Goal: Task Accomplishment & Management: Use online tool/utility

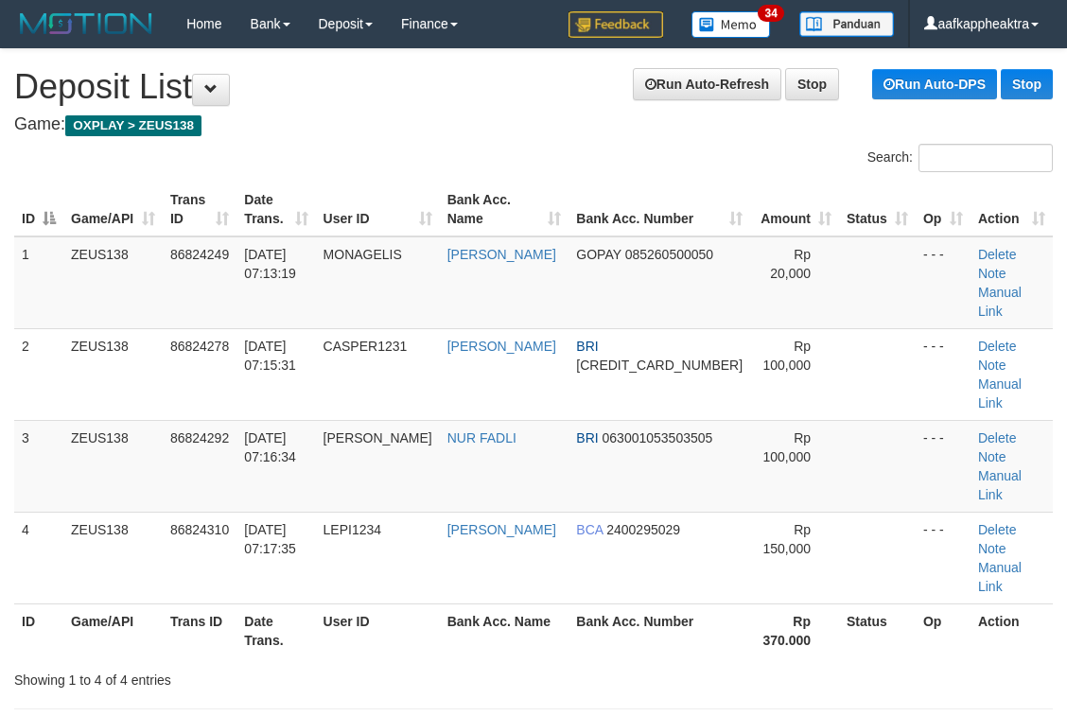
drag, startPoint x: 508, startPoint y: 572, endPoint x: 327, endPoint y: 577, distance: 180.8
drag, startPoint x: 734, startPoint y: 605, endPoint x: 8, endPoint y: 545, distance: 729.1
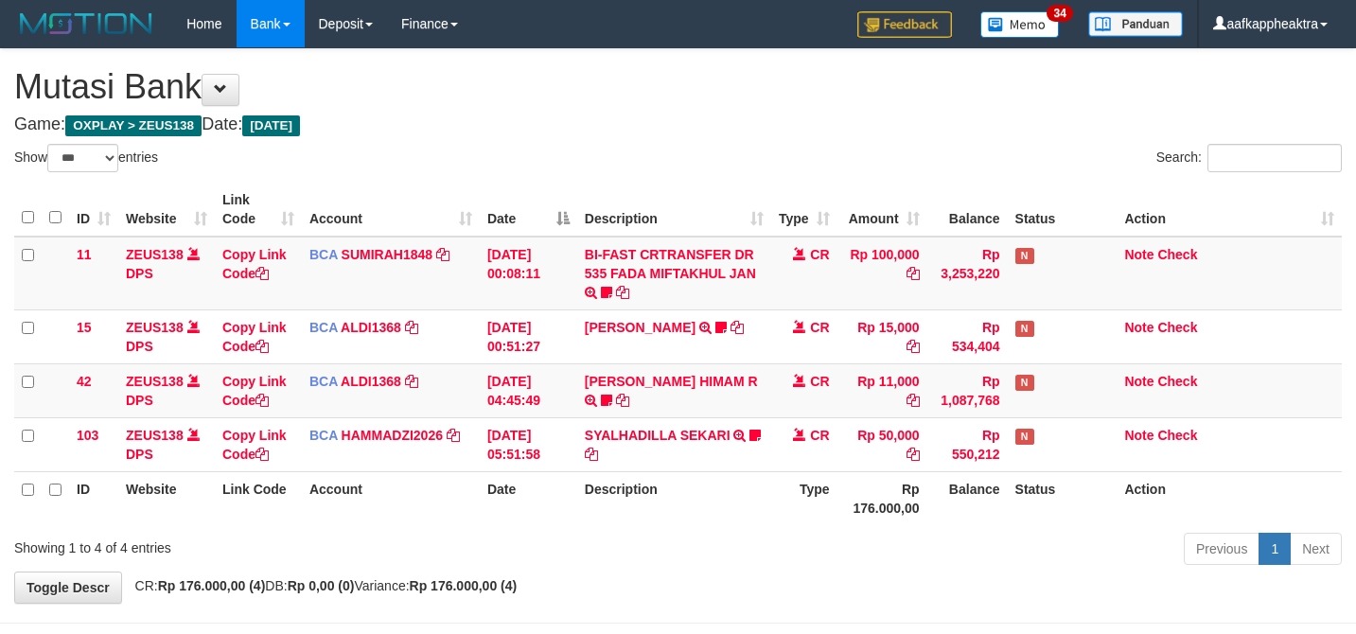
select select "***"
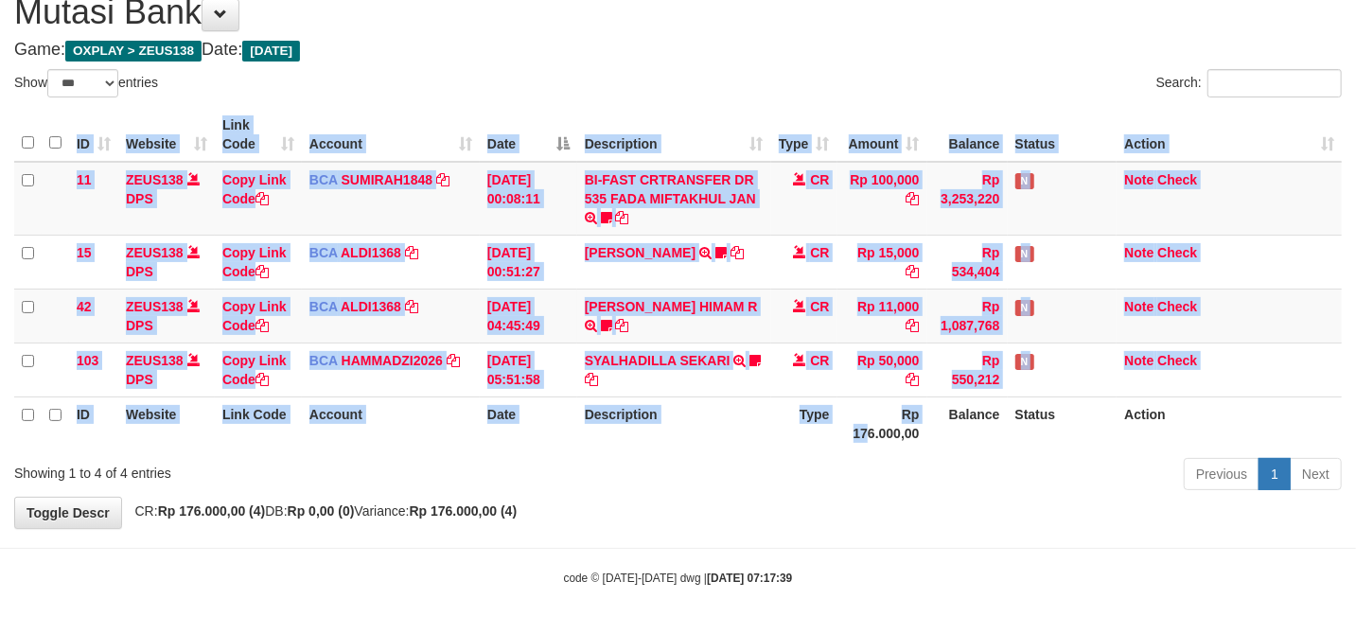
click at [851, 452] on div "ID Website Link Code Account Date Description Type Amount Balance Status Action…" at bounding box center [678, 279] width 1356 height 354
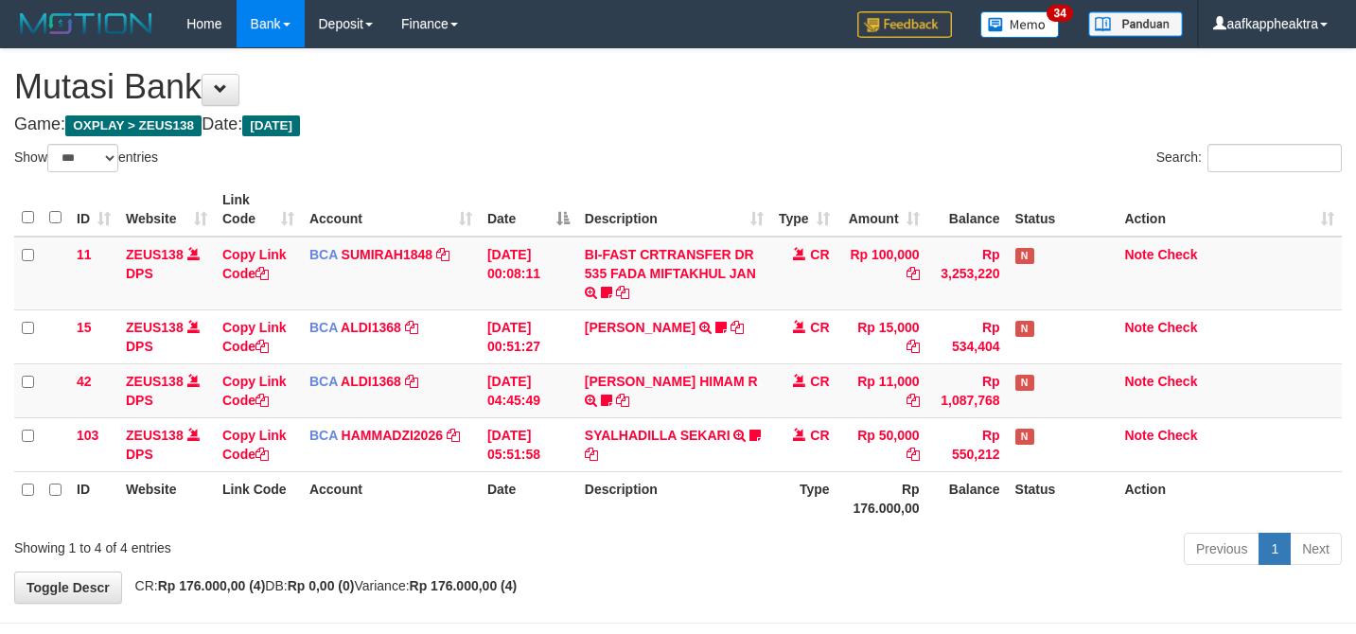
select select "***"
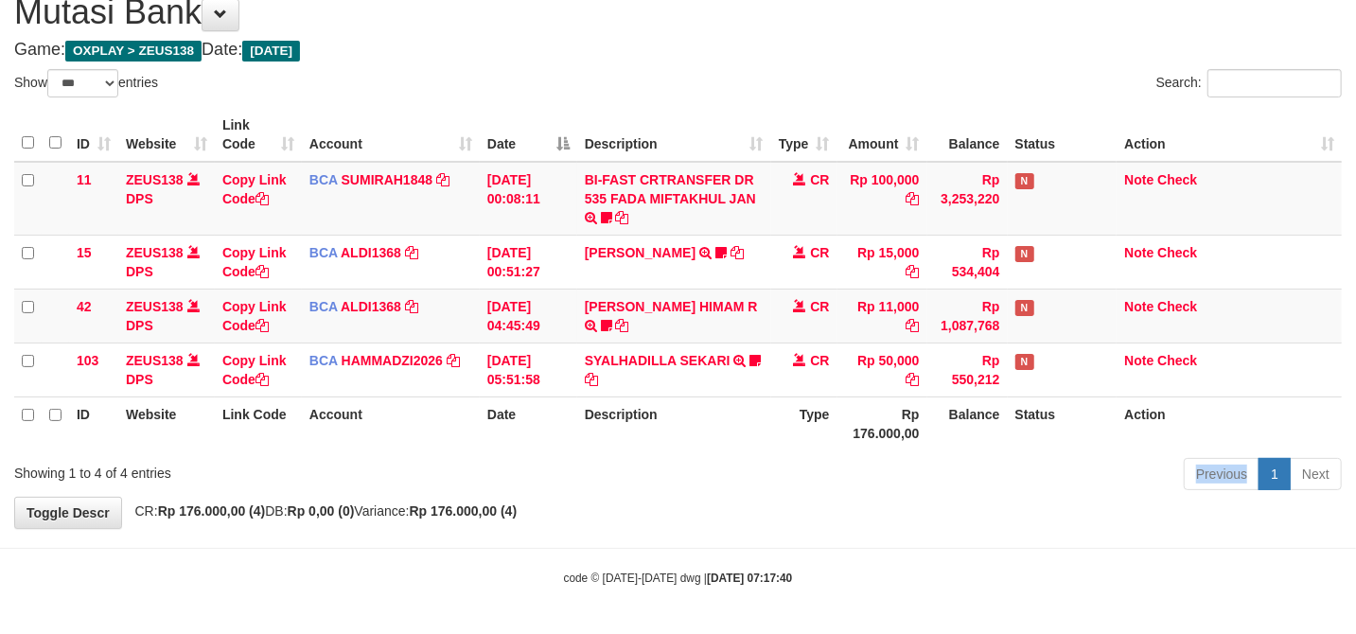
click at [1024, 469] on div "Previous 1 Next" at bounding box center [960, 476] width 763 height 41
click at [1015, 469] on div "Previous 1 Next" at bounding box center [960, 476] width 763 height 41
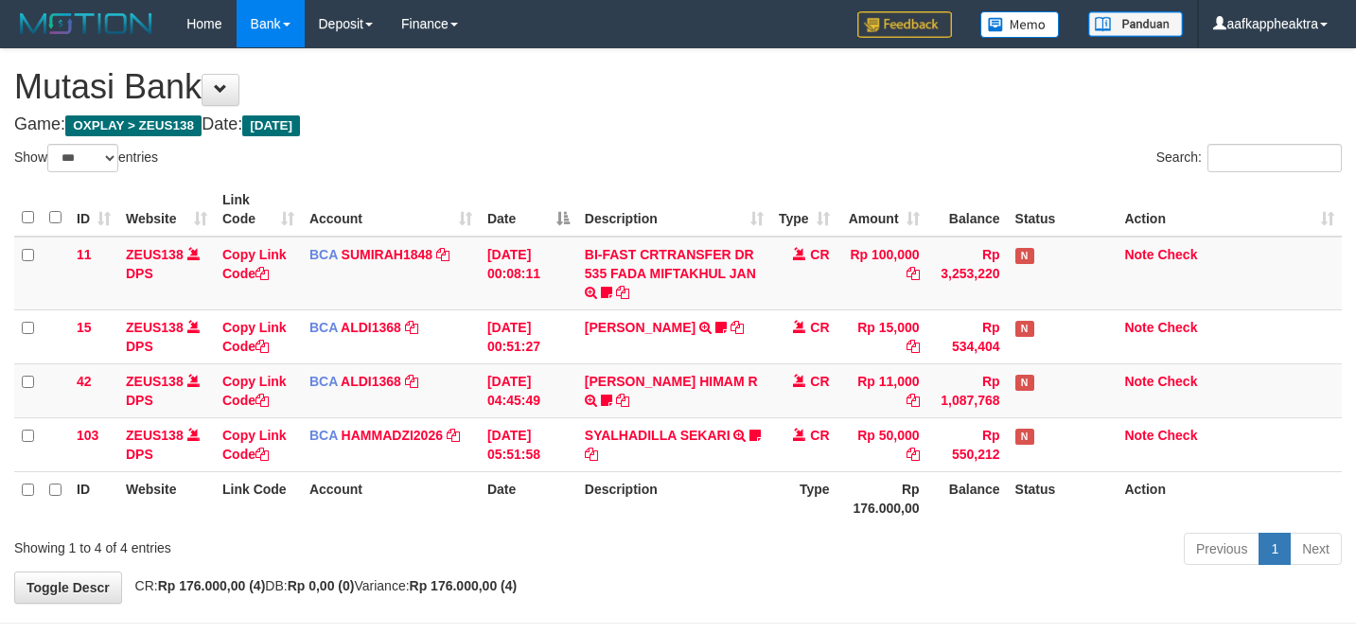
select select "***"
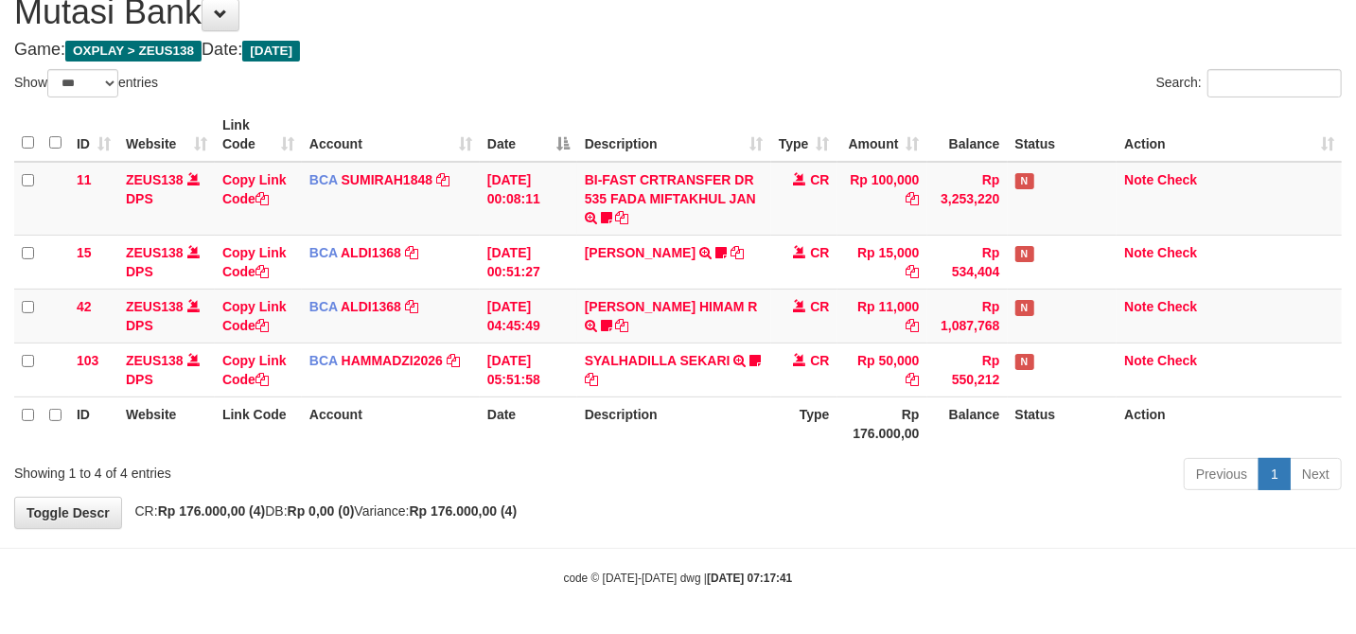
drag, startPoint x: 974, startPoint y: 474, endPoint x: 1368, endPoint y: 481, distance: 393.6
click at [1003, 473] on div "Previous 1 Next" at bounding box center [960, 476] width 763 height 41
click at [683, 420] on th "Description" at bounding box center [674, 423] width 194 height 54
click at [685, 421] on th "Description" at bounding box center [674, 423] width 194 height 54
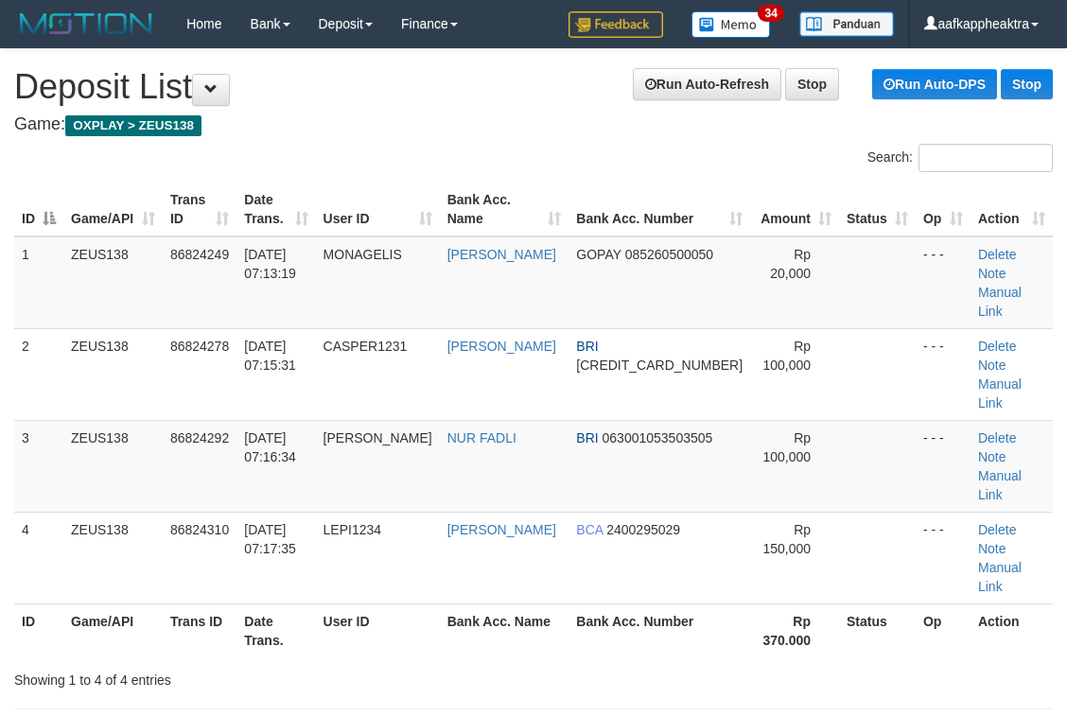
drag, startPoint x: 587, startPoint y: 545, endPoint x: 20, endPoint y: 508, distance: 567.9
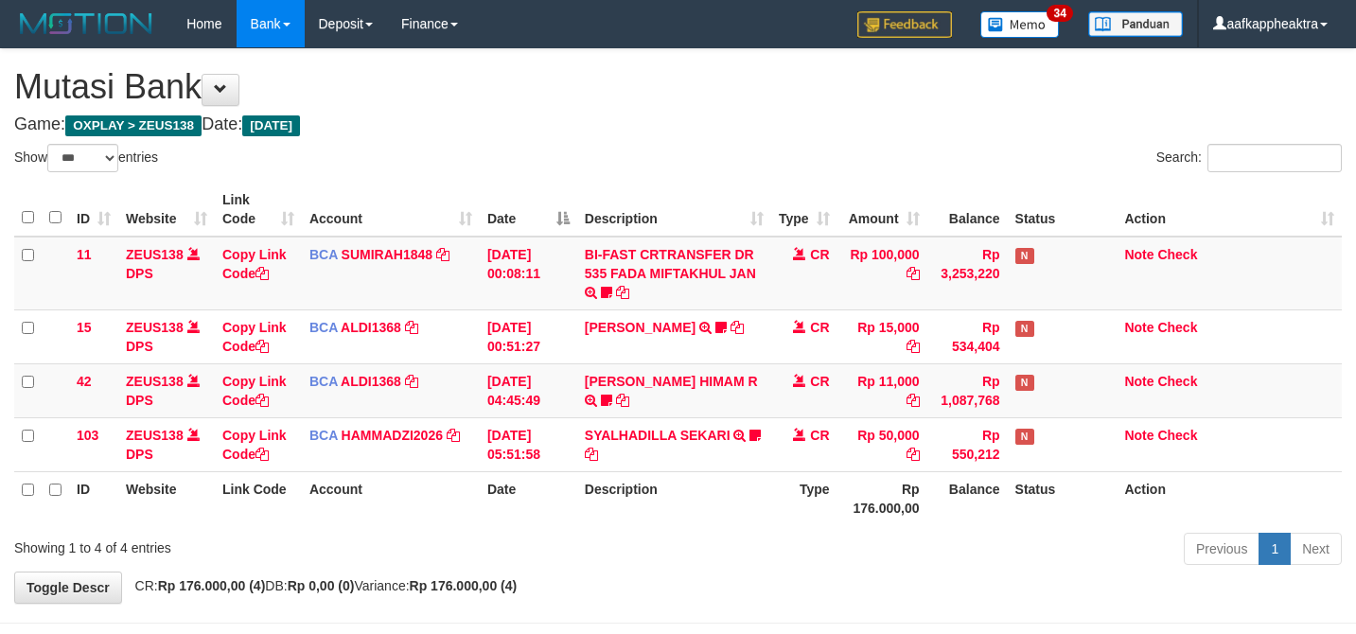
select select "***"
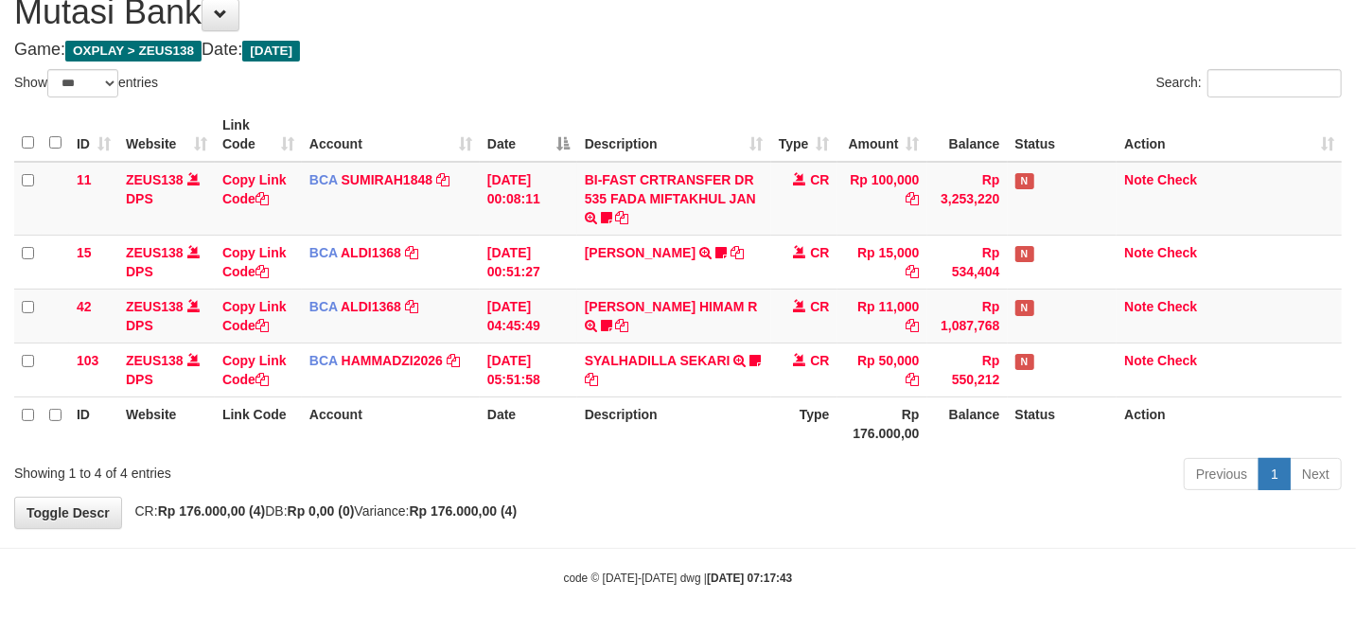
click at [768, 428] on th "Description" at bounding box center [674, 423] width 194 height 54
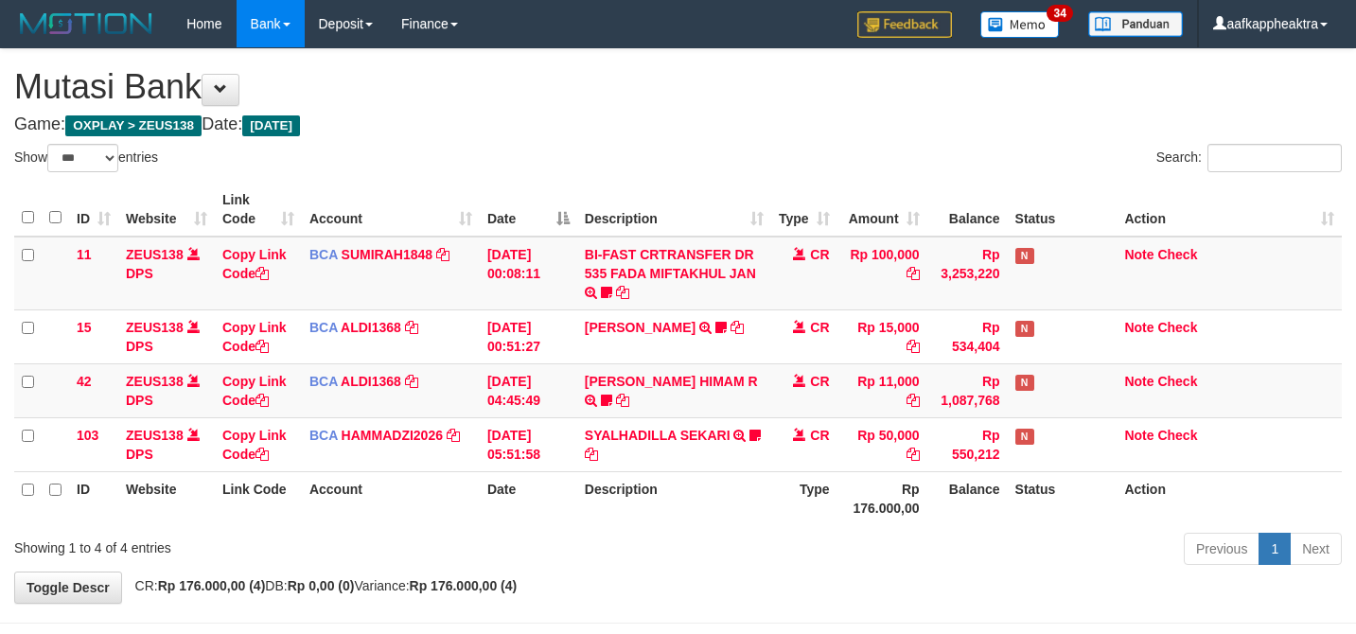
select select "***"
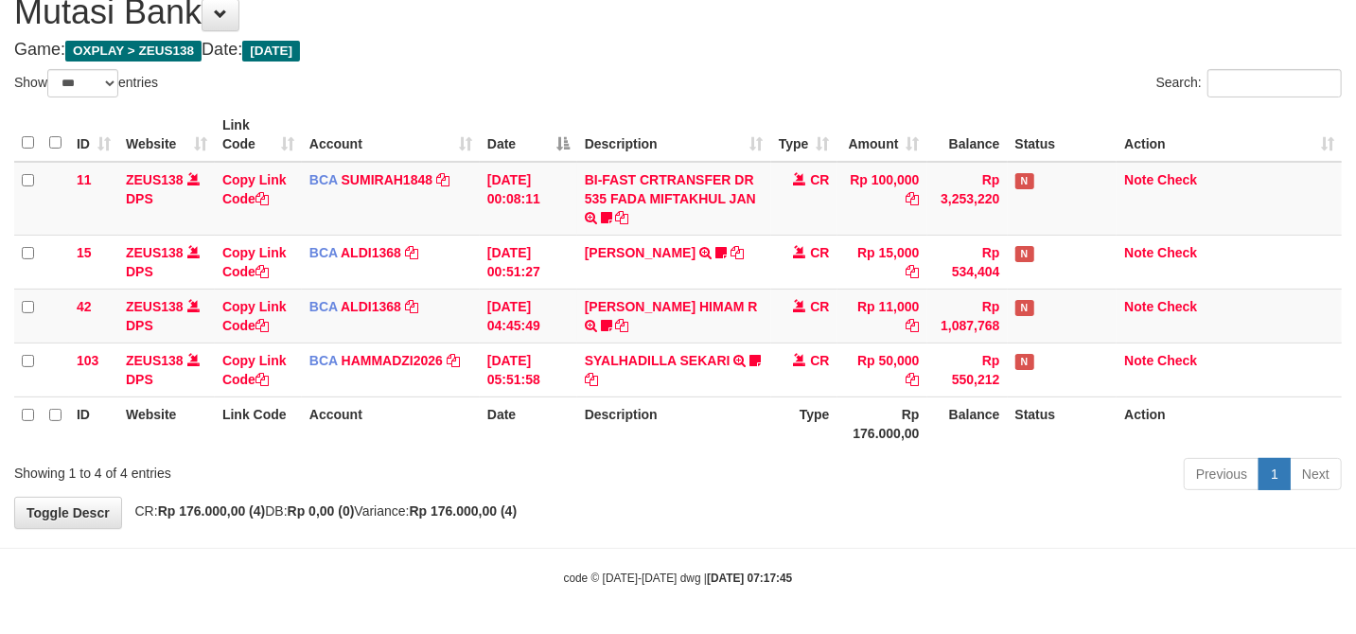
click at [818, 432] on th "Type" at bounding box center [804, 423] width 66 height 54
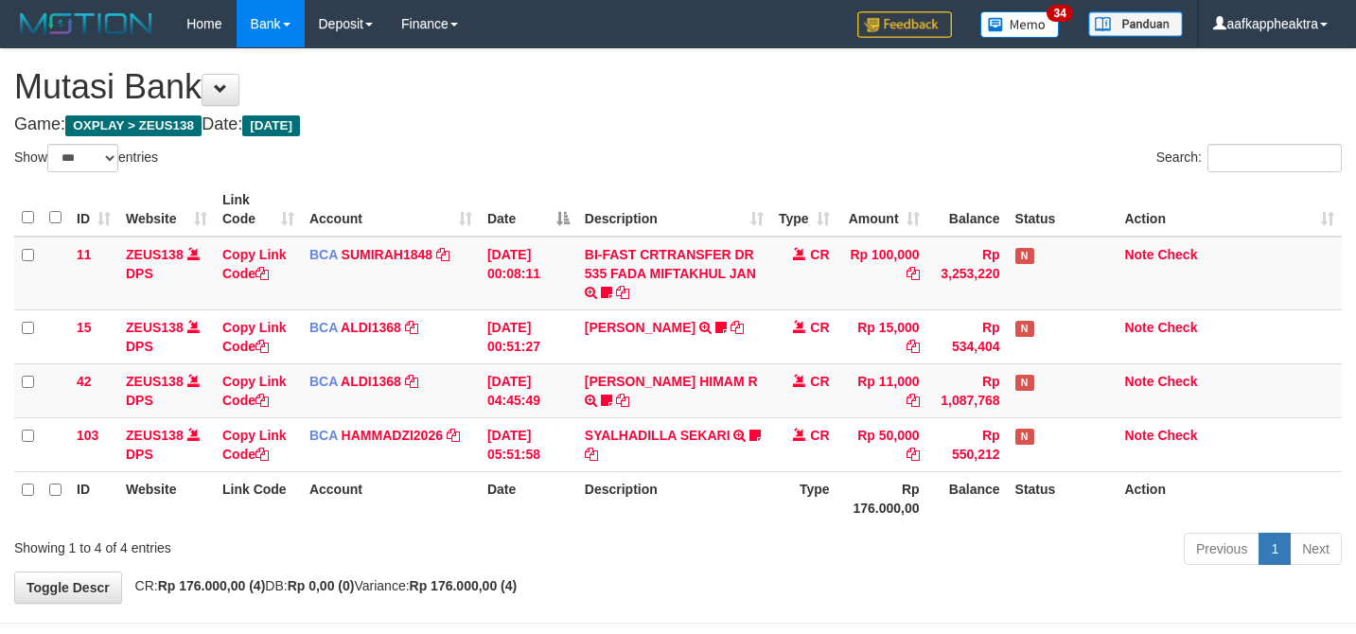
select select "***"
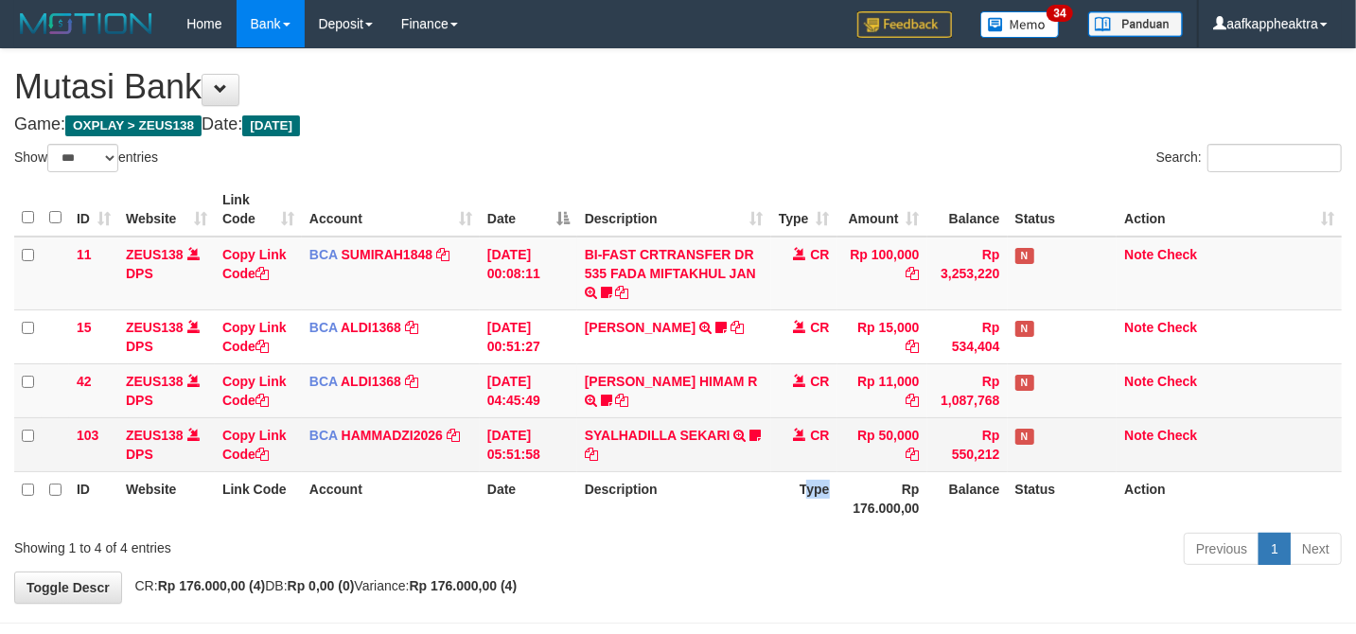
drag, startPoint x: 804, startPoint y: 489, endPoint x: 853, endPoint y: 466, distance: 54.2
click at [804, 489] on th "Type" at bounding box center [804, 498] width 66 height 54
click at [936, 459] on td "Rp 550,212" at bounding box center [967, 444] width 80 height 54
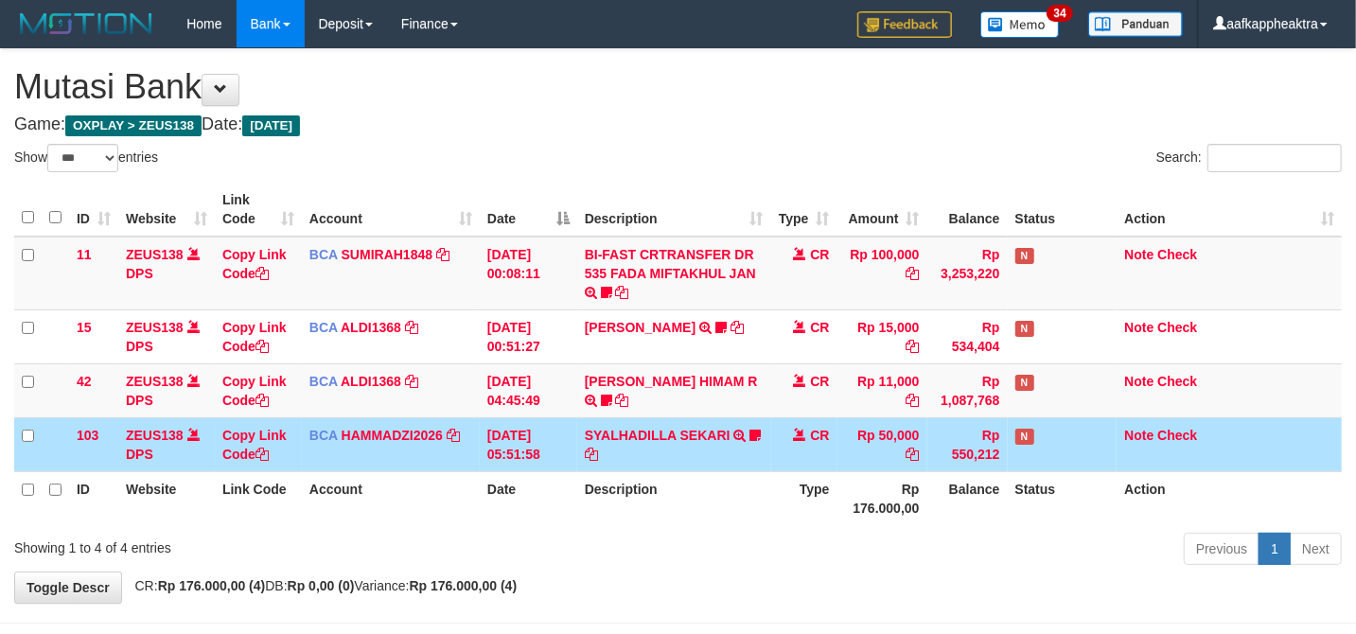
click at [933, 469] on td "Rp 550,212" at bounding box center [967, 444] width 80 height 54
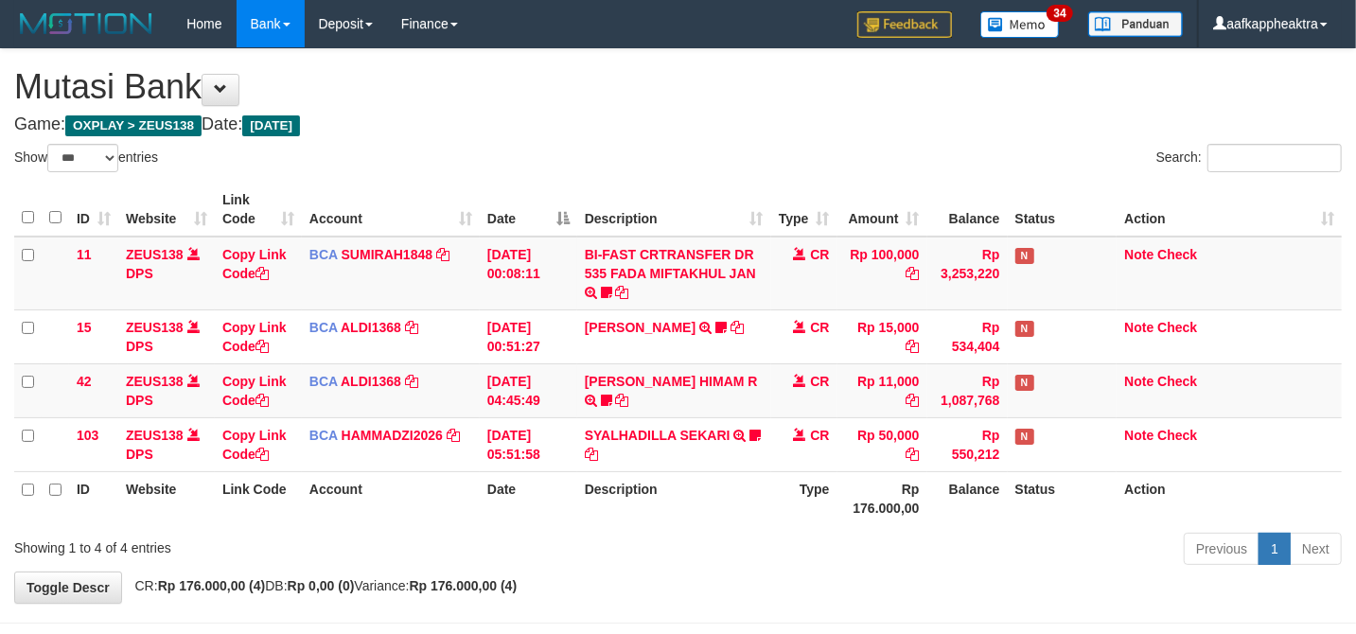
click at [933, 471] on th "Balance" at bounding box center [967, 498] width 80 height 54
select select "***"
drag, startPoint x: 451, startPoint y: 412, endPoint x: 466, endPoint y: 403, distance: 17.9
click at [466, 409] on td "BCA ALDI1368 DPS ALDI mutasi_20250831_3354 | 42 mutasi_20250831_3354 | 42" at bounding box center [391, 390] width 178 height 54
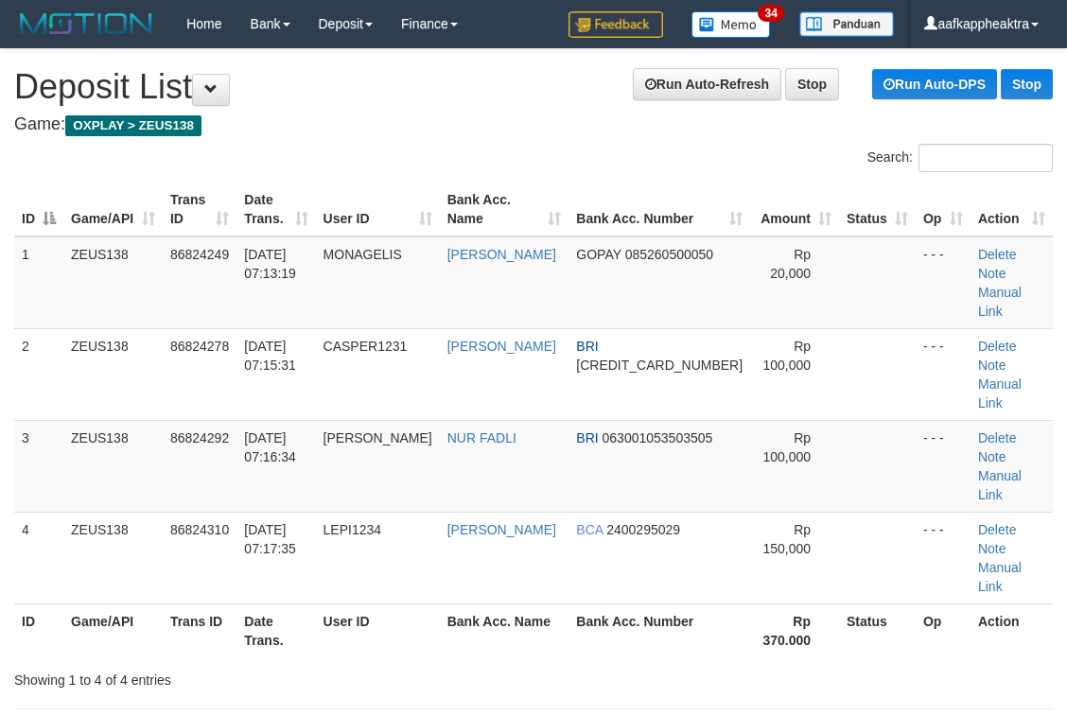
drag, startPoint x: 649, startPoint y: 622, endPoint x: 15, endPoint y: 571, distance: 635.8
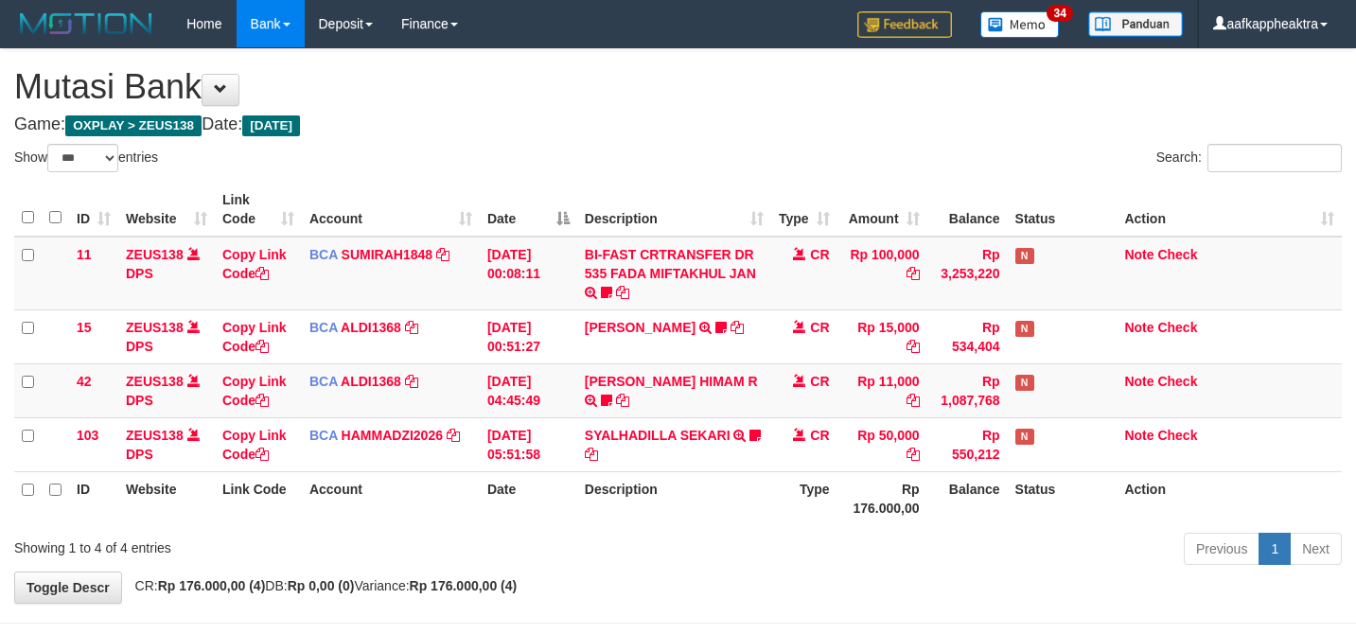
select select "***"
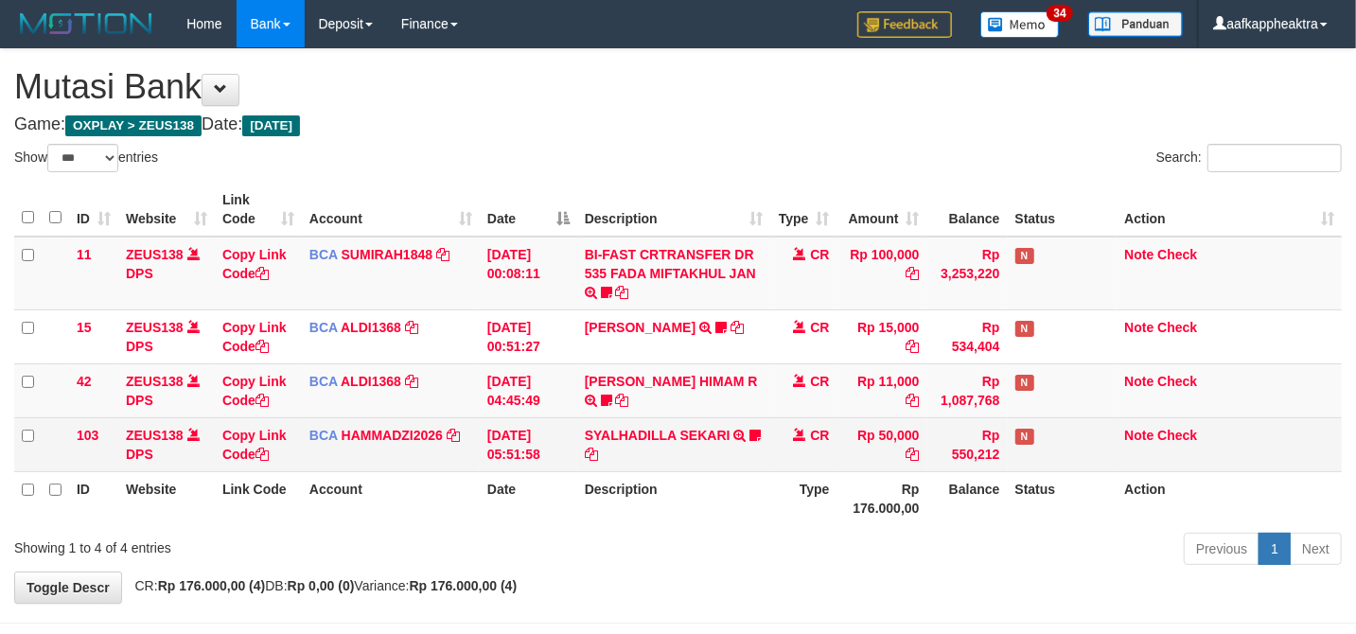
click at [501, 435] on td "31/08/2025 05:51:58" at bounding box center [528, 444] width 97 height 54
click at [507, 436] on td "31/08/2025 05:51:58" at bounding box center [528, 444] width 97 height 54
click at [507, 437] on td "[DATE] 05:51:58" at bounding box center [528, 444] width 97 height 54
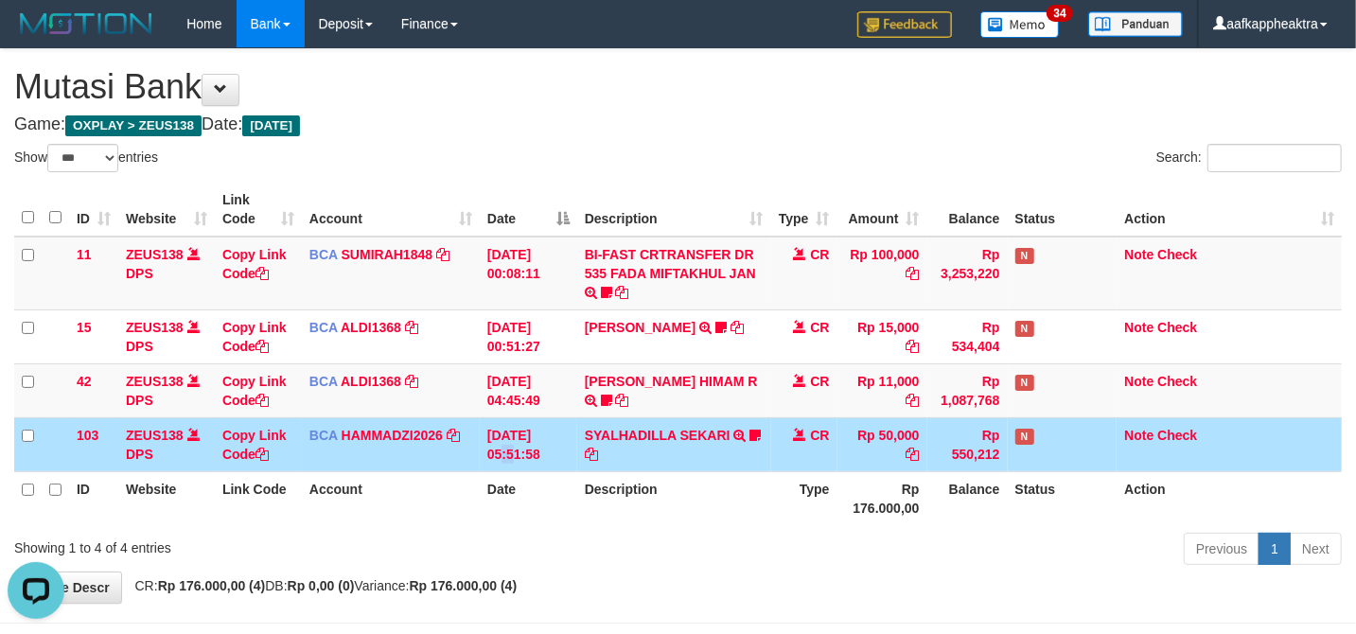
click at [880, 473] on th "Rp 176.000,00" at bounding box center [882, 498] width 90 height 54
drag, startPoint x: 890, startPoint y: 473, endPoint x: 906, endPoint y: 470, distance: 16.3
click at [901, 473] on th "Rp 176.000,00" at bounding box center [882, 498] width 90 height 54
click at [884, 466] on td "Rp 50,000" at bounding box center [882, 444] width 90 height 54
click at [880, 469] on td "Rp 50,000" at bounding box center [882, 444] width 90 height 54
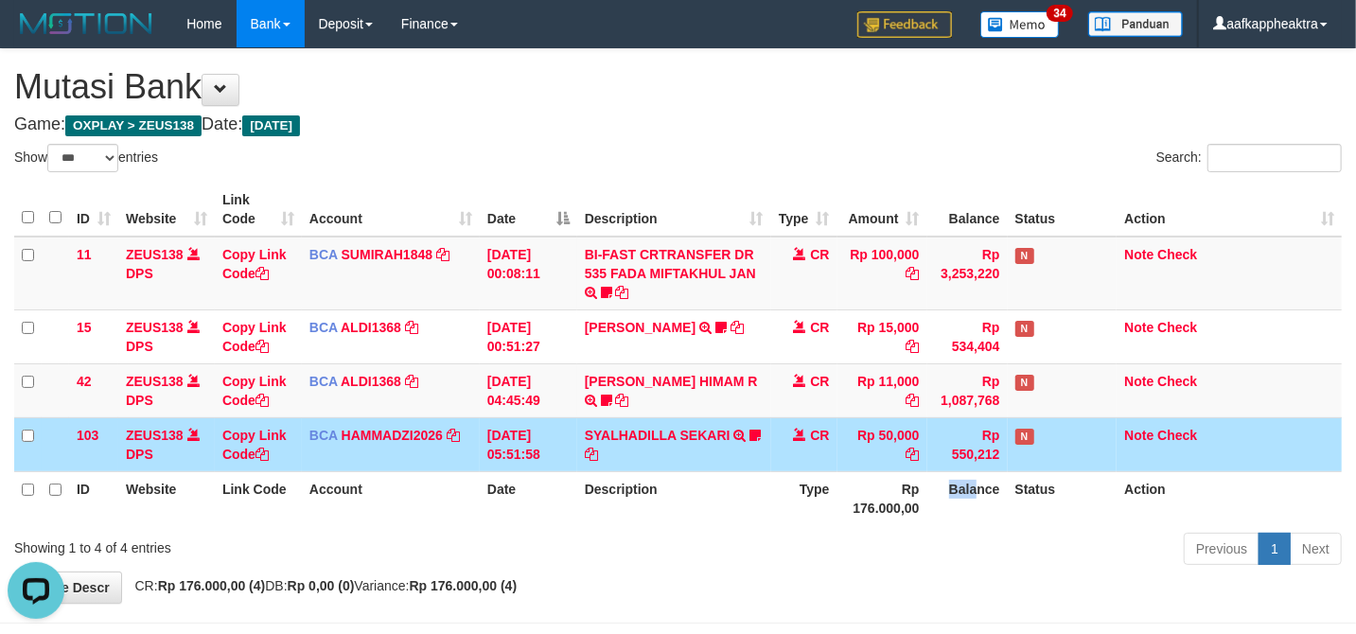
click at [939, 485] on th "Balance" at bounding box center [967, 498] width 80 height 54
drag, startPoint x: 909, startPoint y: 488, endPoint x: 982, endPoint y: 478, distance: 73.6
click at [908, 489] on th "Rp 176.000,00" at bounding box center [882, 498] width 90 height 54
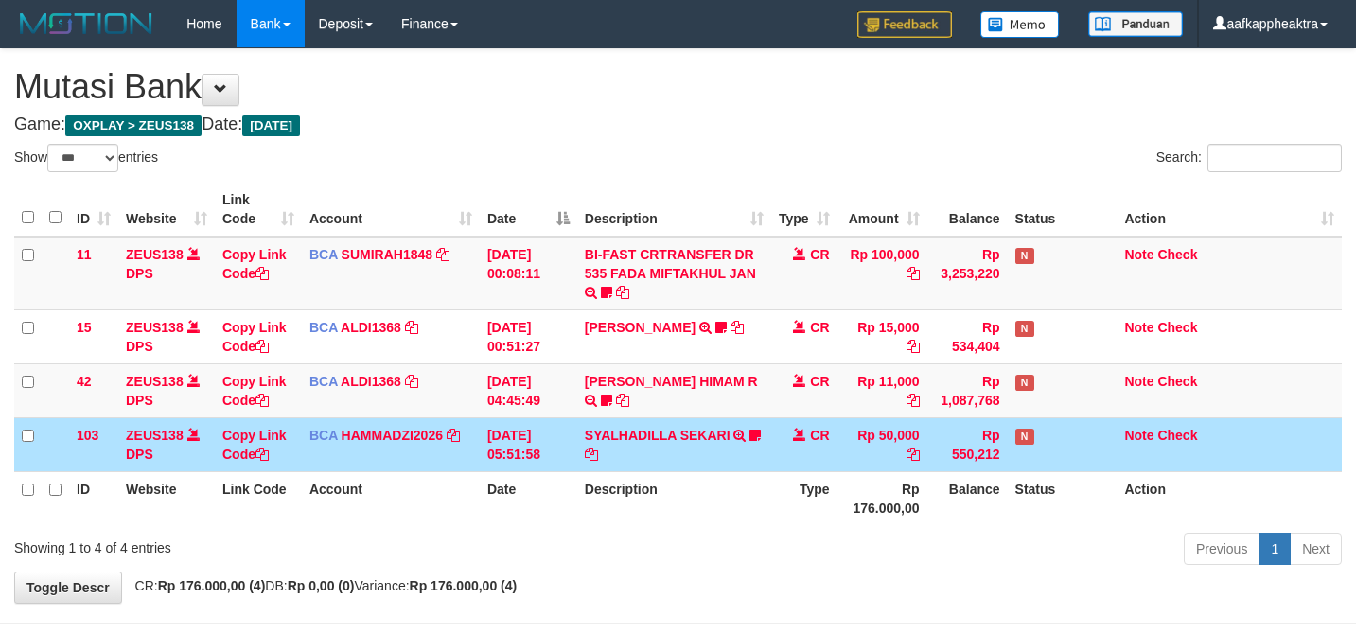
select select "***"
click at [799, 433] on span at bounding box center [799, 434] width 13 height 13
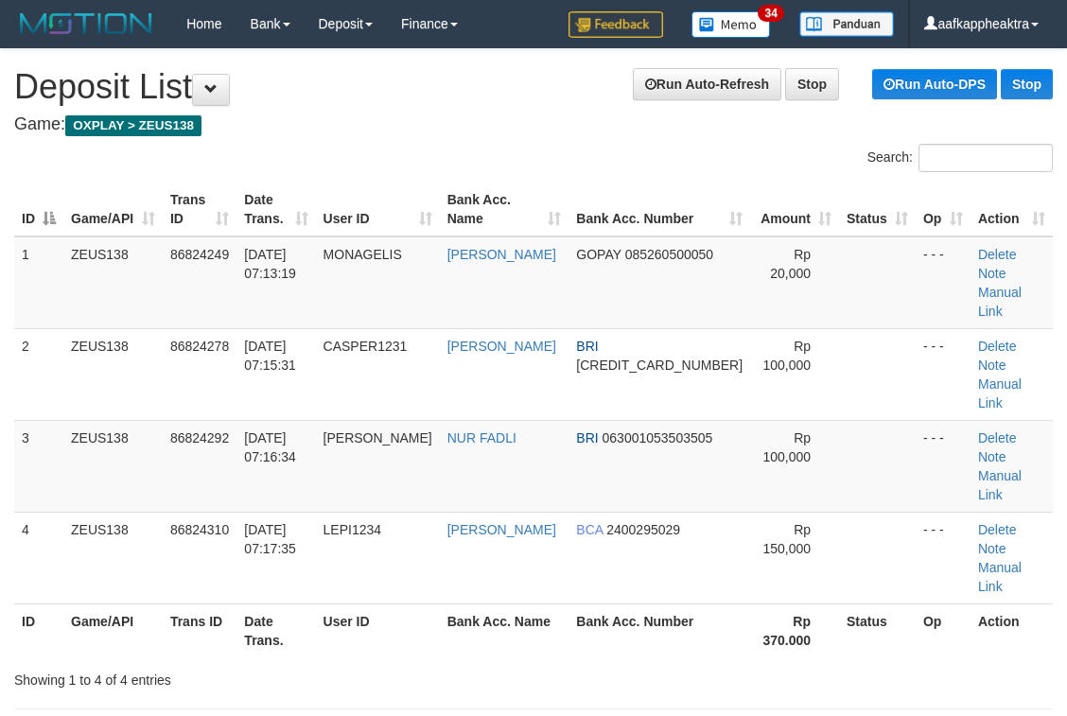
drag, startPoint x: 546, startPoint y: 645, endPoint x: 0, endPoint y: 554, distance: 553.4
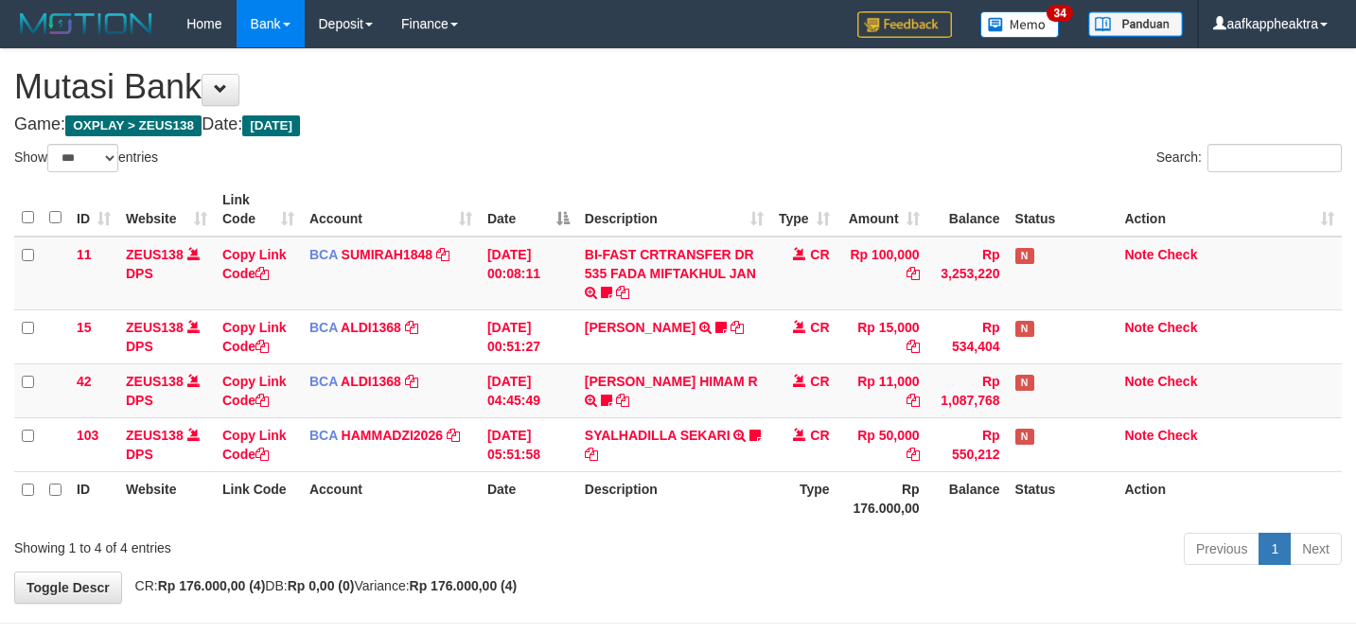
select select "***"
click at [984, 471] on th "Balance" at bounding box center [967, 498] width 80 height 54
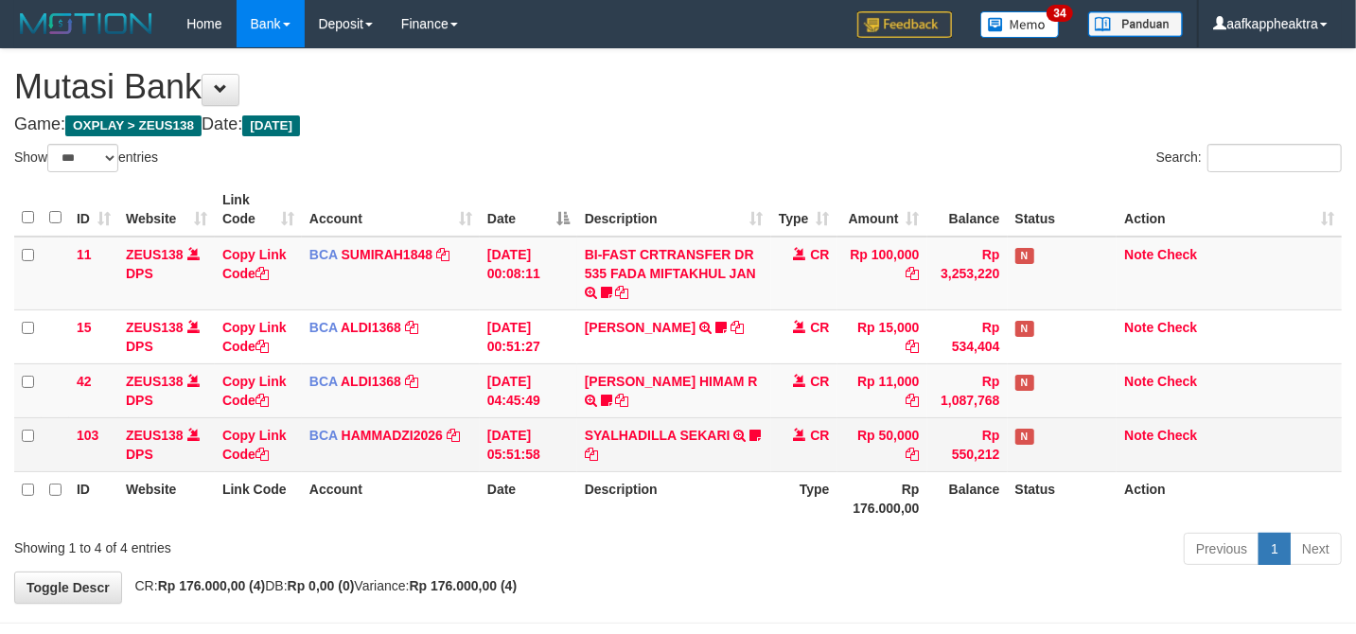
click at [712, 456] on td "SYALHADILLA SEKARI TRSF E-BANKING CR 08/31 ZAP41 SYALHADILLA SEKARI youreyes" at bounding box center [674, 444] width 194 height 54
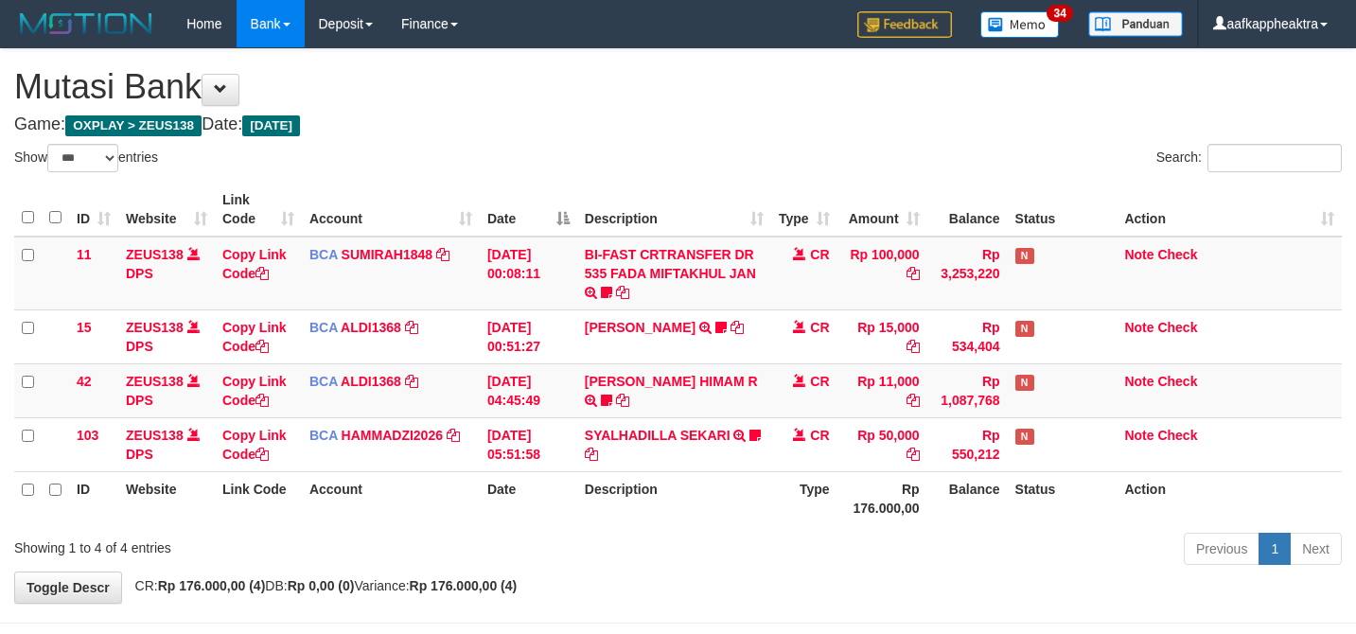
select select "***"
click at [706, 471] on th "Description" at bounding box center [674, 498] width 194 height 54
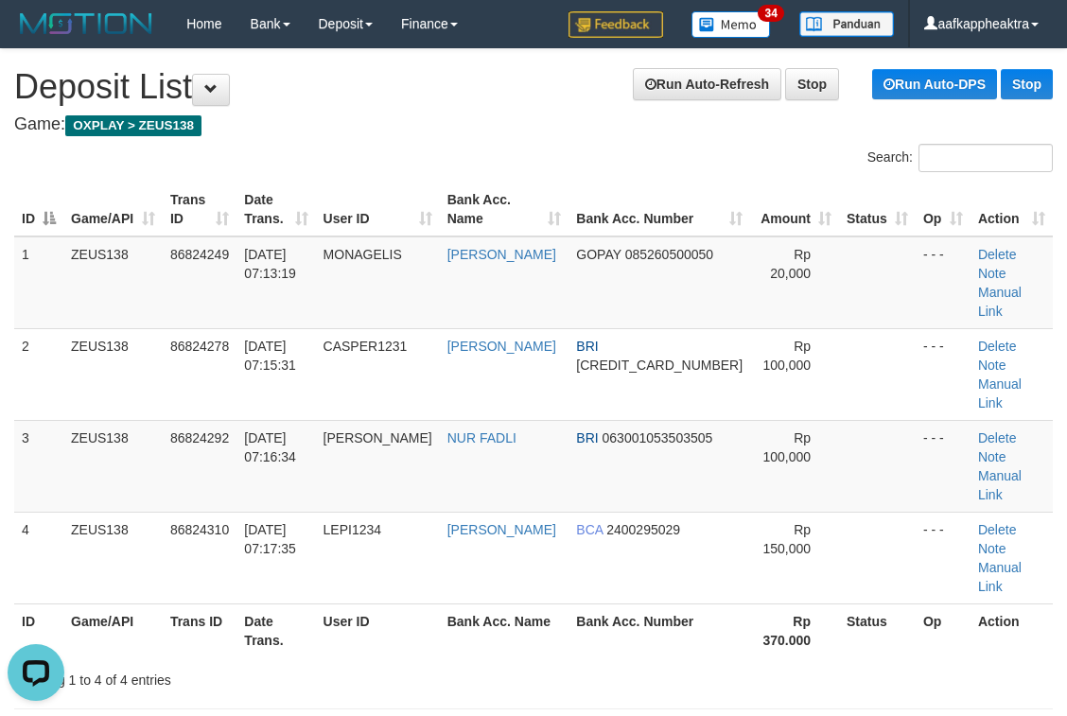
drag, startPoint x: 255, startPoint y: 615, endPoint x: 11, endPoint y: 595, distance: 244.9
drag, startPoint x: 613, startPoint y: 599, endPoint x: 460, endPoint y: 606, distance: 153.5
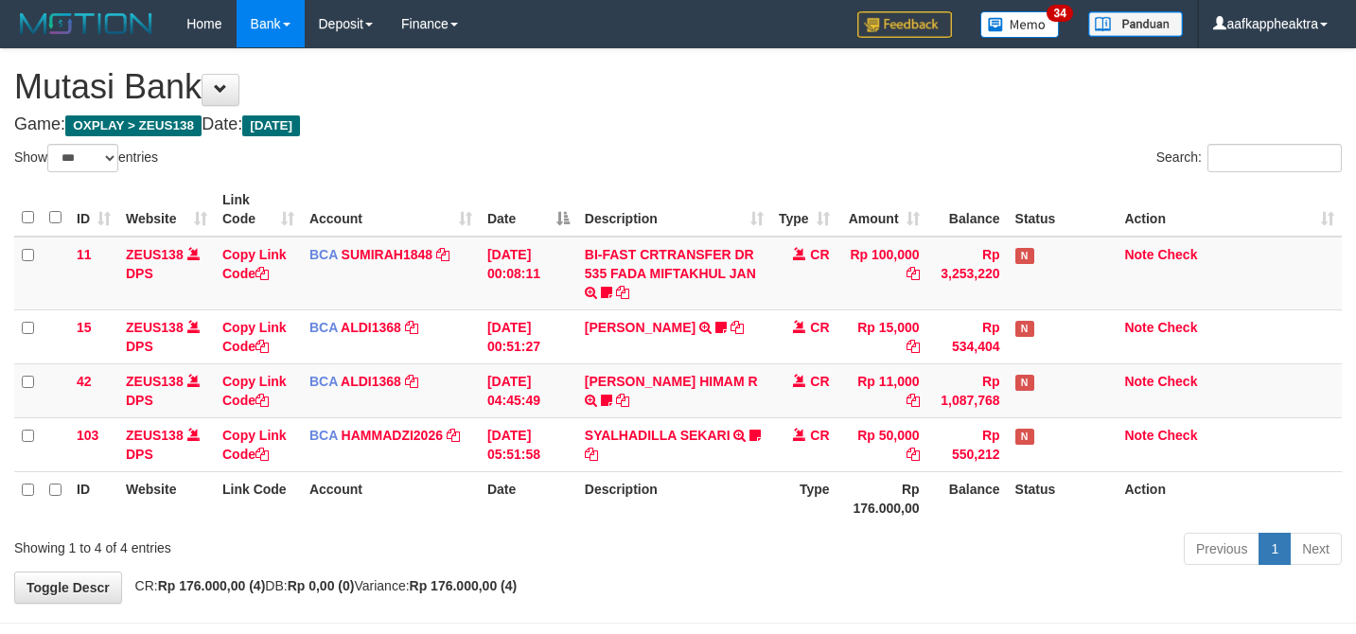
select select "***"
click at [706, 479] on th "Description" at bounding box center [674, 498] width 194 height 54
select select "***"
click at [837, 524] on th "Rp 176.000,00" at bounding box center [882, 498] width 90 height 54
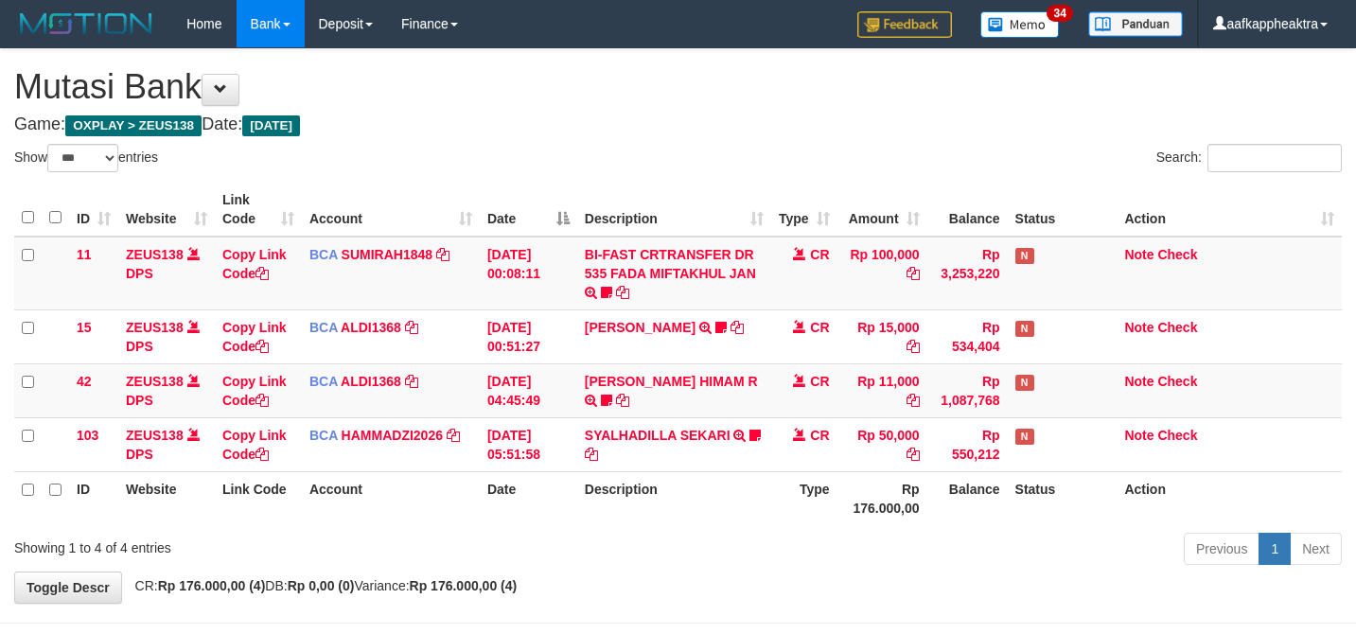
select select "***"
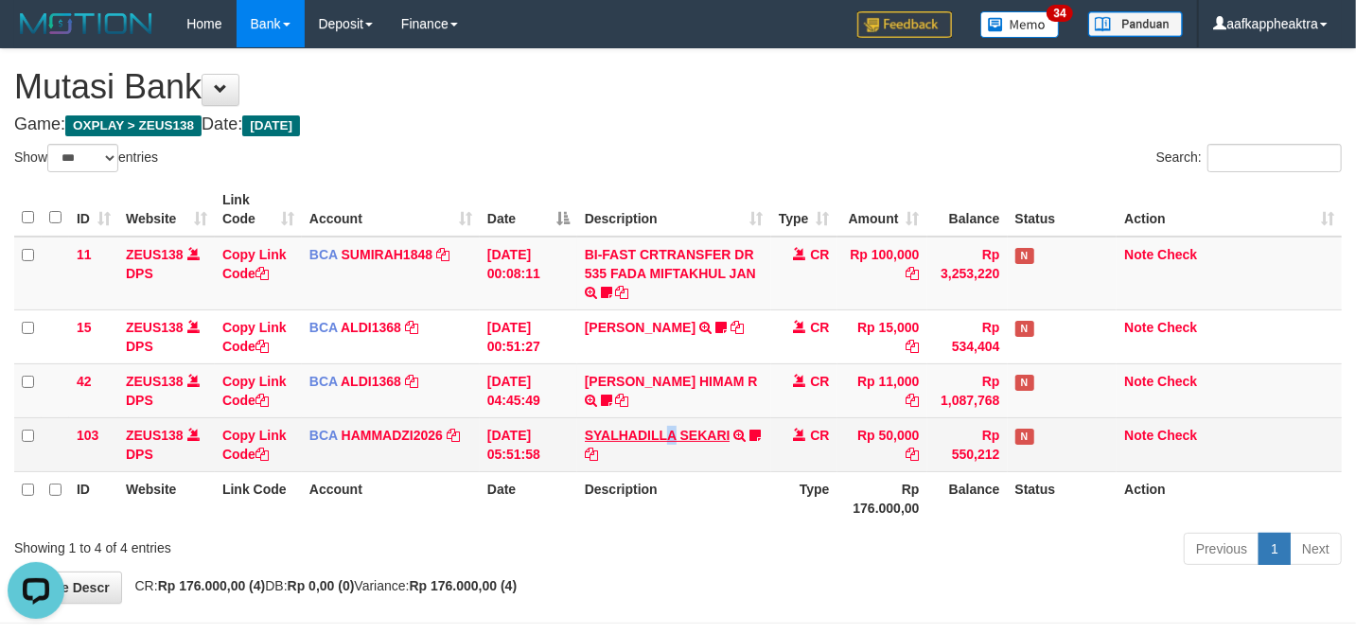
click at [670, 441] on td "SYALHADILLA SEKARI TRSF E-BANKING CR 08/31 ZAP41 SYALHADILLA SEKARI youreyes" at bounding box center [674, 444] width 194 height 54
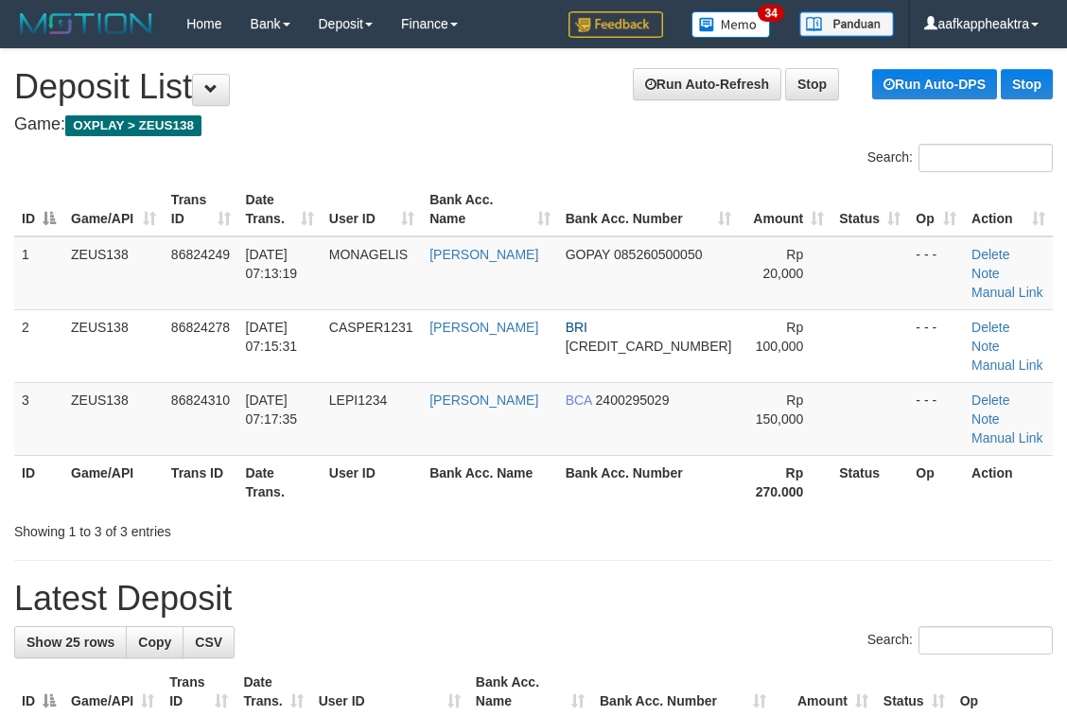
drag, startPoint x: 522, startPoint y: 596, endPoint x: 15, endPoint y: 558, distance: 508.5
click at [520, 626] on div "Search:" at bounding box center [533, 642] width 1039 height 33
click at [405, 626] on div "Search:" at bounding box center [533, 642] width 1039 height 33
drag, startPoint x: 130, startPoint y: 557, endPoint x: 4, endPoint y: 553, distance: 125.9
click at [126, 580] on h1 "Latest Deposit" at bounding box center [533, 599] width 1039 height 38
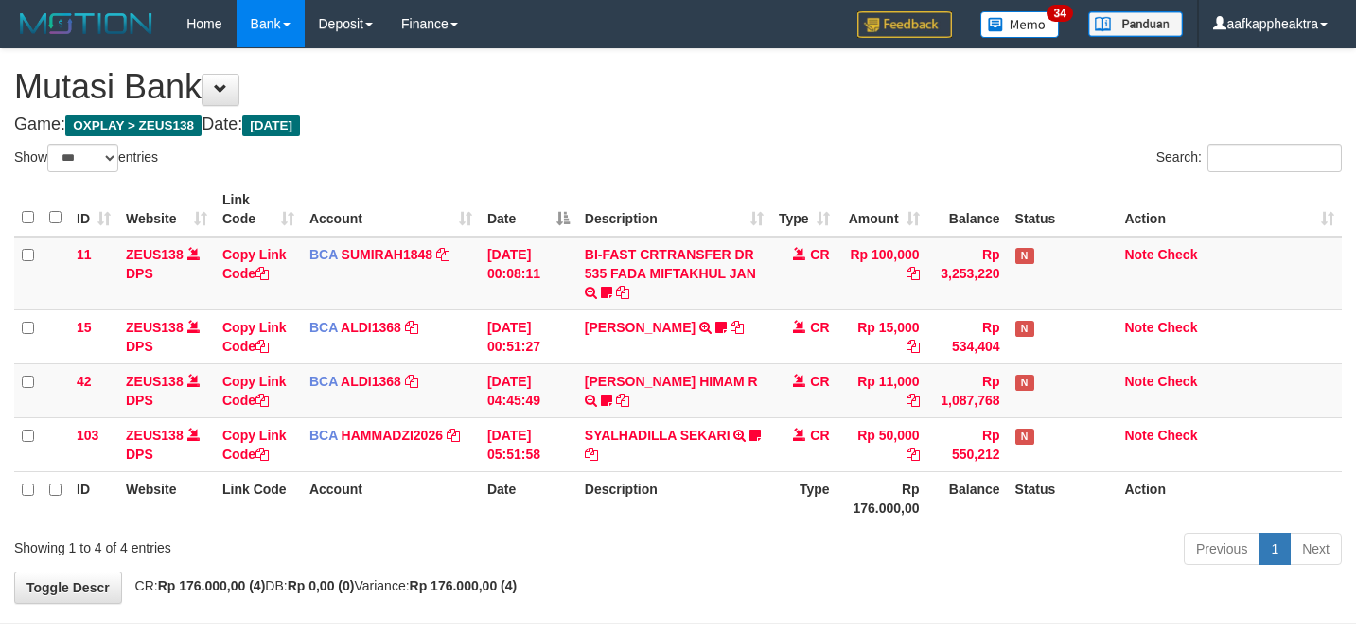
select select "***"
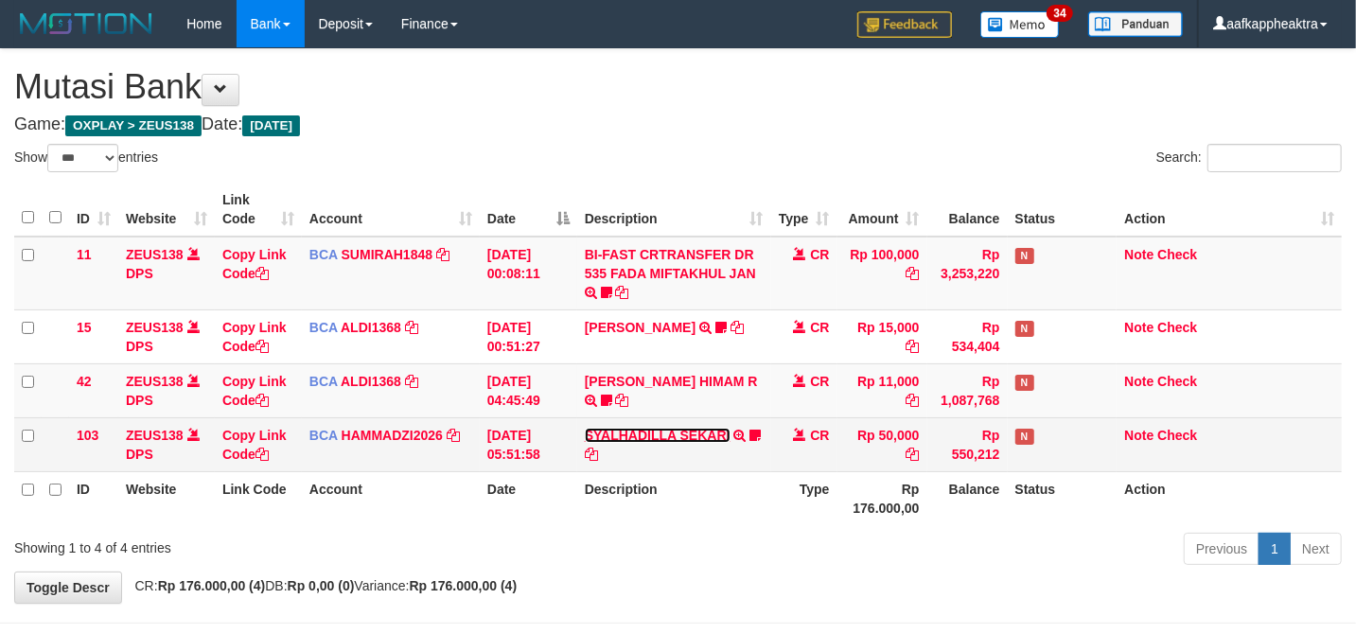
click at [600, 429] on link "SYALHADILLA SEKARI" at bounding box center [658, 435] width 146 height 15
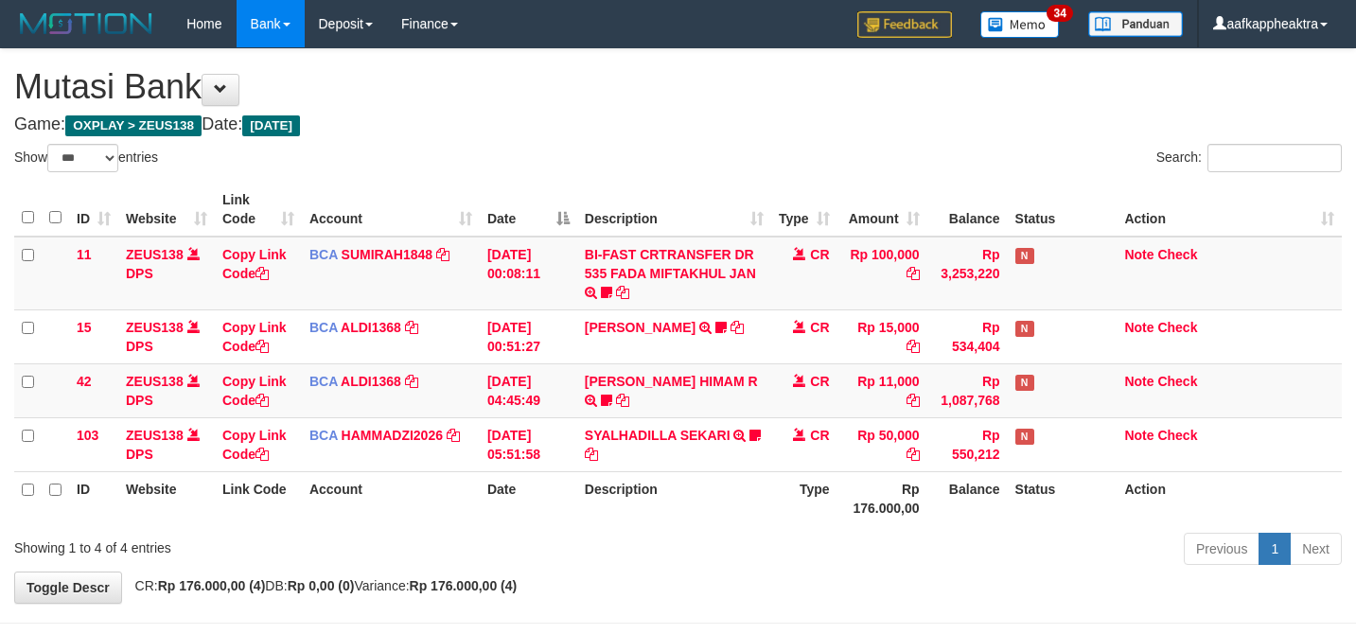
select select "***"
click at [788, 486] on th "Type" at bounding box center [804, 498] width 66 height 54
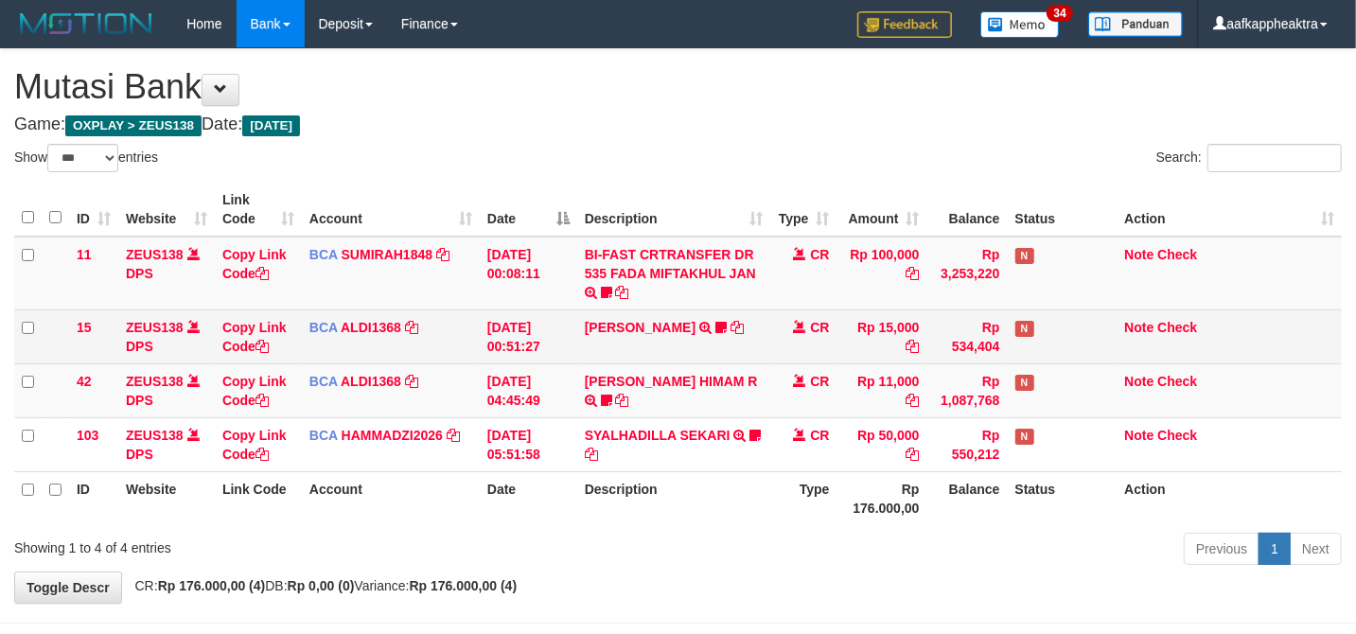
click at [484, 320] on td "[DATE] 00:51:27" at bounding box center [528, 336] width 97 height 54
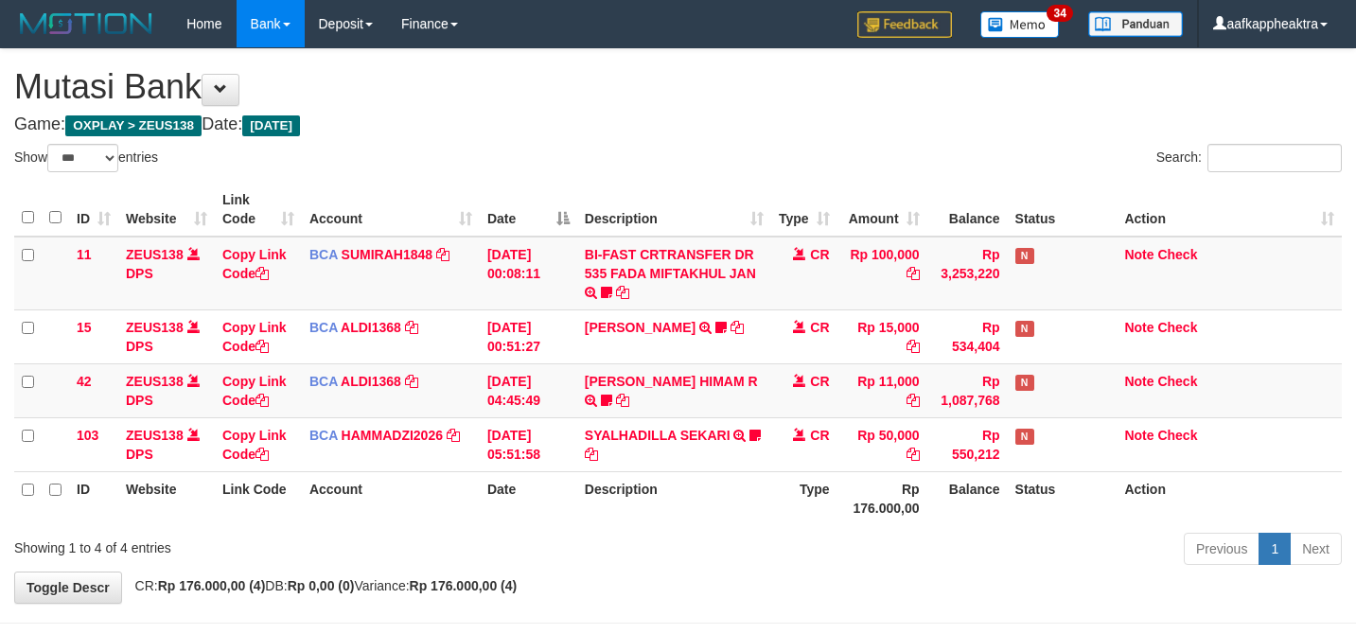
select select "***"
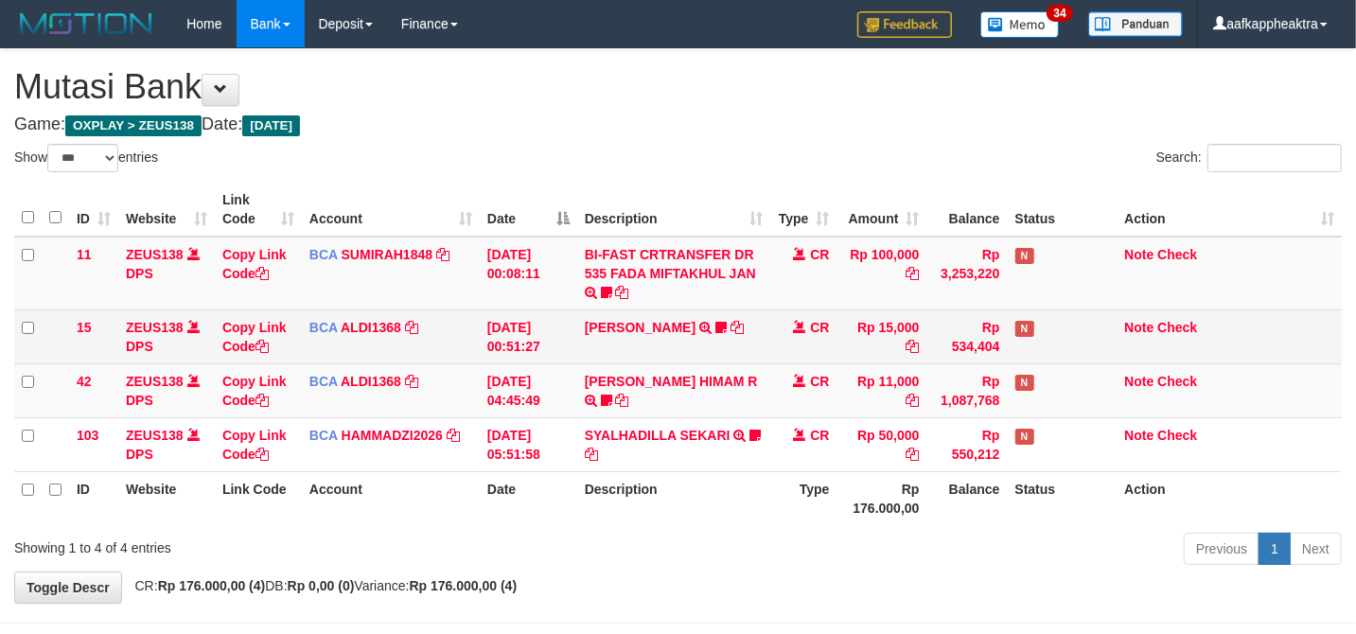
click at [573, 349] on td "[DATE] 00:51:27" at bounding box center [528, 336] width 97 height 54
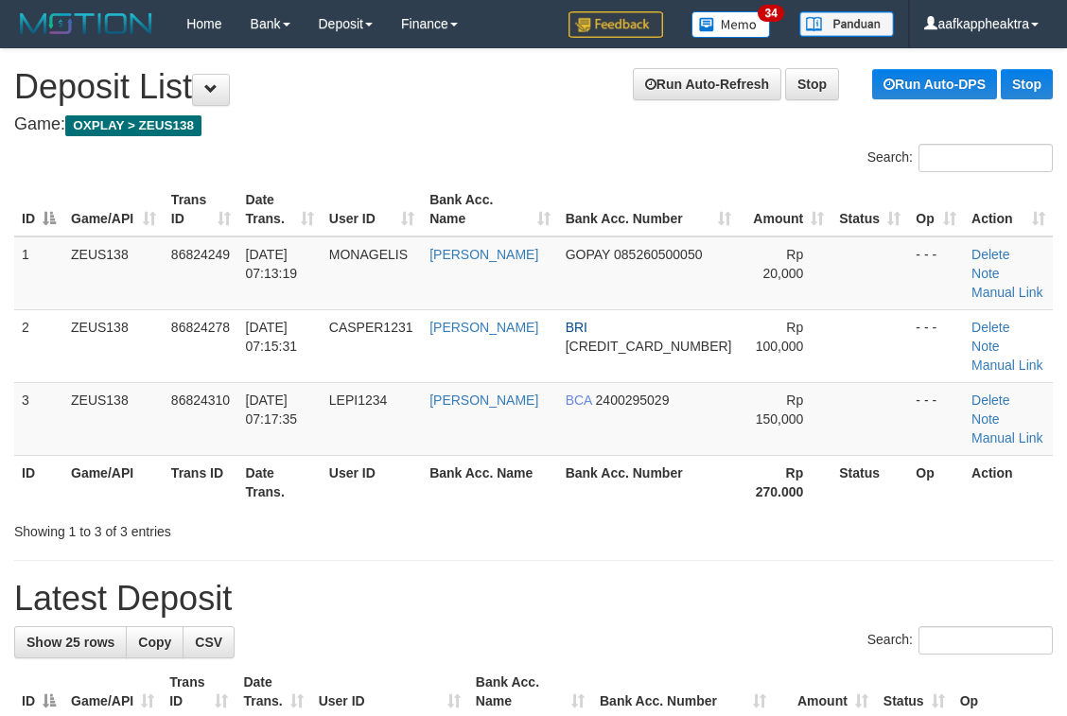
drag, startPoint x: 414, startPoint y: 557, endPoint x: 142, endPoint y: 549, distance: 272.6
click at [407, 580] on h1 "Latest Deposit" at bounding box center [533, 599] width 1039 height 38
drag, startPoint x: 740, startPoint y: 624, endPoint x: 390, endPoint y: 595, distance: 351.3
click at [774, 665] on th "Amount" at bounding box center [825, 692] width 102 height 54
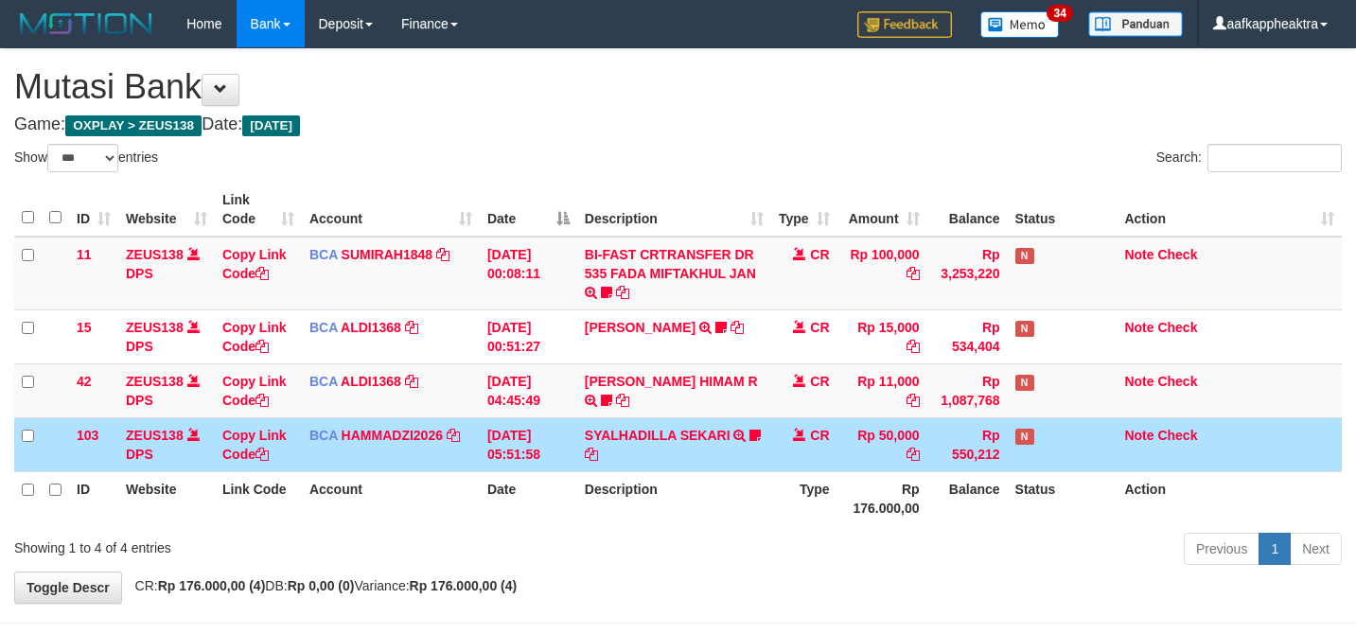
select select "***"
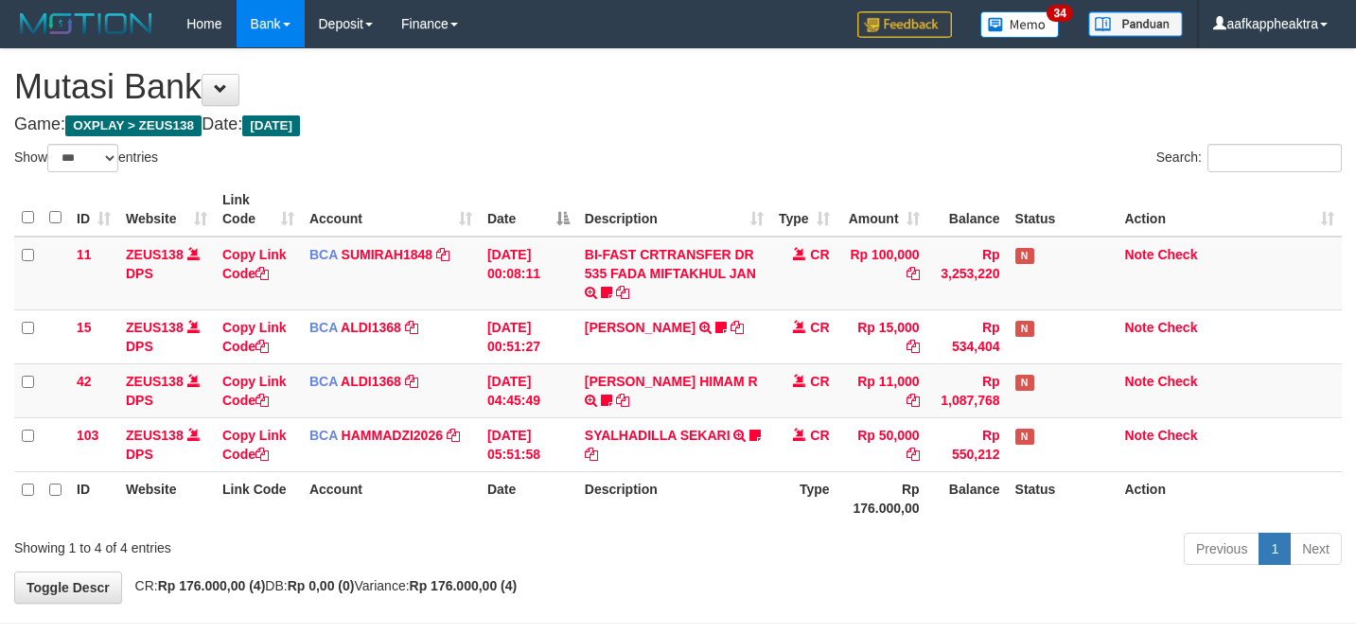
select select "***"
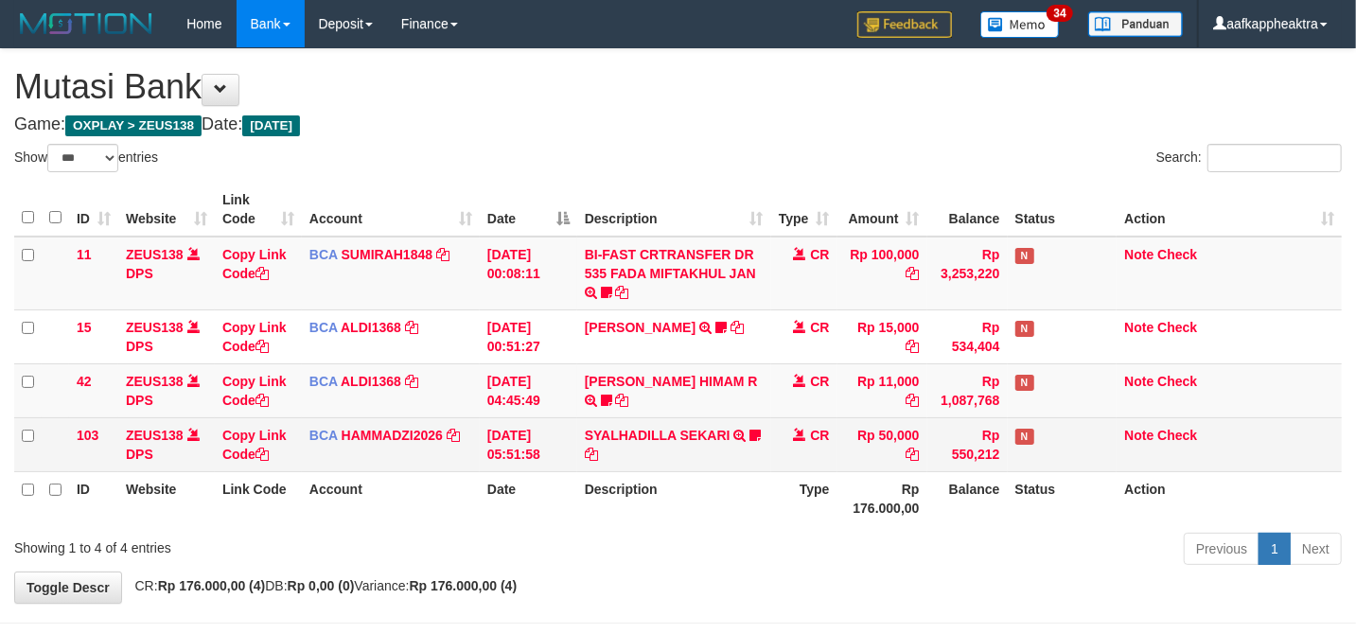
click at [806, 444] on td "CR" at bounding box center [804, 444] width 66 height 54
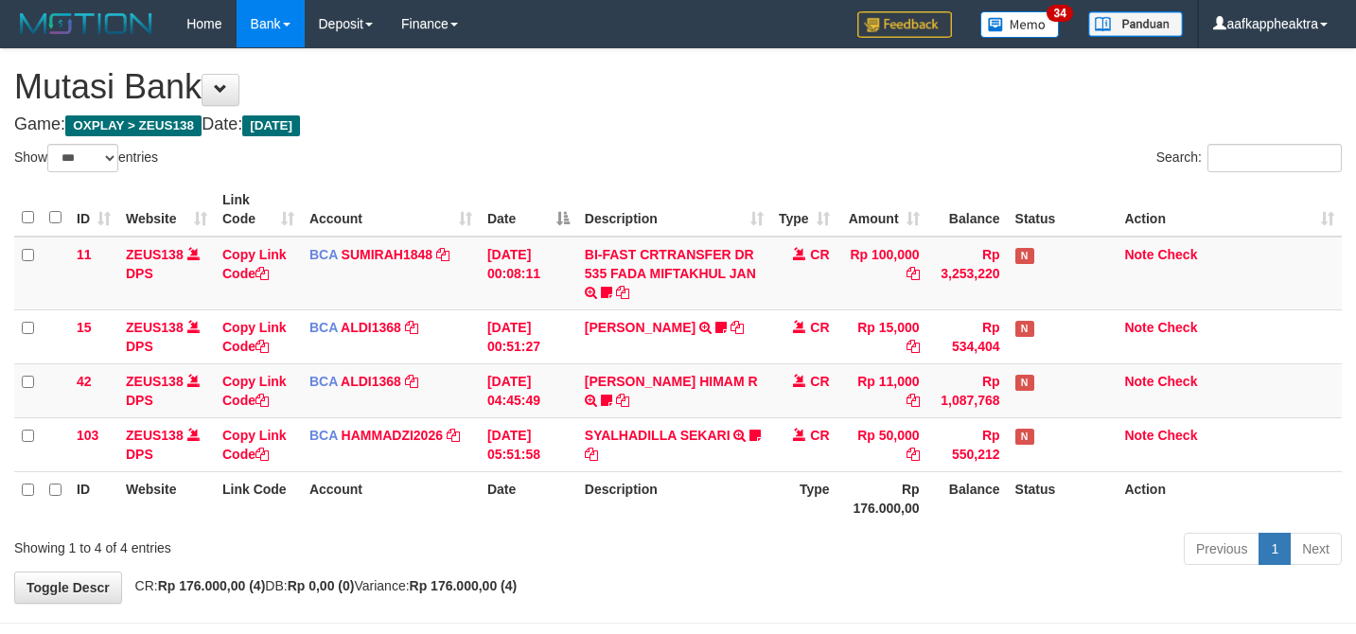
select select "***"
click at [478, 392] on td "BCA ALDI1368 DPS ALDI mutasi_20250831_3354 | 42 mutasi_20250831_3354 | 42" at bounding box center [391, 390] width 178 height 54
drag, startPoint x: 478, startPoint y: 392, endPoint x: 490, endPoint y: 394, distance: 12.4
click at [482, 394] on tr "42 ZEUS138 DPS Copy Link Code BCA ALDI1368 DPS ALDI mutasi_20250831_3354 | 42 m…" at bounding box center [677, 390] width 1327 height 54
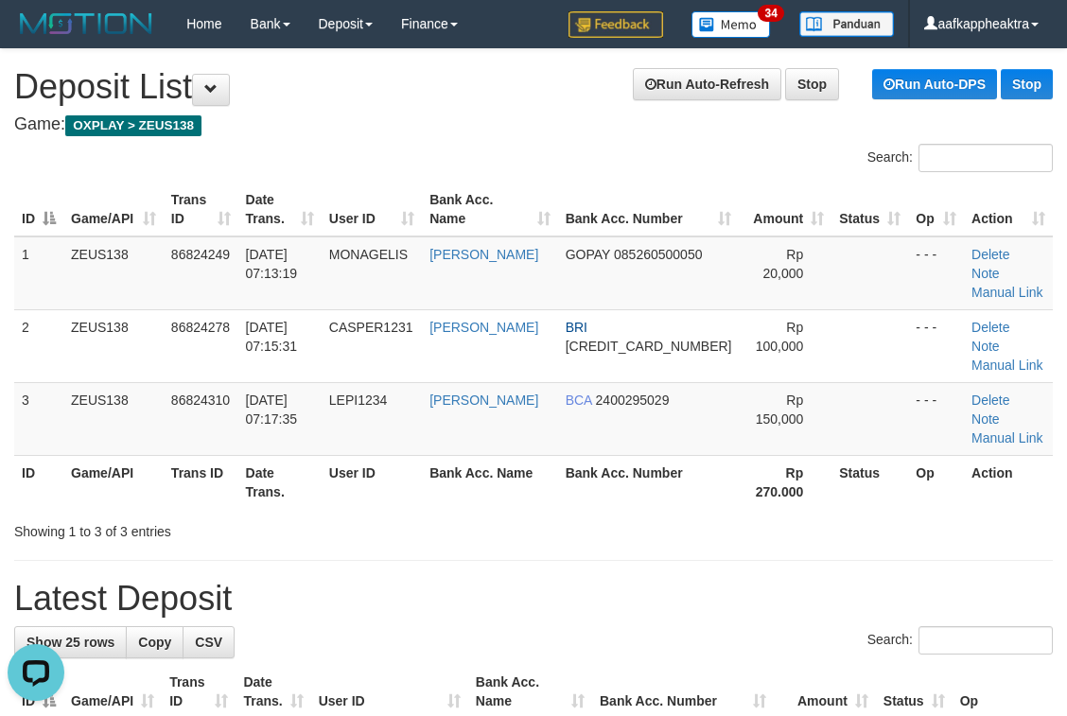
drag, startPoint x: 371, startPoint y: 577, endPoint x: 2, endPoint y: 554, distance: 369.7
click at [371, 626] on div "Search:" at bounding box center [533, 642] width 1039 height 33
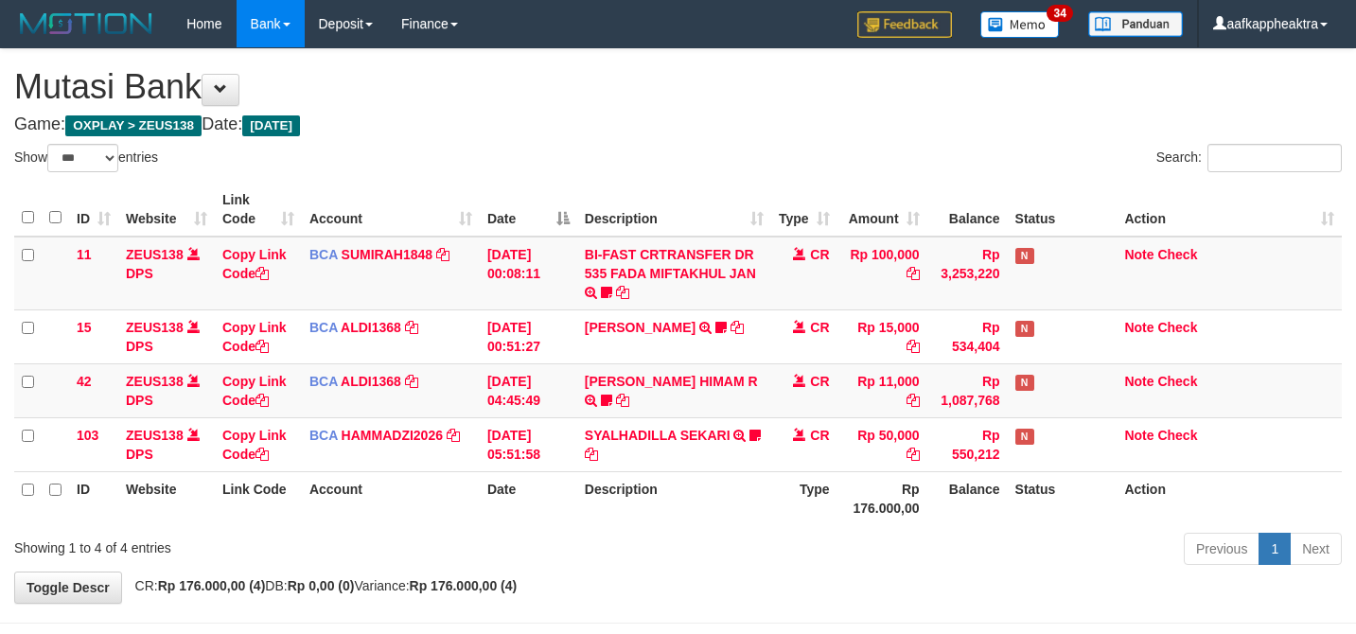
select select "***"
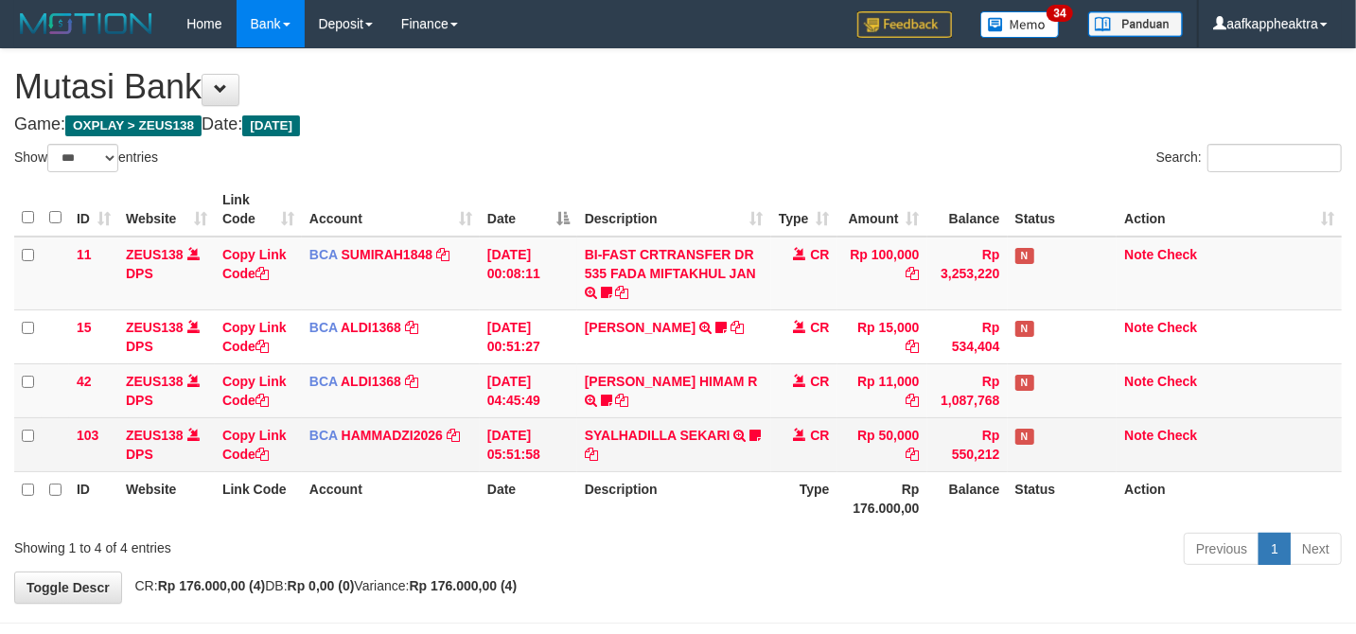
click at [580, 451] on td "SYALHADILLA SEKARI TRSF E-BANKING CR 08/31 ZAP41 SYALHADILLA SEKARI youreyes" at bounding box center [674, 444] width 194 height 54
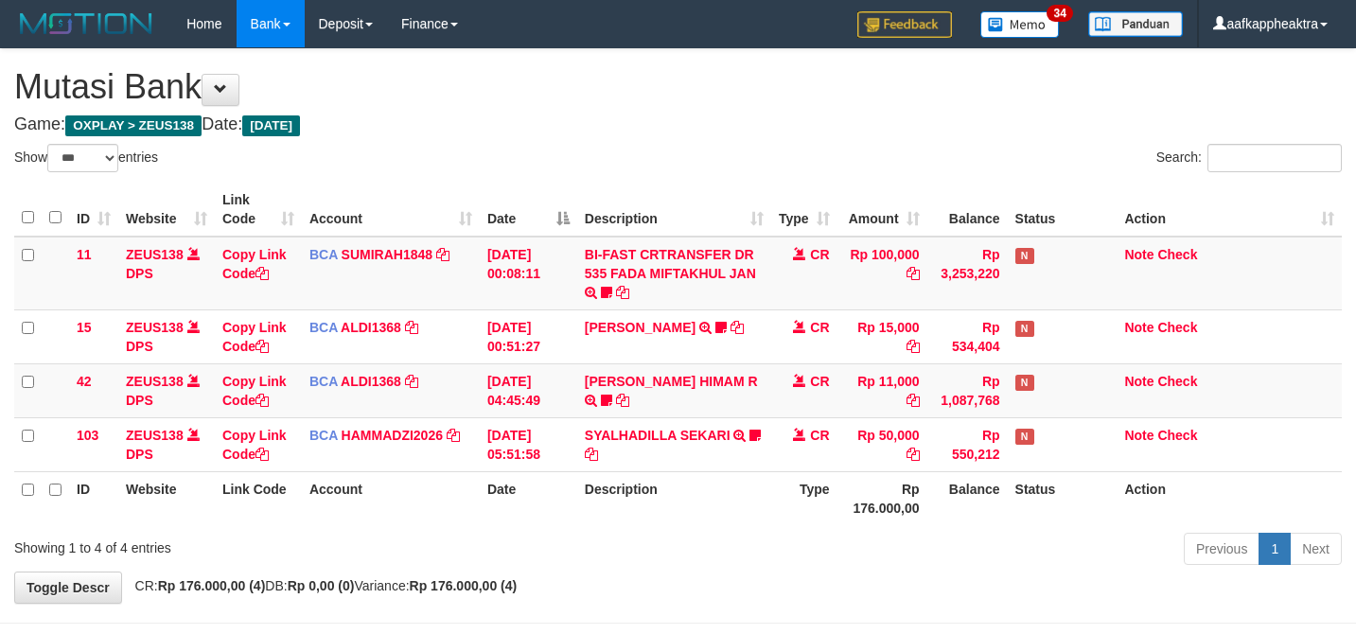
select select "***"
click at [840, 496] on th "Rp 176.000,00" at bounding box center [882, 498] width 90 height 54
drag, startPoint x: 672, startPoint y: 471, endPoint x: 683, endPoint y: 471, distance: 11.4
click at [675, 471] on th "Description" at bounding box center [674, 498] width 194 height 54
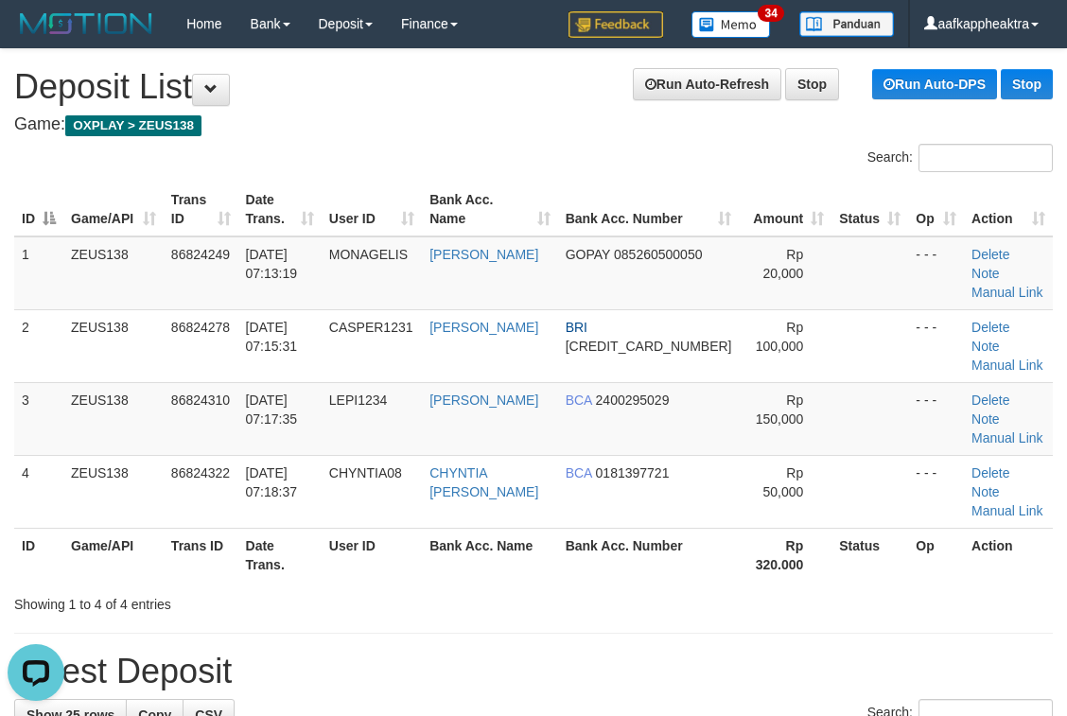
drag, startPoint x: 551, startPoint y: 640, endPoint x: 471, endPoint y: 632, distance: 79.8
click at [543, 699] on div "Search:" at bounding box center [533, 715] width 1039 height 33
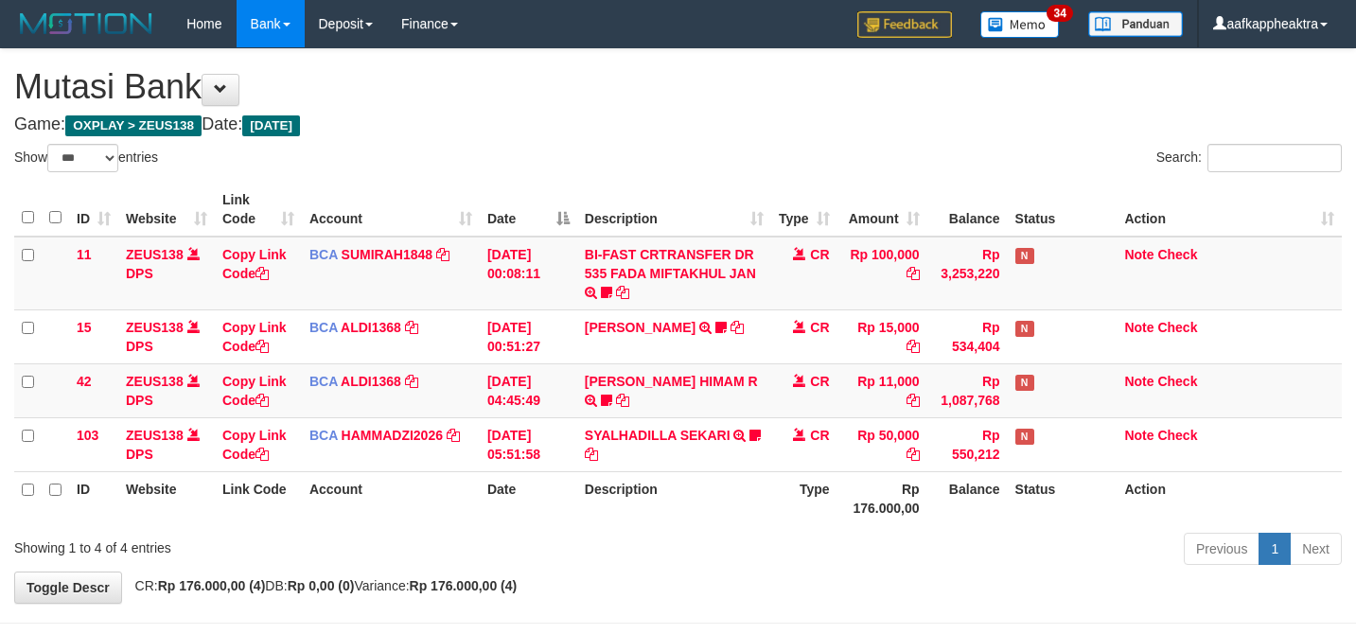
select select "***"
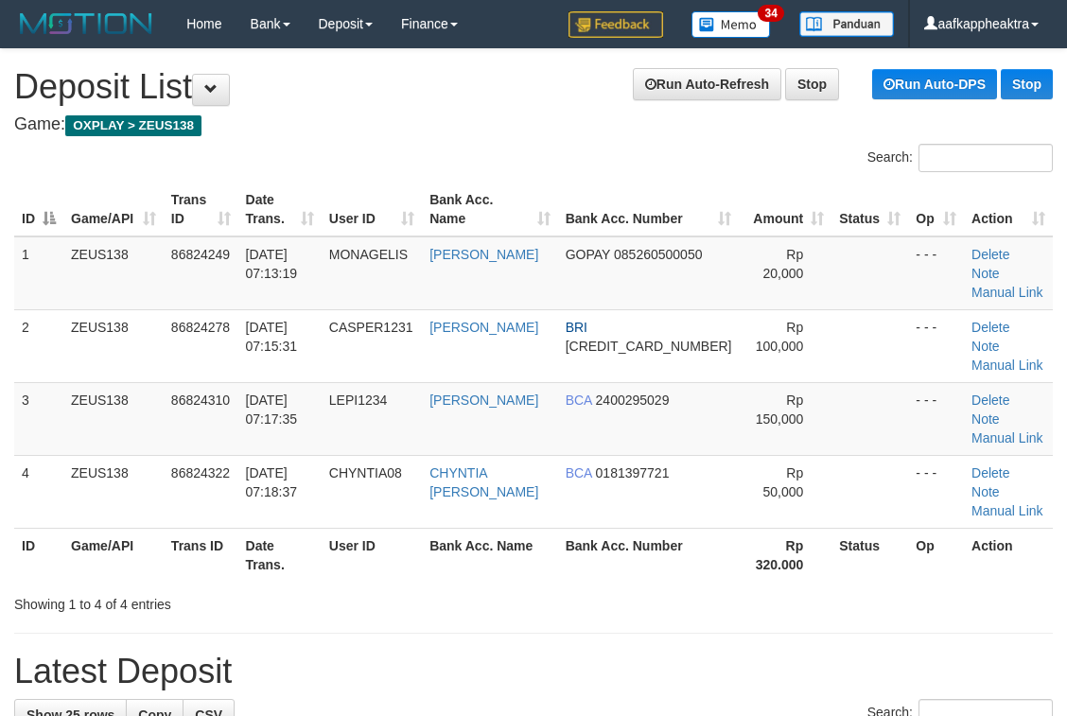
drag, startPoint x: 425, startPoint y: 640, endPoint x: 356, endPoint y: 638, distance: 69.1
click at [417, 699] on div "Search:" at bounding box center [533, 715] width 1039 height 33
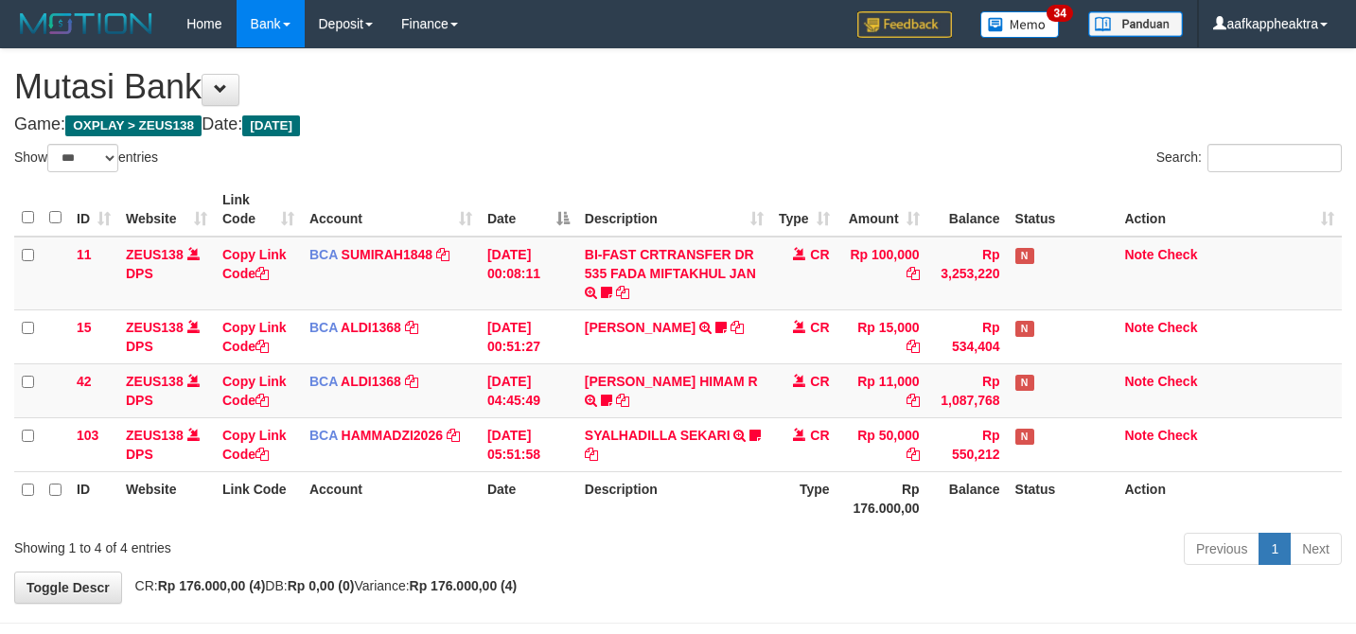
select select "***"
click at [755, 481] on th "Description" at bounding box center [674, 498] width 194 height 54
select select "***"
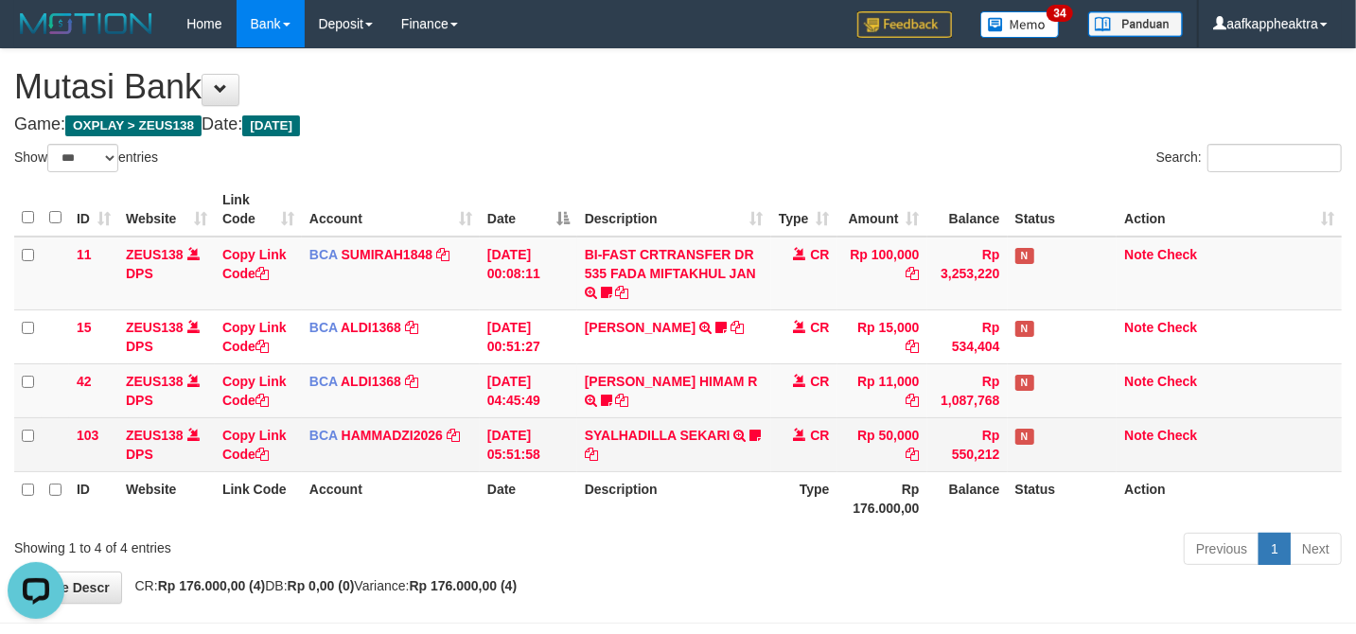
click at [583, 418] on td "SYALHADILLA SEKARI TRSF E-BANKING CR 08/31 ZAP41 SYALHADILLA SEKARI youreyes" at bounding box center [674, 444] width 194 height 54
click at [626, 421] on td "SYALHADILLA SEKARI TRSF E-BANKING CR 08/31 ZAP41 SYALHADILLA SEKARI youreyes" at bounding box center [674, 444] width 194 height 54
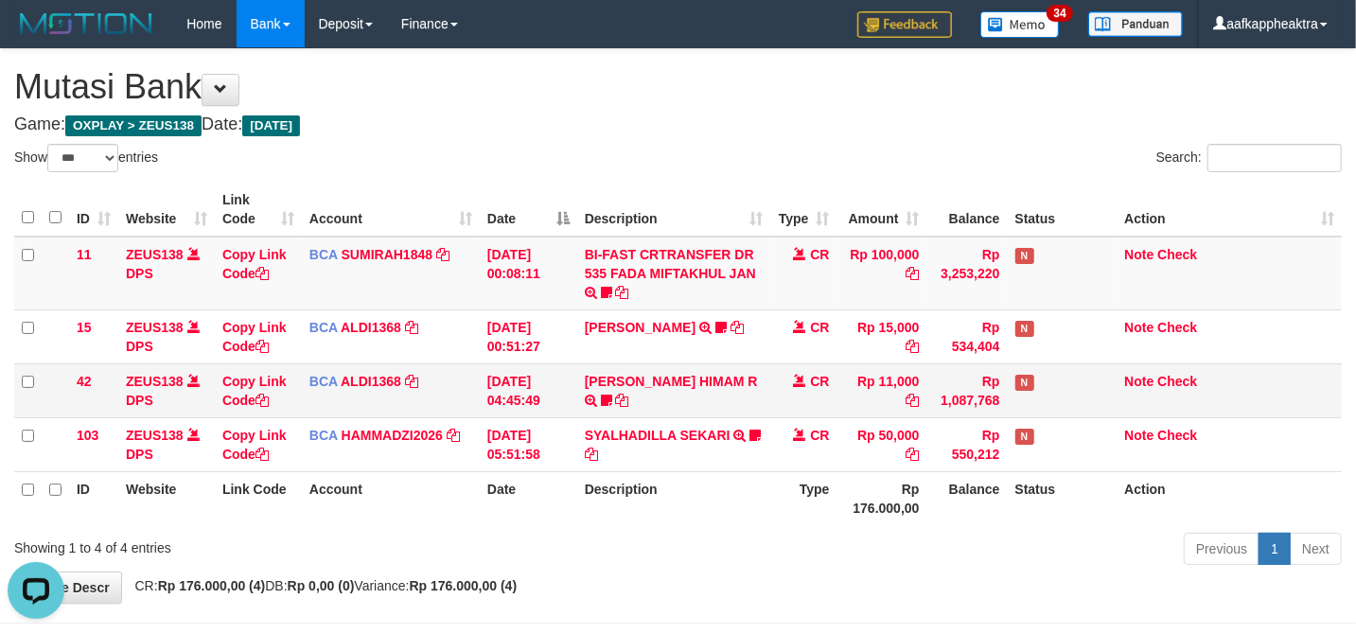
click at [712, 399] on td "ALVA HIMAM R TRSF E-BANKING CR 3108/FTSCY/WS95051 11000.002025083151411092 TRFD…" at bounding box center [674, 390] width 194 height 54
click at [470, 377] on td "BCA ALDI1368 DPS ALDI mutasi_20250831_3354 | 42 mutasi_20250831_3354 | 42" at bounding box center [391, 390] width 178 height 54
click at [508, 416] on td "31/08/2025 04:45:49" at bounding box center [528, 390] width 97 height 54
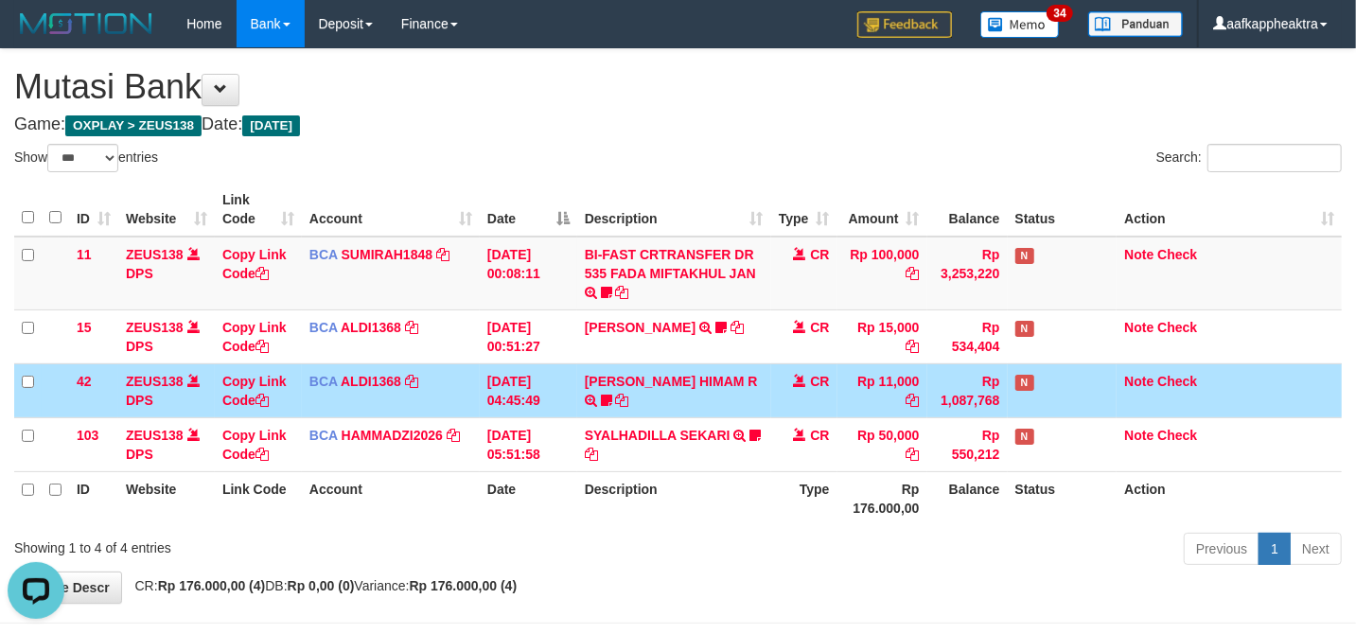
click at [475, 405] on td "BCA ALDI1368 DPS ALDI mutasi_20250831_3354 | 42 mutasi_20250831_3354 | 42" at bounding box center [391, 390] width 178 height 54
click at [488, 403] on td "[DATE] 04:45:49" at bounding box center [528, 390] width 97 height 54
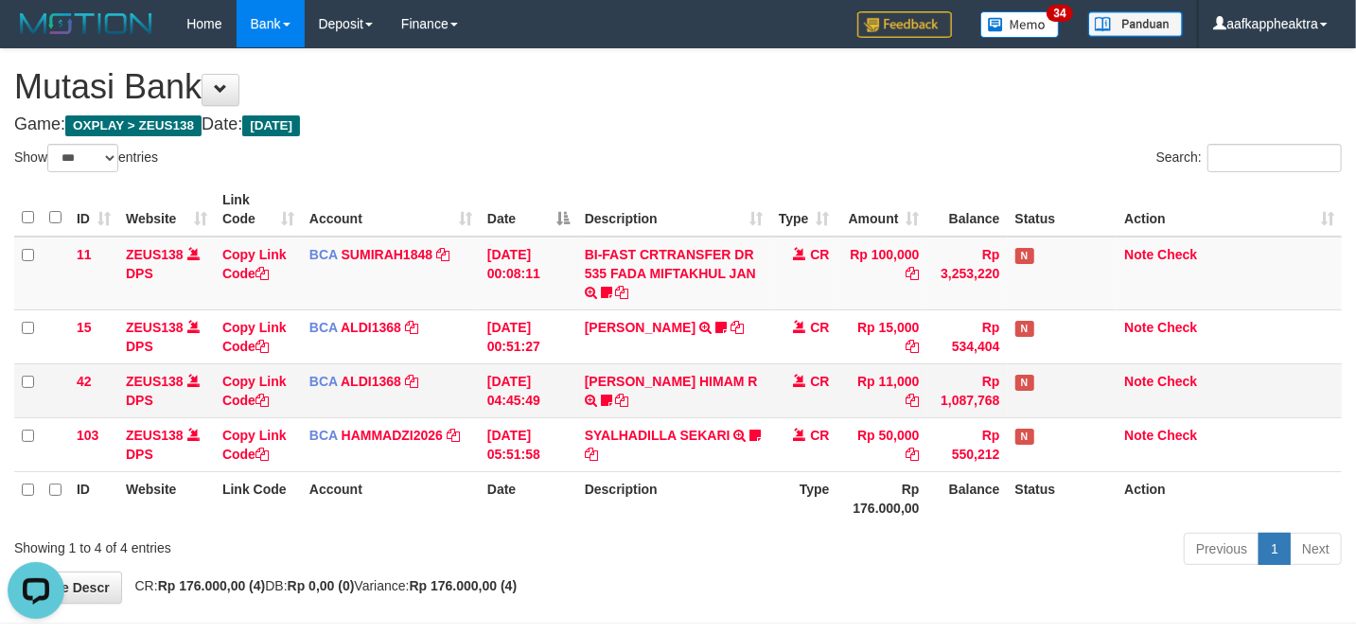
click at [493, 410] on td "[DATE] 04:45:49" at bounding box center [528, 390] width 97 height 54
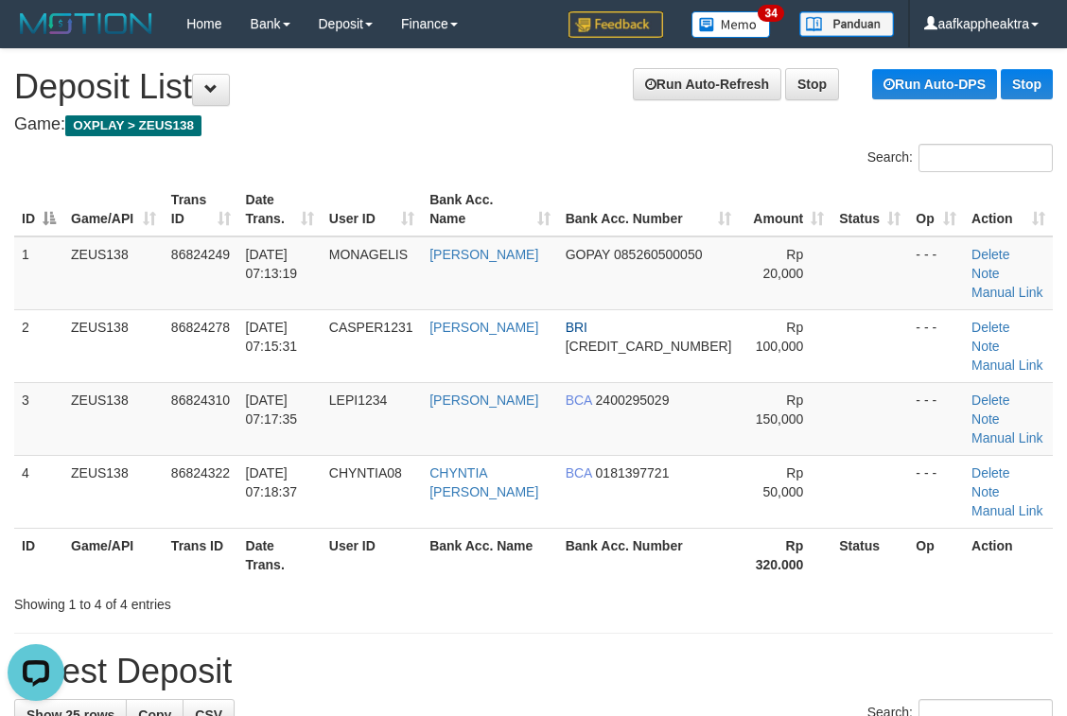
click at [390, 653] on h1 "Latest Deposit" at bounding box center [533, 672] width 1039 height 38
drag, startPoint x: 619, startPoint y: 594, endPoint x: 2, endPoint y: 547, distance: 618.6
click at [615, 653] on h1 "Latest Deposit" at bounding box center [533, 672] width 1039 height 38
drag, startPoint x: 501, startPoint y: 619, endPoint x: 412, endPoint y: 614, distance: 89.1
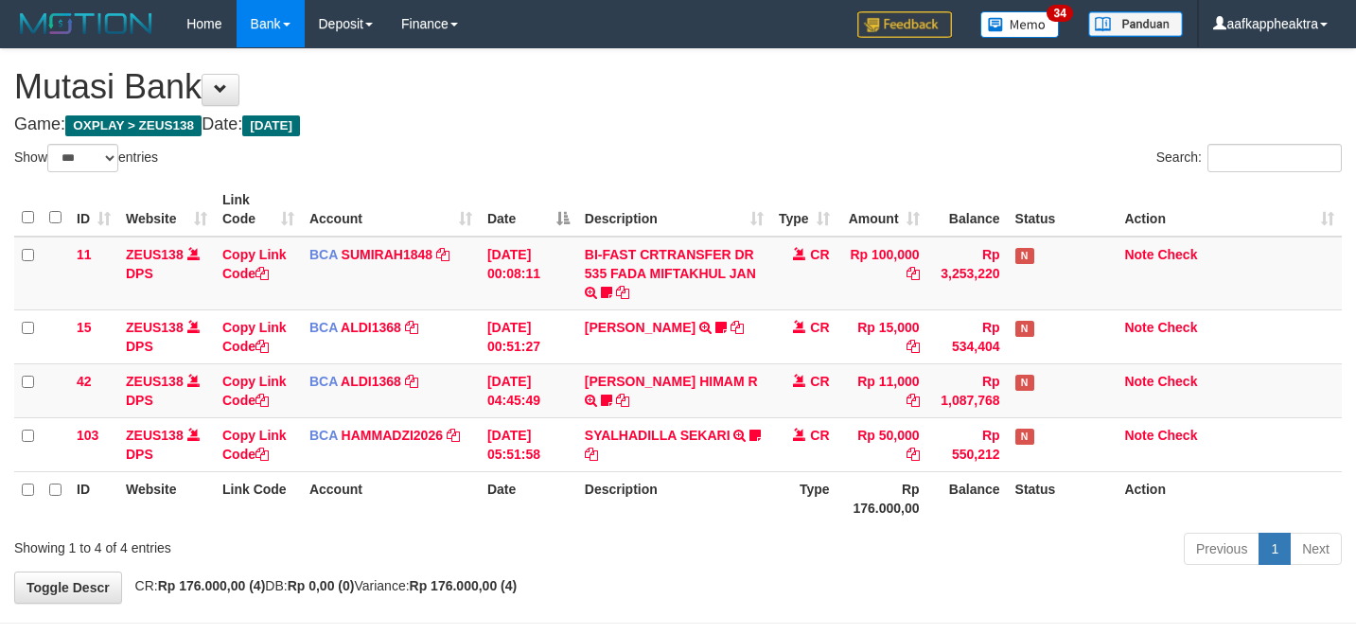
select select "***"
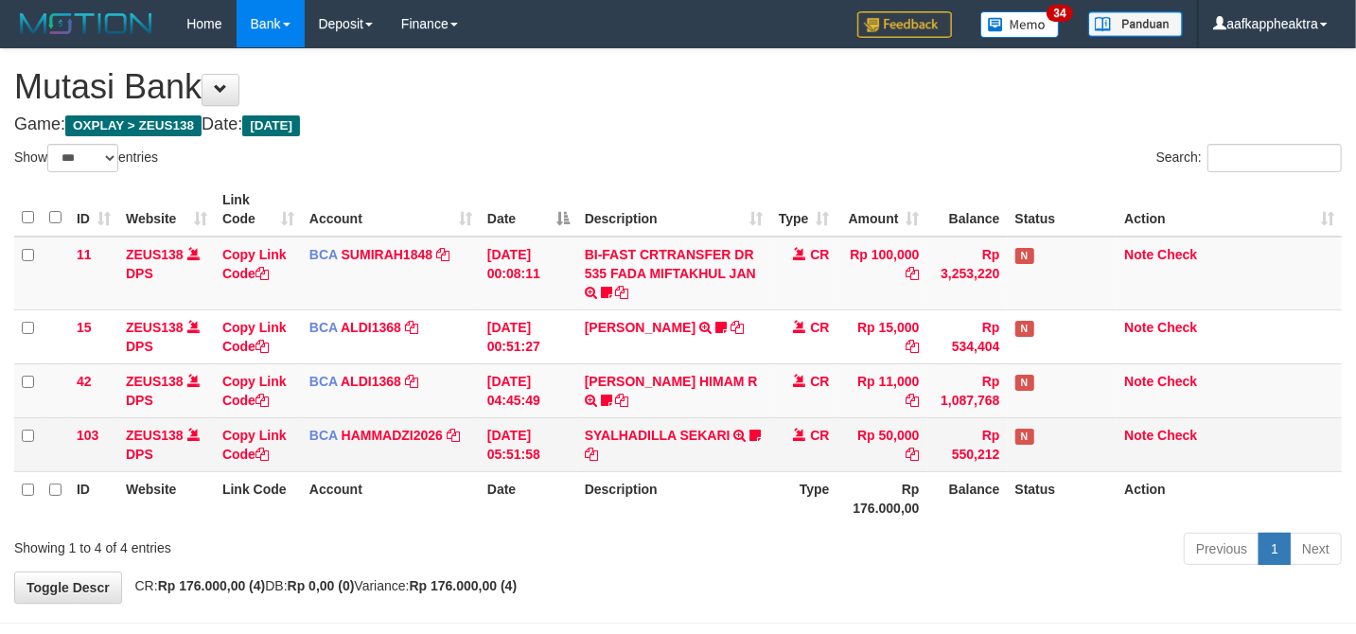
click at [492, 424] on td "[DATE] 05:51:58" at bounding box center [528, 444] width 97 height 54
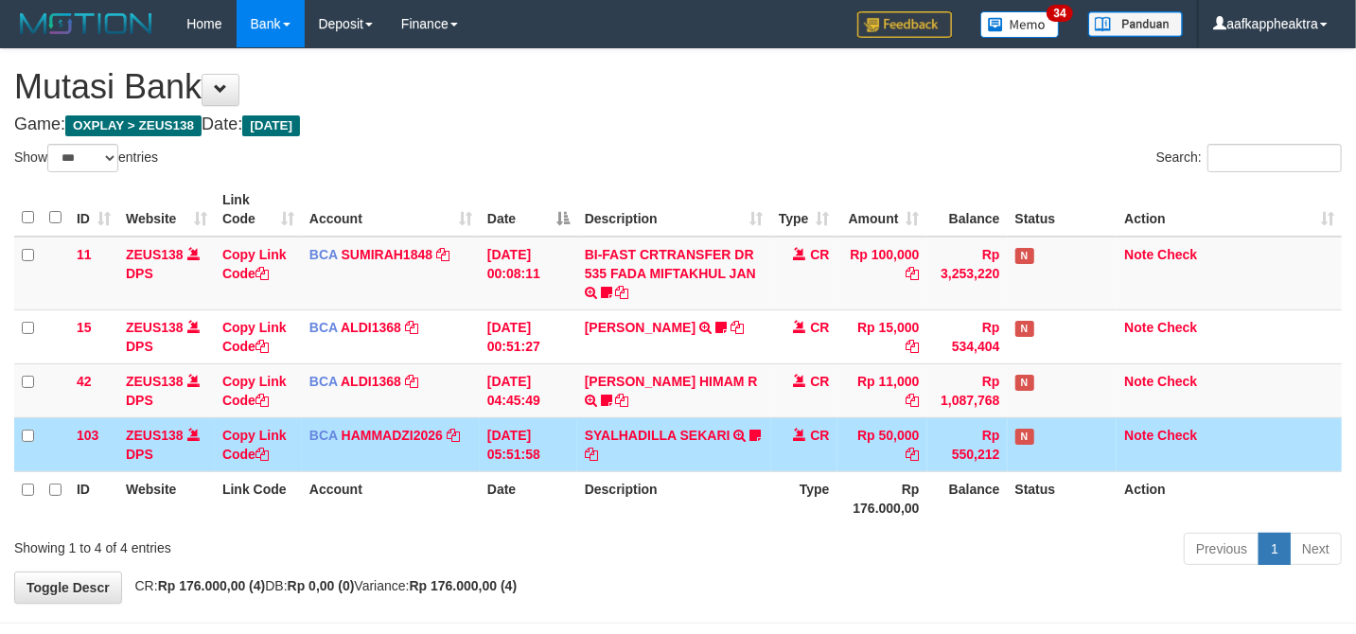
click at [773, 498] on th "Type" at bounding box center [804, 498] width 66 height 54
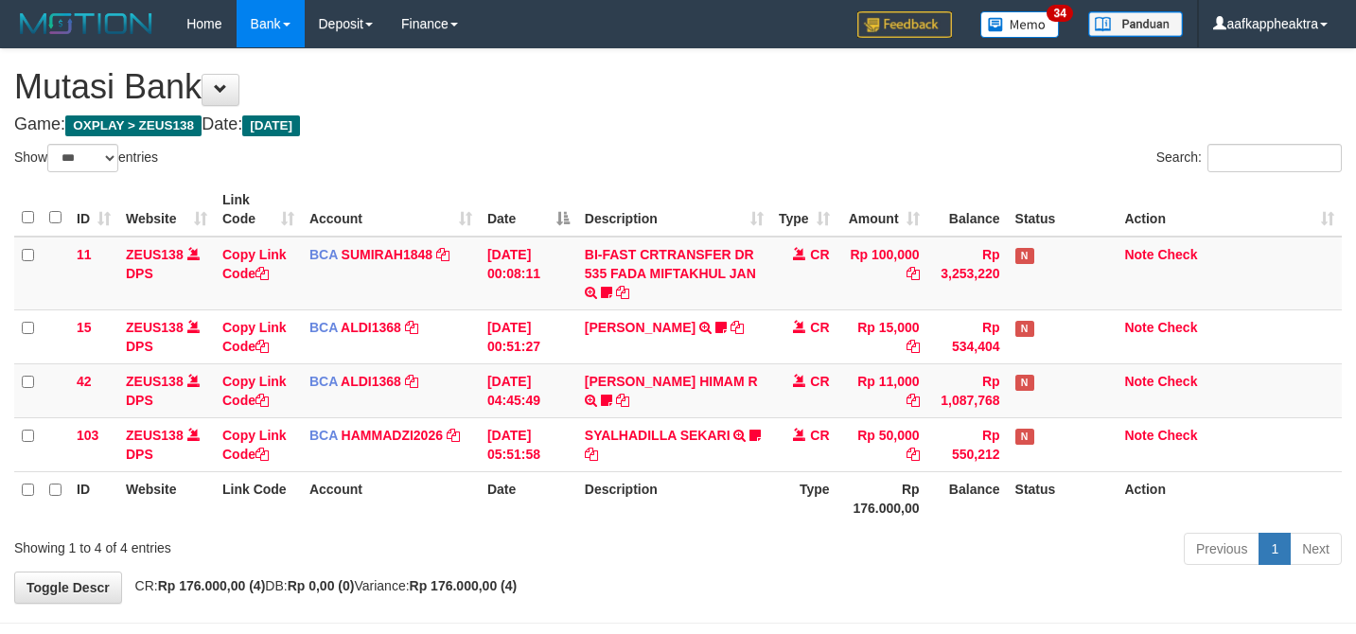
select select "***"
click at [787, 488] on th "Type" at bounding box center [804, 498] width 66 height 54
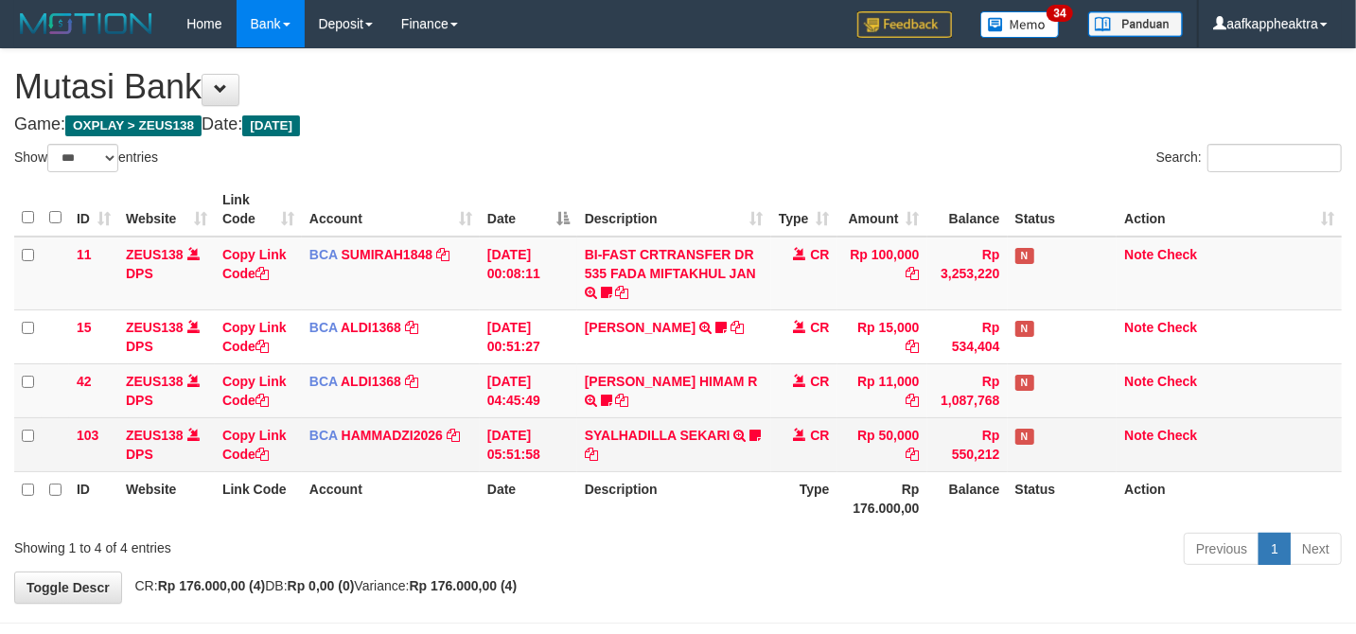
click at [749, 451] on td "SYALHADILLA SEKARI TRSF E-BANKING CR 08/31 ZAP41 SYALHADILLA SEKARI youreyes" at bounding box center [674, 444] width 194 height 54
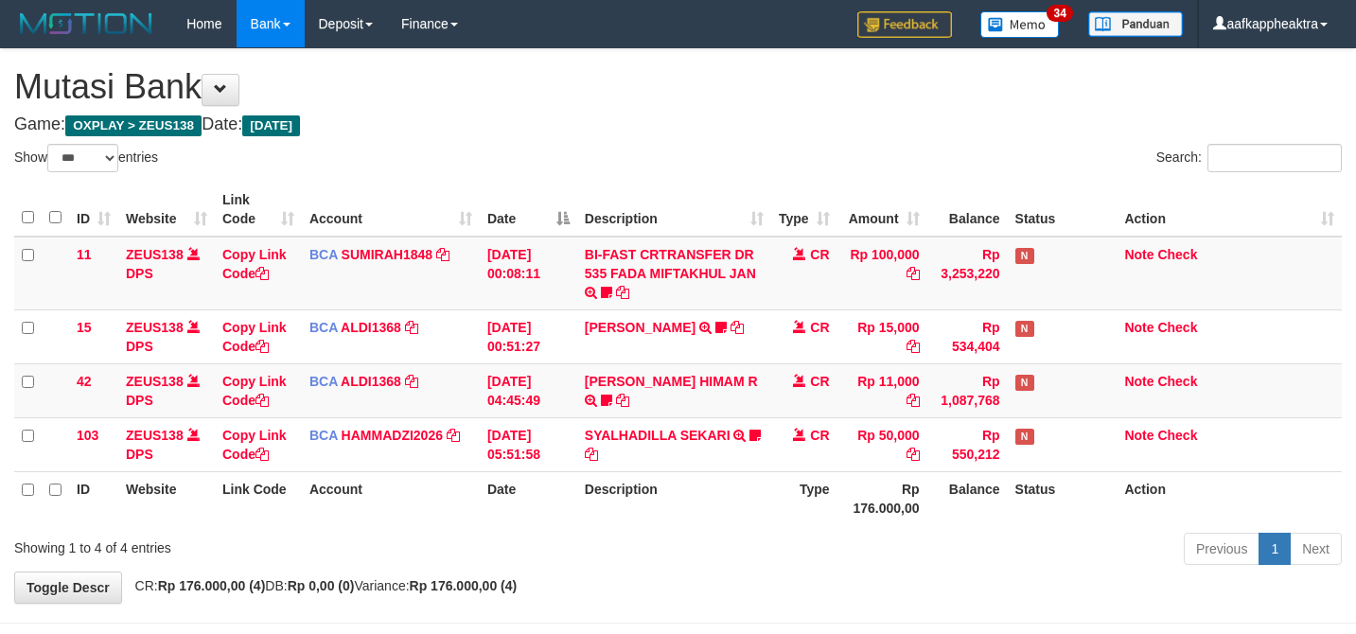
select select "***"
click at [844, 479] on table "ID Website Link Code Account Date Description Type Amount Balance Status Action…" at bounding box center [677, 354] width 1327 height 342
click at [925, 511] on tr "ID Website Link Code Account Date Description Type Rp 176.000,00 Balance Status…" at bounding box center [677, 498] width 1327 height 54
click at [956, 492] on th "Balance" at bounding box center [967, 498] width 80 height 54
click at [958, 492] on th "Balance" at bounding box center [967, 498] width 80 height 54
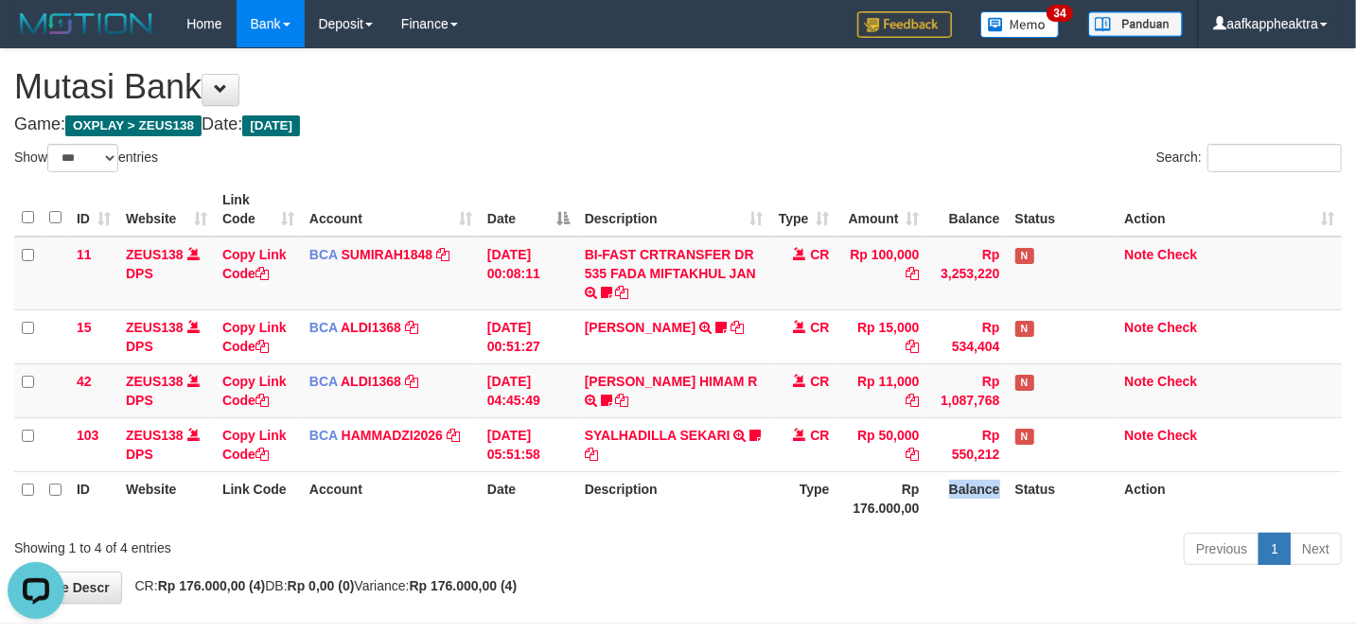
click at [834, 493] on tr "ID Website Link Code Account Date Description Type Rp 176.000,00 Balance Status…" at bounding box center [677, 498] width 1327 height 54
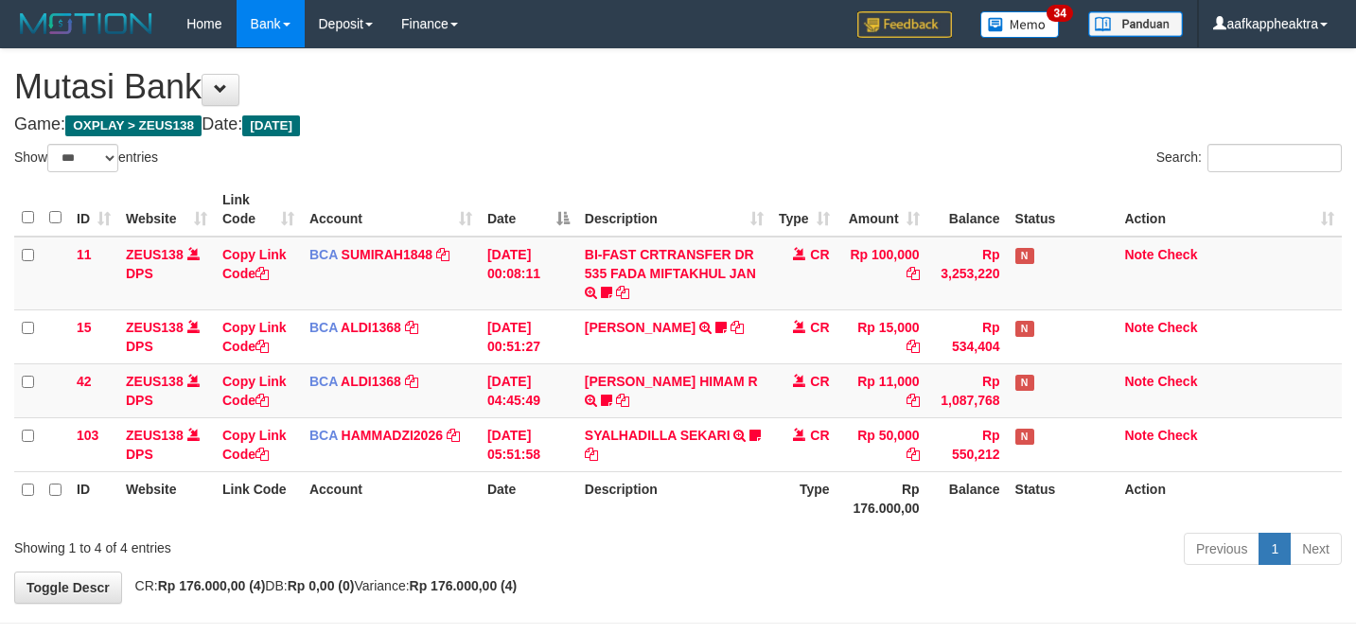
select select "***"
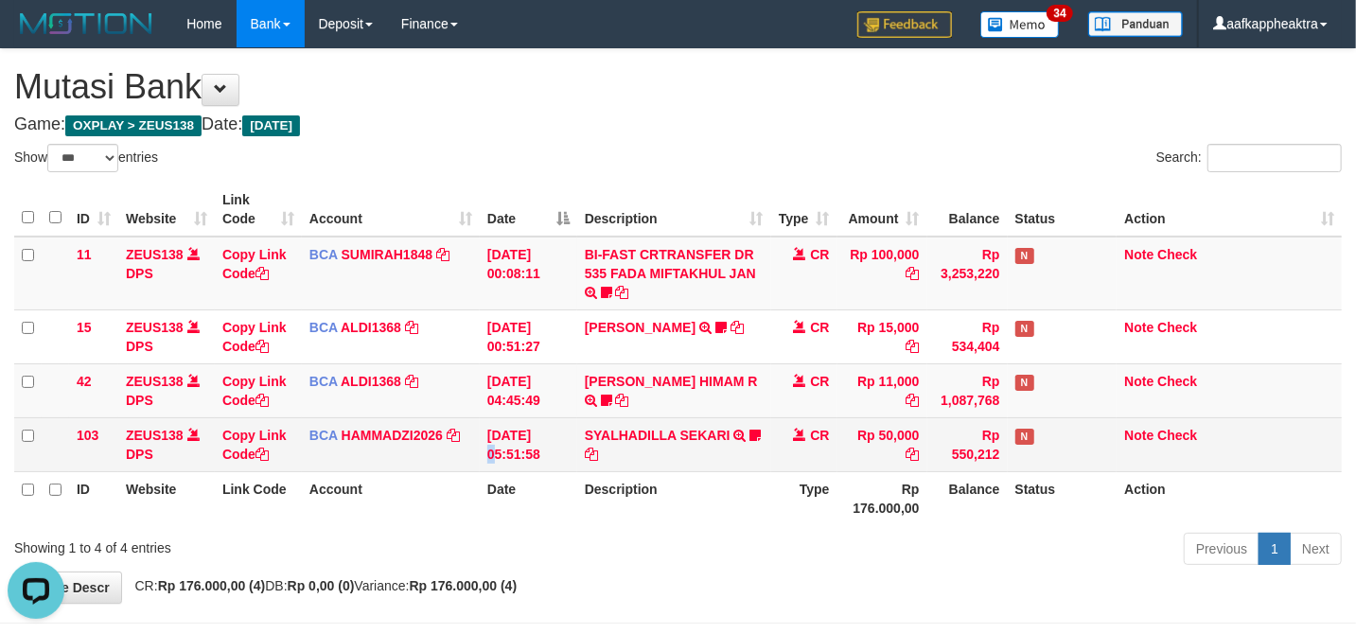
drag, startPoint x: 498, startPoint y: 422, endPoint x: 486, endPoint y: 431, distance: 14.8
click at [486, 431] on td "31/08/2025 05:51:58" at bounding box center [528, 444] width 97 height 54
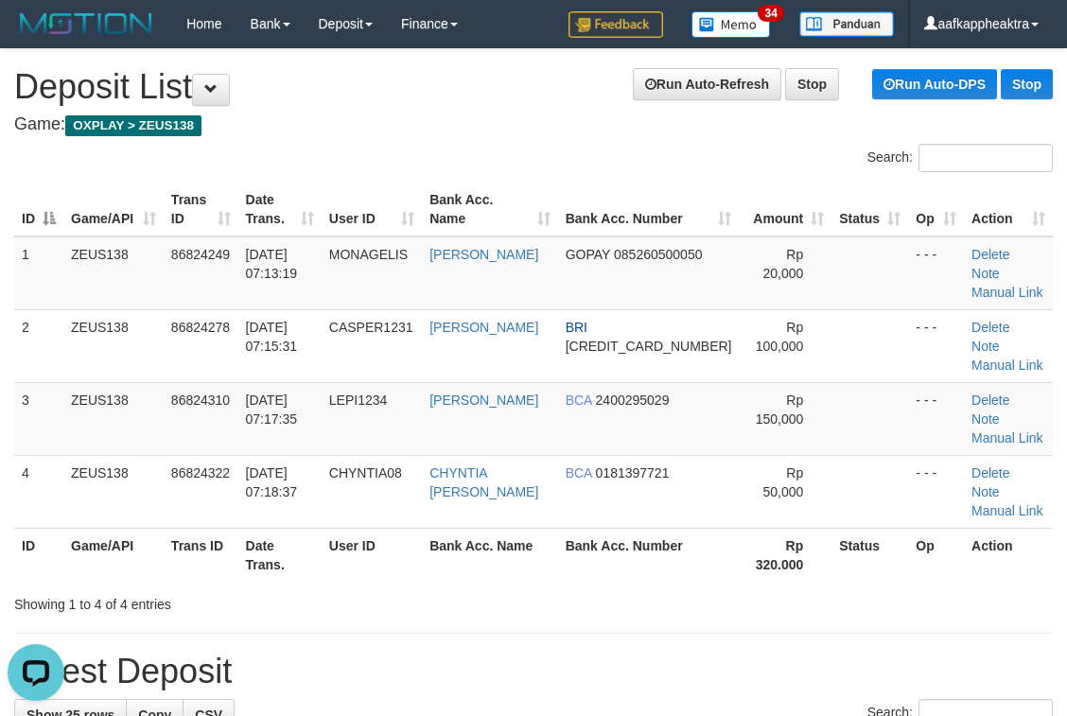
drag, startPoint x: 421, startPoint y: 701, endPoint x: 6, endPoint y: 632, distance: 421.0
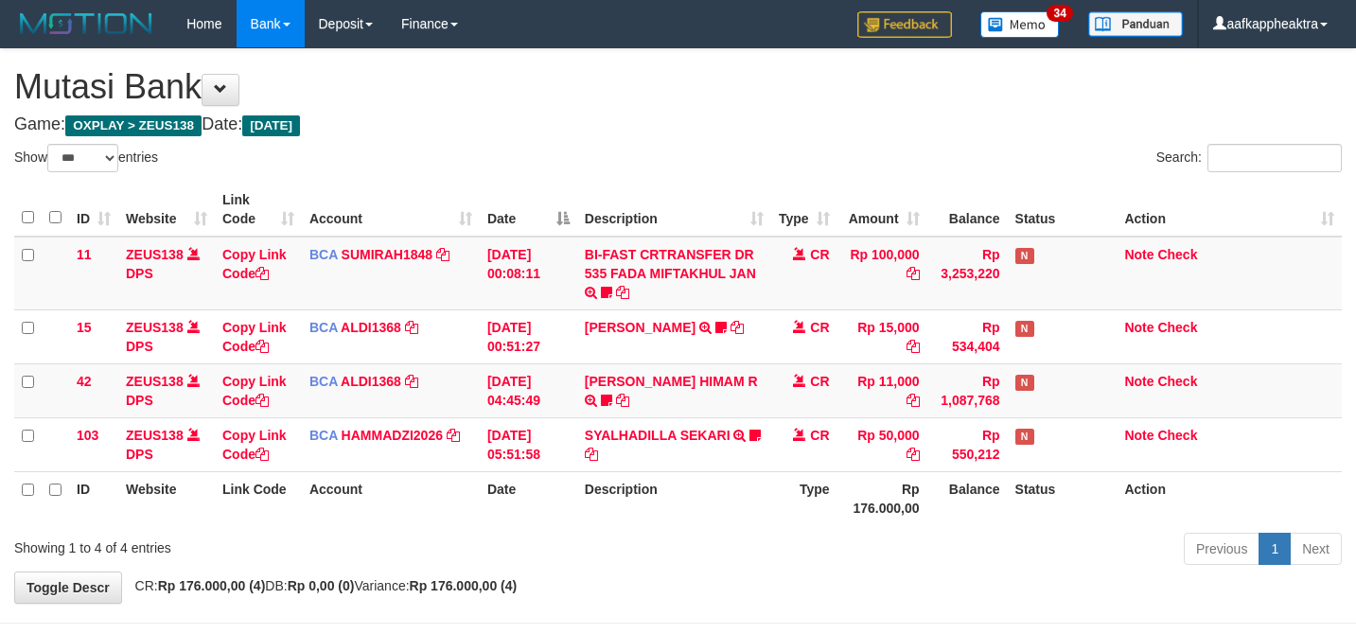
select select "***"
click at [621, 570] on div "Previous 1 Next" at bounding box center [960, 551] width 763 height 41
click at [594, 570] on div "Previous 1 Next" at bounding box center [960, 551] width 763 height 41
click at [674, 518] on th "Description" at bounding box center [674, 498] width 194 height 54
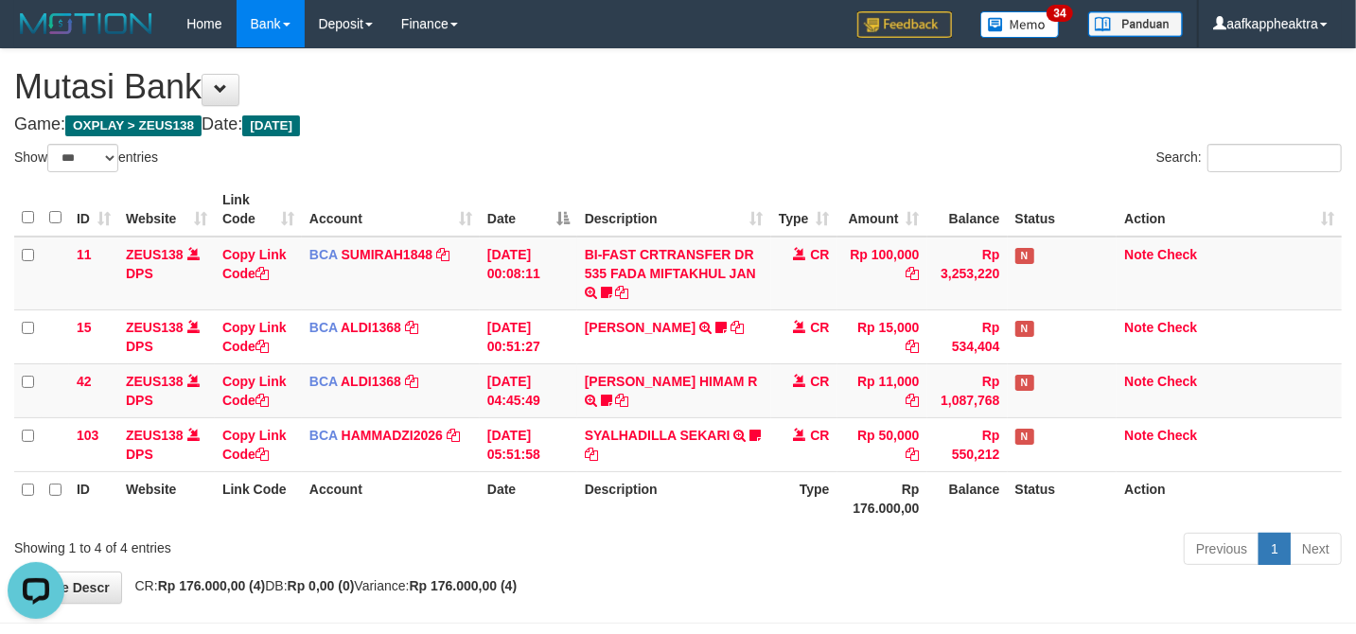
click at [666, 519] on th "Description" at bounding box center [674, 498] width 194 height 54
drag, startPoint x: 660, startPoint y: 524, endPoint x: 697, endPoint y: 537, distance: 39.2
click at [664, 531] on div "Show ** ** ** *** entries Search: ID Website Link Code Account Date Description…" at bounding box center [677, 358] width 1327 height 428
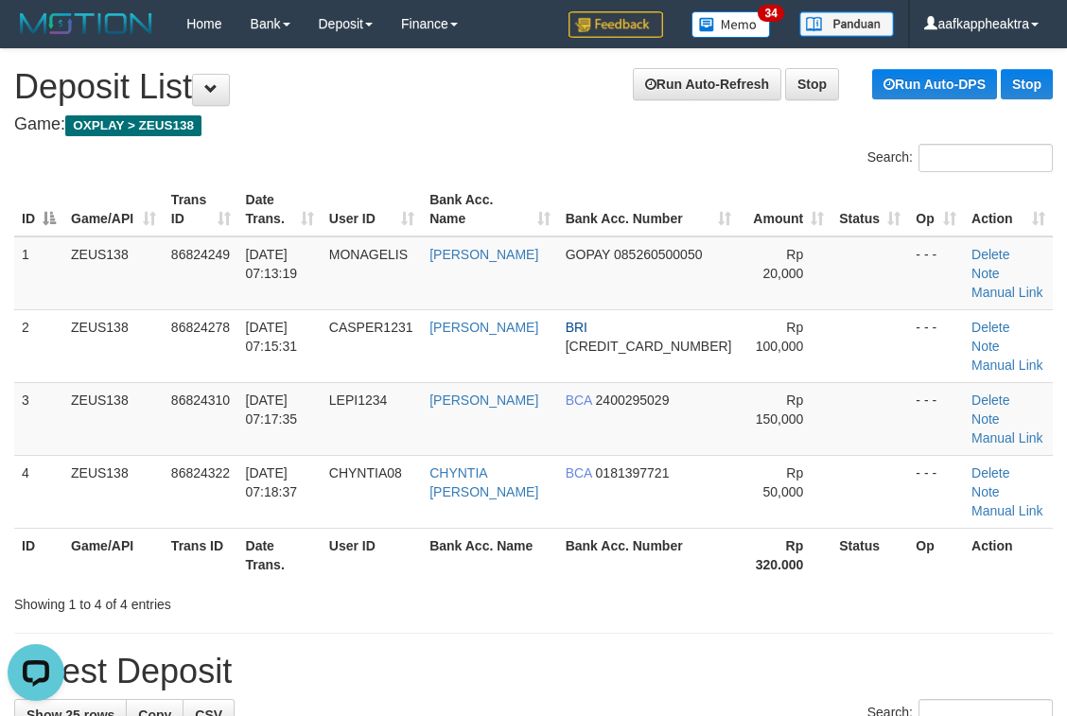
drag, startPoint x: 475, startPoint y: 598, endPoint x: 0, endPoint y: 580, distance: 475.3
click at [462, 653] on h1 "Latest Deposit" at bounding box center [533, 672] width 1039 height 38
drag, startPoint x: 784, startPoint y: 675, endPoint x: 16, endPoint y: 584, distance: 773.6
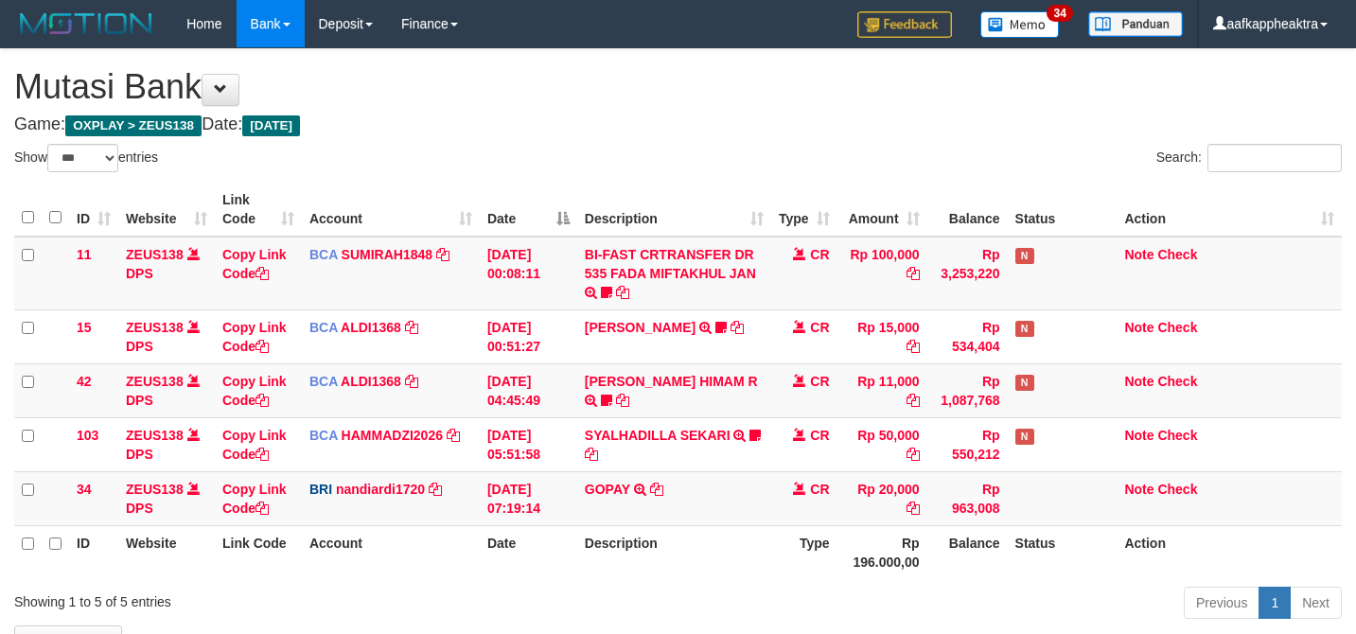
select select "***"
click at [667, 484] on td "GOPAY TRANSFER NBMB GOPAY TO NANDI ARDIANSYAH" at bounding box center [674, 498] width 194 height 54
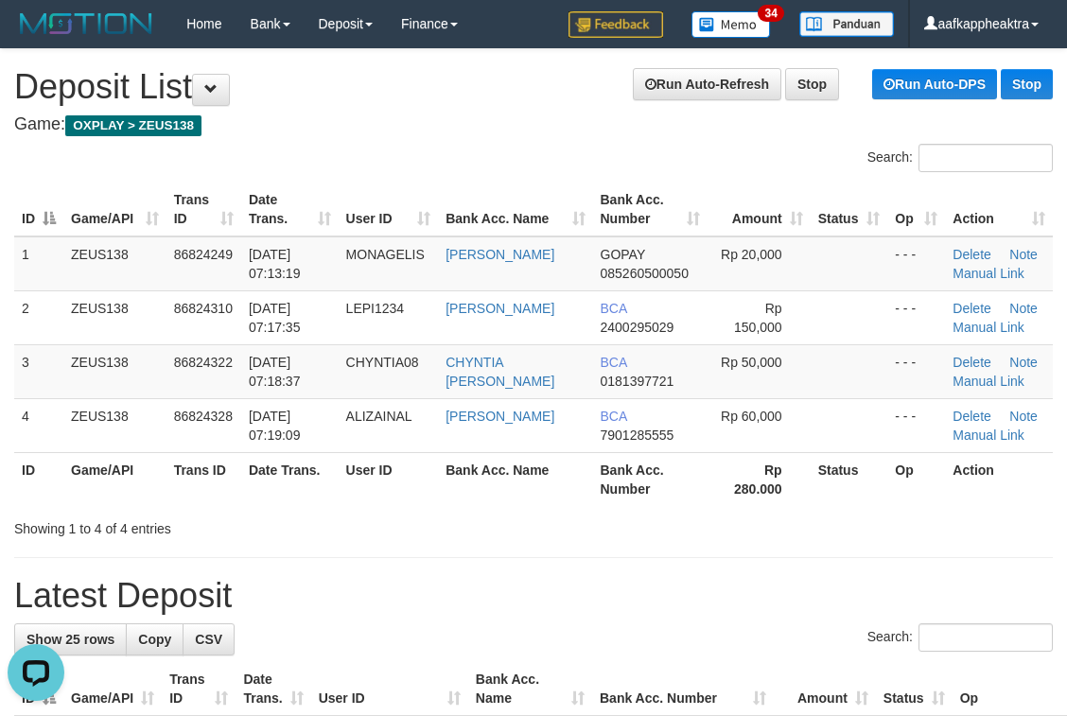
click at [444, 596] on h1 "Latest Deposit" at bounding box center [533, 596] width 1039 height 38
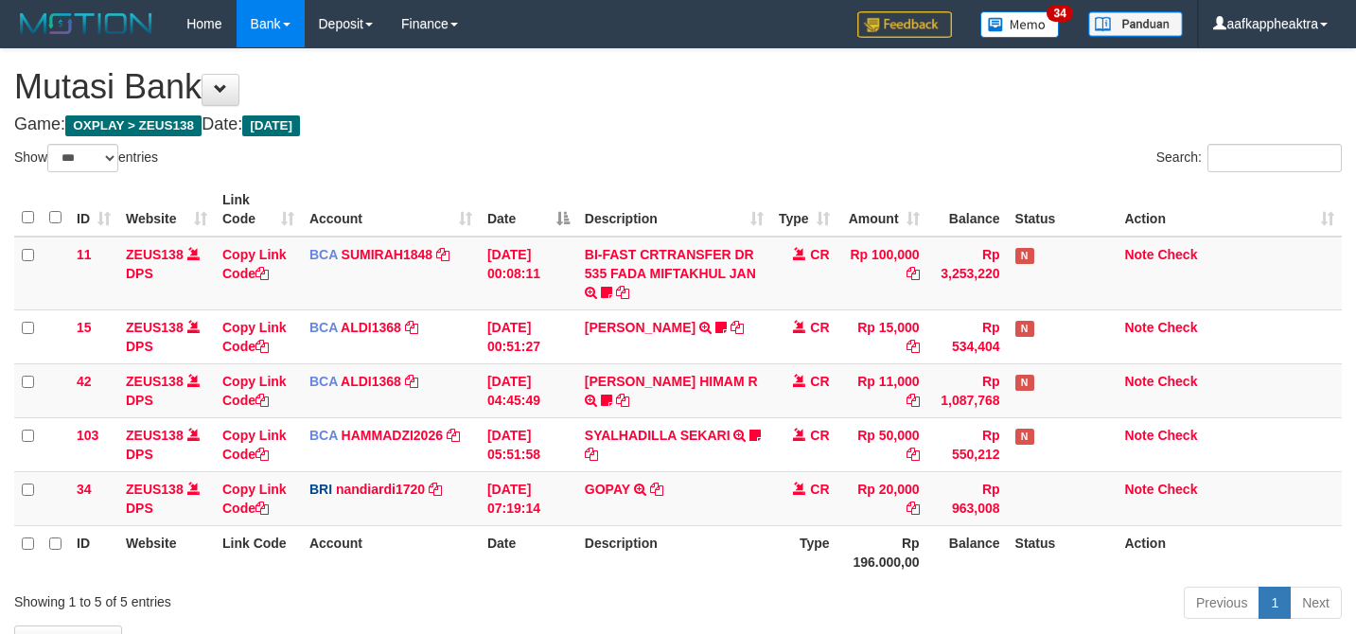
select select "***"
click at [929, 492] on tr "34 ZEUS138 DPS Copy Link Code BRI nandiardi1720 DPS NANDI ARDIANSYAH mutasi_202…" at bounding box center [677, 498] width 1327 height 54
click at [364, 490] on link "nandiardi1720" at bounding box center [380, 489] width 89 height 15
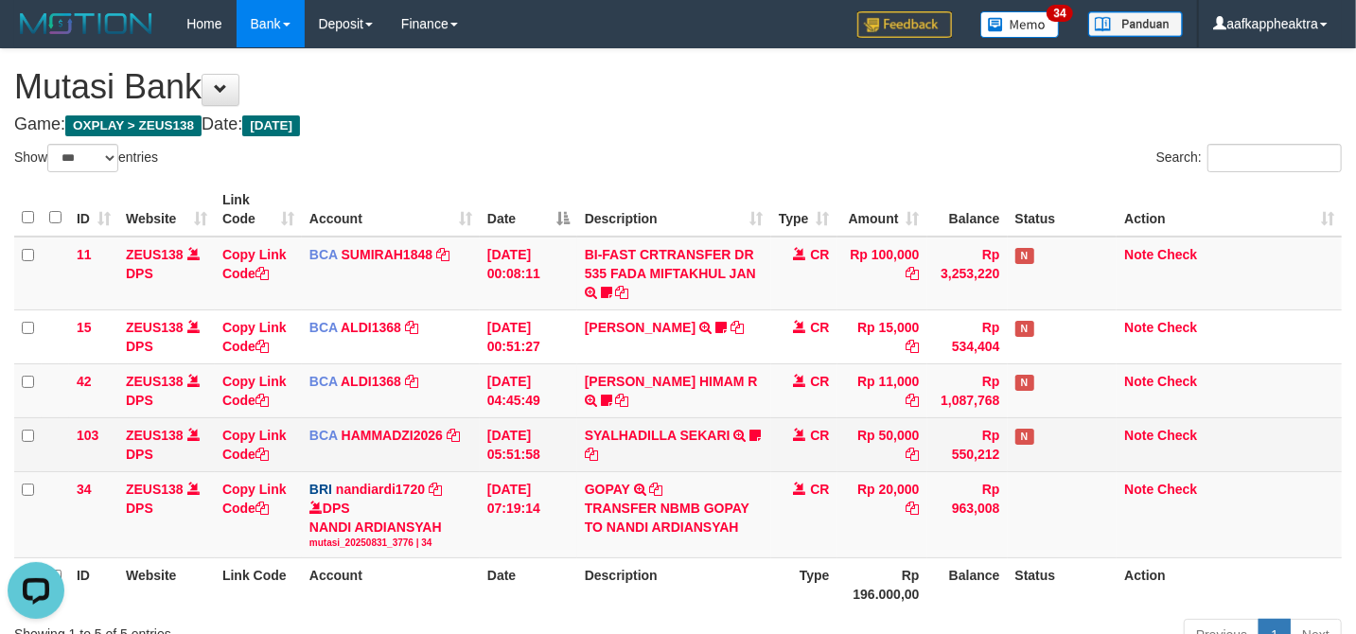
drag, startPoint x: 804, startPoint y: 433, endPoint x: 846, endPoint y: 429, distance: 41.9
click at [822, 431] on td "CR" at bounding box center [804, 444] width 66 height 54
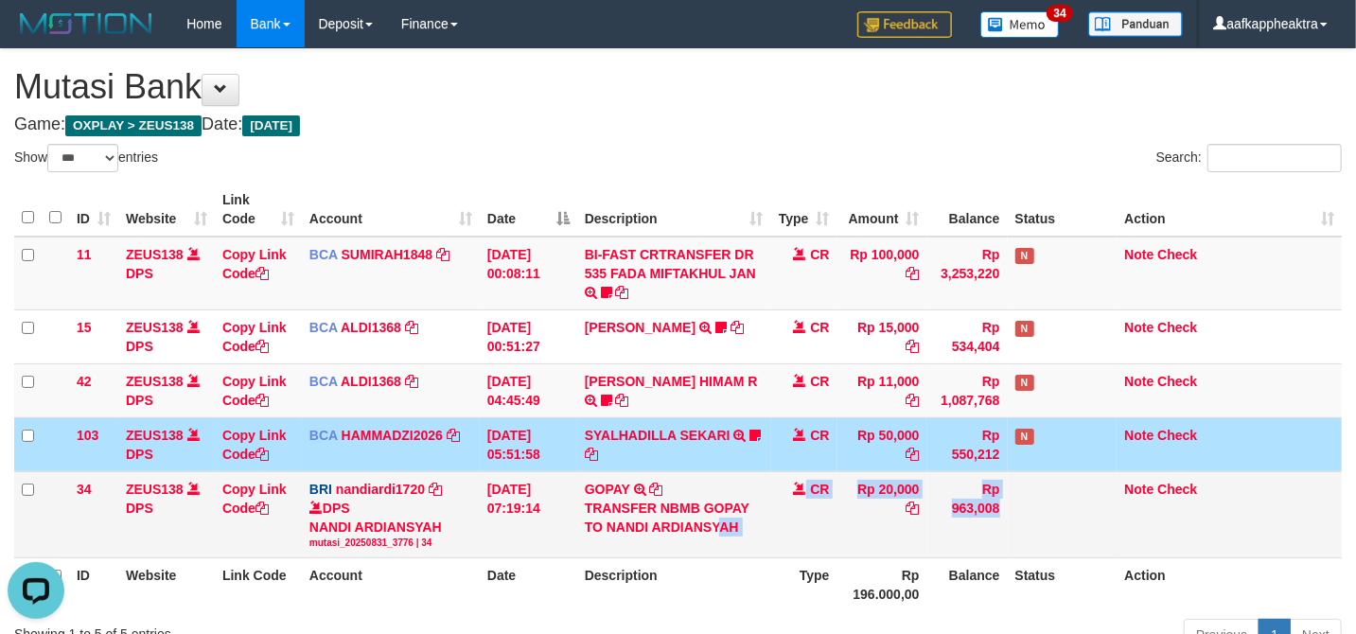
click at [698, 516] on tr "34 ZEUS138 DPS Copy Link Code BRI nandiardi1720 DPS NANDI ARDIANSYAH mutasi_202…" at bounding box center [677, 514] width 1327 height 86
click at [706, 494] on td "GOPAY TRANSFER NBMB GOPAY TO NANDI ARDIANSYAH" at bounding box center [674, 514] width 194 height 86
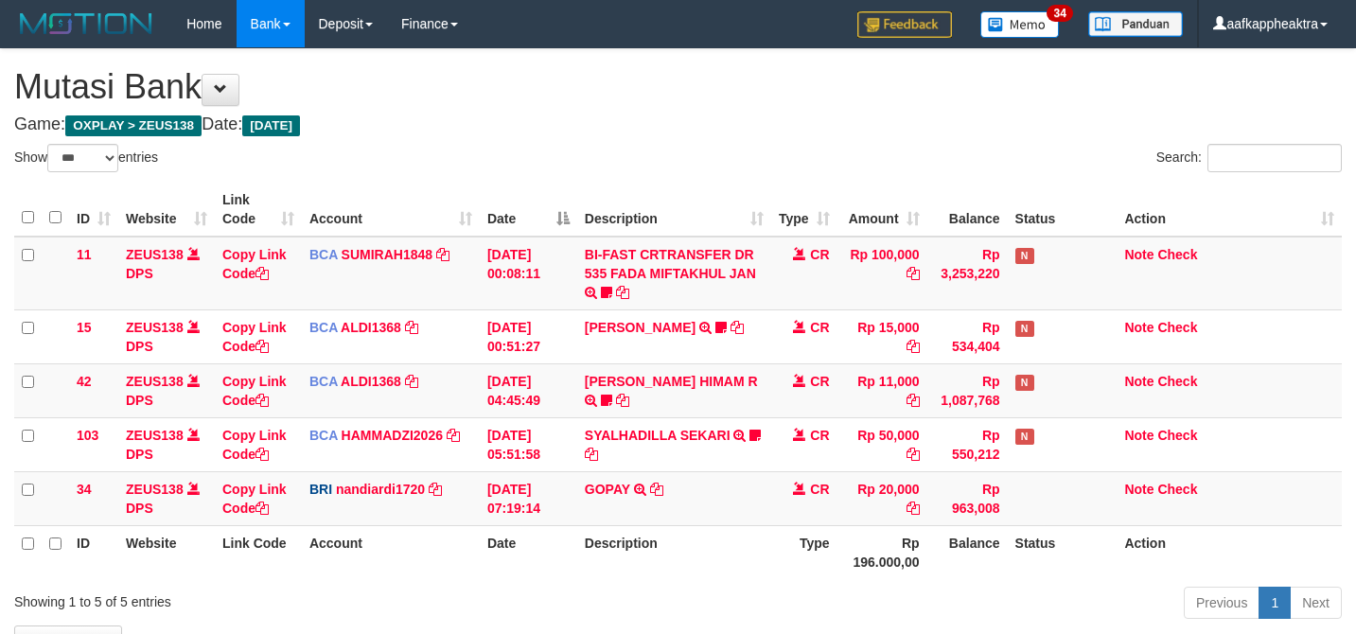
select select "***"
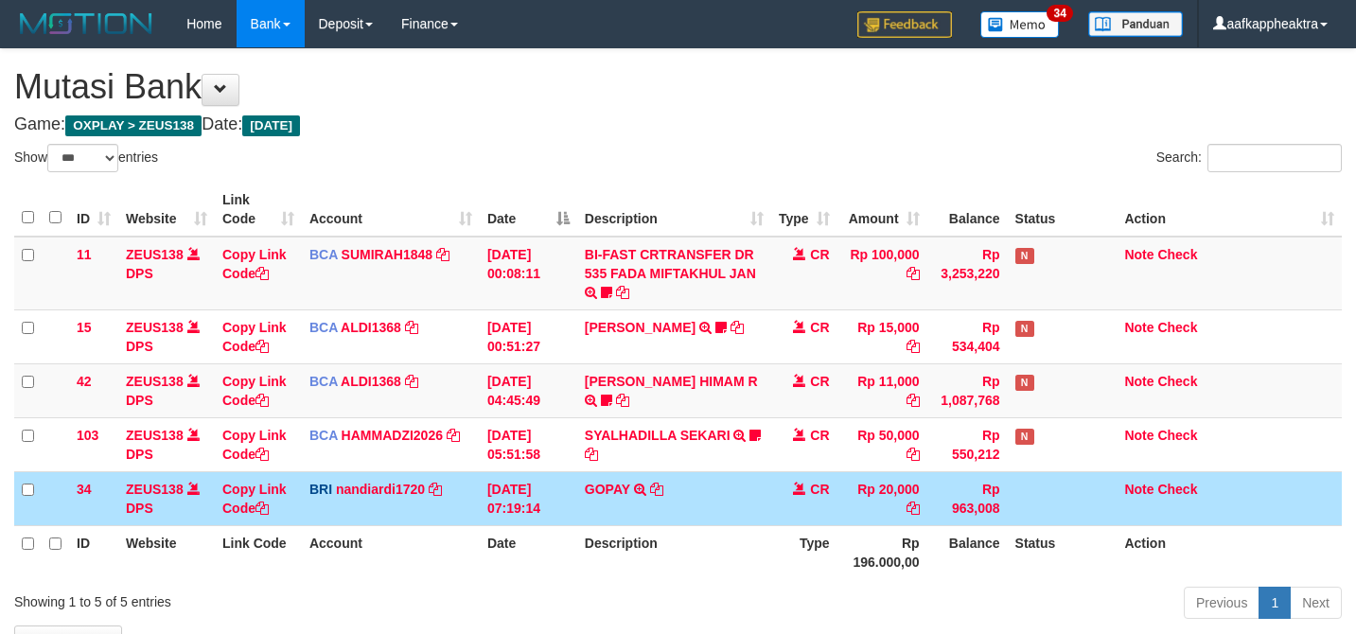
select select "***"
drag, startPoint x: 0, startPoint y: 0, endPoint x: 754, endPoint y: 372, distance: 840.7
click at [936, 470] on tbody "11 ZEUS138 DPS Copy Link Code BCA SUMIRAH1848 DPS SUMIRAH mutasi_20250831_4156 …" at bounding box center [677, 381] width 1327 height 289
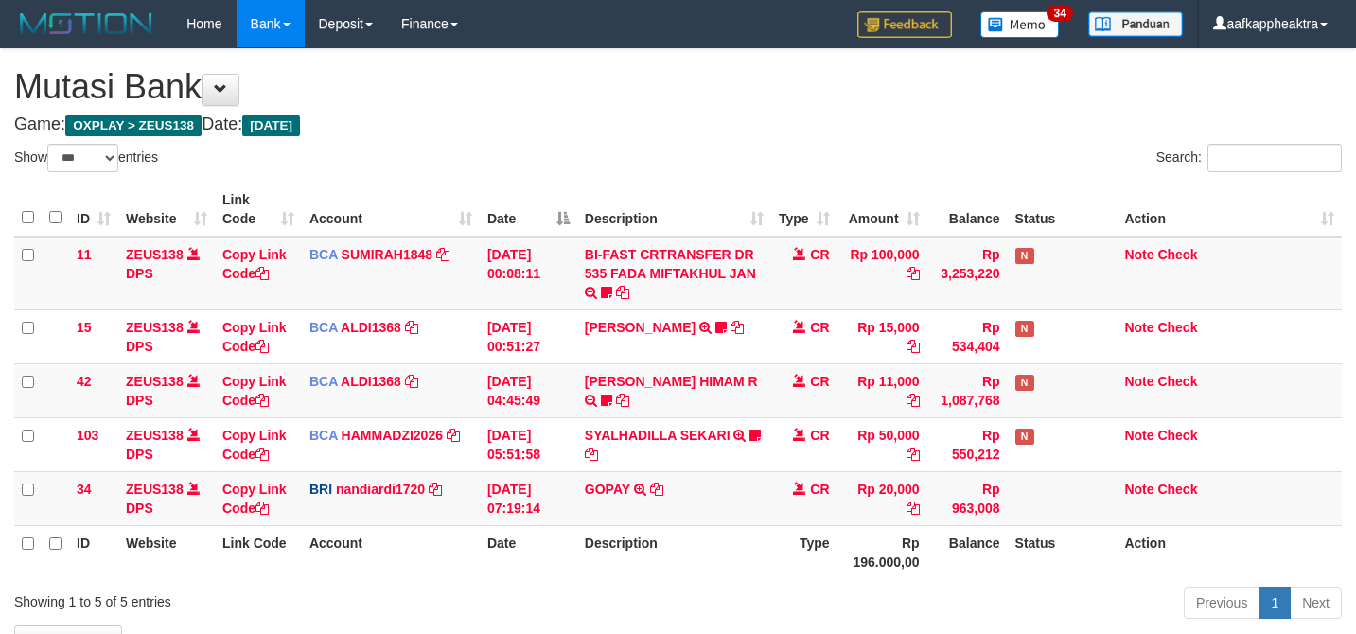
select select "***"
click at [829, 378] on span "CR" at bounding box center [819, 381] width 19 height 15
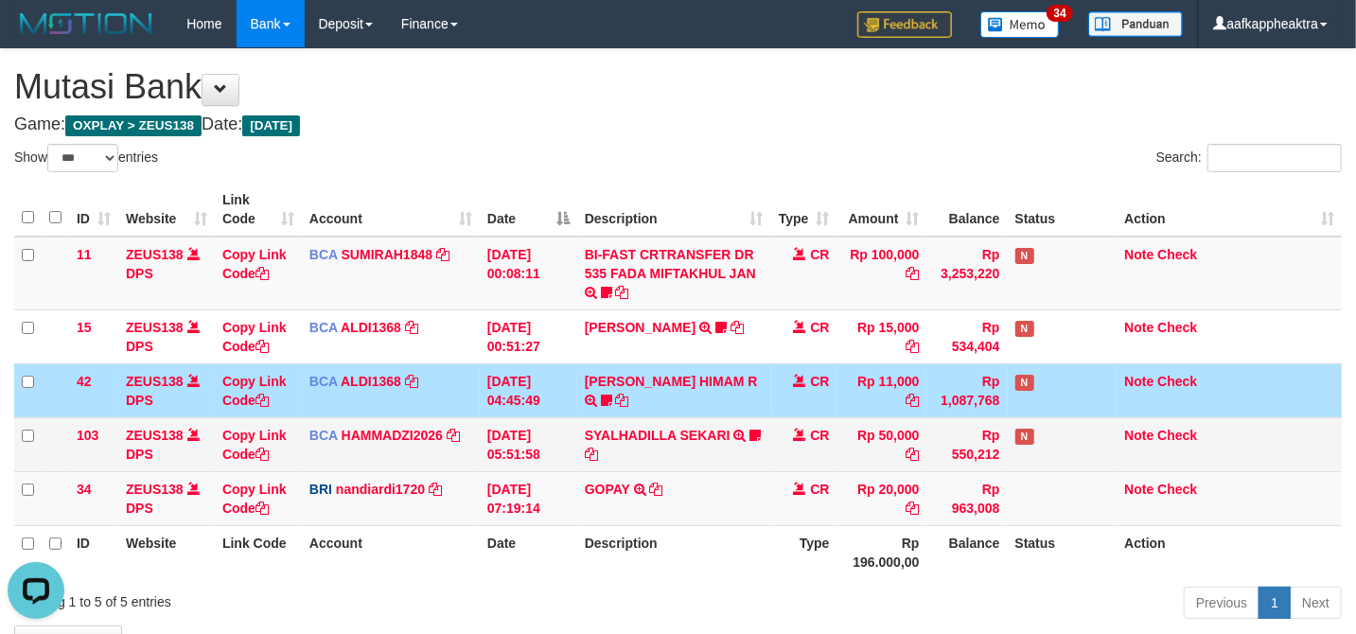
drag, startPoint x: 781, startPoint y: 422, endPoint x: 757, endPoint y: 421, distance: 23.7
click at [772, 422] on td "CR" at bounding box center [804, 444] width 66 height 54
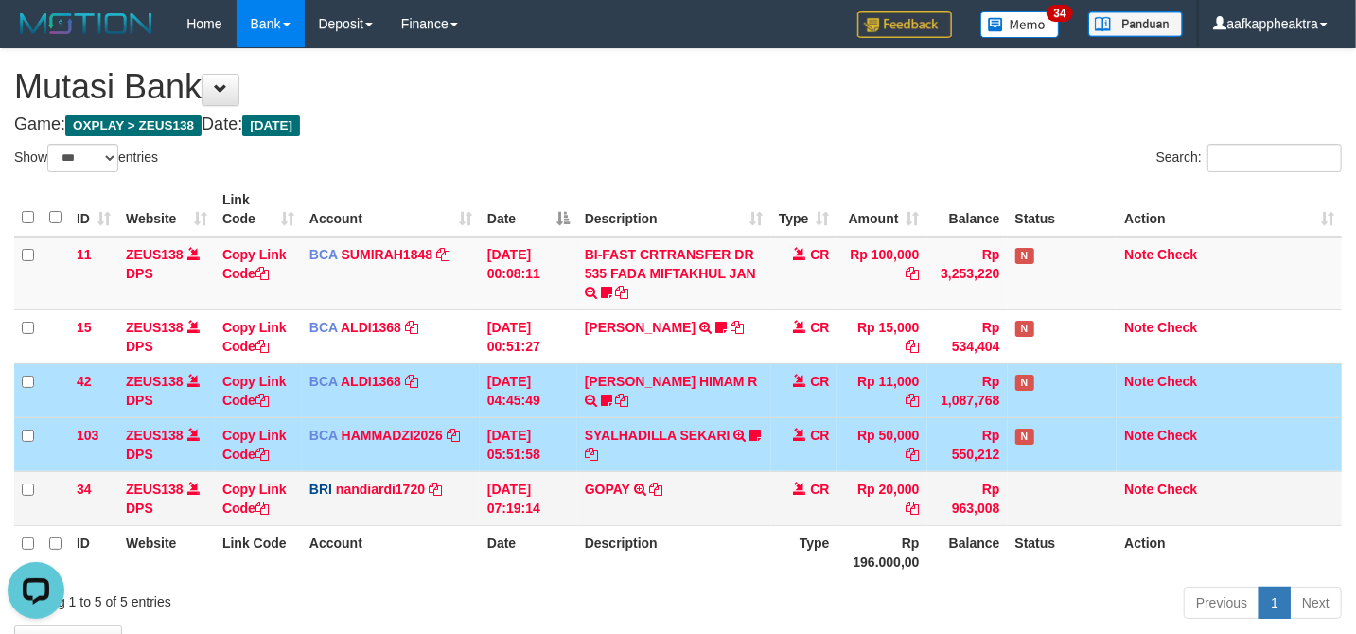
click at [791, 498] on tr "34 ZEUS138 DPS Copy Link Code BRI nandiardi1720 DPS NANDI ARDIANSYAH mutasi_202…" at bounding box center [677, 498] width 1327 height 54
click at [808, 471] on td "CR" at bounding box center [804, 498] width 66 height 54
click at [768, 482] on tr "34 ZEUS138 DPS Copy Link Code BRI nandiardi1720 DPS NANDI ARDIANSYAH mutasi_202…" at bounding box center [677, 498] width 1327 height 54
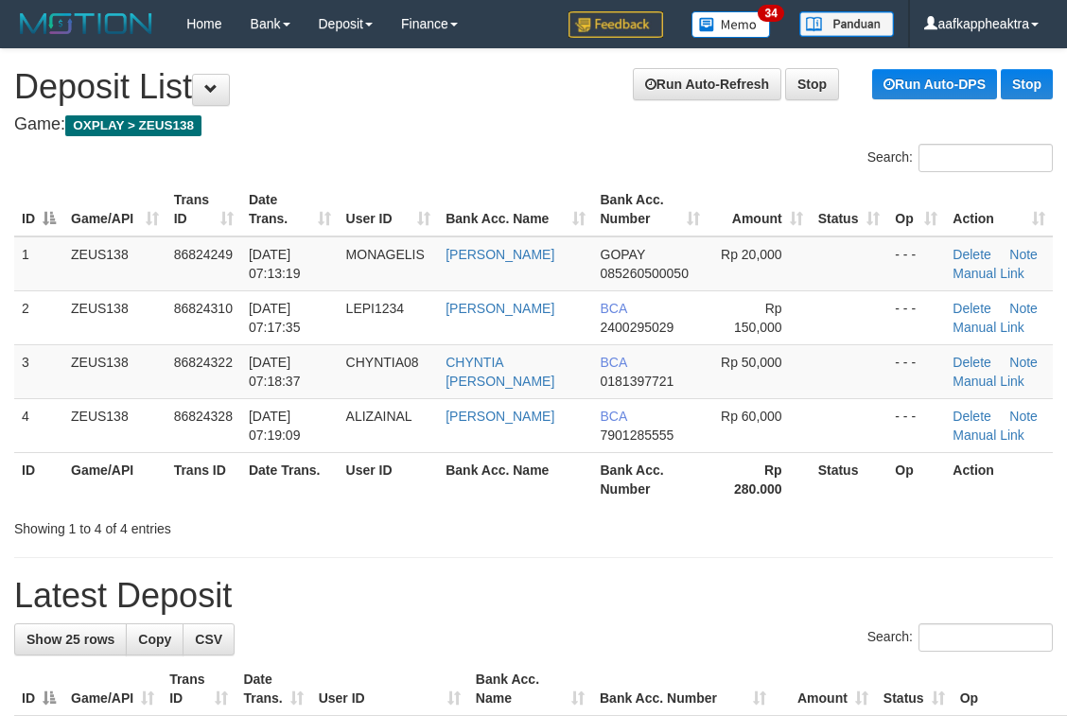
drag, startPoint x: 469, startPoint y: 595, endPoint x: 9, endPoint y: 534, distance: 463.9
click at [466, 595] on h1 "Latest Deposit" at bounding box center [533, 596] width 1039 height 38
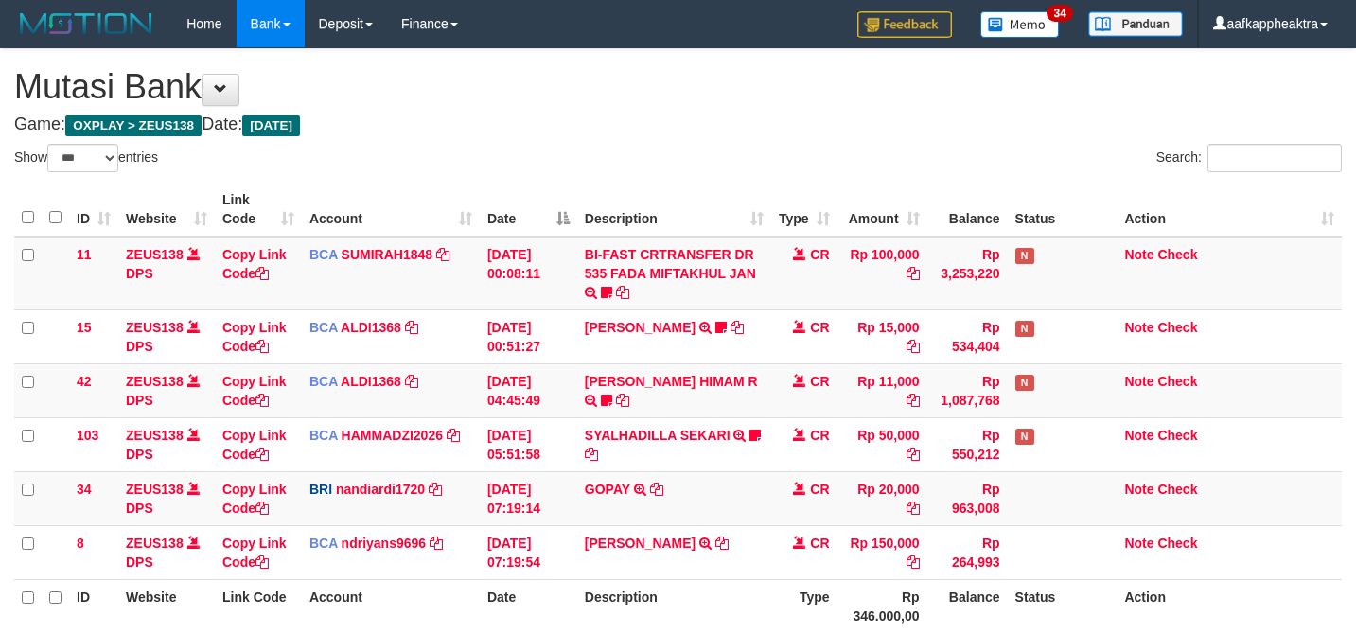
select select "***"
click at [852, 520] on tbody "11 ZEUS138 DPS Copy Link Code BCA SUMIRAH1848 DPS SUMIRAH mutasi_20250831_4156 …" at bounding box center [677, 408] width 1327 height 343
click at [859, 505] on td "Rp 20,000" at bounding box center [882, 498] width 90 height 54
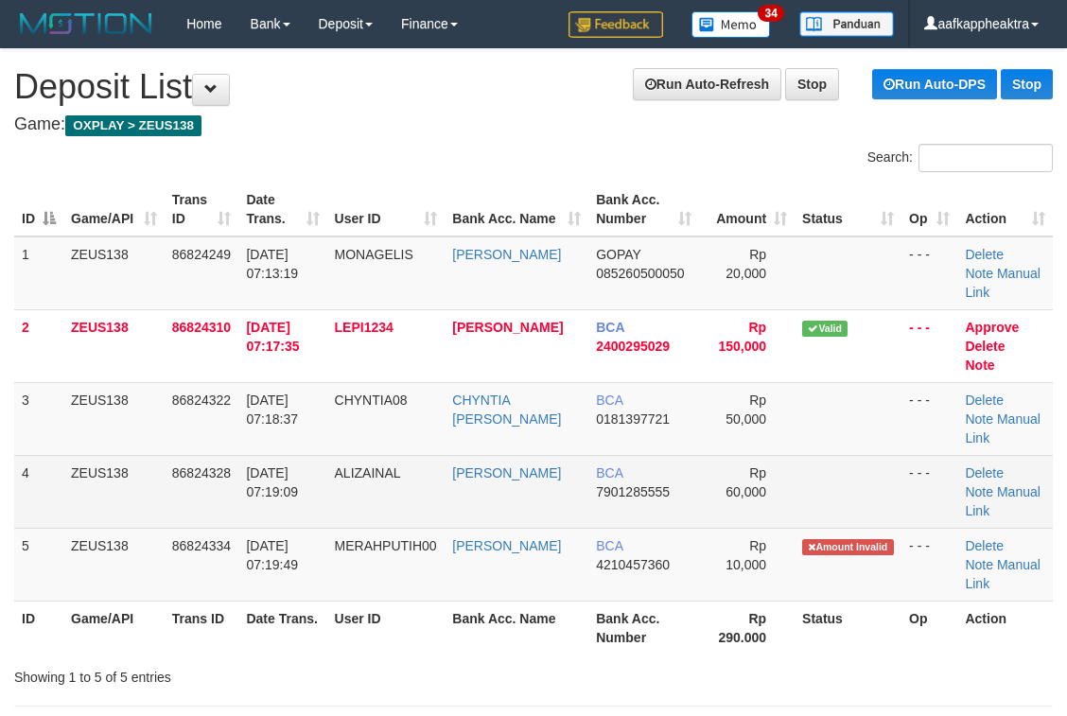
click at [501, 516] on tr "4 ZEUS138 86824328 [DATE] 07:19:09 ALIZAINAL [PERSON_NAME] BCA 7901285555 Rp 60…" at bounding box center [533, 491] width 1039 height 73
click at [501, 516] on td "[PERSON_NAME]" at bounding box center [517, 491] width 144 height 73
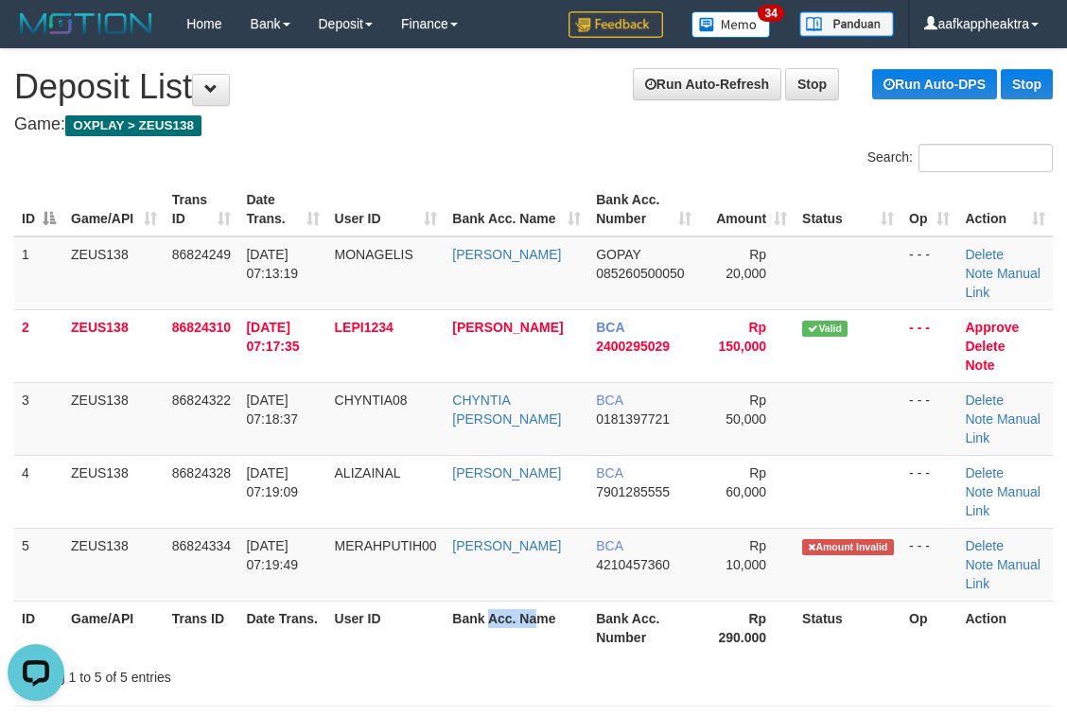
click at [537, 649] on th "Bank Acc. Name" at bounding box center [517, 628] width 144 height 54
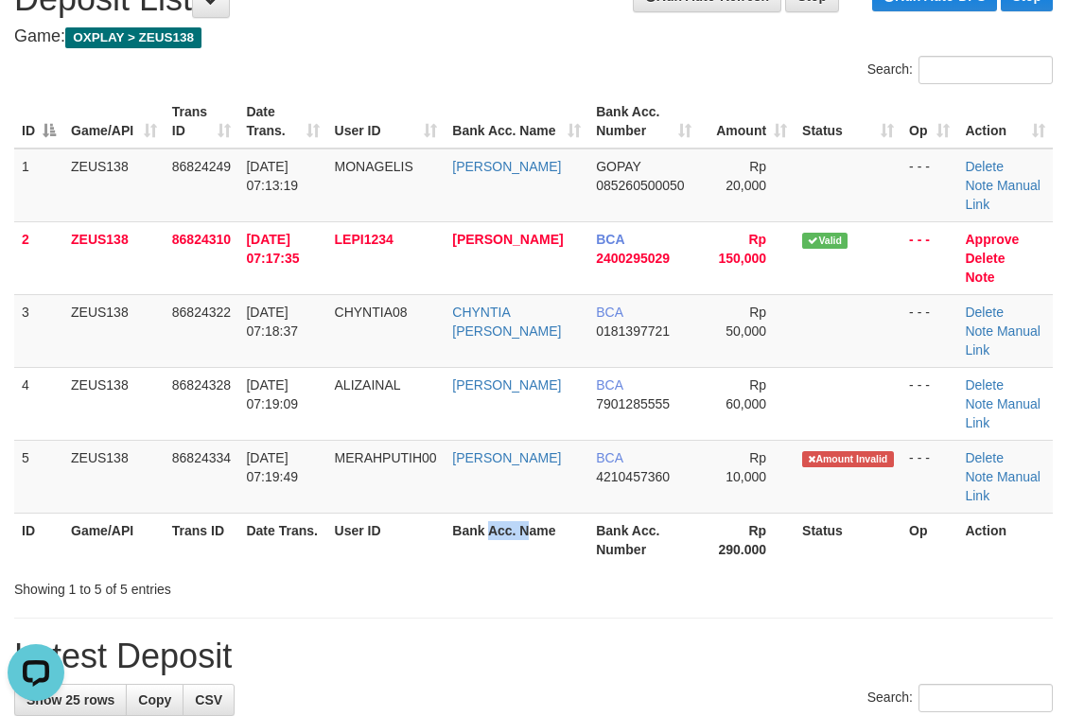
scroll to position [126, 0]
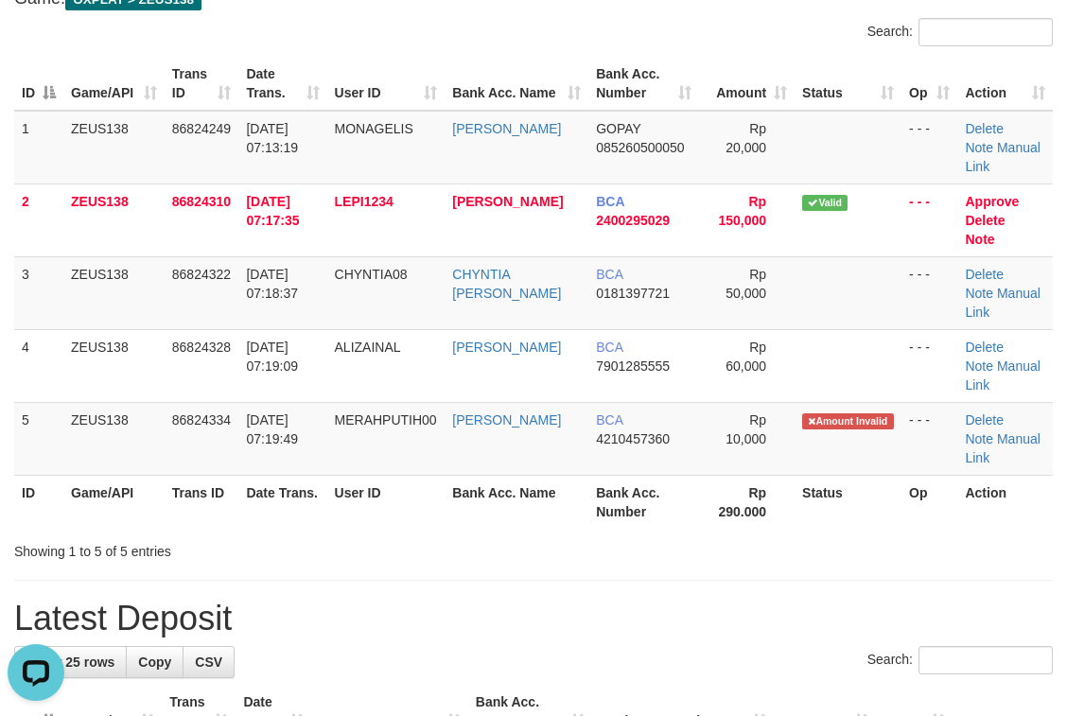
drag, startPoint x: 624, startPoint y: 581, endPoint x: 651, endPoint y: 580, distance: 26.5
click at [622, 581] on hr at bounding box center [533, 580] width 1039 height 1
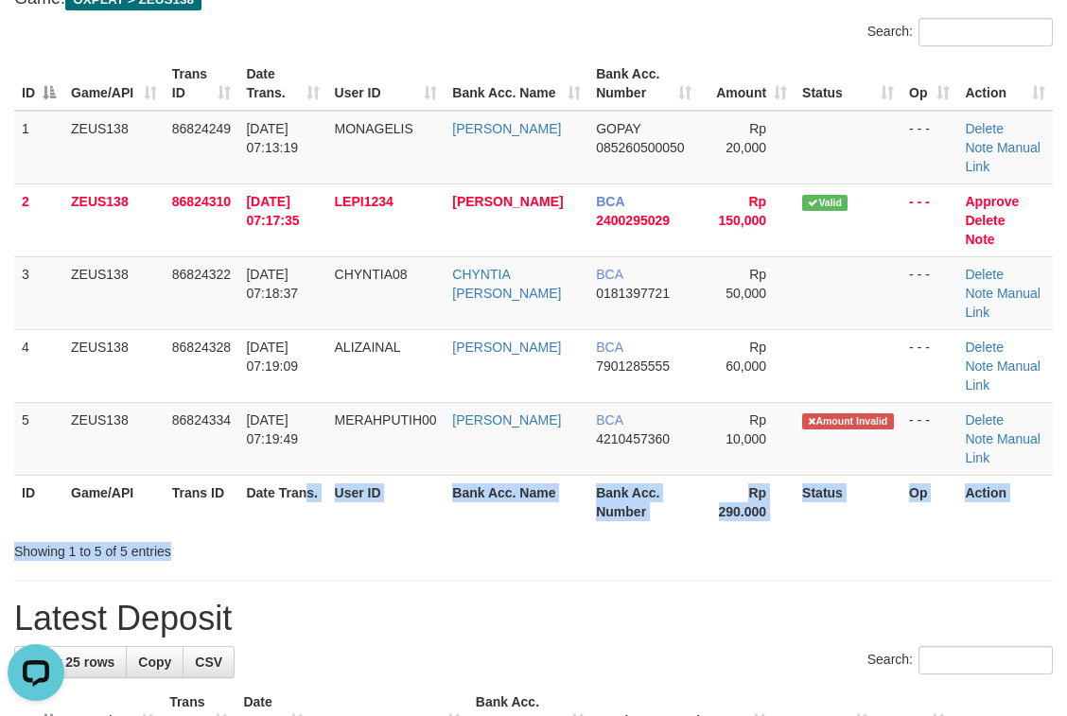
click at [334, 537] on div "Search: ID Game/API Trans ID Date Trans. User ID Bank Acc. Name Bank Acc. Numbe…" at bounding box center [533, 289] width 1039 height 543
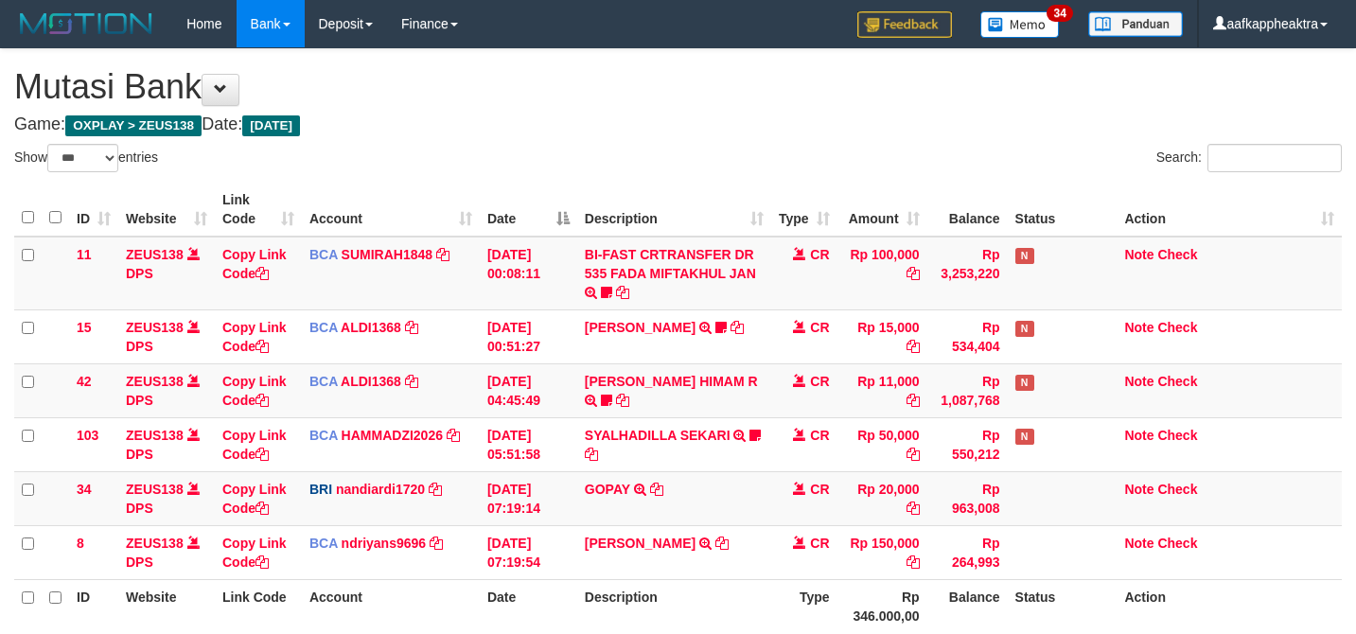
select select "***"
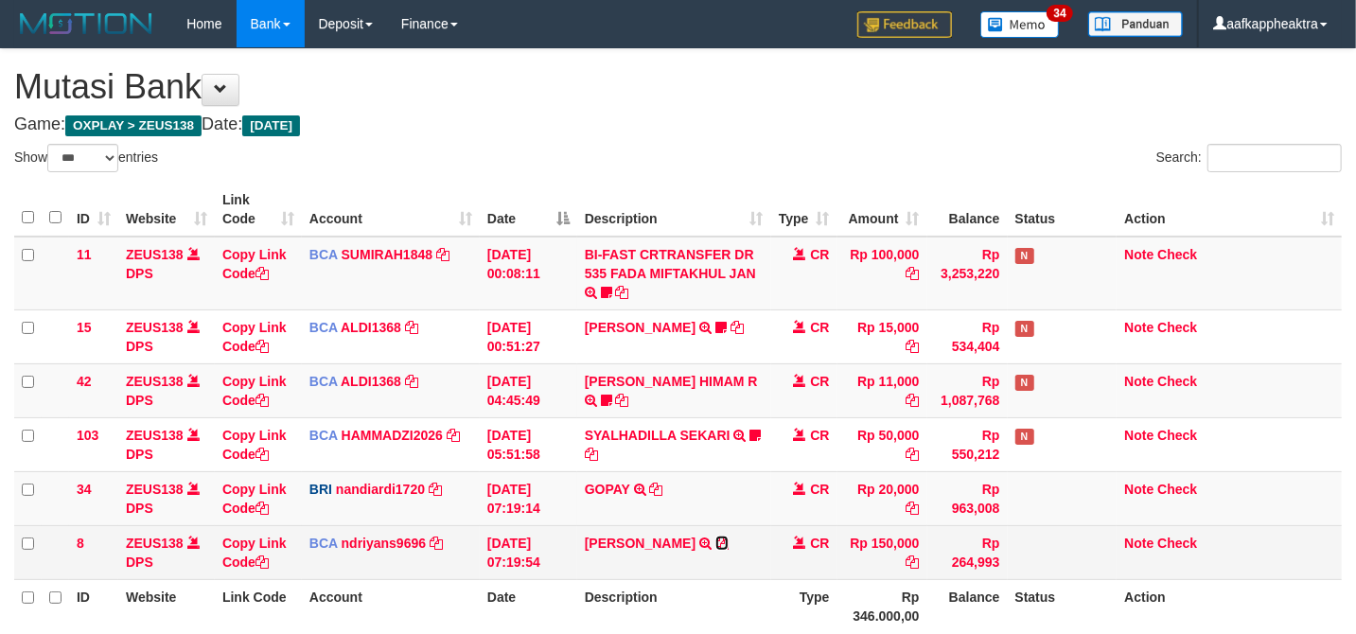
click at [728, 543] on icon at bounding box center [721, 542] width 13 height 13
click at [723, 528] on td "[PERSON_NAME] TRSF E-BANKING CR 3108/FTSCY/WS95031 150000.00[PERSON_NAME]" at bounding box center [674, 552] width 194 height 54
click at [739, 534] on td "[PERSON_NAME] TRSF E-BANKING CR 3108/FTSCY/WS95031 150000.00[PERSON_NAME]" at bounding box center [674, 552] width 194 height 54
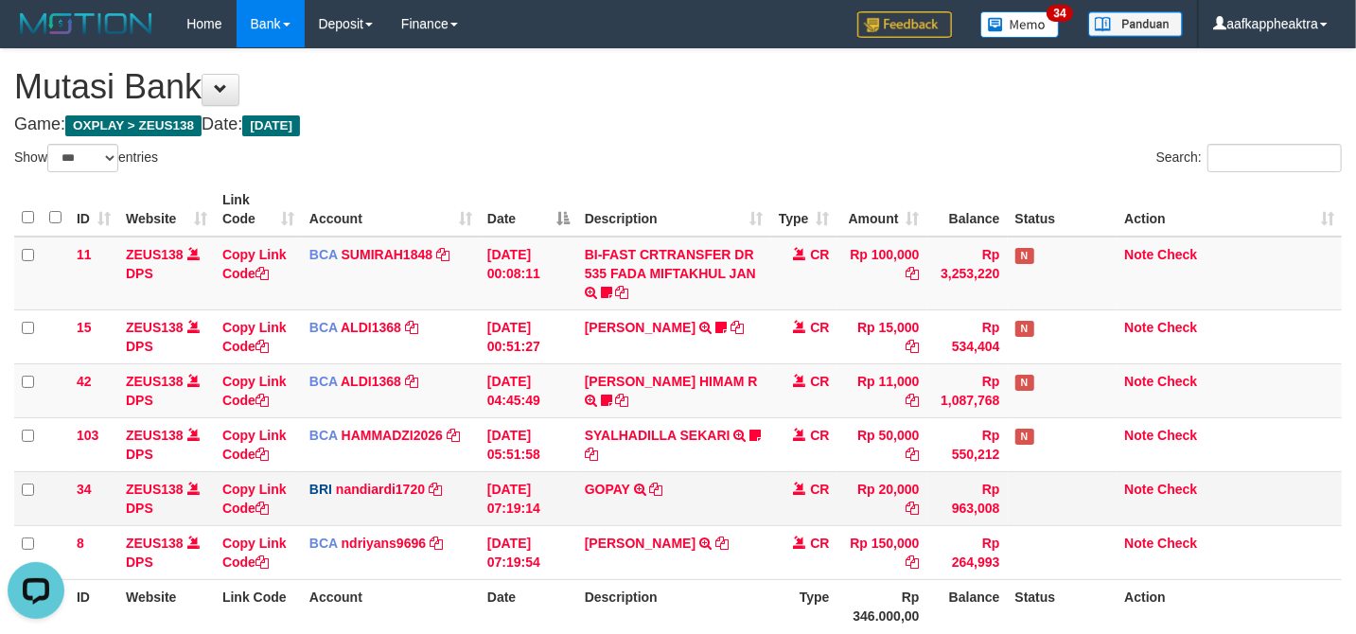
click at [736, 522] on td "GOPAY TRANSFER NBMB GOPAY TO NANDI ARDIANSYAH" at bounding box center [674, 498] width 194 height 54
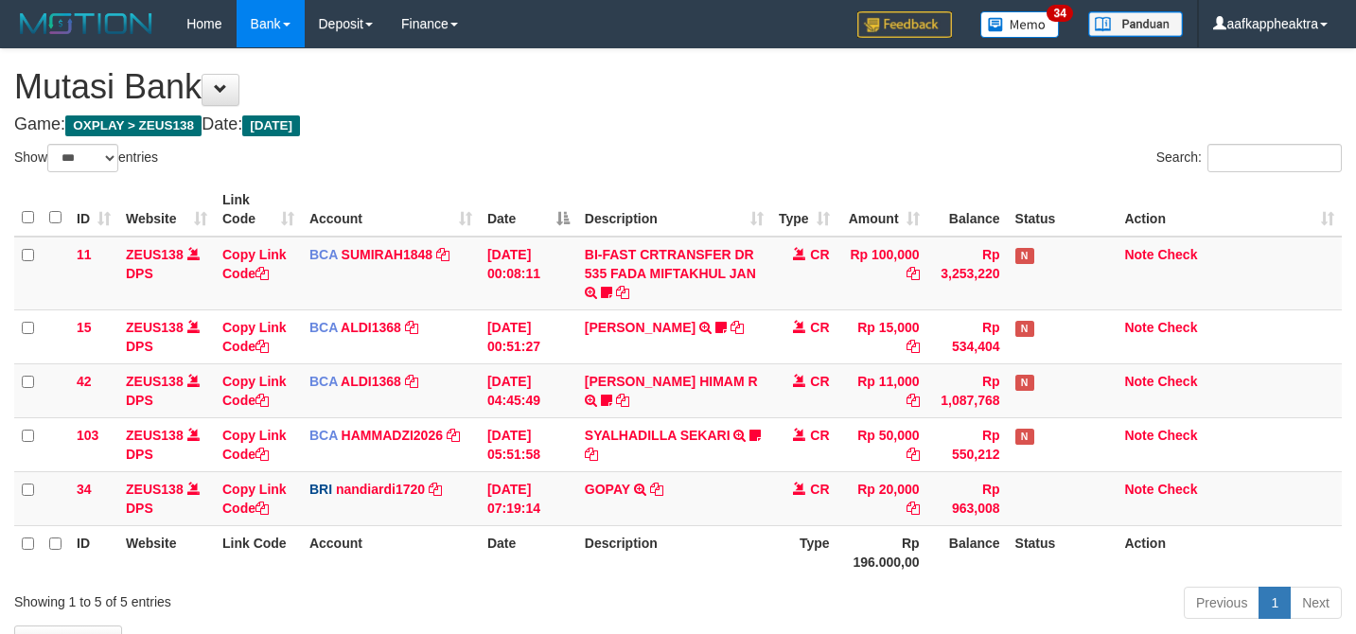
select select "***"
click at [904, 498] on tr "34 ZEUS138 DPS Copy Link Code BRI nandiardi1720 DPS NANDI ARDIANSYAH mutasi_202…" at bounding box center [677, 498] width 1327 height 54
click at [864, 482] on td "Rp 20,000" at bounding box center [882, 498] width 90 height 54
select select "***"
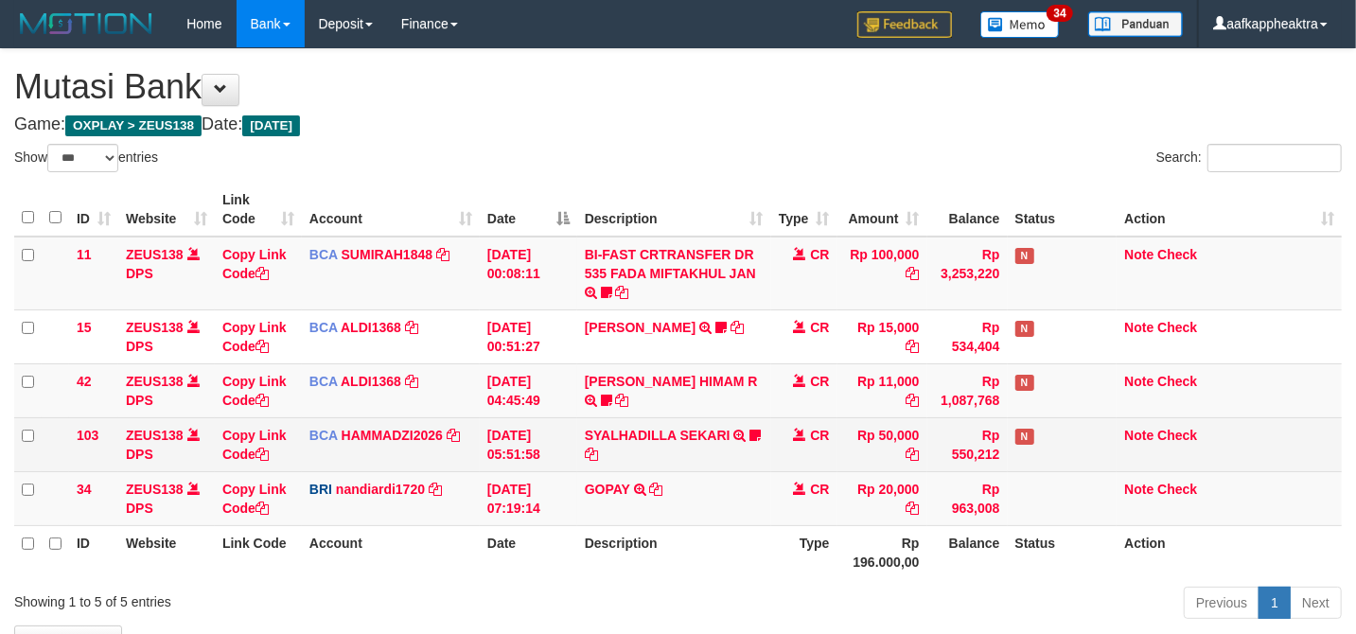
click at [776, 451] on td "CR" at bounding box center [804, 444] width 66 height 54
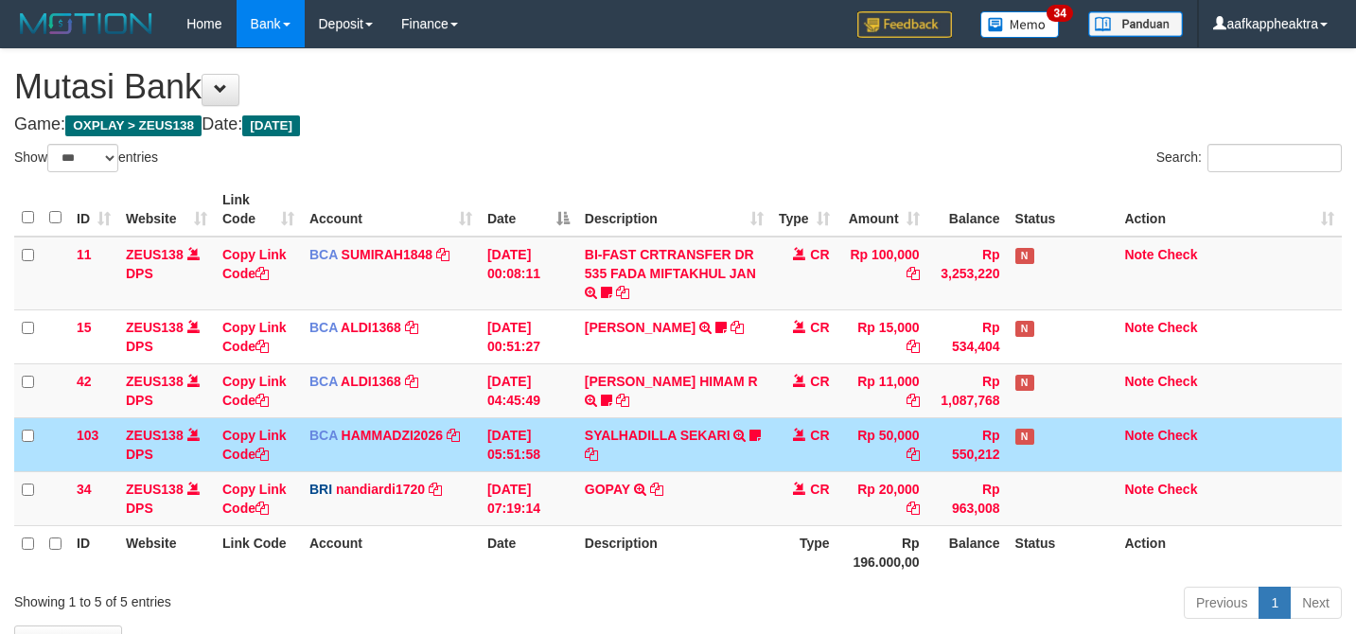
select select "***"
click at [807, 447] on td "CR" at bounding box center [804, 444] width 66 height 54
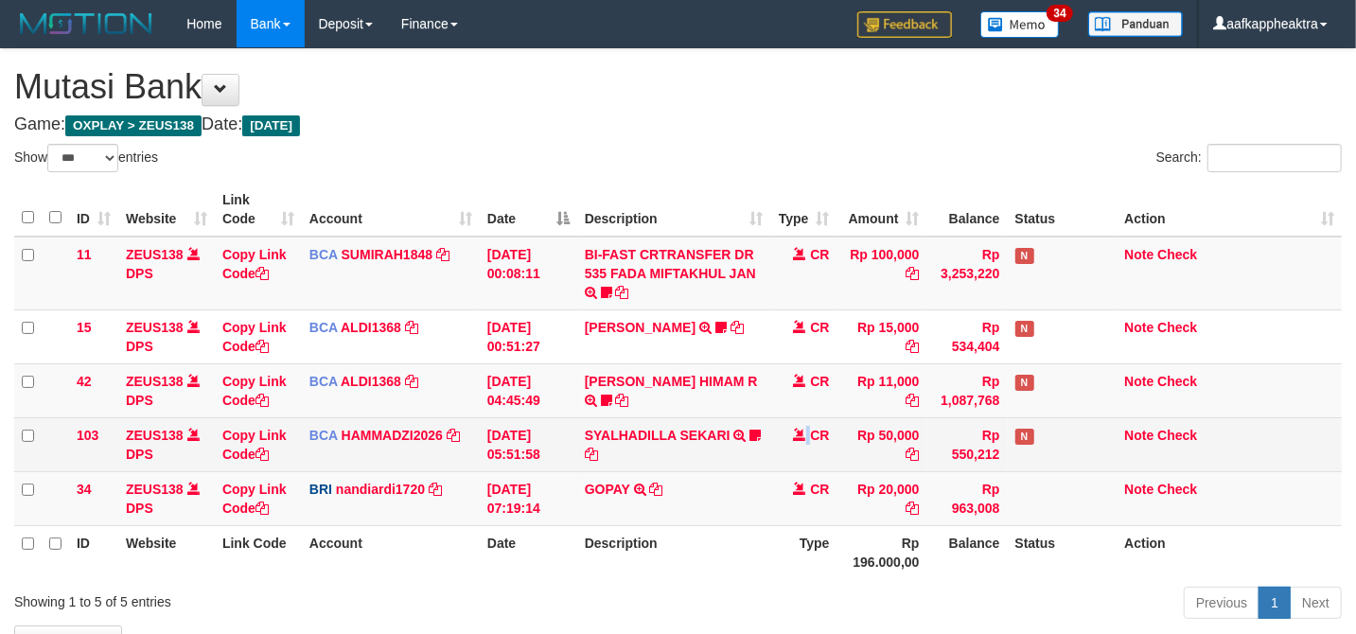
click at [802, 448] on td "CR" at bounding box center [804, 444] width 66 height 54
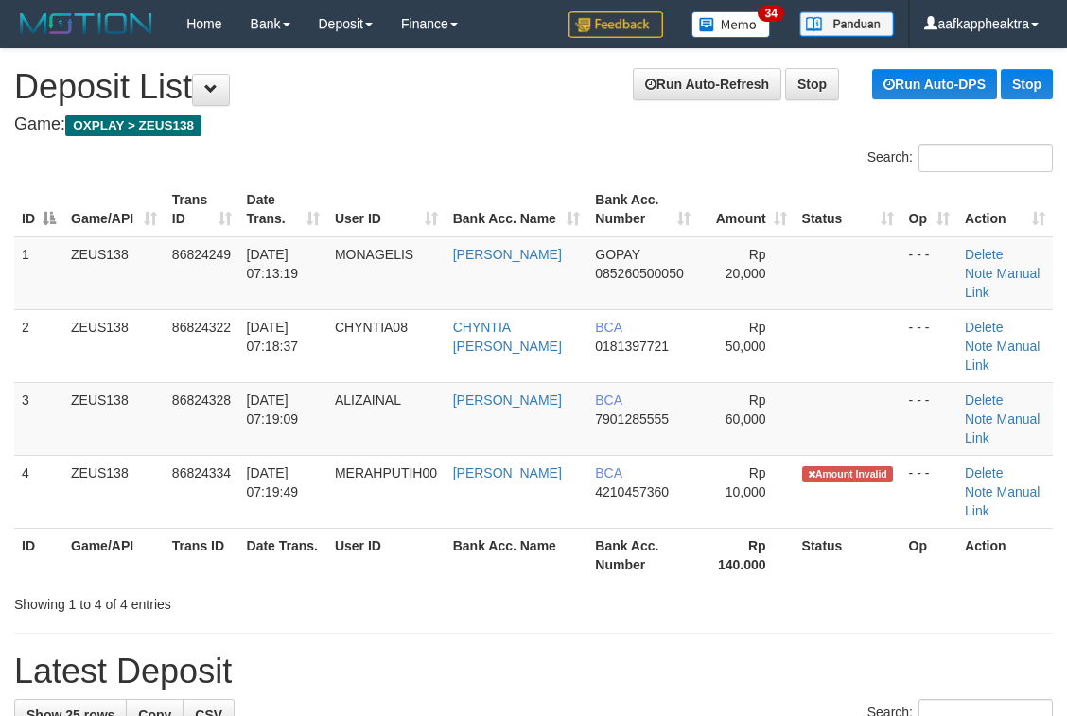
scroll to position [126, 0]
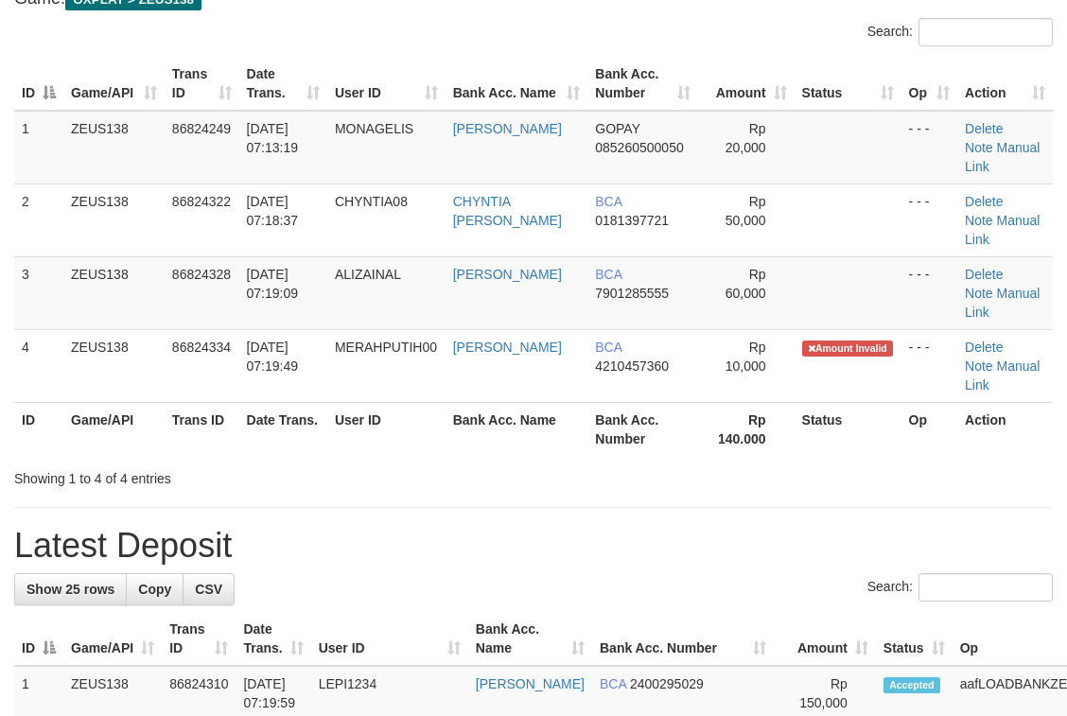
click at [580, 535] on h1 "Latest Deposit" at bounding box center [533, 546] width 1039 height 38
click at [683, 543] on h1 "Latest Deposit" at bounding box center [533, 546] width 1039 height 38
drag, startPoint x: 202, startPoint y: 553, endPoint x: 171, endPoint y: 557, distance: 30.5
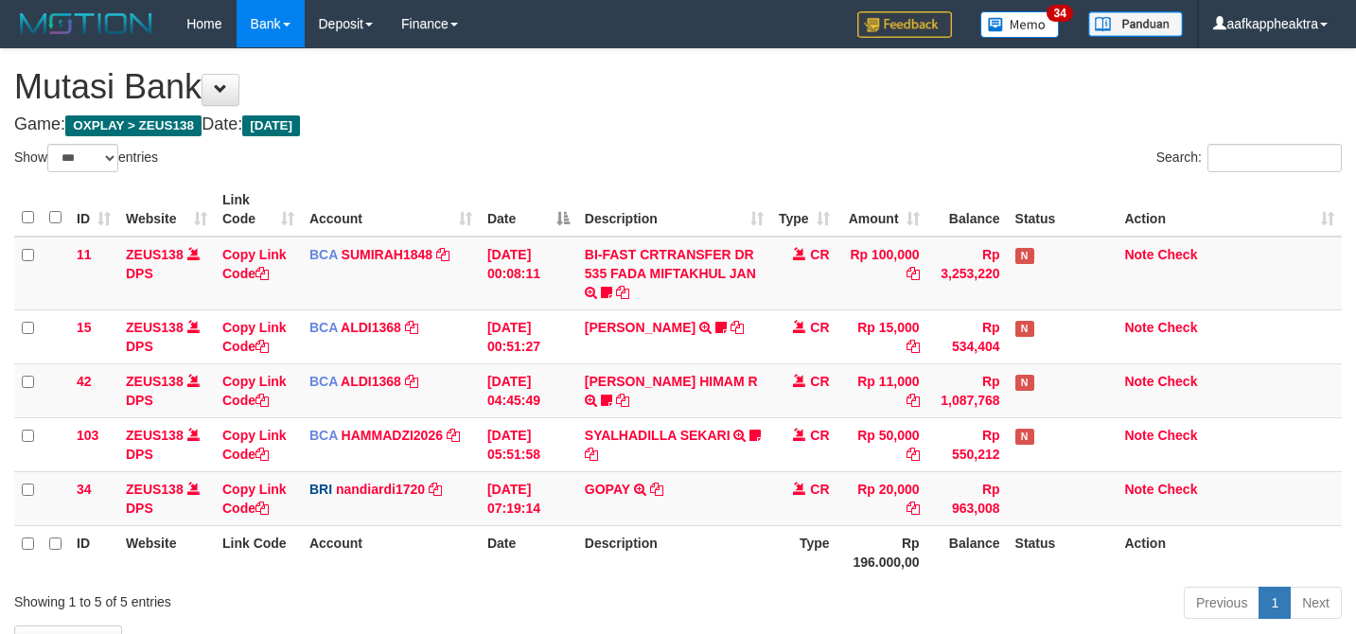
select select "***"
drag, startPoint x: 694, startPoint y: 496, endPoint x: 697, endPoint y: 477, distance: 19.1
click at [693, 482] on td "GOPAY TRANSFER NBMB GOPAY TO NANDI ARDIANSYAH" at bounding box center [674, 498] width 194 height 54
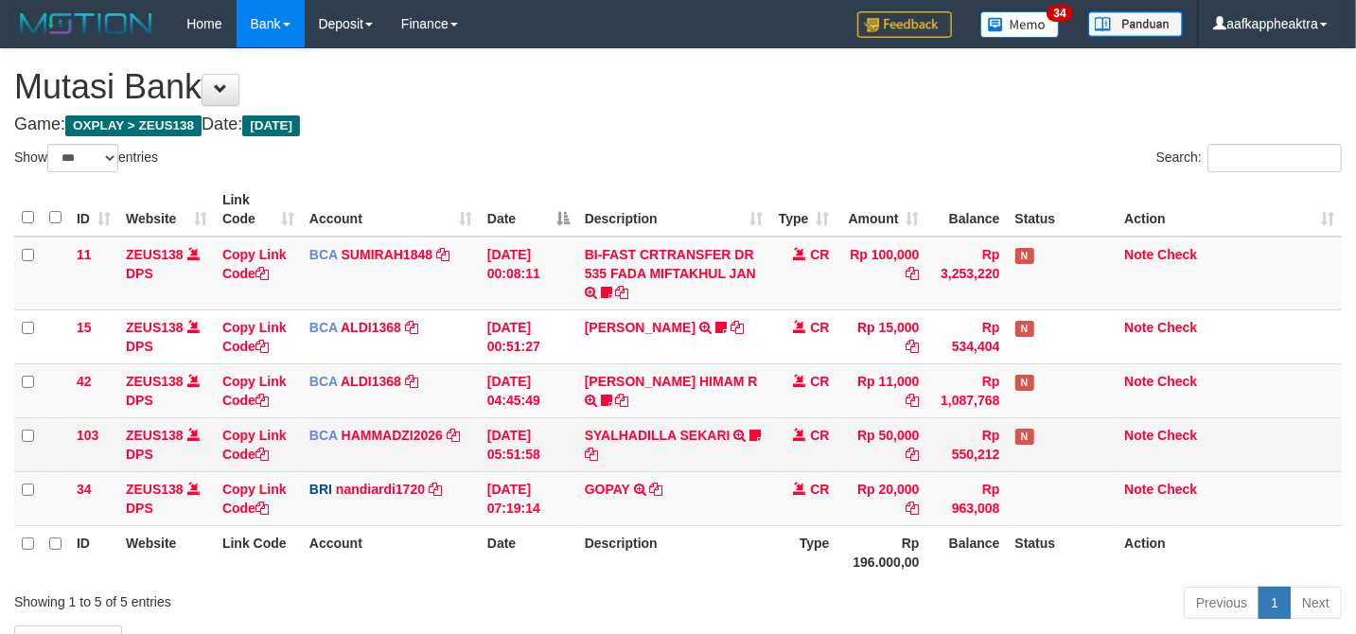
click at [728, 465] on td "SYALHADILLA SEKARI TRSF E-BANKING CR 08/31 ZAP41 SYALHADILLA SEKARI youreyes" at bounding box center [674, 444] width 194 height 54
click at [723, 469] on td "SYALHADILLA SEKARI TRSF E-BANKING CR 08/31 ZAP41 SYALHADILLA SEKARI youreyes" at bounding box center [674, 444] width 194 height 54
click at [585, 429] on td "SYALHADILLA SEKARI TRSF E-BANKING CR 08/31 ZAP41 SYALHADILLA SEKARI youreyes" at bounding box center [674, 444] width 194 height 54
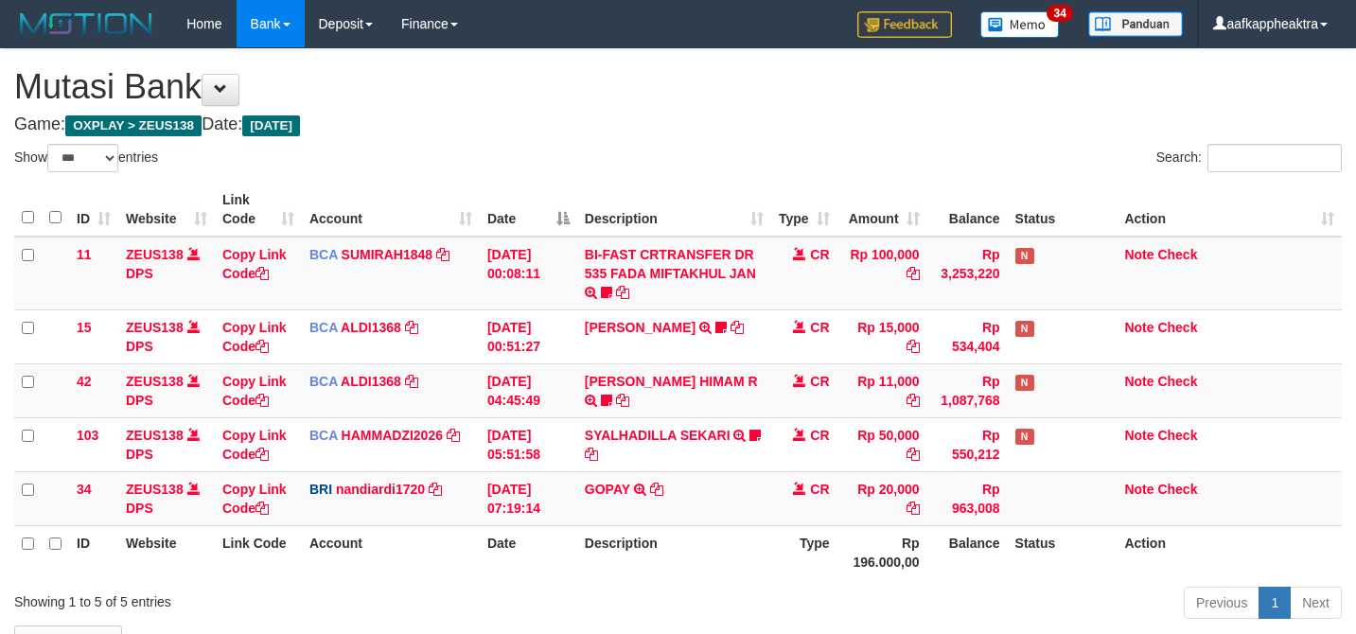
select select "***"
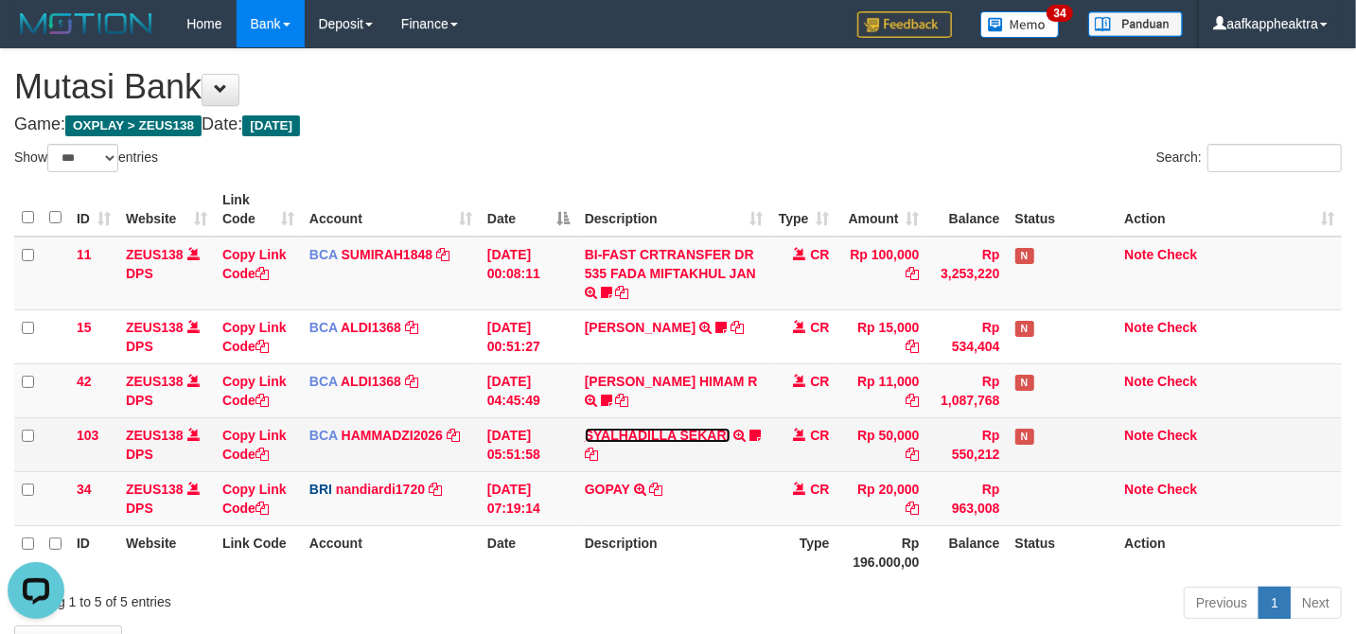
click at [711, 440] on link "SYALHADILLA SEKARI" at bounding box center [658, 435] width 146 height 15
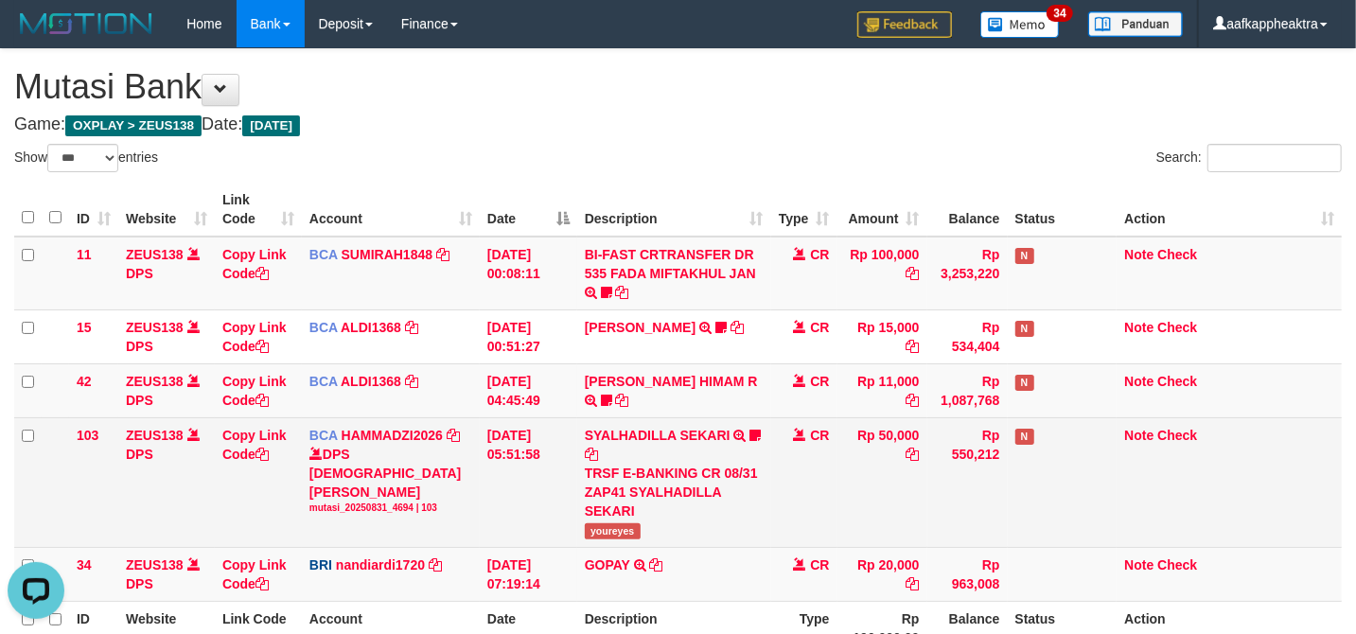
click at [717, 460] on td "SYALHADILLA SEKARI TRSF E-BANKING CR 08/31 ZAP41 SYALHADILLA SEKARI youreyes" at bounding box center [674, 482] width 194 height 130
drag, startPoint x: 696, startPoint y: 496, endPoint x: 1362, endPoint y: 537, distance: 667.3
click at [694, 497] on div "TRSF E-BANKING CR 08/31 ZAP41 SYALHADILLA SEKARI" at bounding box center [674, 492] width 179 height 57
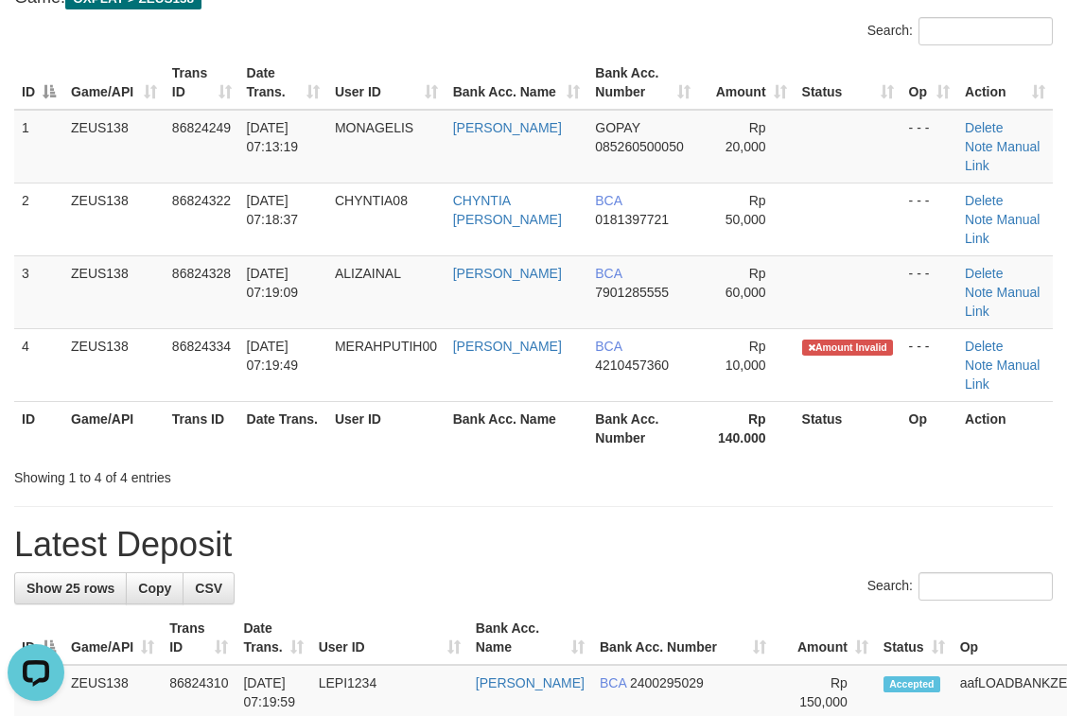
drag, startPoint x: 507, startPoint y: 607, endPoint x: 24, endPoint y: 524, distance: 490.6
click at [421, 588] on div "Search:" at bounding box center [533, 588] width 1039 height 33
click at [292, 560] on h1 "Latest Deposit" at bounding box center [533, 545] width 1039 height 38
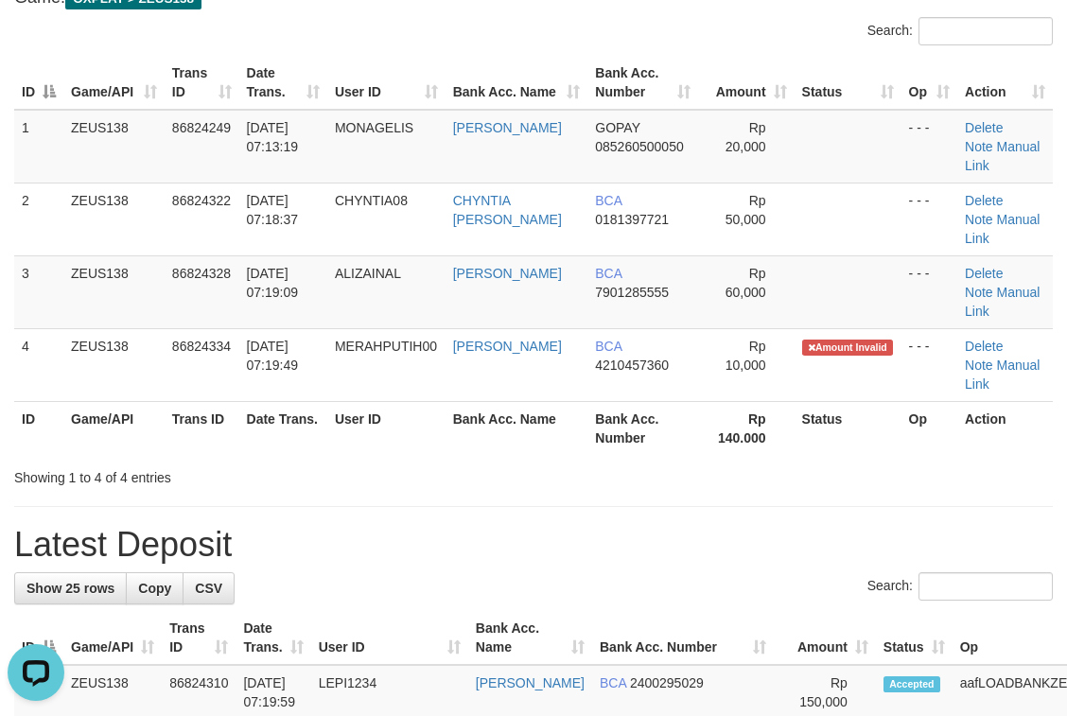
drag, startPoint x: 174, startPoint y: 537, endPoint x: 238, endPoint y: 531, distance: 64.7
click at [172, 537] on h1 "Latest Deposit" at bounding box center [533, 545] width 1039 height 38
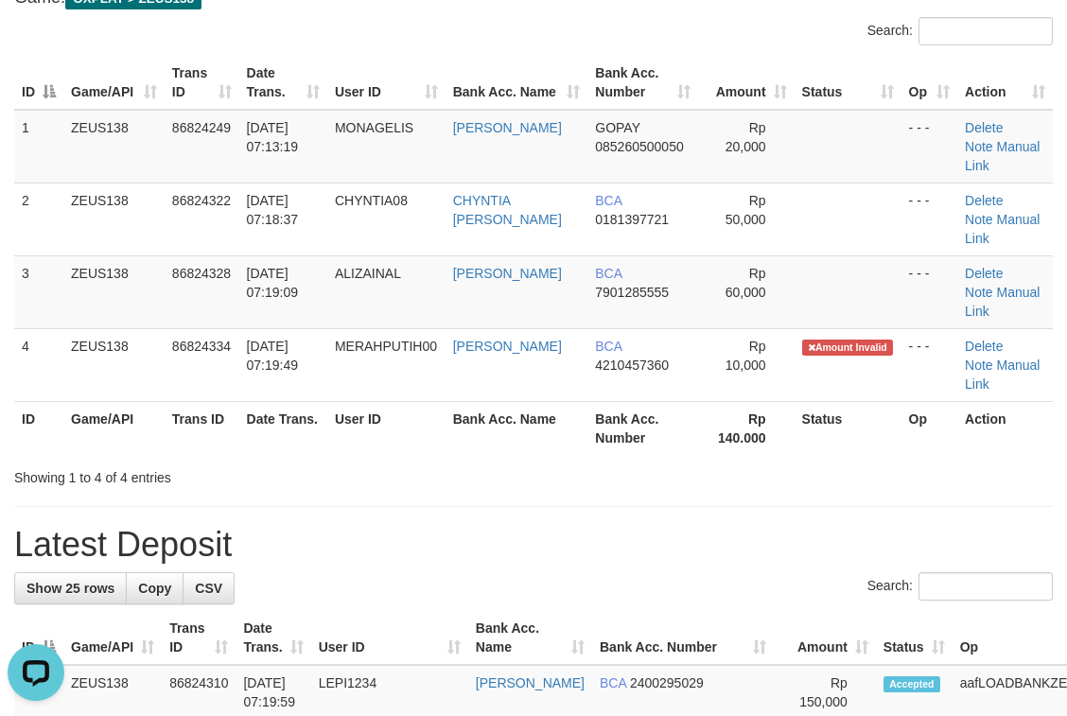
click at [853, 534] on h1 "Latest Deposit" at bounding box center [533, 545] width 1039 height 38
drag, startPoint x: 852, startPoint y: 535, endPoint x: 12, endPoint y: 463, distance: 843.2
click at [850, 535] on h1 "Latest Deposit" at bounding box center [533, 545] width 1039 height 38
drag, startPoint x: 365, startPoint y: 515, endPoint x: 4, endPoint y: 465, distance: 364.7
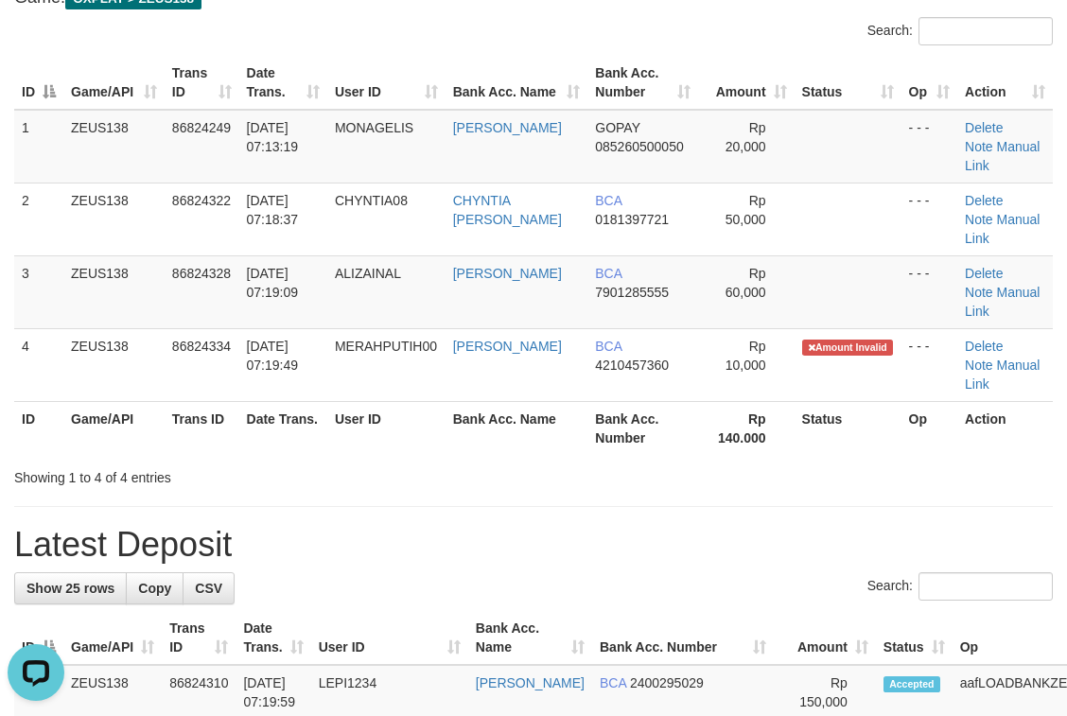
click at [687, 558] on h1 "Latest Deposit" at bounding box center [533, 545] width 1039 height 38
drag, startPoint x: 622, startPoint y: 546, endPoint x: 662, endPoint y: 553, distance: 41.2
click at [622, 547] on h1 "Latest Deposit" at bounding box center [533, 545] width 1039 height 38
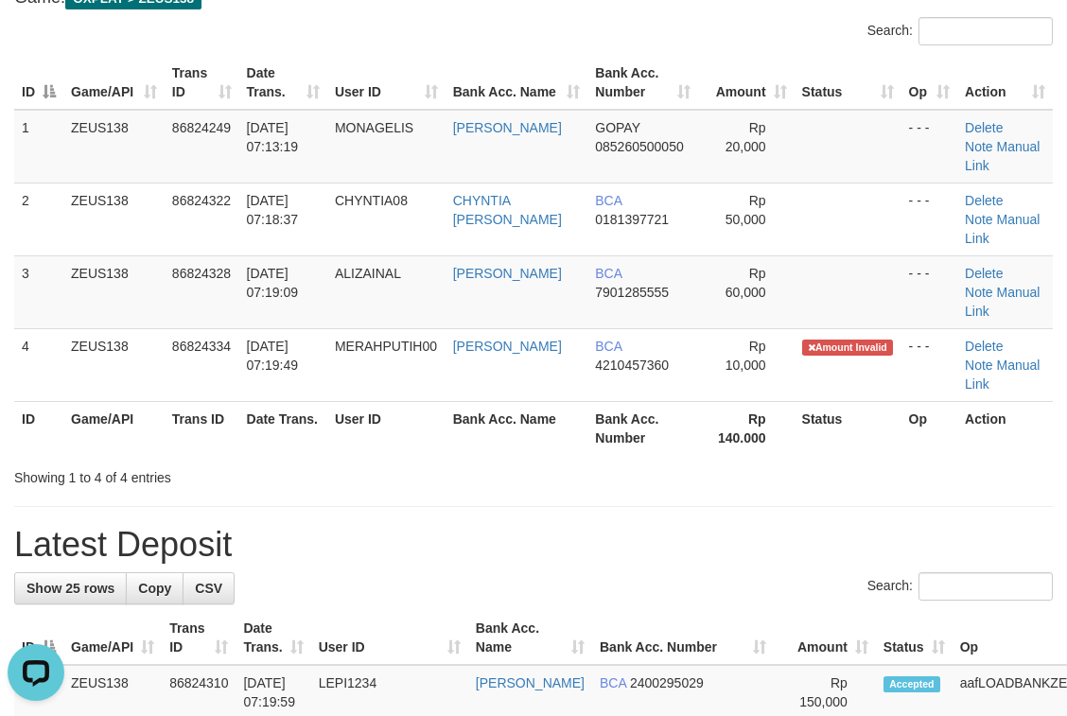
click at [716, 562] on h1 "Latest Deposit" at bounding box center [533, 545] width 1039 height 38
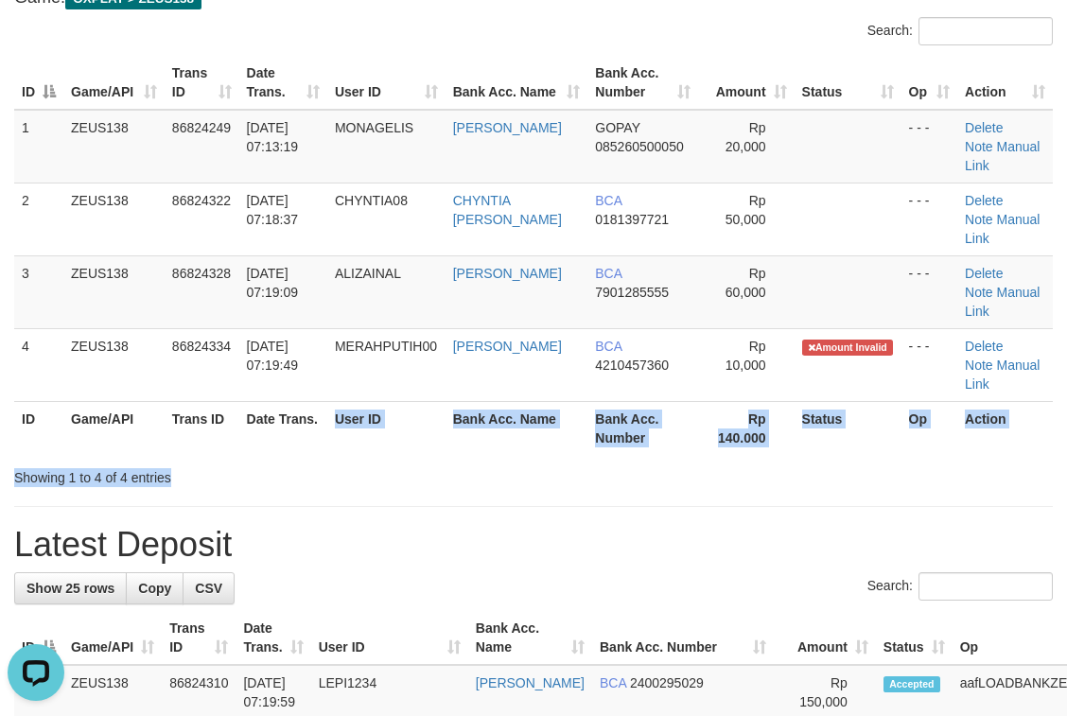
drag, startPoint x: 481, startPoint y: 485, endPoint x: 9, endPoint y: 433, distance: 474.9
click at [481, 486] on div "Search: ID Game/API Trans ID Date Trans. User ID Bank Acc. Name Bank Acc. Numbe…" at bounding box center [533, 252] width 1039 height 470
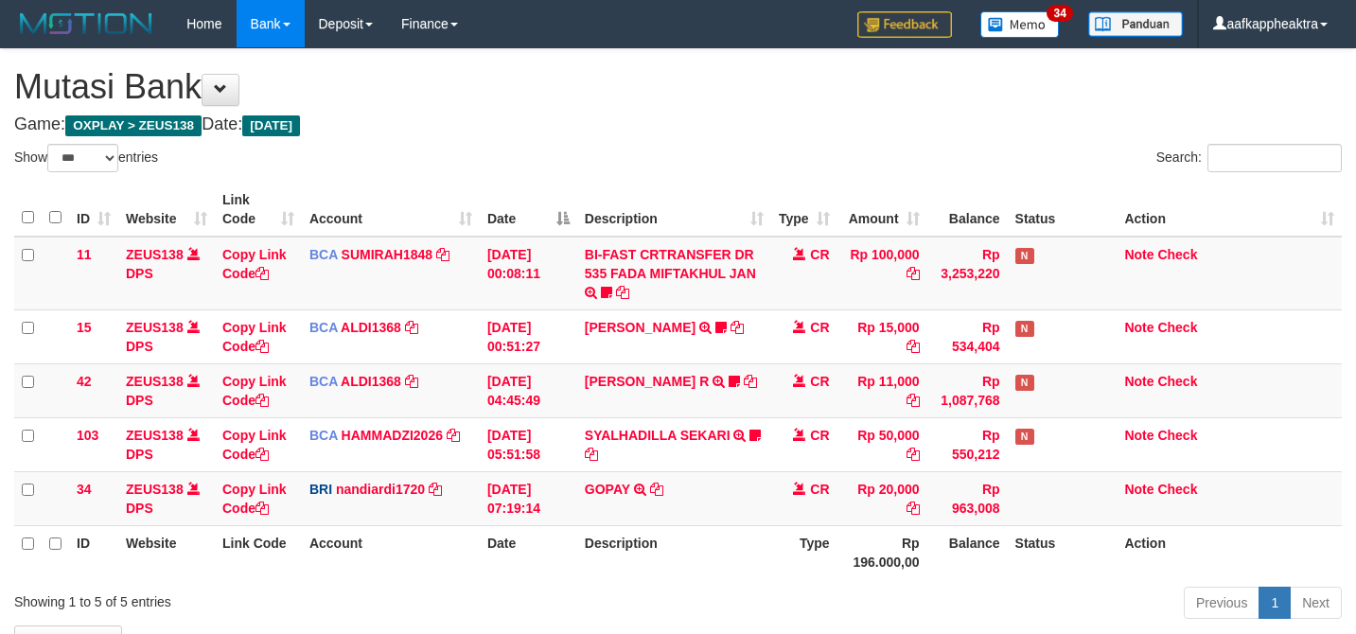
select select "***"
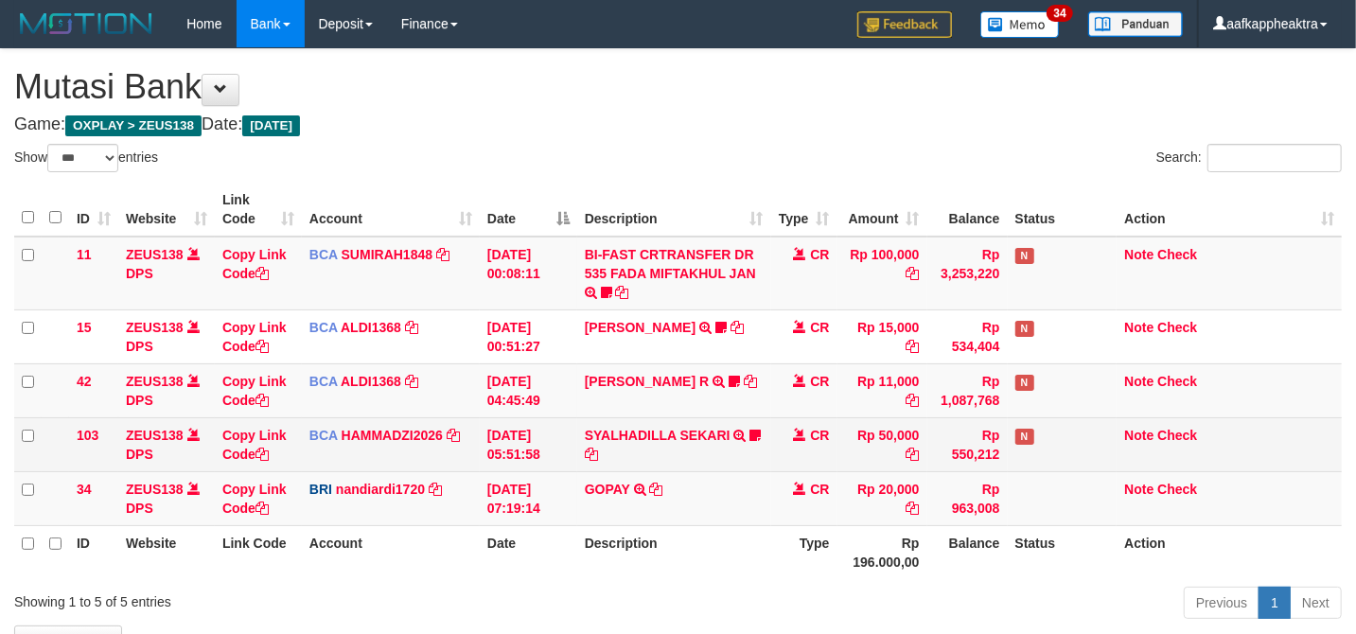
click at [867, 475] on td "Rp 20,000" at bounding box center [882, 498] width 90 height 54
click at [826, 450] on td "CR" at bounding box center [804, 444] width 66 height 54
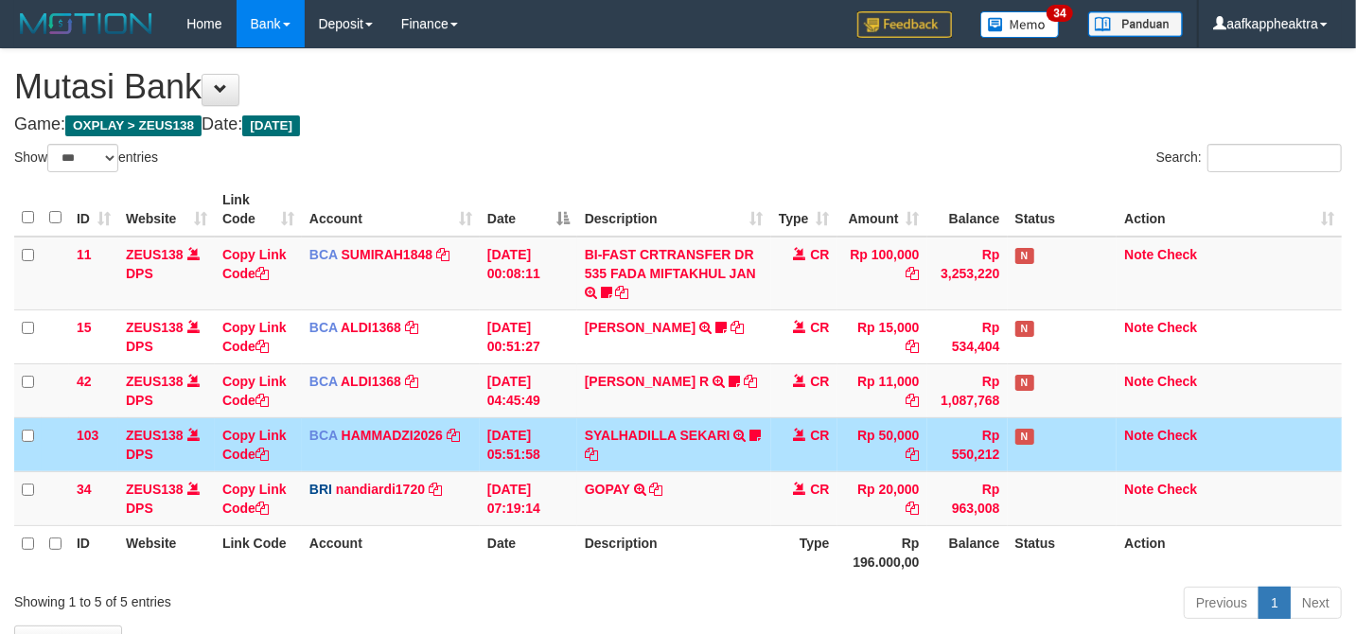
click at [615, 588] on div "Previous 1 Next" at bounding box center [960, 605] width 763 height 41
drag, startPoint x: 623, startPoint y: 576, endPoint x: 721, endPoint y: 541, distance: 104.4
click at [637, 566] on div "ID Website Link Code Account Date Description Type Amount Balance Status Action…" at bounding box center [678, 381] width 1356 height 408
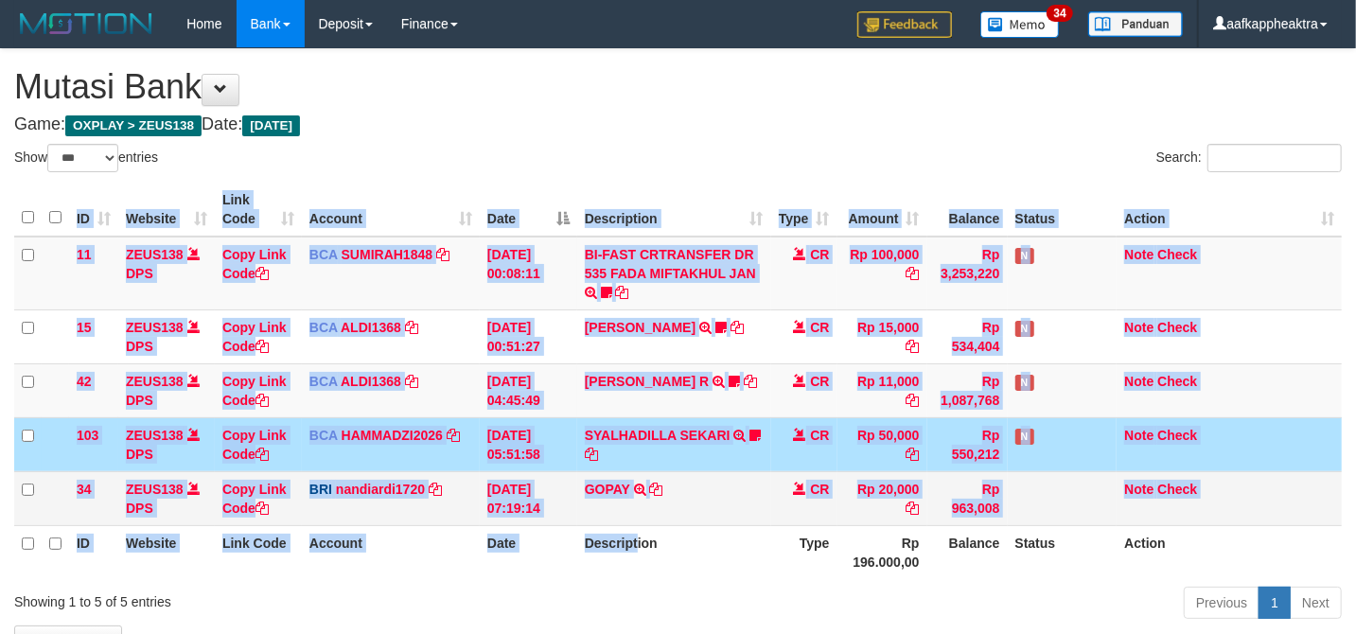
click at [716, 543] on th "Description" at bounding box center [674, 552] width 194 height 54
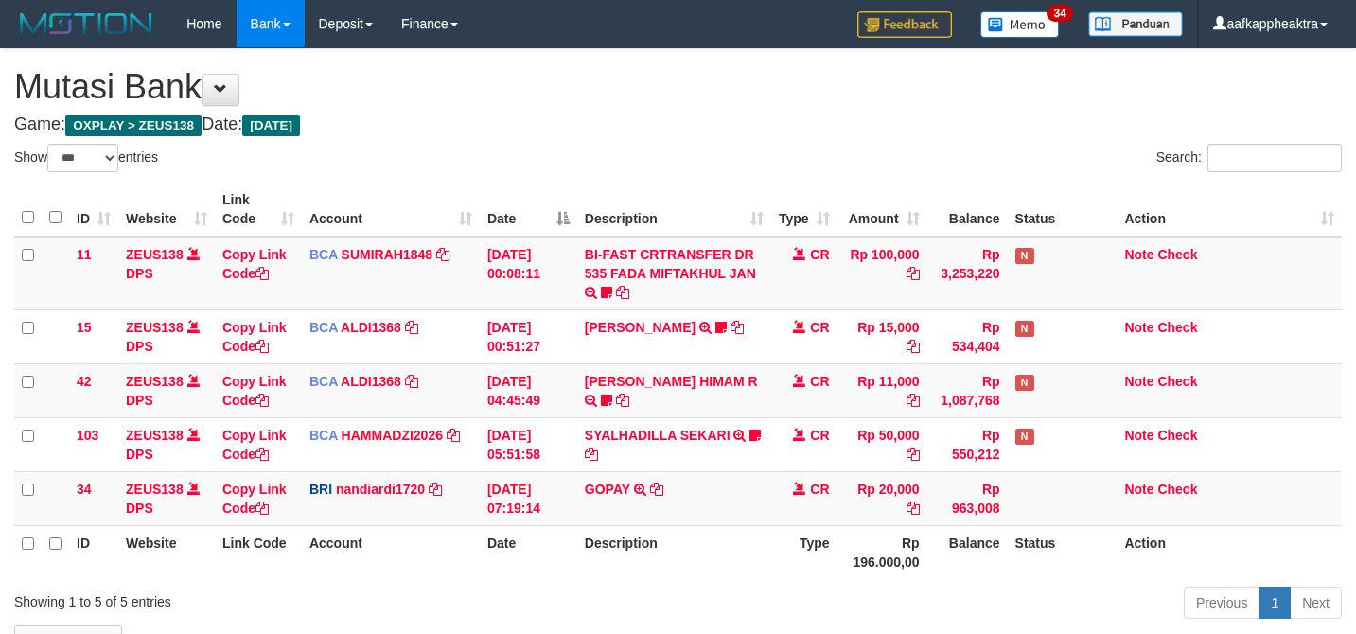
select select "***"
drag, startPoint x: 976, startPoint y: 436, endPoint x: 1360, endPoint y: 421, distance: 384.4
click at [973, 437] on td "Rp 550,212" at bounding box center [967, 444] width 80 height 54
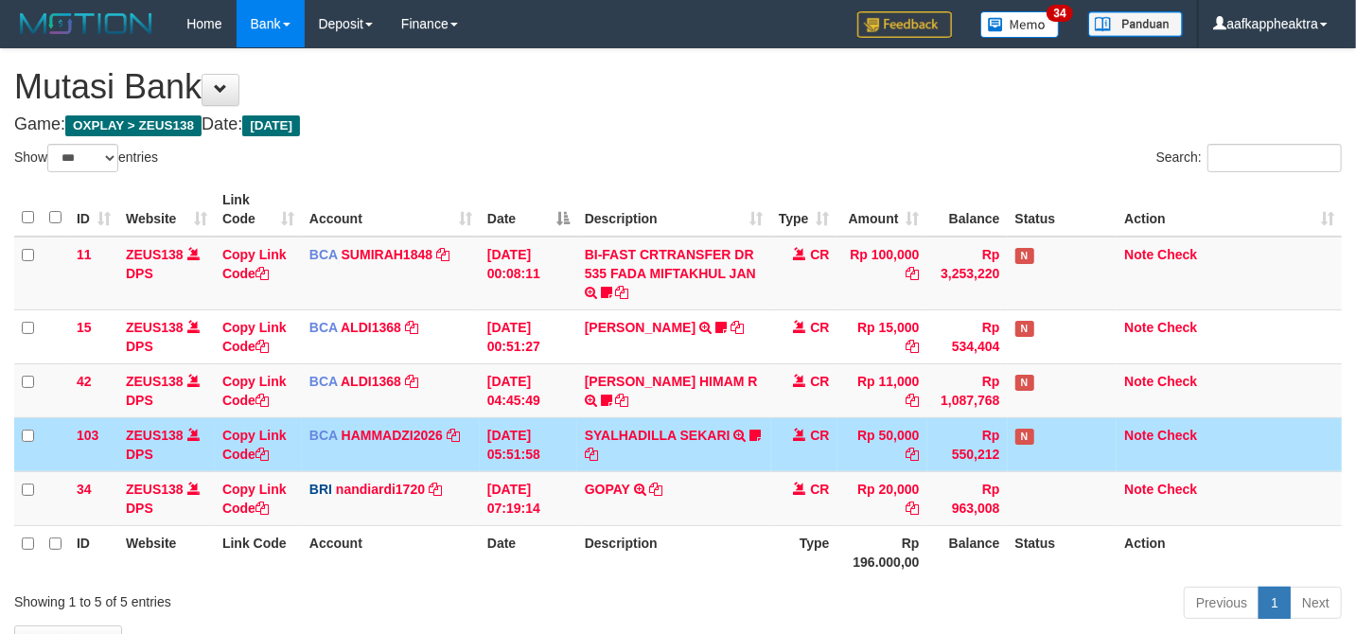
click at [852, 431] on tr "103 ZEUS138 DPS Copy Link Code BCA HAMMADZI2026 DPS [PERSON_NAME] mutasi_202508…" at bounding box center [677, 444] width 1327 height 54
click at [831, 421] on td "CR" at bounding box center [804, 444] width 66 height 54
click at [827, 422] on td "CR" at bounding box center [804, 444] width 66 height 54
drag, startPoint x: 793, startPoint y: 420, endPoint x: 766, endPoint y: 440, distance: 33.1
click at [771, 436] on td "CR" at bounding box center [804, 444] width 66 height 54
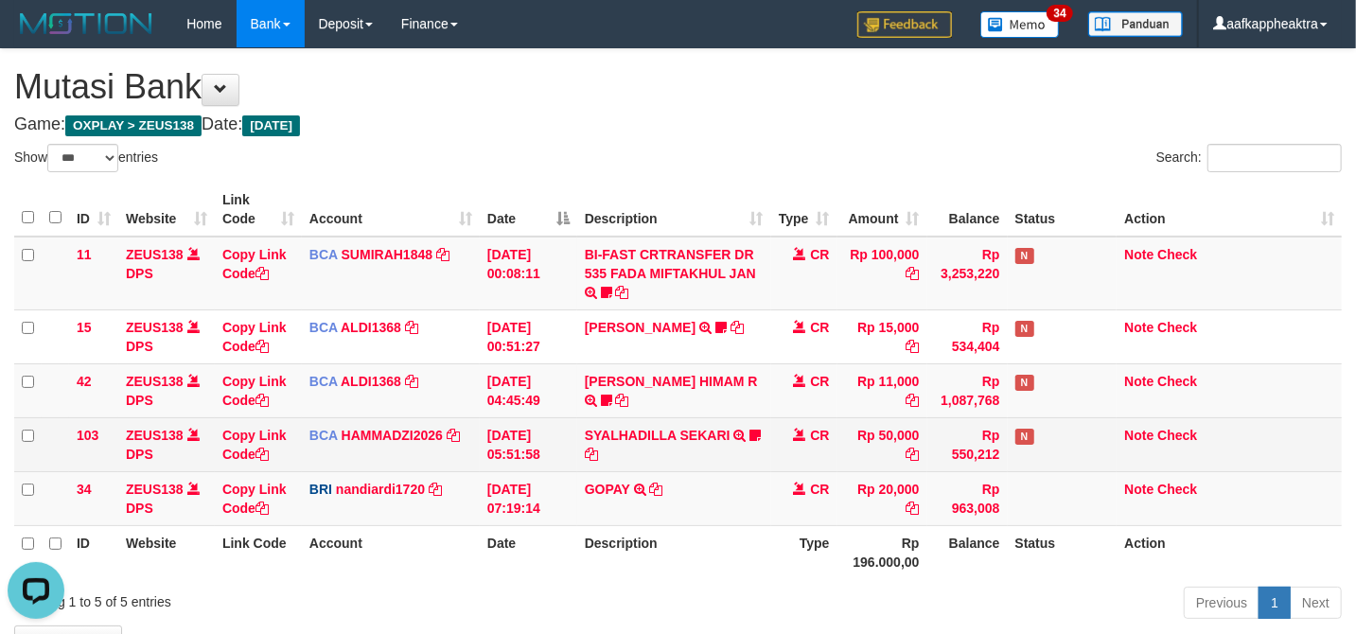
click at [762, 430] on td "SYALHADILLA SEKARI TRSF E-BANKING CR 08/31 ZAP41 SYALHADILLA SEKARI youreyes" at bounding box center [674, 444] width 194 height 54
click at [725, 440] on link "SYALHADILLA SEKARI" at bounding box center [658, 435] width 146 height 15
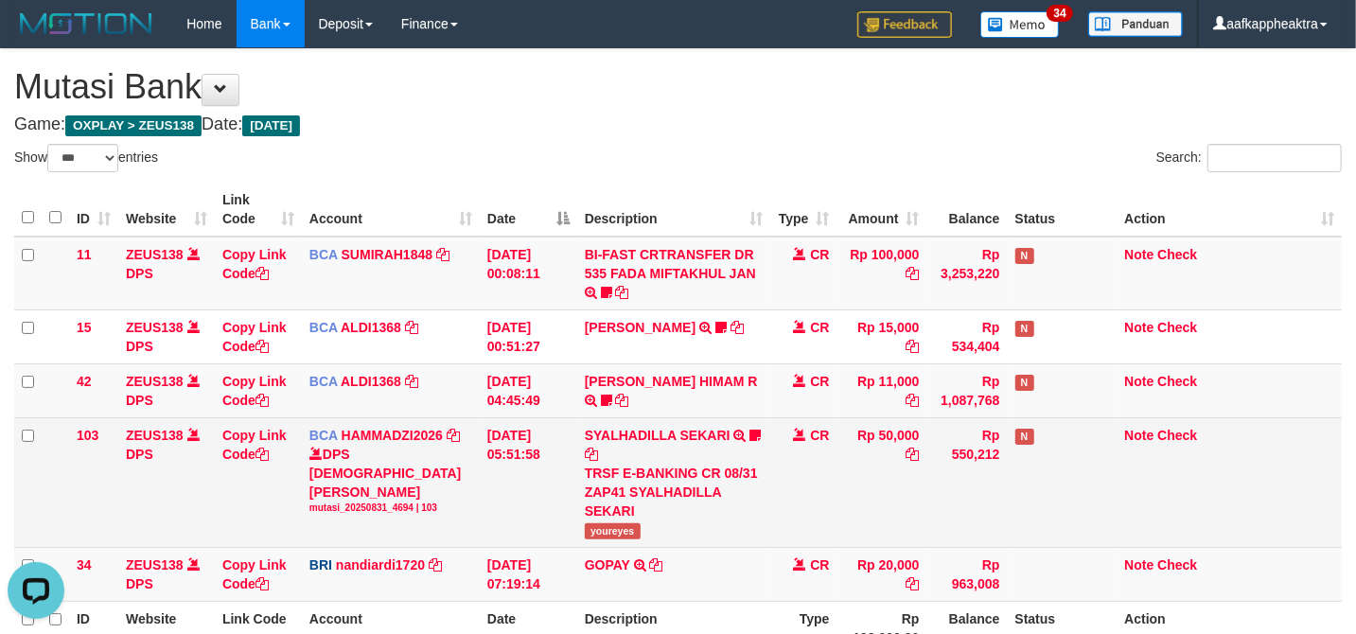
click at [735, 479] on div "TRSF E-BANKING CR 08/31 ZAP41 SYALHADILLA SEKARI" at bounding box center [674, 492] width 179 height 57
drag, startPoint x: 776, startPoint y: 459, endPoint x: 769, endPoint y: 469, distance: 12.3
click at [772, 465] on td "CR" at bounding box center [804, 482] width 66 height 130
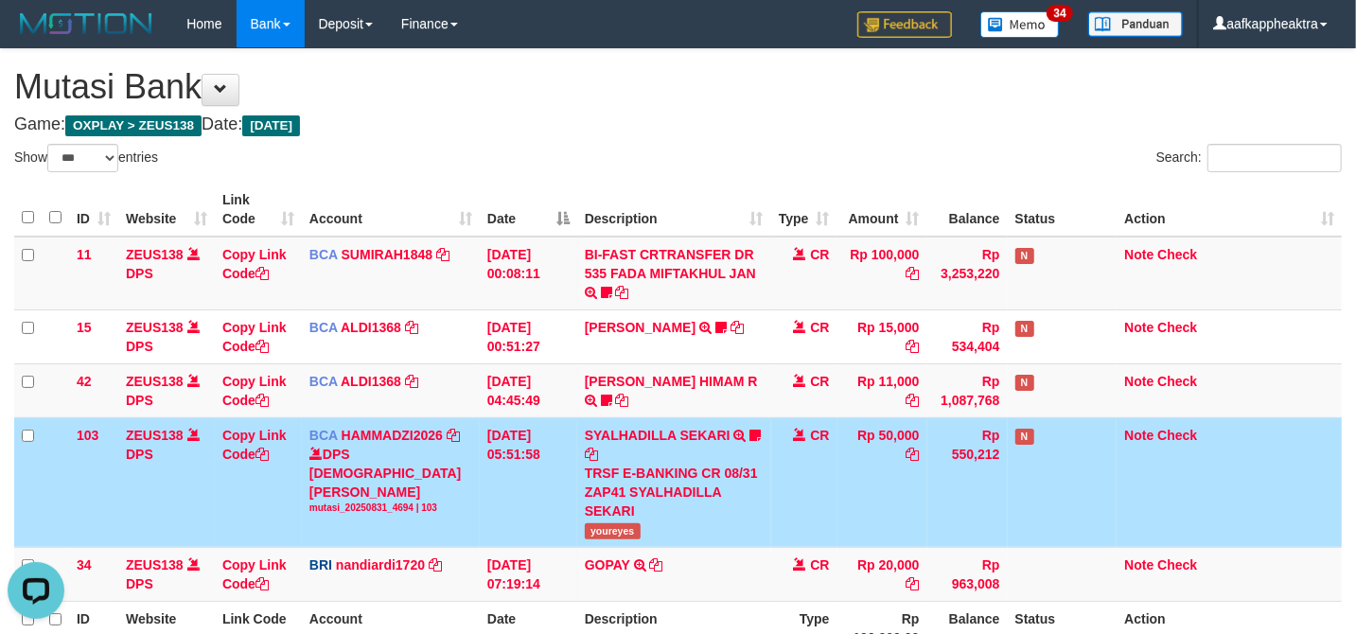
click at [769, 469] on td "SYALHADILLA SEKARI TRSF E-BANKING CR 08/31 ZAP41 SYALHADILLA SEKARI youreyes" at bounding box center [674, 482] width 194 height 130
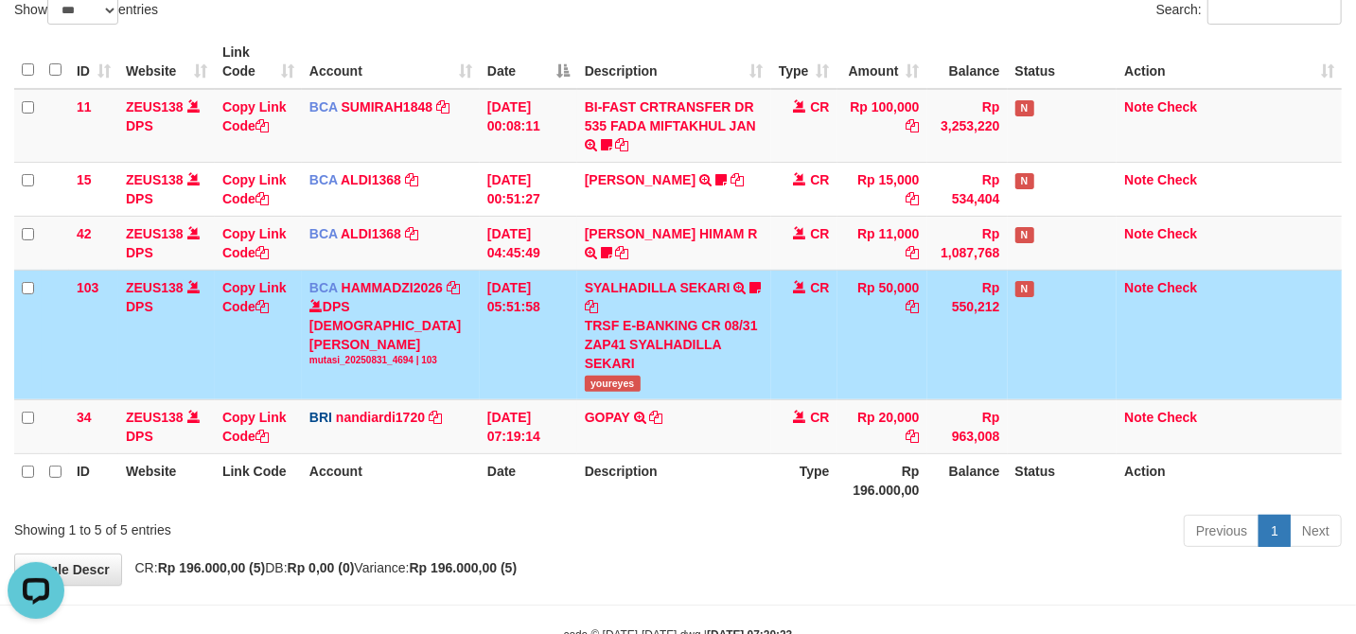
scroll to position [206, 0]
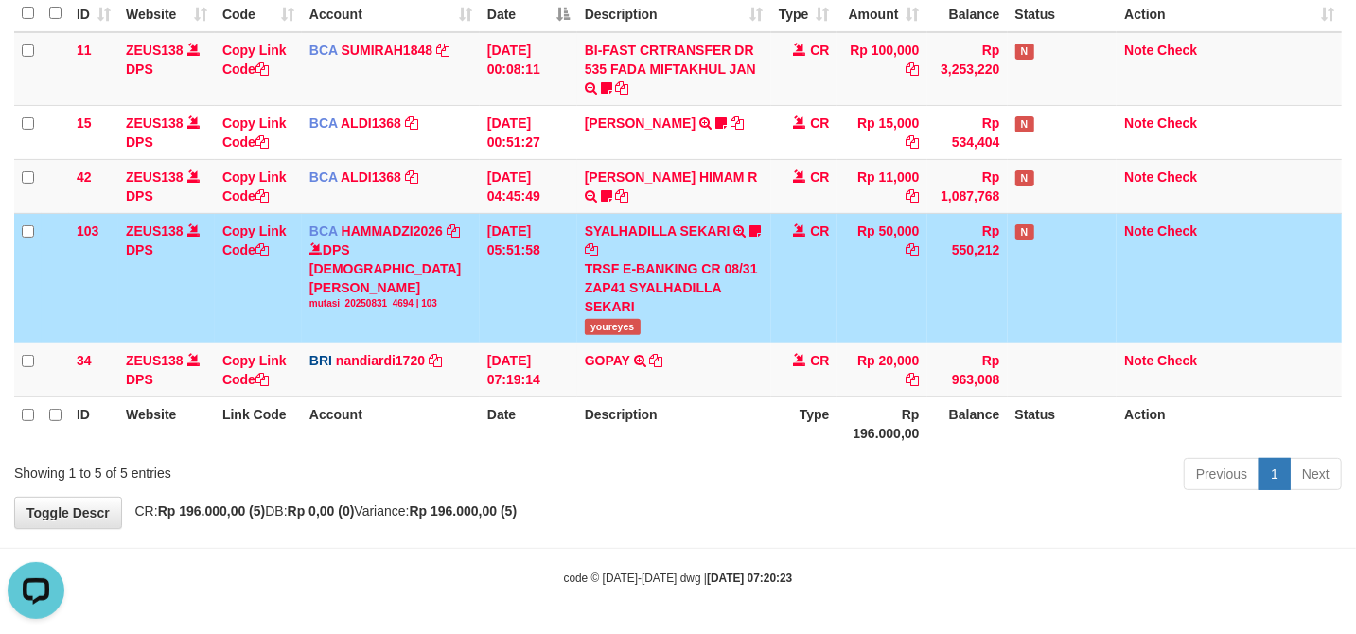
drag, startPoint x: 757, startPoint y: 470, endPoint x: 1372, endPoint y: 473, distance: 615.0
click at [772, 466] on div "Previous 1 Next" at bounding box center [960, 476] width 763 height 41
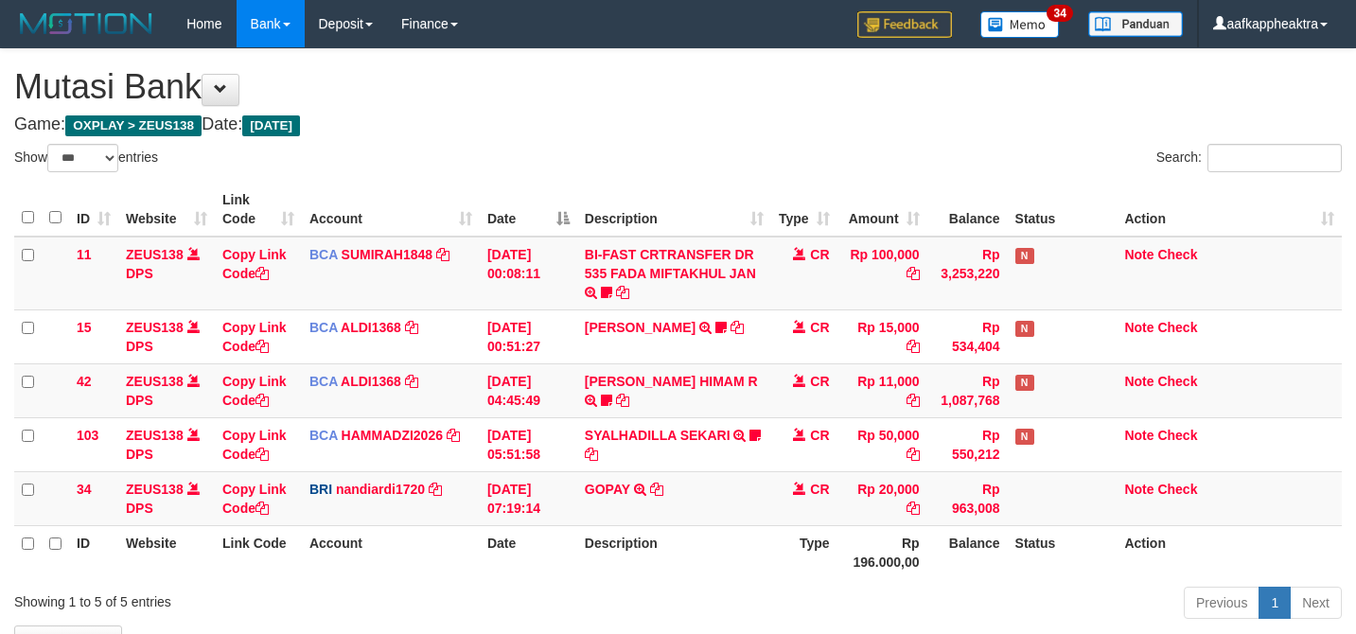
select select "***"
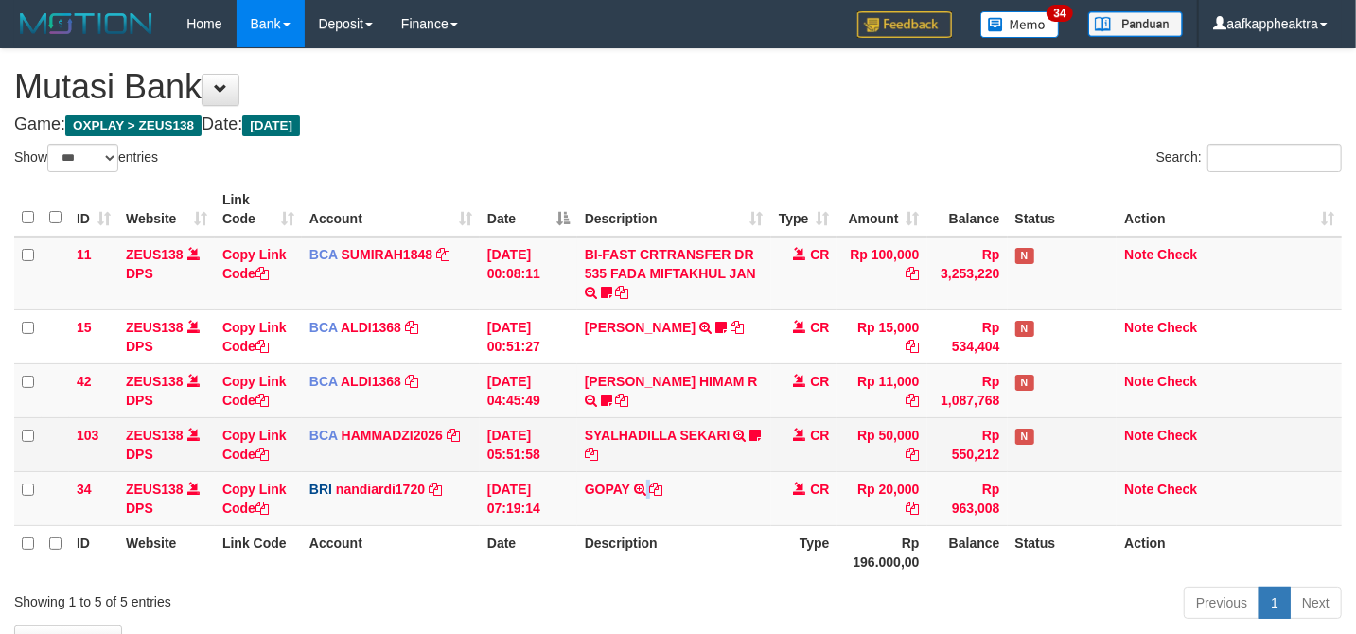
click at [641, 488] on td "GOPAY TRANSFER NBMB GOPAY TO NANDI ARDIANSYAH" at bounding box center [674, 498] width 194 height 54
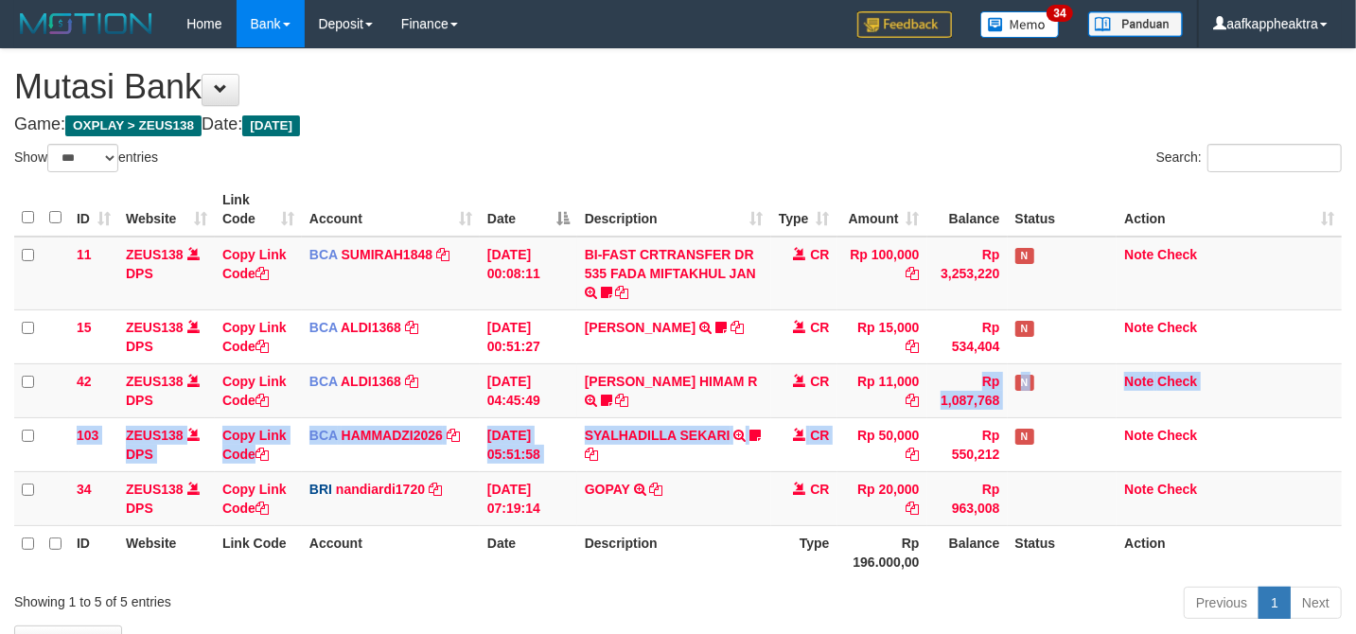
click at [852, 422] on tbody "11 ZEUS138 DPS Copy Link Code BCA SUMIRAH1848 DPS SUMIRAH mutasi_20250831_4156 …" at bounding box center [677, 381] width 1327 height 289
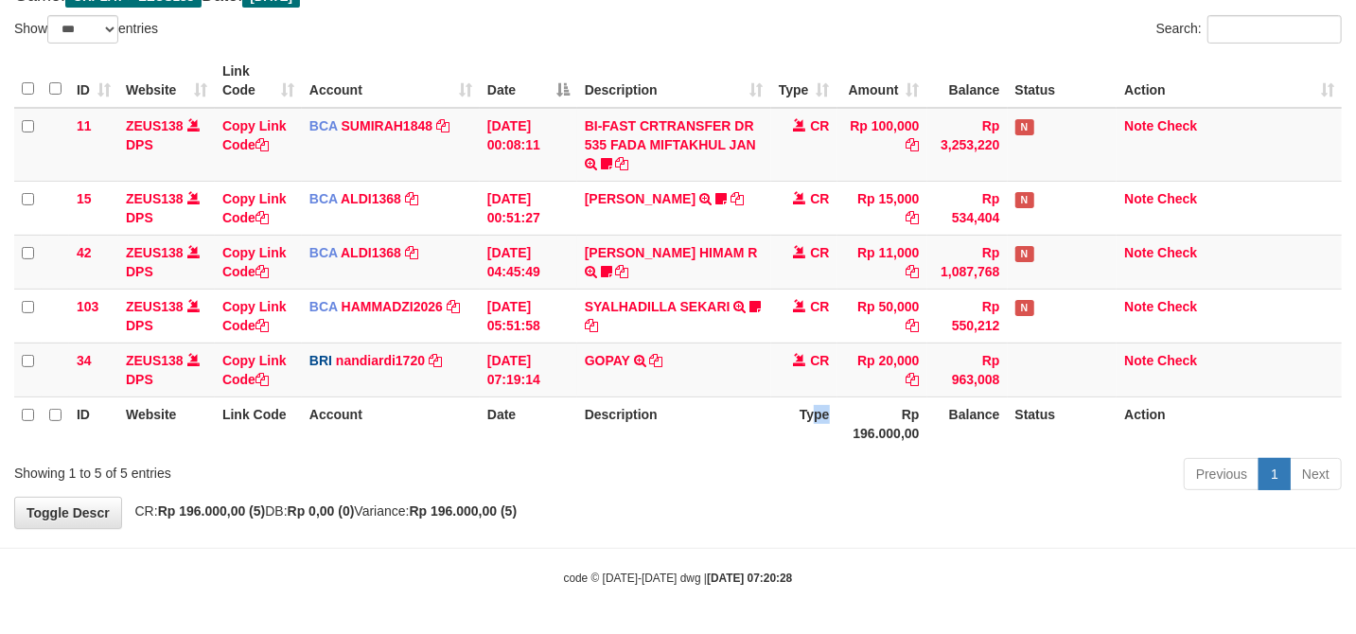
drag, startPoint x: 833, startPoint y: 422, endPoint x: 791, endPoint y: 436, distance: 44.9
click at [791, 436] on th "Type" at bounding box center [804, 423] width 66 height 54
click at [757, 460] on div "Previous 1 Next" at bounding box center [960, 476] width 763 height 41
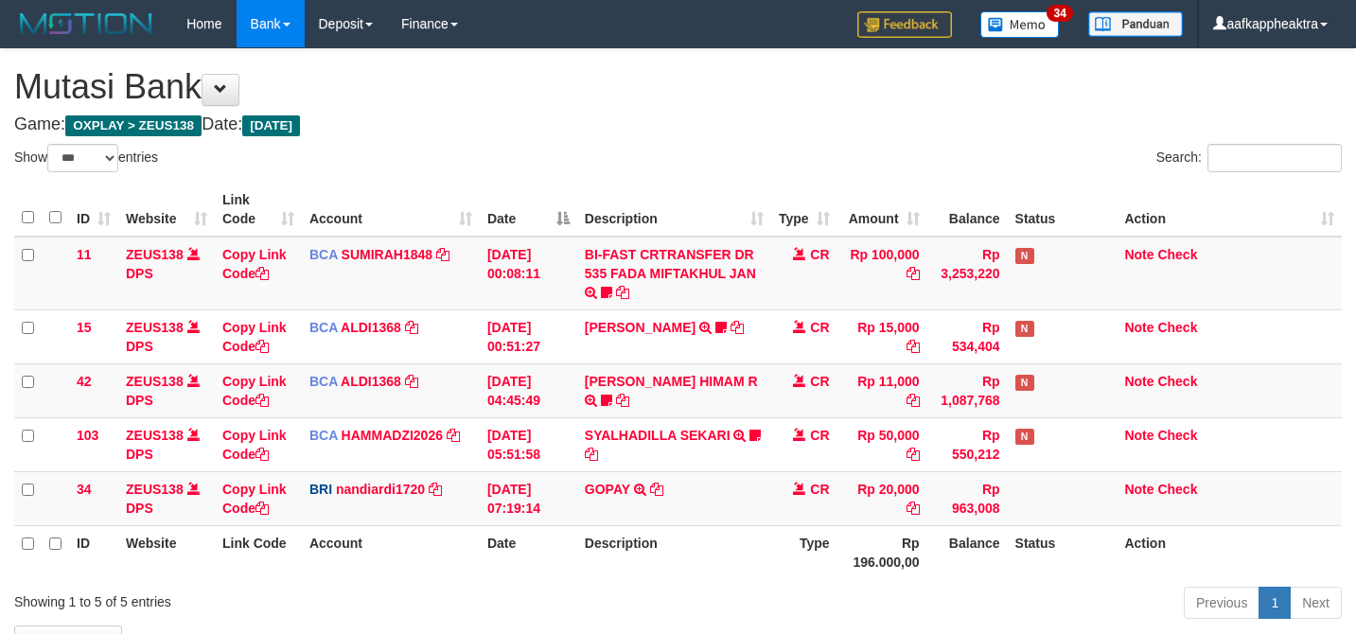
select select "***"
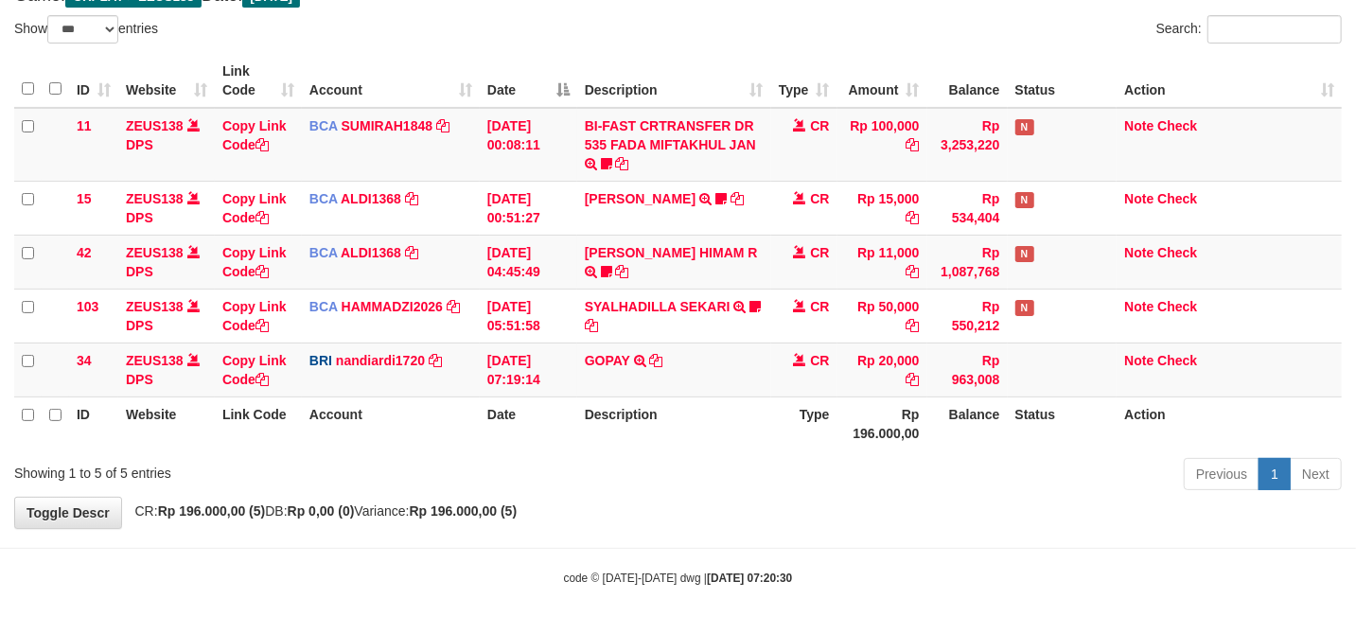
click at [795, 443] on tr "ID Website Link Code Account Date Description Type Rp 196.000,00 Balance Status…" at bounding box center [677, 423] width 1327 height 54
drag, startPoint x: 833, startPoint y: 452, endPoint x: 1071, endPoint y: 426, distance: 238.9
click at [837, 451] on div "ID Website Link Code Account Date Description Type Amount Balance Status Action…" at bounding box center [678, 252] width 1356 height 408
click at [689, 426] on tr "ID Website Link Code Account Date Description Type Rp 196.000,00 Balance Status…" at bounding box center [677, 423] width 1327 height 54
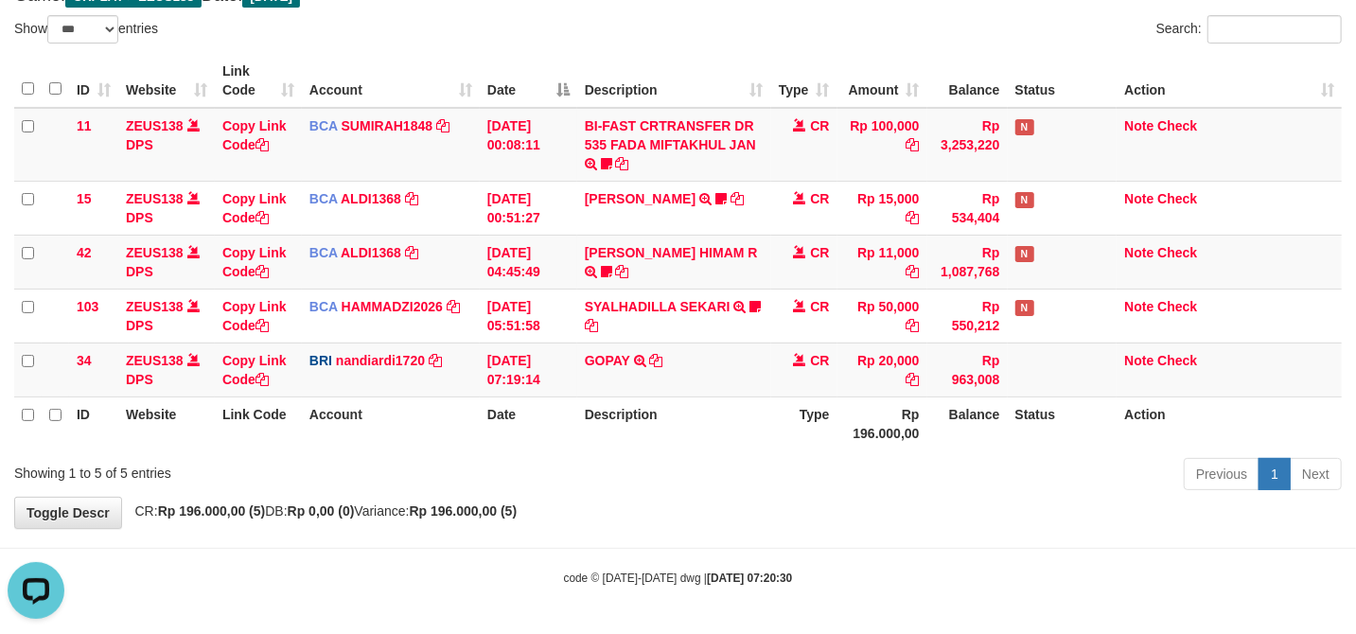
click at [690, 428] on th "Description" at bounding box center [674, 423] width 194 height 54
click at [804, 422] on th "Type" at bounding box center [804, 423] width 66 height 54
click at [802, 424] on th "Type" at bounding box center [804, 423] width 66 height 54
click at [753, 447] on th "Description" at bounding box center [674, 423] width 194 height 54
click at [708, 417] on th "Description" at bounding box center [674, 423] width 194 height 54
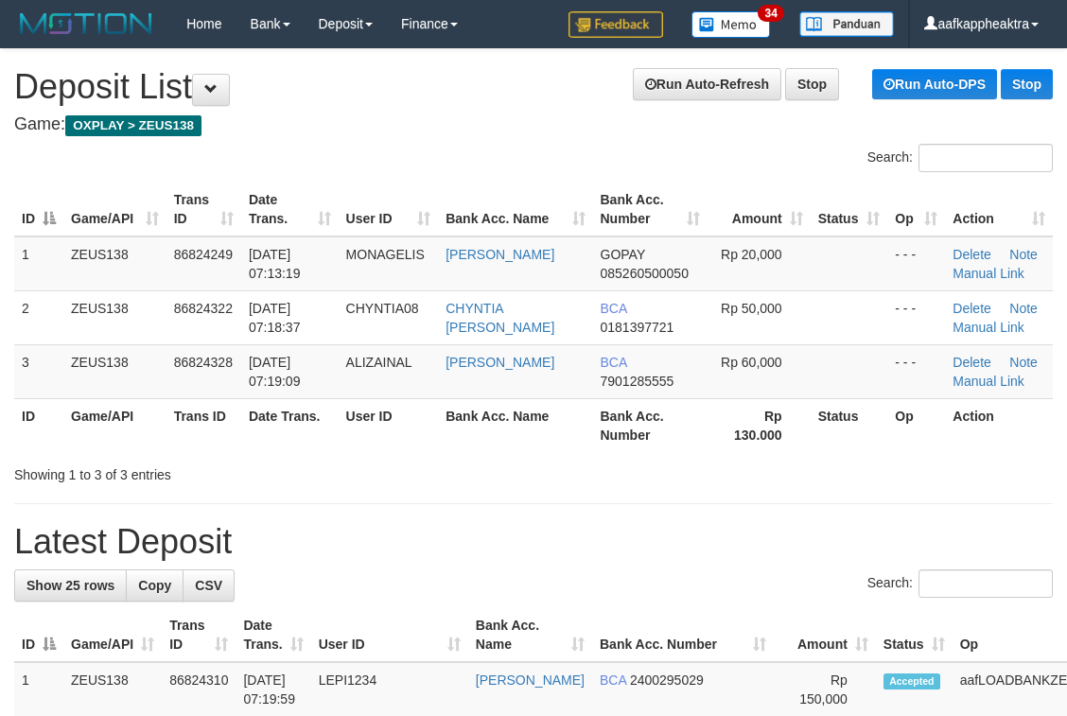
scroll to position [129, 0]
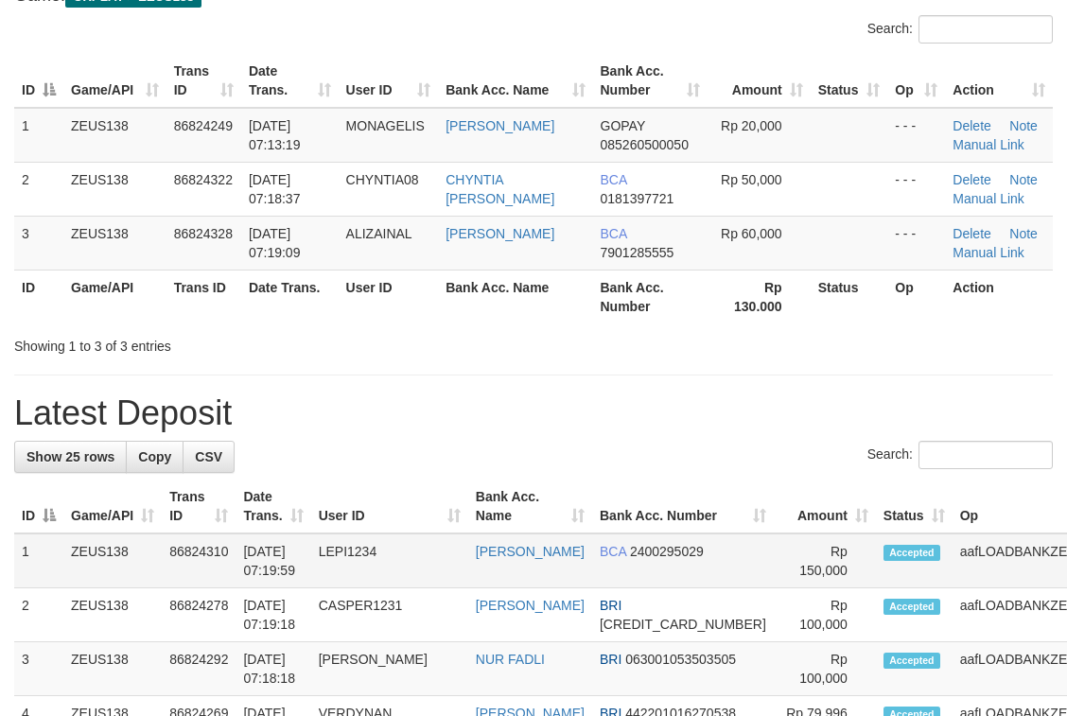
click at [450, 558] on td "LEPI1234" at bounding box center [389, 561] width 157 height 55
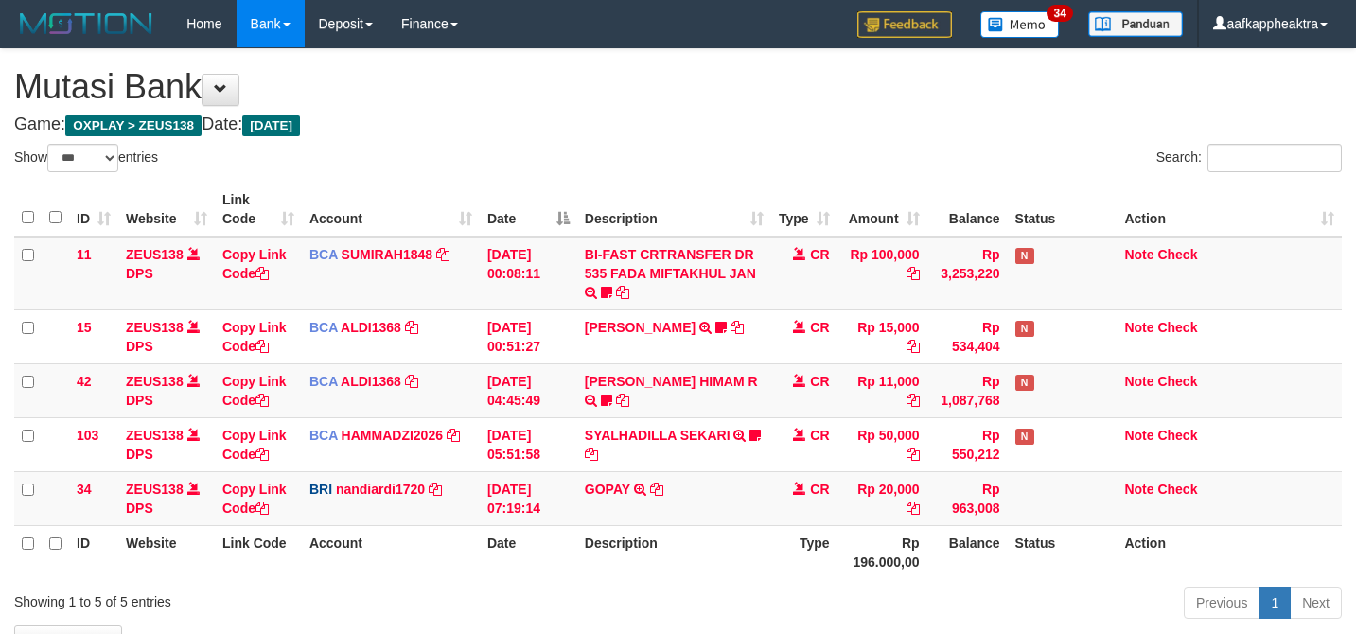
select select "***"
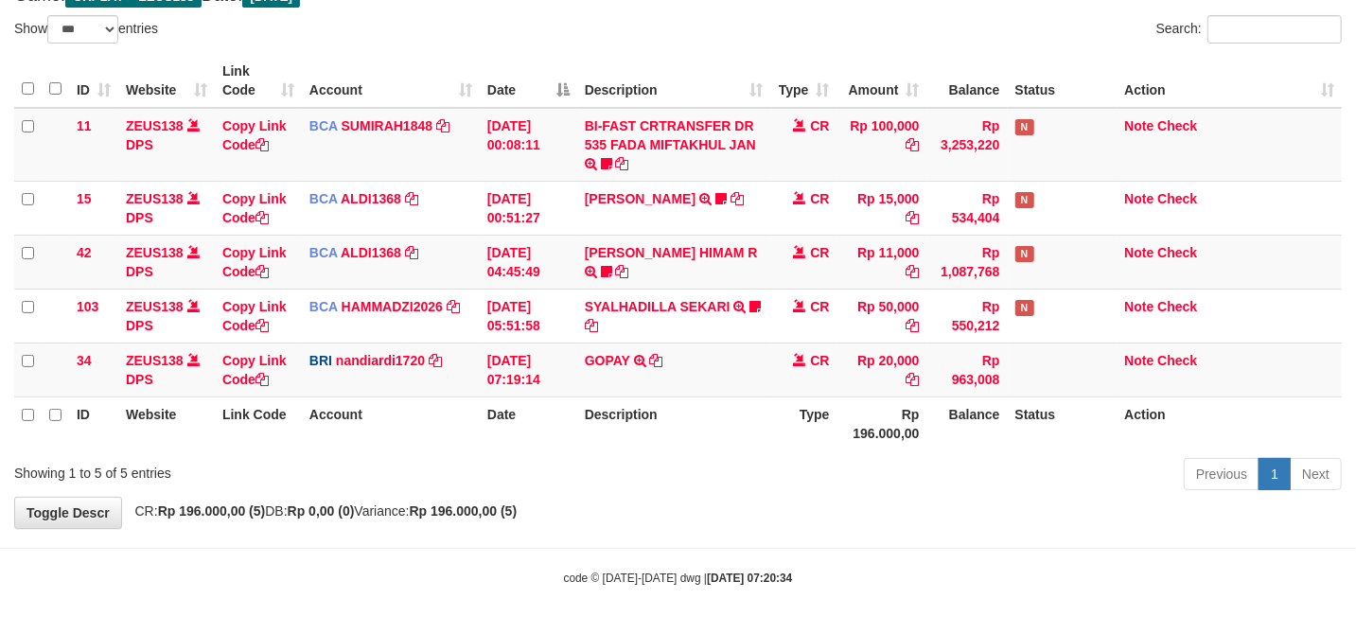
click at [787, 470] on div "Previous 1 Next" at bounding box center [960, 476] width 763 height 41
click at [789, 471] on div "Previous 1 Next" at bounding box center [960, 476] width 763 height 41
click at [781, 479] on div "Previous 1 Next" at bounding box center [960, 476] width 763 height 41
click at [800, 462] on div "Show ** ** ** *** entries Search: ID Website Link Code Account Date Description…" at bounding box center [677, 256] width 1327 height 482
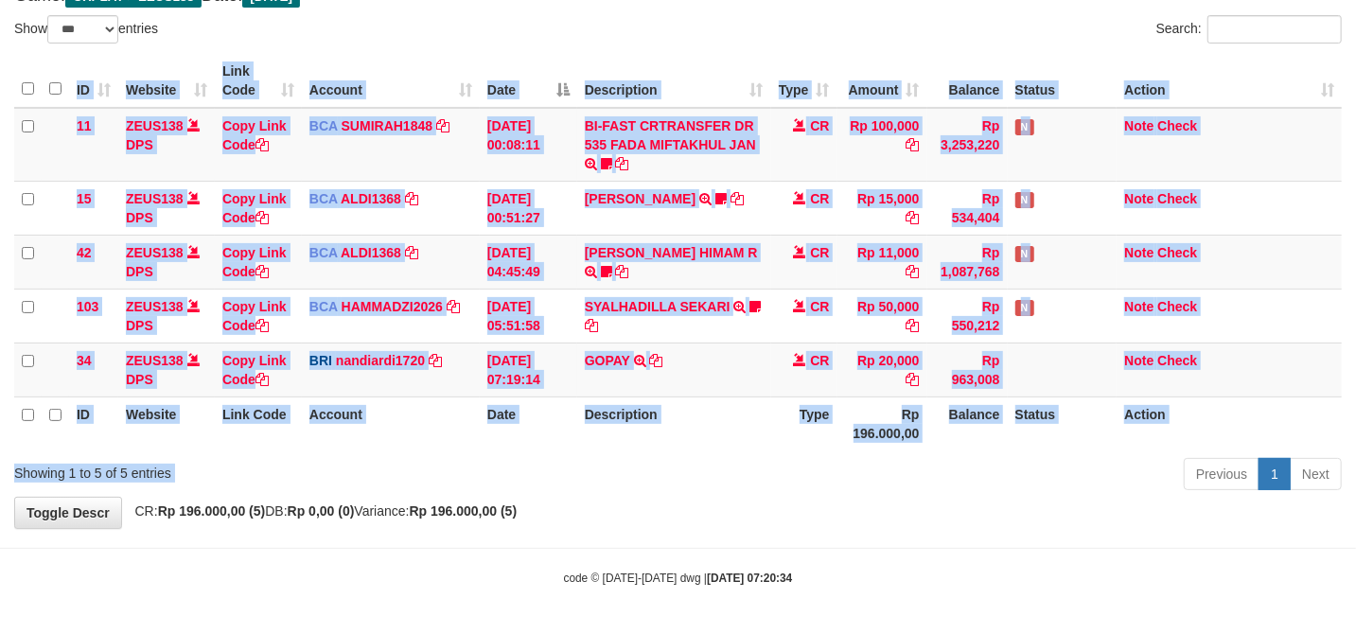
click at [800, 463] on div "Previous 1 Next" at bounding box center [960, 476] width 763 height 41
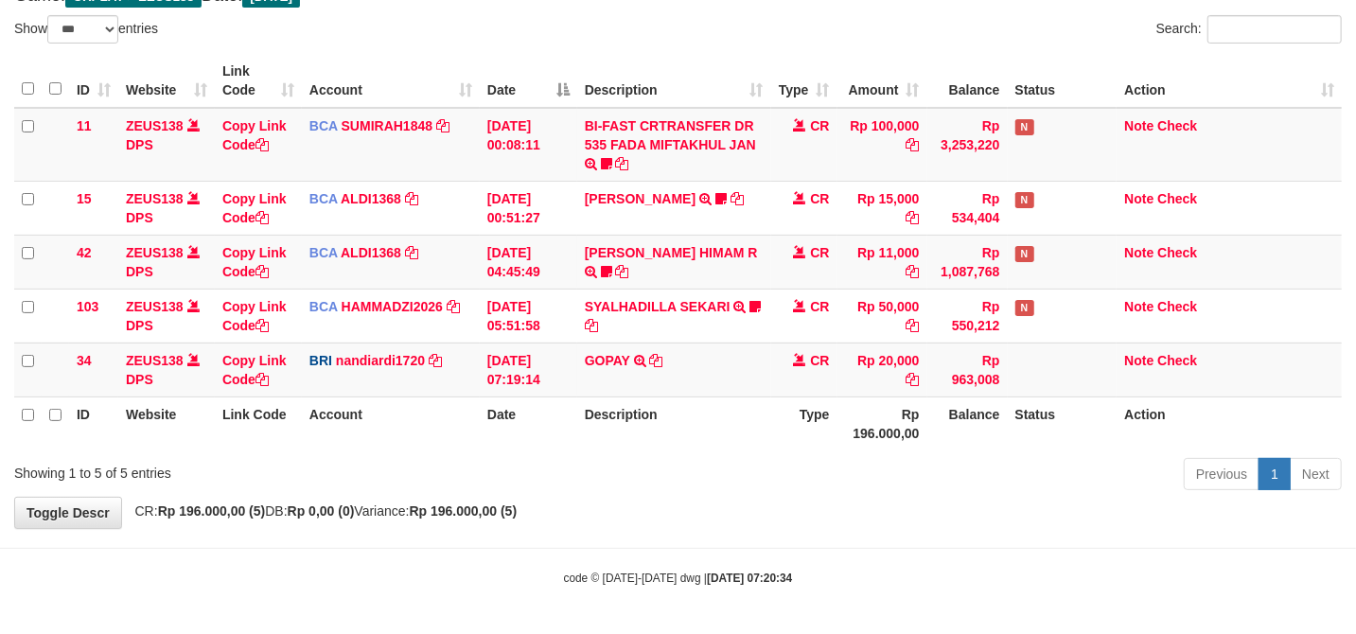
click at [811, 452] on div "ID Website Link Code Account Date Description Type Amount Balance Status Action…" at bounding box center [678, 252] width 1356 height 408
drag, startPoint x: 781, startPoint y: 467, endPoint x: 783, endPoint y: 426, distance: 41.7
click at [768, 466] on div "Previous 1 Next" at bounding box center [960, 476] width 763 height 41
click at [783, 426] on th "Type" at bounding box center [804, 423] width 66 height 54
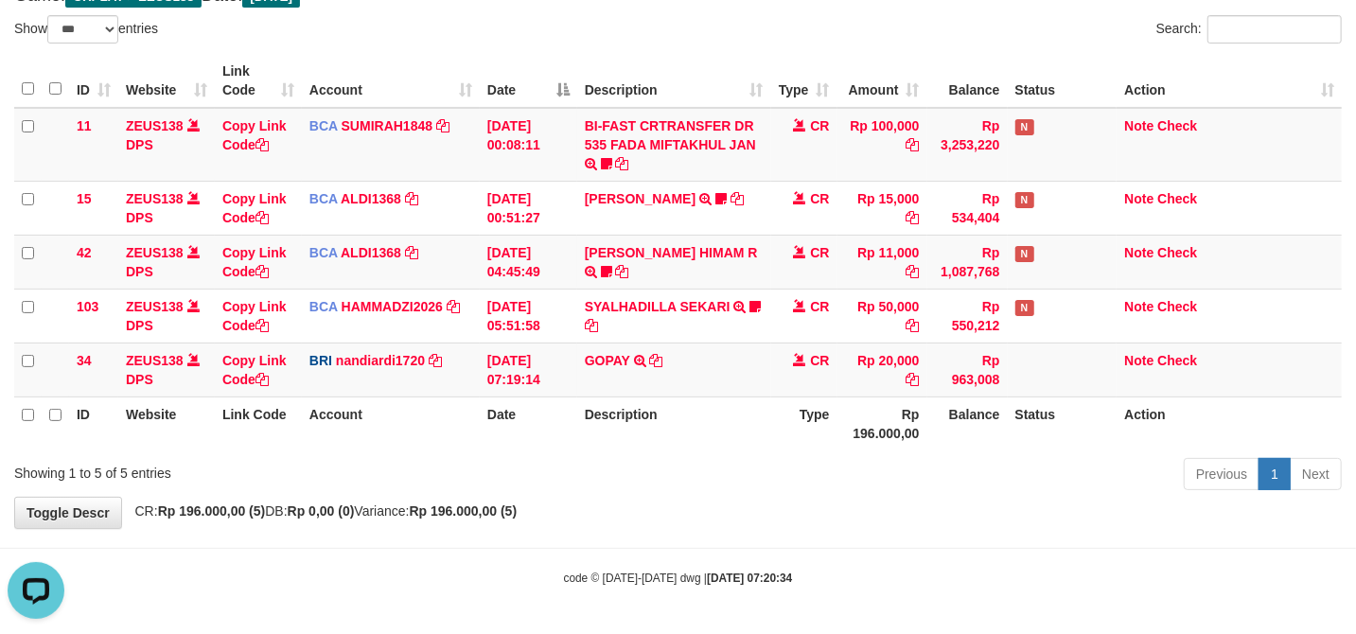
click at [780, 430] on th "Type" at bounding box center [804, 423] width 66 height 54
drag, startPoint x: 778, startPoint y: 431, endPoint x: 792, endPoint y: 441, distance: 17.1
click at [792, 441] on th "Type" at bounding box center [804, 423] width 66 height 54
click at [689, 444] on th "Description" at bounding box center [674, 423] width 194 height 54
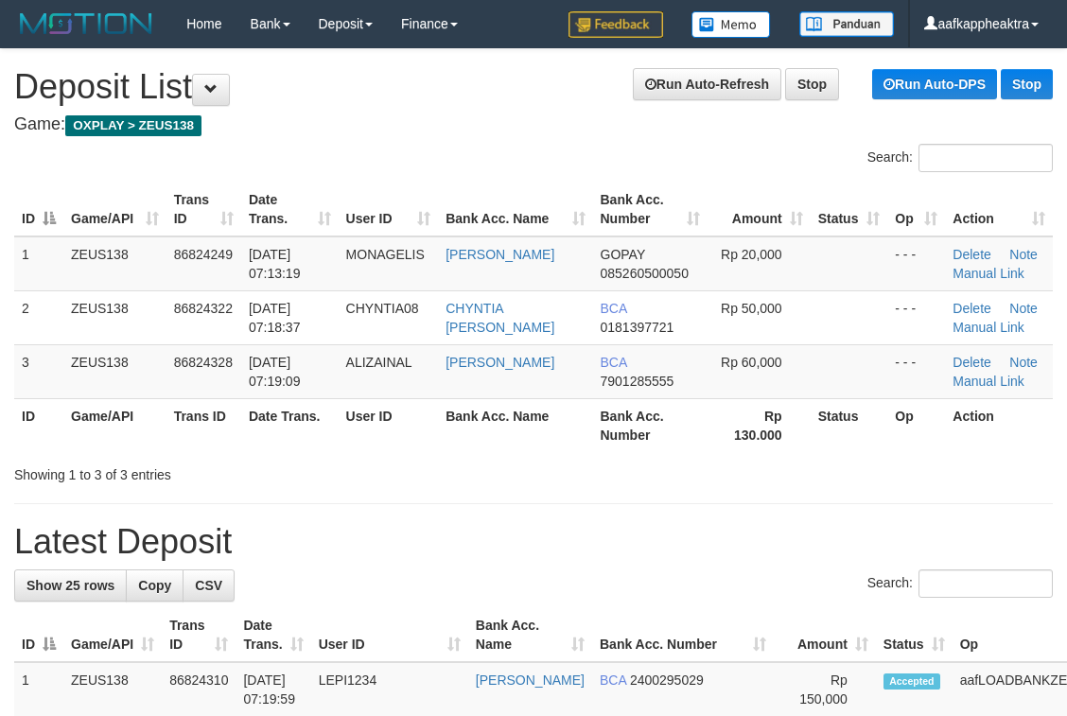
scroll to position [130, 0]
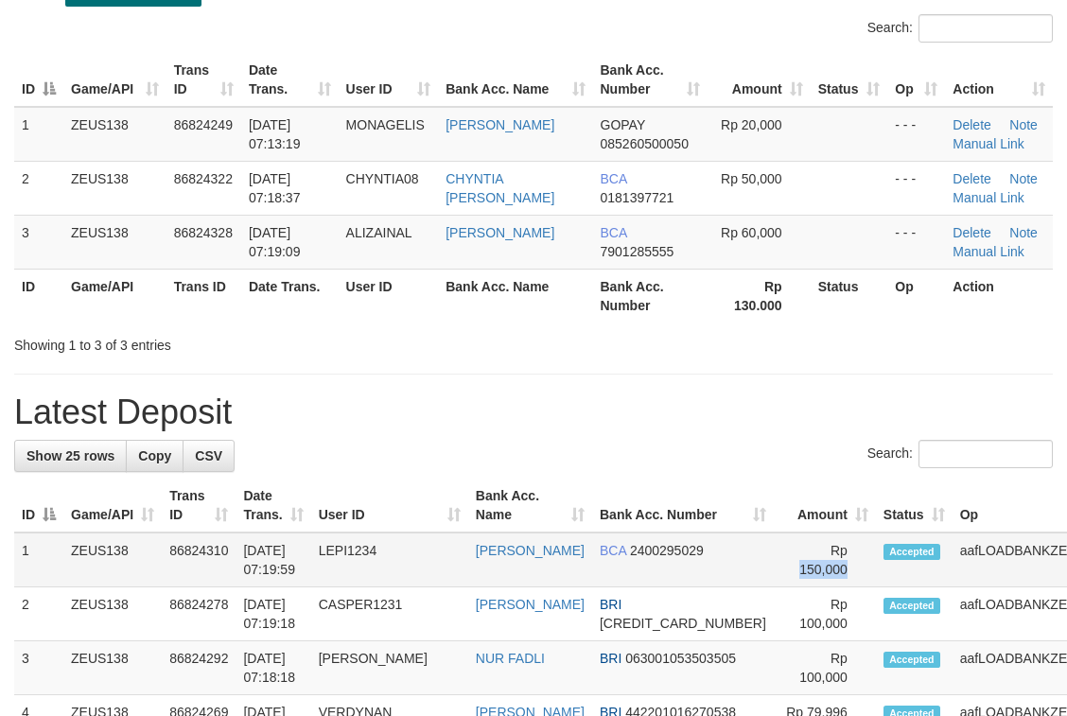
drag, startPoint x: 792, startPoint y: 566, endPoint x: 546, endPoint y: 535, distance: 248.0
click at [774, 566] on td "Rp 150,000" at bounding box center [825, 560] width 102 height 55
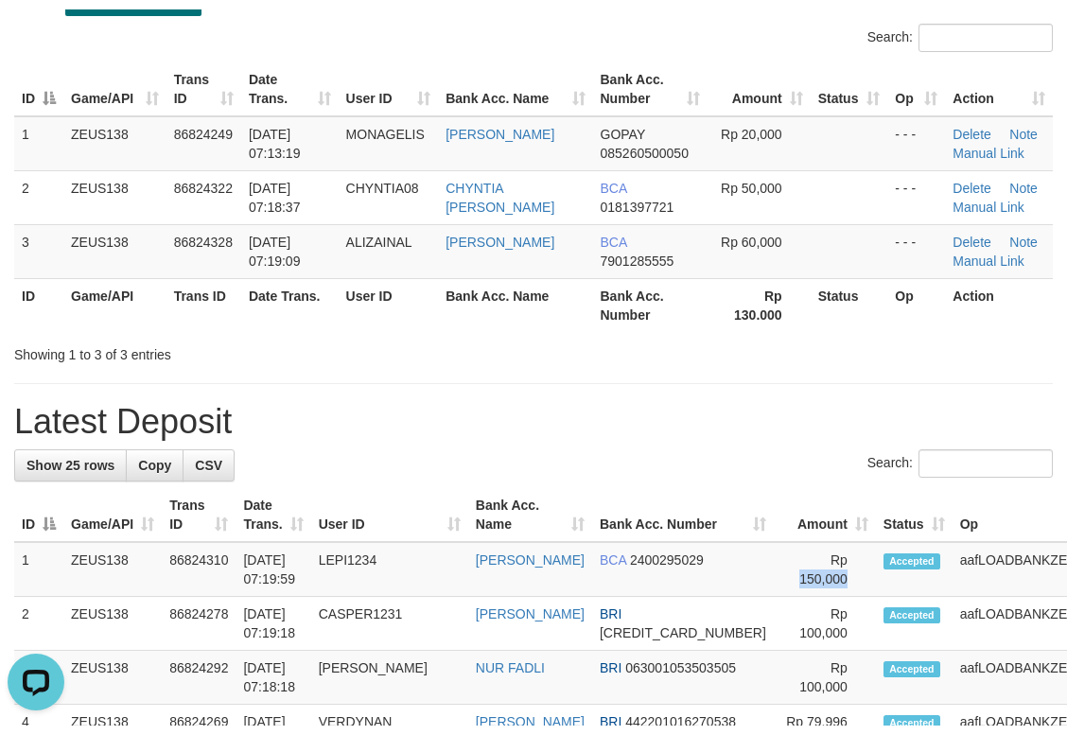
scroll to position [0, 0]
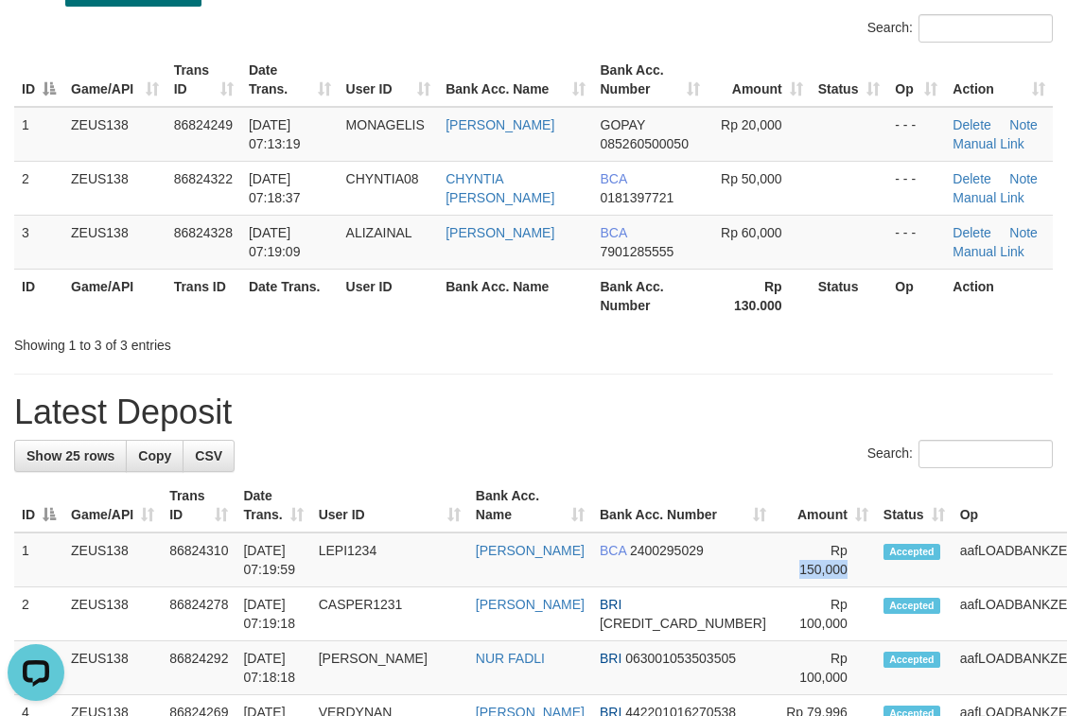
drag, startPoint x: 391, startPoint y: 515, endPoint x: 307, endPoint y: 519, distance: 84.3
click at [390, 515] on tr "ID Game/API Trans ID Date Trans. User ID Bank Acc. Name Bank Acc. Number Amount…" at bounding box center [592, 506] width 1156 height 54
click at [305, 519] on th "Date Trans." at bounding box center [273, 506] width 75 height 54
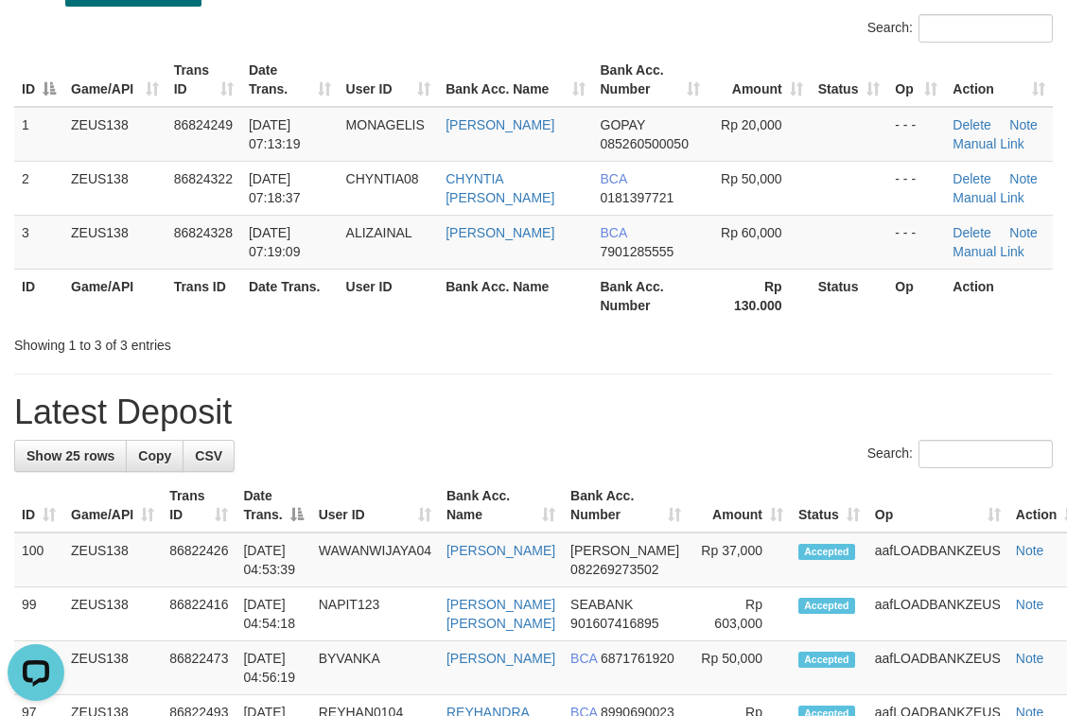
drag, startPoint x: 672, startPoint y: 531, endPoint x: 0, endPoint y: 459, distance: 675.5
click at [668, 531] on th "Bank Acc. Number" at bounding box center [626, 506] width 126 height 54
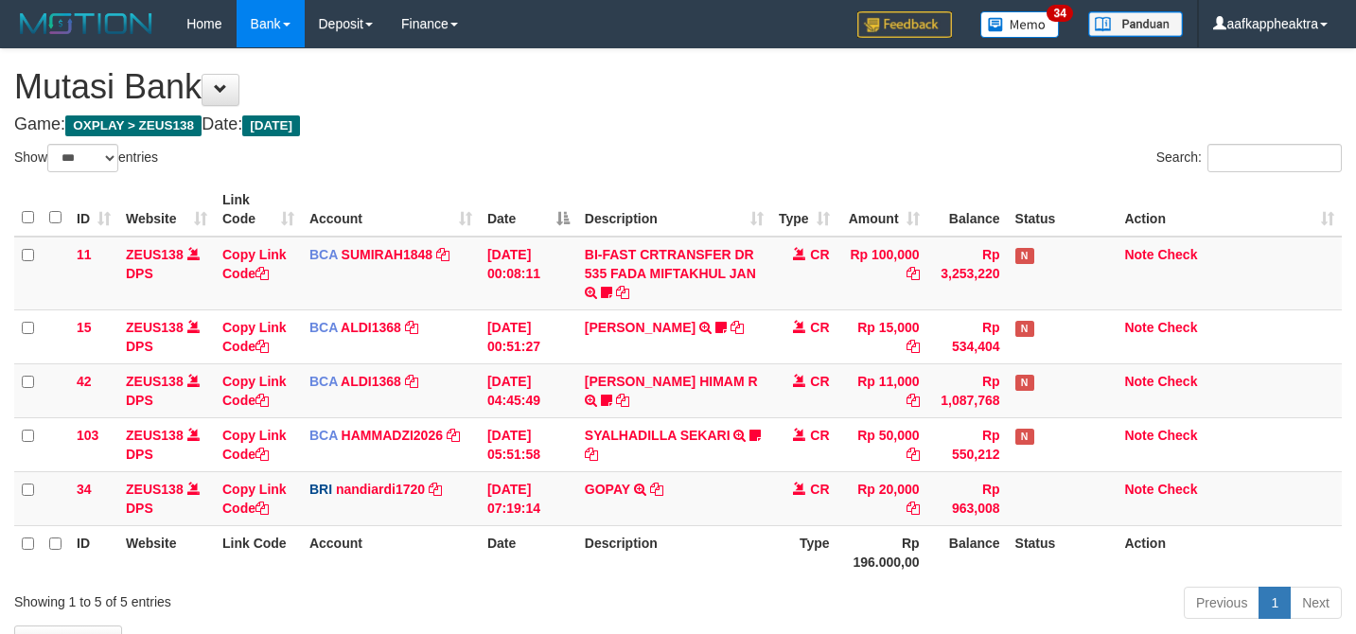
select select "***"
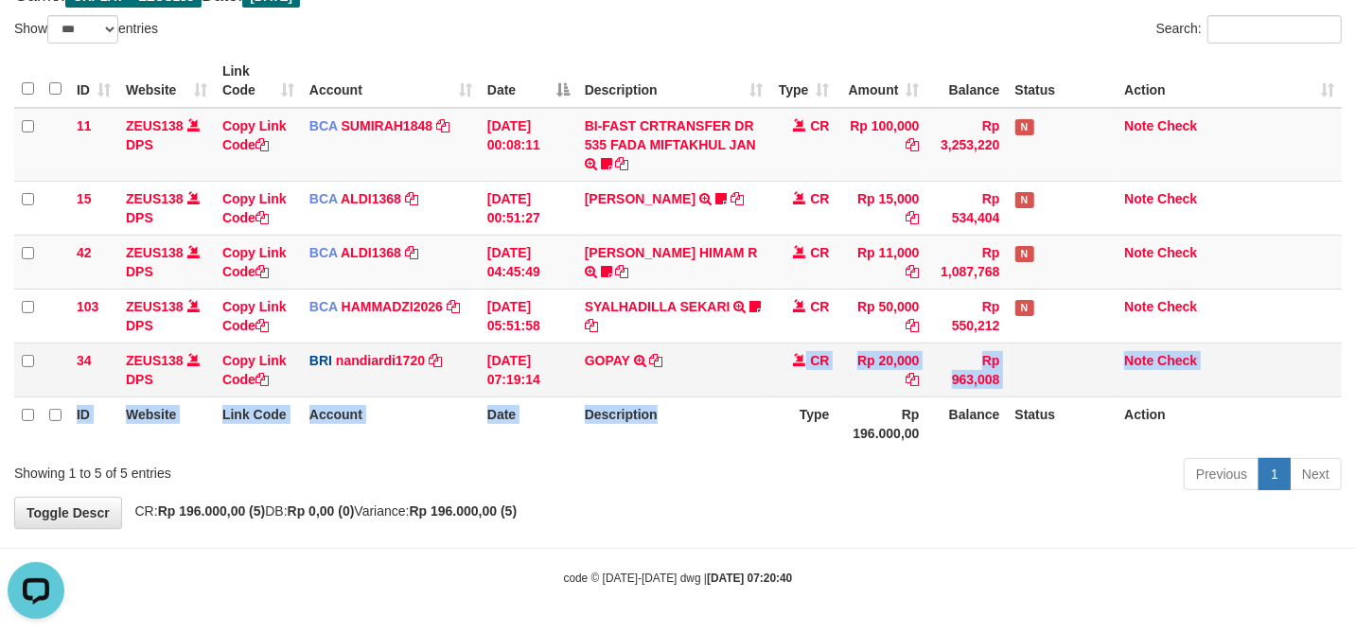
drag, startPoint x: 687, startPoint y: 414, endPoint x: 739, endPoint y: 387, distance: 58.8
click at [770, 380] on table "ID Website Link Code Account Date Description Type Amount Balance Status Action…" at bounding box center [677, 252] width 1327 height 396
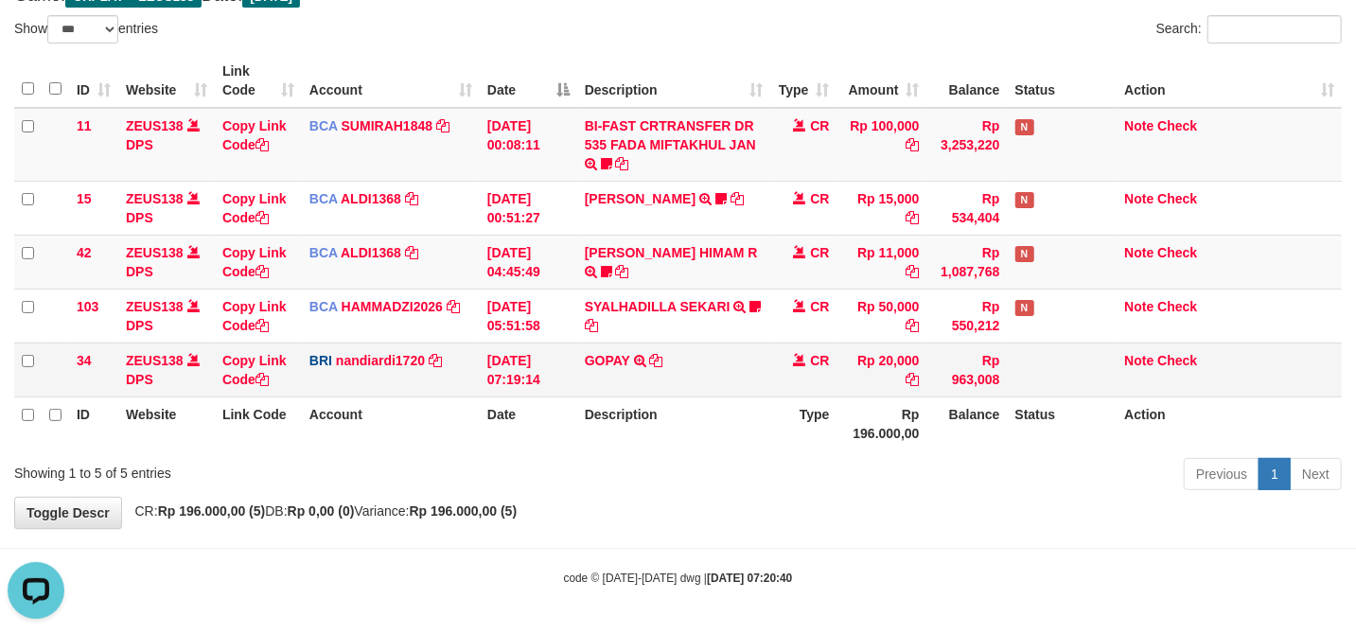
drag, startPoint x: 739, startPoint y: 387, endPoint x: 974, endPoint y: 386, distance: 235.6
click at [738, 387] on td "GOPAY TRANSFER NBMB GOPAY TO NANDI ARDIANSYAH" at bounding box center [674, 369] width 194 height 54
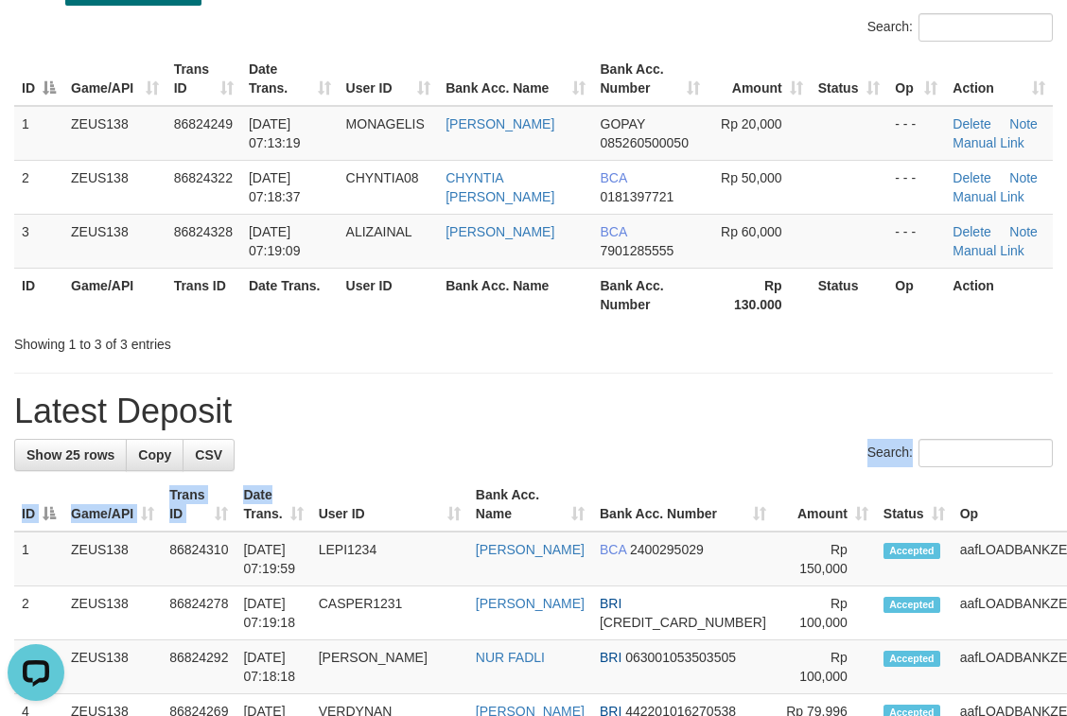
drag, startPoint x: 280, startPoint y: 482, endPoint x: 8, endPoint y: 455, distance: 273.8
click at [365, 470] on div "Search:" at bounding box center [533, 455] width 1039 height 33
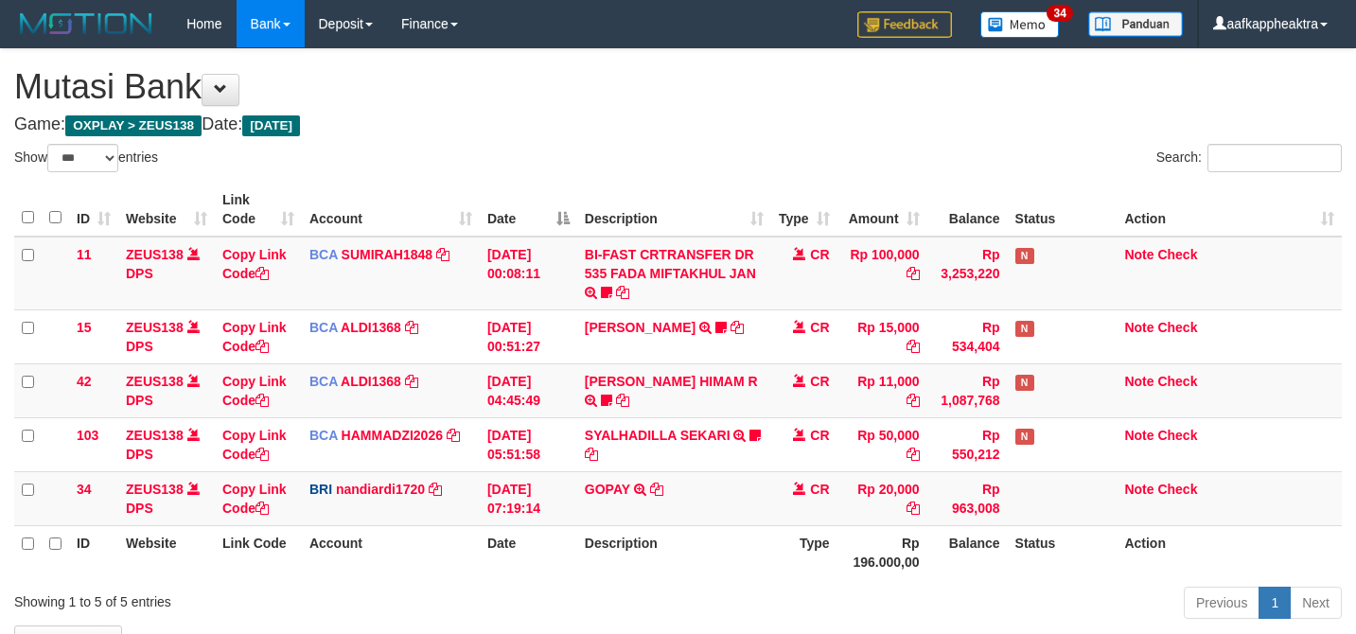
select select "***"
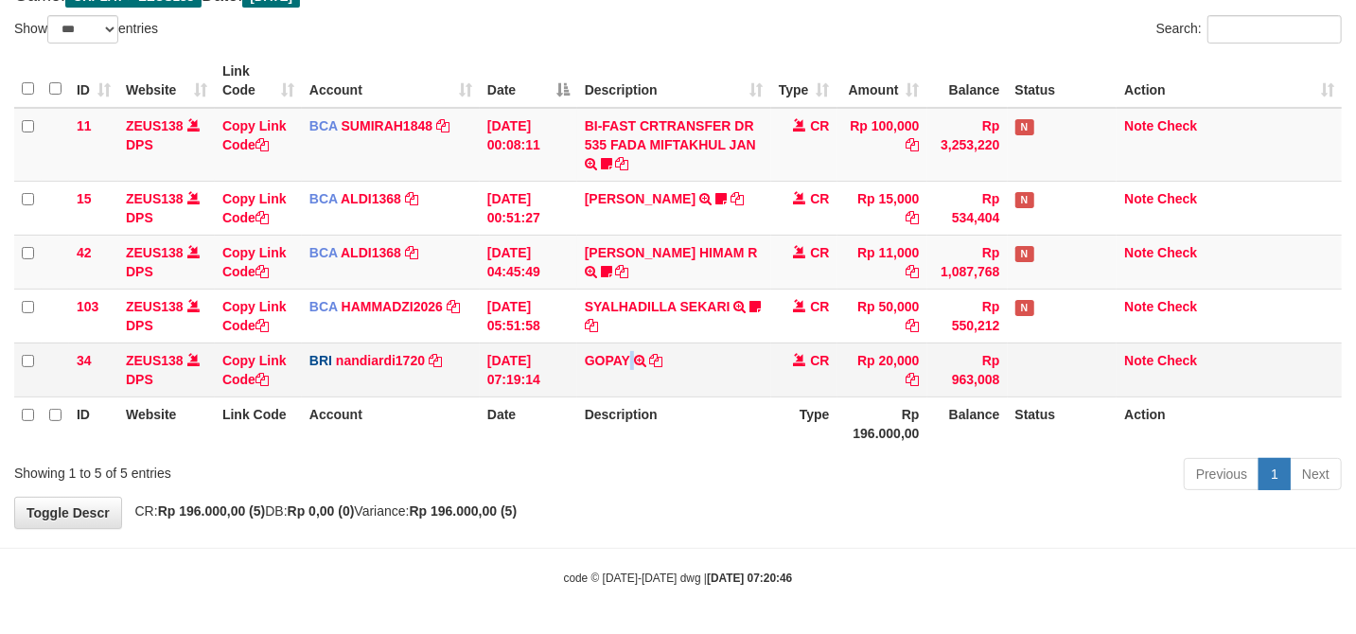
drag, startPoint x: 636, startPoint y: 390, endPoint x: 691, endPoint y: 382, distance: 55.4
click at [652, 388] on td "GOPAY TRANSFER NBMB GOPAY TO NANDI ARDIANSYAH" at bounding box center [674, 369] width 194 height 54
click at [947, 405] on tr "ID Website Link Code Account Date Description Type Rp 196.000,00 Balance Status…" at bounding box center [677, 423] width 1327 height 54
click at [946, 373] on td "Rp 963,008" at bounding box center [967, 369] width 80 height 54
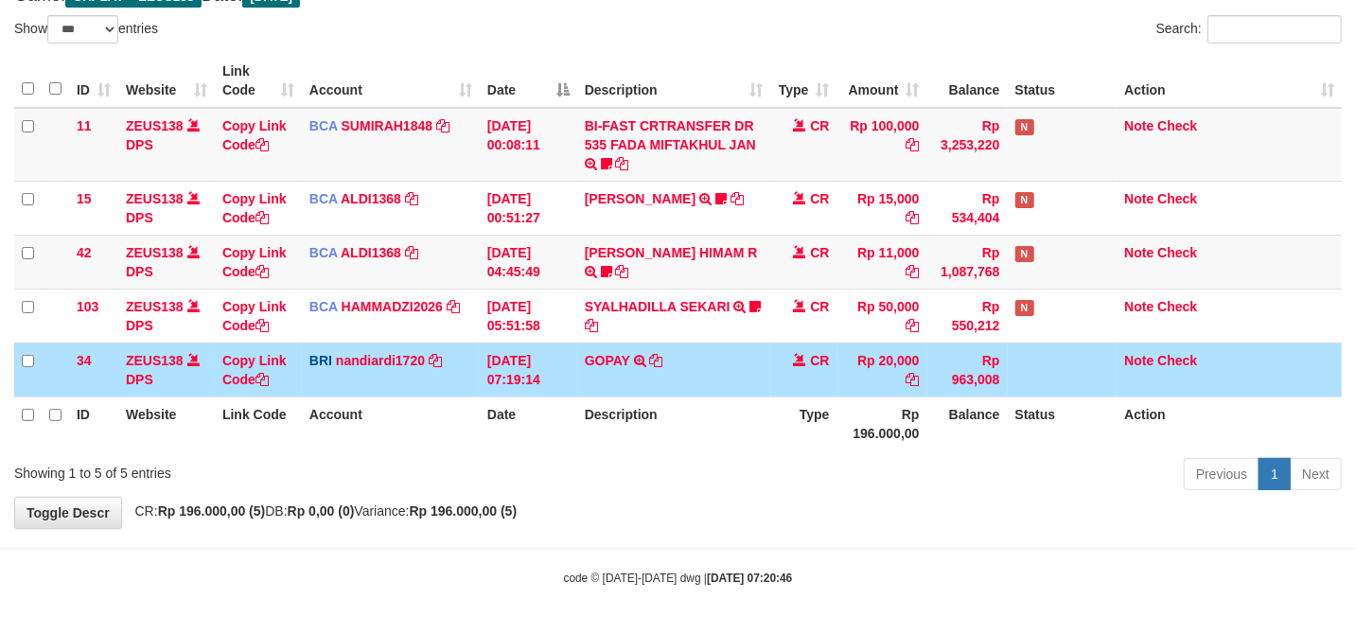
click at [946, 375] on td "Rp 963,008" at bounding box center [967, 369] width 80 height 54
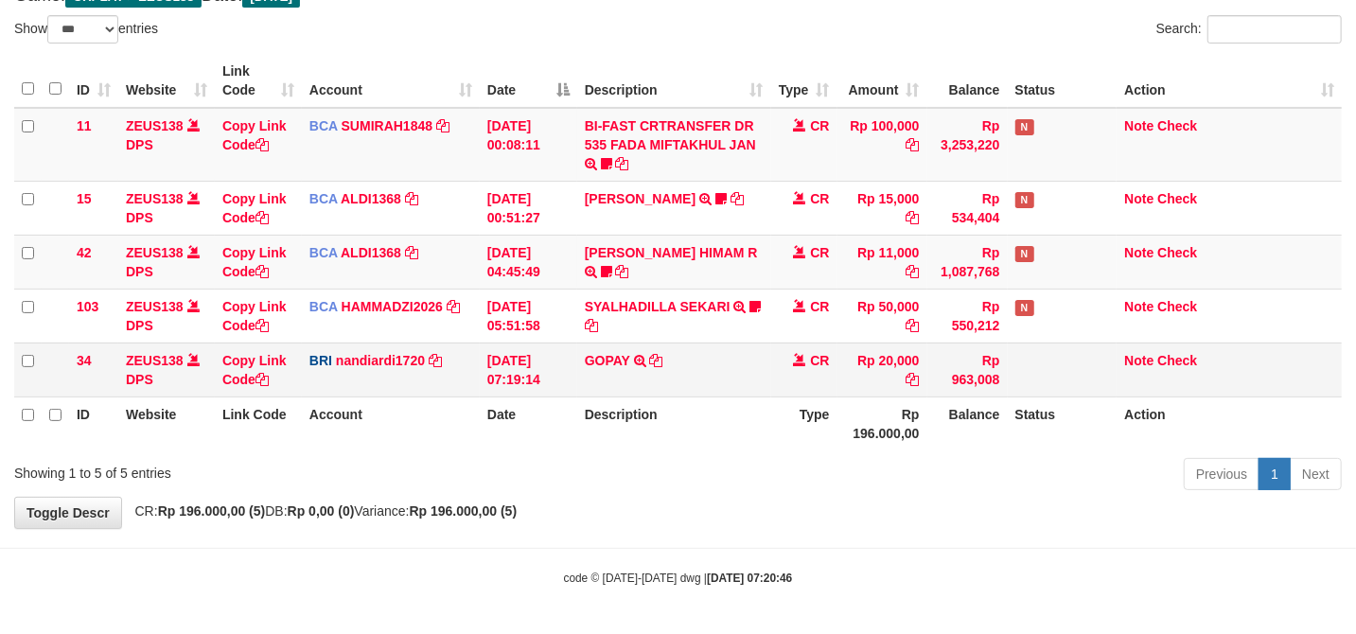
click at [754, 387] on td "GOPAY TRANSFER NBMB GOPAY TO NANDI ARDIANSYAH" at bounding box center [674, 369] width 194 height 54
click at [753, 388] on td "GOPAY TRANSFER NBMB GOPAY TO NANDI ARDIANSYAH" at bounding box center [674, 369] width 194 height 54
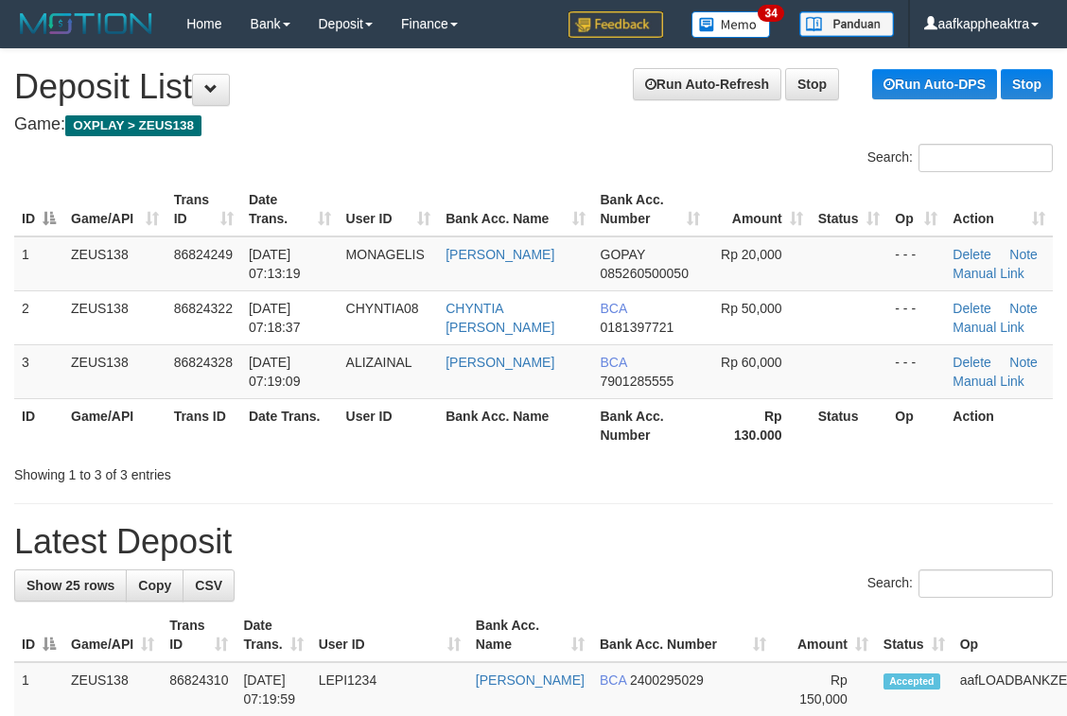
scroll to position [132, 0]
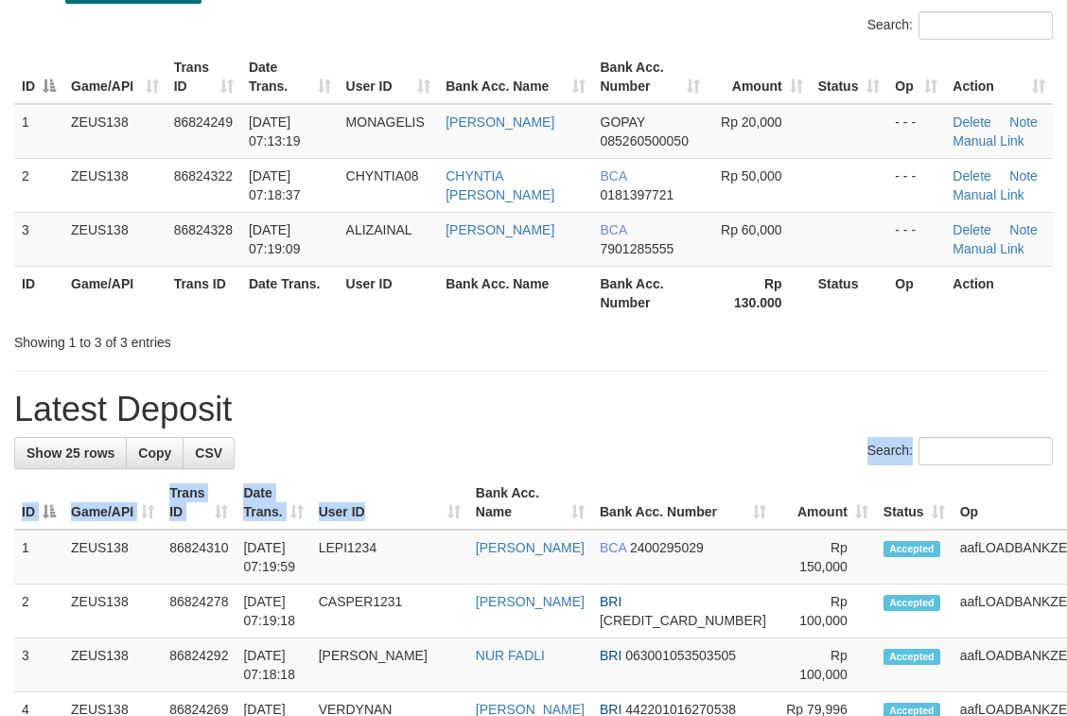
drag, startPoint x: 372, startPoint y: 492, endPoint x: 6, endPoint y: 479, distance: 366.4
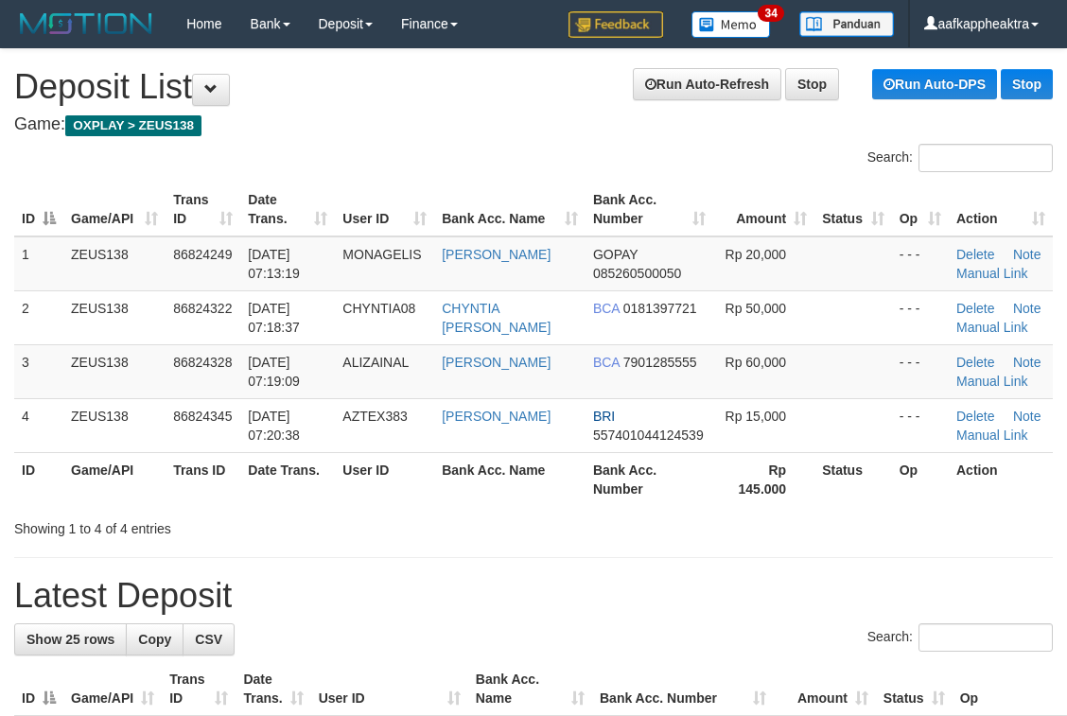
scroll to position [133, 0]
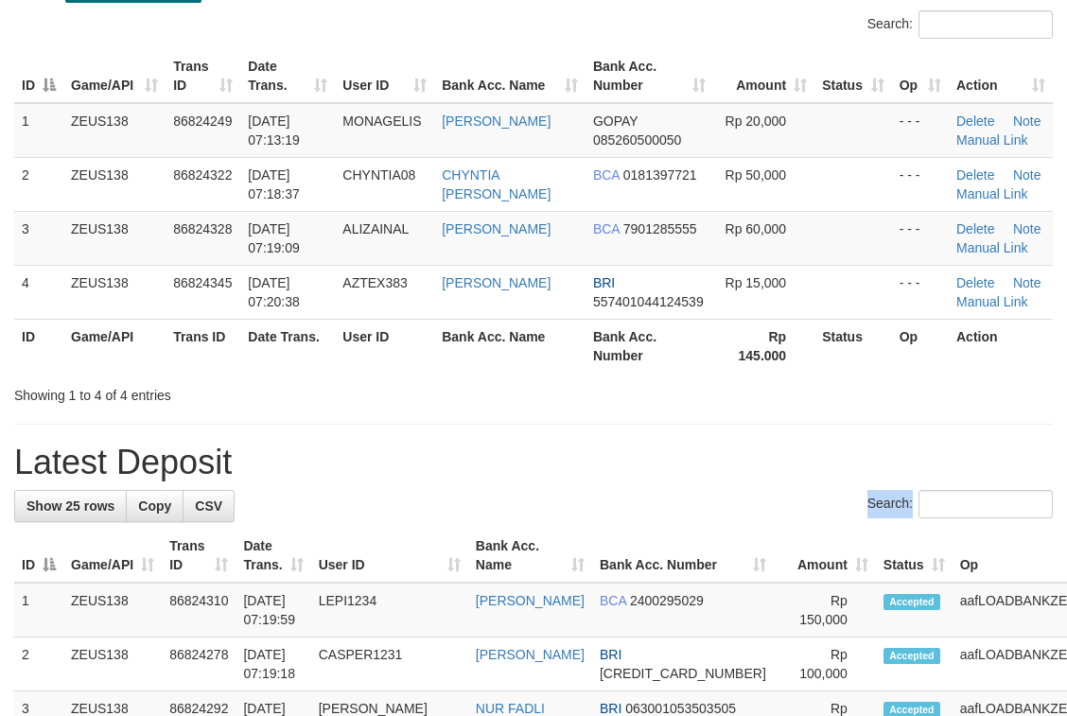
drag, startPoint x: 564, startPoint y: 527, endPoint x: 1, endPoint y: 512, distance: 563.1
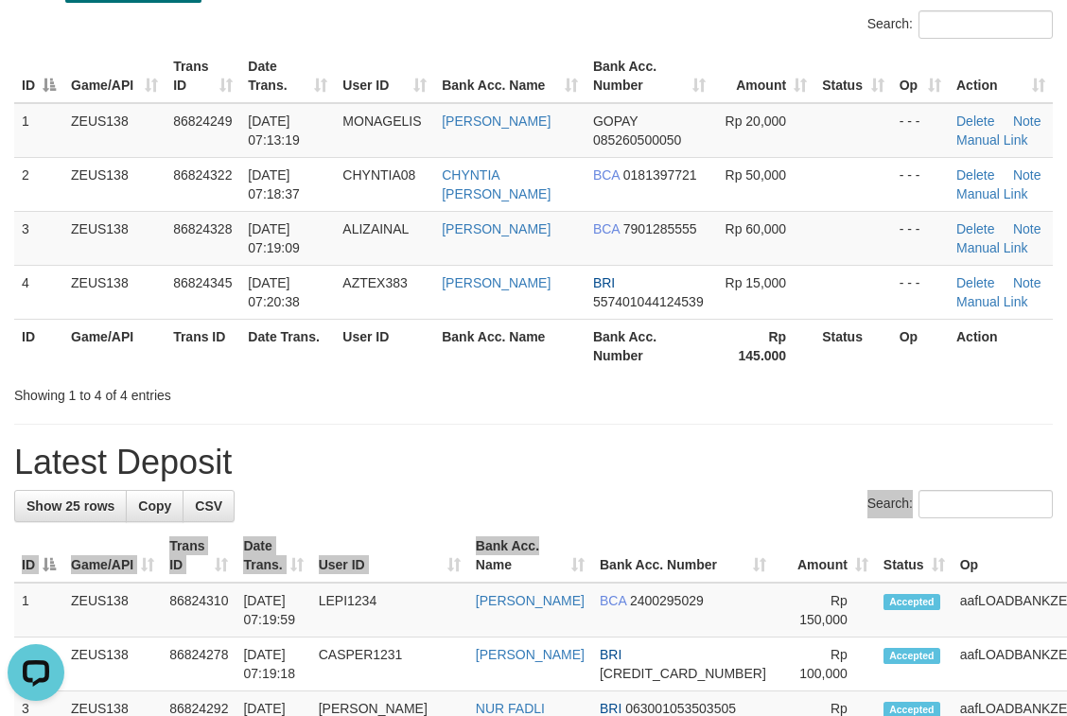
scroll to position [0, 0]
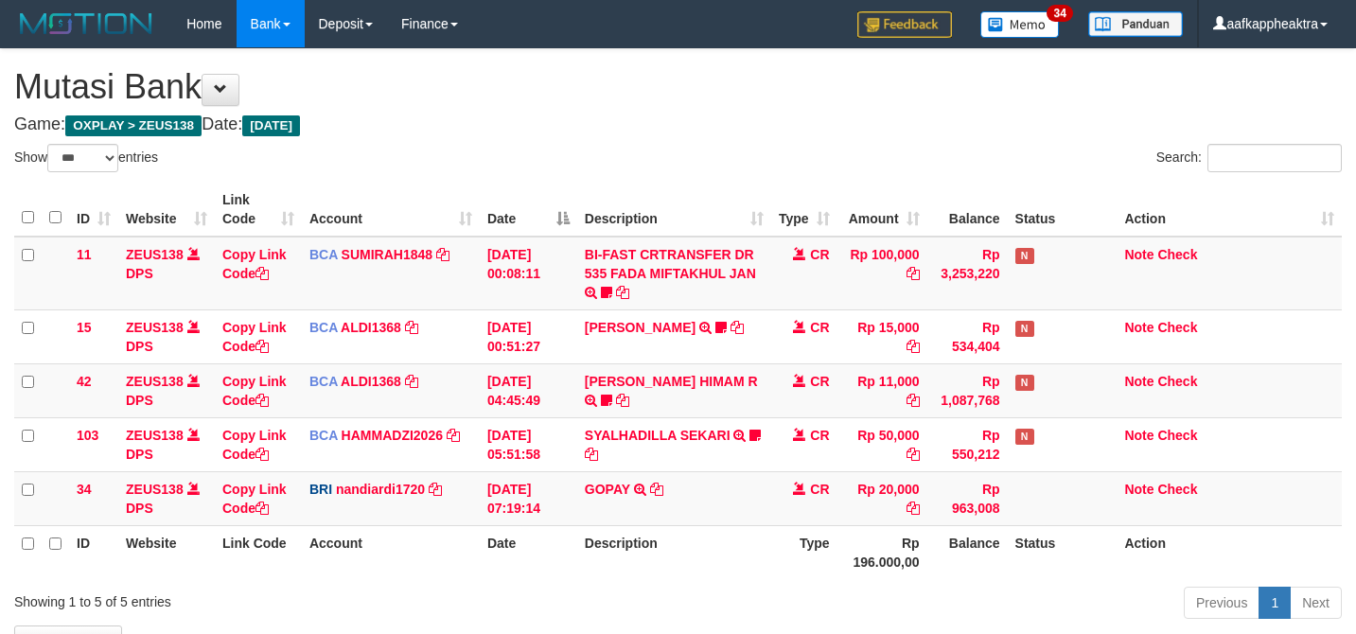
select select "***"
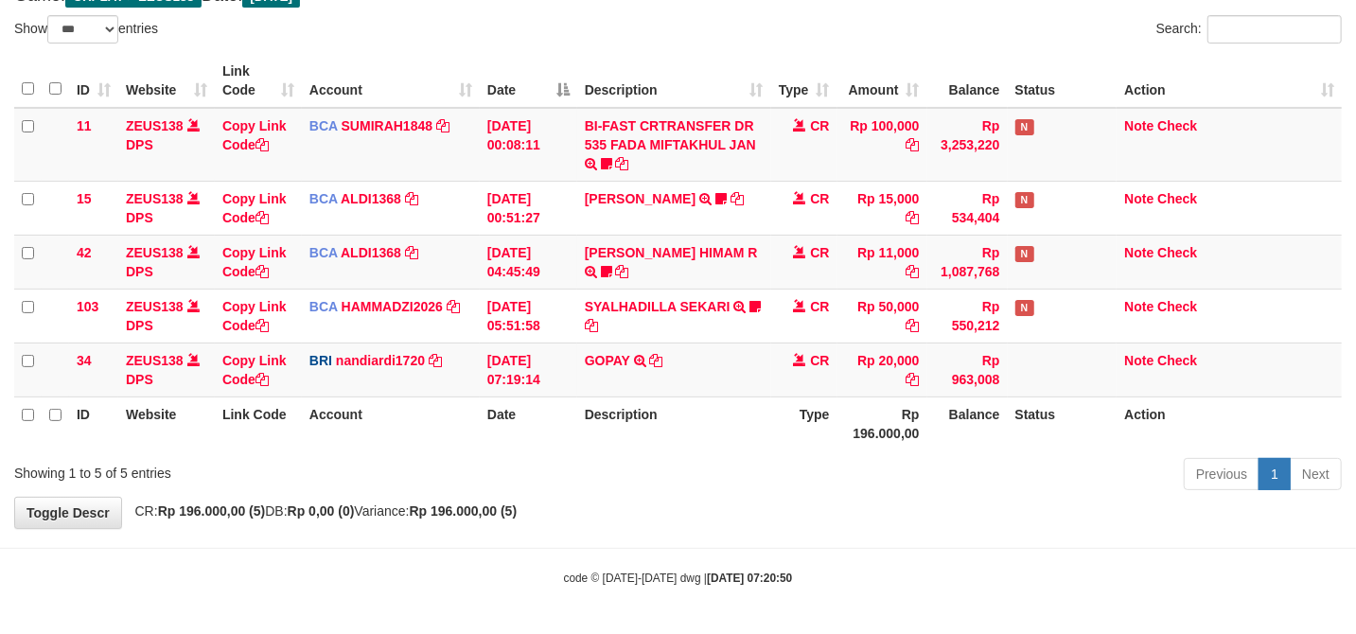
click at [822, 431] on th "Type" at bounding box center [804, 423] width 66 height 54
click at [821, 428] on th "Type" at bounding box center [804, 423] width 66 height 54
click at [822, 429] on th "Type" at bounding box center [804, 423] width 66 height 54
drag, startPoint x: 769, startPoint y: 426, endPoint x: 823, endPoint y: 430, distance: 54.1
click at [768, 426] on tr "ID Website Link Code Account Date Description Type Rp 196.000,00 Balance Status…" at bounding box center [677, 423] width 1327 height 54
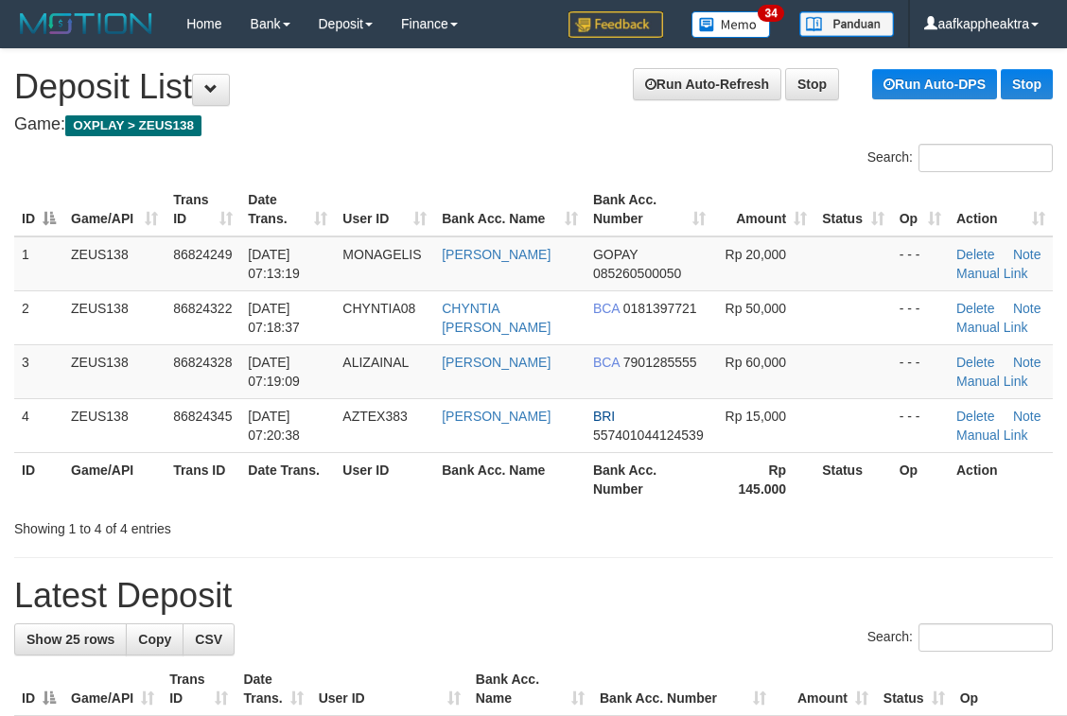
scroll to position [133, 0]
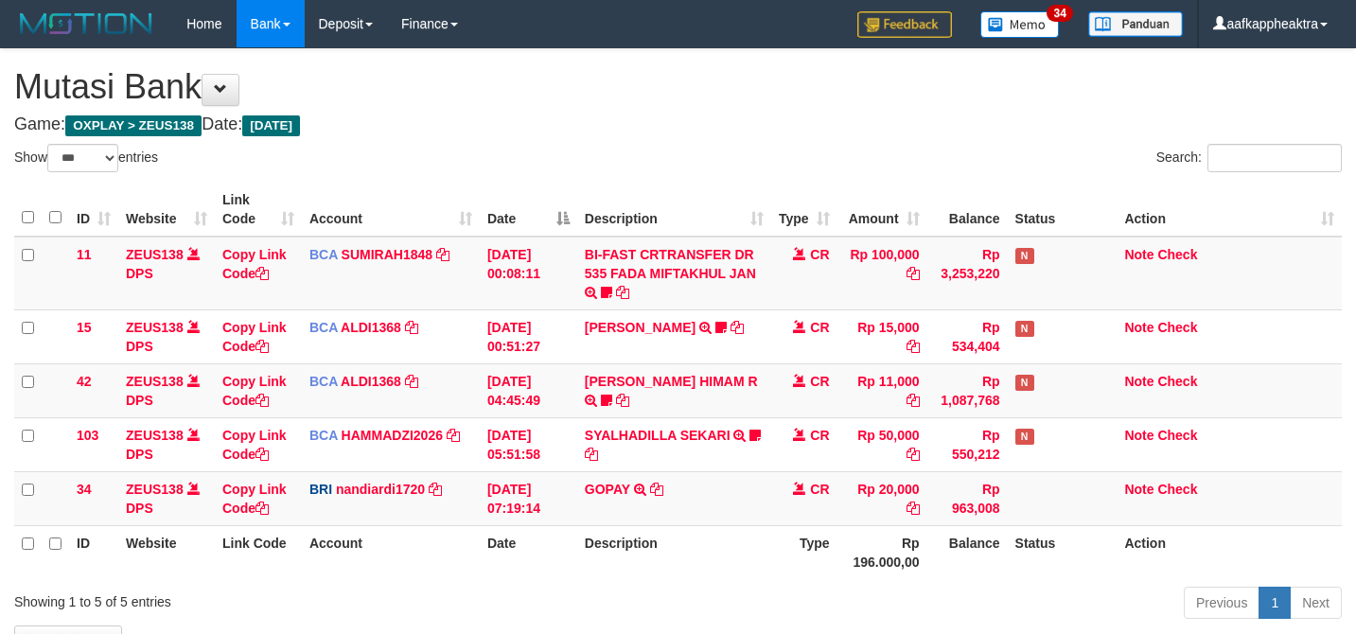
select select "***"
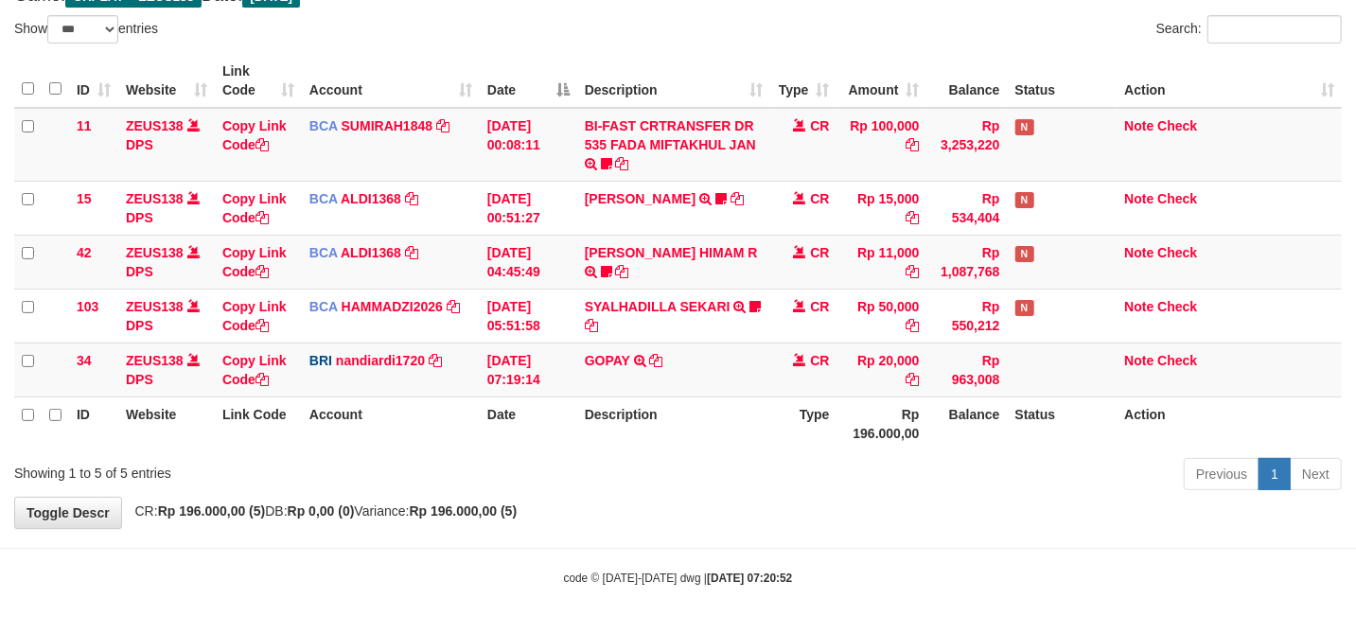
click at [746, 391] on td "GOPAY TRANSFER NBMB GOPAY TO NANDI ARDIANSYAH" at bounding box center [674, 369] width 194 height 54
drag, startPoint x: 0, startPoint y: 0, endPoint x: 746, endPoint y: 384, distance: 838.6
click at [746, 388] on td "GOPAY TRANSFER NBMB GOPAY TO NANDI ARDIANSYAH" at bounding box center [674, 369] width 194 height 54
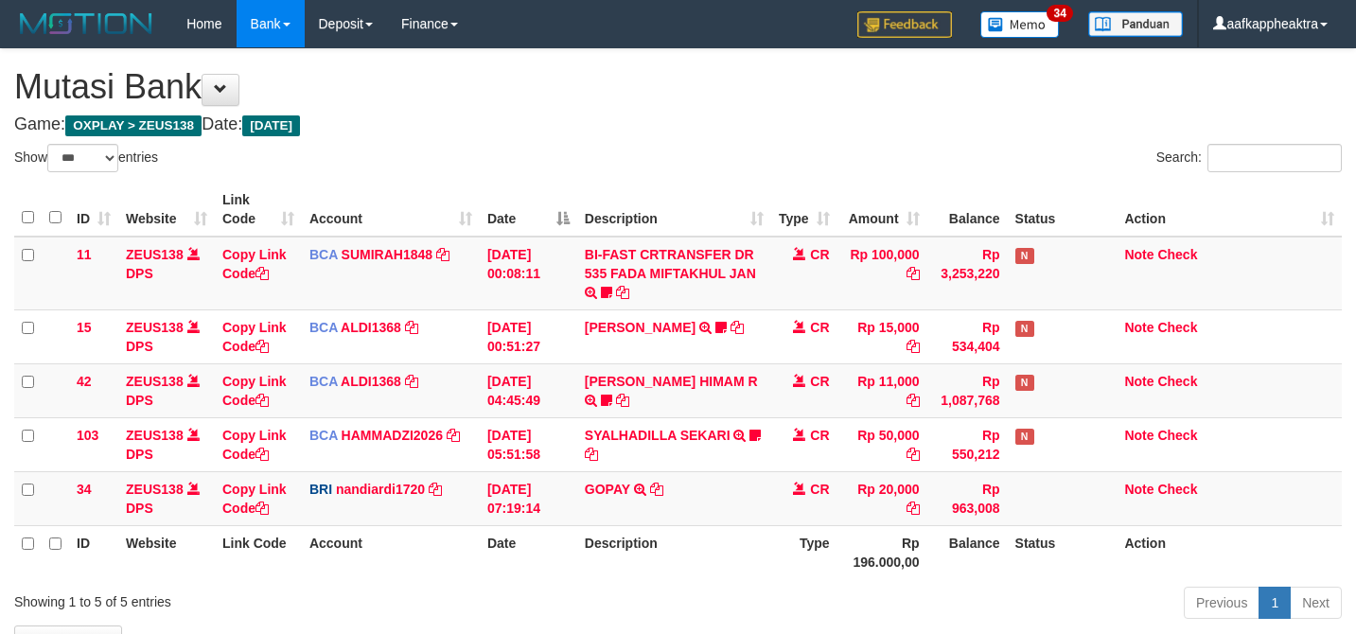
select select "***"
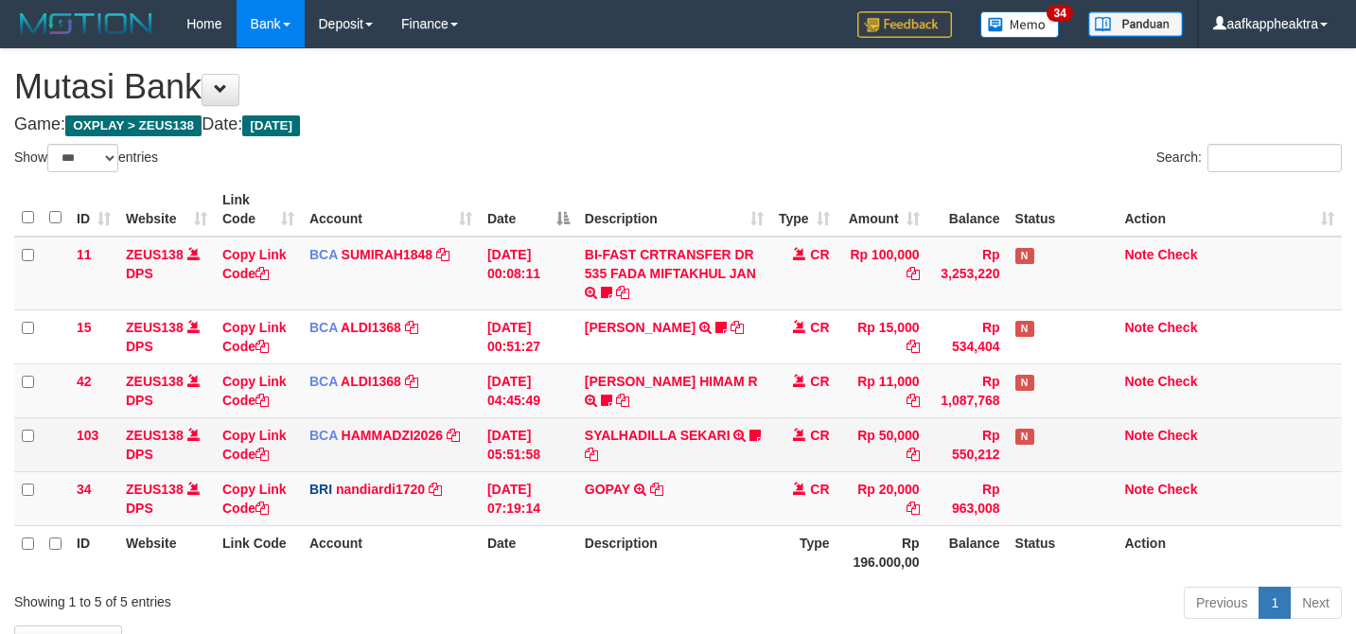
scroll to position [131, 0]
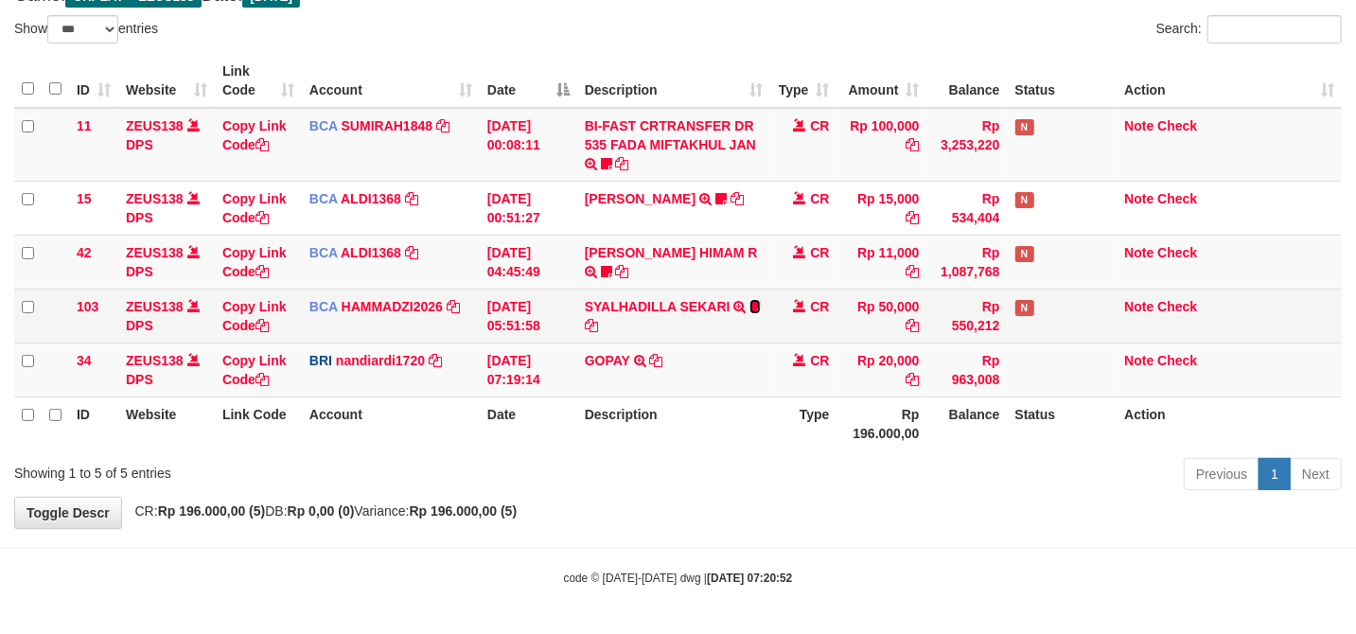
click at [757, 310] on icon at bounding box center [754, 306] width 11 height 13
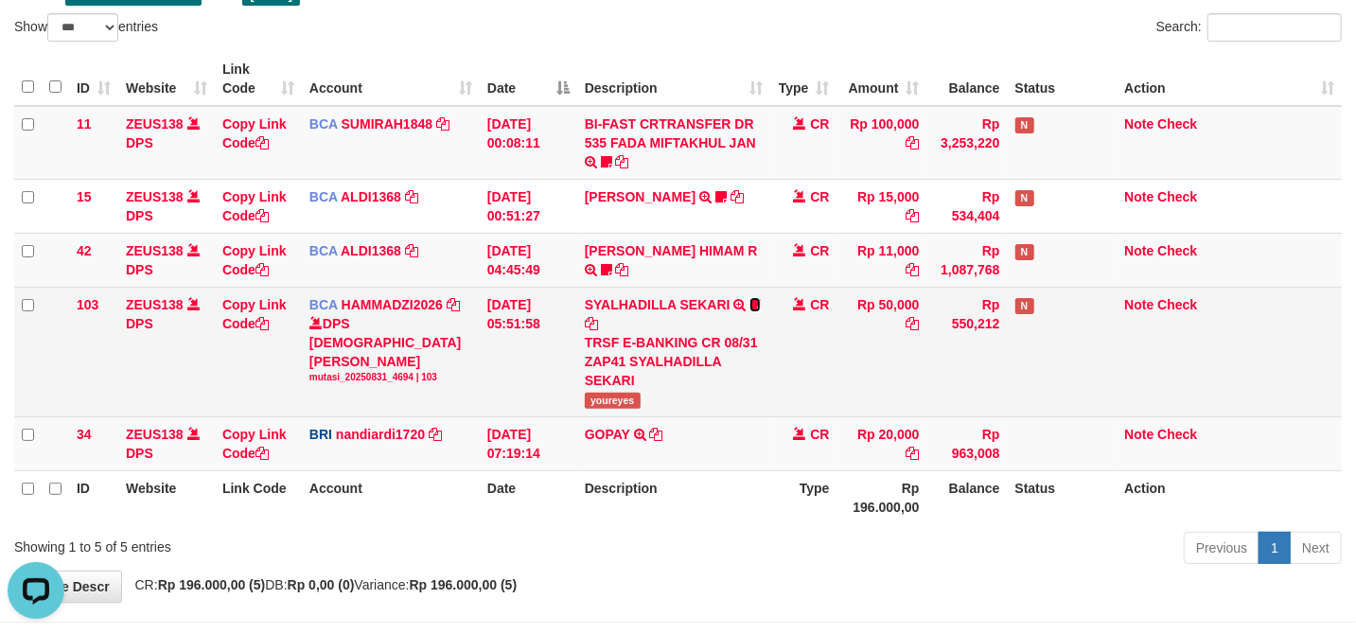
scroll to position [0, 0]
drag, startPoint x: 575, startPoint y: 411, endPoint x: 657, endPoint y: 405, distance: 81.6
click at [657, 405] on tr "103 ZEUS138 DPS Copy Link Code BCA HAMMADZI2026 DPS MUHAMMAD ZIDAN KURNIAWAN mu…" at bounding box center [677, 352] width 1327 height 130
click at [585, 403] on span "youreyes" at bounding box center [613, 401] width 56 height 16
drag, startPoint x: 585, startPoint y: 403, endPoint x: 649, endPoint y: 407, distance: 64.4
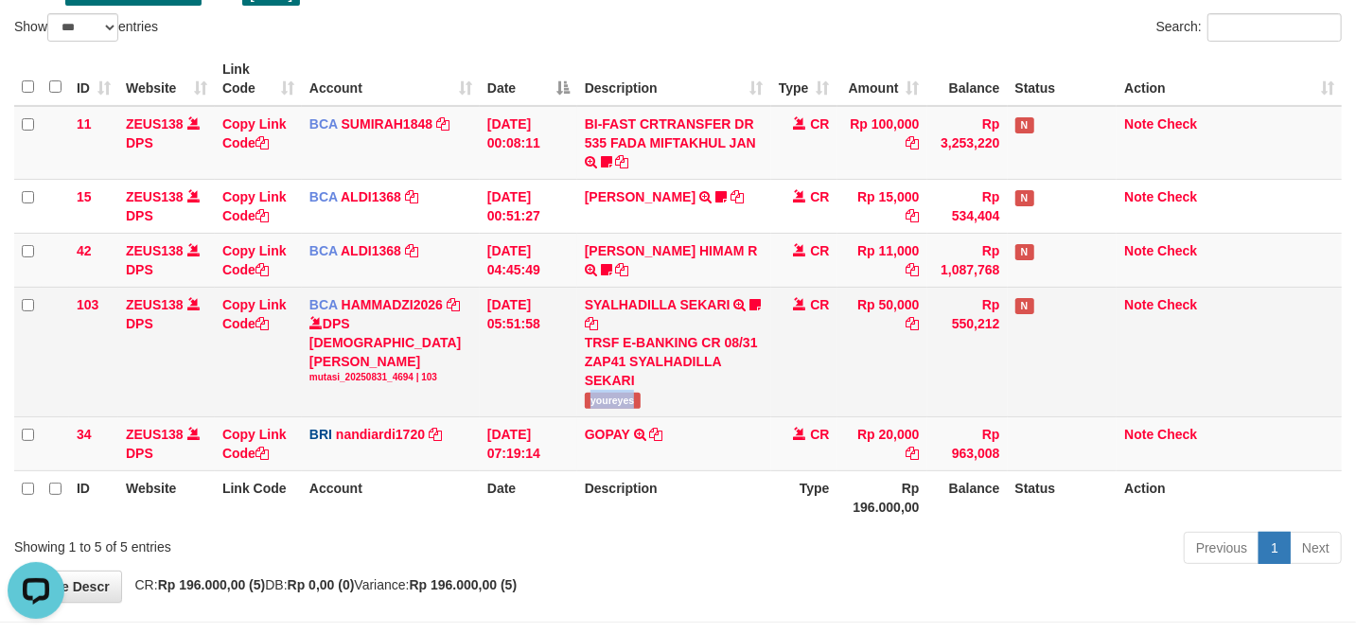
click at [649, 407] on td "SYALHADILLA SEKARI TRSF E-BANKING CR 08/31 ZAP41 SYALHADILLA SEKARI youreyes" at bounding box center [674, 352] width 194 height 130
click at [720, 397] on td "SYALHADILLA SEKARI TRSF E-BANKING CR 08/31 ZAP41 SYALHADILLA SEKARI youreyes" at bounding box center [674, 352] width 194 height 130
click at [583, 405] on td "SYALHADILLA SEKARI TRSF E-BANKING CR 08/31 ZAP41 SYALHADILLA SEKARI youreyes" at bounding box center [674, 352] width 194 height 130
drag, startPoint x: 585, startPoint y: 403, endPoint x: 648, endPoint y: 403, distance: 63.4
click at [648, 403] on td "SYALHADILLA SEKARI TRSF E-BANKING CR 08/31 ZAP41 SYALHADILLA SEKARI youreyes" at bounding box center [674, 352] width 194 height 130
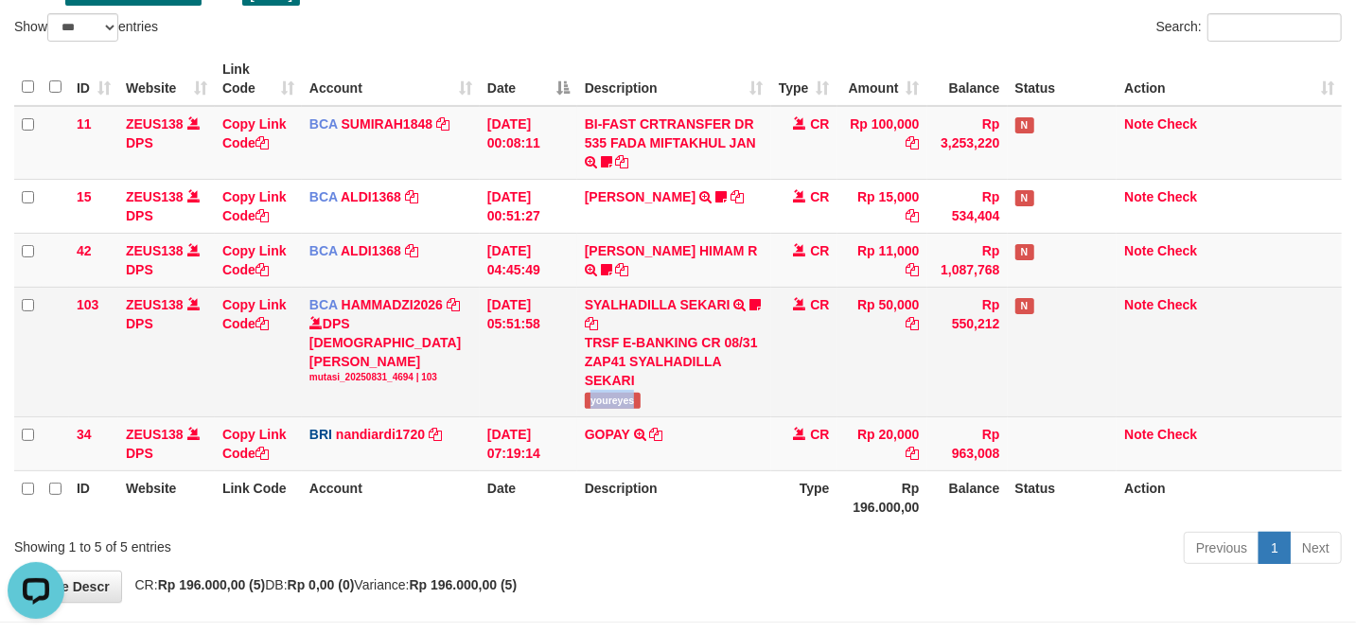
copy span "youreyes"
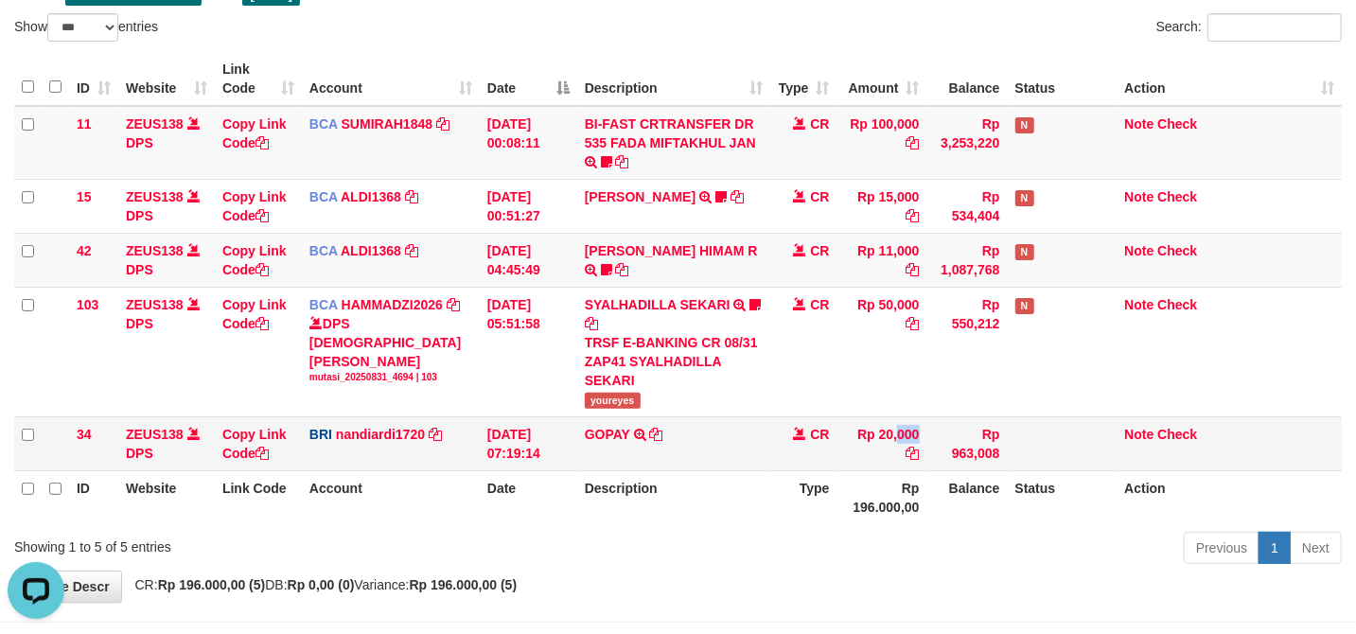
click at [852, 441] on td "Rp 20,000" at bounding box center [882, 443] width 90 height 54
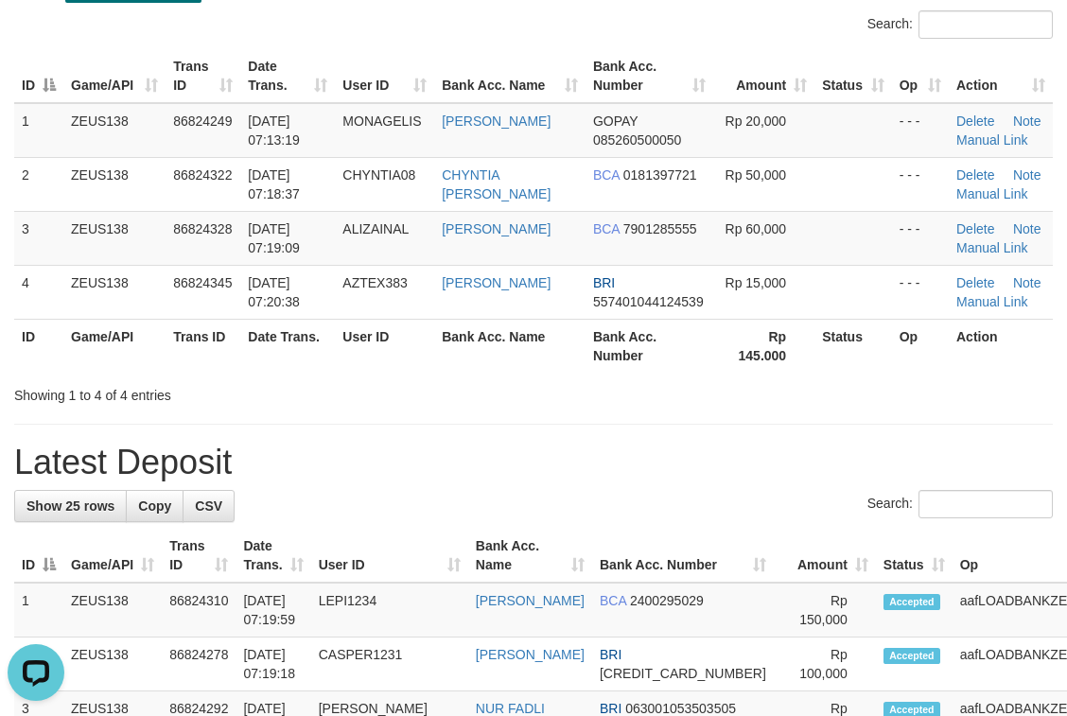
drag, startPoint x: 749, startPoint y: 556, endPoint x: 783, endPoint y: 547, distance: 35.3
click at [783, 547] on tr "ID Game/API Trans ID Date Trans. User ID Bank Acc. Name Bank Acc. Number Amount…" at bounding box center [592, 556] width 1156 height 54
click at [573, 505] on div "Search:" at bounding box center [533, 506] width 1039 height 33
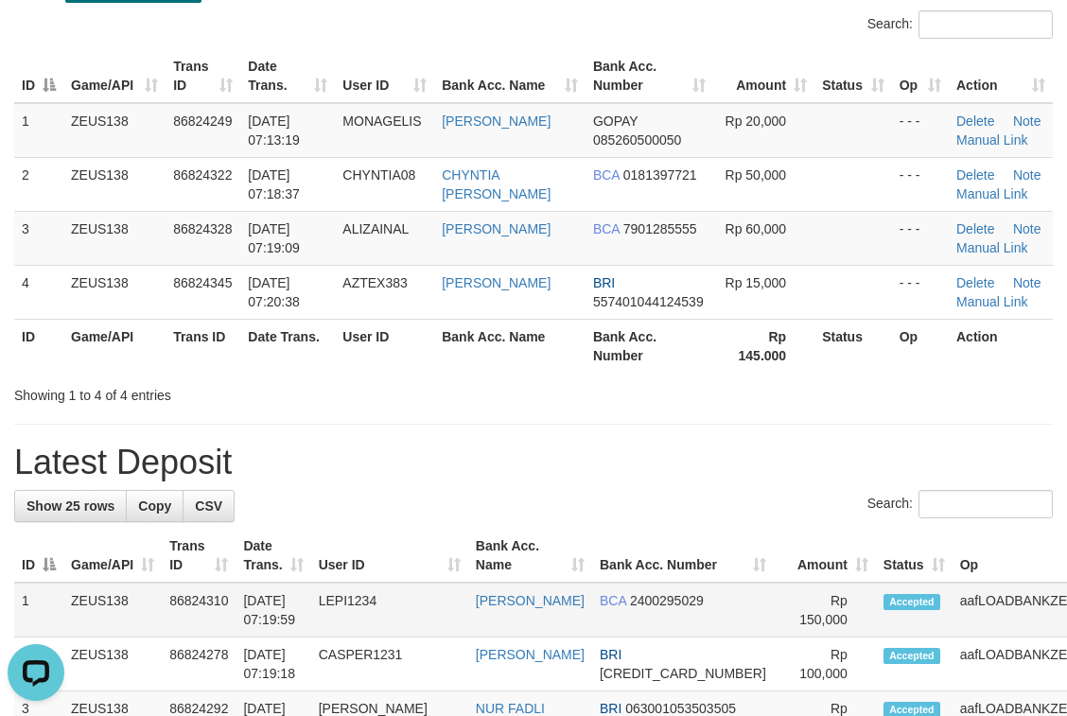
click at [640, 636] on td "BCA 2400295029" at bounding box center [683, 610] width 182 height 55
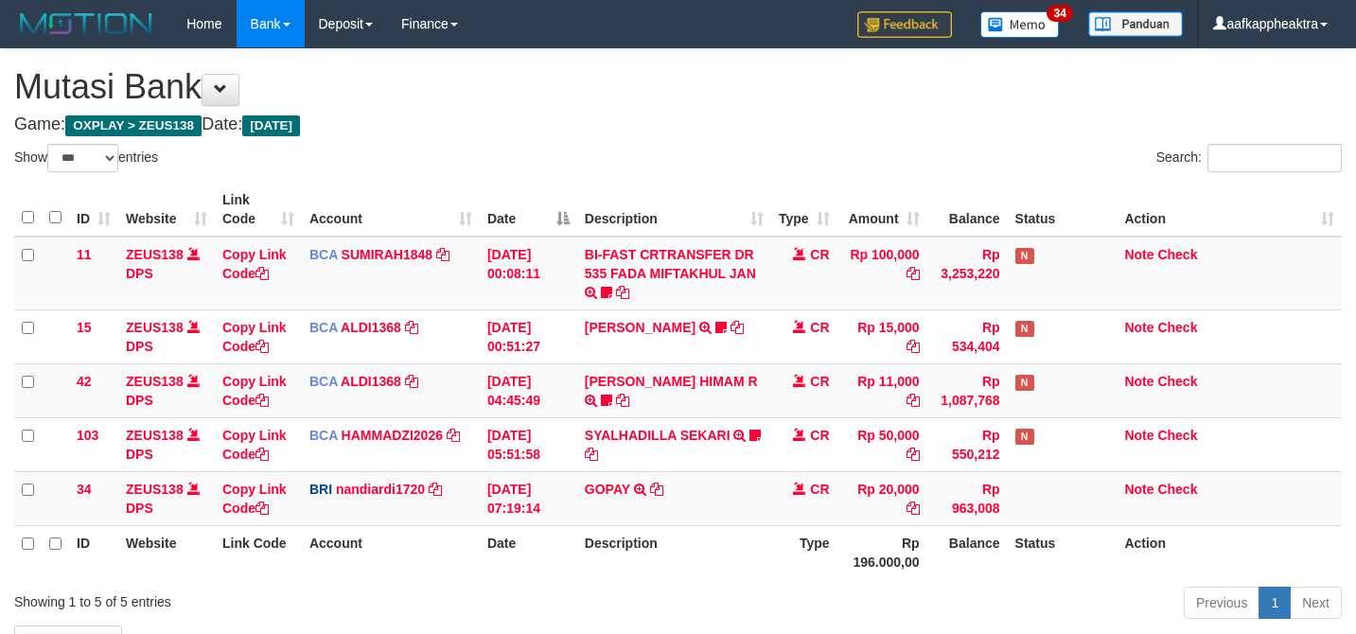
select select "***"
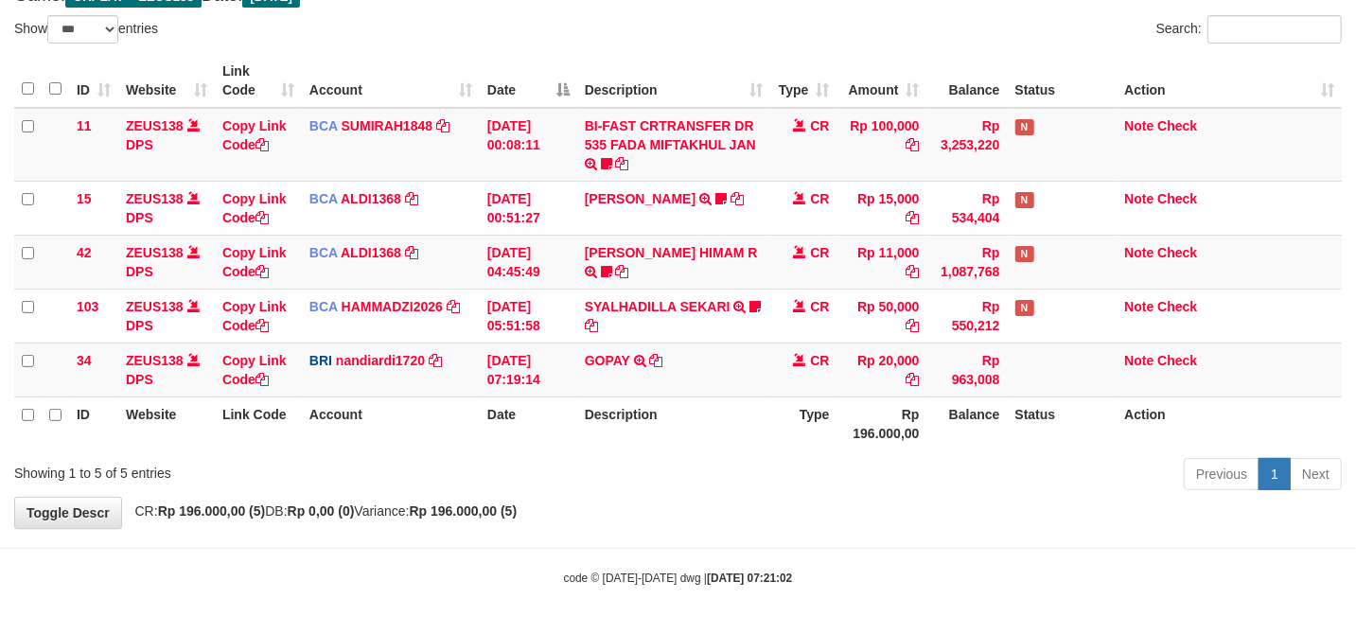
click at [940, 482] on div "Previous 1 Next" at bounding box center [960, 476] width 763 height 41
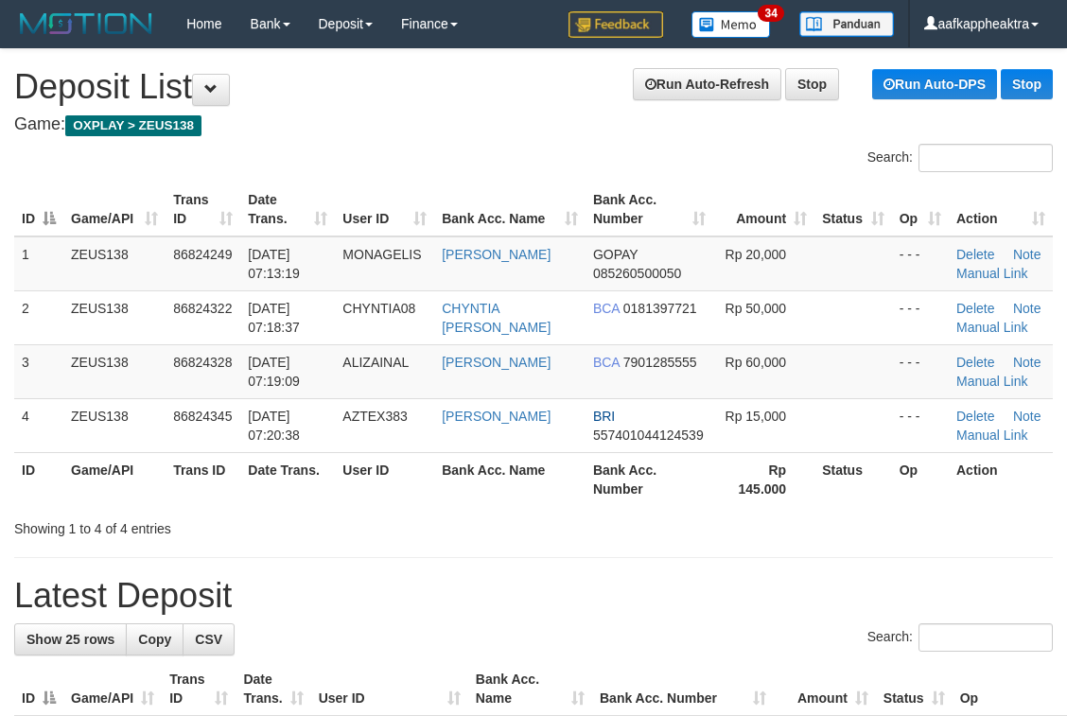
scroll to position [24, 0]
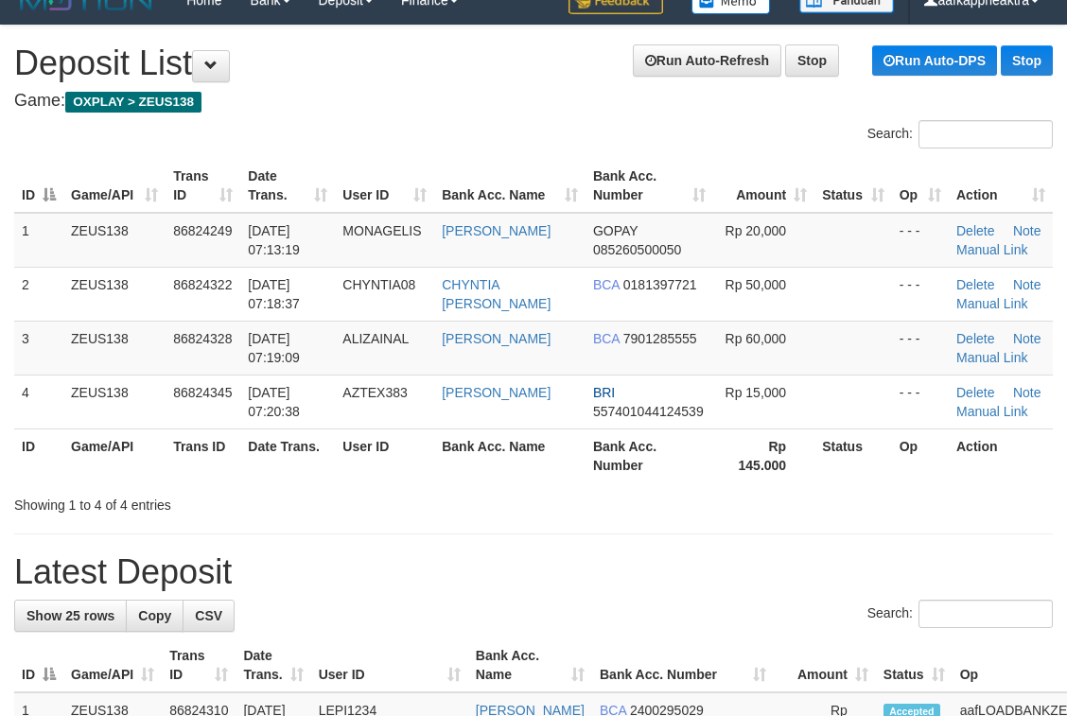
click at [170, 512] on div "Showing 1 to 4 of 4 entries" at bounding box center [222, 501] width 416 height 26
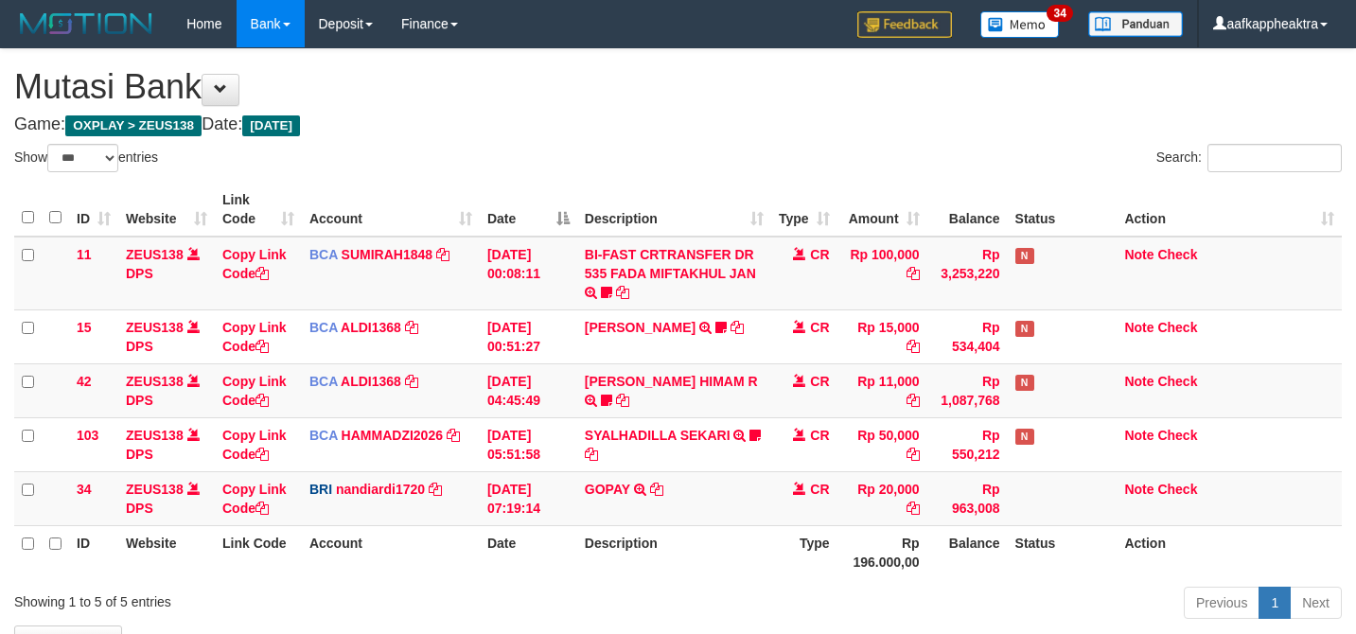
select select "***"
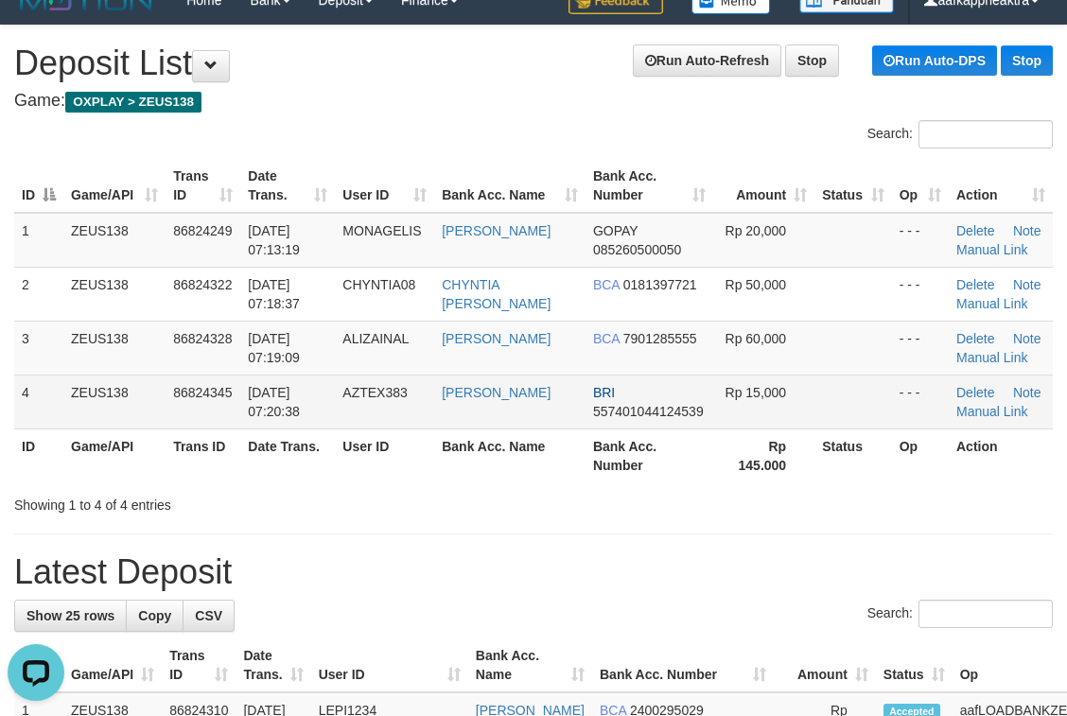
click at [883, 410] on td at bounding box center [854, 402] width 78 height 54
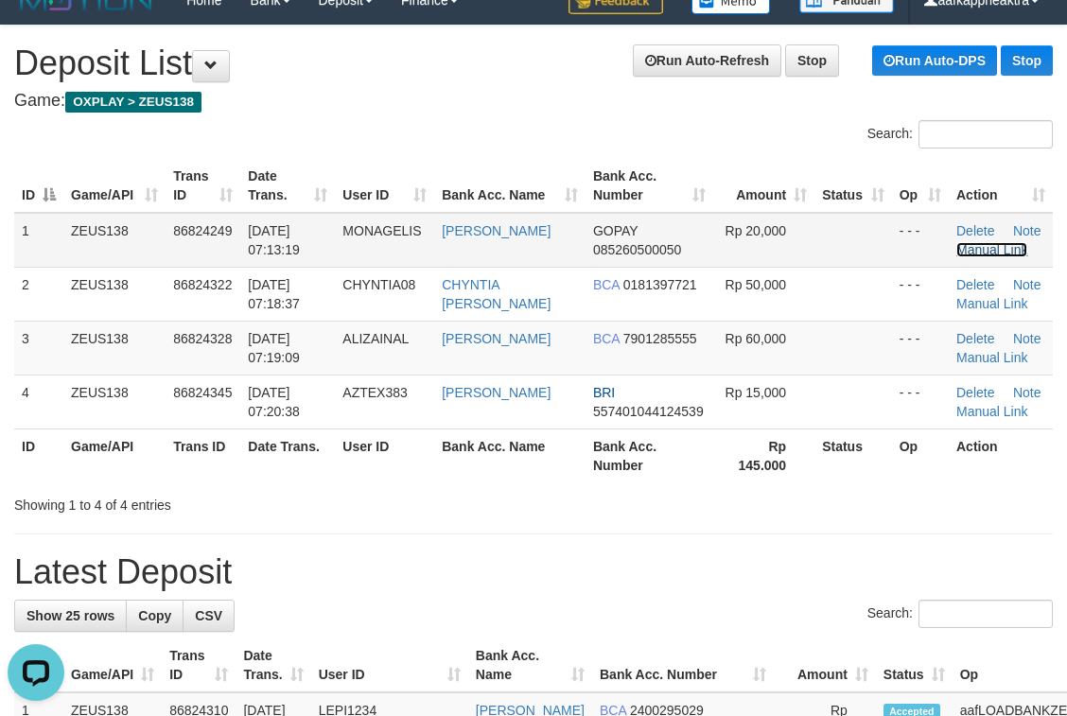
click at [969, 246] on link "Manual Link" at bounding box center [992, 249] width 72 height 15
drag, startPoint x: 913, startPoint y: 585, endPoint x: 831, endPoint y: 637, distance: 97.4
click at [791, 640] on th "Amount" at bounding box center [825, 666] width 102 height 54
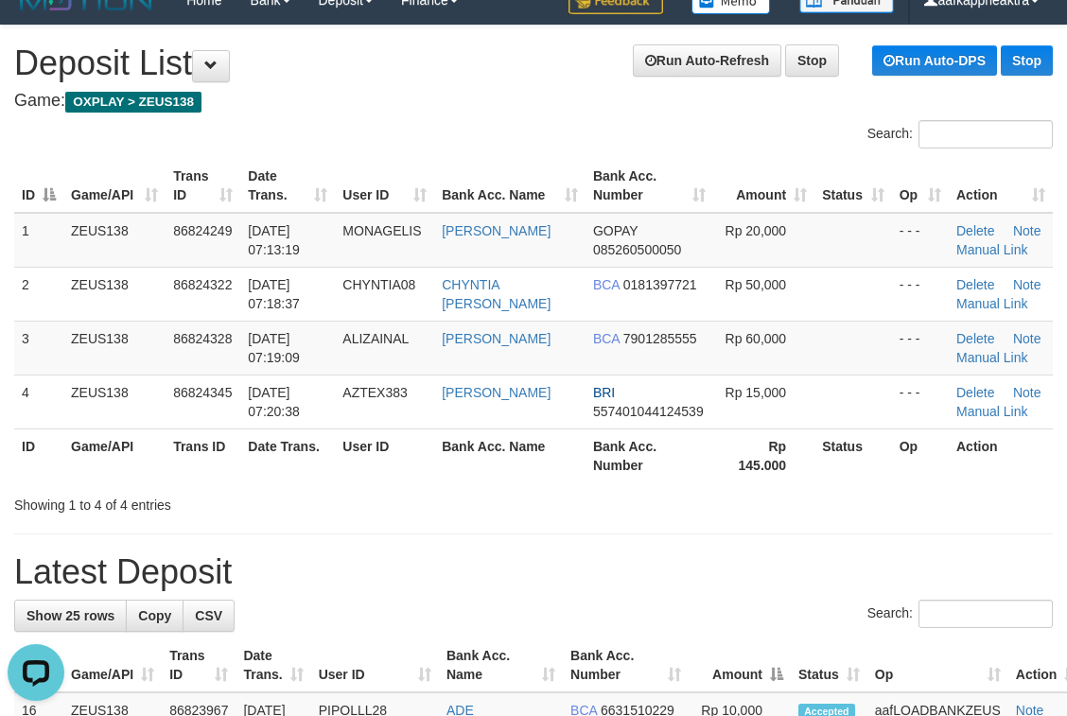
click at [777, 640] on tr "ID Game/API Trans ID Date Trans. User ID Bank Acc. Name Bank Acc. Number Amount…" at bounding box center [549, 666] width 1071 height 54
click at [764, 640] on th "Amount" at bounding box center [740, 666] width 102 height 54
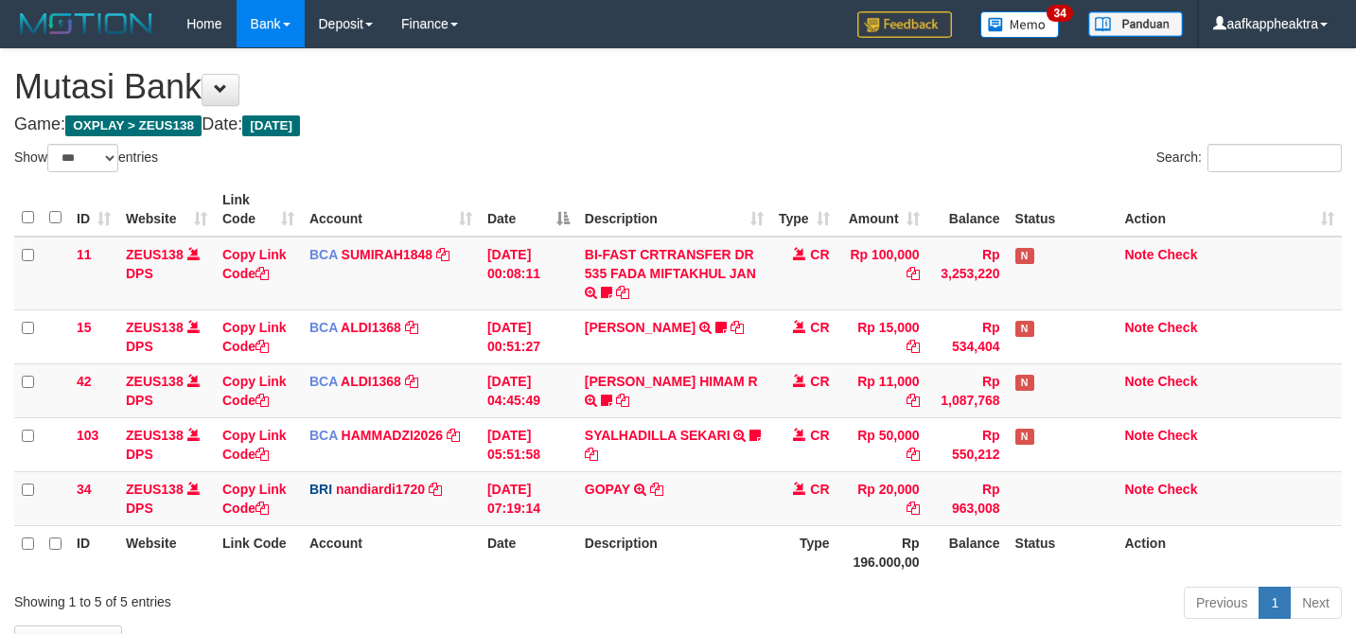
select select "***"
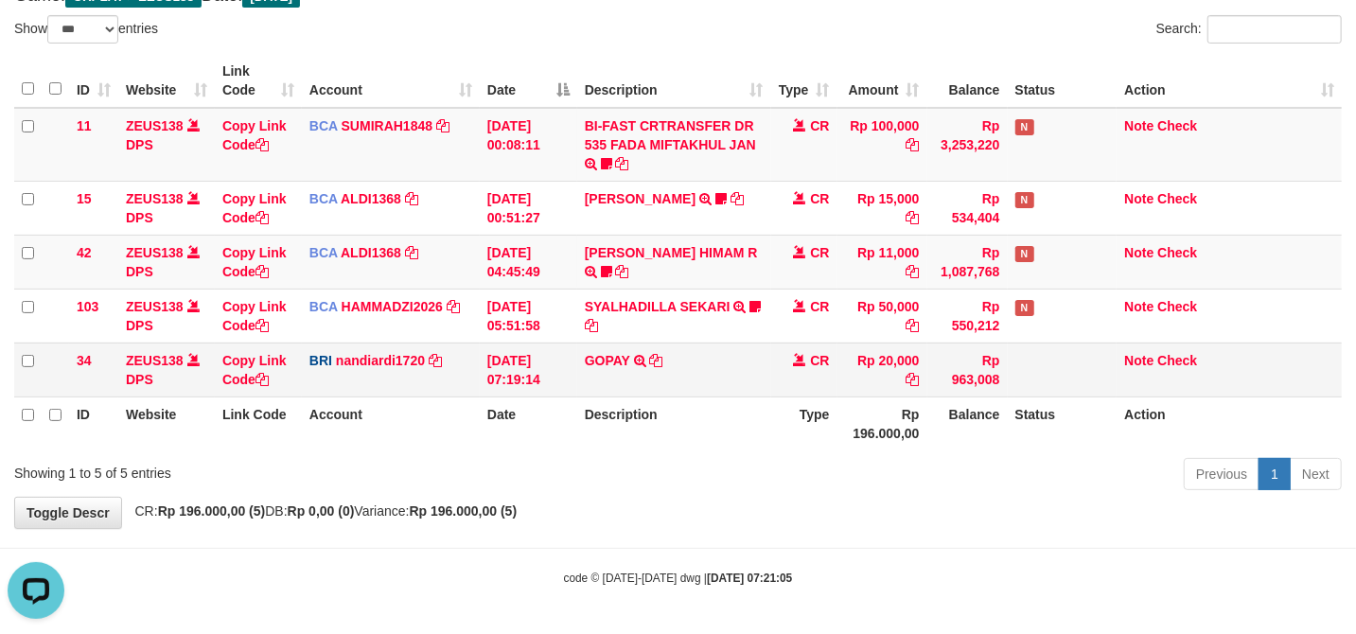
drag, startPoint x: 875, startPoint y: 361, endPoint x: 924, endPoint y: 363, distance: 49.2
click at [924, 363] on td "Rp 20,000" at bounding box center [882, 369] width 90 height 54
copy td "20,000"
click at [269, 376] on icon at bounding box center [261, 379] width 13 height 13
copy td "20,000"
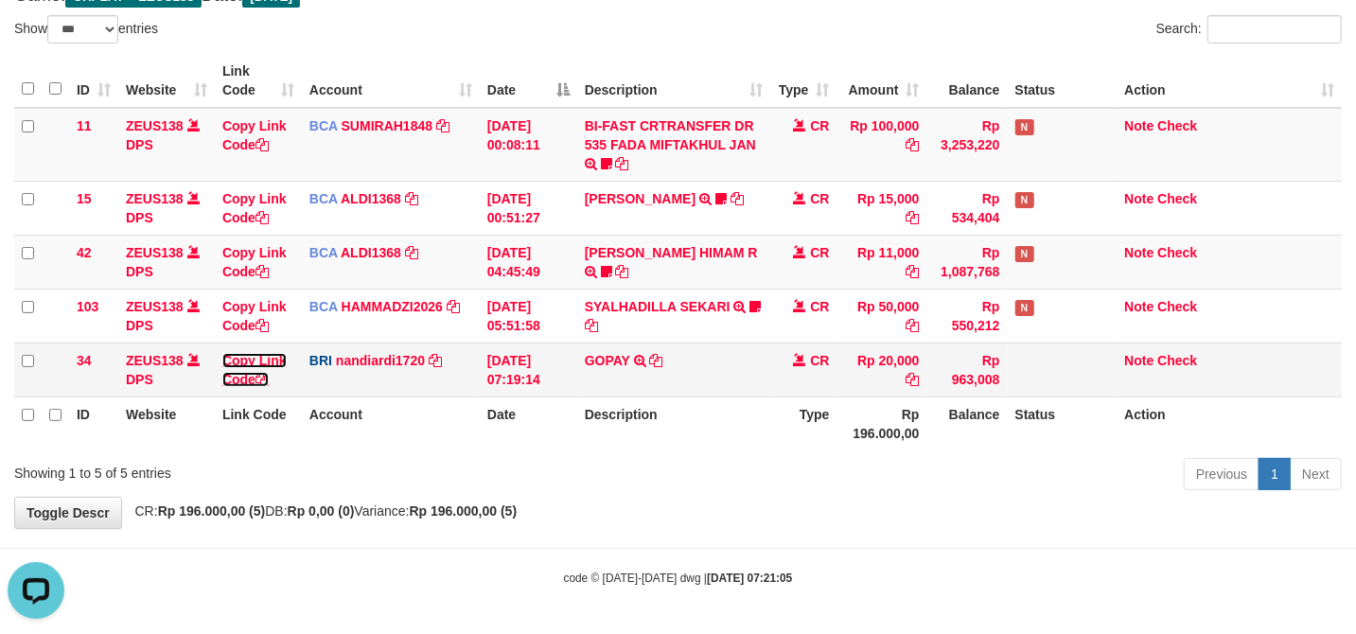
scroll to position [259, 0]
click at [269, 376] on icon at bounding box center [261, 379] width 13 height 13
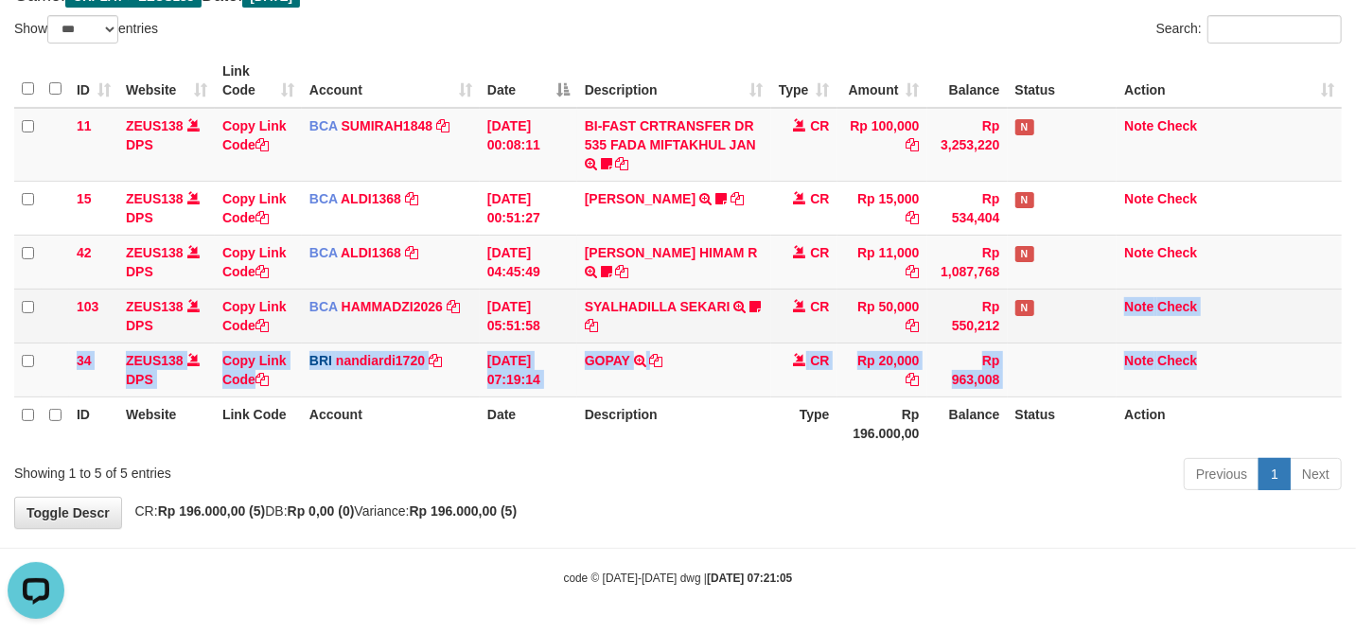
click at [1126, 324] on tbody "11 ZEUS138 DPS Copy Link Code BCA SUMIRAH1848 DPS SUMIRAH mutasi_20250831_4156 …" at bounding box center [677, 252] width 1327 height 289
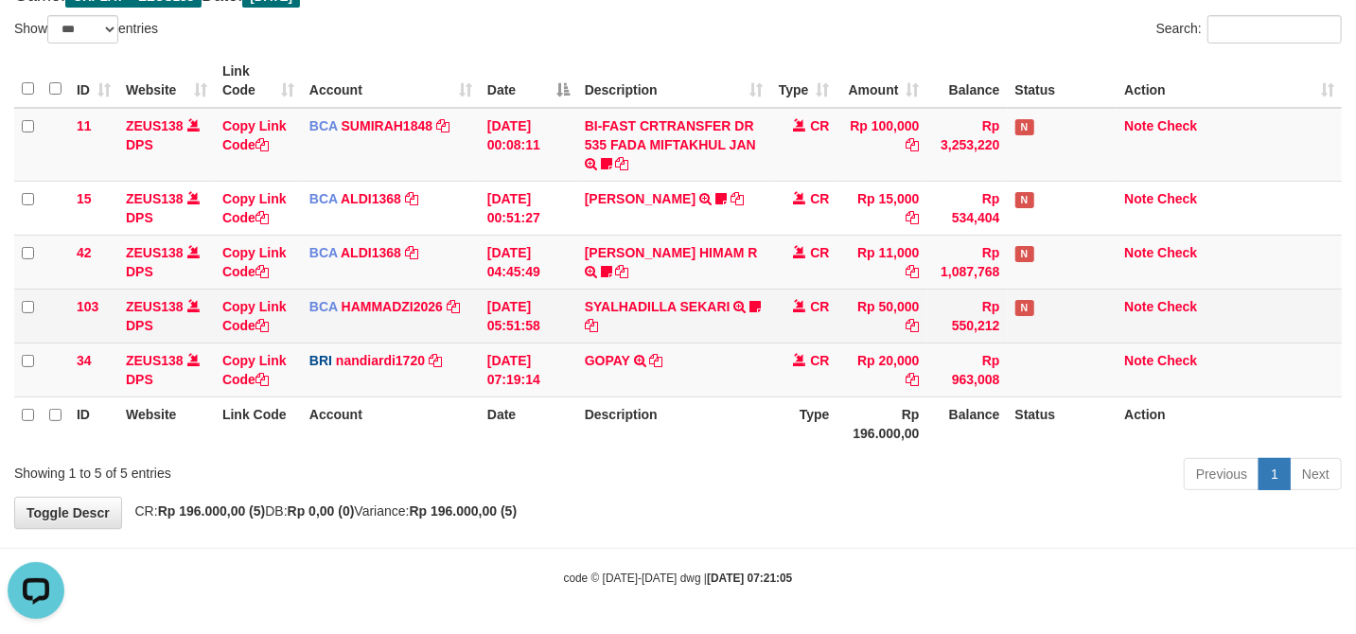
click at [1005, 300] on td "Rp 550,212" at bounding box center [967, 316] width 80 height 54
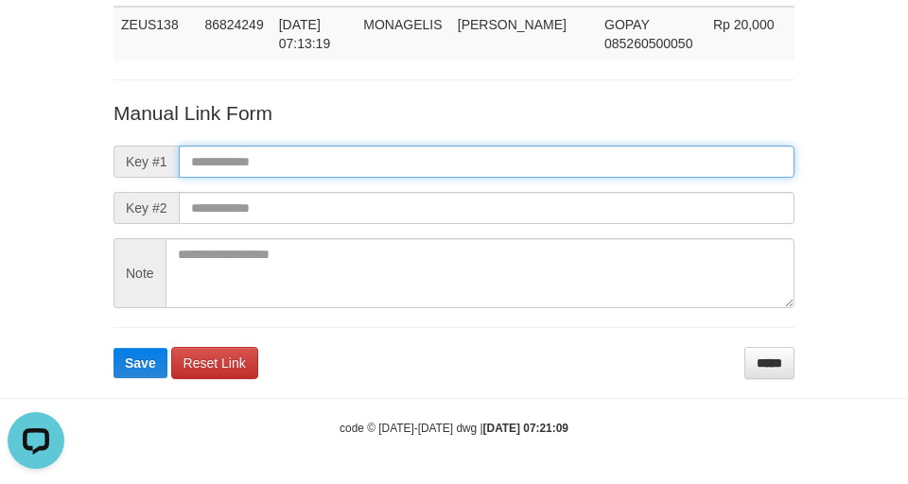
click at [179, 149] on input "text" at bounding box center [487, 162] width 616 height 32
paste input "**********"
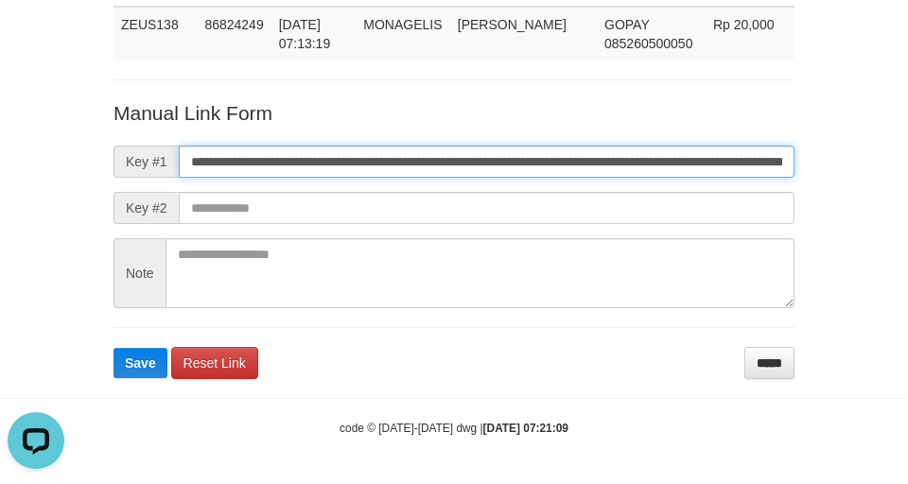
scroll to position [0, 1128]
type input "**********"
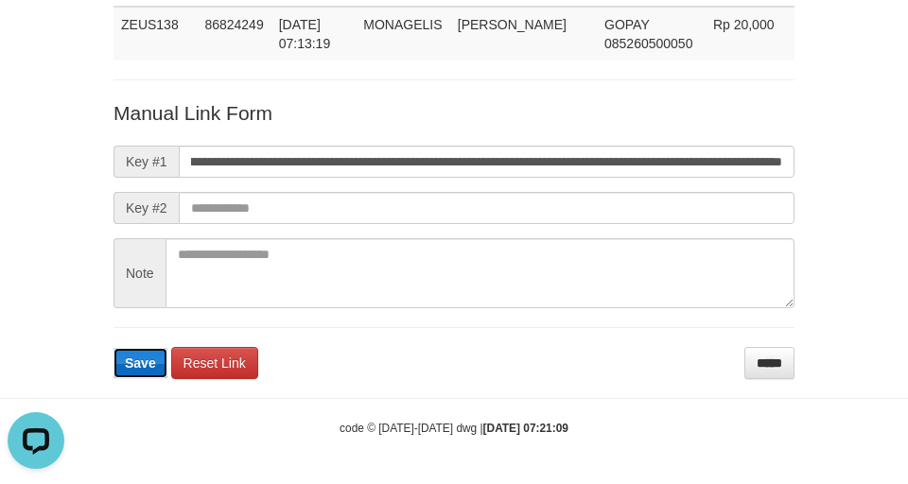
click at [141, 369] on span "Save" at bounding box center [140, 363] width 31 height 15
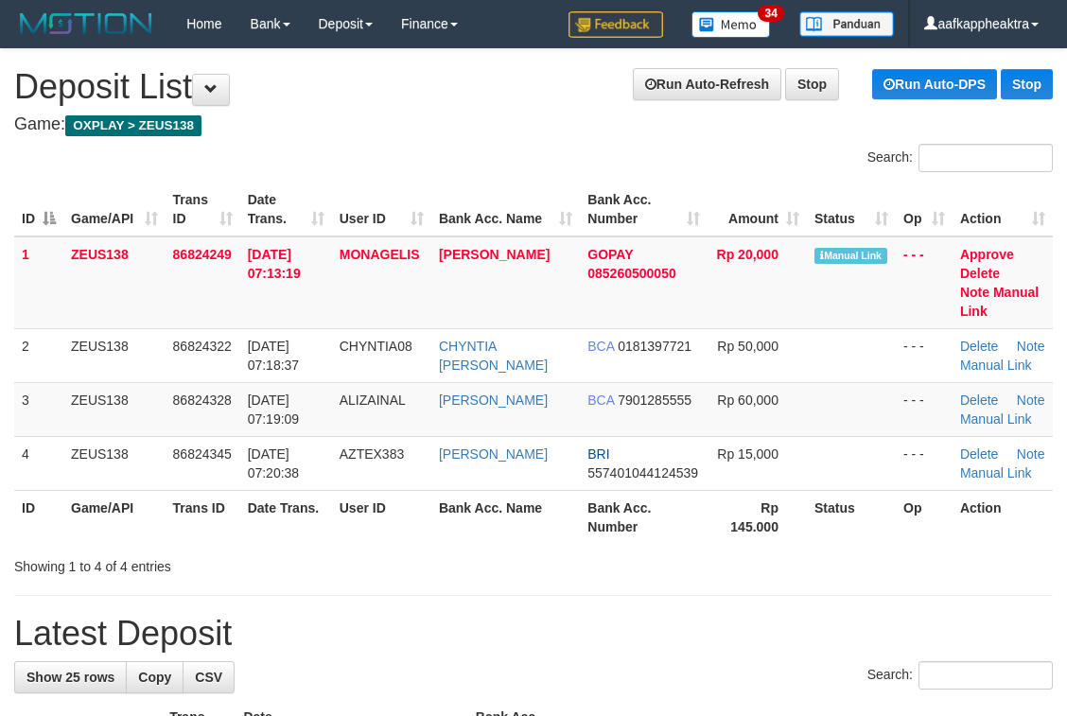
drag, startPoint x: 720, startPoint y: 556, endPoint x: 721, endPoint y: 546, distance: 10.4
click at [720, 553] on div "Showing 1 to 4 of 4 entries" at bounding box center [533, 563] width 1067 height 26
click at [721, 550] on div "Showing 1 to 4 of 4 entries" at bounding box center [533, 563] width 1067 height 26
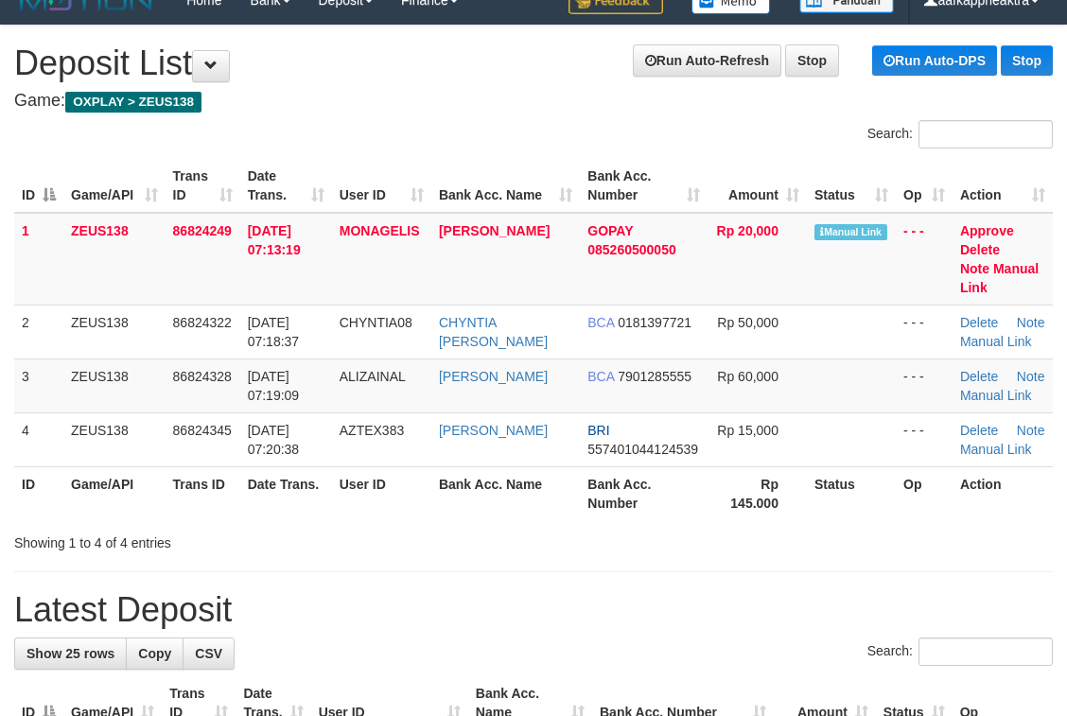
drag, startPoint x: 702, startPoint y: 549, endPoint x: 604, endPoint y: 553, distance: 98.5
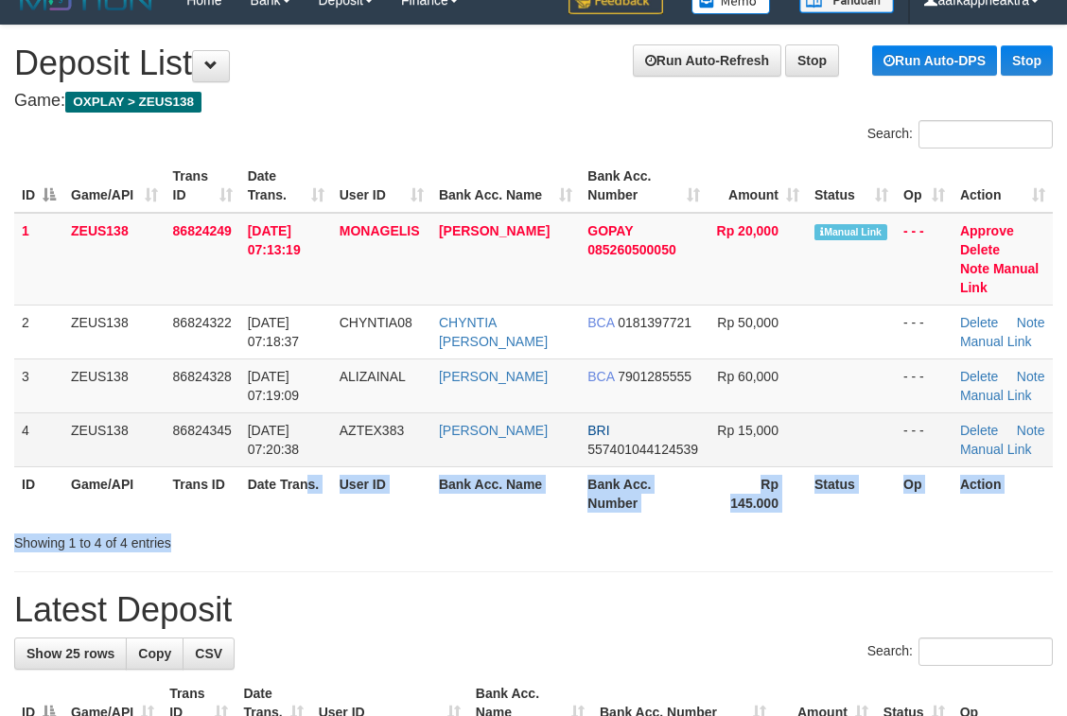
drag, startPoint x: 327, startPoint y: 507, endPoint x: 338, endPoint y: 430, distance: 78.3
click at [307, 475] on div "Search: ID Game/API Trans ID Date Trans. User ID Bank Acc. Name Bank Acc. Numbe…" at bounding box center [533, 336] width 1039 height 432
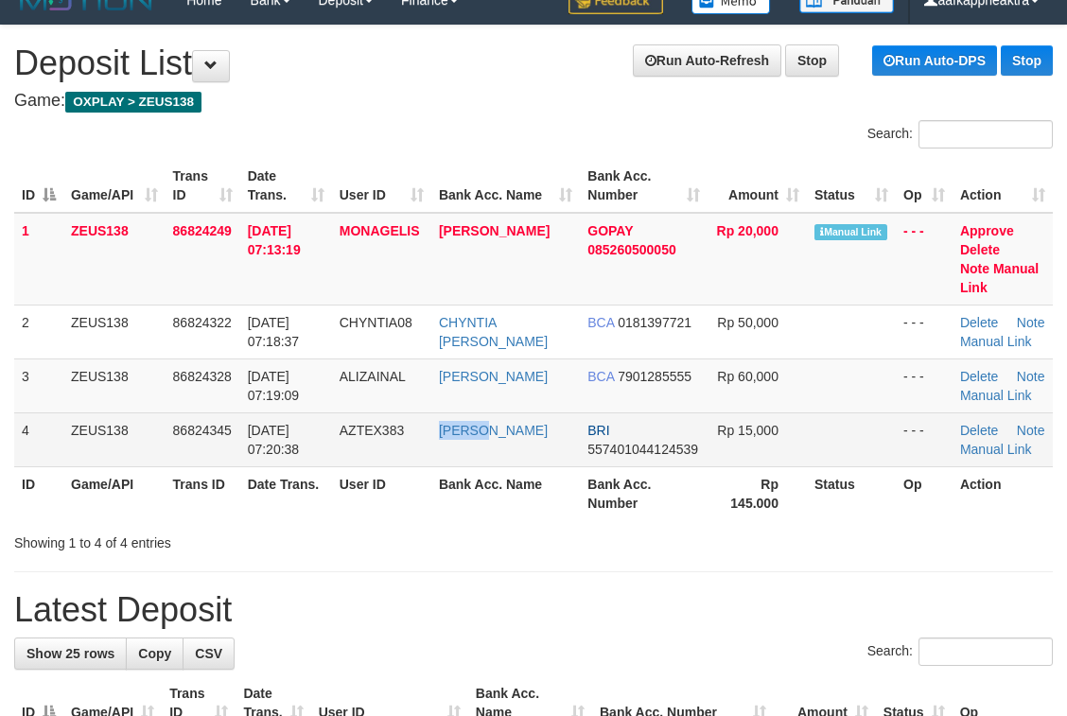
click at [554, 414] on tr "4 ZEUS138 86824345 31/08/2025 07:20:38 AZTEX383 YENI SUSANTO BRI 55740104412453…" at bounding box center [533, 439] width 1039 height 54
click at [619, 442] on span "557401044124539" at bounding box center [643, 449] width 111 height 15
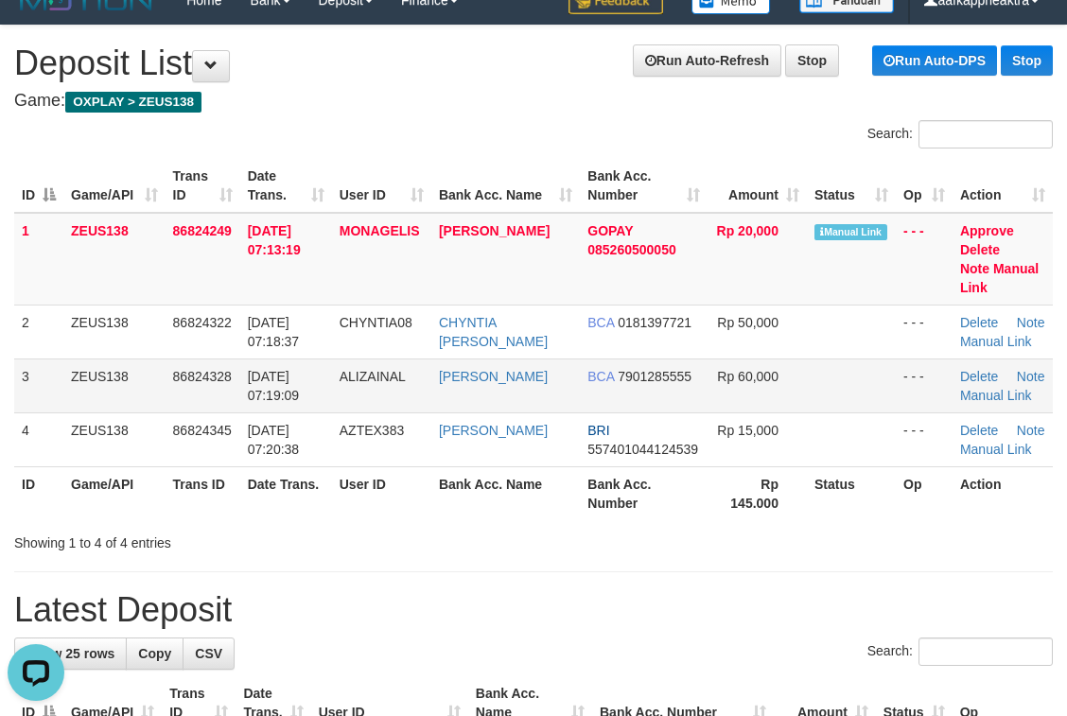
scroll to position [0, 0]
drag, startPoint x: 505, startPoint y: 384, endPoint x: 526, endPoint y: 369, distance: 25.7
click at [505, 383] on td "[PERSON_NAME]" at bounding box center [505, 386] width 149 height 54
click at [803, 363] on tr "3 ZEUS138 86824328 31/08/2025 07:19:09 ALIZAINAL ALI ZAINAL ABIDIN BCA 79012855…" at bounding box center [533, 386] width 1039 height 54
click at [977, 261] on link "Manual Link" at bounding box center [999, 278] width 79 height 34
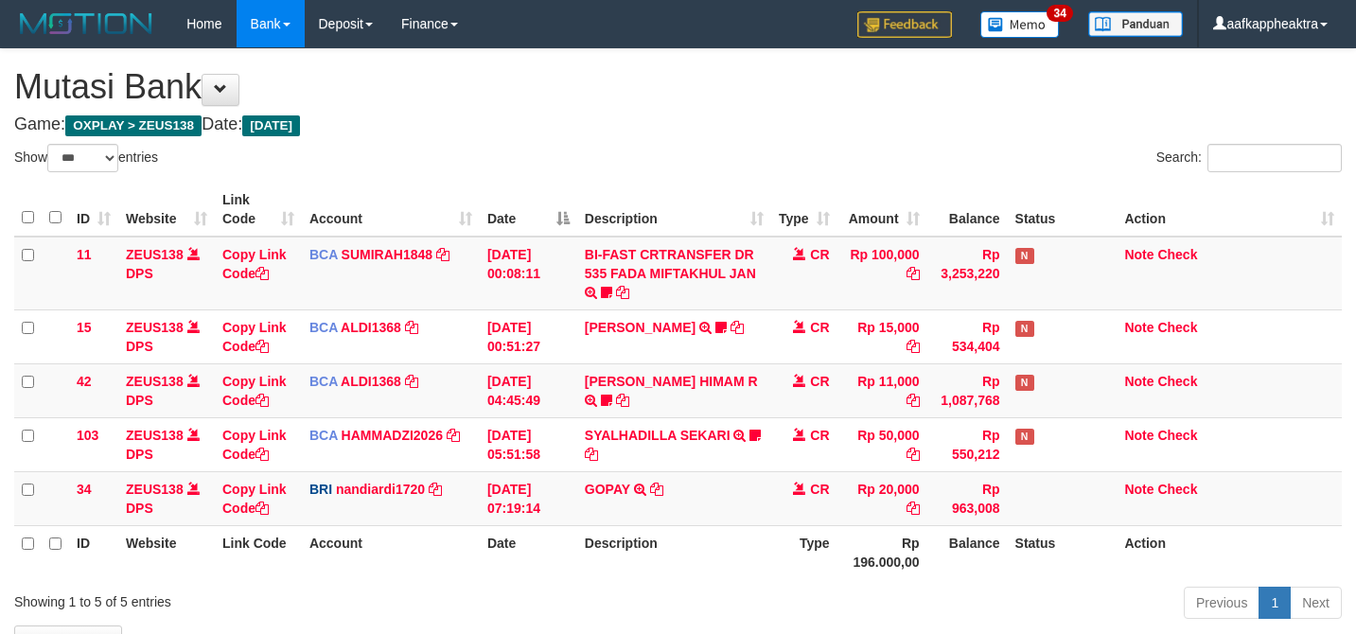
select select "***"
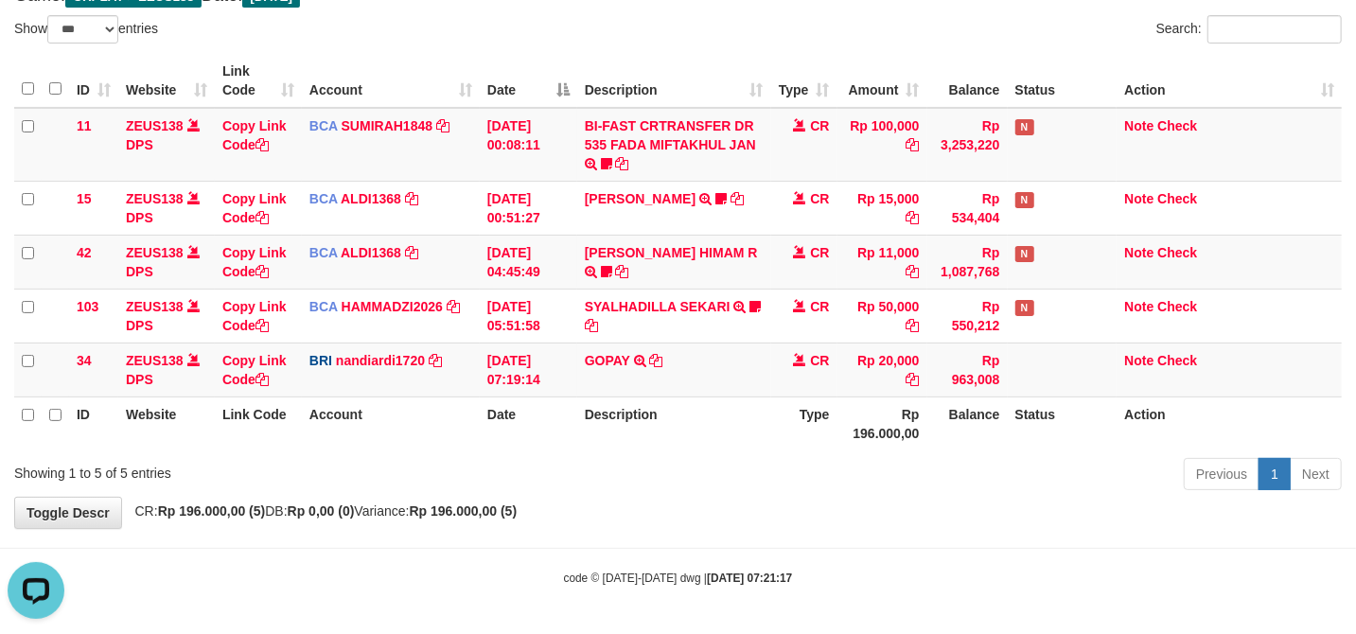
click at [1048, 523] on body "Toggle navigation Home Bank Account List Mutasi Bank Search Note Mutasi Deposit…" at bounding box center [678, 252] width 1356 height 763
click at [1092, 489] on div "Previous 1 Next" at bounding box center [960, 476] width 763 height 41
drag, startPoint x: 1022, startPoint y: 508, endPoint x: 918, endPoint y: 523, distance: 105.2
click at [982, 518] on div "**********" at bounding box center [678, 224] width 1356 height 607
click at [829, 522] on div "**********" at bounding box center [678, 224] width 1356 height 607
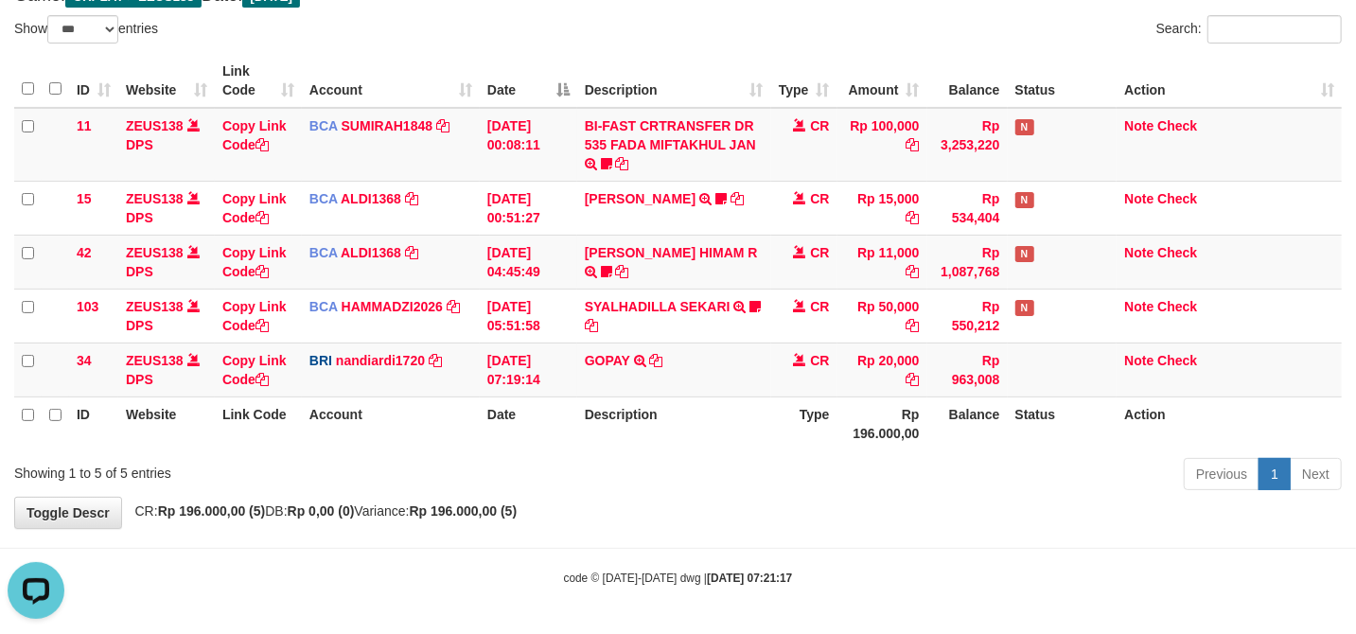
click at [876, 517] on div "**********" at bounding box center [678, 224] width 1356 height 607
click at [849, 526] on div "**********" at bounding box center [678, 224] width 1356 height 607
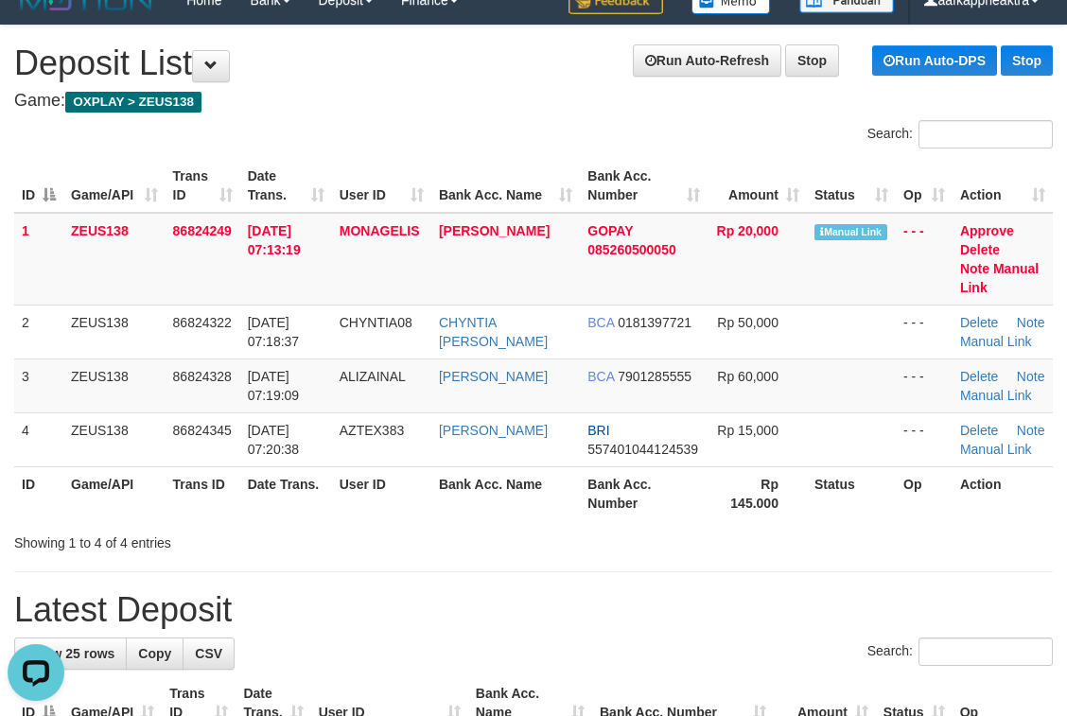
drag, startPoint x: 537, startPoint y: 603, endPoint x: 291, endPoint y: 595, distance: 246.1
click at [291, 595] on h1 "Latest Deposit" at bounding box center [533, 610] width 1039 height 38
drag, startPoint x: 244, startPoint y: 587, endPoint x: 478, endPoint y: 523, distance: 242.1
click at [244, 591] on h1 "Latest Deposit" at bounding box center [533, 610] width 1039 height 38
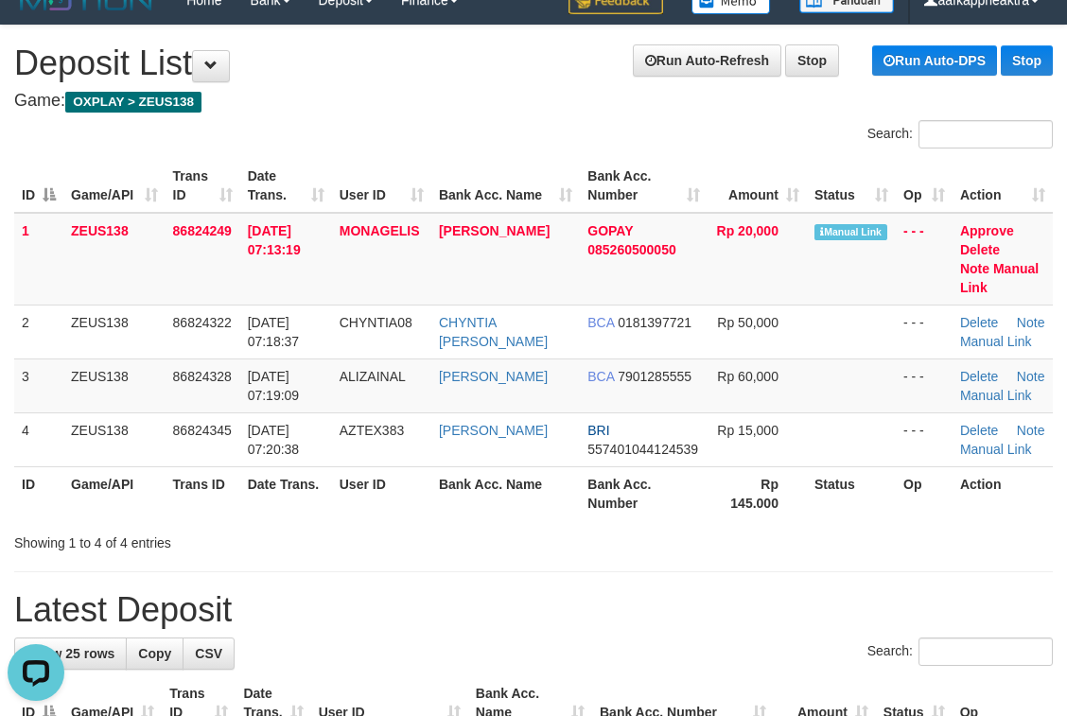
drag, startPoint x: 478, startPoint y: 523, endPoint x: 167, endPoint y: 539, distance: 310.7
click at [496, 528] on div "Showing 1 to 4 of 4 entries" at bounding box center [533, 539] width 1067 height 26
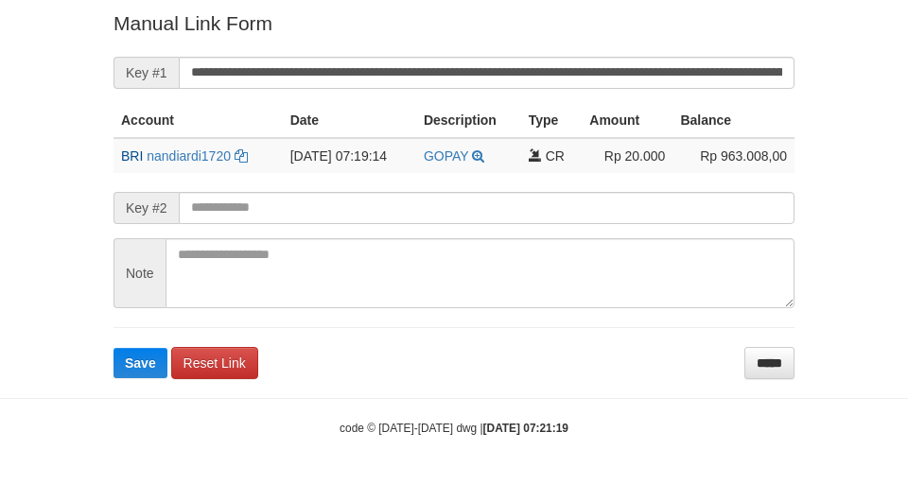
scroll to position [382, 0]
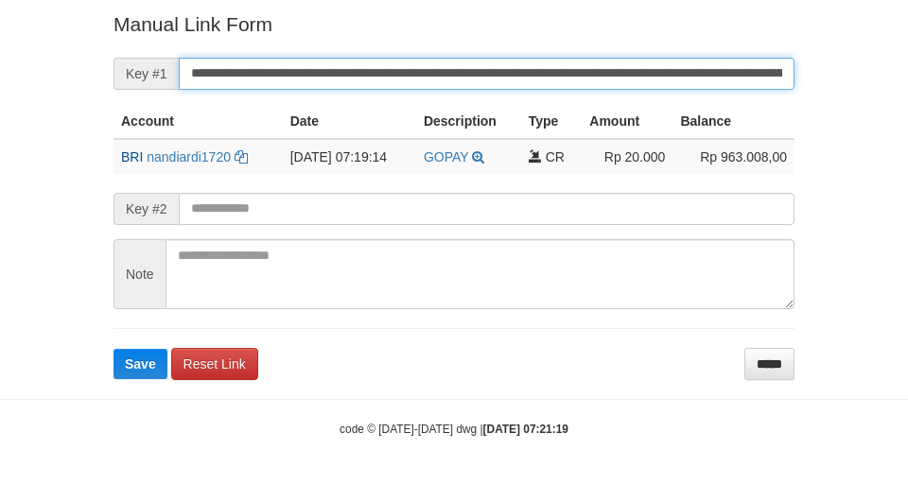
click at [356, 74] on input "**********" at bounding box center [487, 74] width 616 height 32
click at [114, 349] on button "Save" at bounding box center [141, 364] width 54 height 30
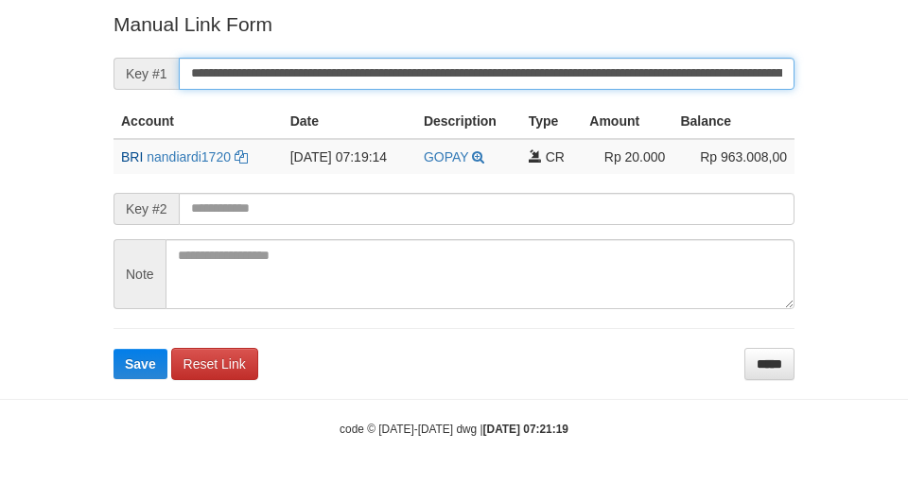
click at [356, 74] on input "**********" at bounding box center [487, 74] width 616 height 32
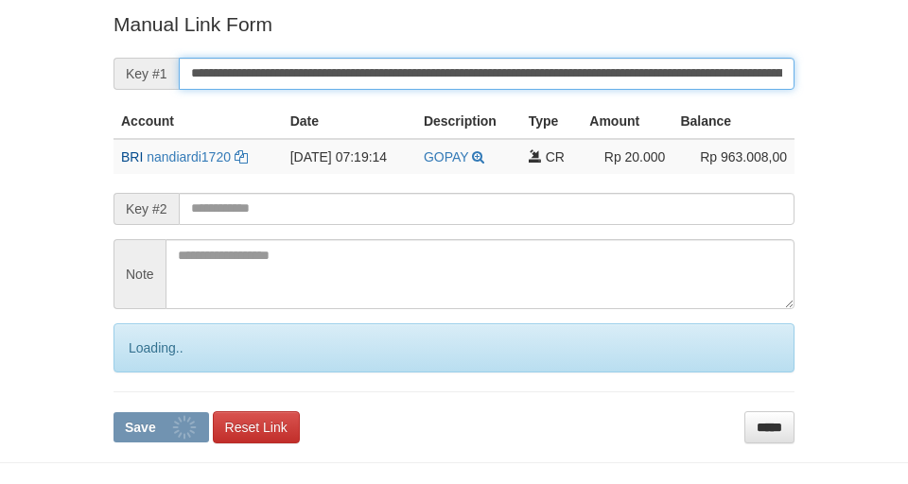
click at [356, 74] on input "**********" at bounding box center [487, 74] width 616 height 32
click at [114, 412] on button "Save" at bounding box center [162, 427] width 96 height 30
click at [356, 74] on input "**********" at bounding box center [487, 74] width 616 height 32
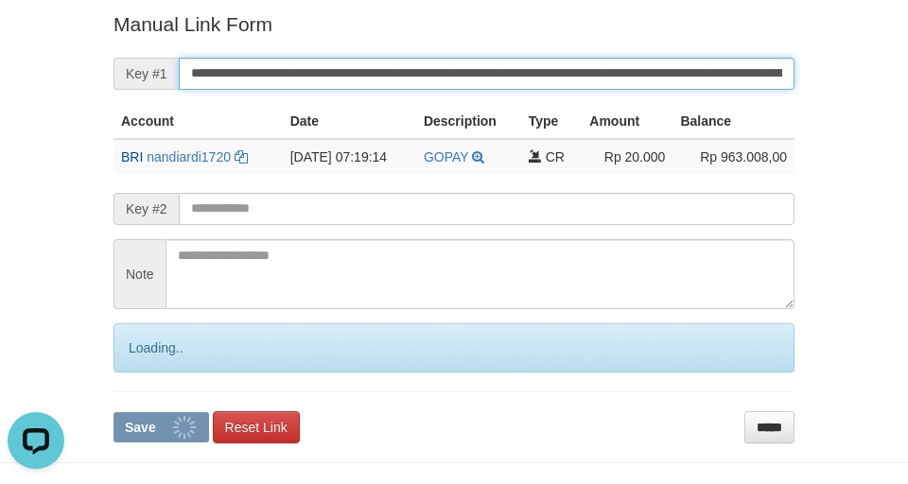
click at [356, 74] on input "**********" at bounding box center [487, 74] width 616 height 32
click at [114, 412] on button "Save" at bounding box center [162, 427] width 96 height 30
click at [356, 74] on input "**********" at bounding box center [487, 74] width 616 height 32
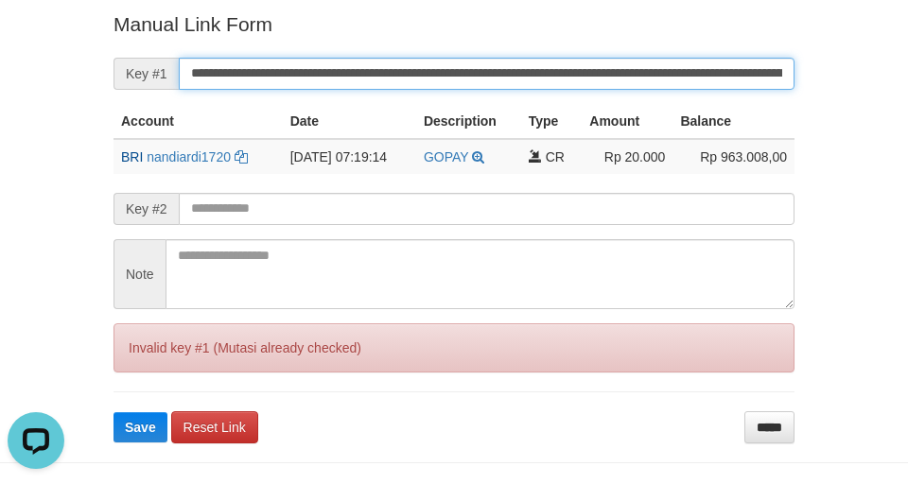
click at [114, 412] on button "Save" at bounding box center [141, 427] width 54 height 30
click at [356, 74] on input "**********" at bounding box center [487, 74] width 616 height 32
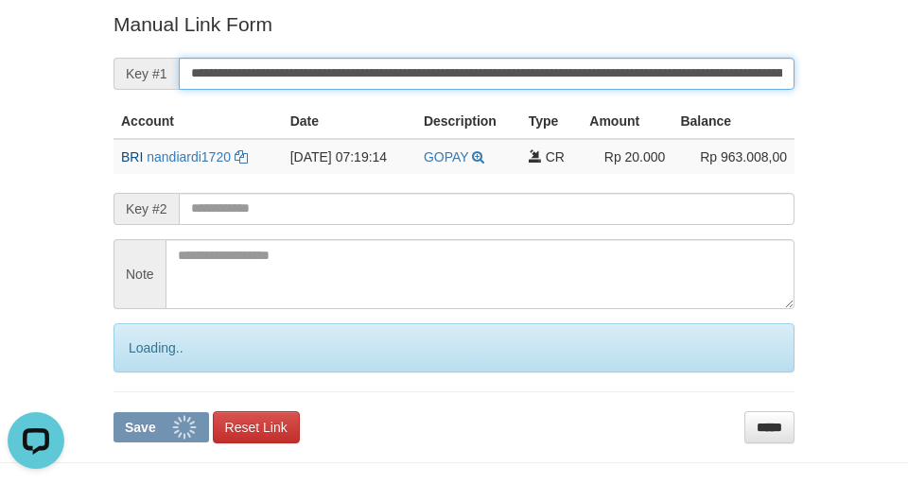
click at [114, 412] on button "Save" at bounding box center [162, 427] width 96 height 30
click at [356, 74] on input "**********" at bounding box center [487, 74] width 616 height 32
click at [356, 76] on input "**********" at bounding box center [487, 74] width 616 height 32
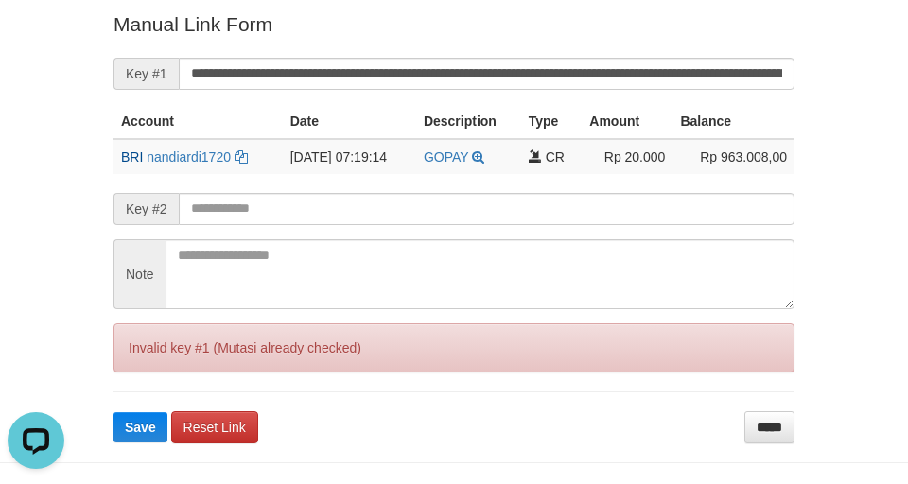
drag, startPoint x: 618, startPoint y: 422, endPoint x: 666, endPoint y: 383, distance: 61.9
click at [623, 420] on form "**********" at bounding box center [454, 226] width 681 height 432
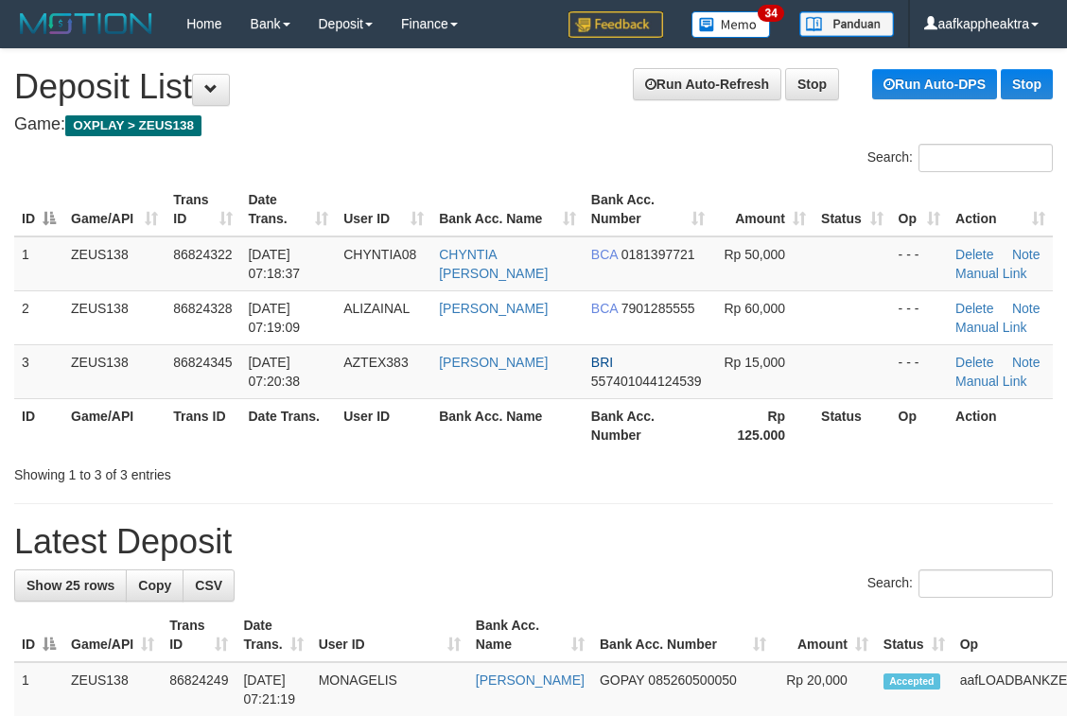
scroll to position [24, 0]
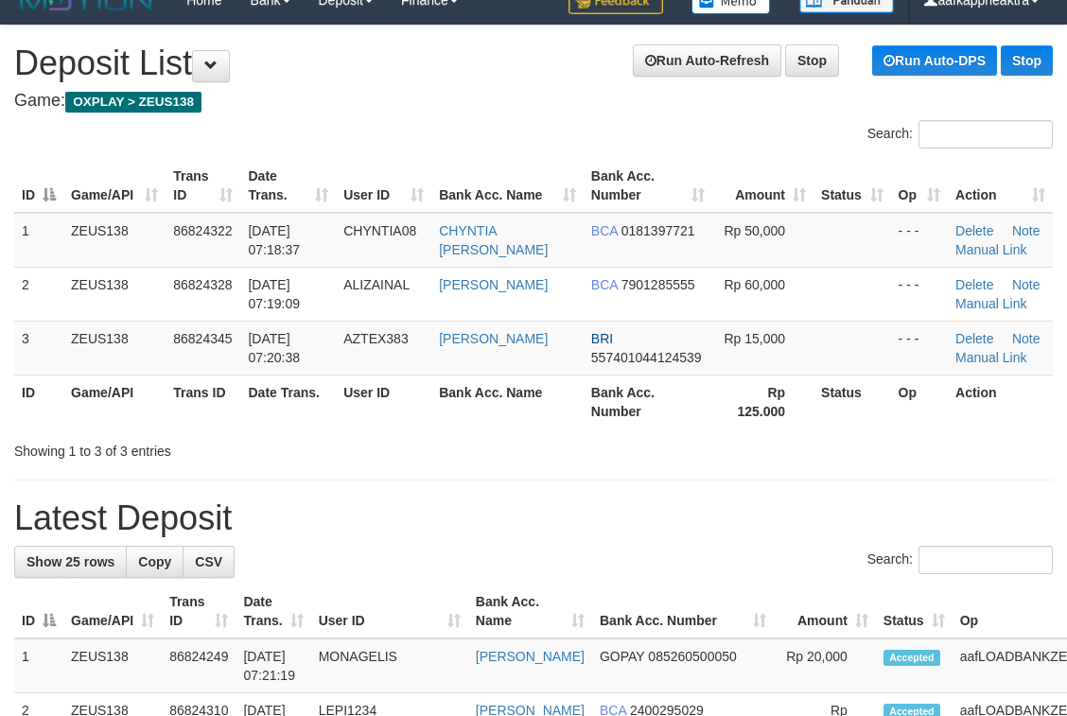
click at [463, 562] on div "Search:" at bounding box center [533, 562] width 1039 height 33
click at [577, 561] on div "Search:" at bounding box center [533, 562] width 1039 height 33
click at [570, 560] on div "Search:" at bounding box center [533, 562] width 1039 height 33
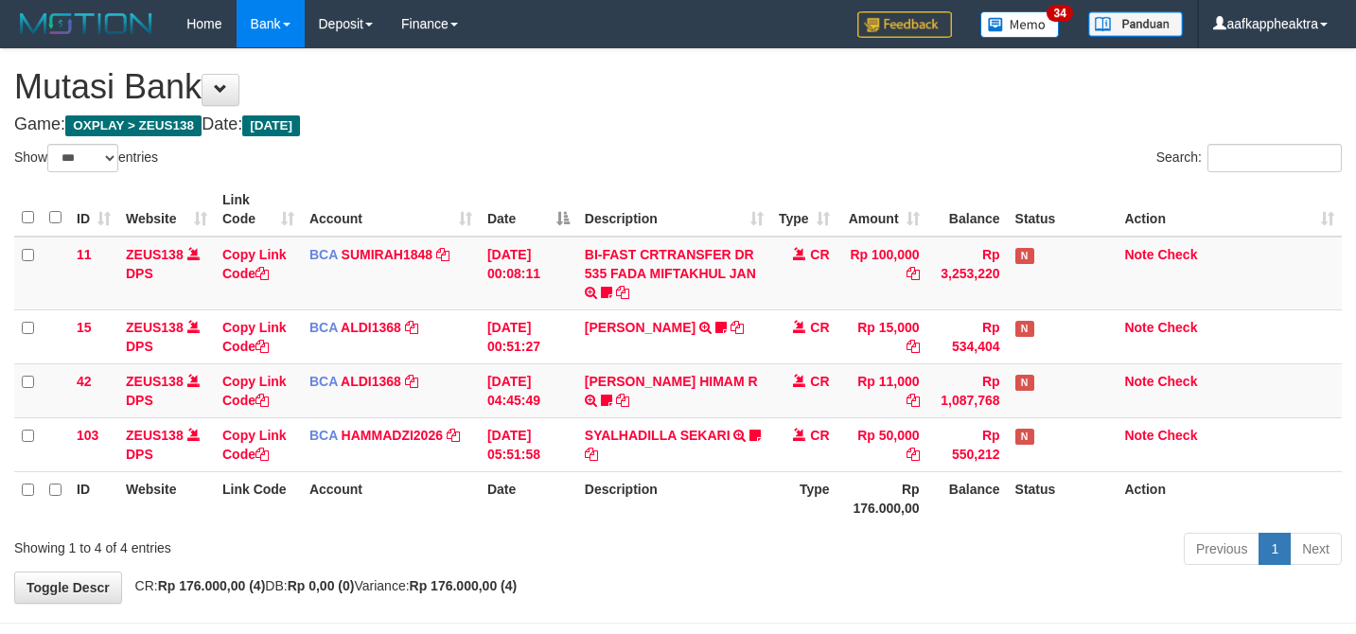
select select "***"
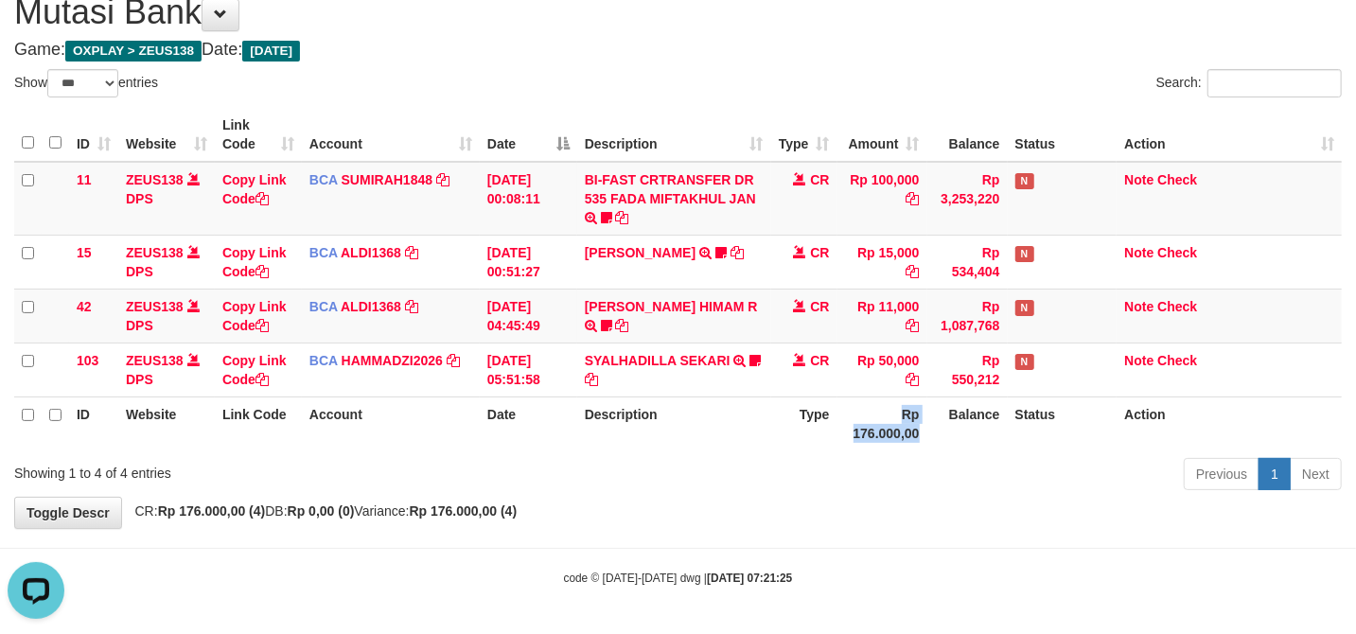
click at [827, 431] on tr "ID Website Link Code Account Date Description Type Rp 176.000,00 Balance Status…" at bounding box center [677, 423] width 1327 height 54
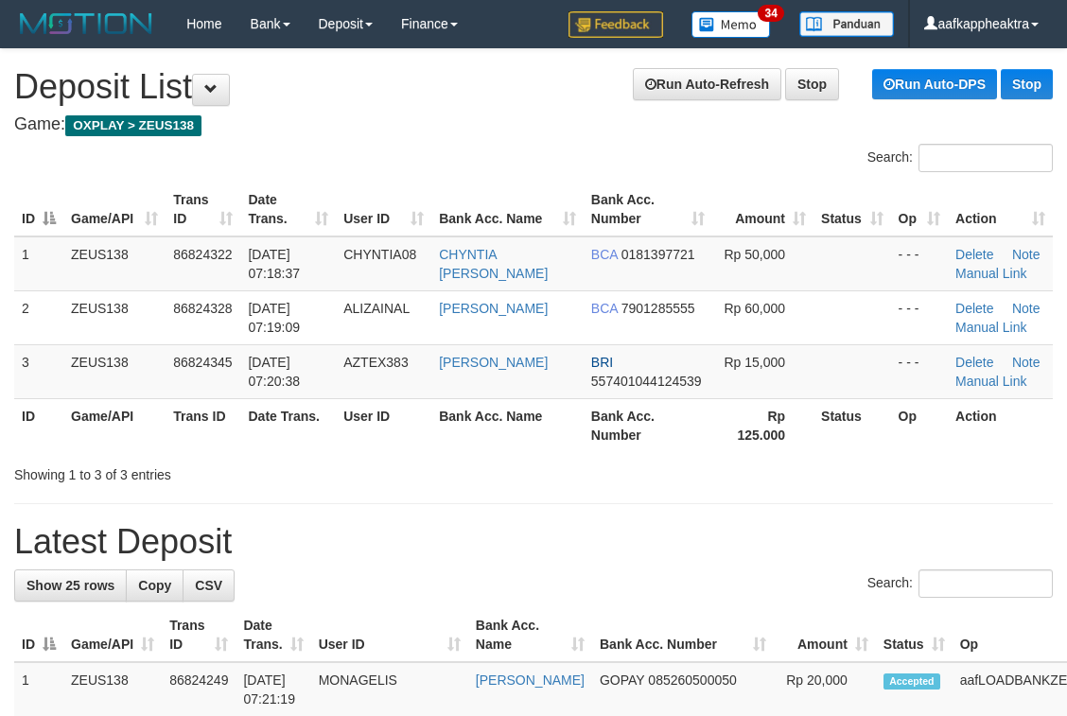
scroll to position [24, 0]
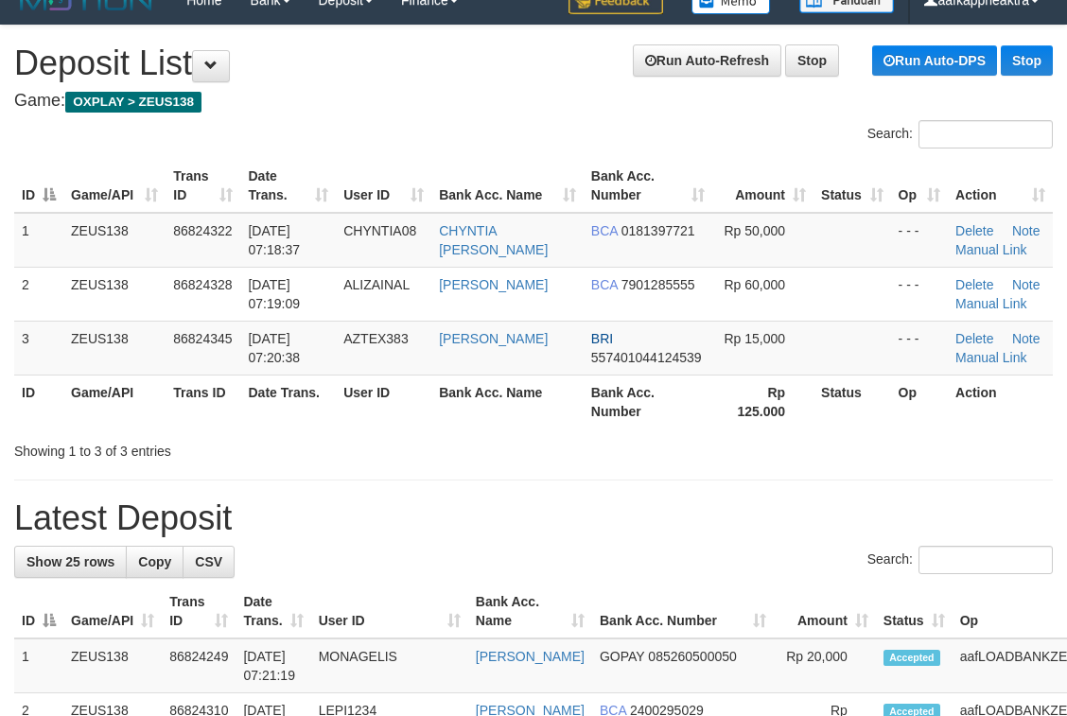
drag, startPoint x: 619, startPoint y: 498, endPoint x: 537, endPoint y: 498, distance: 81.4
click at [305, 421] on th "Date Trans." at bounding box center [288, 402] width 96 height 54
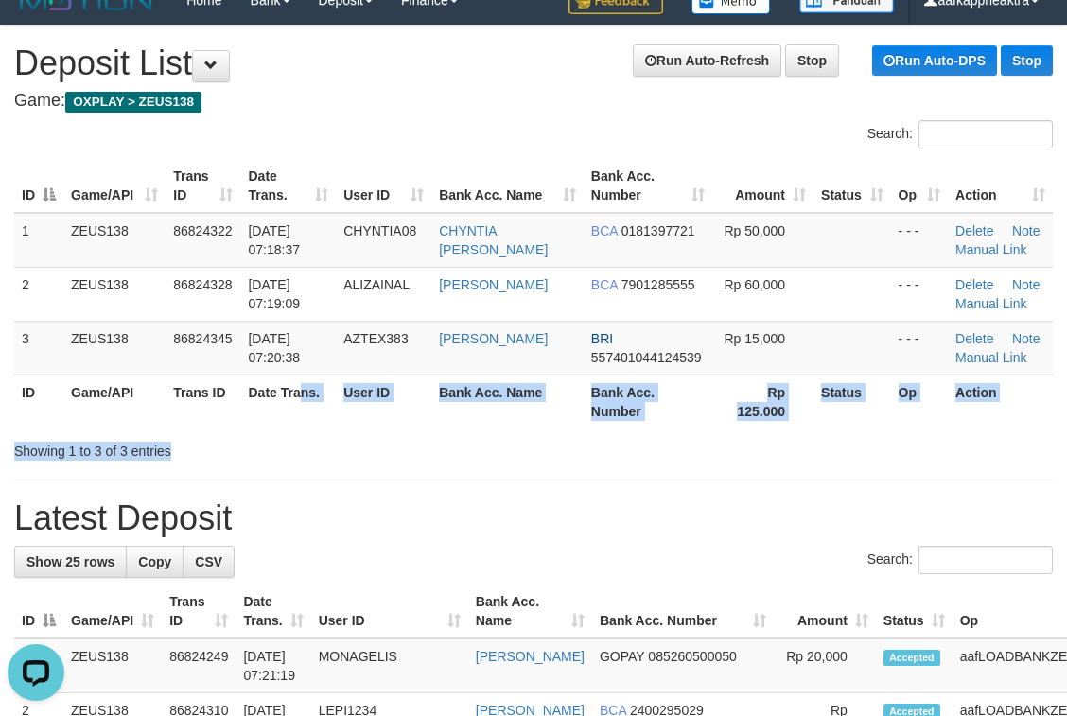
drag, startPoint x: 289, startPoint y: 430, endPoint x: 8, endPoint y: 430, distance: 281.0
click at [235, 433] on div "Search: ID Game/API Trans ID Date Trans. User ID Bank Acc. Name Bank Acc. Numbe…" at bounding box center [533, 290] width 1039 height 341
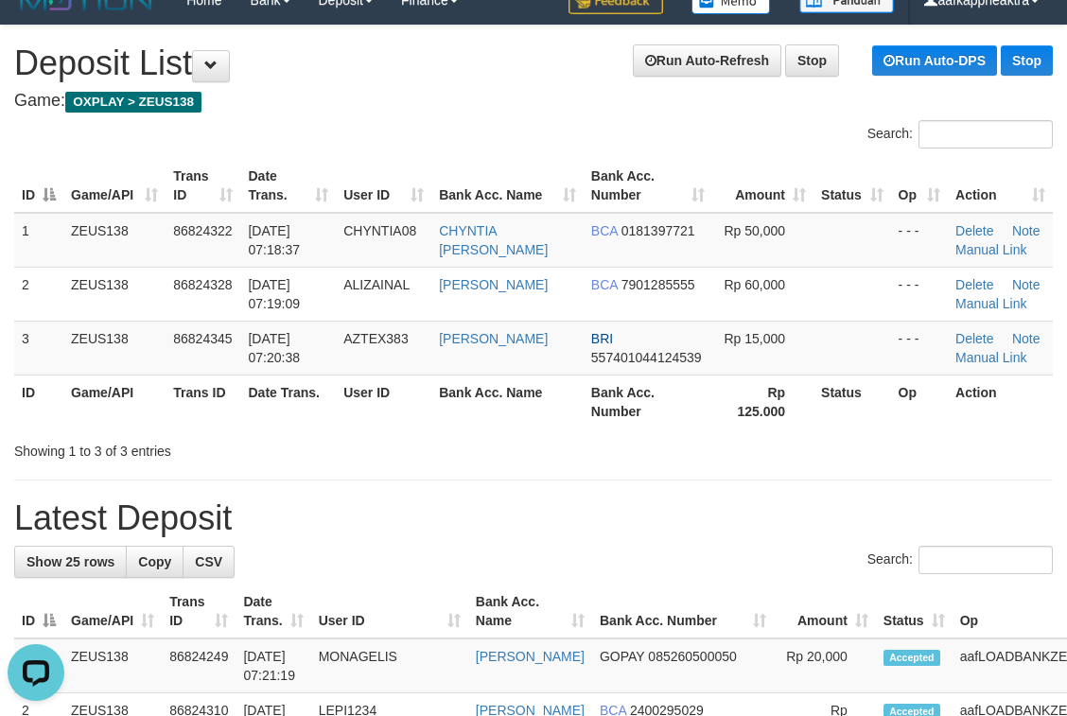
drag, startPoint x: 265, startPoint y: 458, endPoint x: 239, endPoint y: 459, distance: 25.6
click at [257, 459] on div "Showing 1 to 3 of 3 entries" at bounding box center [222, 447] width 416 height 26
drag, startPoint x: 430, startPoint y: 475, endPoint x: 2, endPoint y: 460, distance: 427.9
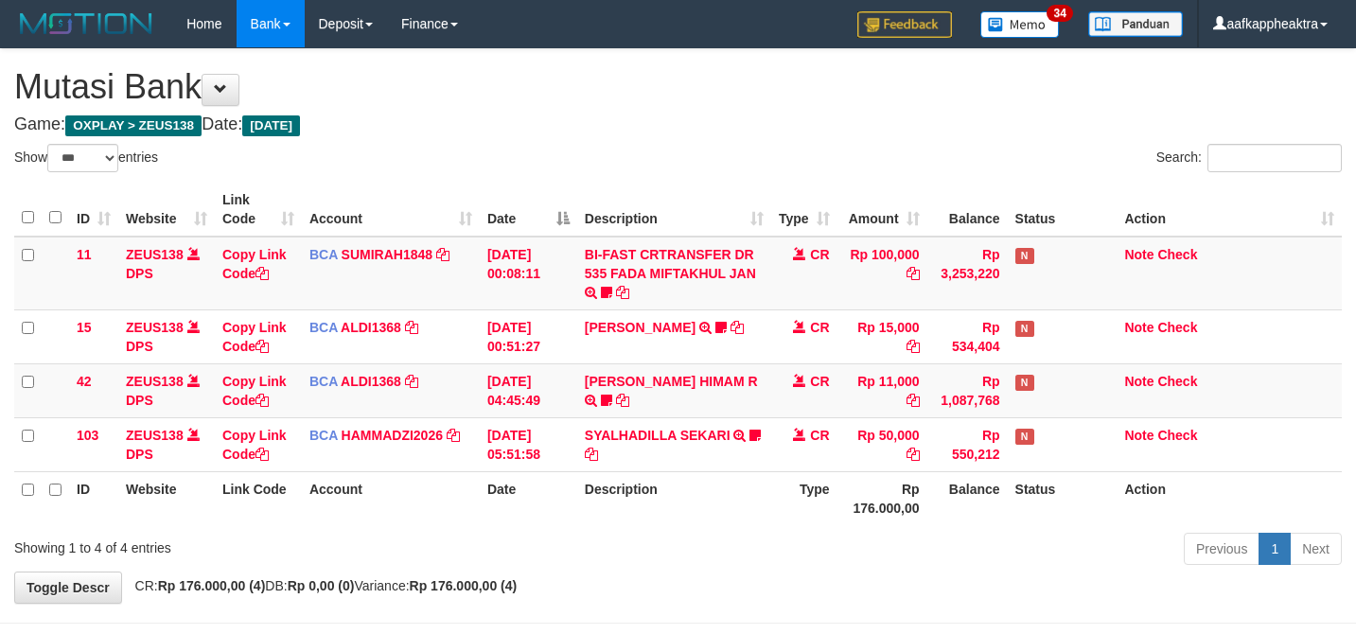
select select "***"
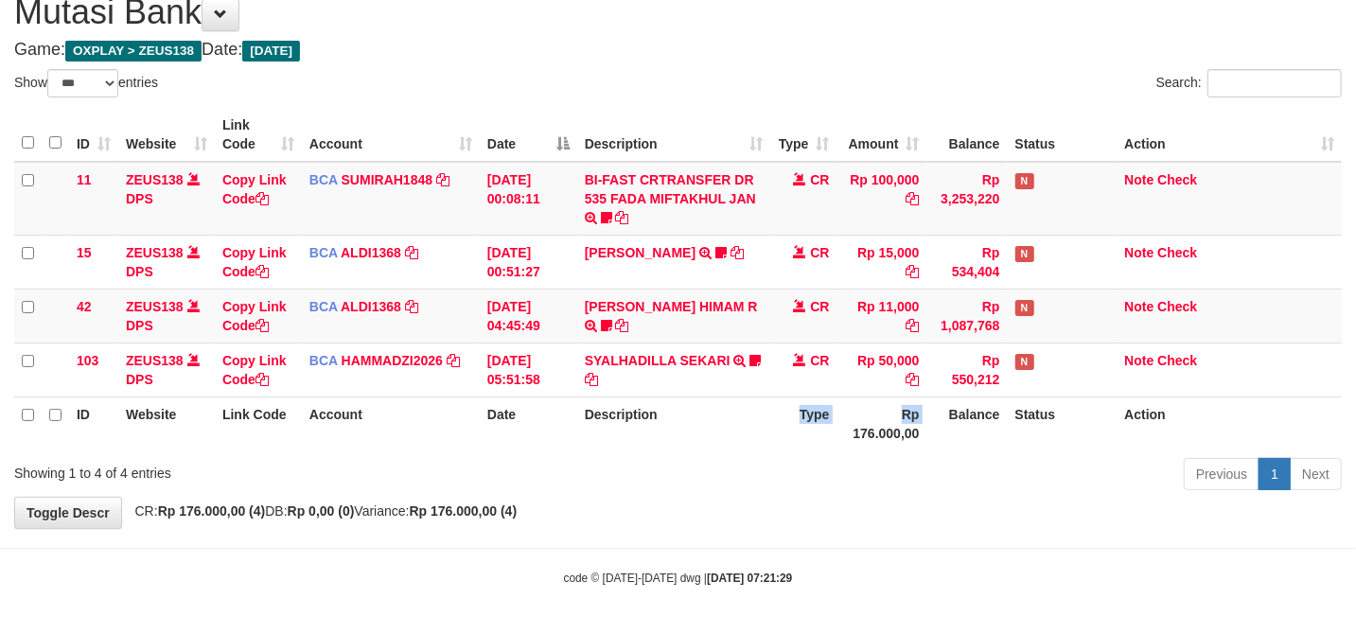
click at [773, 417] on tr "ID Website Link Code Account Date Description Type Rp 176.000,00 Balance Status…" at bounding box center [677, 423] width 1327 height 54
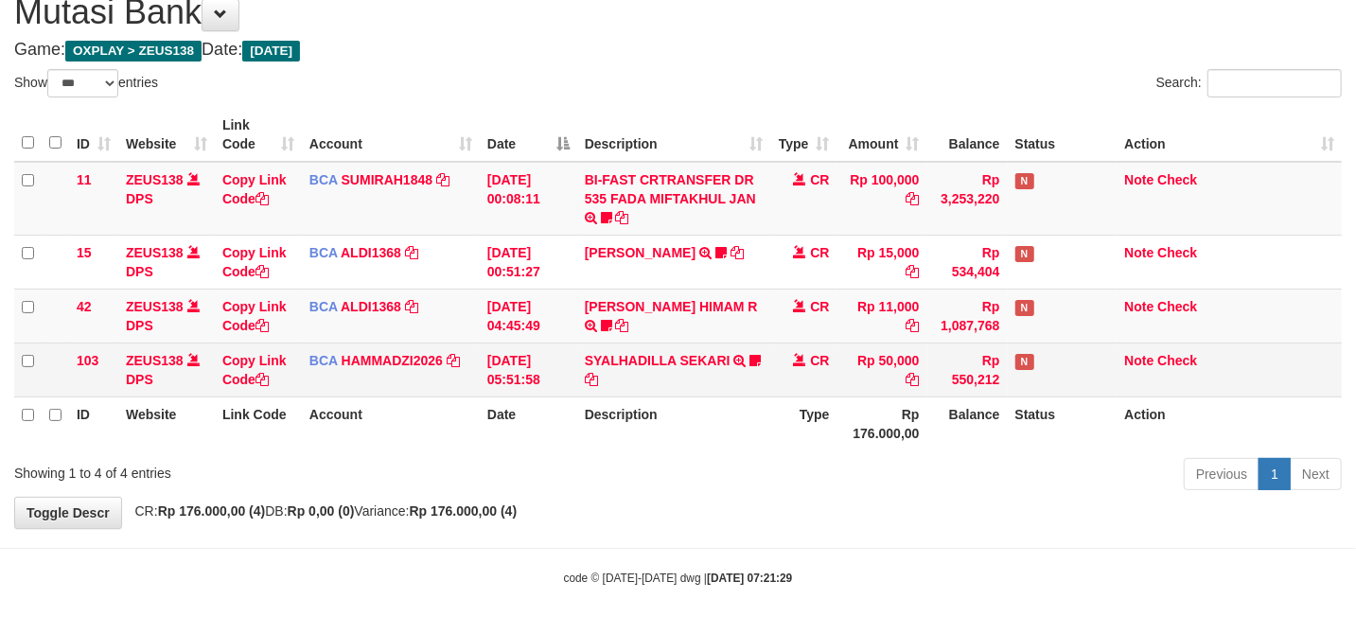
click at [792, 394] on td "CR" at bounding box center [804, 369] width 66 height 54
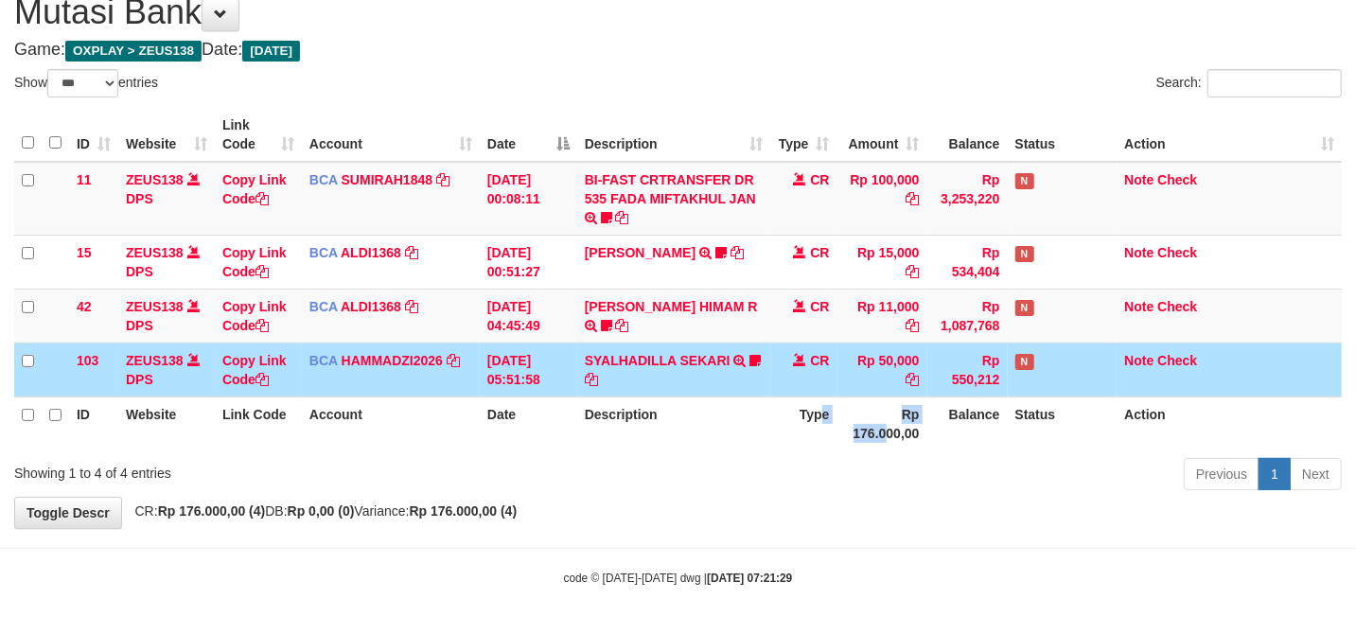
click at [802, 426] on tr "ID Website Link Code Account Date Description Type Rp 176.000,00 Balance Status…" at bounding box center [677, 423] width 1327 height 54
drag, startPoint x: 797, startPoint y: 387, endPoint x: 1152, endPoint y: 403, distance: 356.1
click at [740, 391] on tr "103 ZEUS138 DPS Copy Link Code BCA HAMMADZI2026 DPS MUHAMMAD ZIDAN KURNIAWAN mu…" at bounding box center [677, 369] width 1327 height 54
click at [630, 429] on th "Description" at bounding box center [674, 423] width 194 height 54
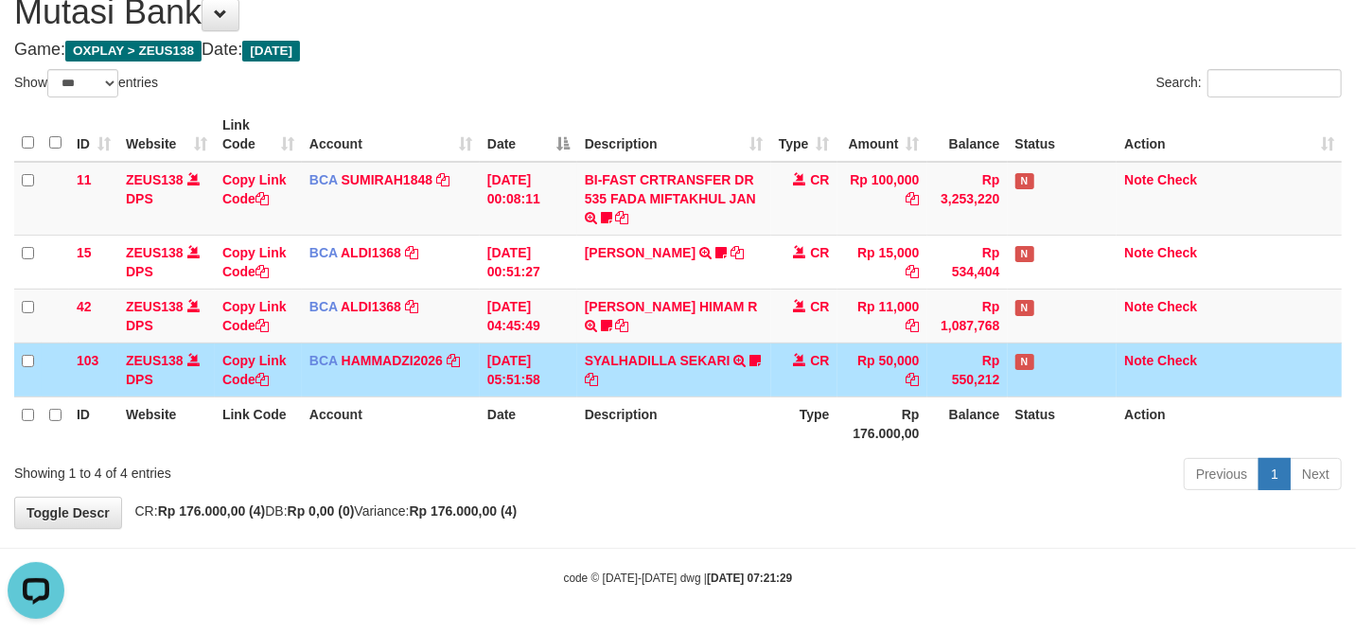
drag, startPoint x: 702, startPoint y: 390, endPoint x: 736, endPoint y: 388, distance: 34.1
click at [704, 390] on td "SYALHADILLA SEKARI TRSF E-BANKING CR 08/31 ZAP41 SYALHADILLA SEKARI youreyes" at bounding box center [674, 369] width 194 height 54
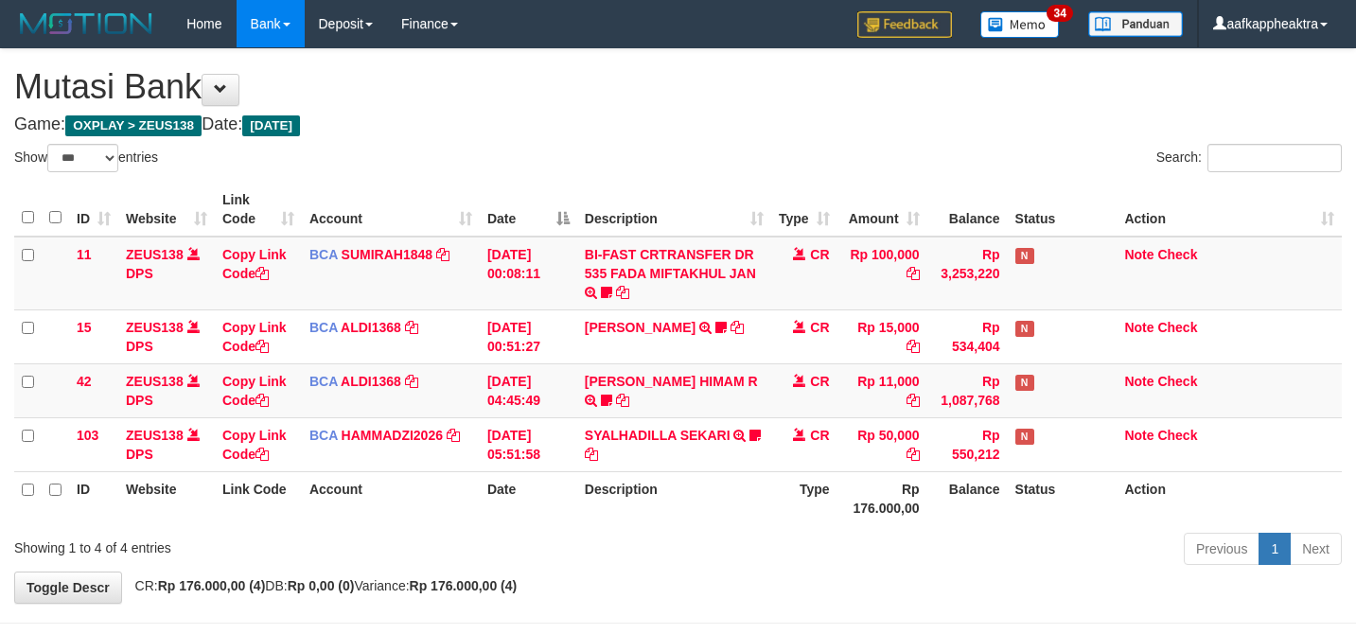
select select "***"
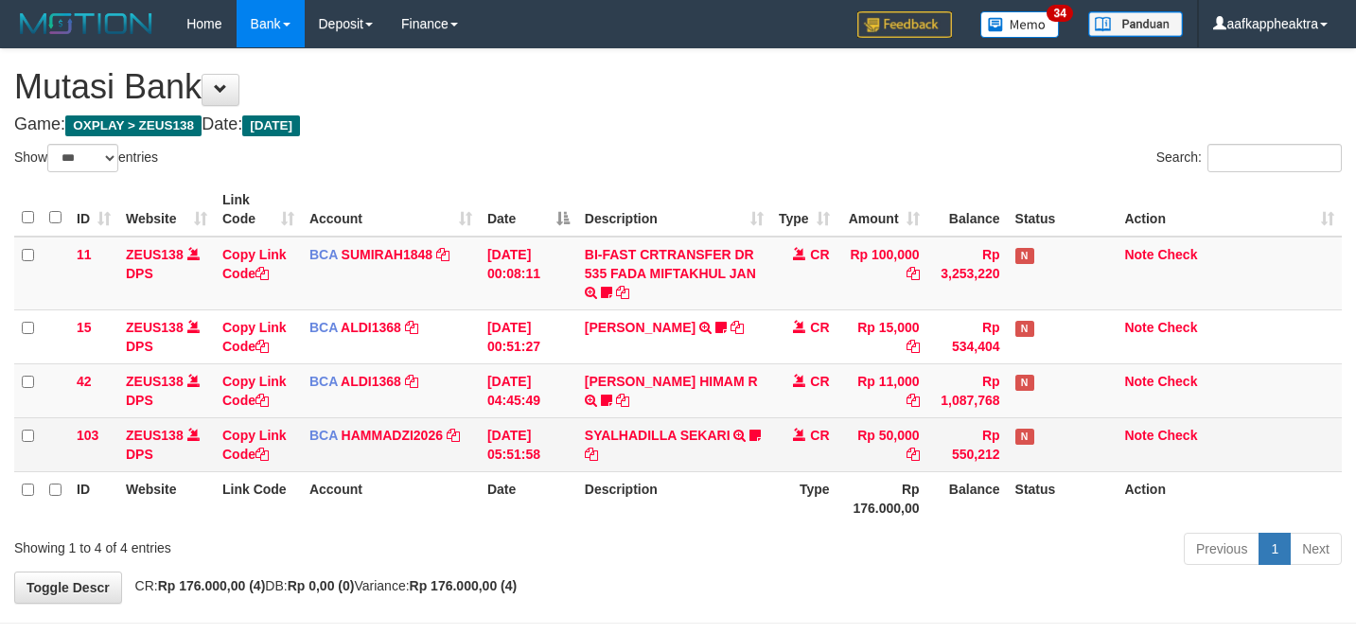
scroll to position [77, 0]
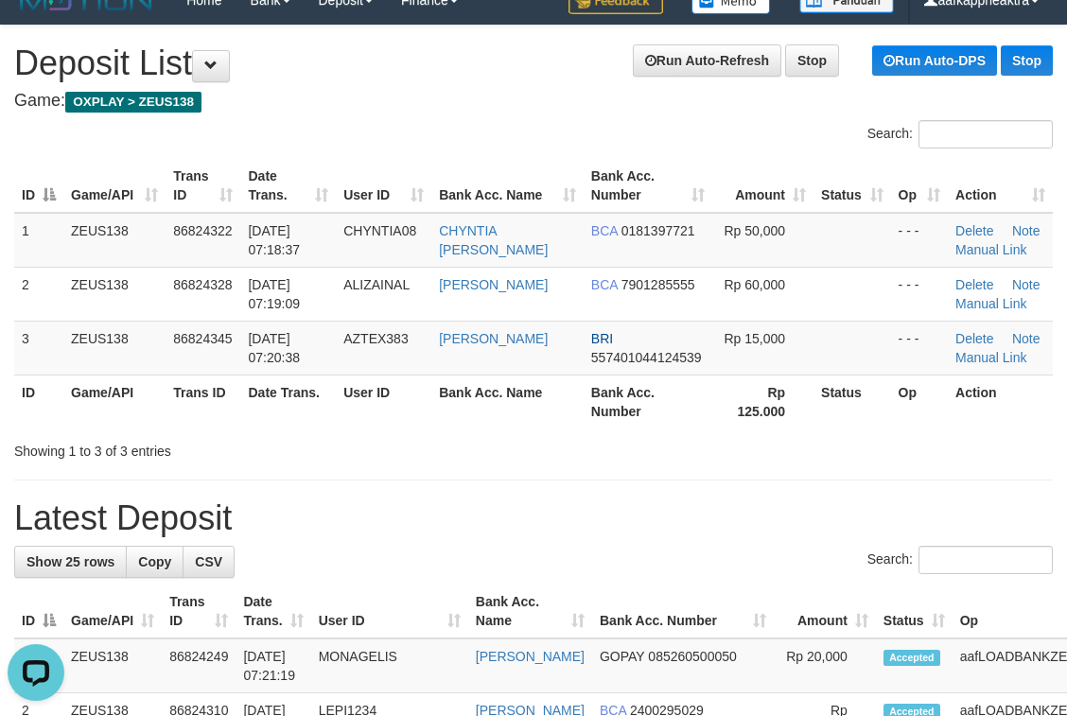
click at [542, 526] on h1 "Latest Deposit" at bounding box center [533, 519] width 1039 height 38
click at [550, 518] on h1 "Latest Deposit" at bounding box center [533, 519] width 1039 height 38
click at [788, 501] on h1 "Latest Deposit" at bounding box center [533, 519] width 1039 height 38
click at [704, 520] on h1 "Latest Deposit" at bounding box center [533, 519] width 1039 height 38
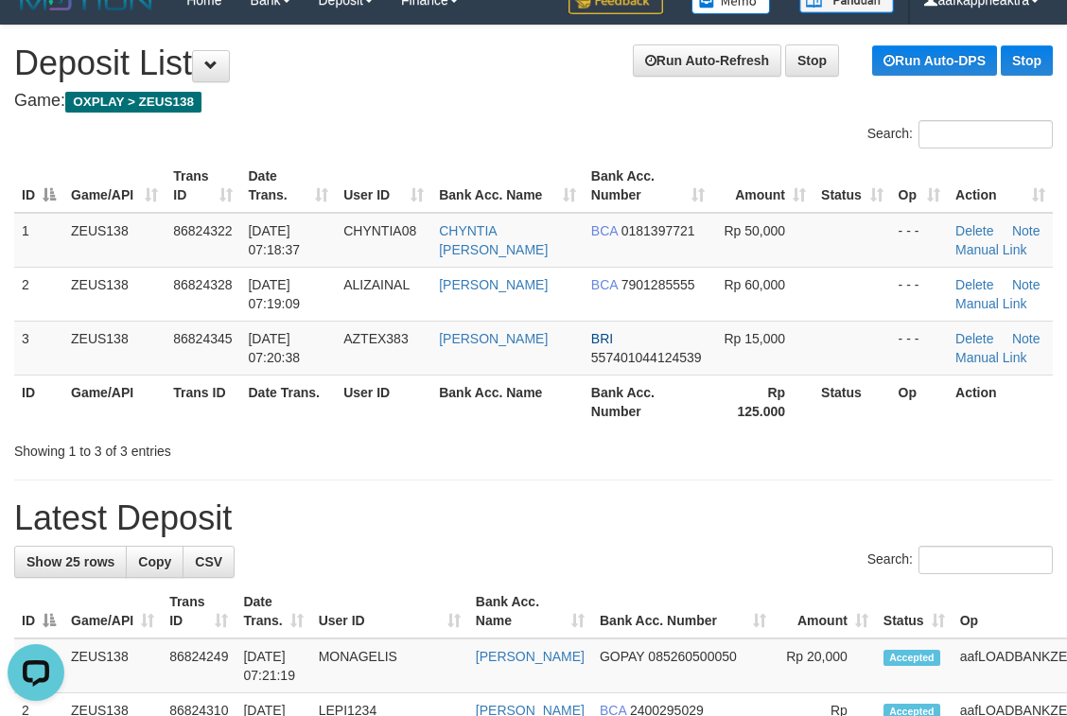
drag, startPoint x: 787, startPoint y: 542, endPoint x: 700, endPoint y: 532, distance: 87.7
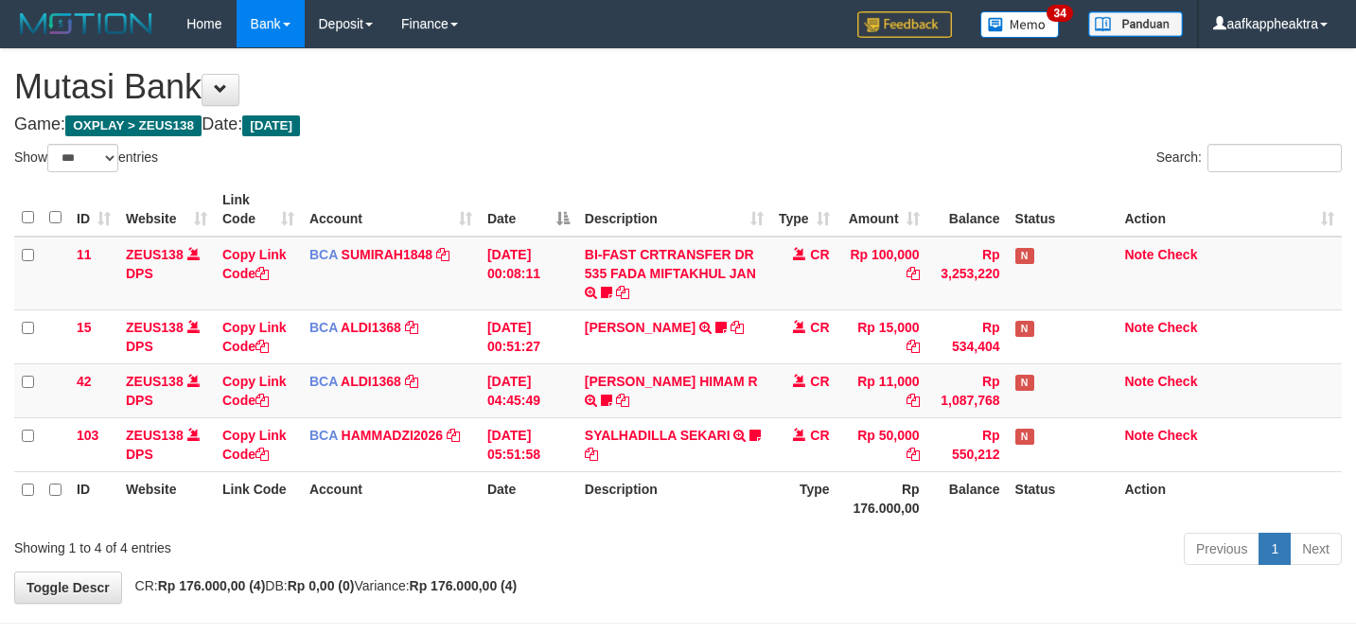
select select "***"
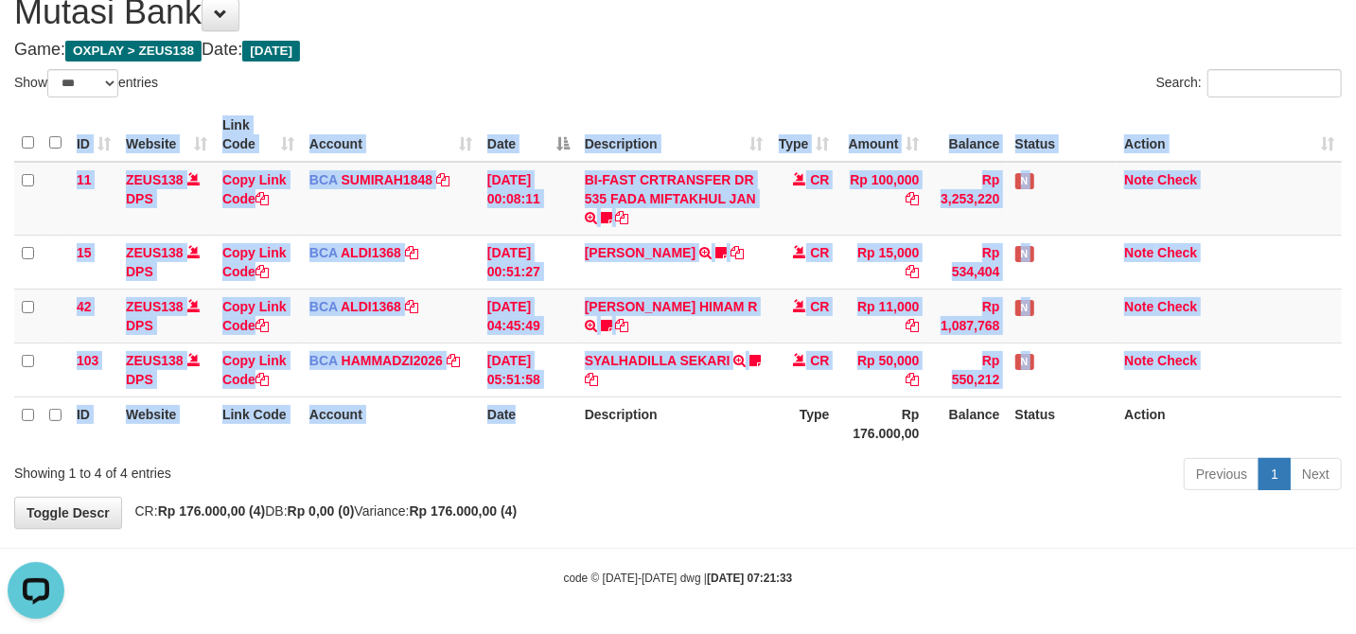
drag, startPoint x: 534, startPoint y: 460, endPoint x: 728, endPoint y: 421, distance: 197.8
click at [573, 431] on div "ID Website Link Code Account Date Description Type Amount Balance Status Action…" at bounding box center [678, 279] width 1356 height 354
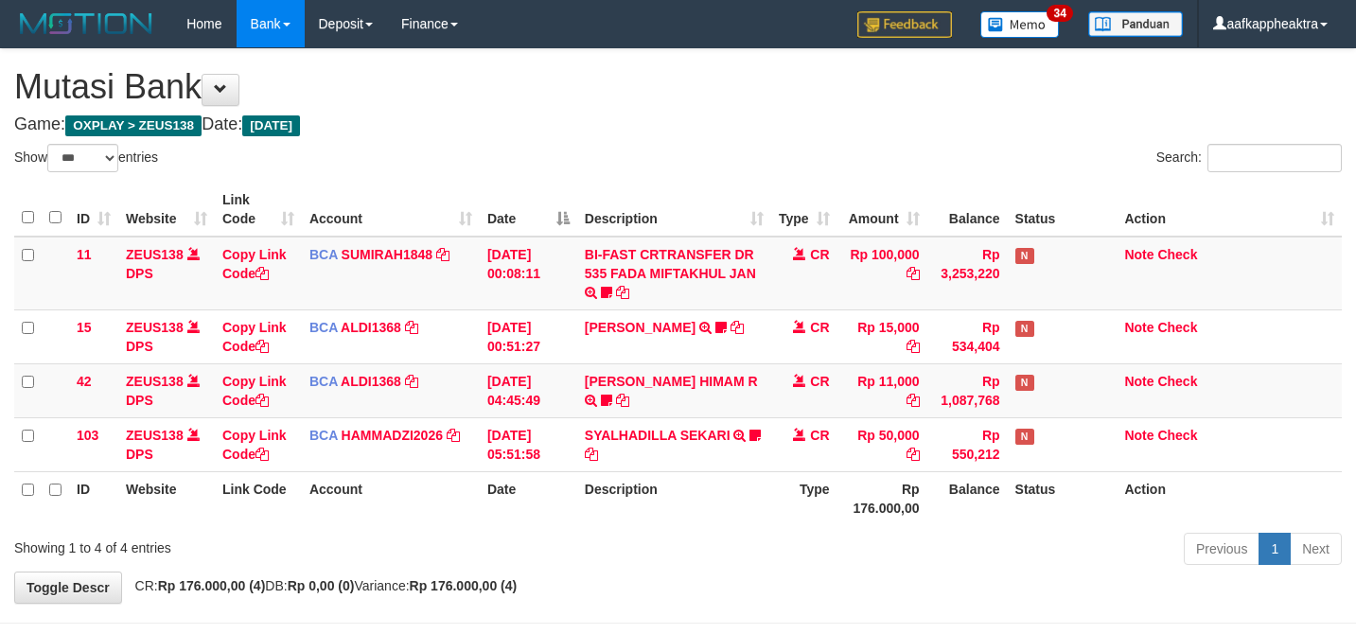
select select "***"
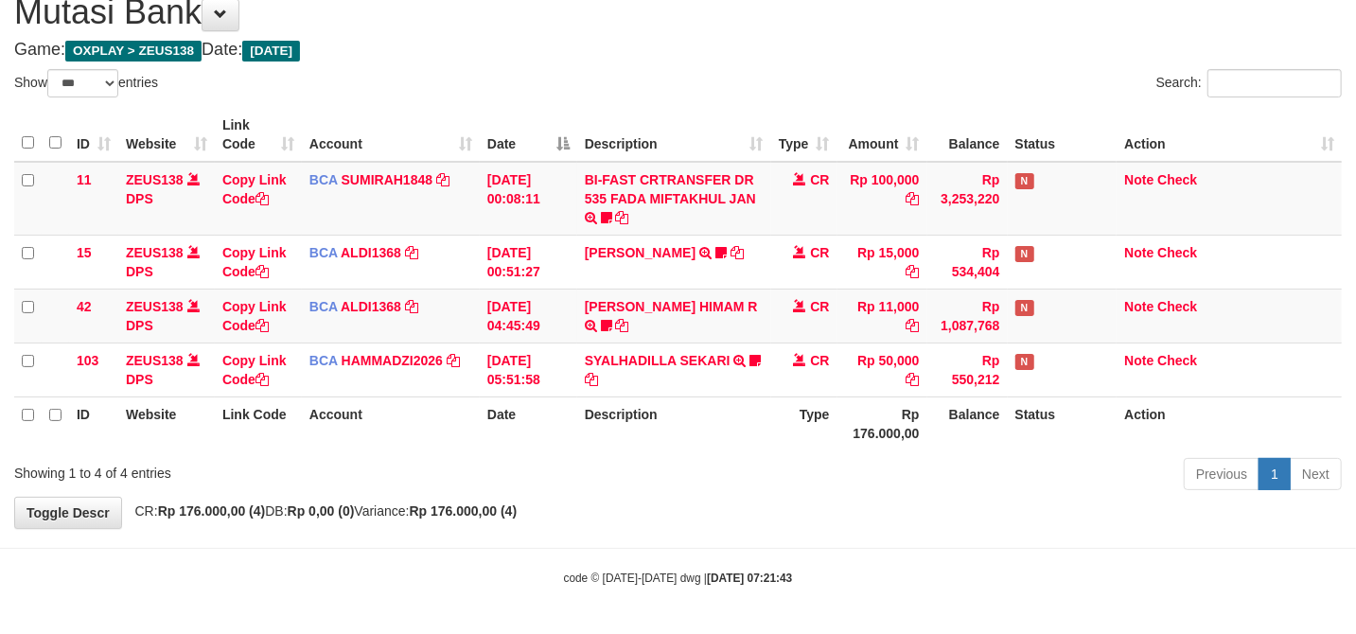
click at [923, 396] on th "Rp 176.000,00" at bounding box center [882, 423] width 90 height 54
click at [928, 396] on th "Balance" at bounding box center [967, 423] width 80 height 54
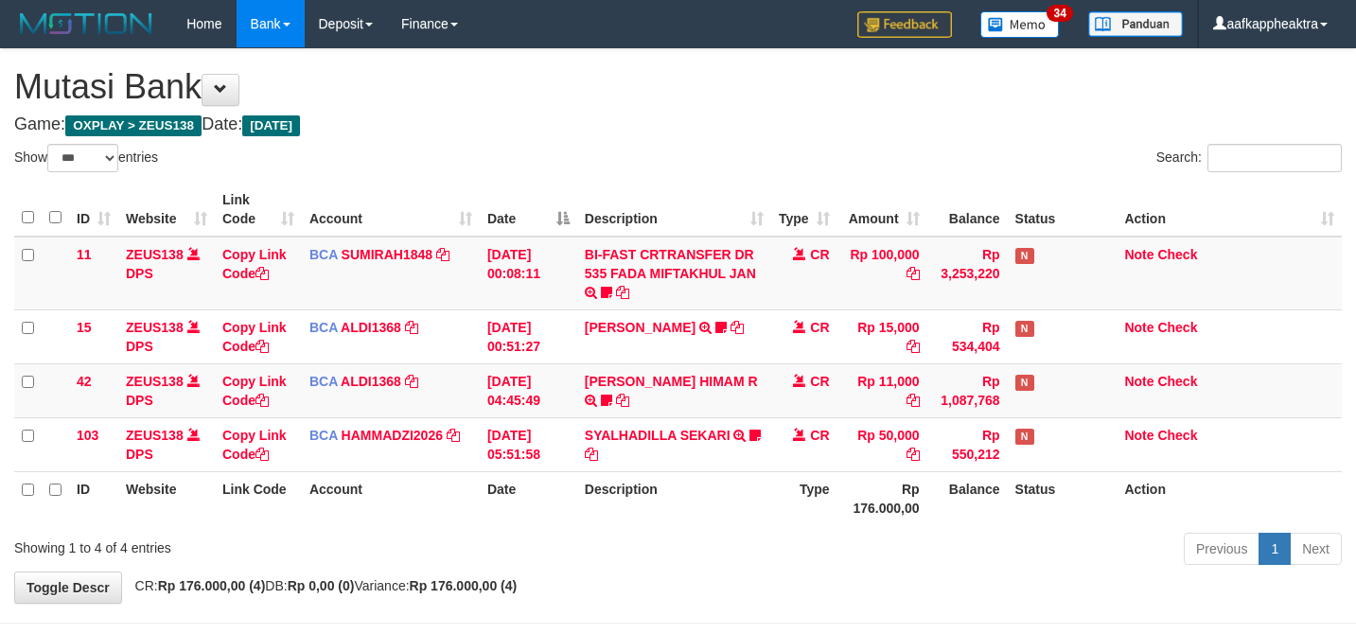
select select "***"
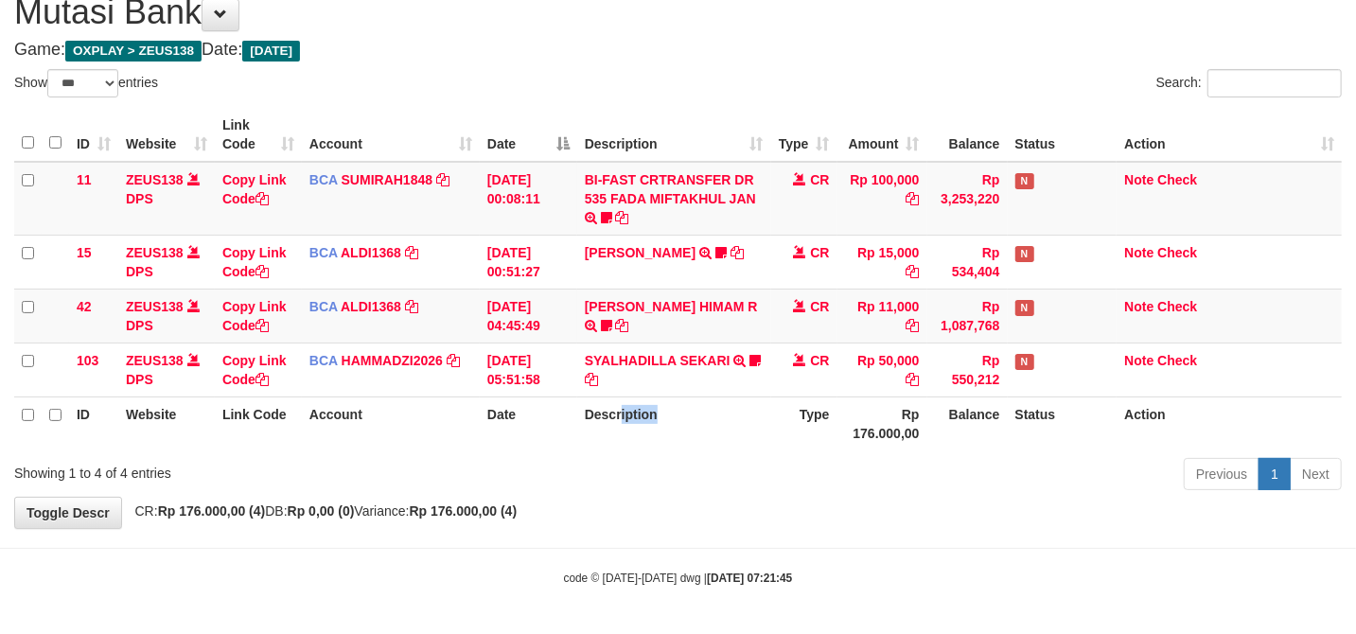
click at [618, 420] on th "Description" at bounding box center [674, 423] width 194 height 54
click at [894, 470] on div "Previous 1 Next" at bounding box center [960, 476] width 763 height 41
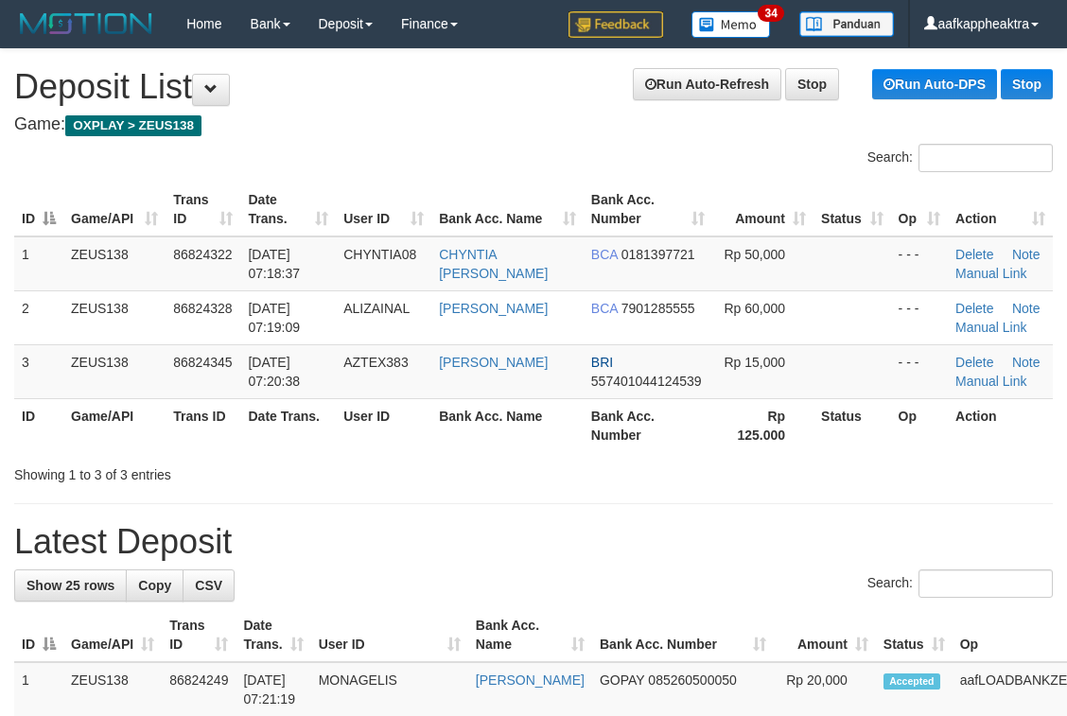
scroll to position [24, 0]
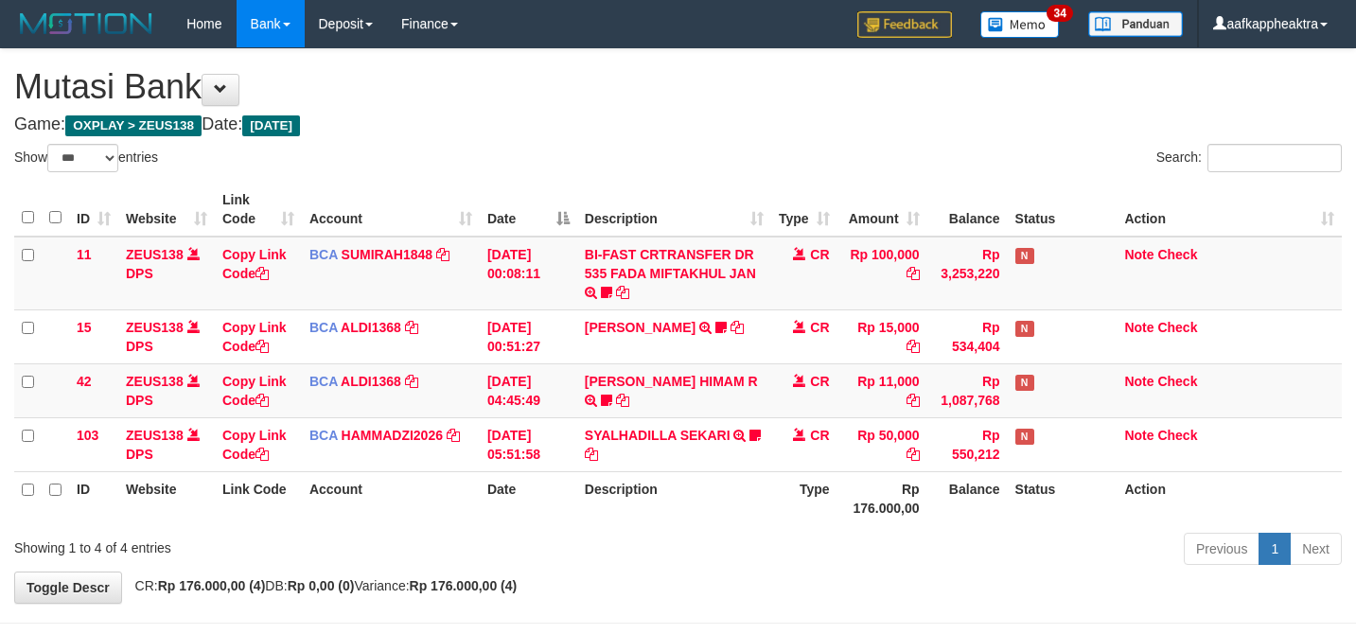
select select "***"
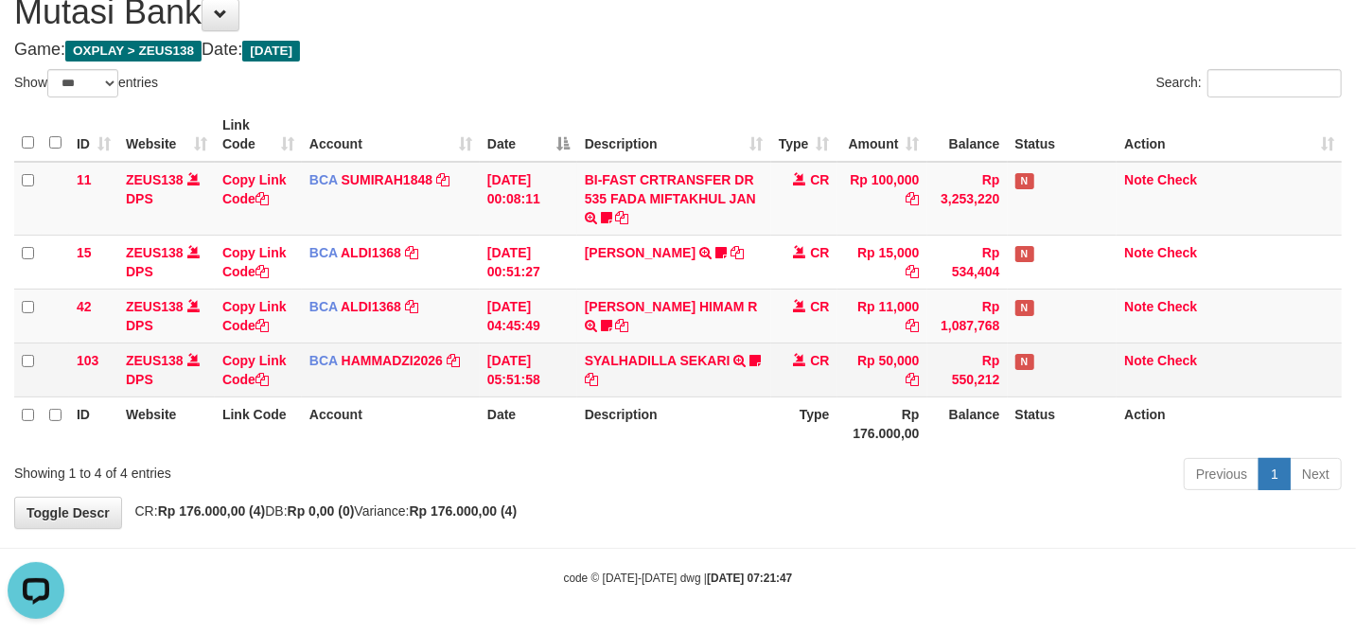
drag, startPoint x: 556, startPoint y: 380, endPoint x: 577, endPoint y: 382, distance: 20.9
click at [564, 380] on tr "103 ZEUS138 DPS Copy Link Code BCA HAMMADZI2026 DPS [PERSON_NAME] mutasi_202508…" at bounding box center [677, 369] width 1327 height 54
click at [590, 382] on icon at bounding box center [591, 379] width 13 height 13
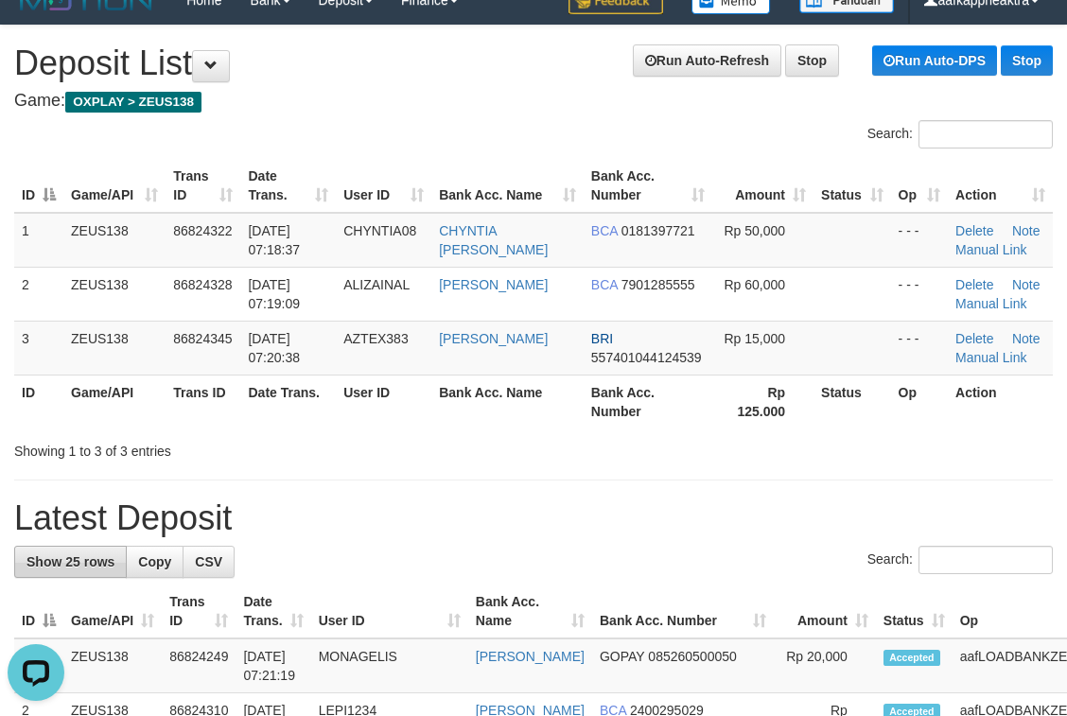
drag, startPoint x: 557, startPoint y: 663, endPoint x: 89, endPoint y: 562, distance: 479.1
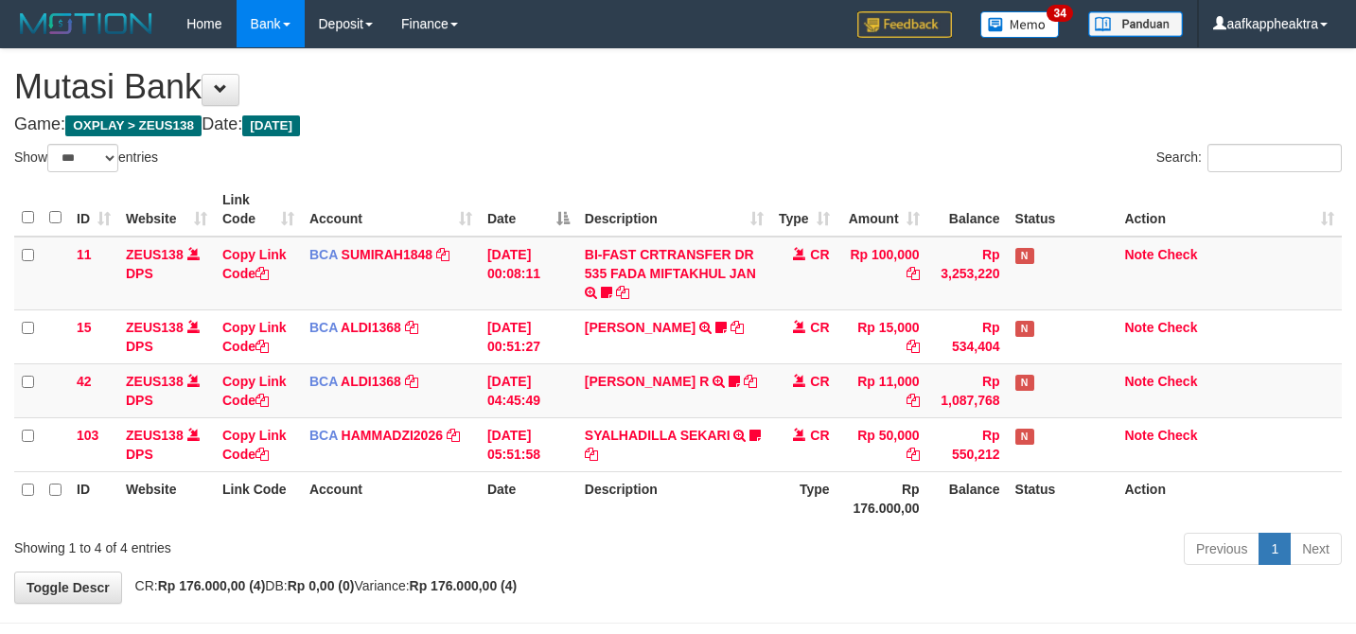
select select "***"
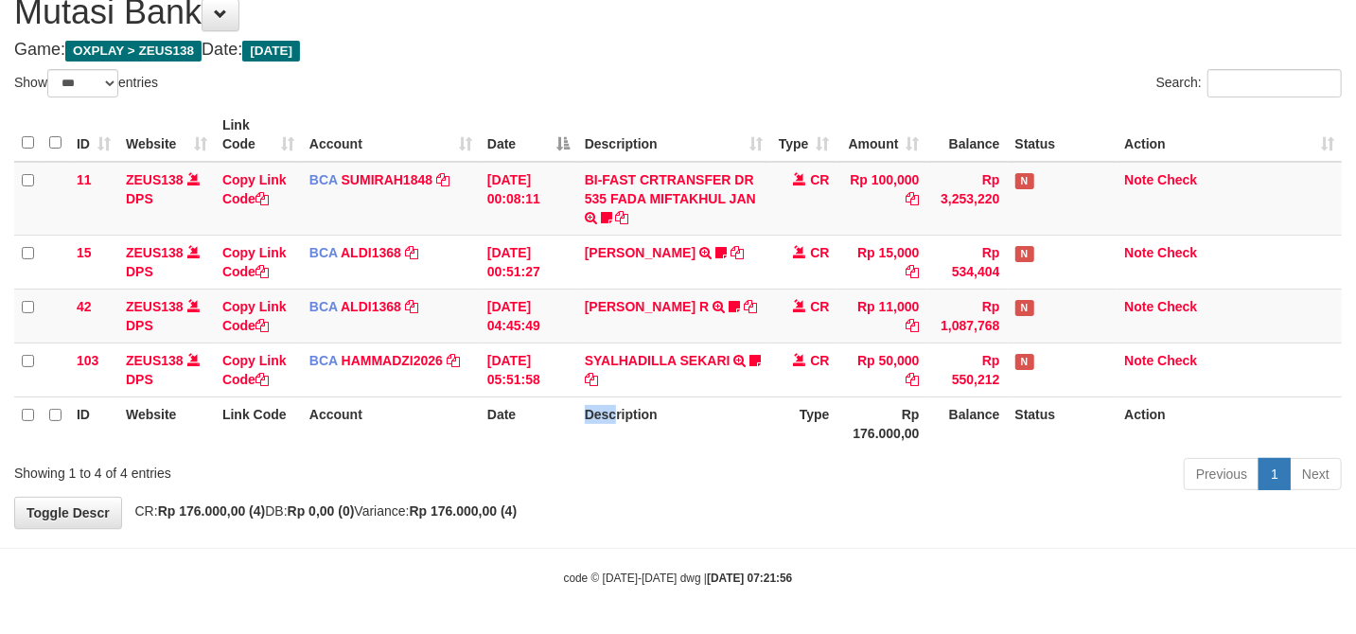
click at [652, 426] on th "Description" at bounding box center [674, 423] width 194 height 54
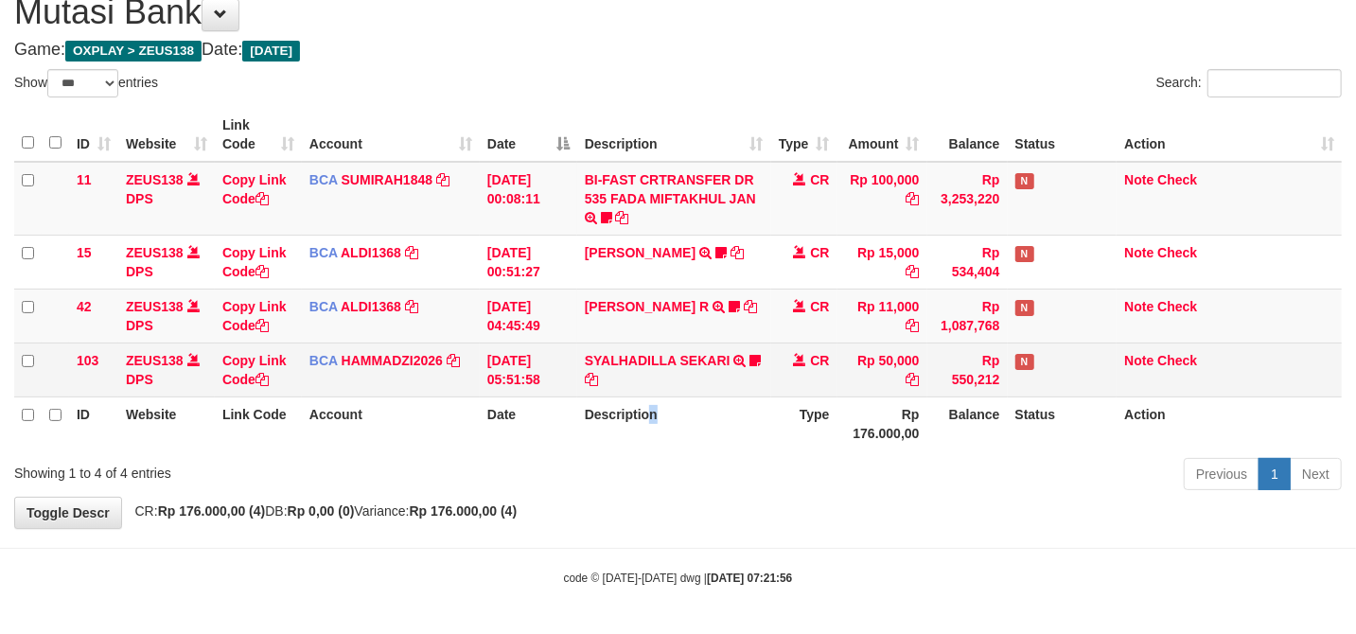
click at [420, 342] on td "BCA HAMMADZI2026 DPS [PERSON_NAME] mutasi_20250831_4694 | 103 mutasi_20250831_4…" at bounding box center [391, 369] width 178 height 54
drag, startPoint x: 500, startPoint y: 335, endPoint x: 788, endPoint y: 357, distance: 288.4
click at [551, 344] on tbody "11 ZEUS138 DPS Copy Link Code BCA SUMIRAH1848 DPS SUMIRAH mutasi_20250831_4156 …" at bounding box center [677, 280] width 1327 height 236
click at [677, 375] on td "SYALHADILLA SEKARI TRSF E-BANKING CR 08/31 ZAP41 SYALHADILLA SEKARI youreyes" at bounding box center [674, 369] width 194 height 54
click at [677, 373] on td "SYALHADILLA SEKARI TRSF E-BANKING CR 08/31 ZAP41 SYALHADILLA SEKARI youreyes" at bounding box center [674, 369] width 194 height 54
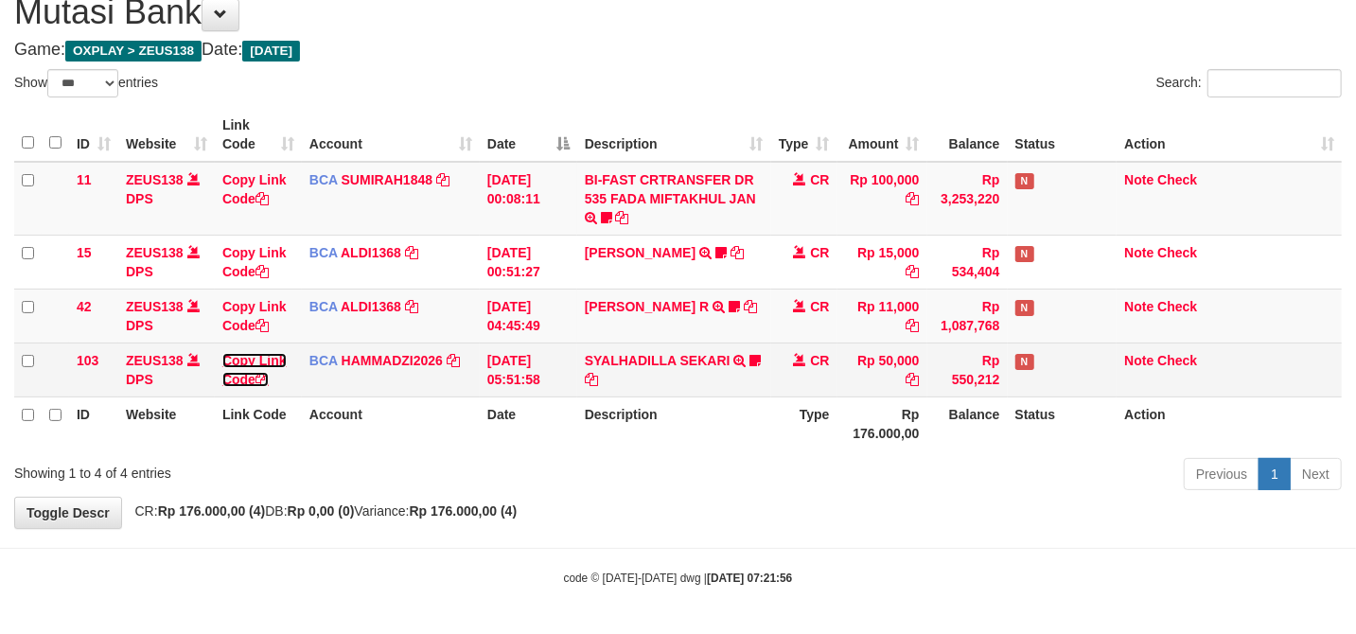
click at [270, 354] on link "Copy Link Code" at bounding box center [254, 370] width 64 height 34
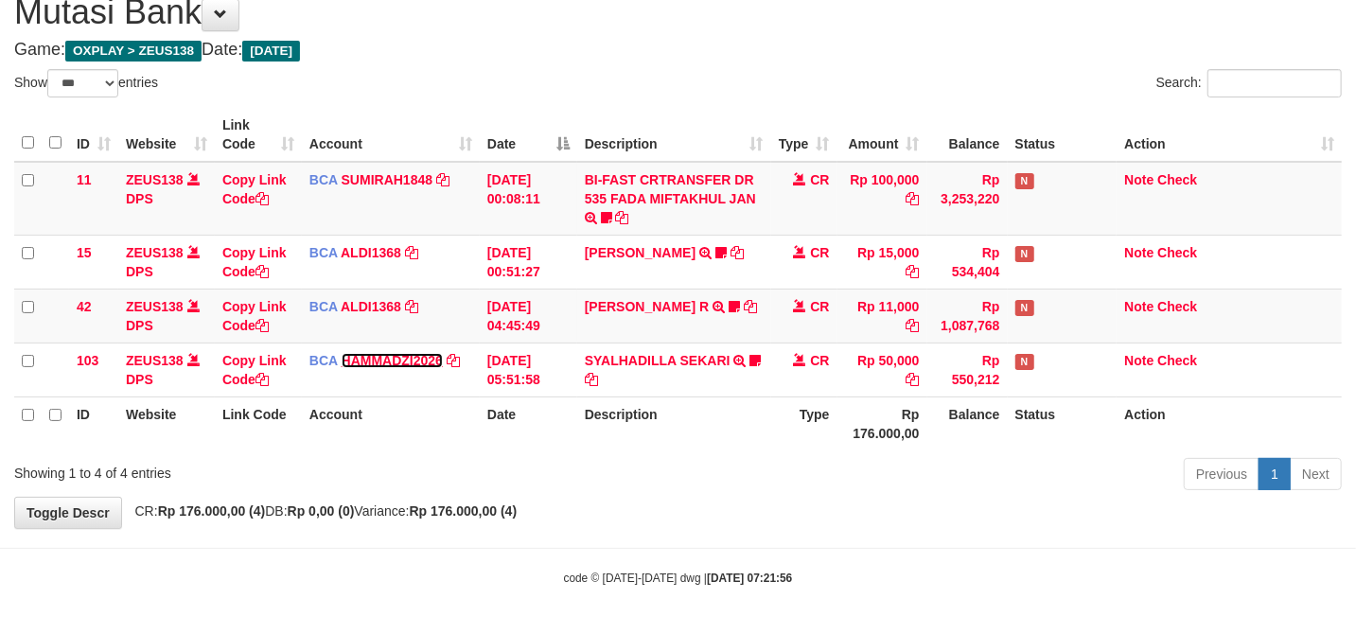
scroll to position [281, 0]
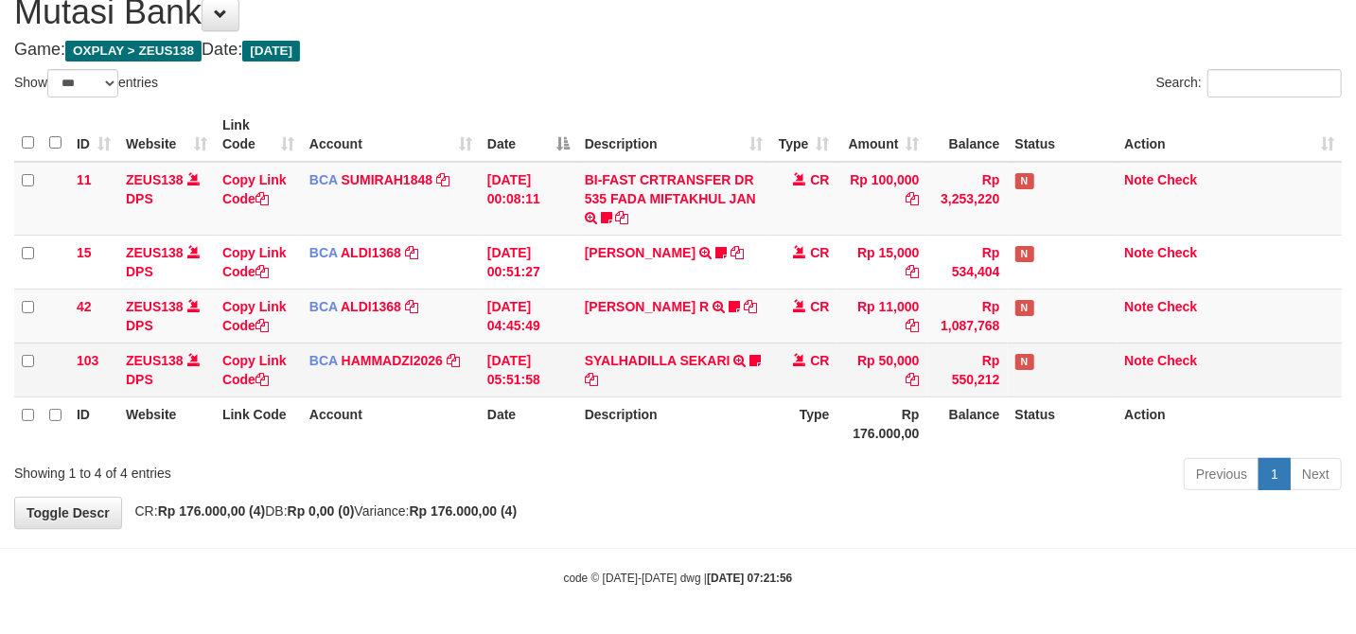
click at [456, 353] on tr "103 ZEUS138 DPS Copy Link Code BCA HAMMADZI2026 DPS MUHAMMAD ZIDAN KURNIAWAN mu…" at bounding box center [677, 369] width 1327 height 54
drag, startPoint x: 520, startPoint y: 344, endPoint x: 1349, endPoint y: 395, distance: 830.3
click at [524, 344] on td "[DATE] 05:51:58" at bounding box center [528, 369] width 97 height 54
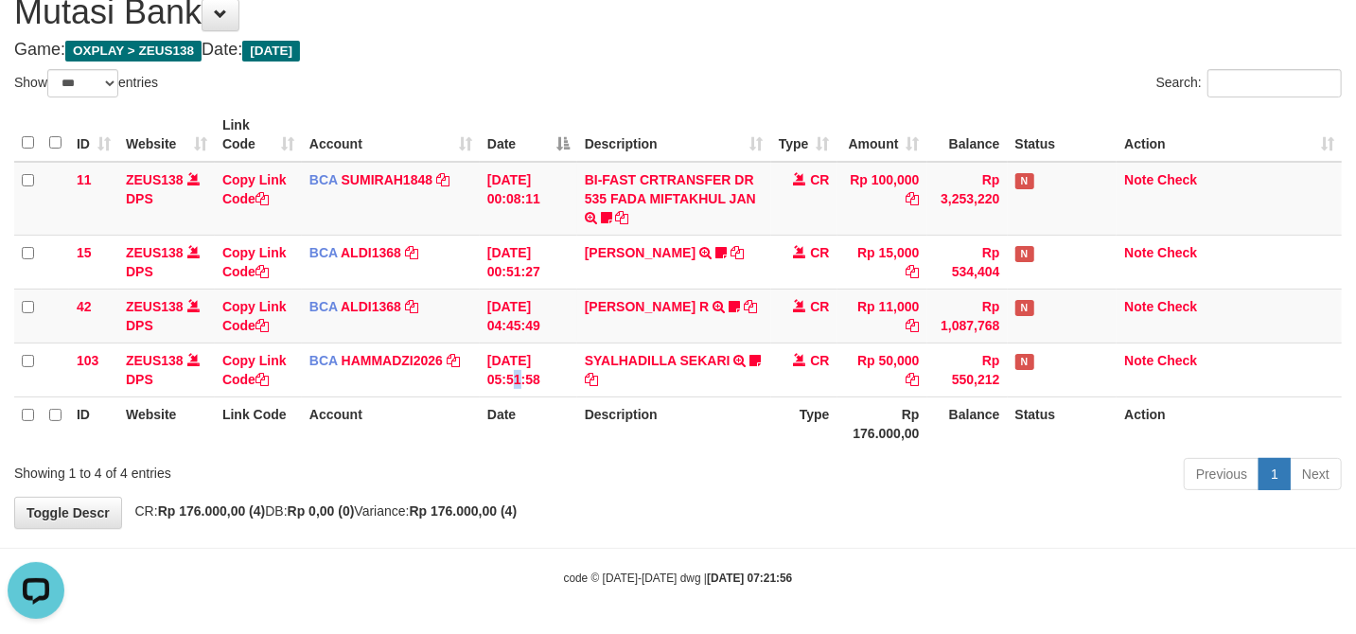
scroll to position [0, 0]
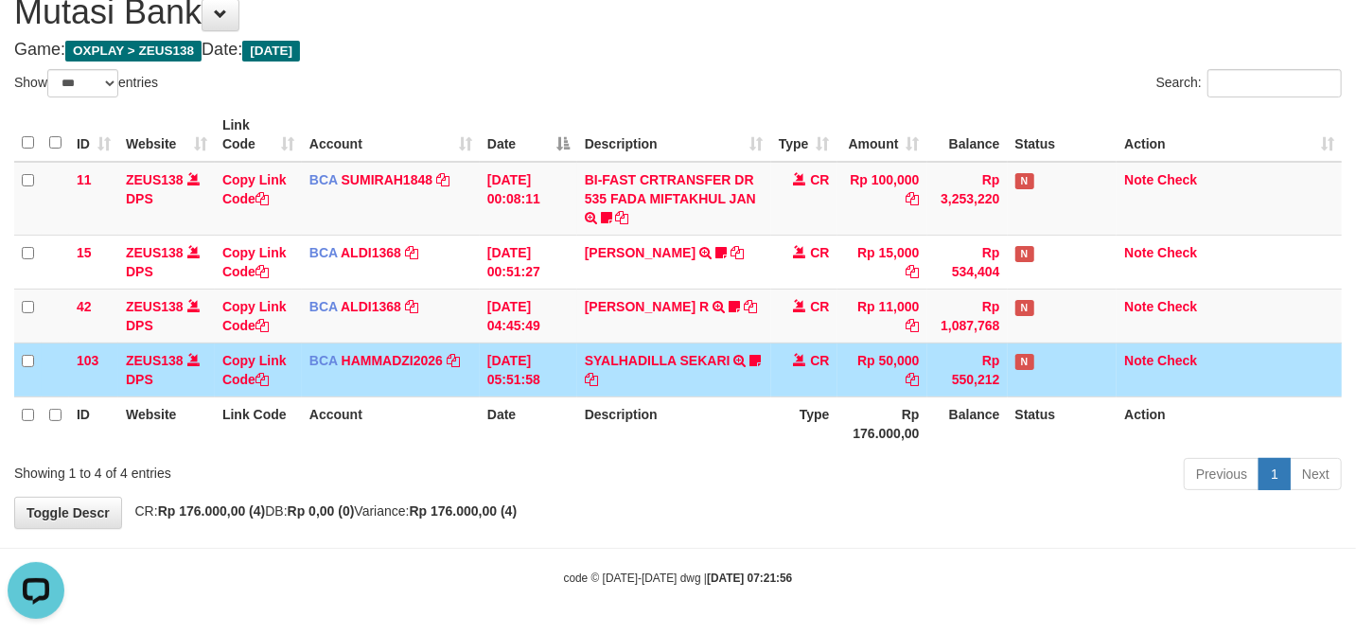
click at [568, 390] on td "31/08/2025 05:51:58" at bounding box center [528, 369] width 97 height 54
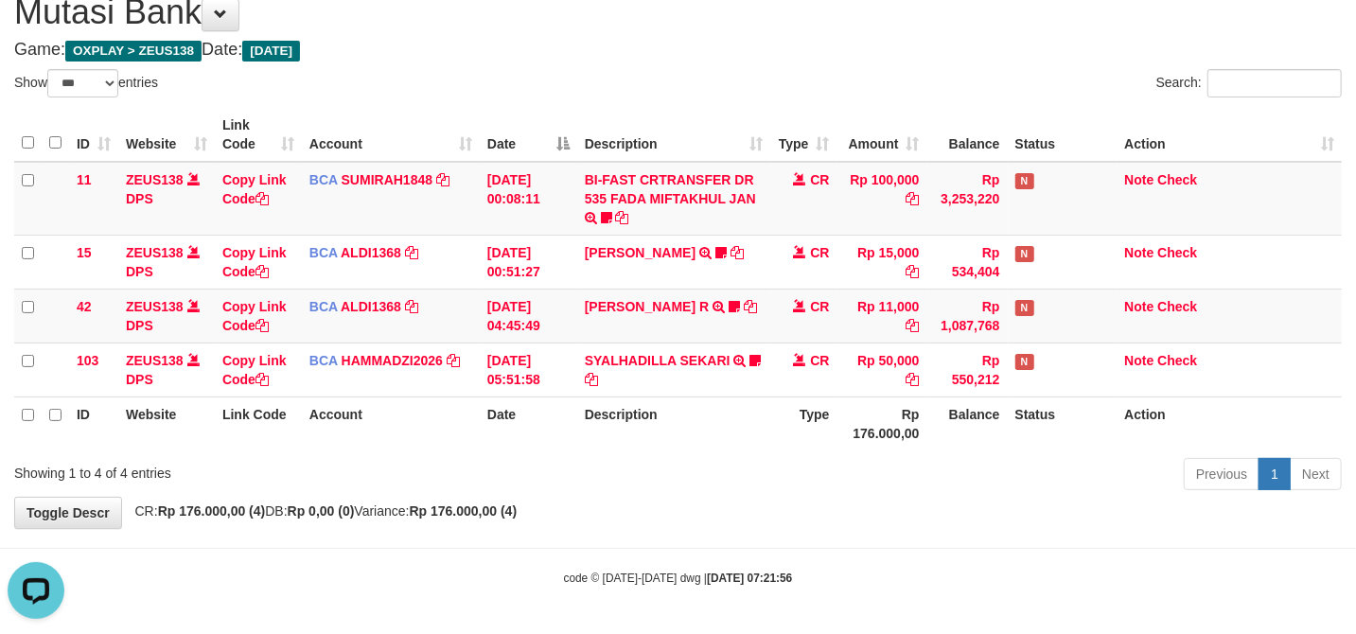
click at [645, 395] on table "ID Website Link Code Account Date Description Type Amount Balance Status Action…" at bounding box center [677, 279] width 1327 height 342
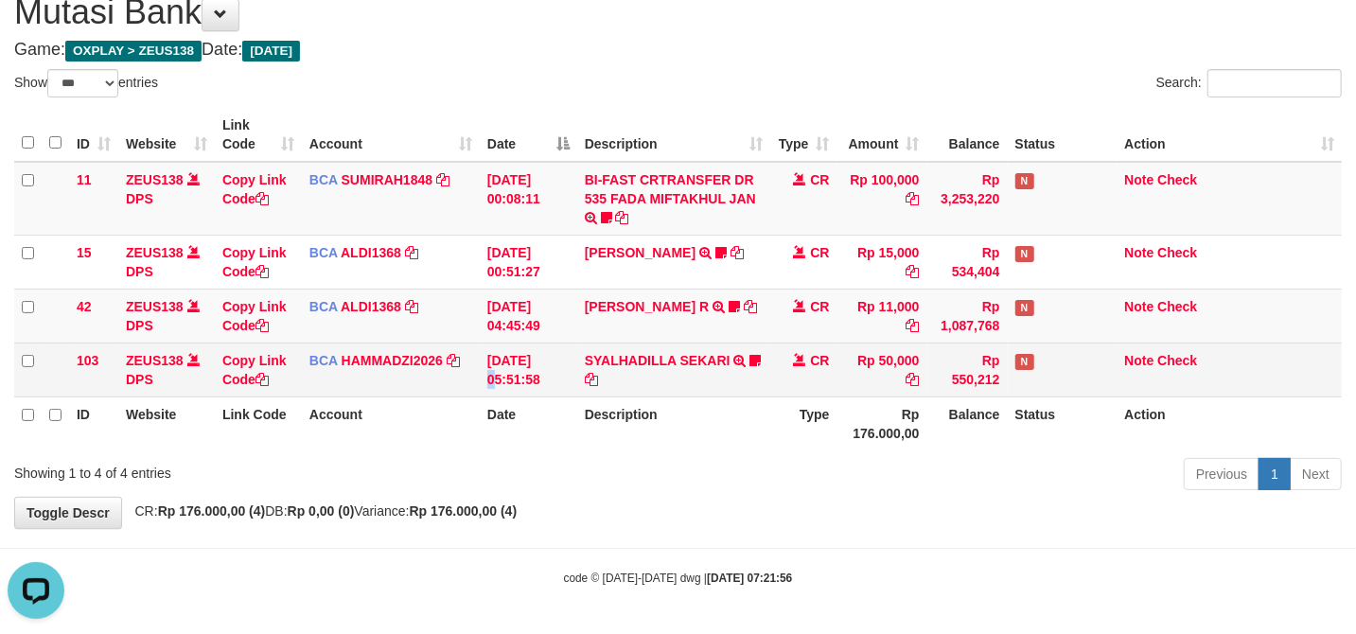
drag, startPoint x: 489, startPoint y: 357, endPoint x: 518, endPoint y: 342, distance: 32.6
click at [492, 357] on td "31/08/2025 05:51:58" at bounding box center [528, 369] width 97 height 54
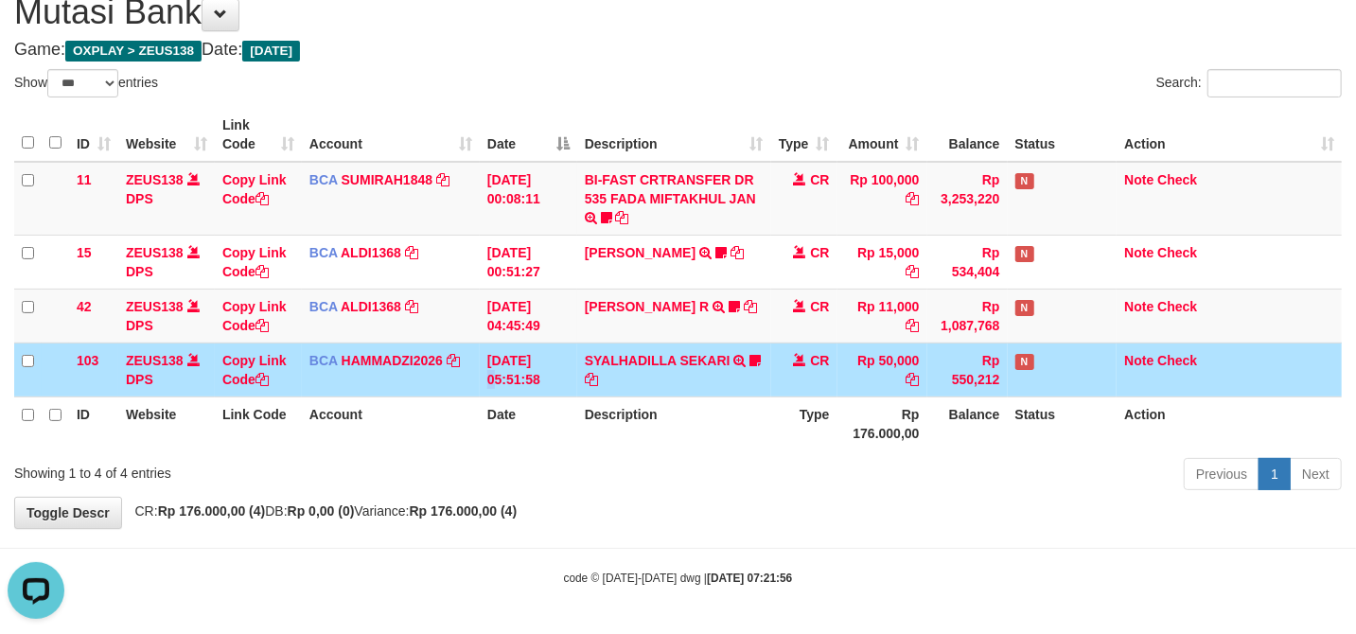
click at [562, 418] on th "Date" at bounding box center [528, 423] width 97 height 54
drag, startPoint x: 599, startPoint y: 402, endPoint x: 1094, endPoint y: 402, distance: 494.8
click at [600, 402] on th "Description" at bounding box center [674, 423] width 194 height 54
click at [615, 386] on td "SYALHADILLA SEKARI TRSF E-BANKING CR 08/31 ZAP41 SYALHADILLA SEKARI youreyes" at bounding box center [674, 369] width 194 height 54
click at [678, 363] on link "SYALHADILLA SEKARI" at bounding box center [658, 360] width 146 height 15
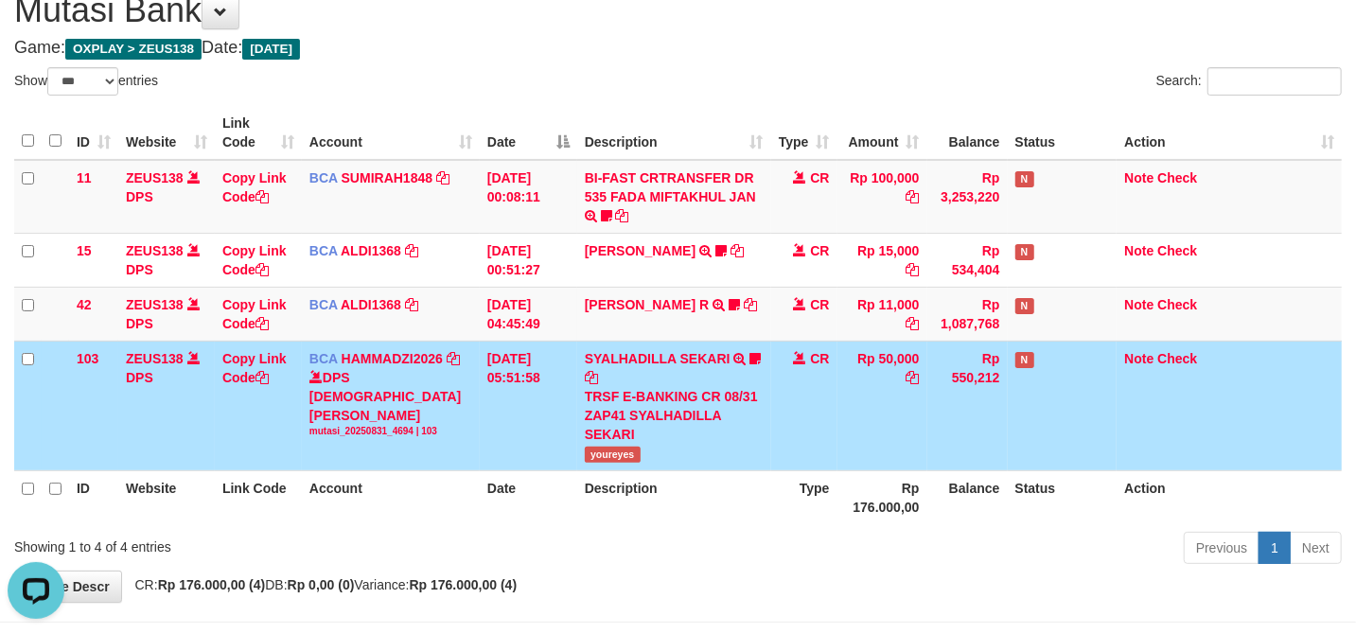
drag, startPoint x: 679, startPoint y: 379, endPoint x: 740, endPoint y: 358, distance: 64.3
click at [693, 376] on td "SYALHADILLA SEKARI TRSF E-BANKING CR 08/31 ZAP41 SYALHADILLA SEKARI youreyes" at bounding box center [674, 406] width 194 height 130
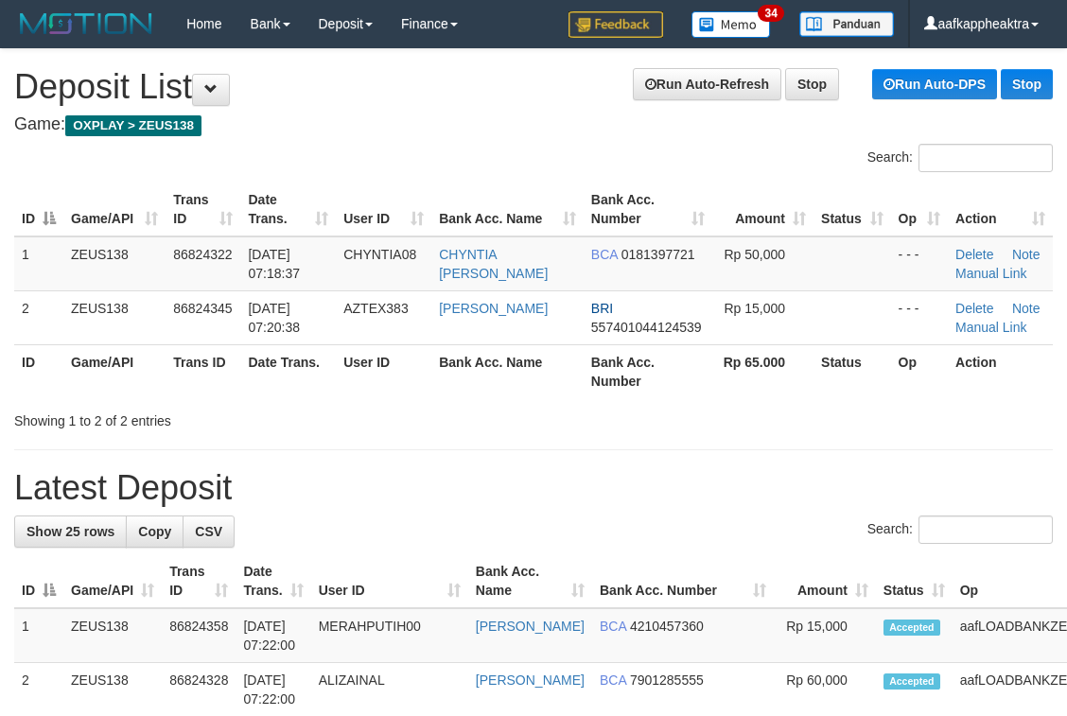
scroll to position [24, 0]
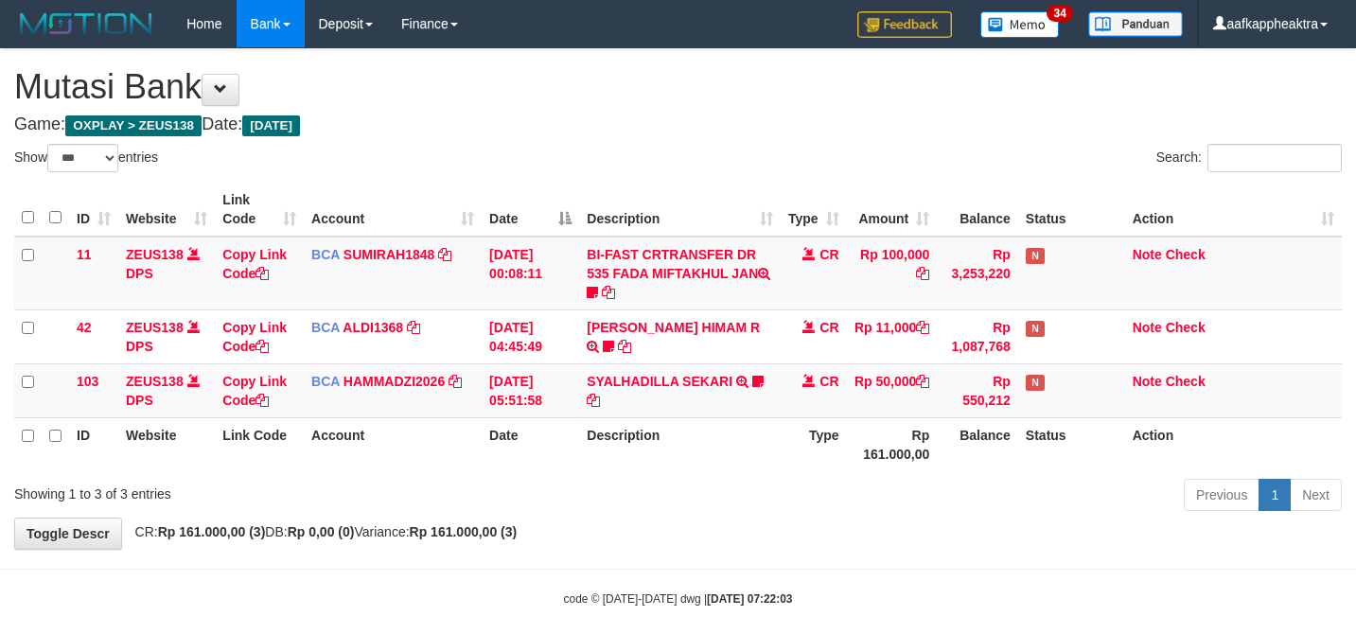
select select "***"
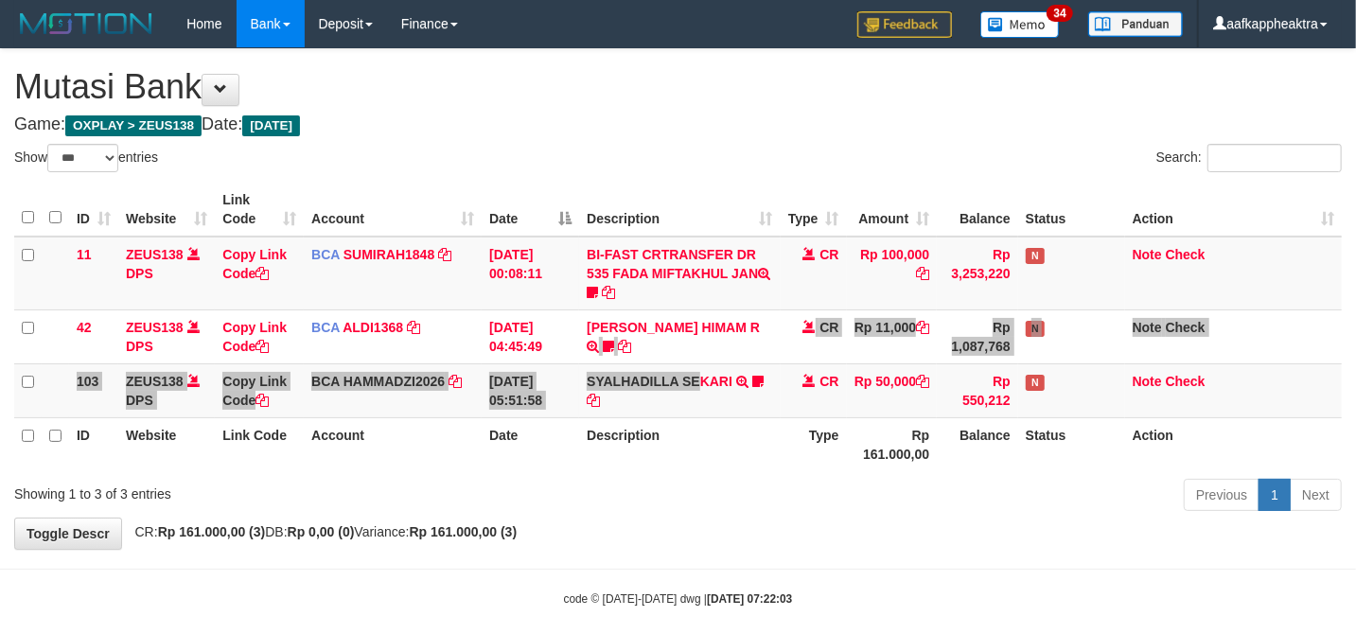
scroll to position [23, 0]
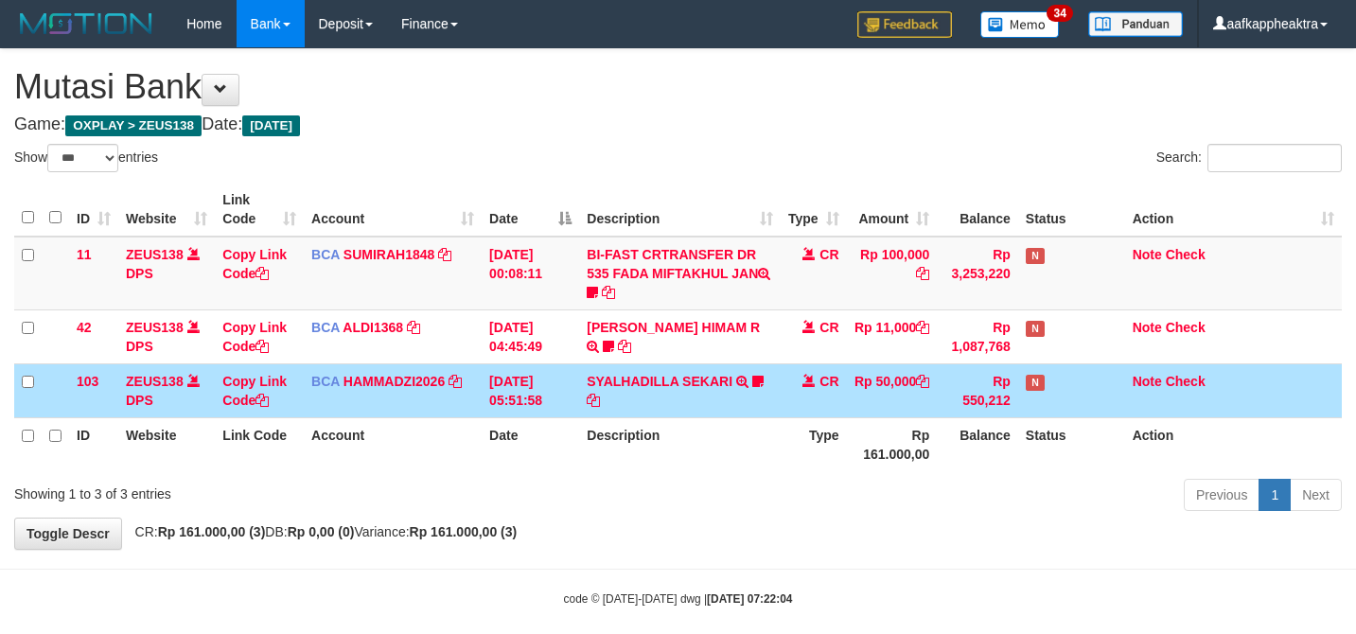
select select "***"
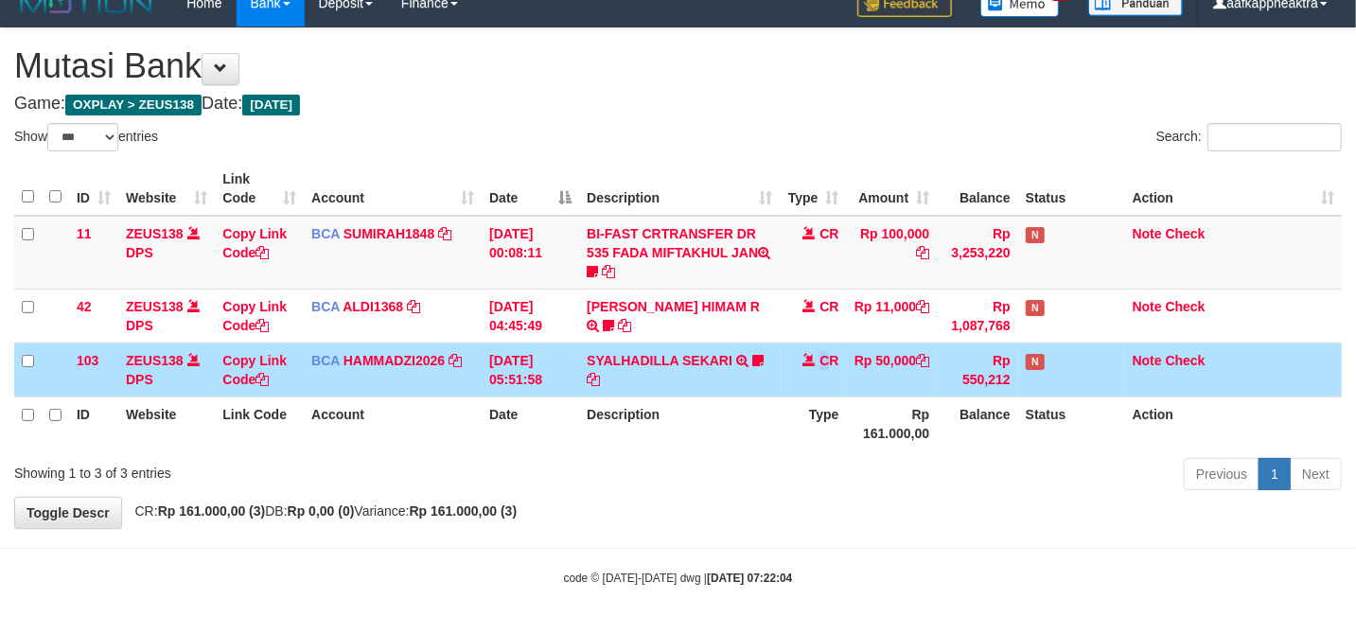
click at [821, 371] on td "CR" at bounding box center [814, 369] width 66 height 54
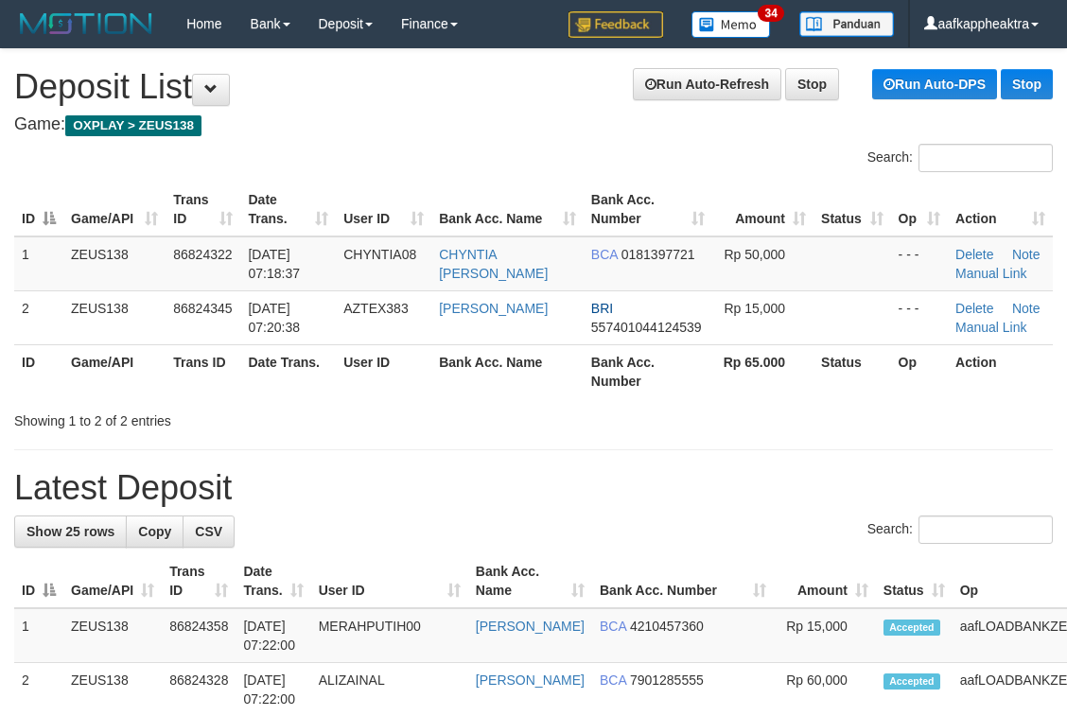
scroll to position [24, 0]
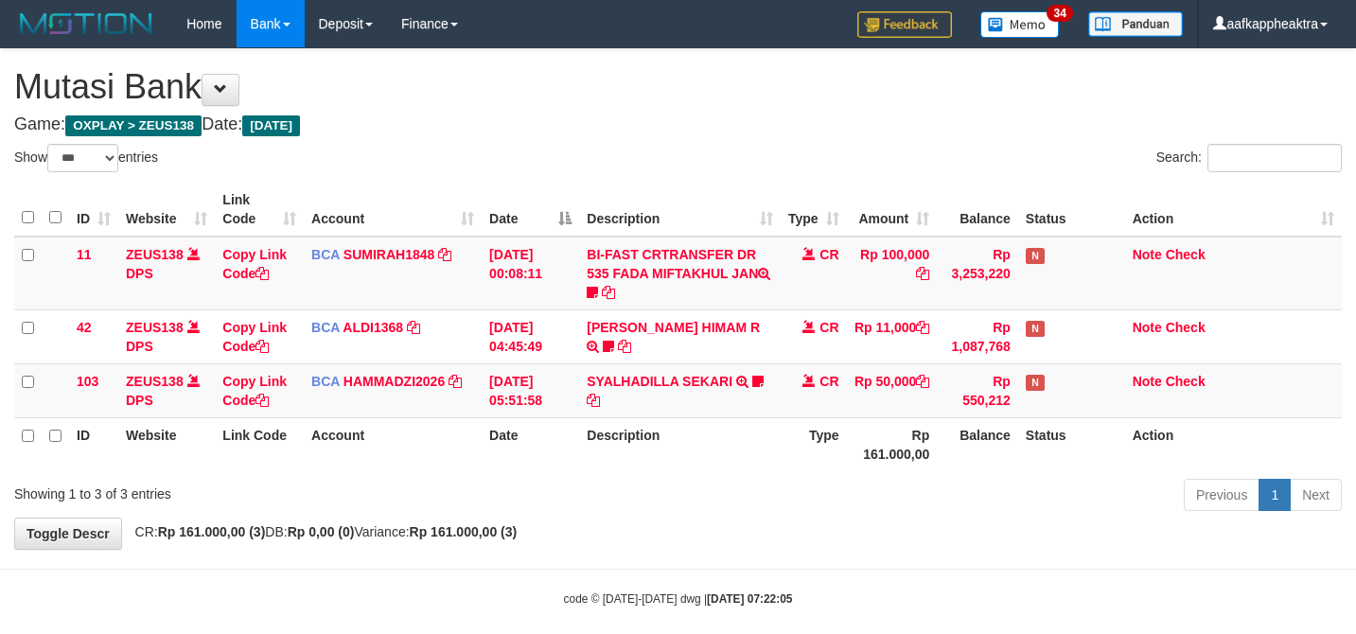
select select "***"
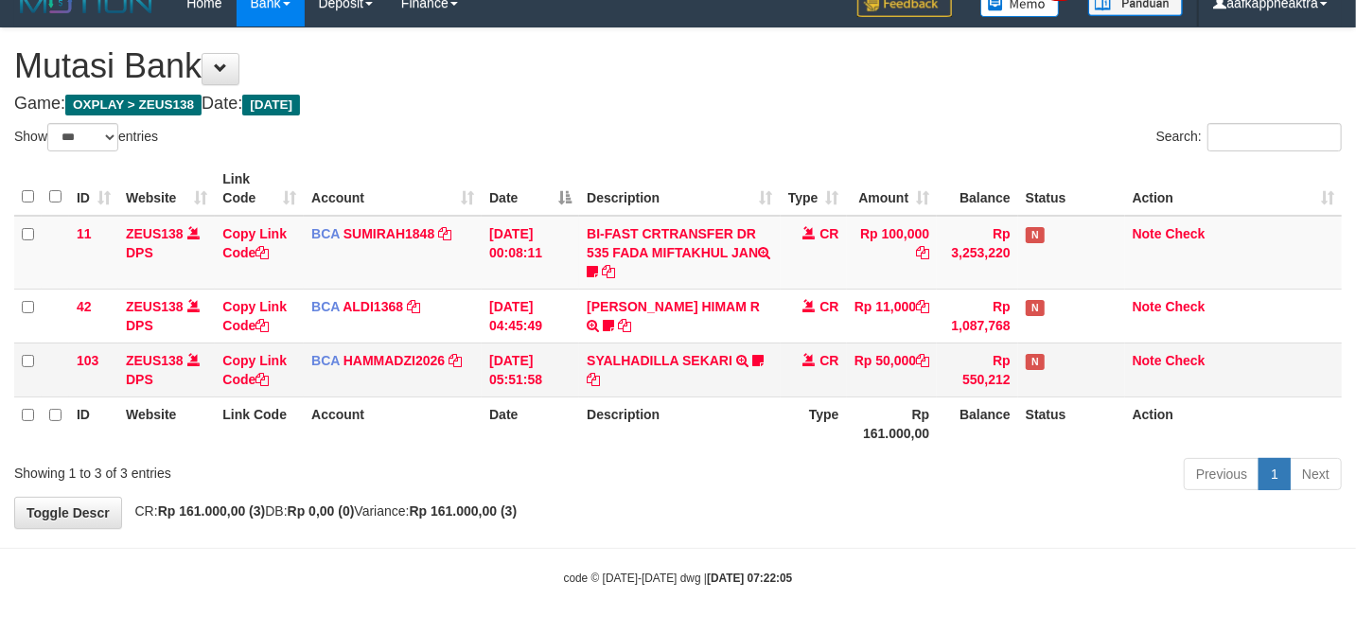
click at [681, 367] on td "SYALHADILLA SEKARI TRSF E-BANKING CR 08/31 ZAP41 SYALHADILLA SEKARI youreyes" at bounding box center [679, 369] width 201 height 54
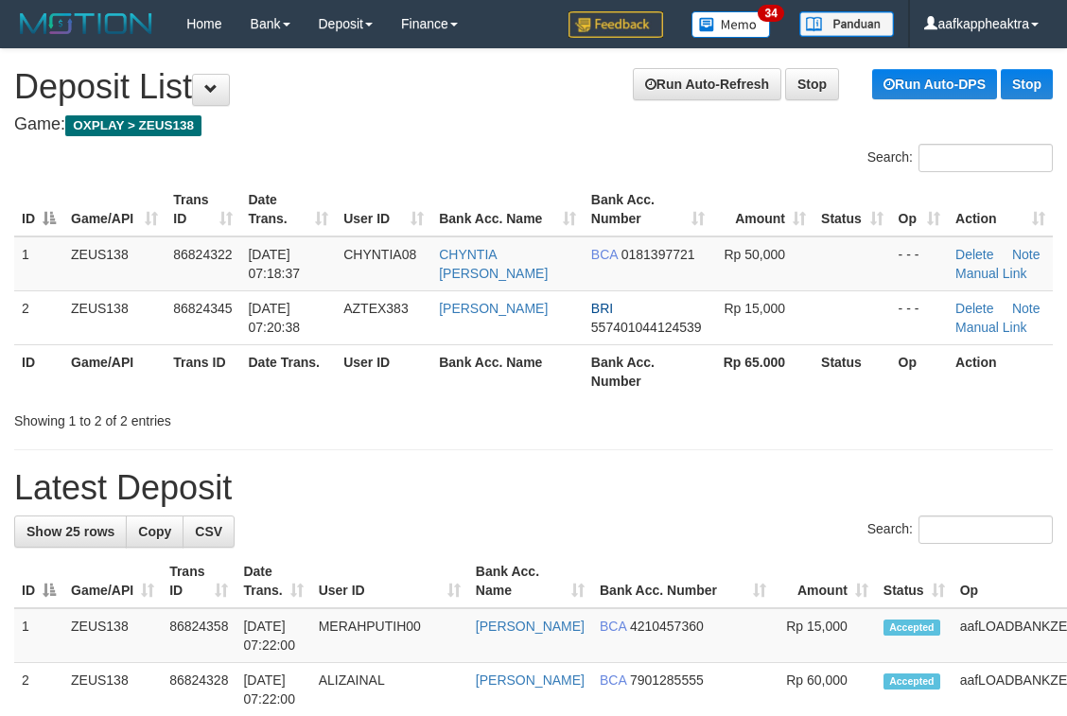
scroll to position [24, 0]
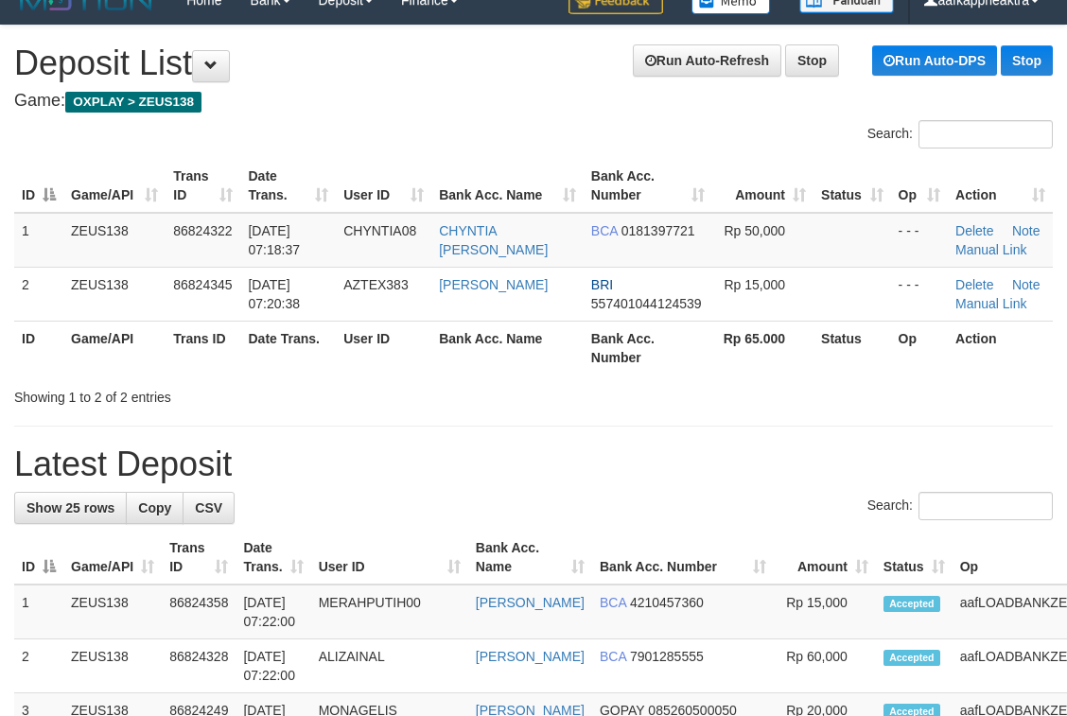
drag, startPoint x: 433, startPoint y: 562, endPoint x: 392, endPoint y: 562, distance: 41.6
click at [430, 564] on th "User ID" at bounding box center [389, 558] width 157 height 54
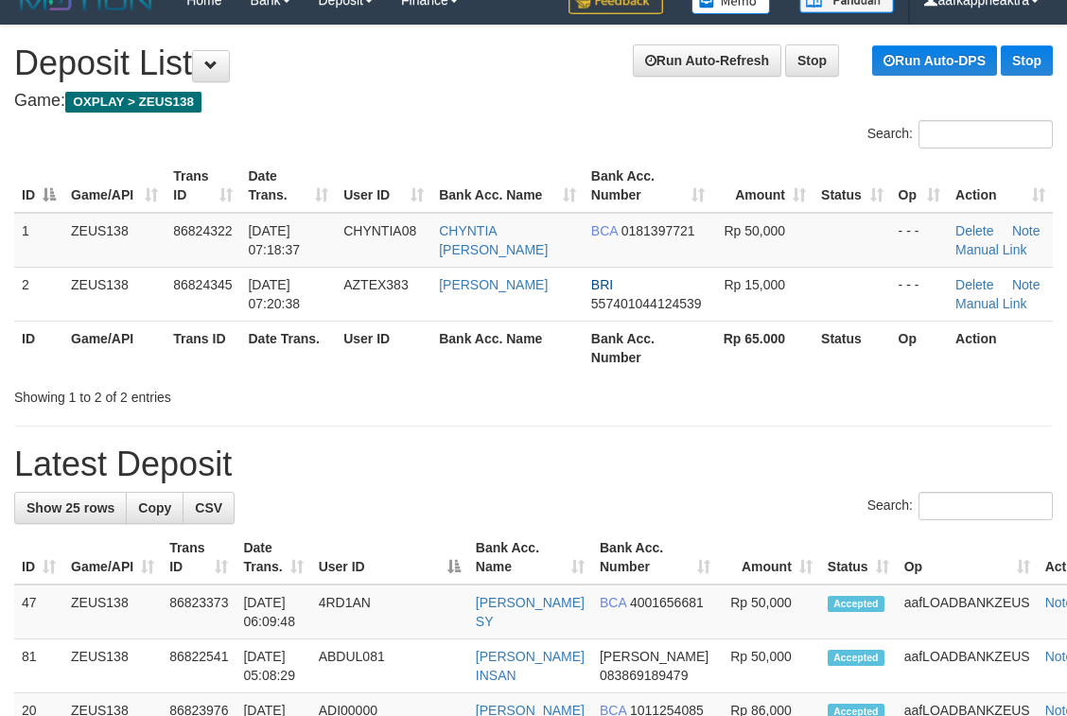
drag, startPoint x: 259, startPoint y: 445, endPoint x: 4, endPoint y: 441, distance: 255.5
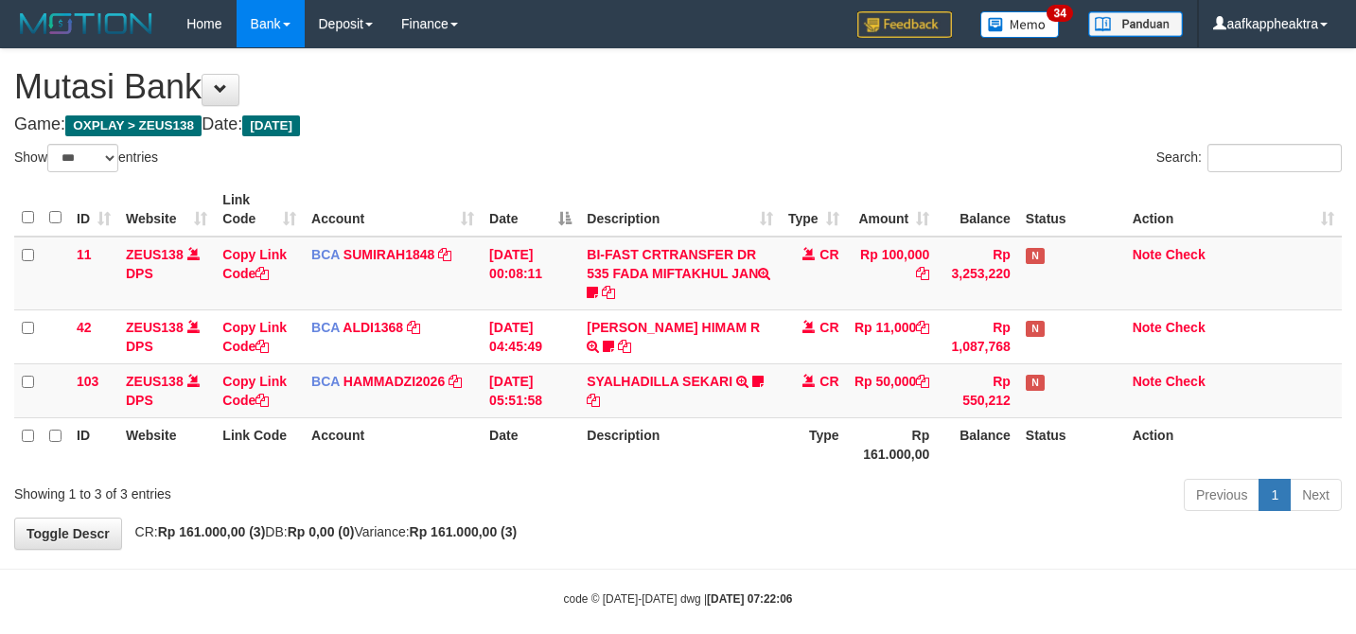
select select "***"
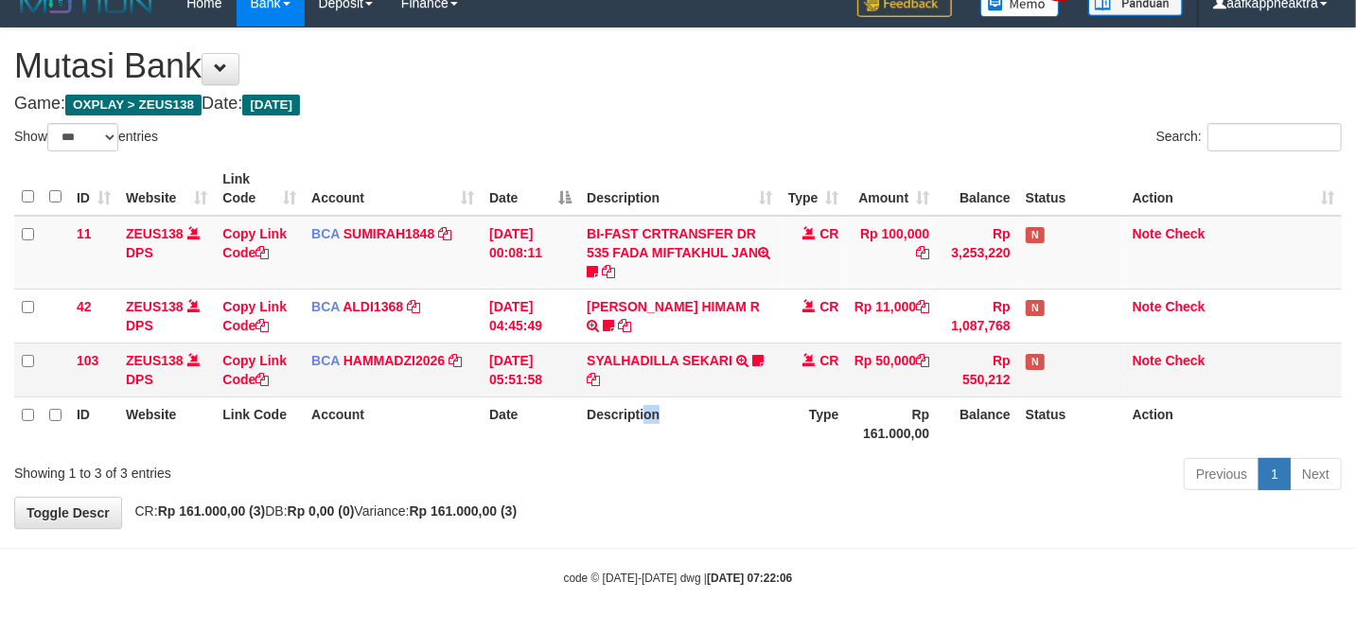
drag, startPoint x: 545, startPoint y: 376, endPoint x: 584, endPoint y: 360, distance: 41.6
click at [546, 376] on td "[DATE] 05:51:58" at bounding box center [530, 369] width 97 height 54
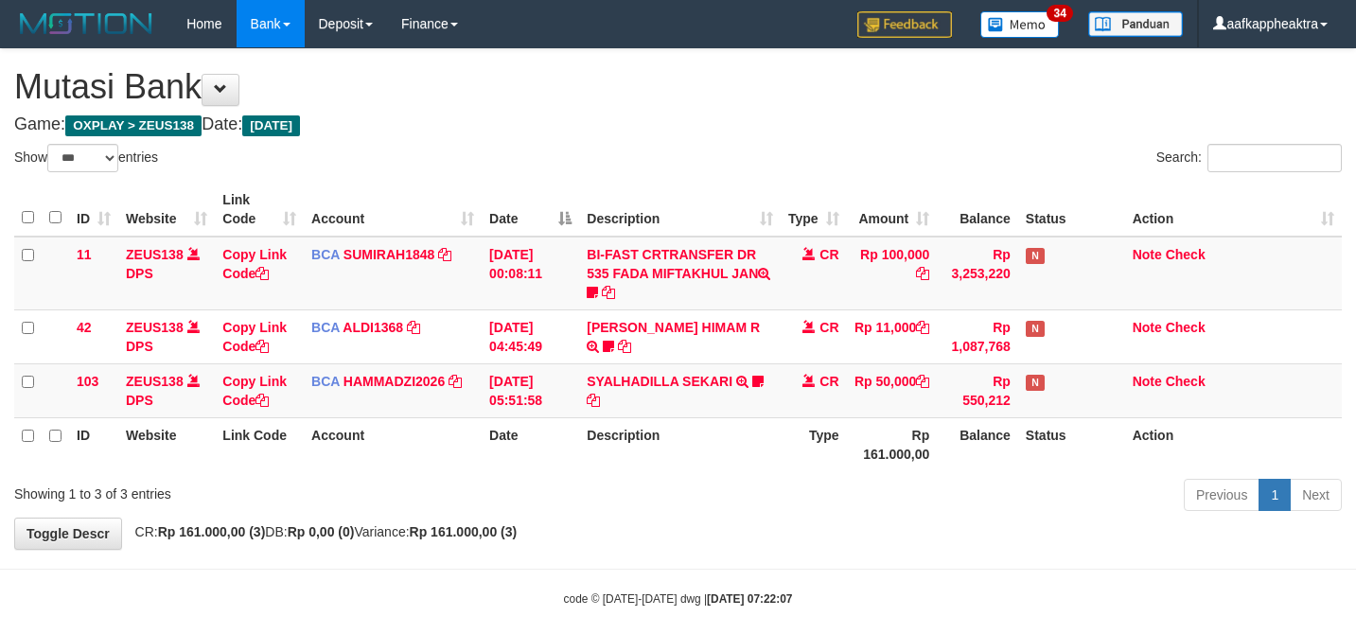
select select "***"
click at [662, 339] on td "[PERSON_NAME] HIMAM R TRSF E-BANKING CR 3108/FTSCY/WS95051 11000.00202508315141…" at bounding box center [679, 336] width 201 height 54
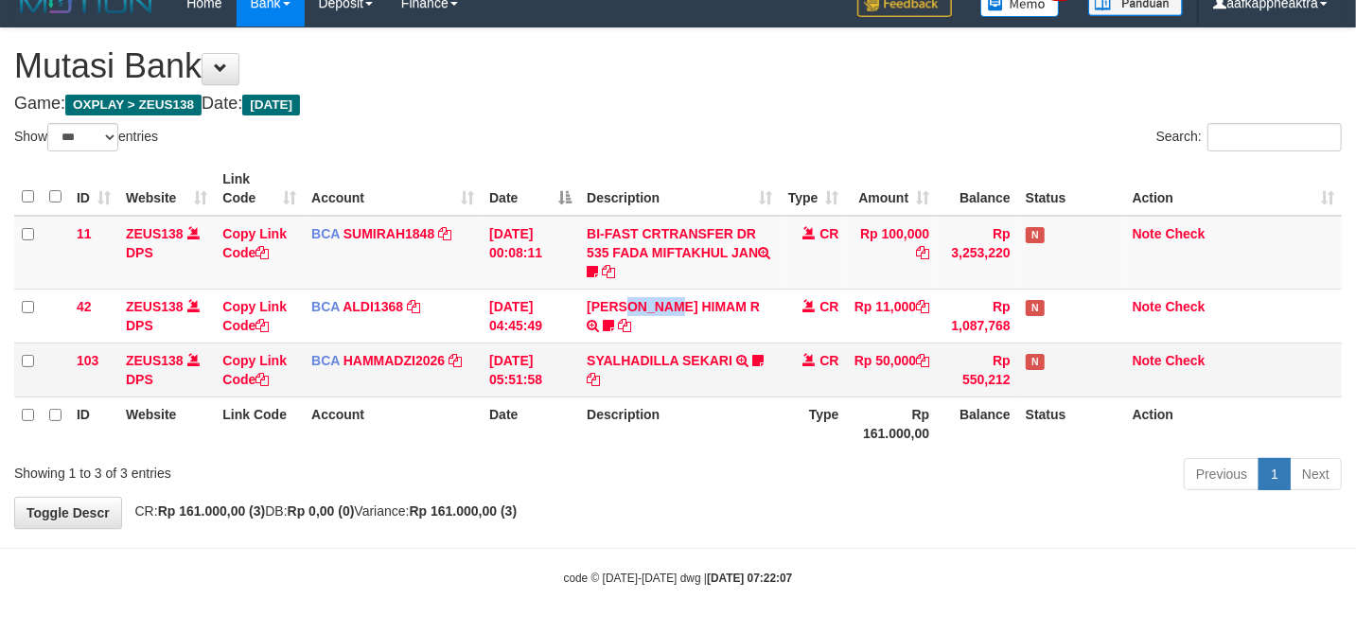
click at [663, 339] on td "[PERSON_NAME] HIMAM R TRSF E-BANKING CR 3108/FTSCY/WS95051 11000.00202508315141…" at bounding box center [679, 316] width 201 height 54
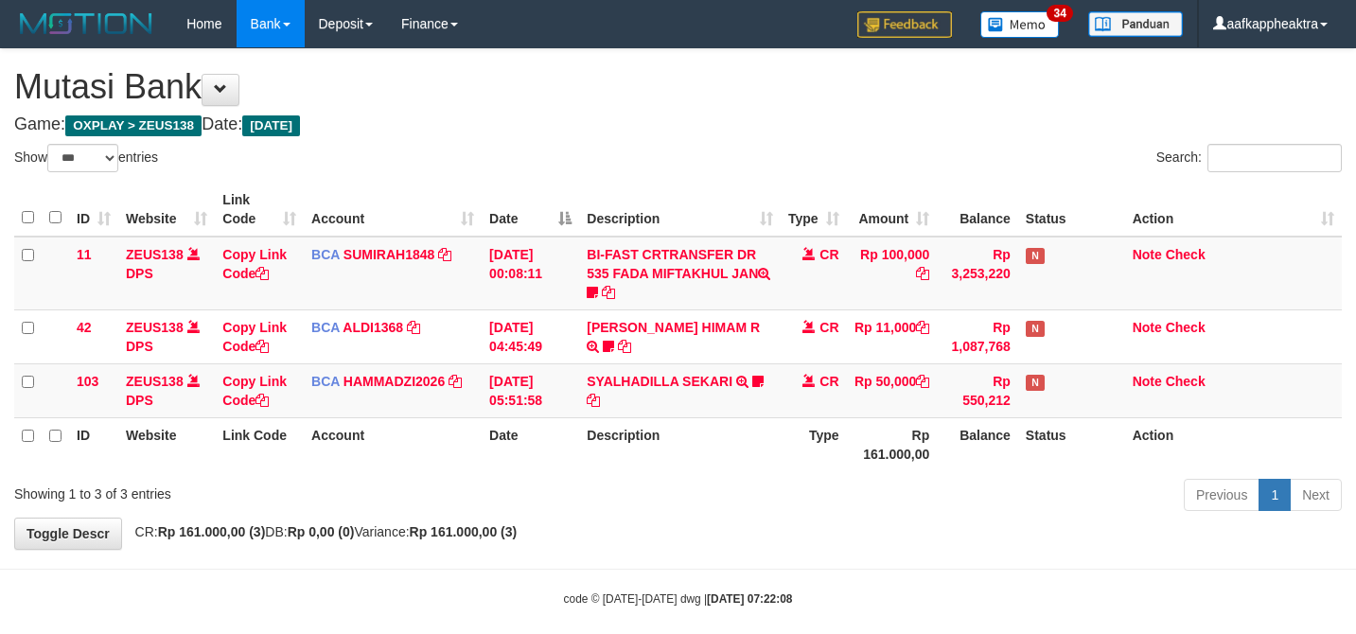
select select "***"
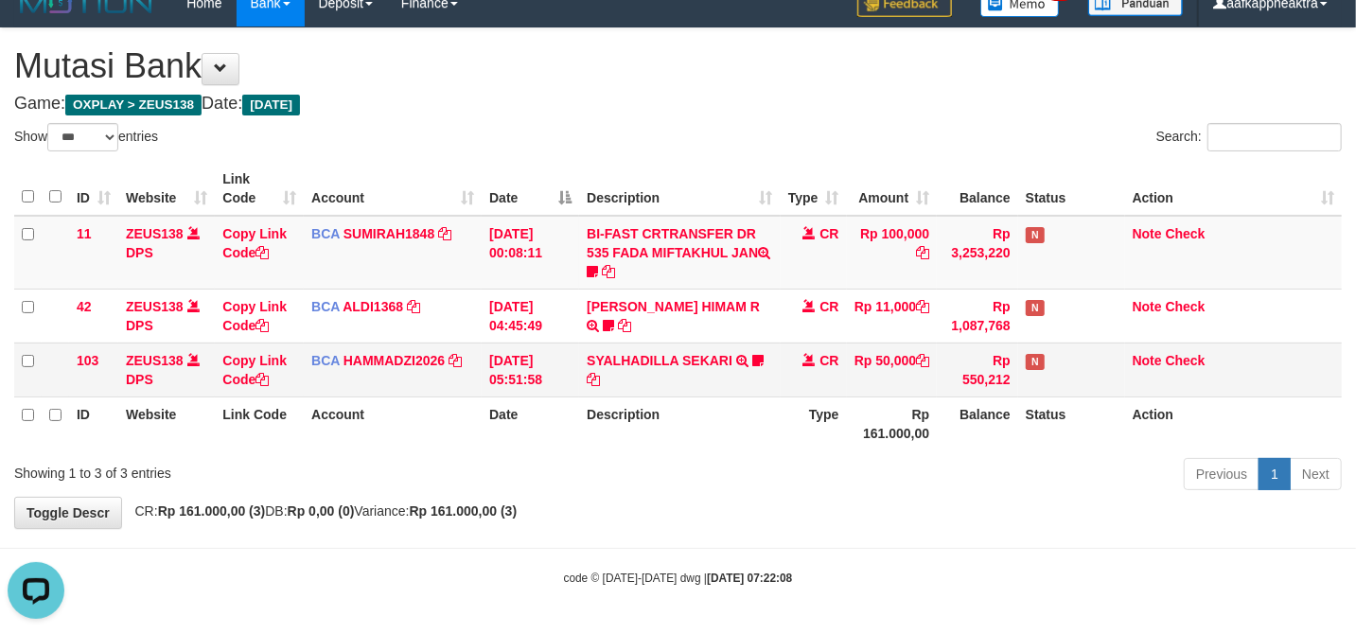
click at [713, 383] on td "SYALHADILLA SEKARI TRSF E-BANKING CR 08/31 ZAP41 SYALHADILLA SEKARI youreyes" at bounding box center [679, 369] width 201 height 54
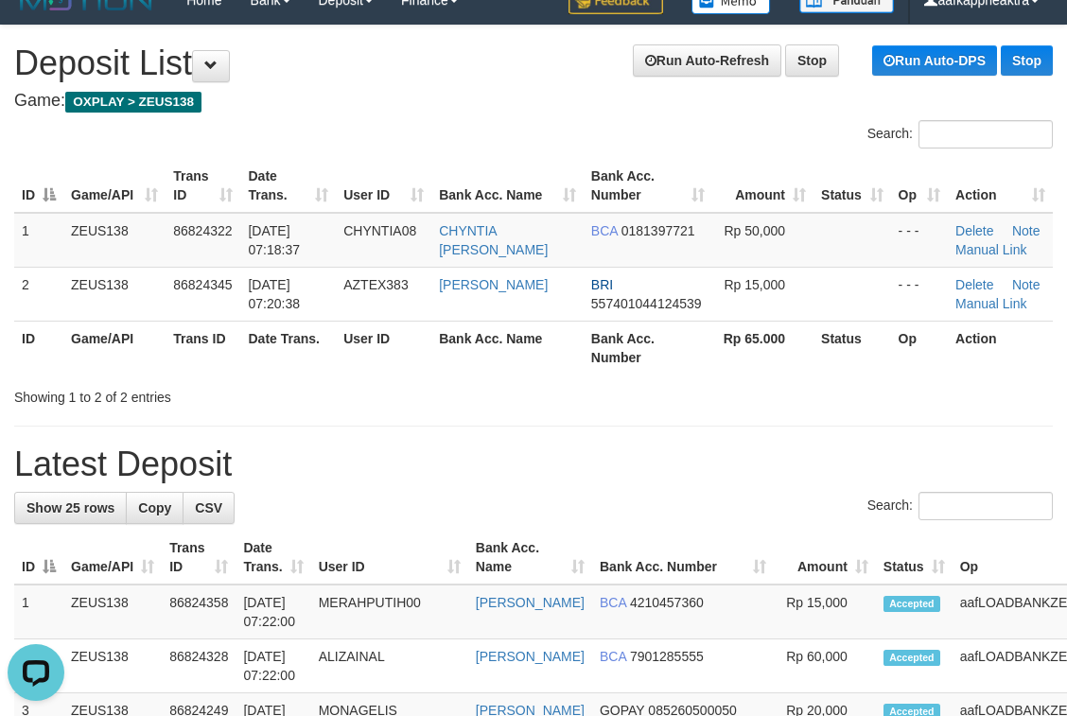
click at [573, 517] on div "Search:" at bounding box center [533, 508] width 1039 height 33
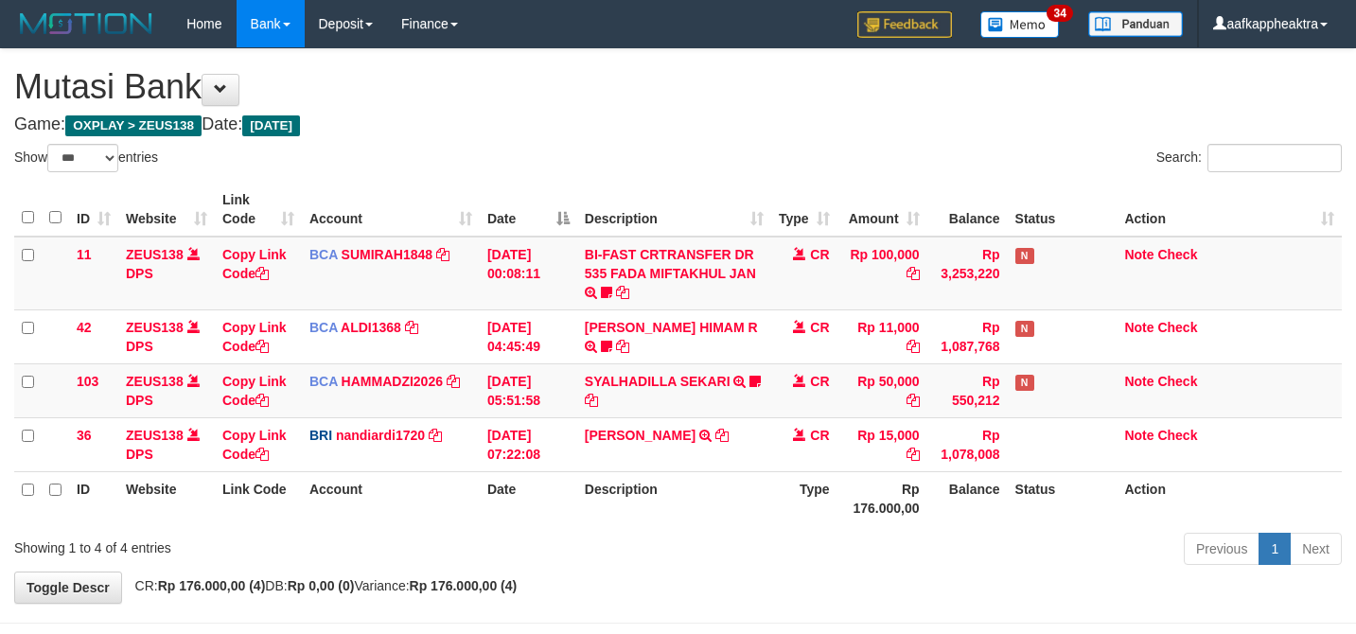
select select "***"
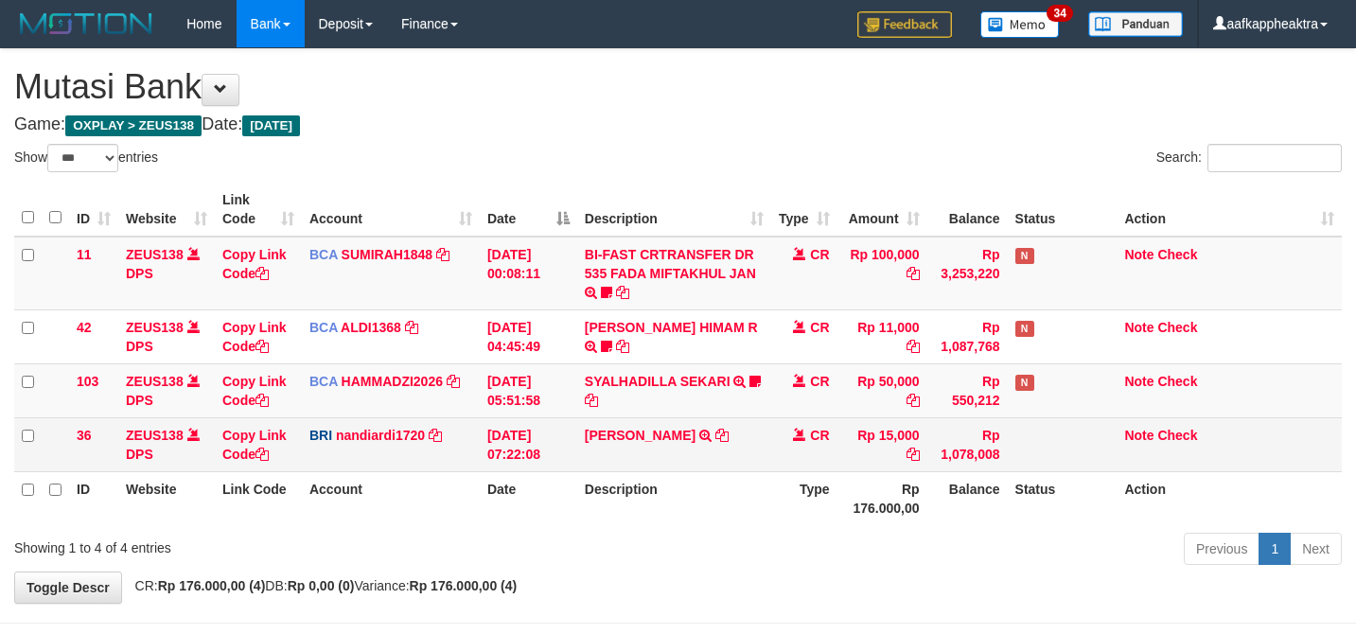
scroll to position [23, 0]
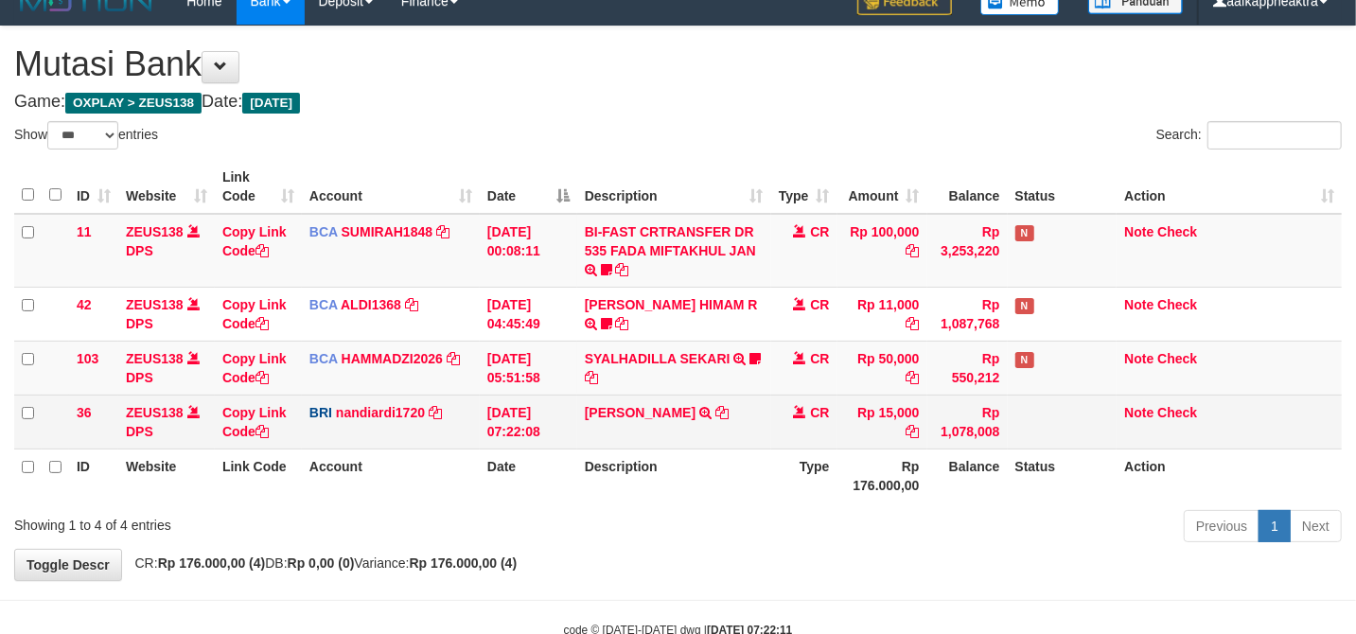
click at [736, 402] on td "YENI SUSANTO TRANSFER NBMB YENI SUSANTO TO NANDI ARDIANSYAH" at bounding box center [674, 422] width 194 height 54
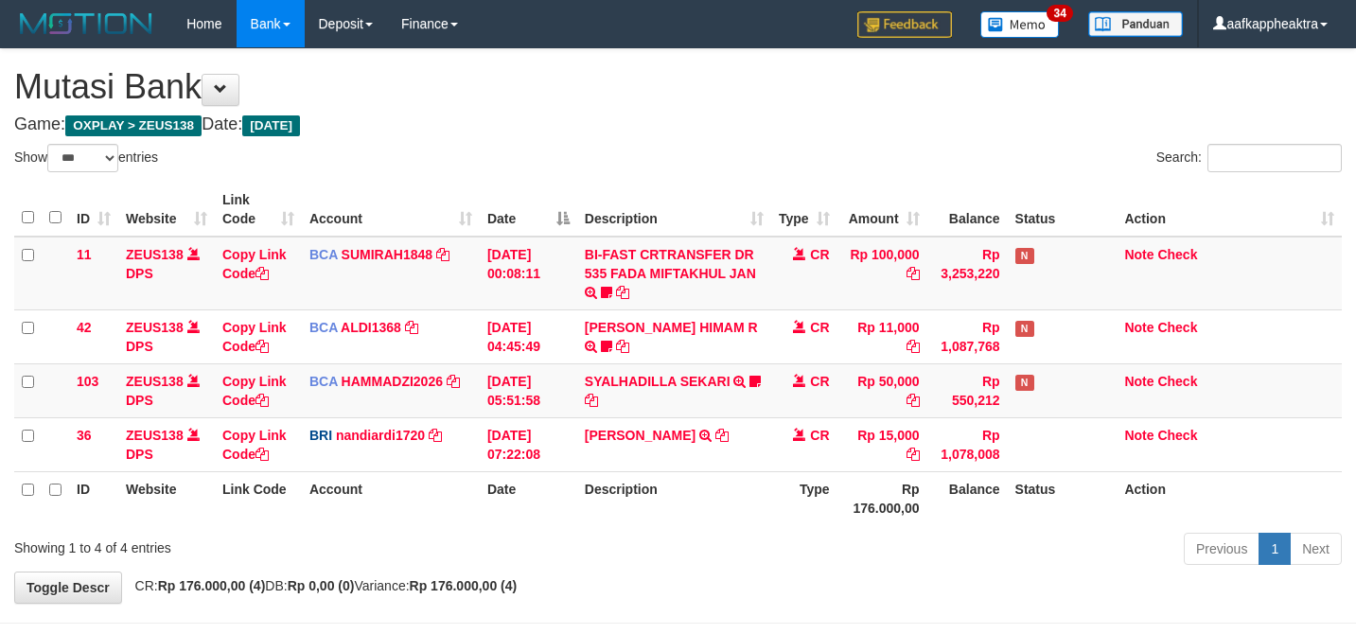
select select "***"
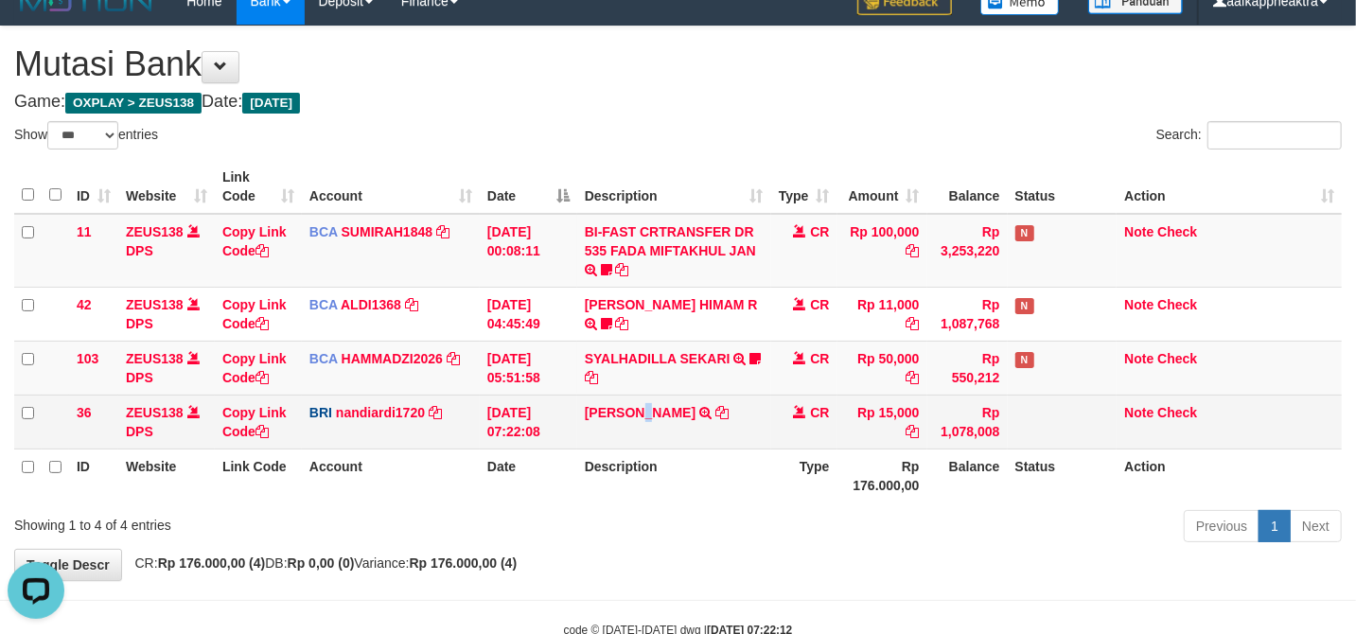
click at [645, 447] on td "YENI SUSANTO TRANSFER NBMB YENI SUSANTO TO NANDI ARDIANSYAH" at bounding box center [674, 422] width 194 height 54
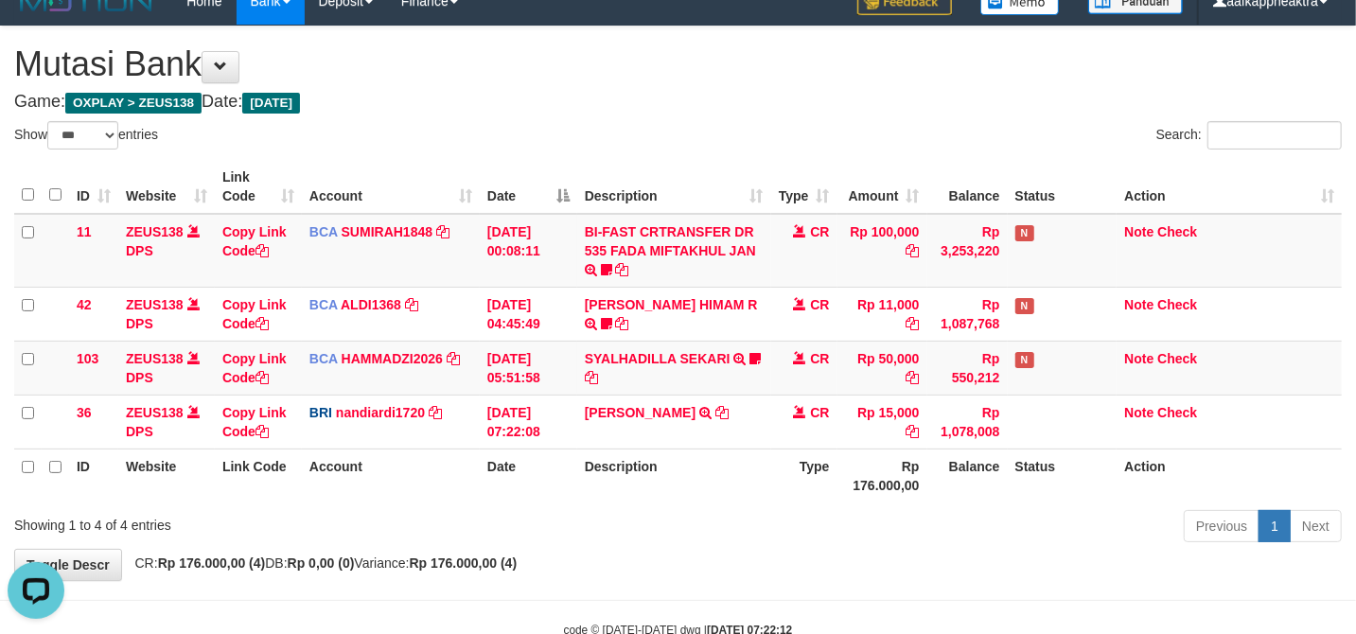
drag, startPoint x: 662, startPoint y: 439, endPoint x: 905, endPoint y: 467, distance: 244.8
click at [687, 440] on td "YENI SUSANTO TRANSFER NBMB YENI SUSANTO TO NANDI ARDIANSYAH" at bounding box center [674, 422] width 194 height 54
click at [723, 492] on th "Description" at bounding box center [674, 475] width 194 height 54
click at [696, 492] on th "Description" at bounding box center [674, 475] width 194 height 54
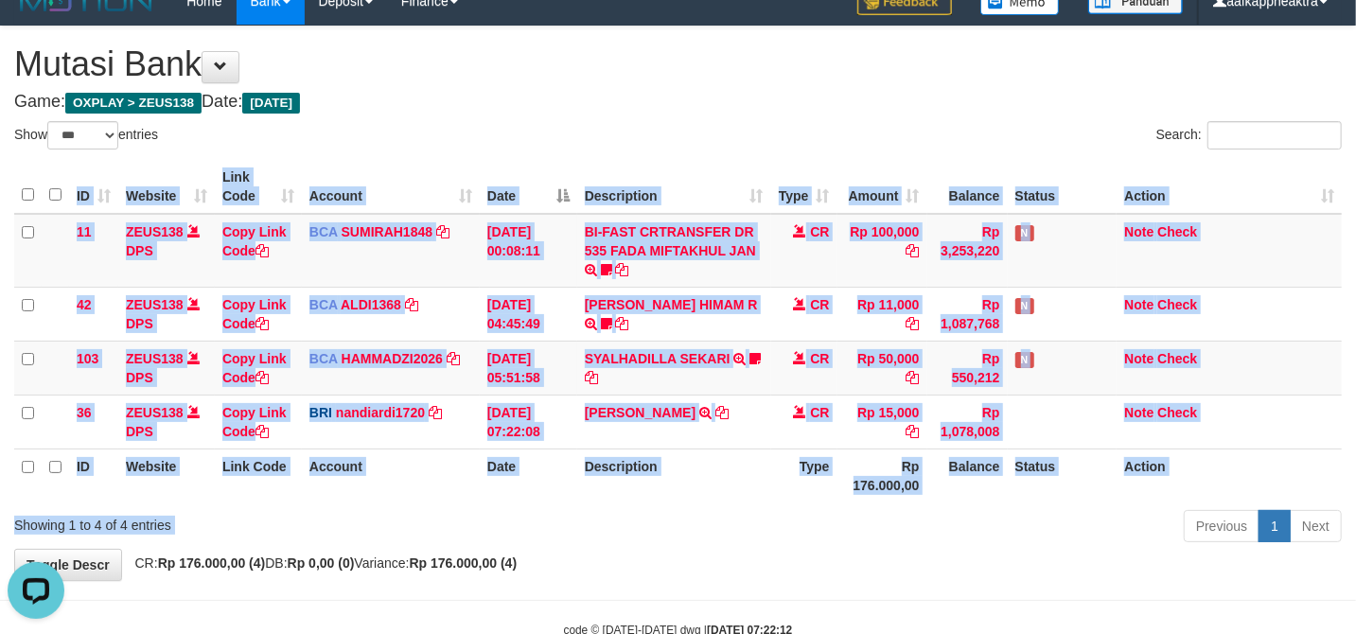
drag, startPoint x: 716, startPoint y: 511, endPoint x: 731, endPoint y: 532, distance: 25.7
click at [730, 528] on div "Show ** ** ** *** entries Search: ID Website Link Code Account Date Description…" at bounding box center [677, 335] width 1327 height 428
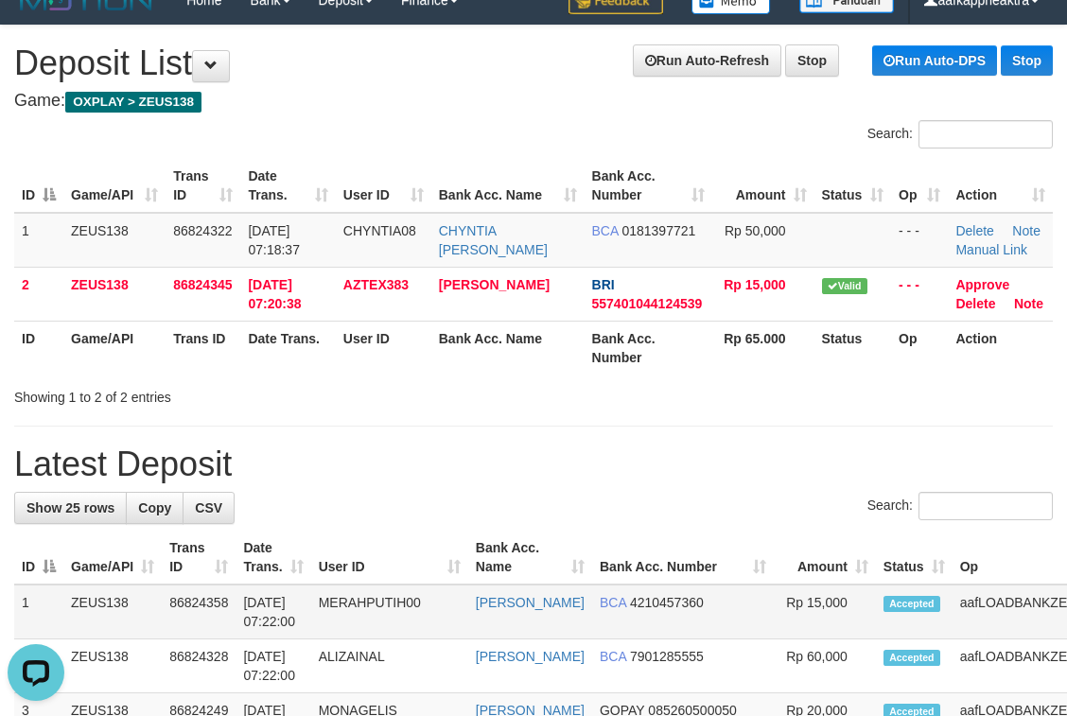
drag, startPoint x: 637, startPoint y: 622, endPoint x: 561, endPoint y: 618, distance: 75.8
click at [629, 623] on td "BCA 4210457360" at bounding box center [683, 612] width 182 height 55
click at [523, 538] on th "Bank Acc. Name" at bounding box center [530, 558] width 124 height 54
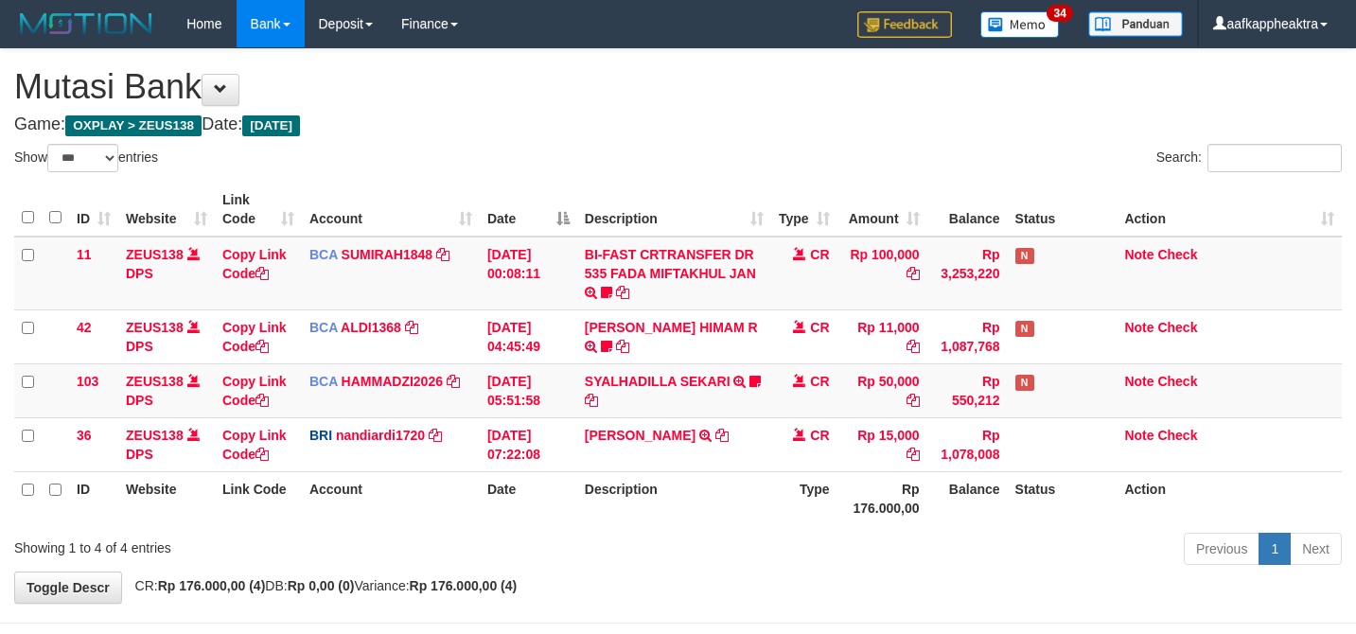
select select "***"
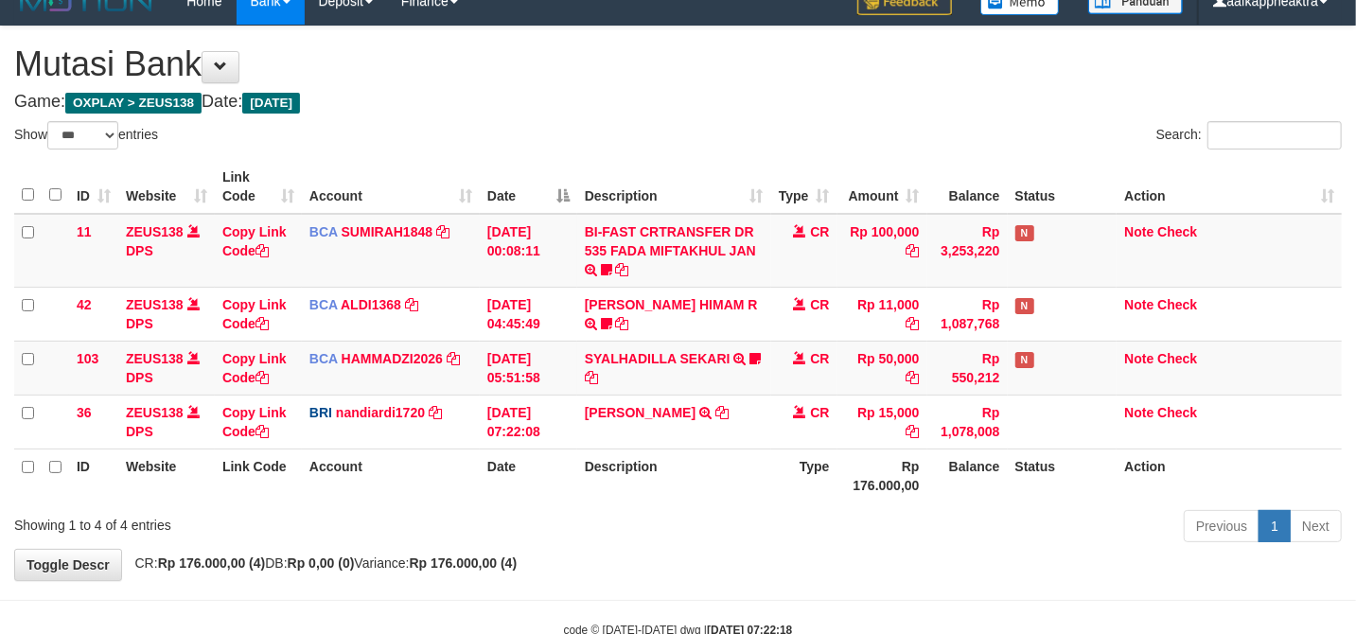
click at [724, 532] on div "Previous 1 Next" at bounding box center [960, 528] width 763 height 41
click at [728, 530] on div "Previous 1 Next" at bounding box center [960, 528] width 763 height 41
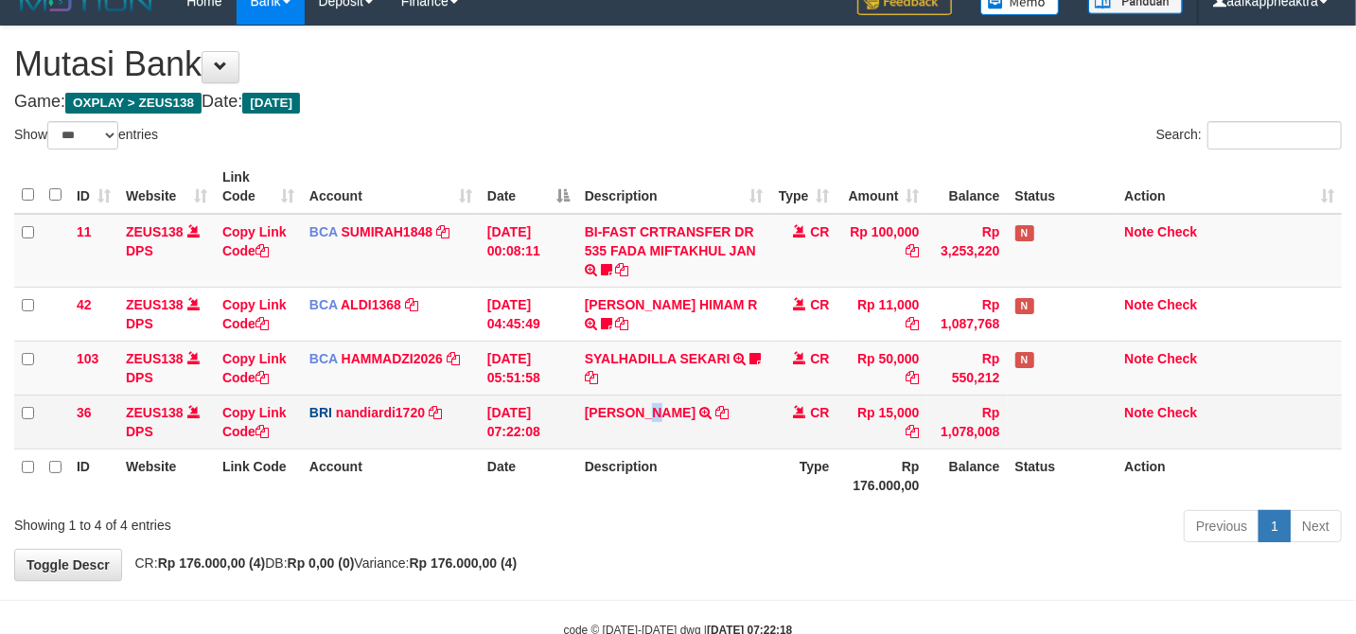
drag, startPoint x: 647, startPoint y: 406, endPoint x: 758, endPoint y: 430, distance: 113.2
click at [728, 426] on td "YENI SUSANTO TRANSFER NBMB YENI SUSANTO TO NANDI ARDIANSYAH" at bounding box center [674, 422] width 194 height 54
click at [701, 395] on td "YENI SUSANTO TRANSFER NBMB YENI SUSANTO TO NANDI ARDIANSYAH" at bounding box center [674, 422] width 194 height 54
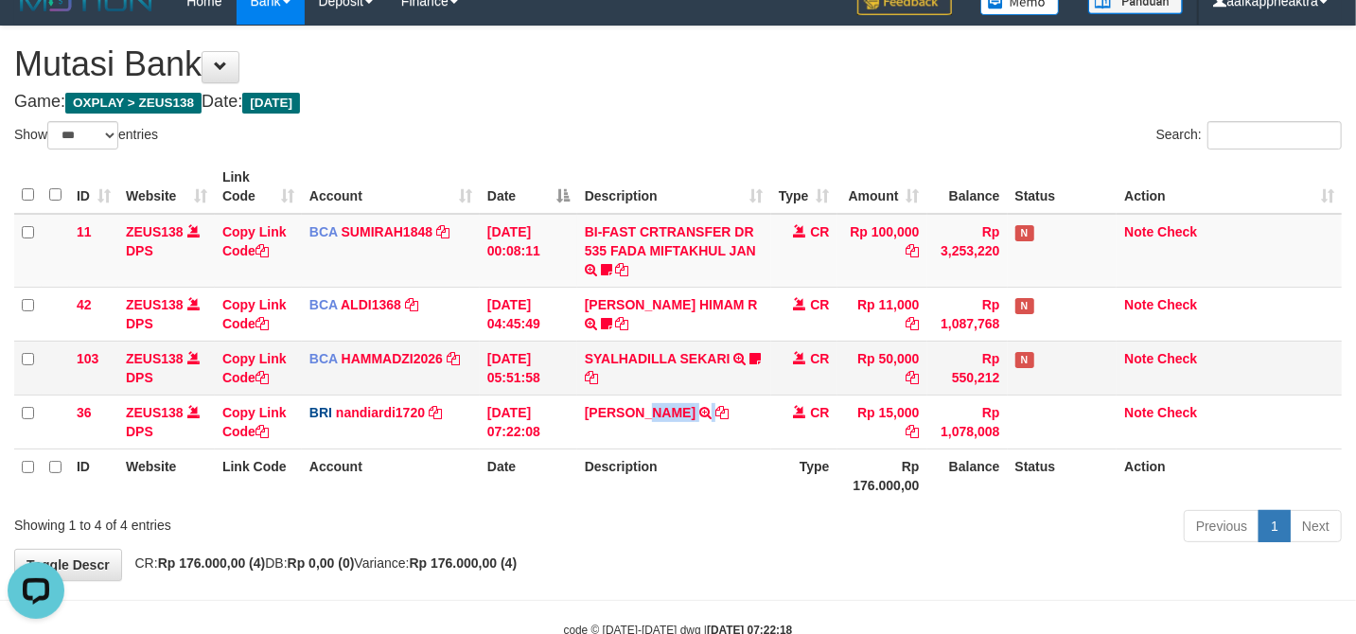
scroll to position [0, 0]
click at [704, 380] on td "SYALHADILLA SEKARI TRSF E-BANKING CR 08/31 ZAP41 SYALHADILLA SEKARI youreyes" at bounding box center [674, 368] width 194 height 54
click at [518, 364] on td "31/08/2025 05:51:58" at bounding box center [528, 368] width 97 height 54
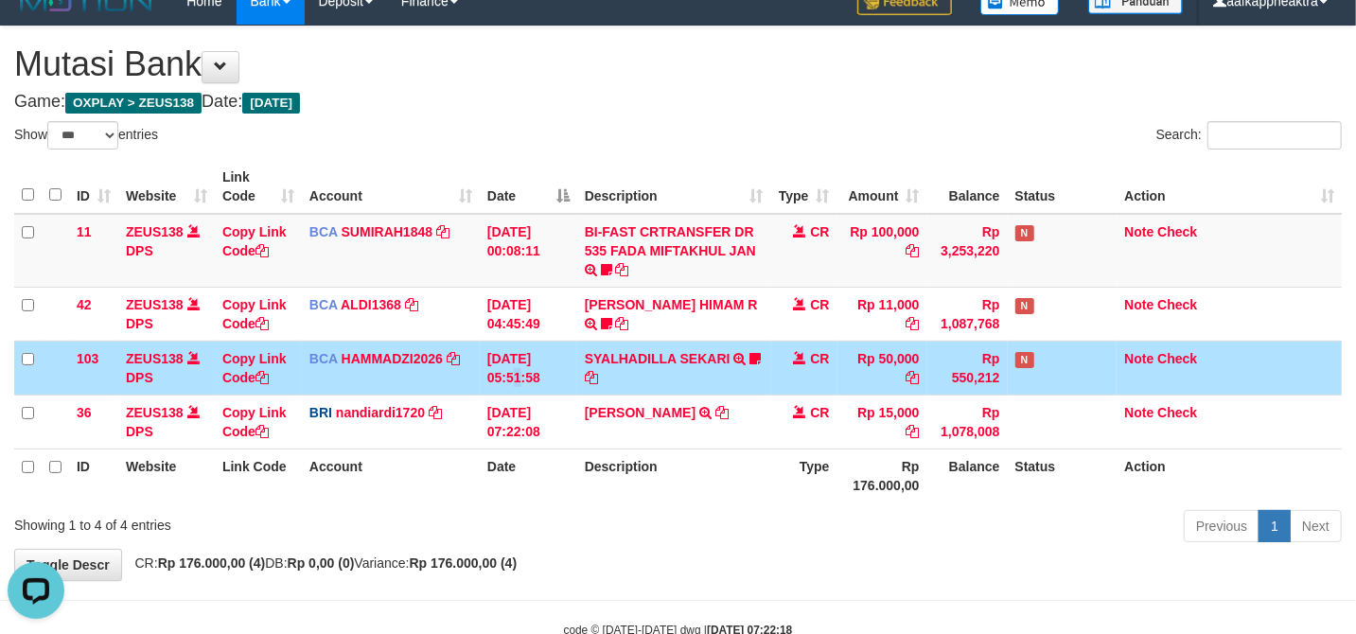
click at [520, 365] on td "31/08/2025 05:51:58" at bounding box center [528, 368] width 97 height 54
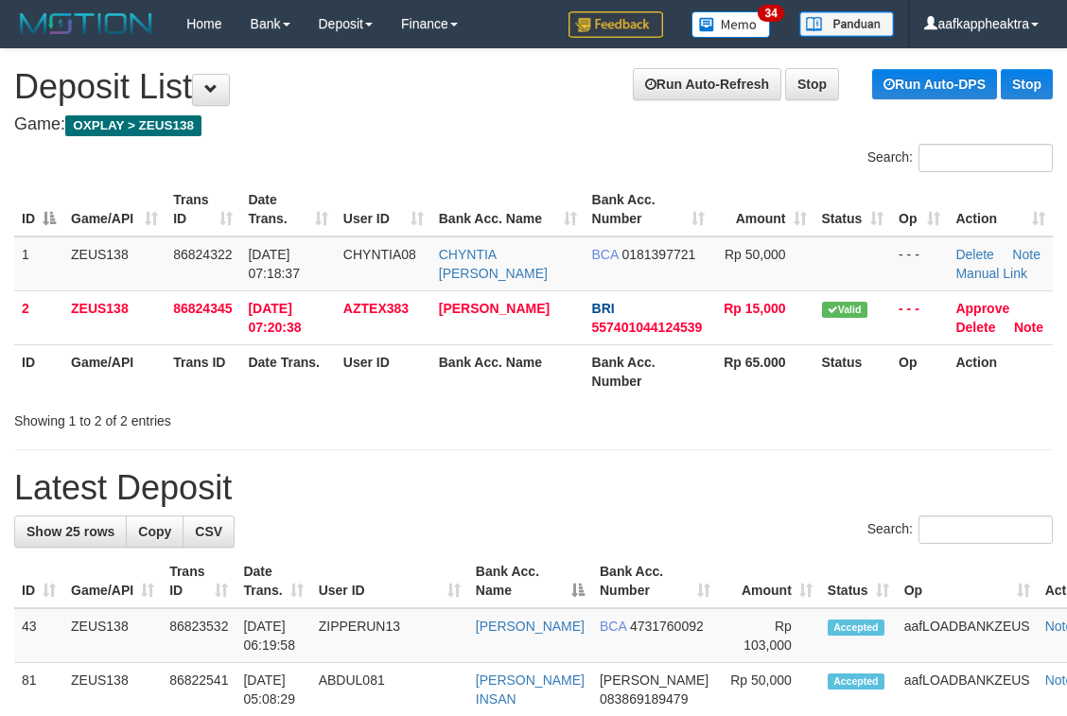
scroll to position [24, 0]
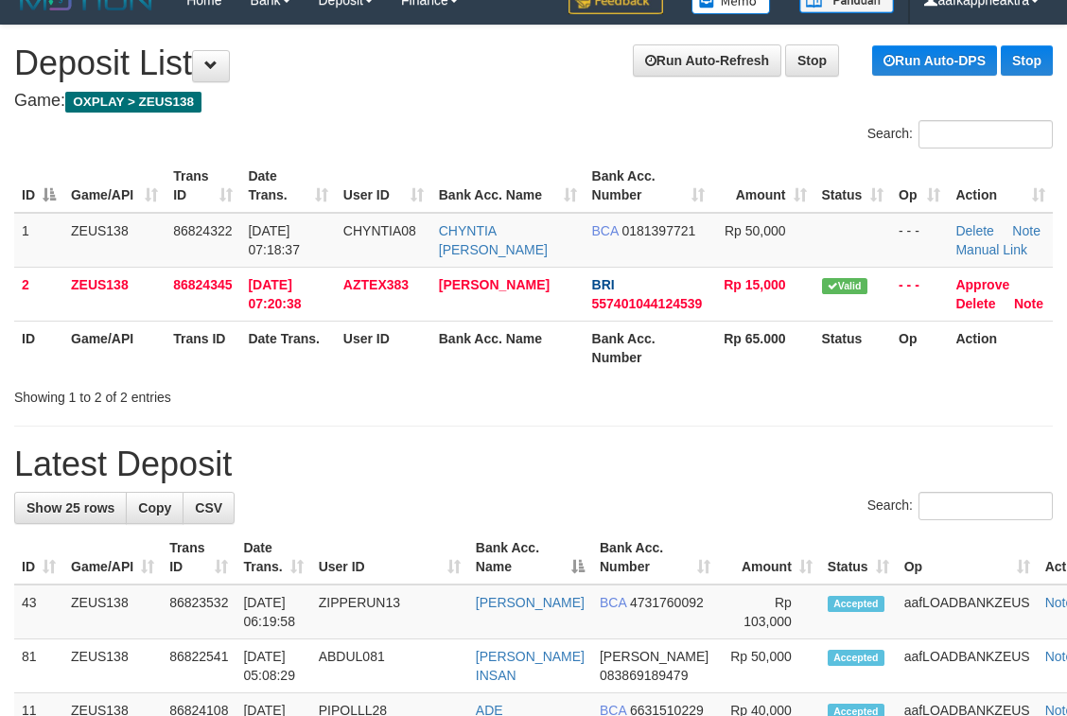
drag, startPoint x: 425, startPoint y: 512, endPoint x: 13, endPoint y: 464, distance: 414.4
click at [416, 515] on div "Search:" at bounding box center [533, 508] width 1039 height 33
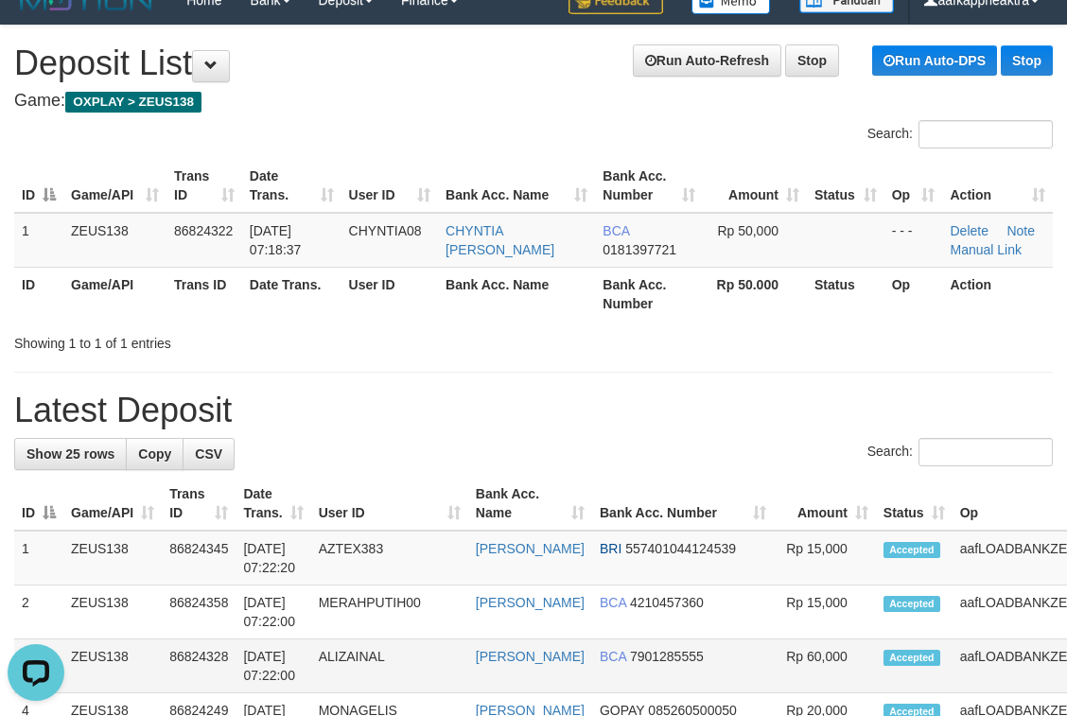
drag, startPoint x: 363, startPoint y: 640, endPoint x: 344, endPoint y: 640, distance: 18.9
click at [358, 641] on td "ALIZAINAL" at bounding box center [389, 667] width 157 height 54
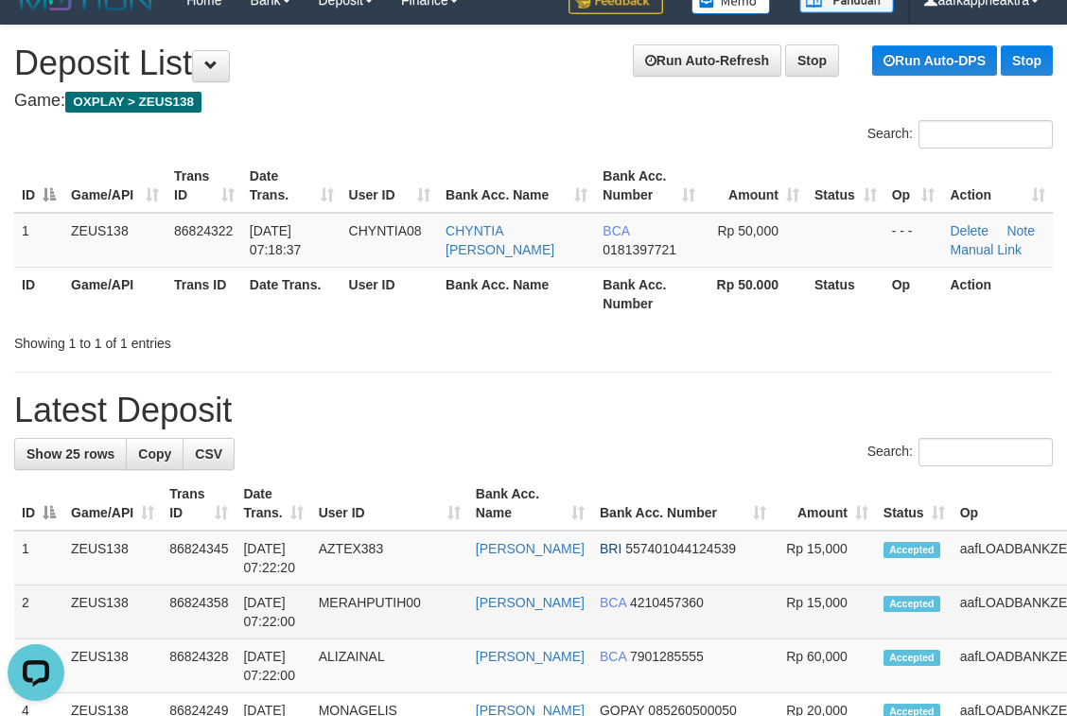
click at [565, 615] on td "[PERSON_NAME]" at bounding box center [530, 613] width 124 height 54
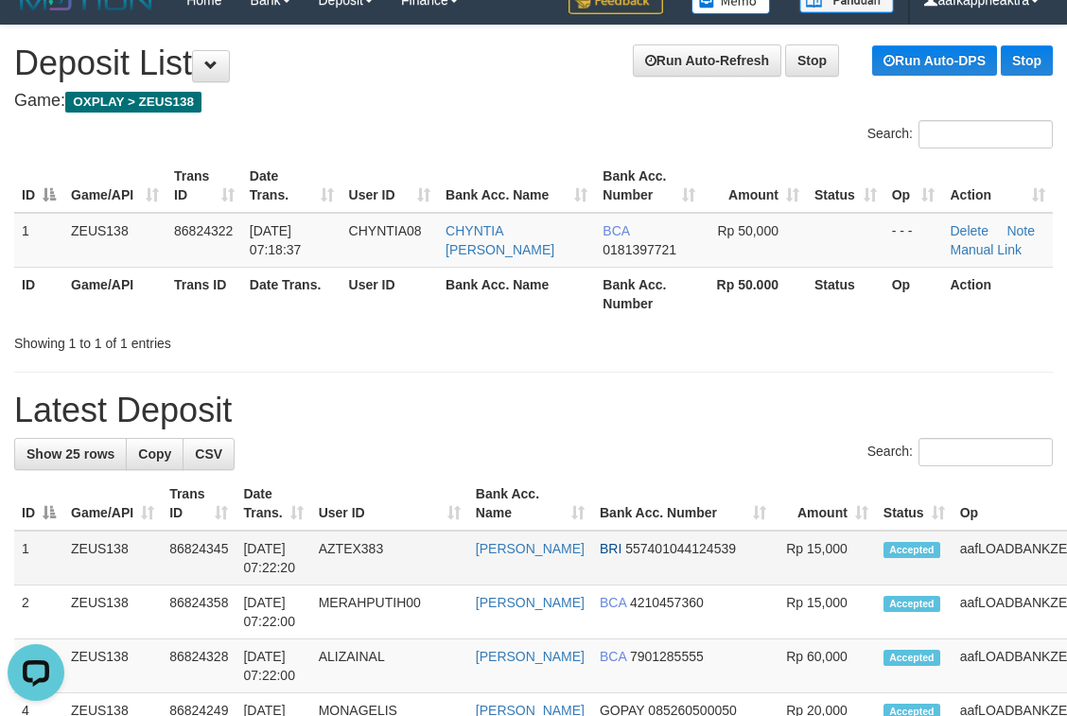
drag, startPoint x: 770, startPoint y: 579, endPoint x: 723, endPoint y: 566, distance: 49.1
click at [774, 579] on td "Rp 15,000" at bounding box center [825, 558] width 102 height 55
drag, startPoint x: 713, startPoint y: 527, endPoint x: 704, endPoint y: 534, distance: 11.5
click at [572, 515] on tr "ID Game/API Trans ID Date Trans. User ID Bank Acc. Name Bank Acc. Number Amount…" at bounding box center [592, 504] width 1156 height 54
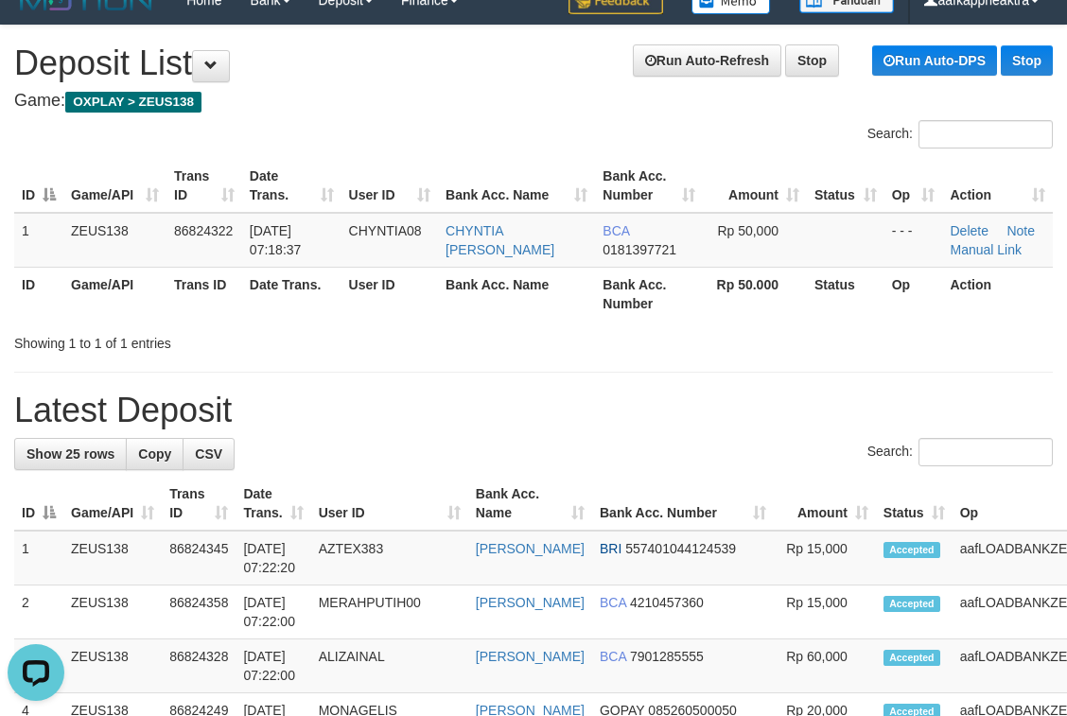
scroll to position [5, 0]
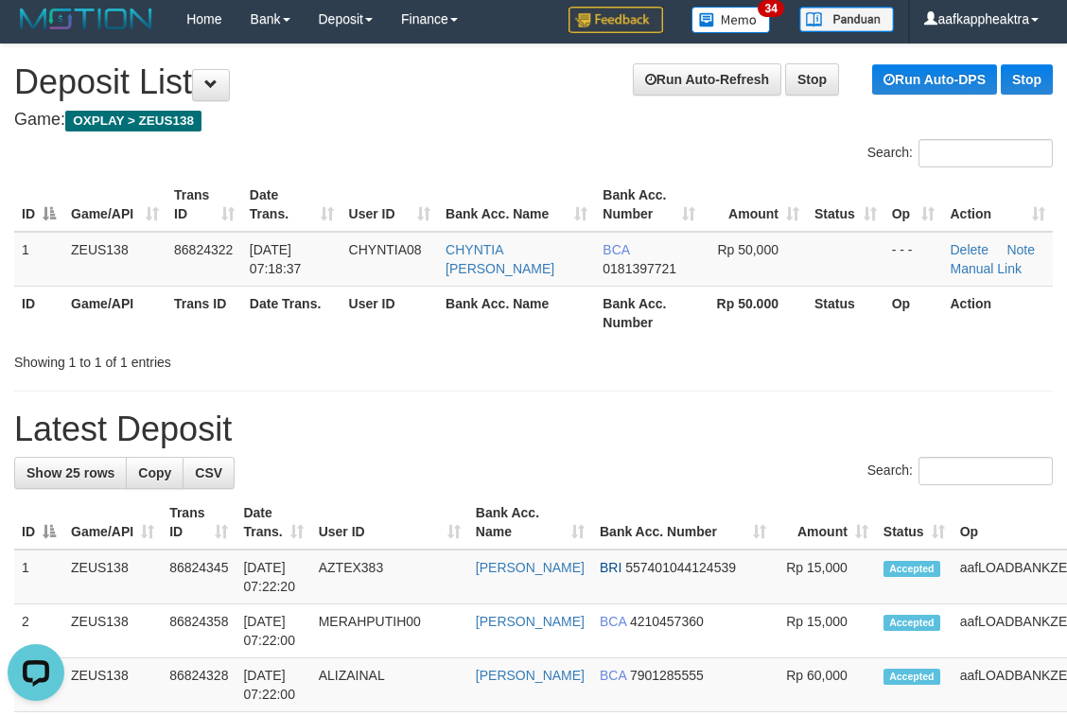
click at [443, 440] on h1 "Latest Deposit" at bounding box center [533, 430] width 1039 height 38
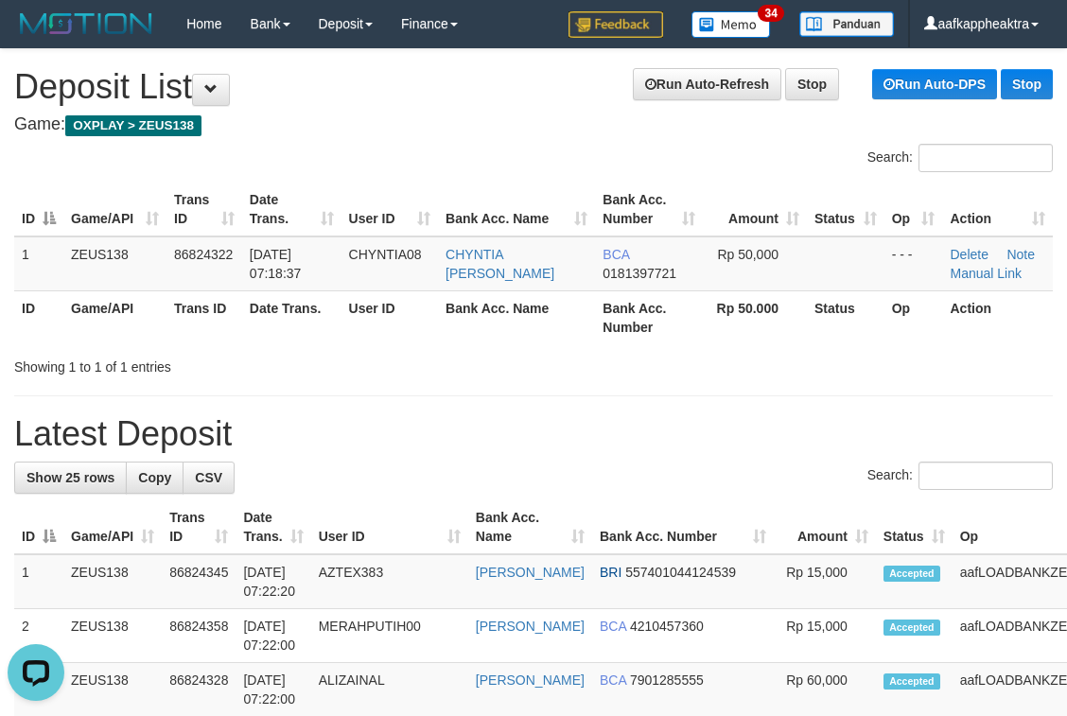
drag, startPoint x: 587, startPoint y: 467, endPoint x: 341, endPoint y: 470, distance: 246.0
click at [594, 475] on div "Search:" at bounding box center [533, 478] width 1039 height 33
click at [406, 520] on th "User ID" at bounding box center [389, 527] width 157 height 54
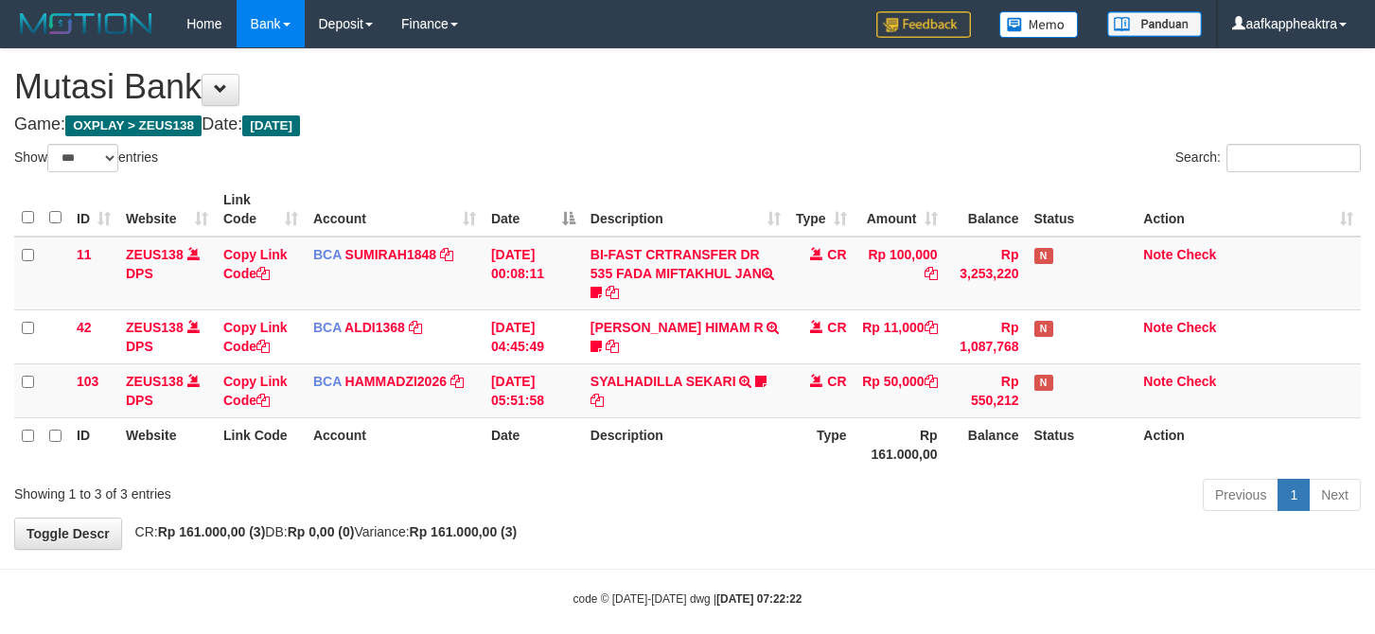
select select "***"
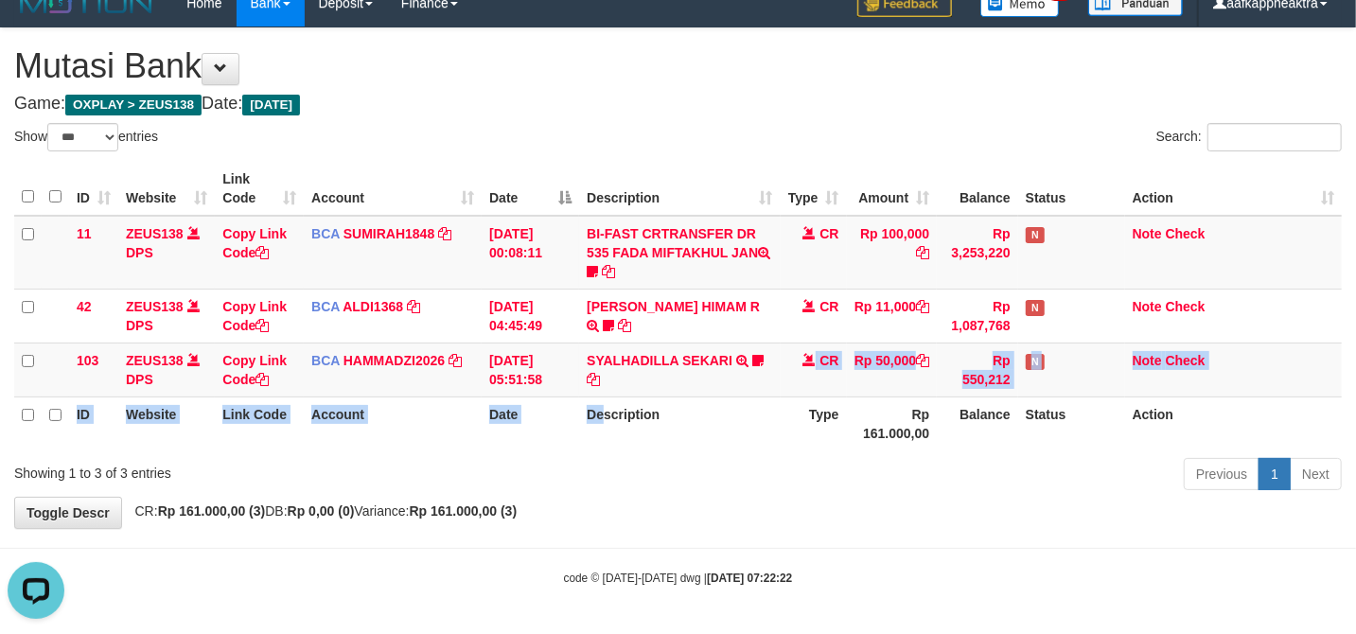
drag, startPoint x: 598, startPoint y: 394, endPoint x: 606, endPoint y: 414, distance: 22.5
click at [609, 413] on table "ID Website Link Code Account Date Description Type Amount Balance Status Action…" at bounding box center [677, 306] width 1327 height 289
click at [602, 416] on th "Description" at bounding box center [679, 423] width 201 height 54
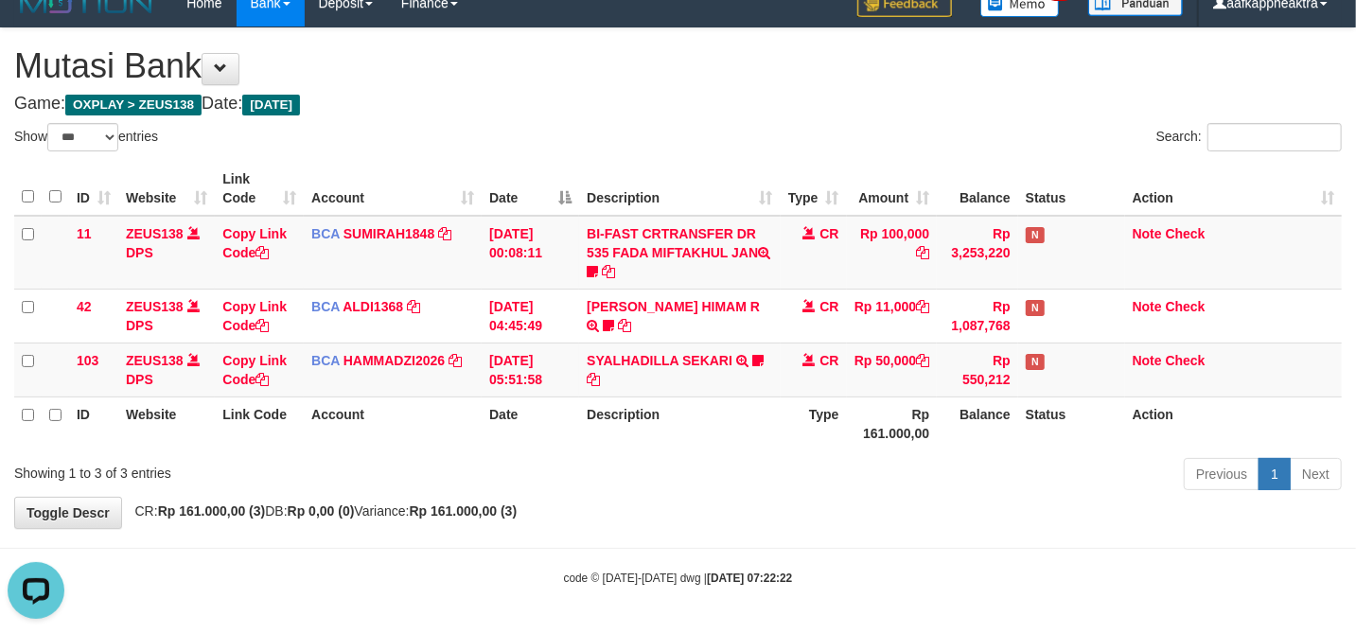
click at [710, 470] on div "Previous 1 Next" at bounding box center [960, 476] width 763 height 41
click at [694, 440] on th "Description" at bounding box center [679, 423] width 201 height 54
click at [685, 440] on th "Description" at bounding box center [679, 423] width 201 height 54
click at [671, 429] on th "Description" at bounding box center [679, 423] width 201 height 54
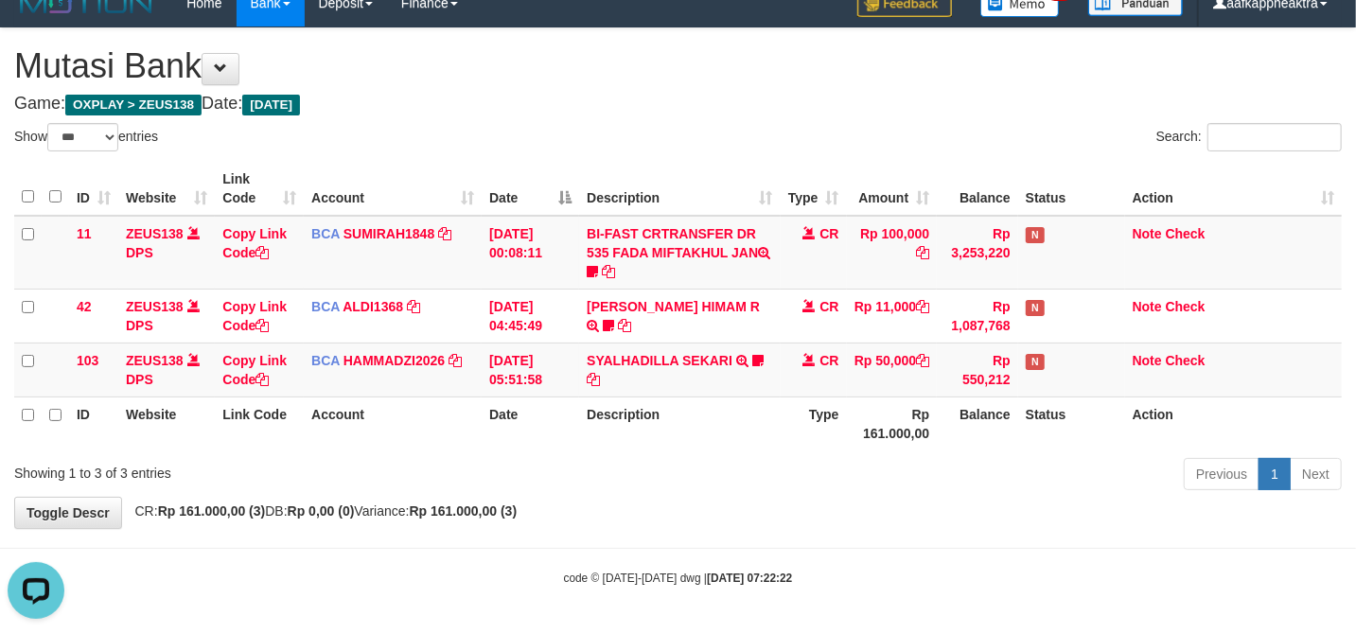
click at [674, 421] on th "Description" at bounding box center [679, 423] width 201 height 54
click at [685, 425] on th "Description" at bounding box center [679, 423] width 201 height 54
click at [686, 426] on th "Description" at bounding box center [679, 423] width 201 height 54
click at [829, 432] on th "Type" at bounding box center [814, 423] width 66 height 54
drag, startPoint x: 807, startPoint y: 435, endPoint x: 1364, endPoint y: 465, distance: 558.1
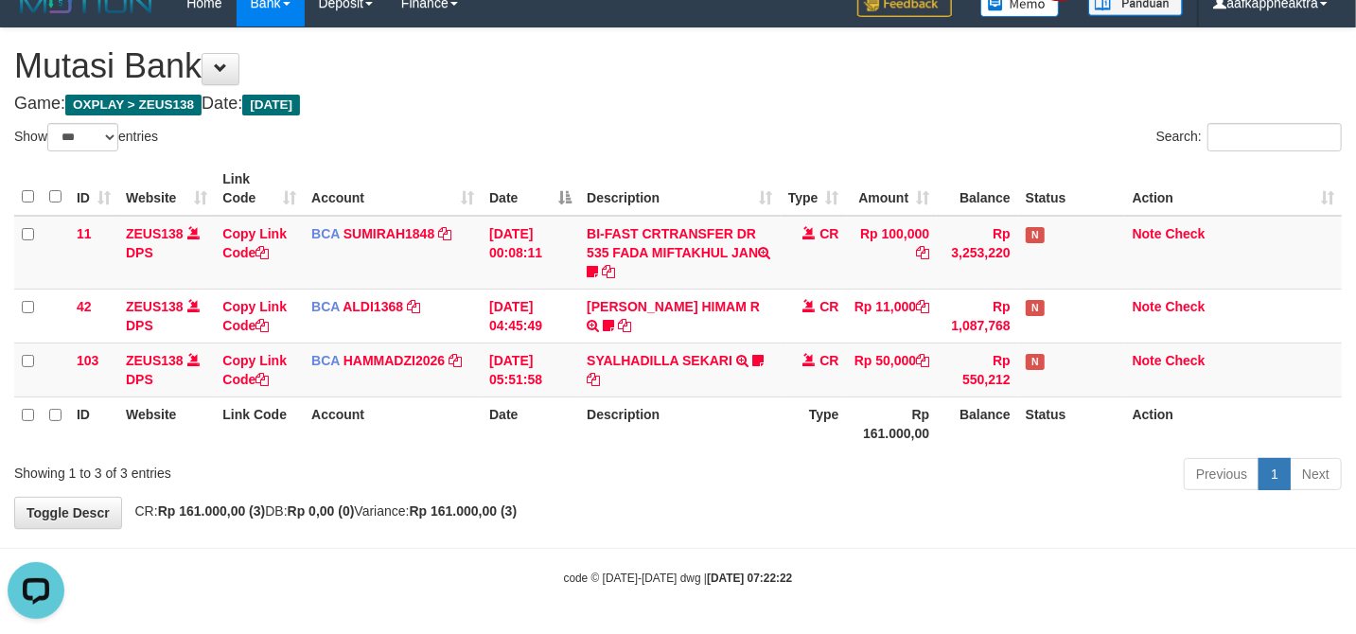
click at [811, 435] on th "Type" at bounding box center [814, 423] width 66 height 54
click at [995, 485] on div "Previous 1 Next" at bounding box center [960, 476] width 763 height 41
drag, startPoint x: 978, startPoint y: 474, endPoint x: 912, endPoint y: 478, distance: 66.3
click at [912, 478] on div "Previous 1 Next" at bounding box center [960, 476] width 763 height 41
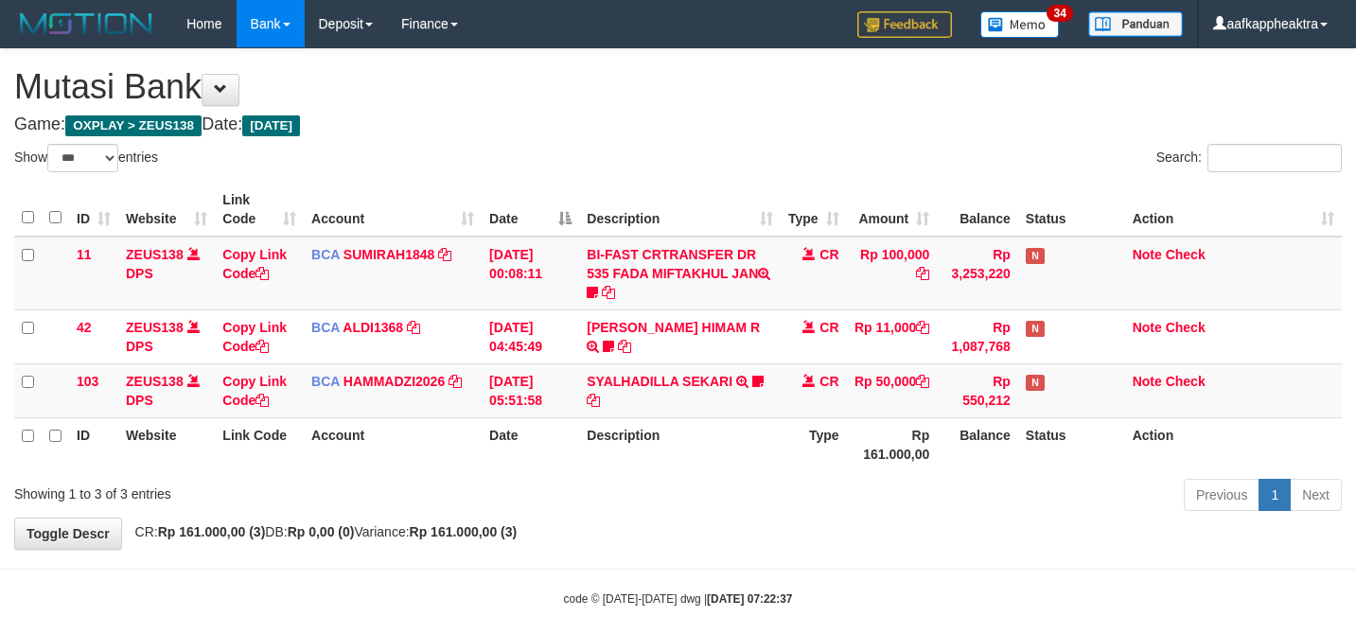
select select "***"
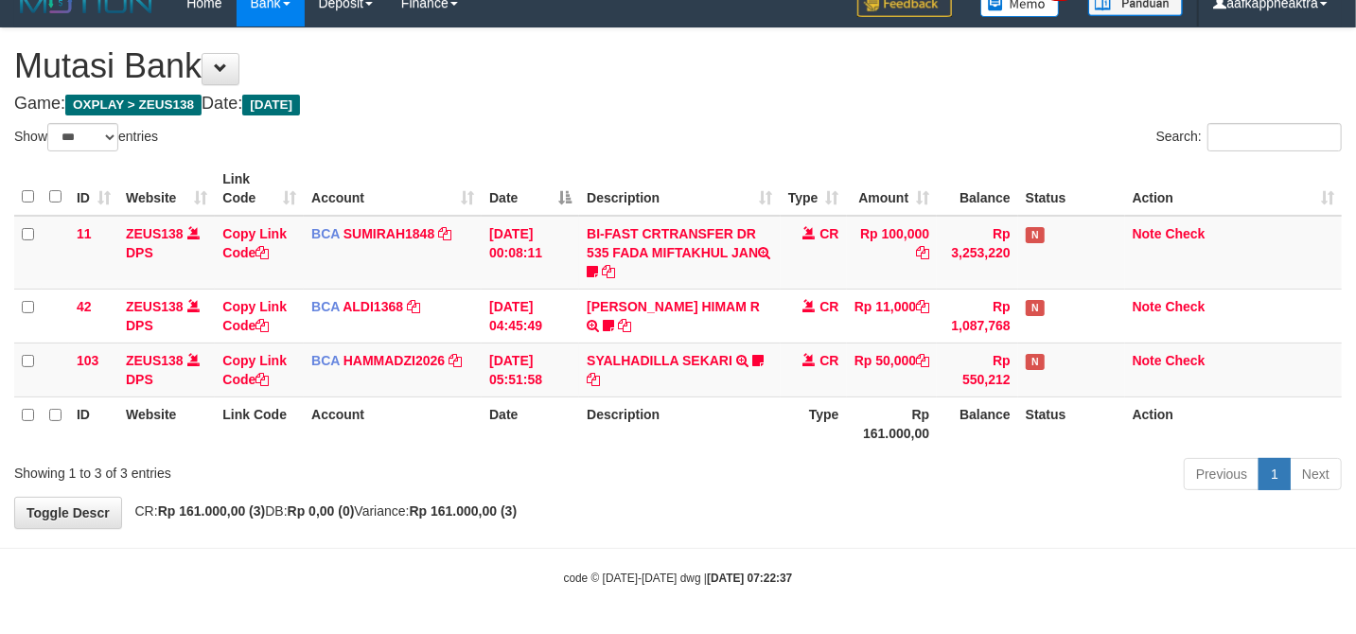
click at [937, 429] on th "Balance" at bounding box center [977, 423] width 81 height 54
click at [944, 418] on tr "ID Website Link Code Account Date Description Type Rp 161.000,00 Balance Status…" at bounding box center [677, 423] width 1327 height 54
click at [917, 414] on th "Rp 161.000,00" at bounding box center [892, 423] width 91 height 54
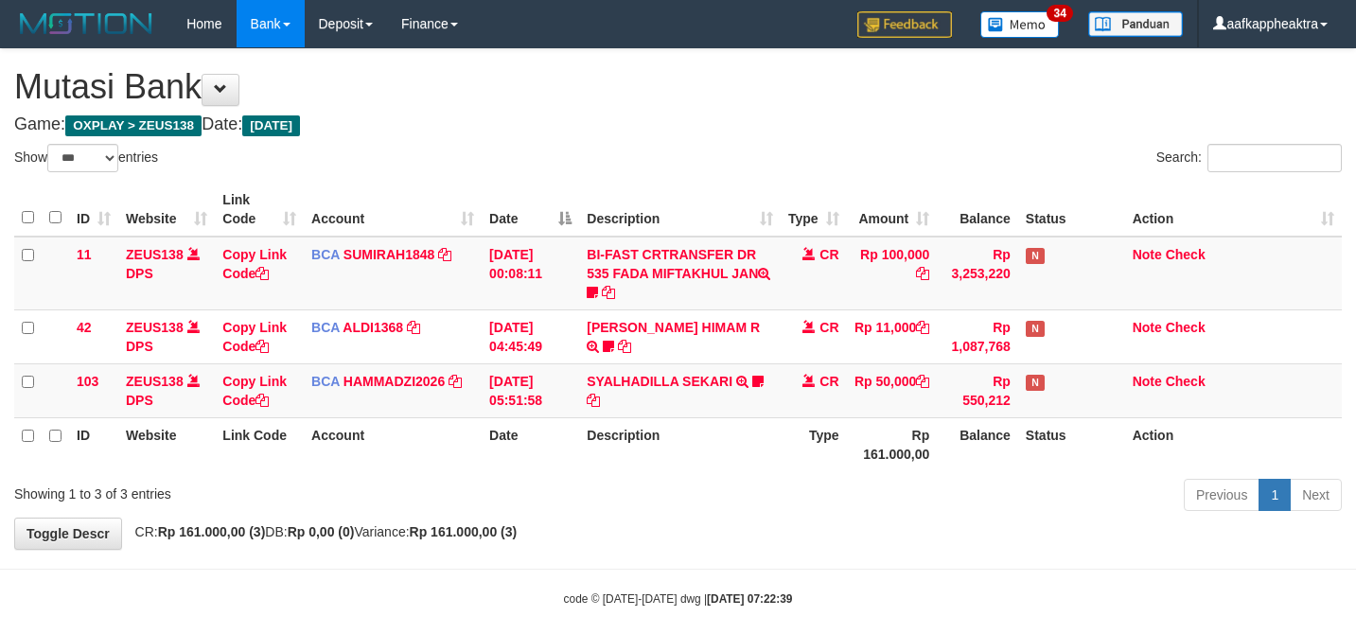
select select "***"
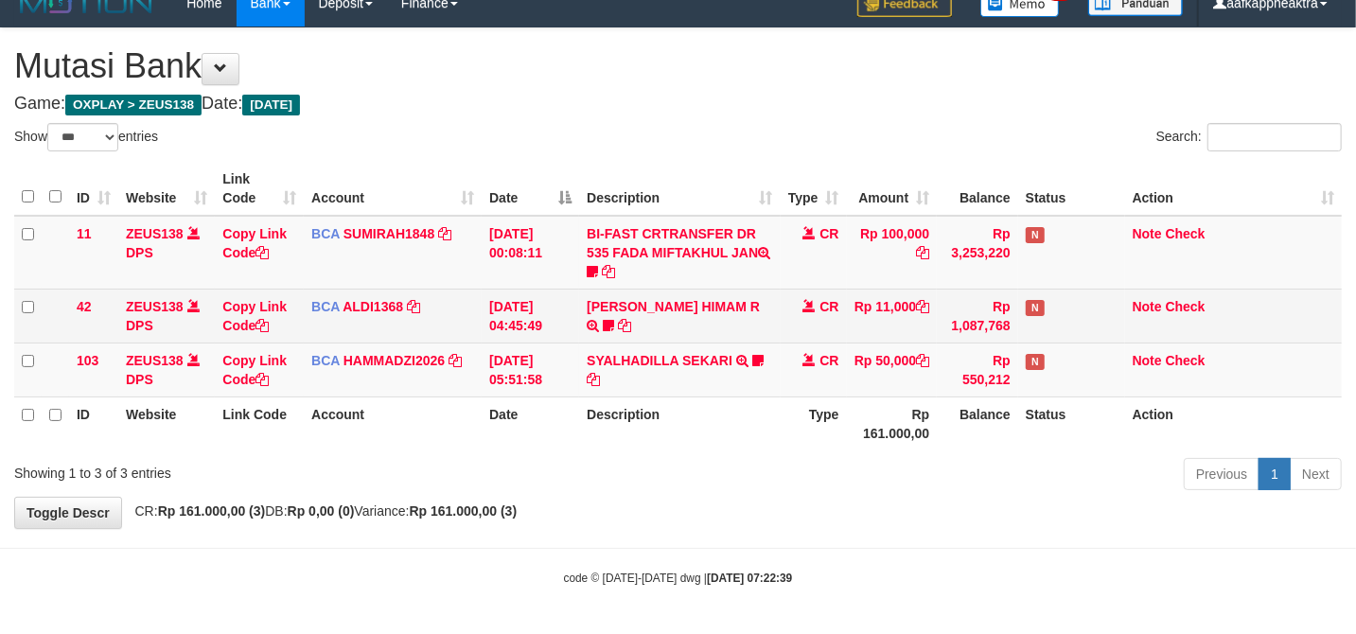
drag, startPoint x: 1014, startPoint y: 376, endPoint x: 931, endPoint y: 339, distance: 91.1
click at [920, 352] on tr "103 ZEUS138 DPS Copy Link Code BCA HAMMADZI2026 DPS MUHAMMAD ZIDAN KURNIAWAN mu…" at bounding box center [677, 369] width 1327 height 54
click at [932, 335] on td "Rp 11,000" at bounding box center [892, 316] width 91 height 54
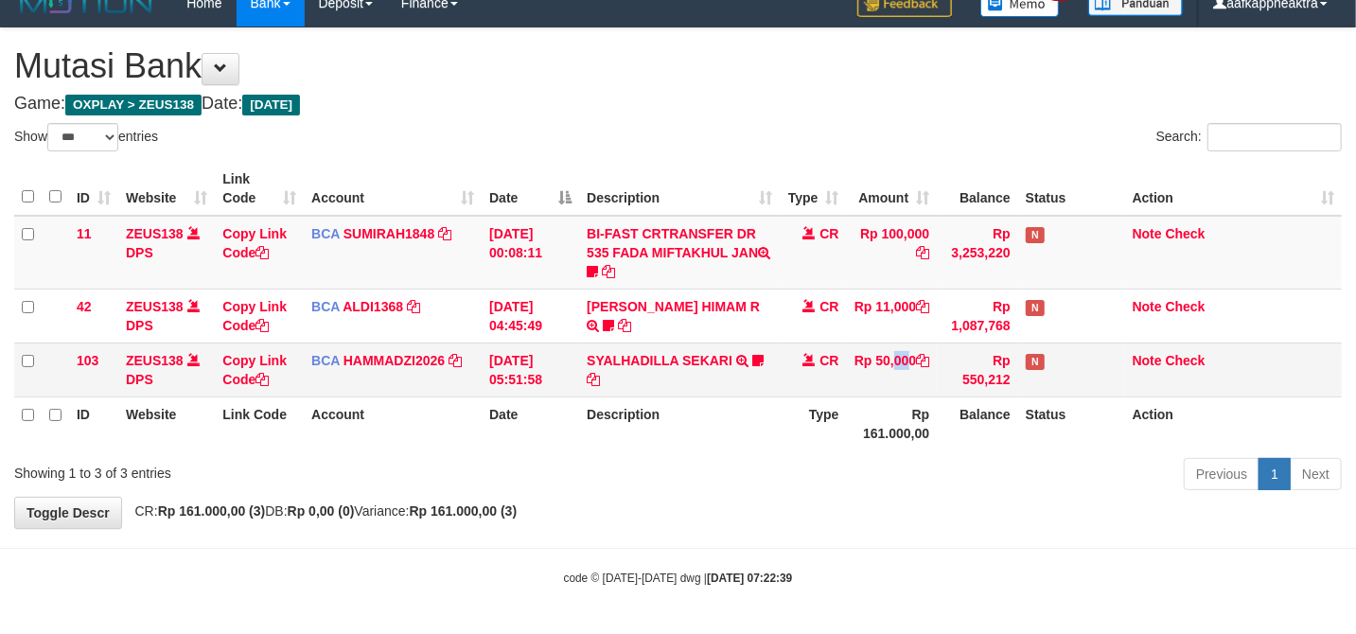
click at [861, 350] on td "Rp 50,000" at bounding box center [892, 369] width 91 height 54
click at [850, 345] on td "Rp 50,000" at bounding box center [892, 369] width 91 height 54
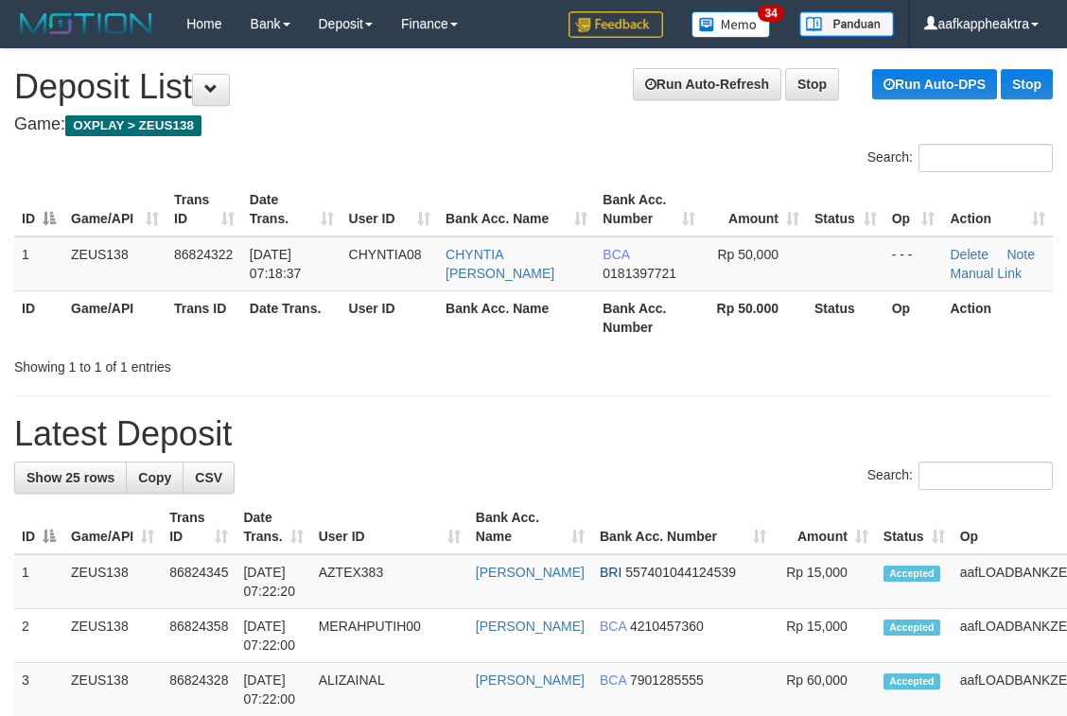
click at [341, 508] on th "User ID" at bounding box center [389, 527] width 157 height 54
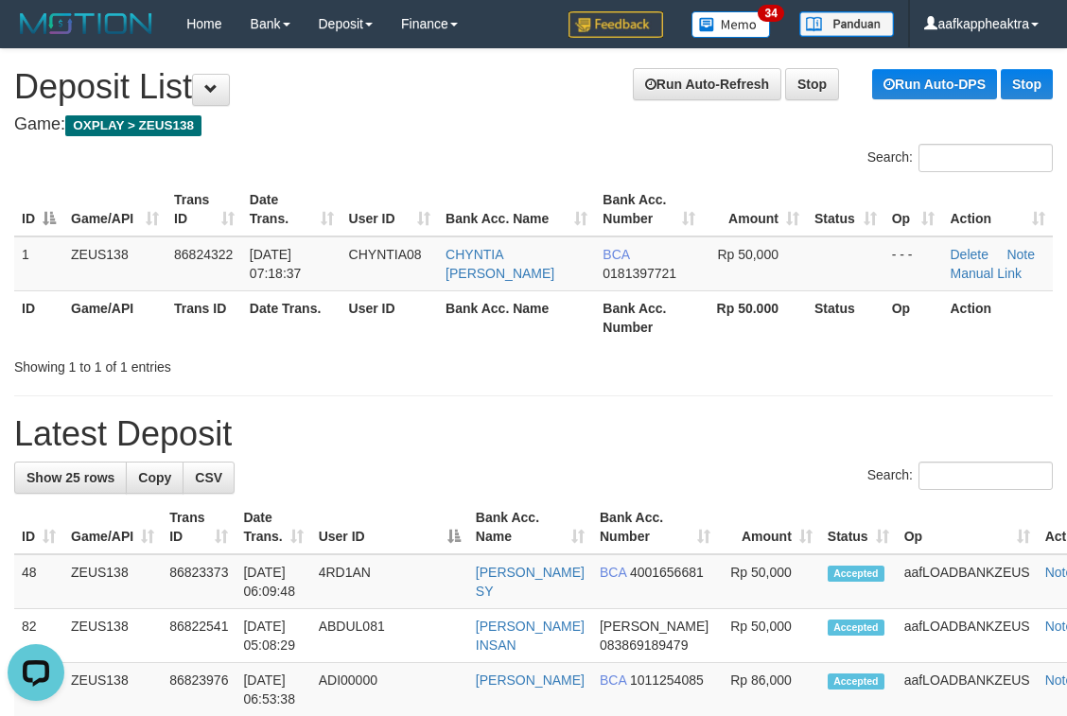
drag, startPoint x: 398, startPoint y: 520, endPoint x: 371, endPoint y: 522, distance: 27.5
click at [388, 522] on th "User ID" at bounding box center [389, 527] width 157 height 54
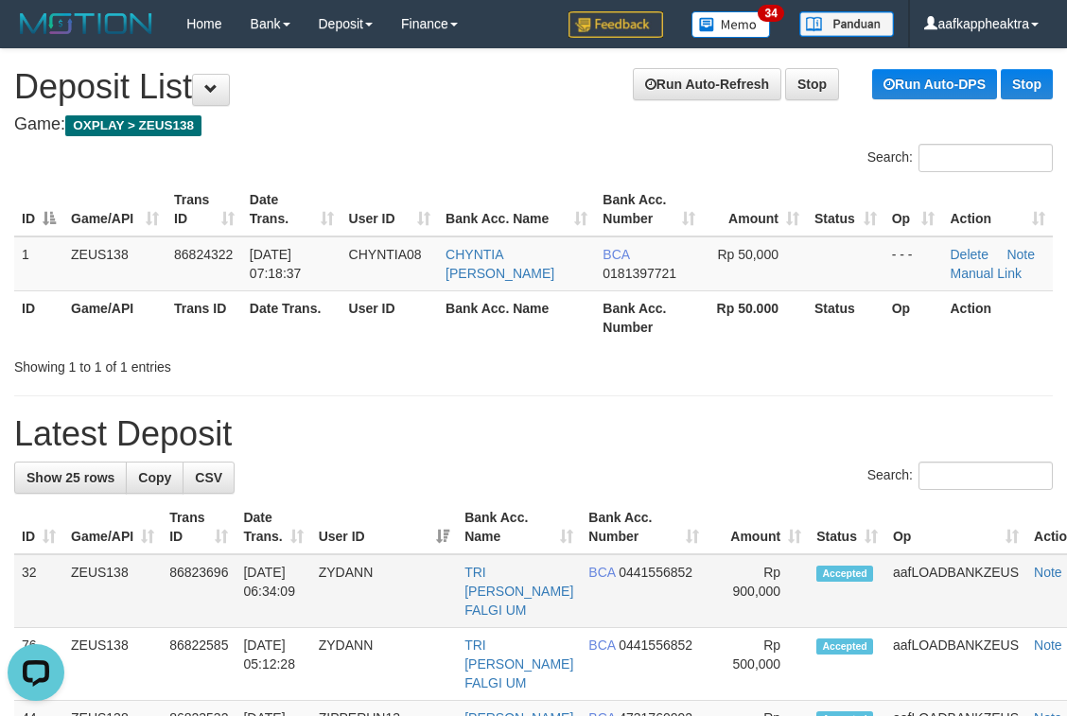
drag, startPoint x: 292, startPoint y: 588, endPoint x: 274, endPoint y: 590, distance: 18.2
click at [288, 588] on td "[DATE] 06:34:09" at bounding box center [273, 591] width 75 height 74
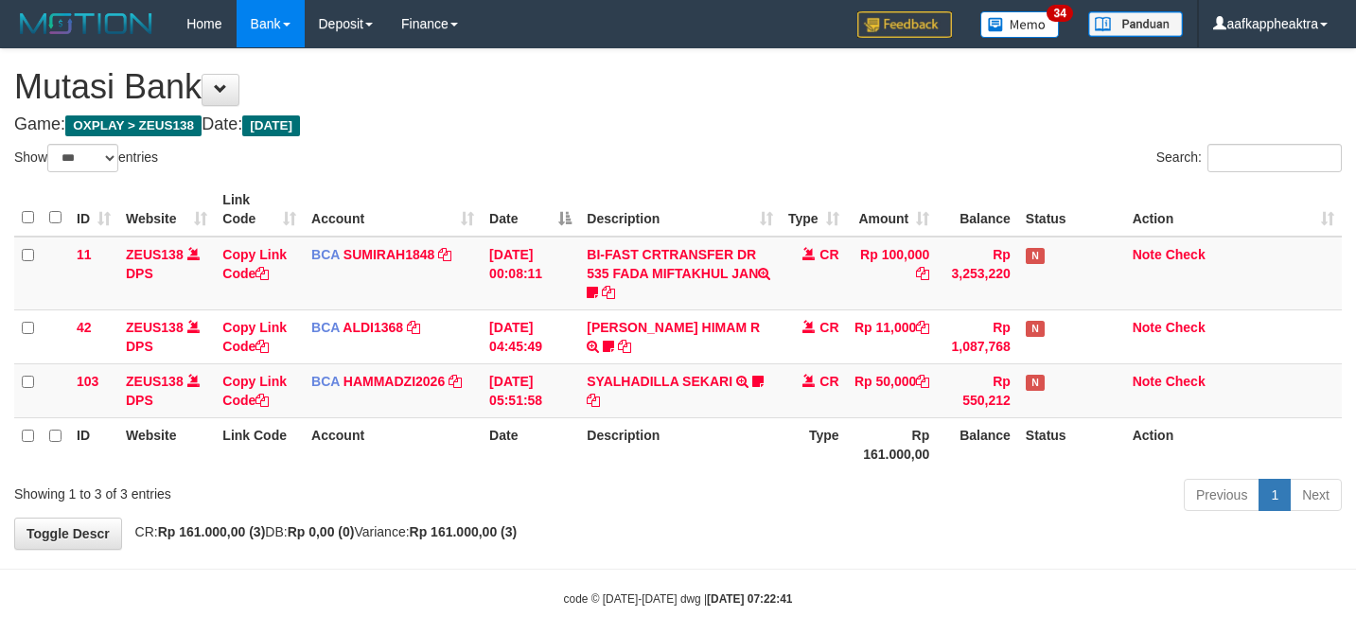
select select "***"
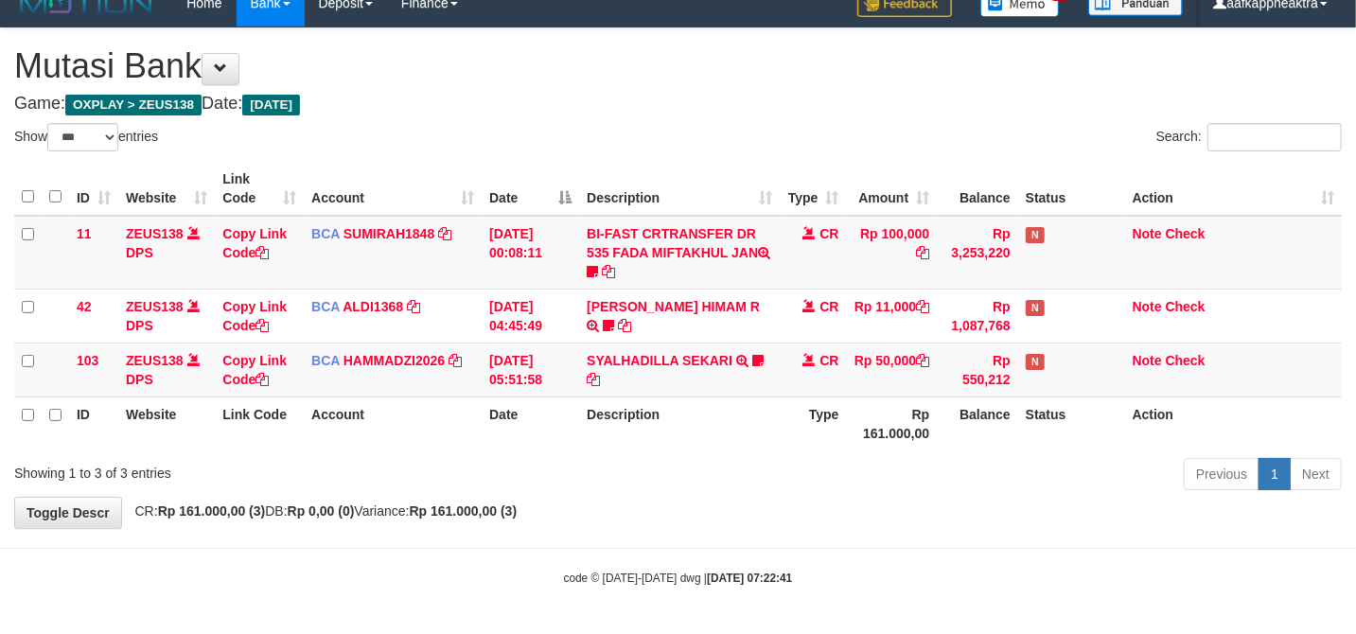
click at [590, 396] on th "Description" at bounding box center [679, 423] width 201 height 54
drag, startPoint x: 410, startPoint y: 375, endPoint x: 399, endPoint y: 375, distance: 10.4
click at [410, 376] on td "BCA HAMMADZI2026 DPS [PERSON_NAME] mutasi_20250831_4694 | 103 mutasi_20250831_4…" at bounding box center [393, 369] width 178 height 54
click at [568, 413] on th "Date" at bounding box center [530, 423] width 97 height 54
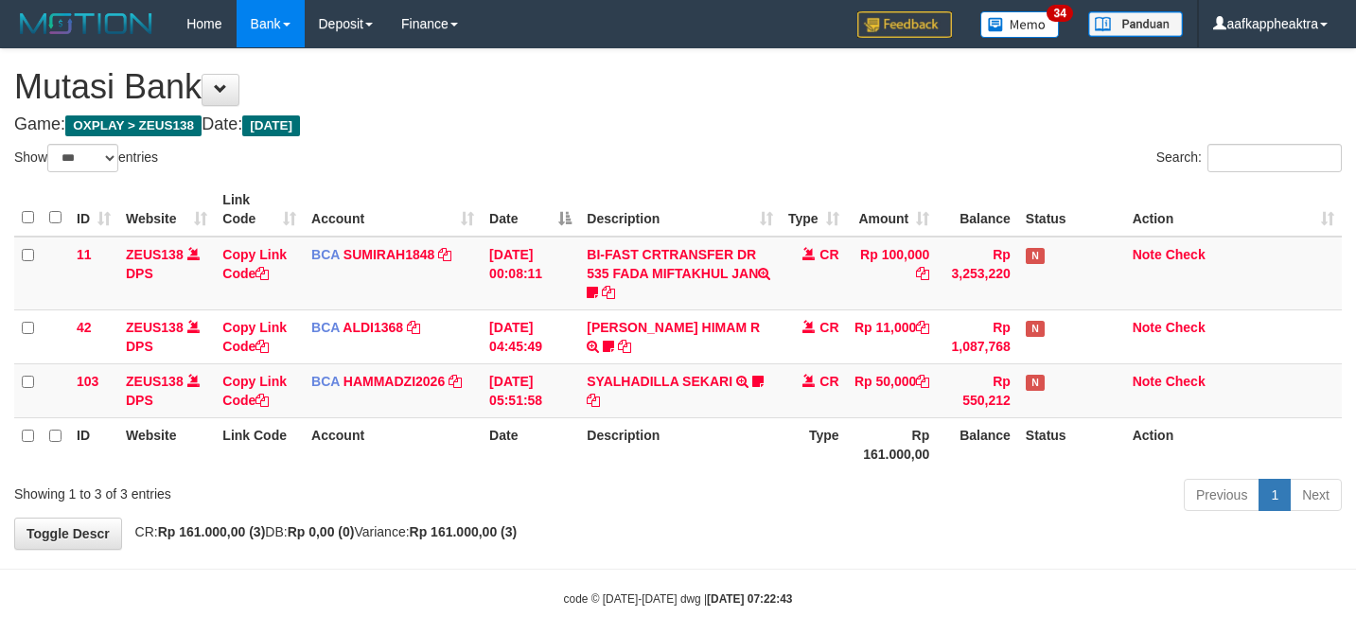
select select "***"
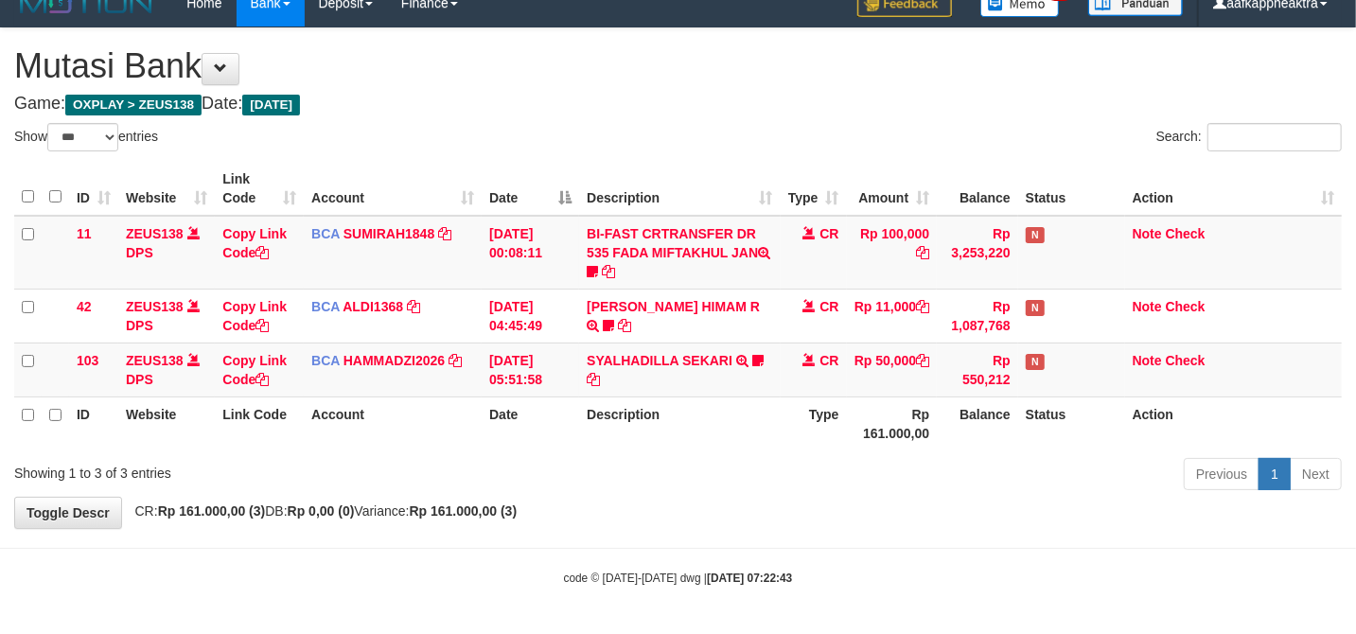
click at [599, 426] on th "Description" at bounding box center [679, 423] width 201 height 54
click at [599, 428] on th "Description" at bounding box center [679, 423] width 201 height 54
click at [606, 426] on th "Description" at bounding box center [679, 423] width 201 height 54
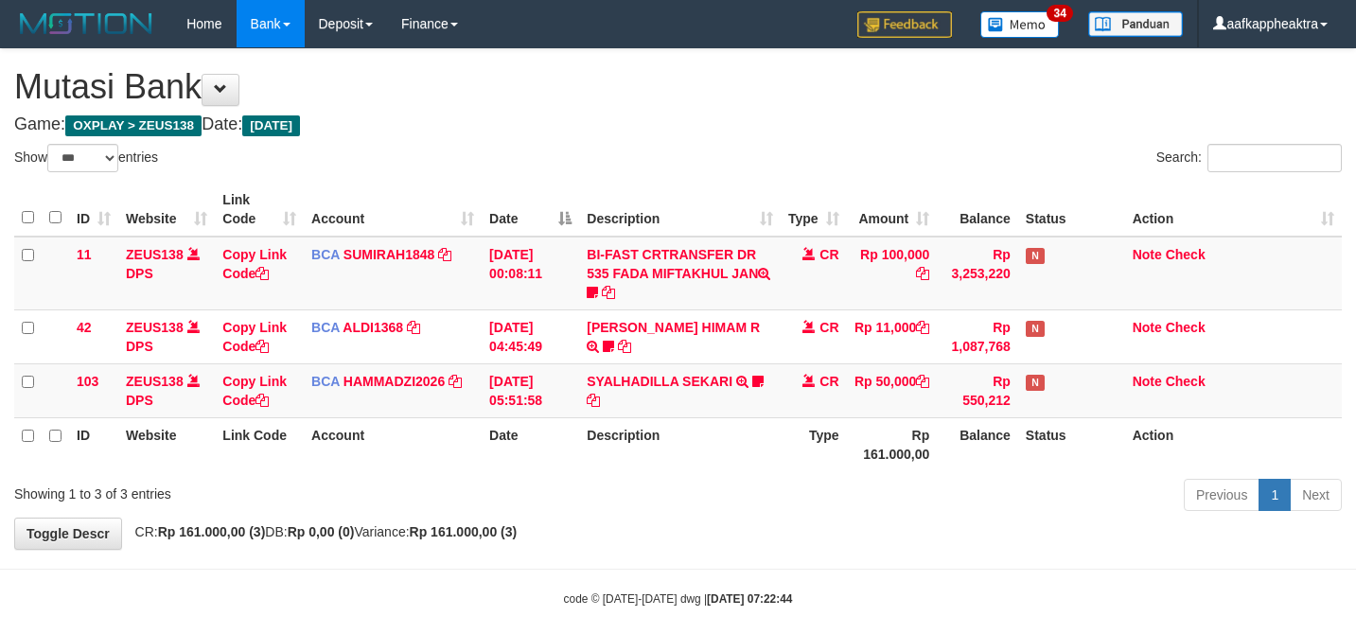
select select "***"
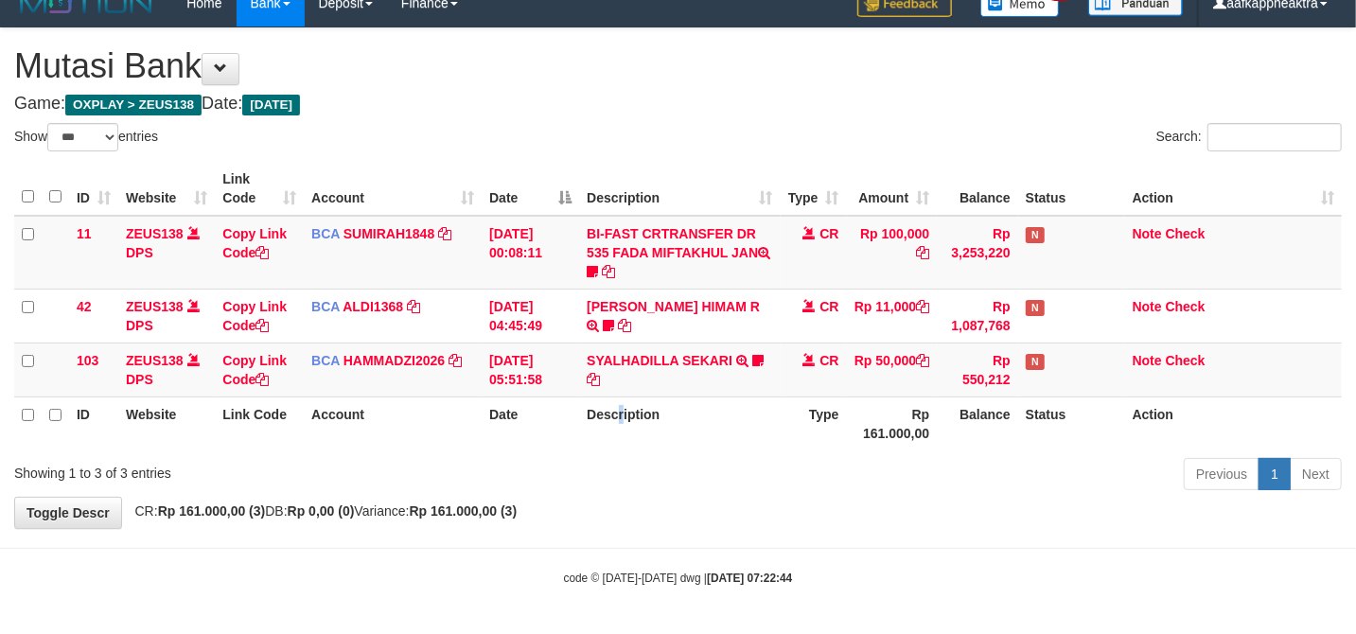
click at [623, 440] on th "Description" at bounding box center [679, 423] width 201 height 54
click at [622, 440] on th "Description" at bounding box center [679, 423] width 201 height 54
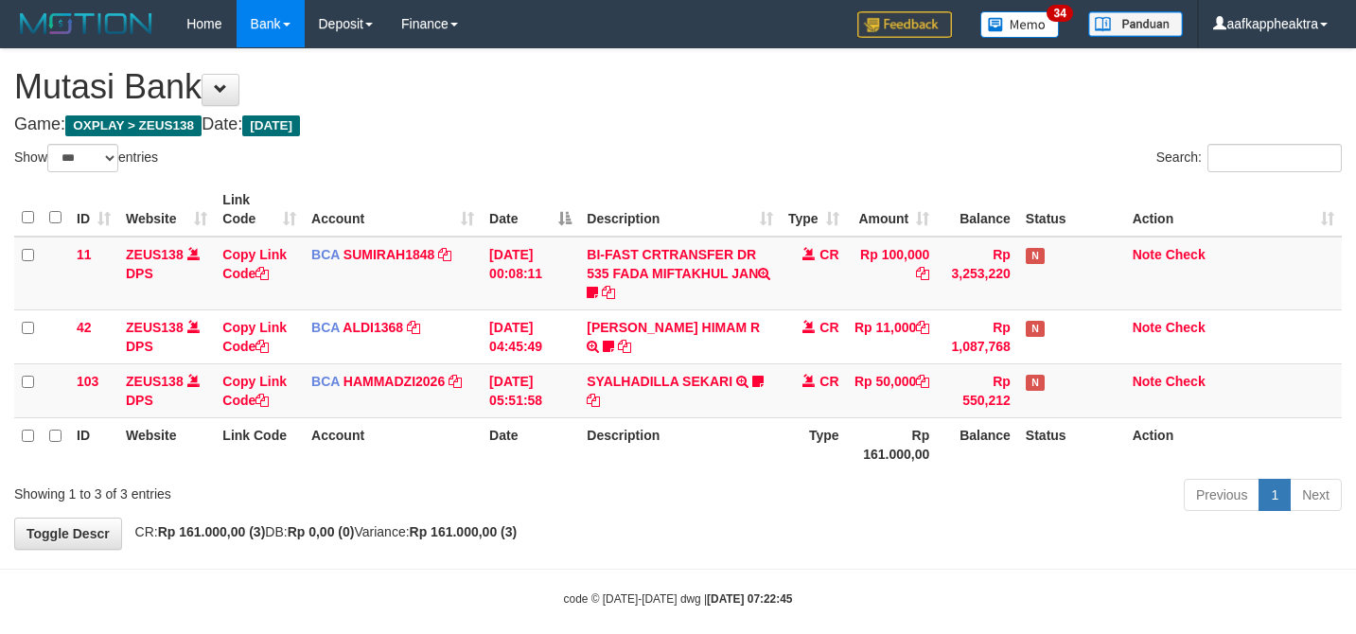
select select "***"
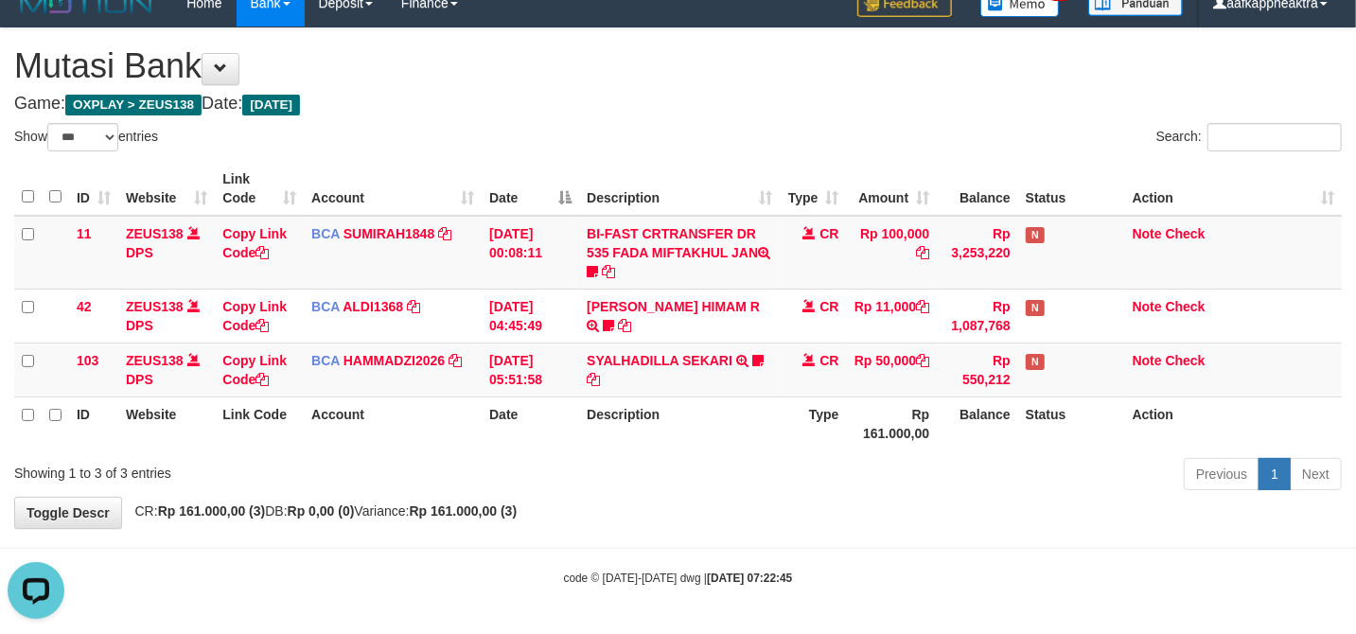
click at [666, 459] on div "Previous 1 Next" at bounding box center [960, 476] width 763 height 41
click at [705, 501] on div "**********" at bounding box center [678, 278] width 1356 height 500
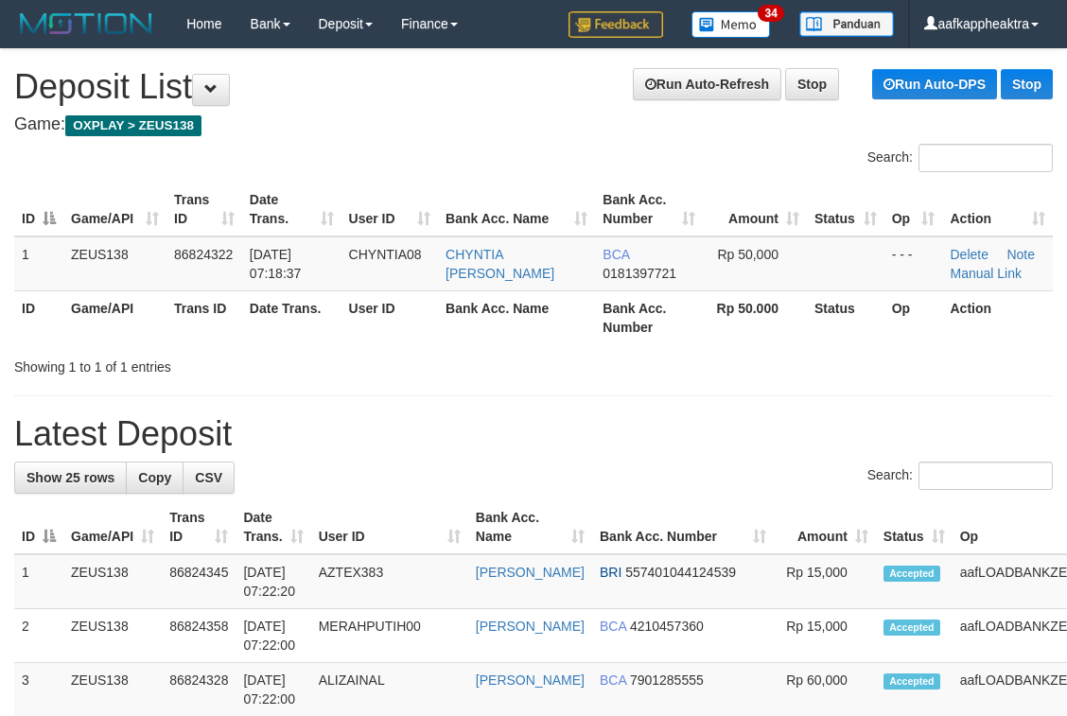
click at [329, 604] on td "AZTEX383" at bounding box center [389, 581] width 157 height 55
click at [145, 528] on th "Game/API" at bounding box center [112, 527] width 98 height 54
click at [458, 422] on h1 "Latest Deposit" at bounding box center [533, 434] width 1039 height 38
click at [481, 325] on th "Bank Acc. Name" at bounding box center [516, 317] width 157 height 54
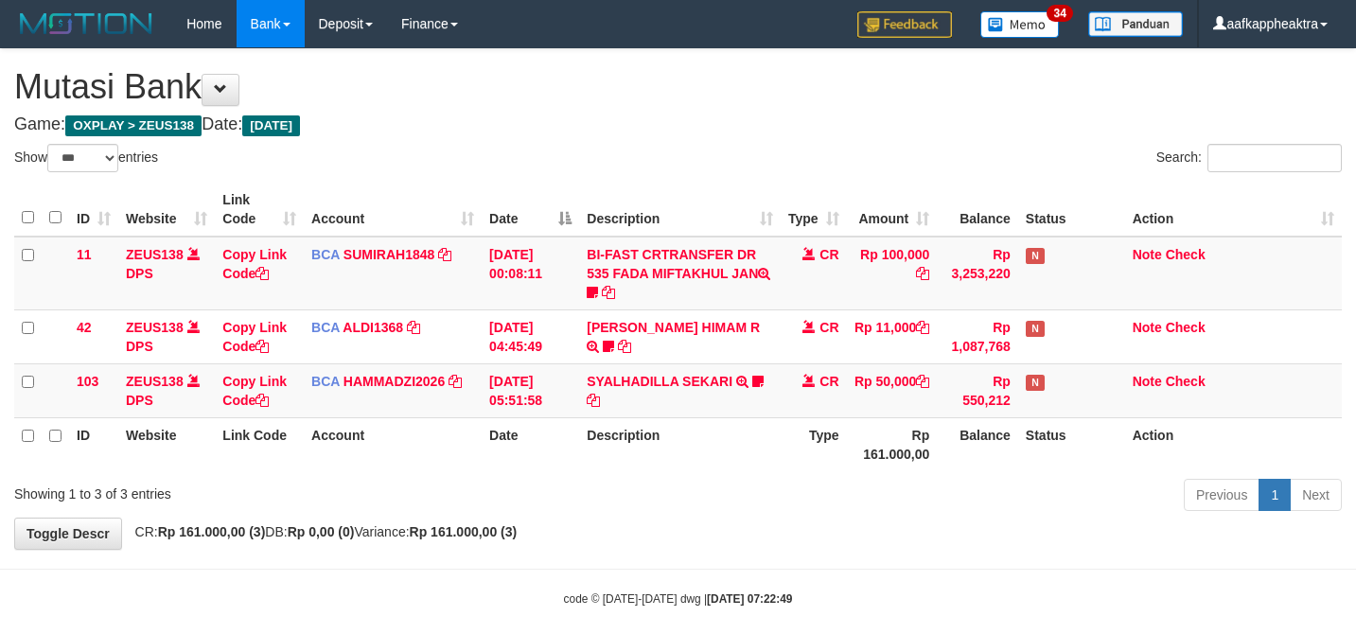
select select "***"
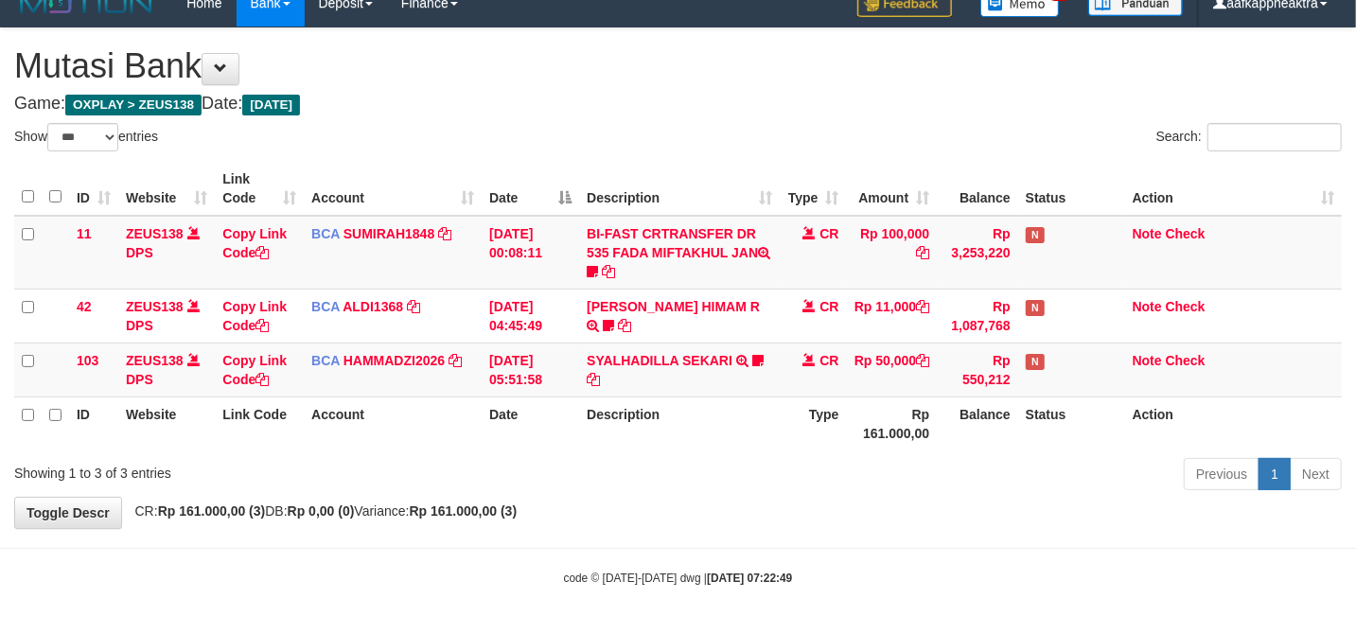
click at [743, 414] on tr "ID Website Link Code Account Date Description Type Rp 161.000,00 Balance Status…" at bounding box center [677, 423] width 1327 height 54
click at [743, 413] on th "Description" at bounding box center [679, 423] width 201 height 54
click at [753, 401] on th "Description" at bounding box center [679, 423] width 201 height 54
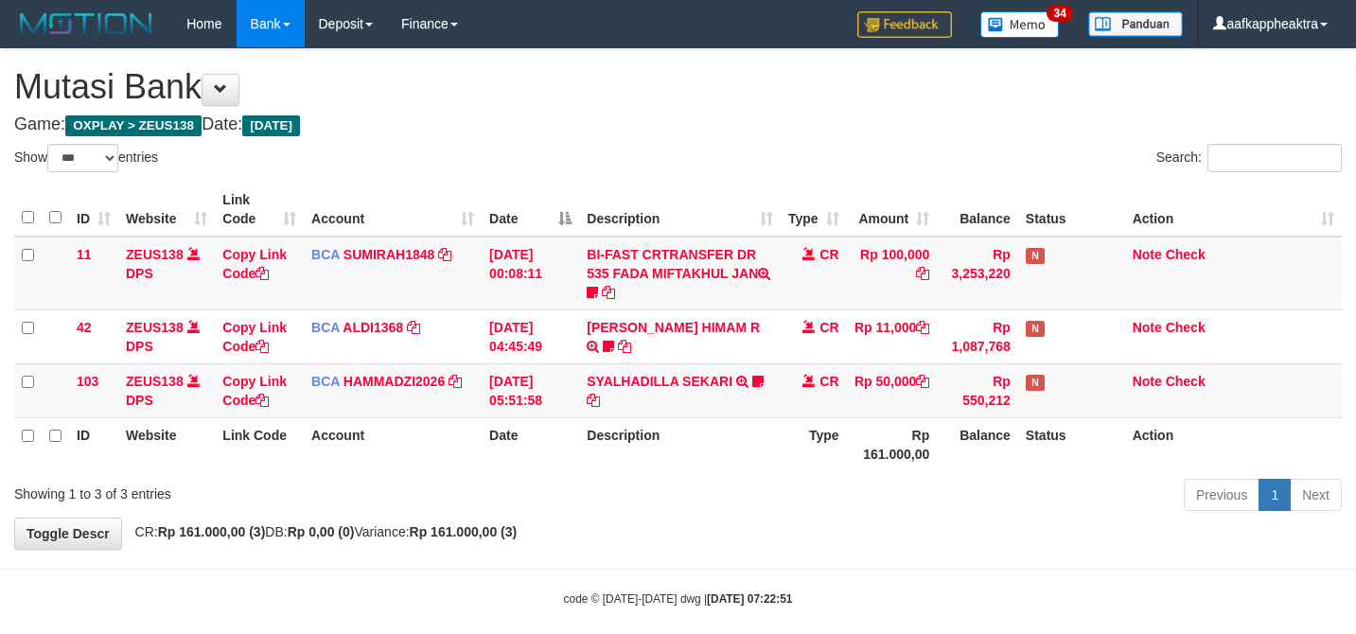
select select "***"
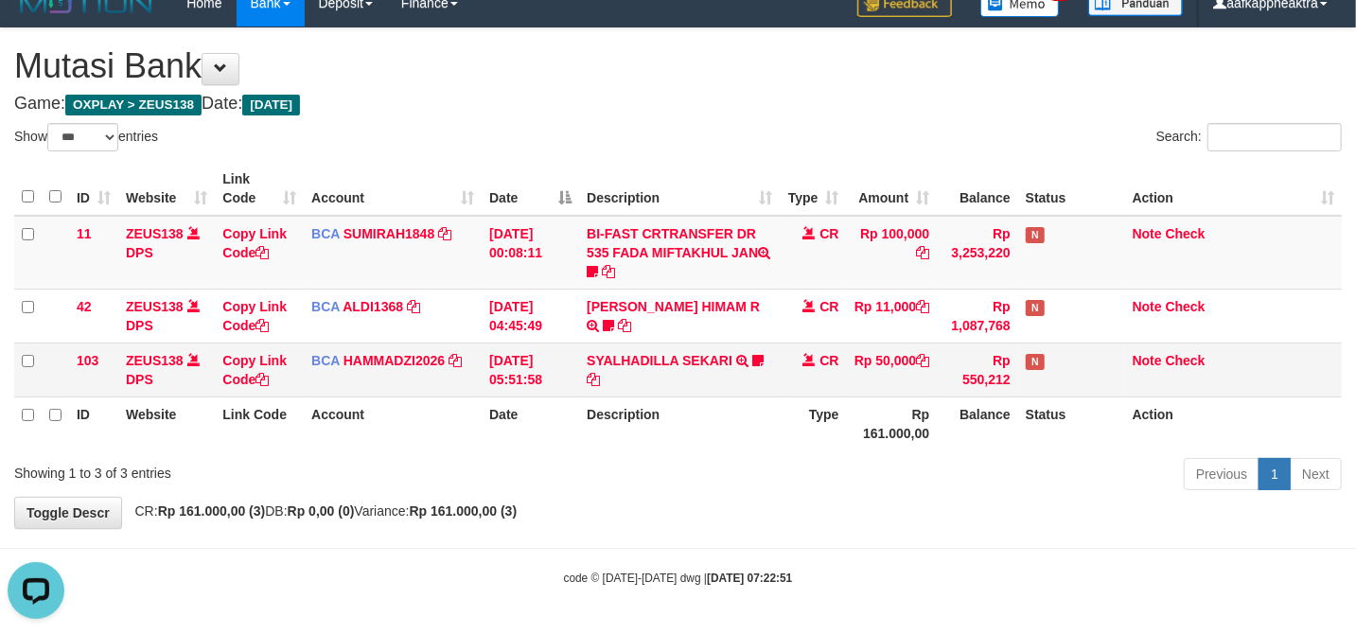
click at [781, 342] on td "CR" at bounding box center [814, 369] width 66 height 54
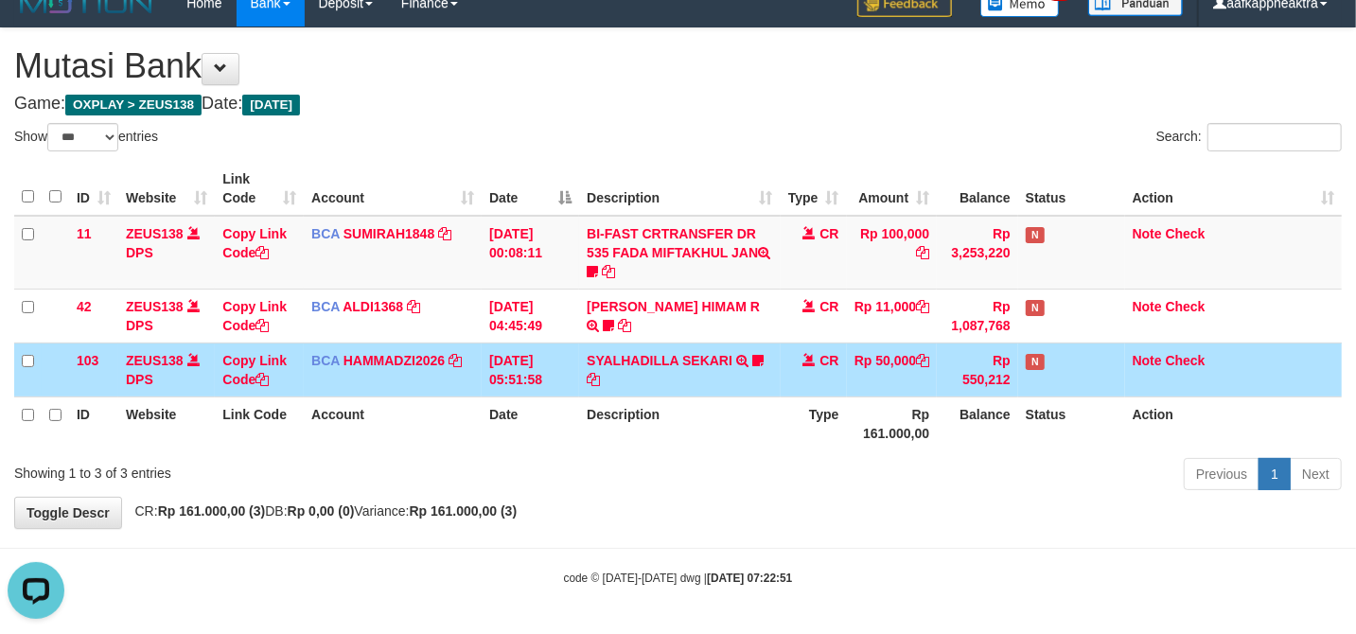
click at [648, 412] on th "Description" at bounding box center [679, 423] width 201 height 54
click at [675, 411] on th "Description" at bounding box center [679, 423] width 201 height 54
click at [645, 418] on th "Description" at bounding box center [679, 423] width 201 height 54
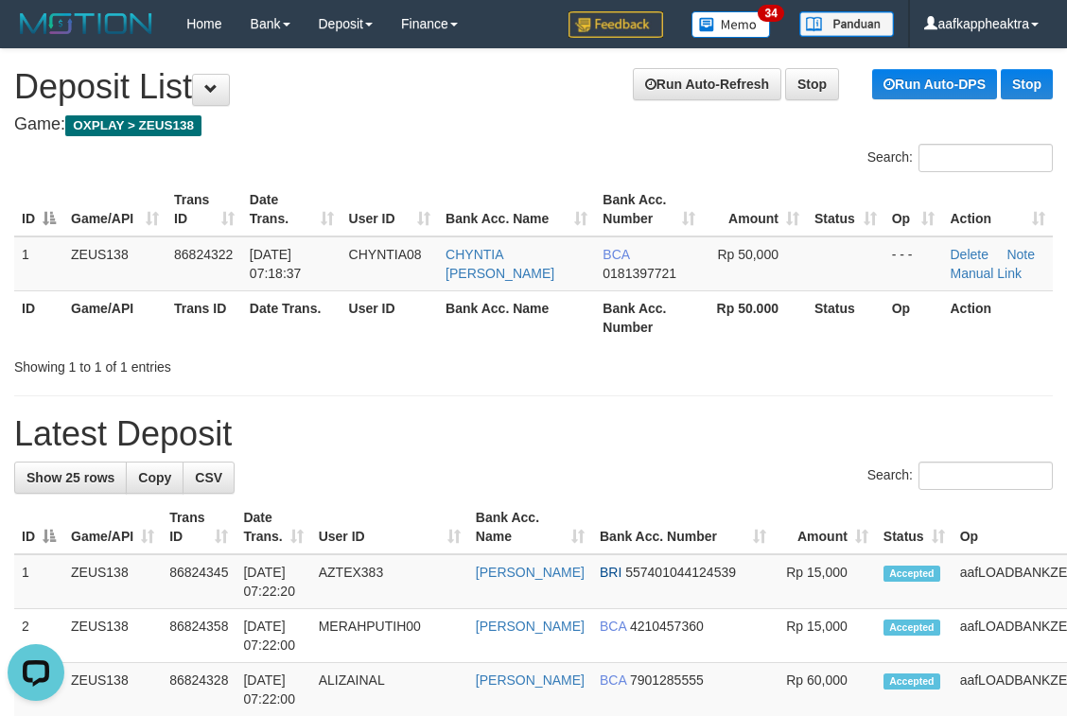
click at [448, 482] on div "Search:" at bounding box center [533, 478] width 1039 height 33
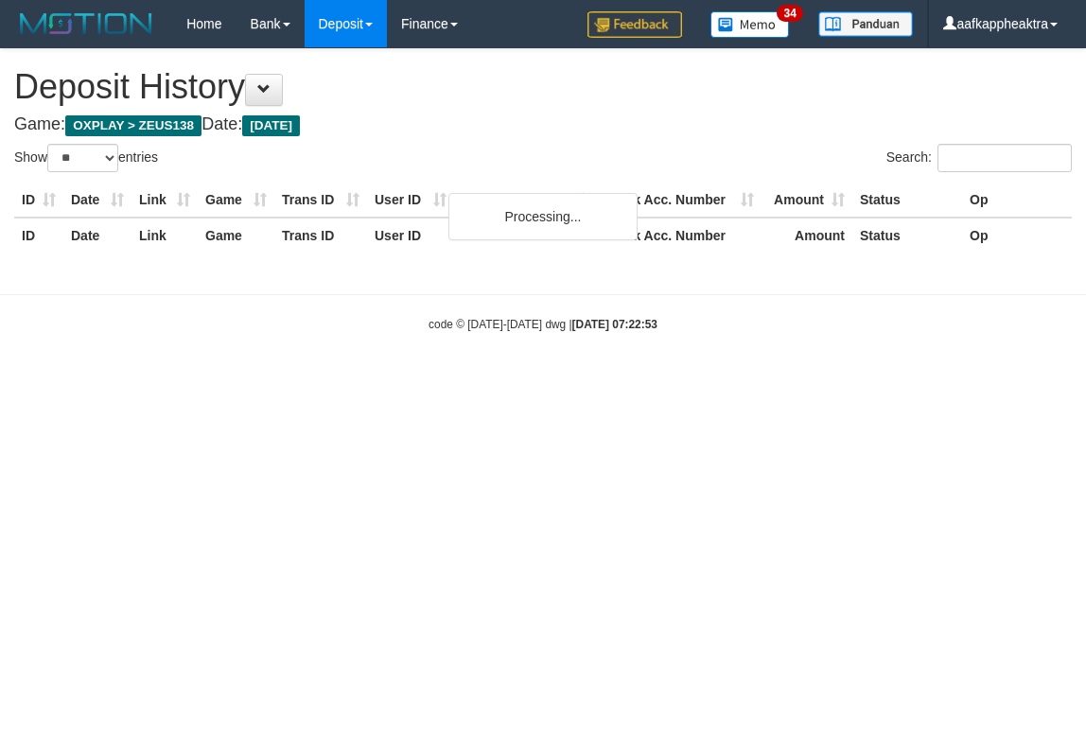
select select "**"
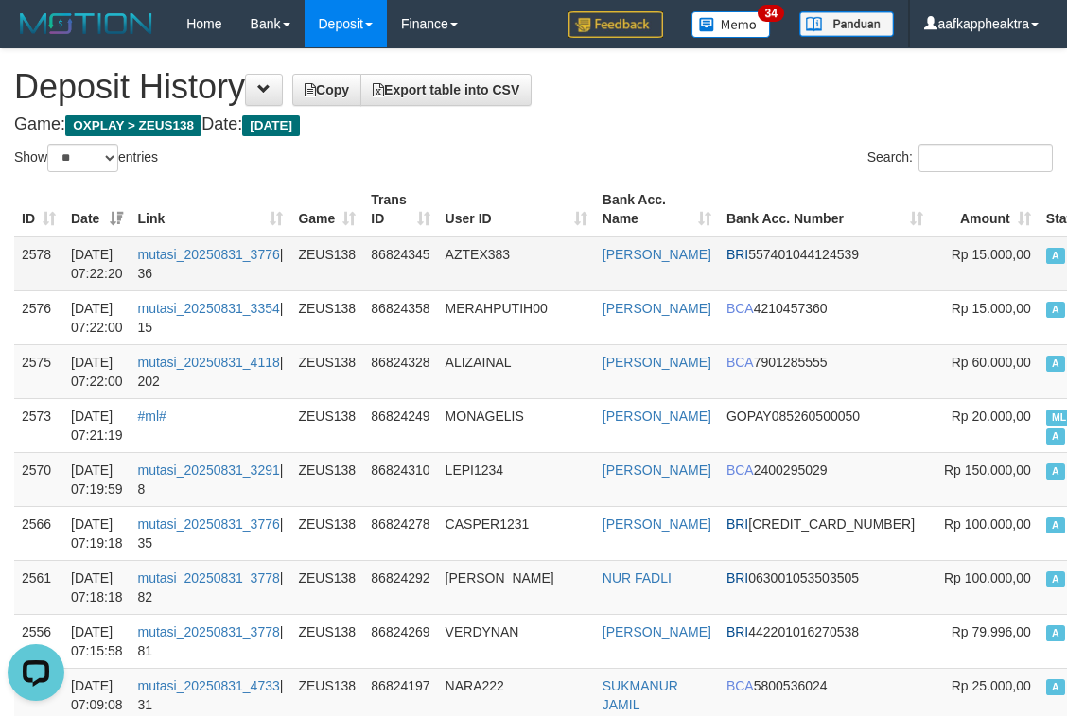
click at [524, 276] on td "AZTEX383" at bounding box center [516, 264] width 157 height 55
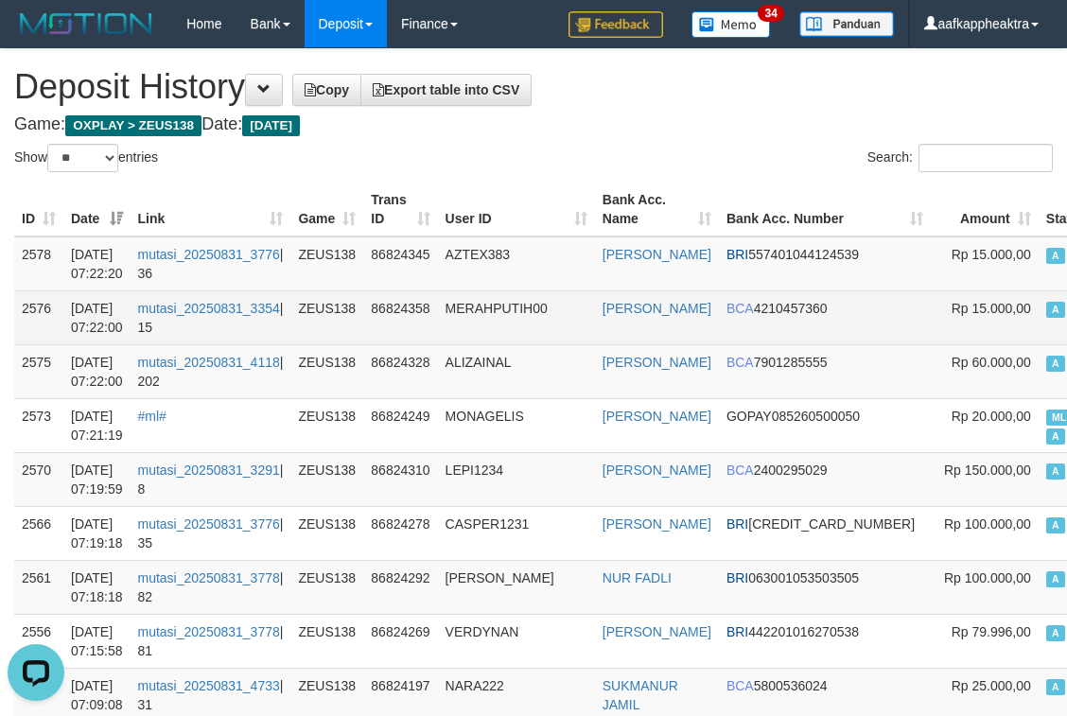
click at [520, 289] on td "AZTEX383" at bounding box center [516, 264] width 157 height 55
click at [524, 290] on td "MERAHPUTIH00" at bounding box center [516, 317] width 157 height 54
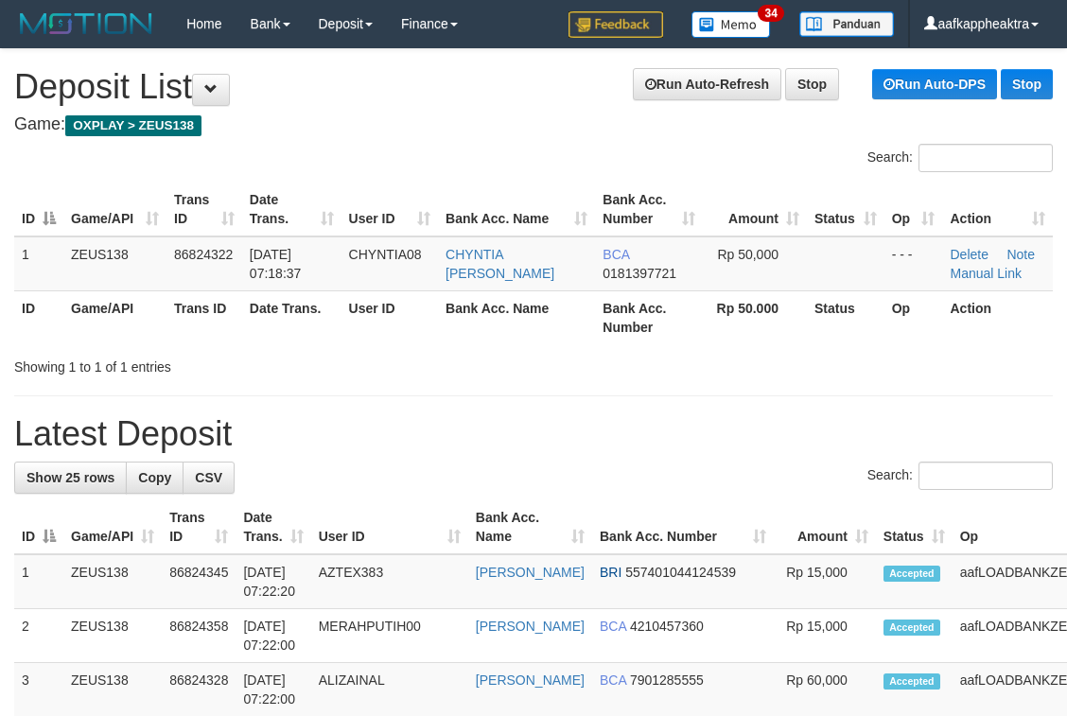
click at [307, 527] on th "Date Trans." at bounding box center [273, 527] width 75 height 54
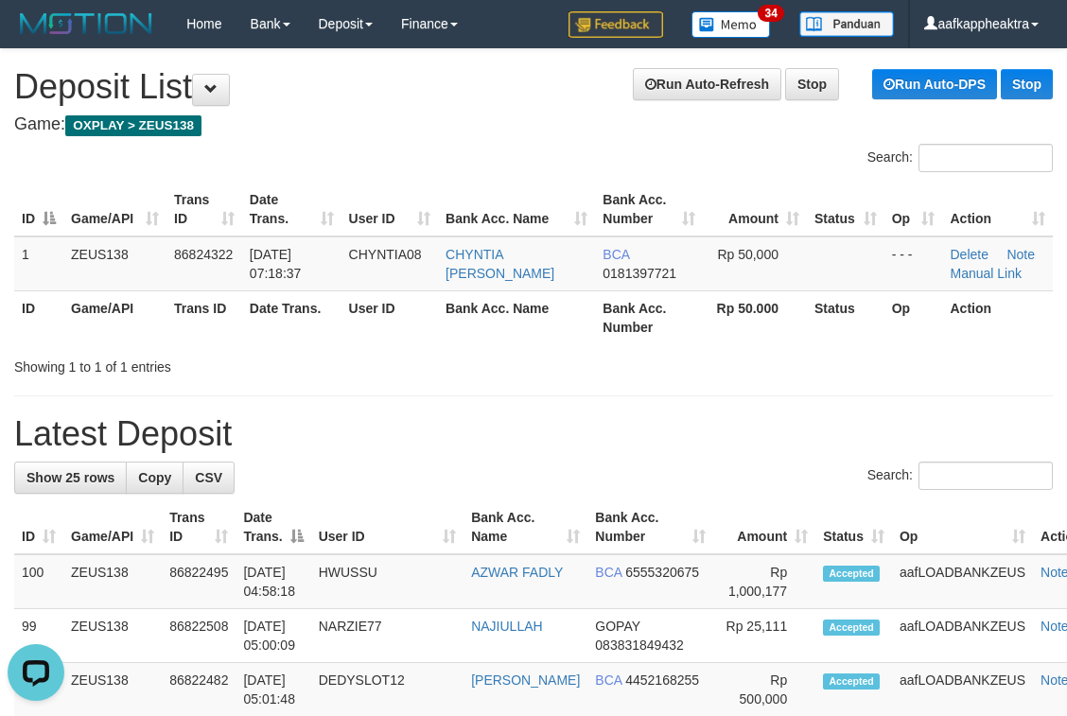
drag, startPoint x: 312, startPoint y: 430, endPoint x: 304, endPoint y: 441, distance: 14.2
click at [310, 432] on h1 "Latest Deposit" at bounding box center [533, 434] width 1039 height 38
drag, startPoint x: 304, startPoint y: 441, endPoint x: 0, endPoint y: 452, distance: 303.9
click at [289, 447] on h1 "Latest Deposit" at bounding box center [533, 434] width 1039 height 38
click at [538, 508] on th "Bank Acc. Name" at bounding box center [526, 527] width 124 height 54
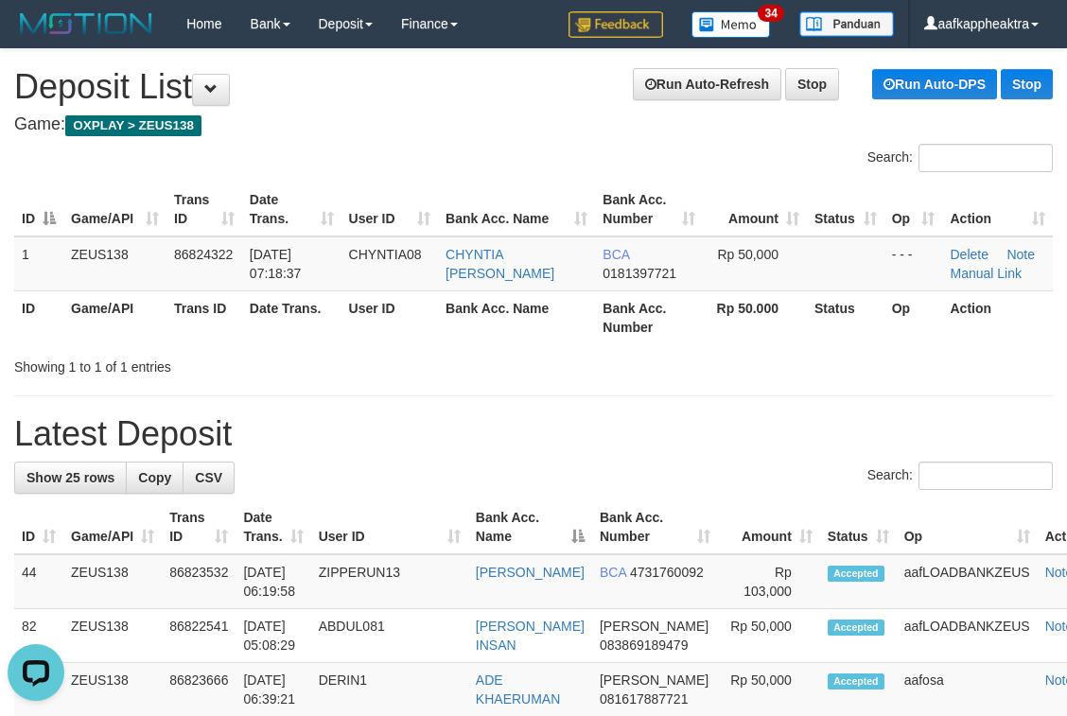
click at [516, 528] on th "Bank Acc. Name" at bounding box center [530, 527] width 124 height 54
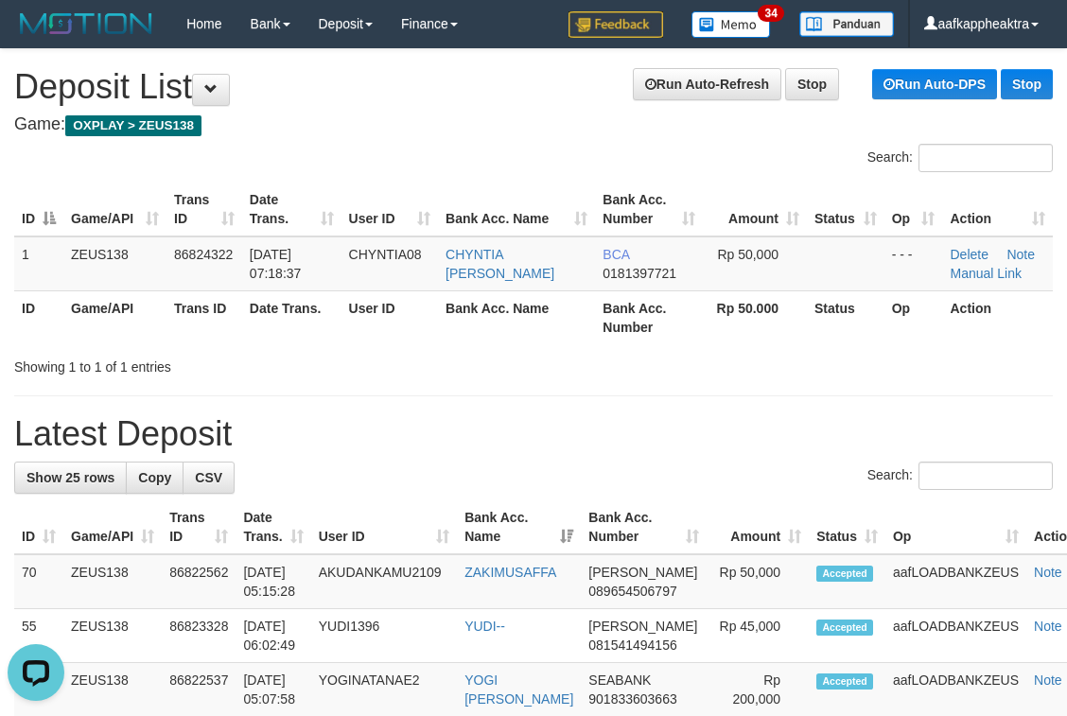
click at [199, 509] on th "Trans ID" at bounding box center [199, 527] width 74 height 54
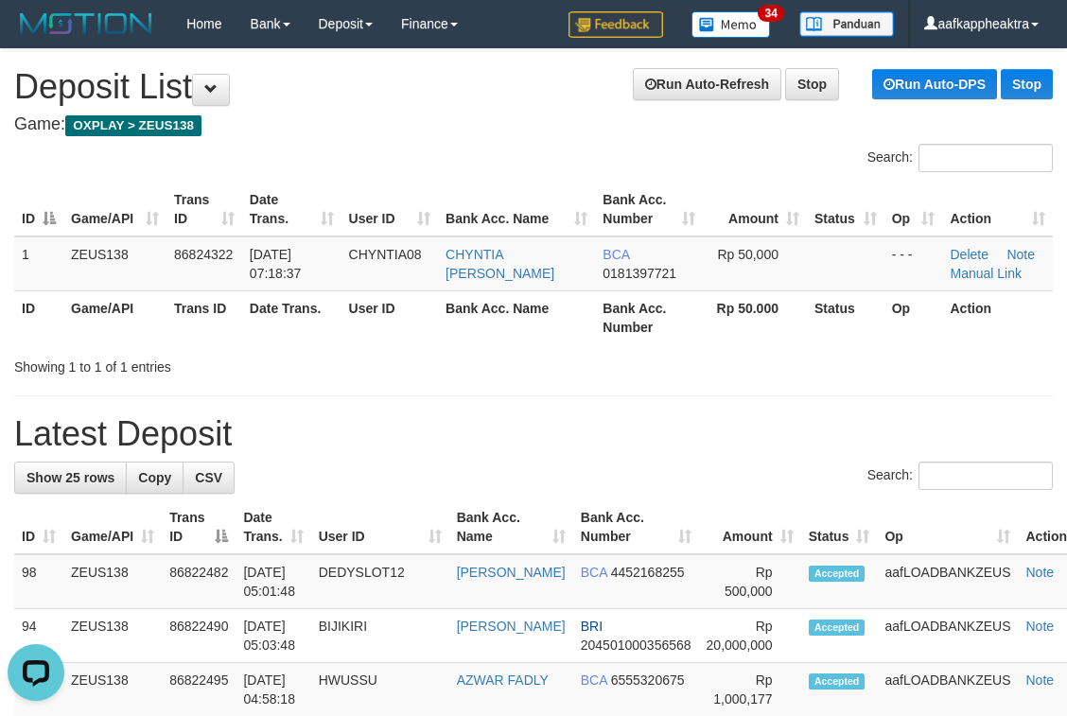
click at [193, 515] on th "Trans ID" at bounding box center [199, 527] width 74 height 54
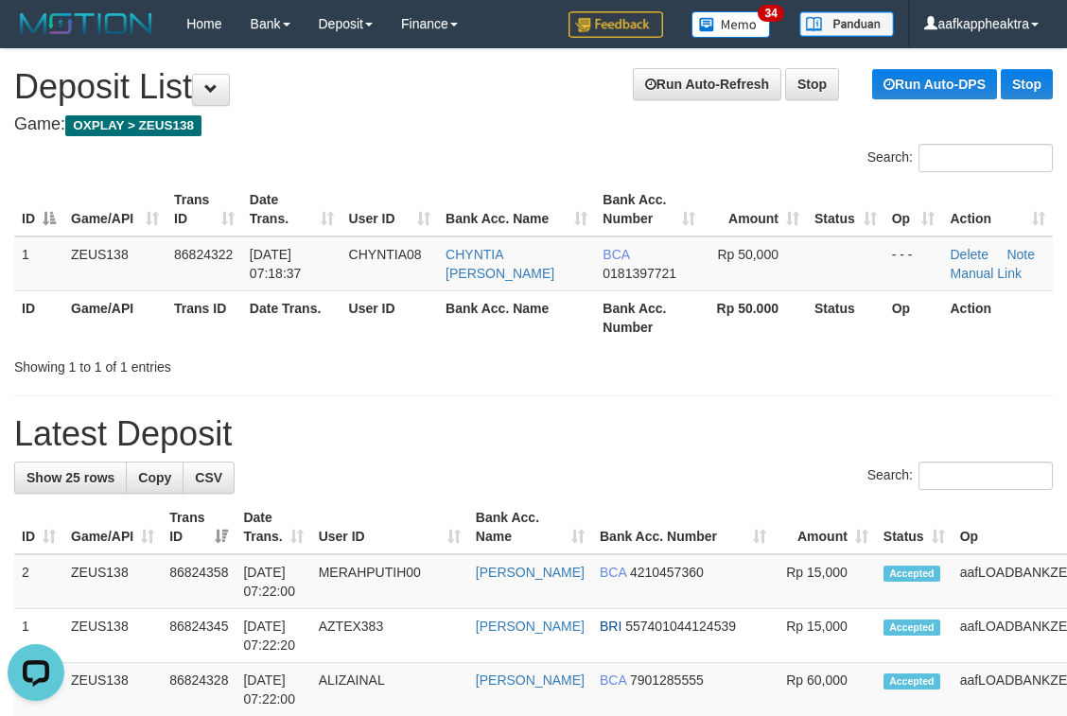
click at [527, 484] on div "Search:" at bounding box center [533, 478] width 1039 height 33
drag, startPoint x: 518, startPoint y: 493, endPoint x: 1, endPoint y: 485, distance: 517.6
drag, startPoint x: 329, startPoint y: 526, endPoint x: 334, endPoint y: 535, distance: 9.7
click at [333, 530] on th "User ID" at bounding box center [389, 527] width 157 height 54
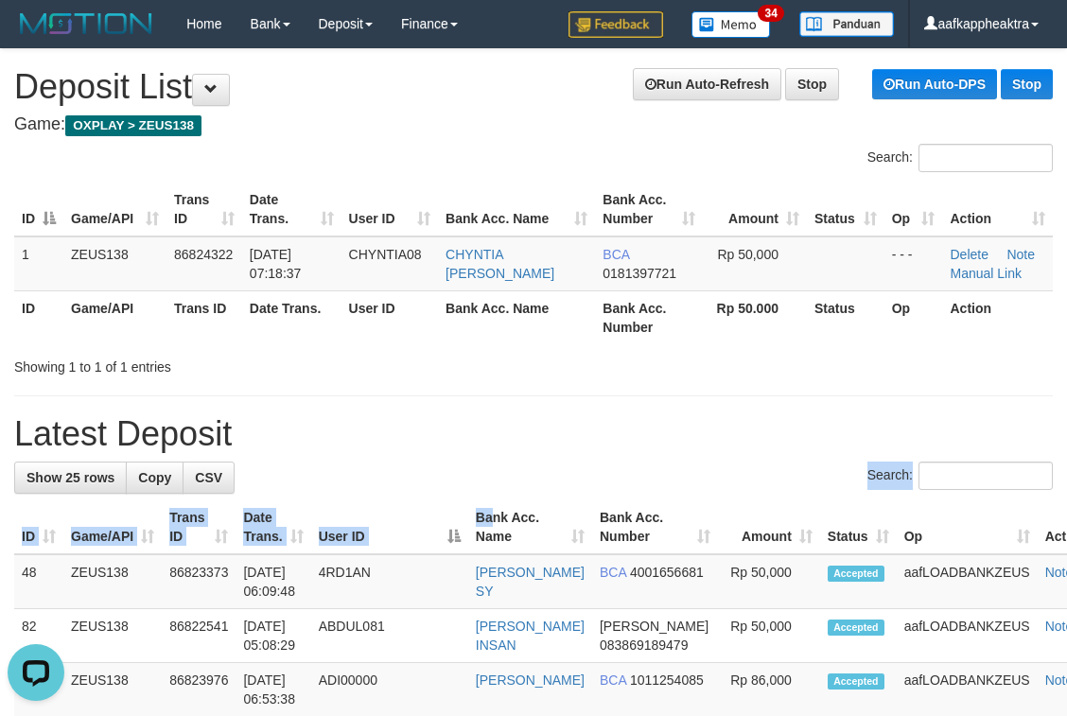
drag, startPoint x: 267, startPoint y: 456, endPoint x: 286, endPoint y: 464, distance: 20.4
click at [288, 464] on div "Search:" at bounding box center [533, 478] width 1039 height 33
click at [348, 527] on th "User ID" at bounding box center [389, 527] width 157 height 54
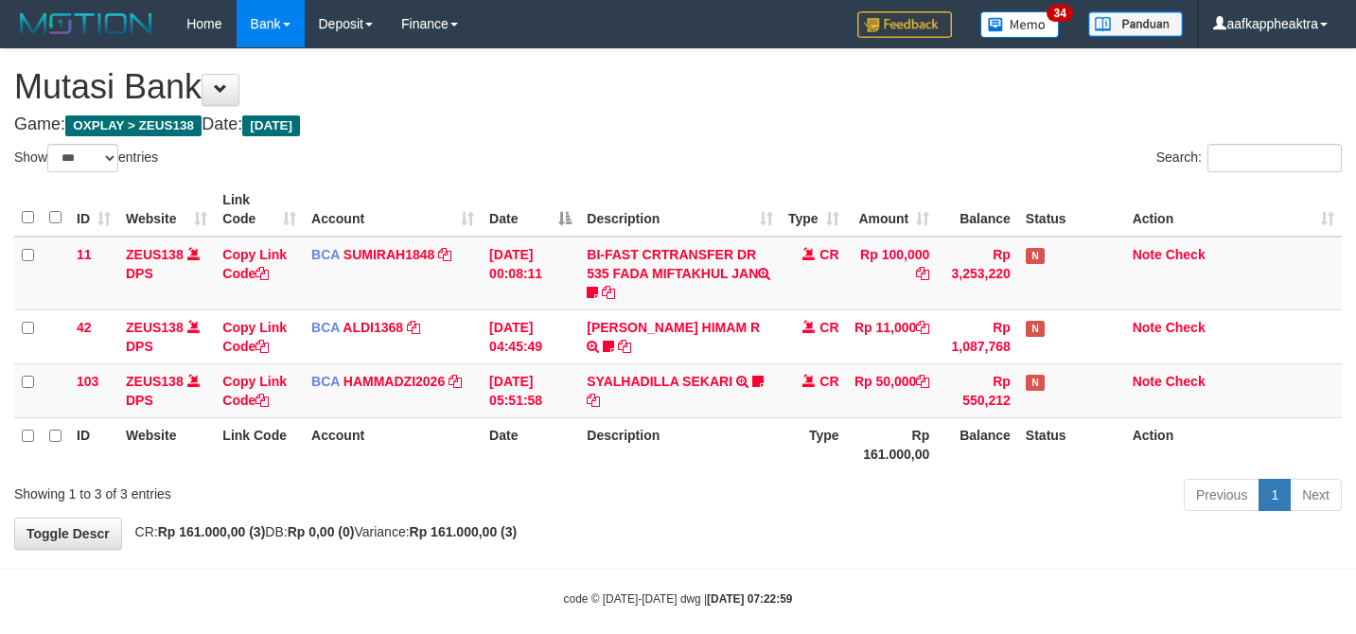
select select "***"
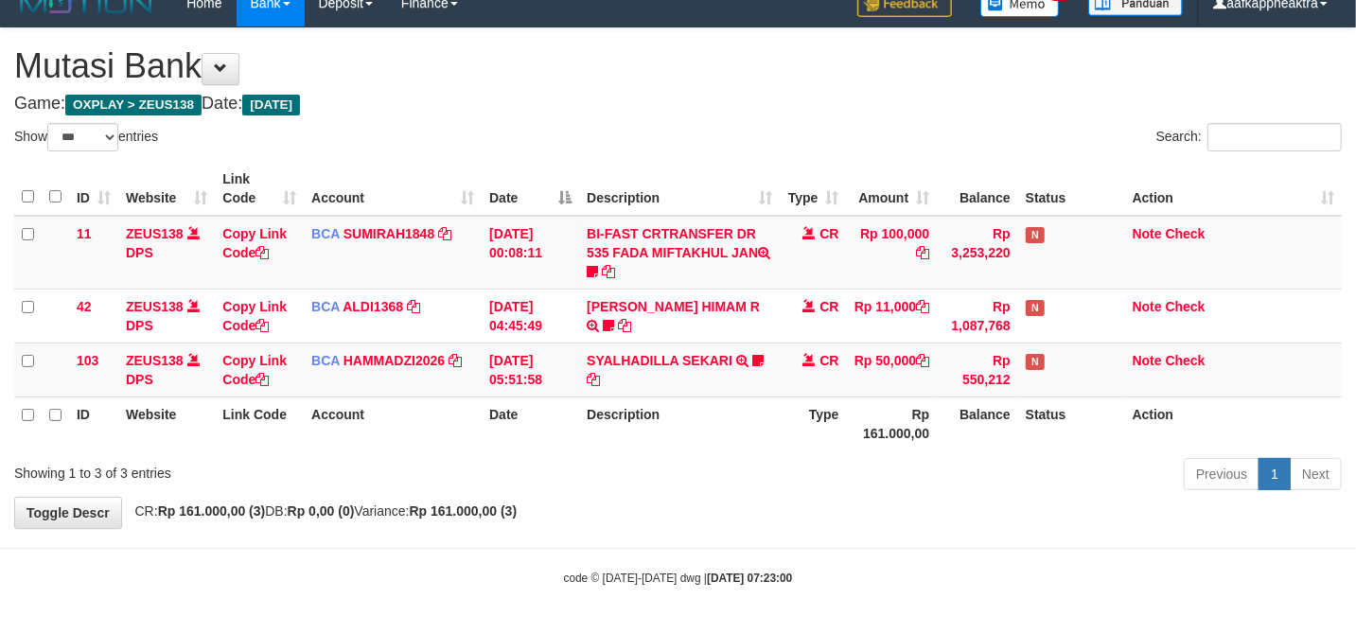
click at [579, 399] on th "Description" at bounding box center [679, 423] width 201 height 54
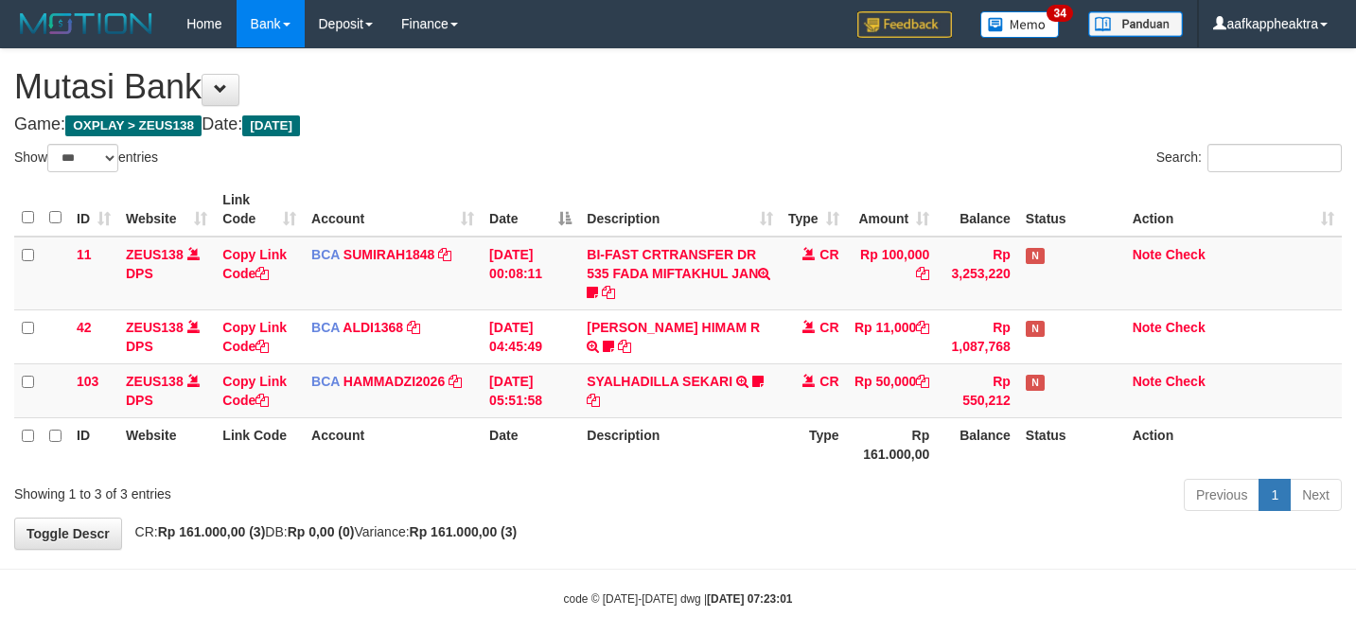
select select "***"
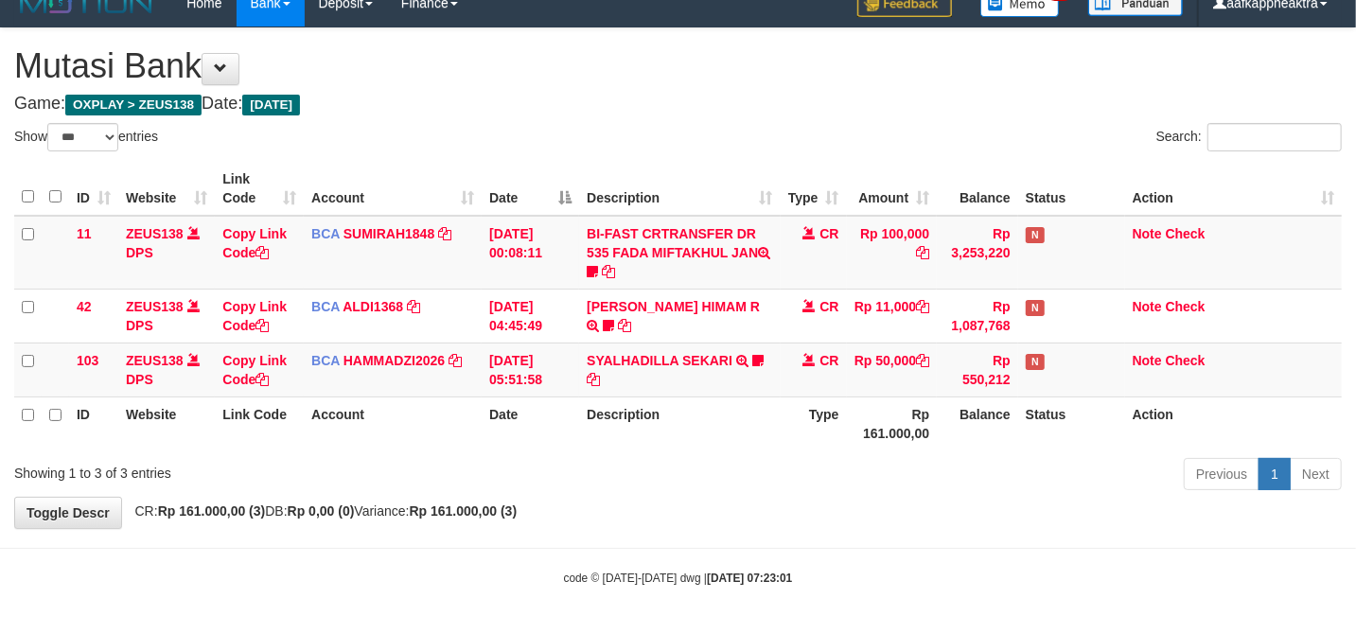
click at [576, 405] on tr "ID Website Link Code Account Date Description Type Rp 161.000,00 Balance Status…" at bounding box center [677, 423] width 1327 height 54
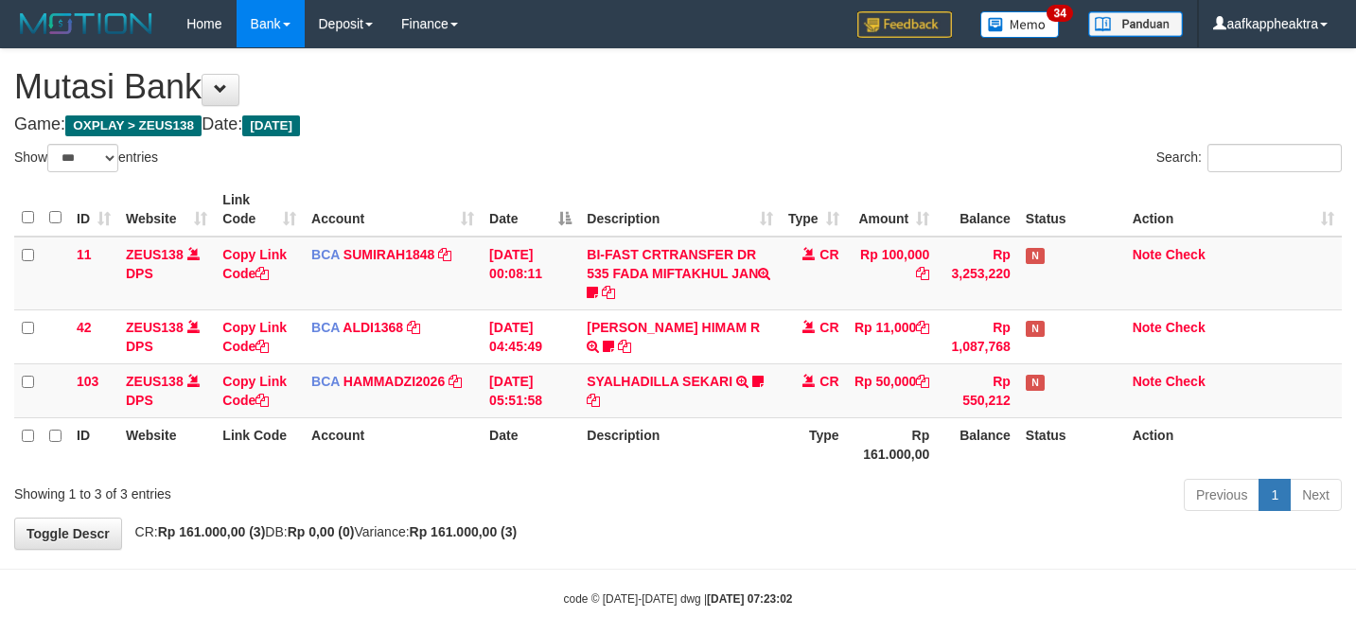
select select "***"
click at [792, 477] on div "Previous 1 Next" at bounding box center [960, 497] width 763 height 41
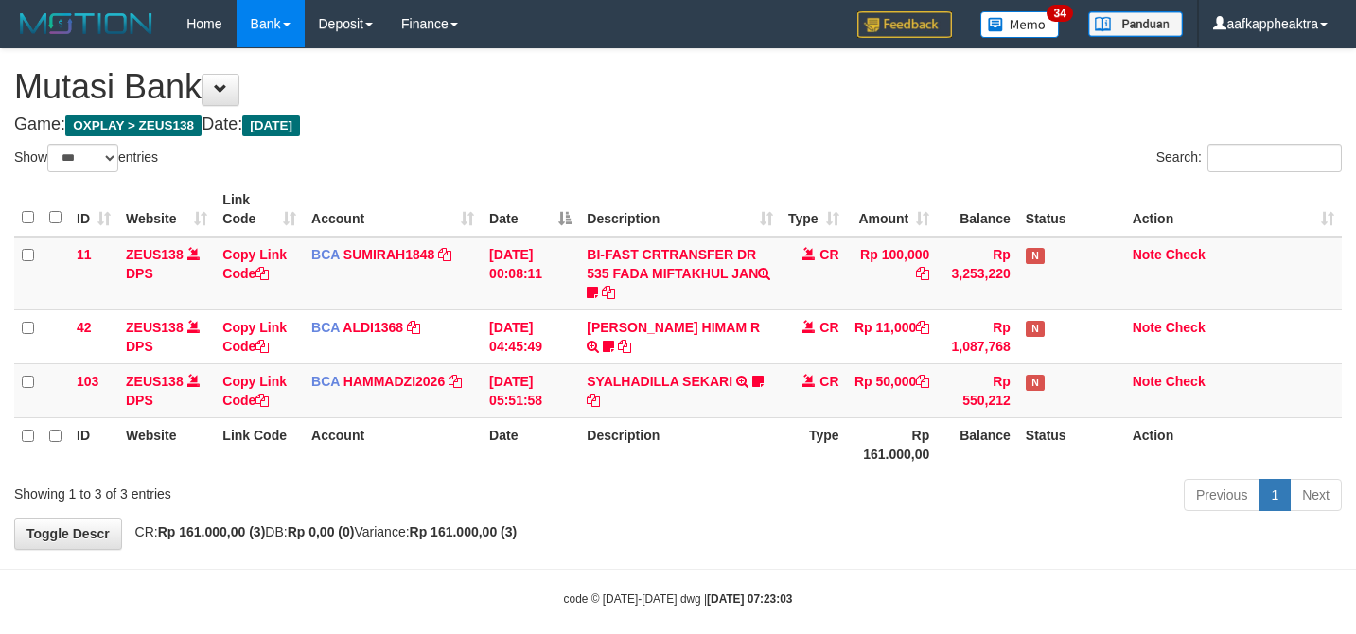
select select "***"
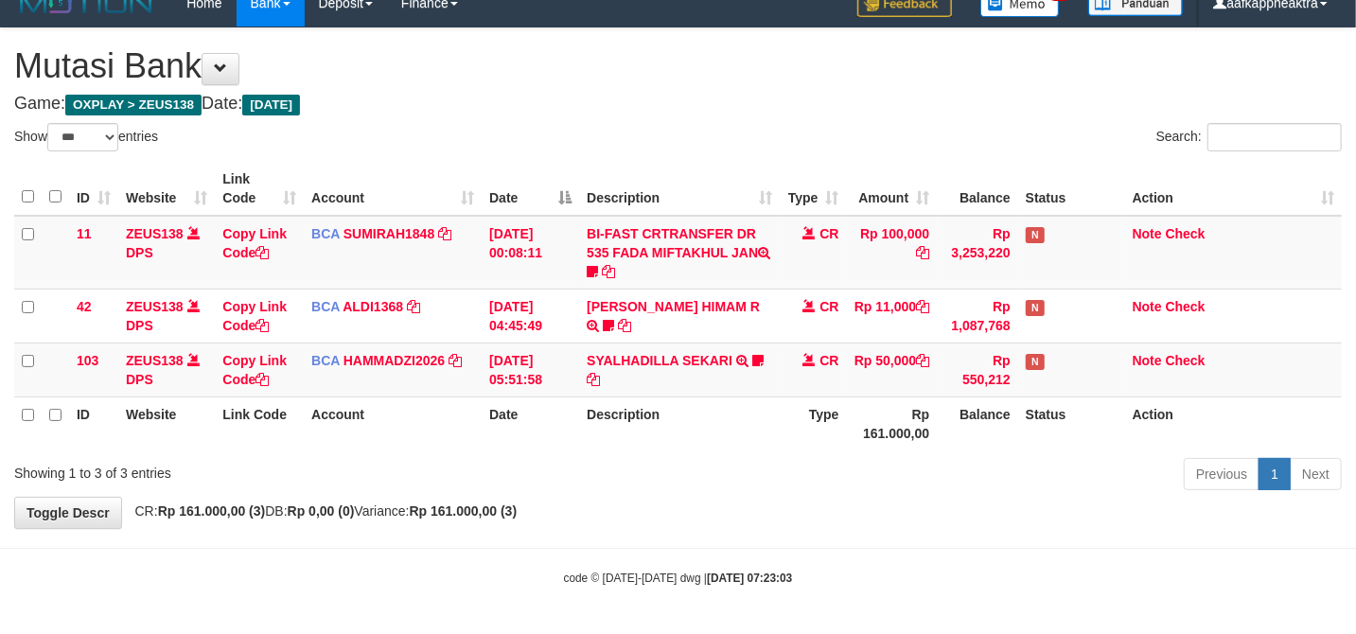
click at [547, 481] on div "Showing 1 to 3 of 3 entries" at bounding box center [282, 469] width 536 height 26
drag, startPoint x: 551, startPoint y: 447, endPoint x: 799, endPoint y: 451, distance: 248.9
click at [545, 448] on div "ID Website Link Code Account Date Description Type Amount Balance Status Action…" at bounding box center [678, 306] width 1356 height 300
click at [603, 428] on th "Description" at bounding box center [679, 423] width 201 height 54
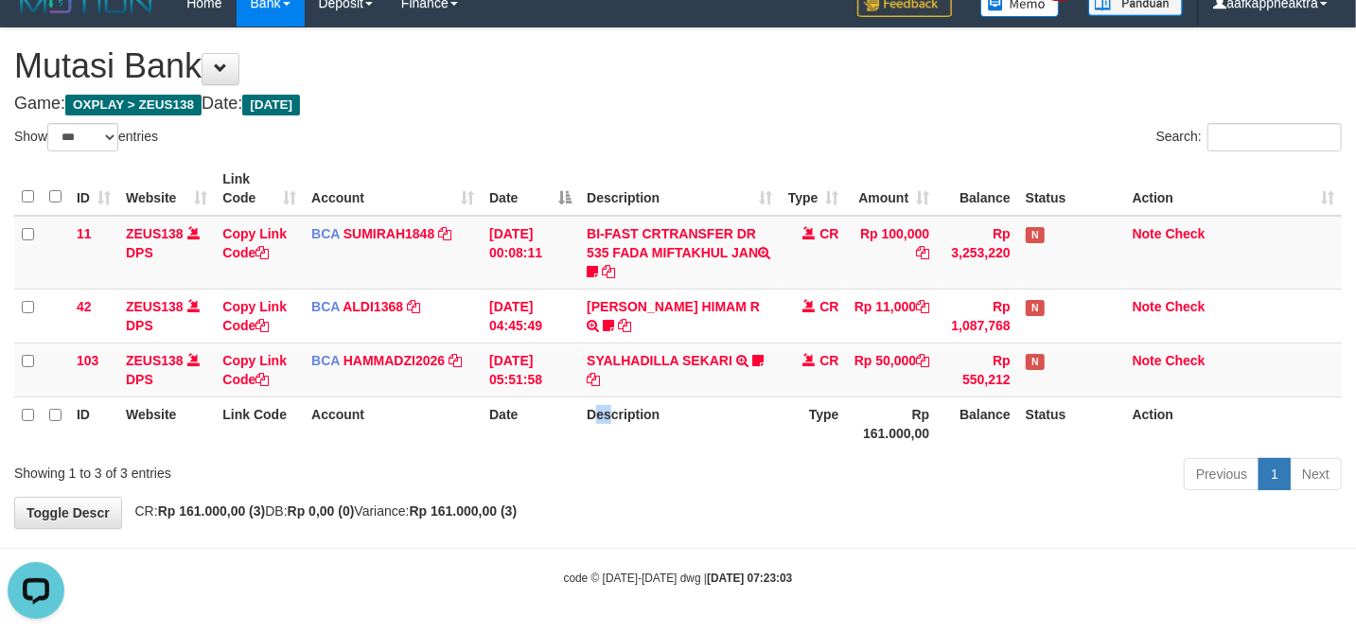
click at [598, 428] on th "Description" at bounding box center [679, 423] width 201 height 54
drag, startPoint x: 598, startPoint y: 428, endPoint x: 611, endPoint y: 406, distance: 25.5
click at [600, 424] on th "Description" at bounding box center [679, 423] width 201 height 54
click at [795, 458] on div "Previous 1 Next" at bounding box center [960, 476] width 763 height 41
click at [799, 456] on div "Previous 1 Next" at bounding box center [960, 476] width 763 height 41
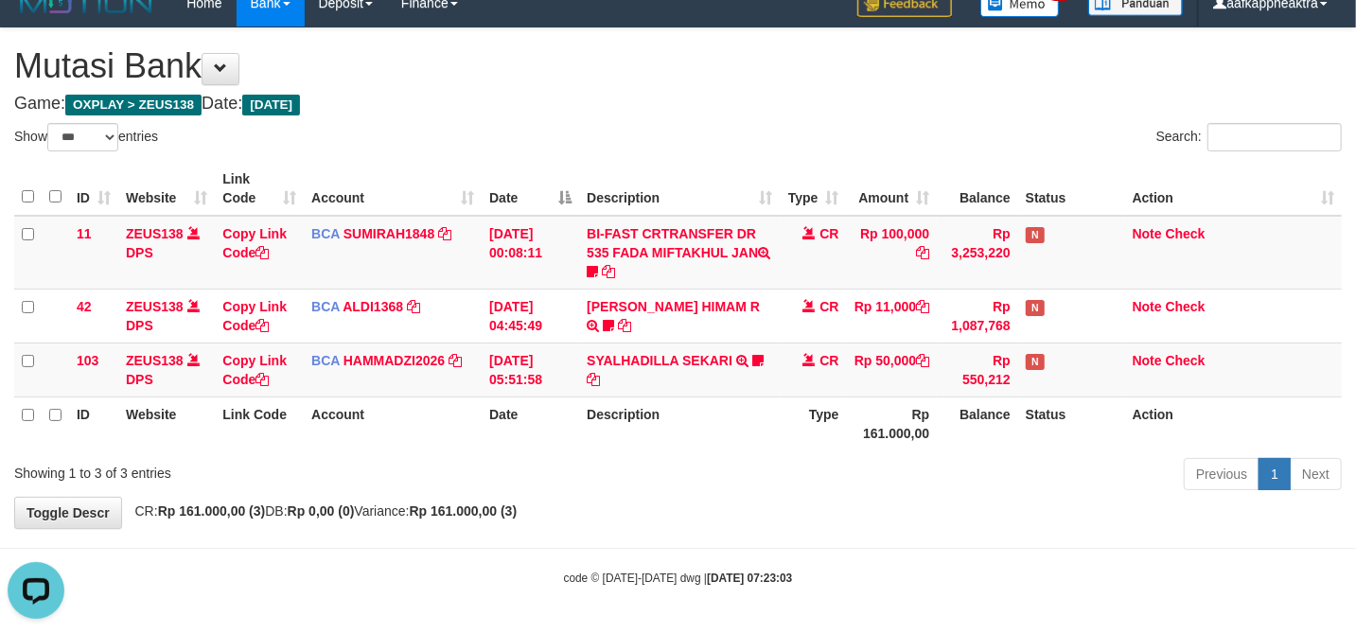
drag, startPoint x: 793, startPoint y: 445, endPoint x: 802, endPoint y: 443, distance: 9.6
click at [802, 443] on th "Type" at bounding box center [814, 423] width 66 height 54
click at [766, 440] on tr "ID Website Link Code Account Date Description Type Rp 161.000,00 Balance Status…" at bounding box center [677, 423] width 1327 height 54
click at [561, 424] on th "Date" at bounding box center [530, 423] width 97 height 54
drag, startPoint x: 561, startPoint y: 424, endPoint x: 609, endPoint y: 403, distance: 52.5
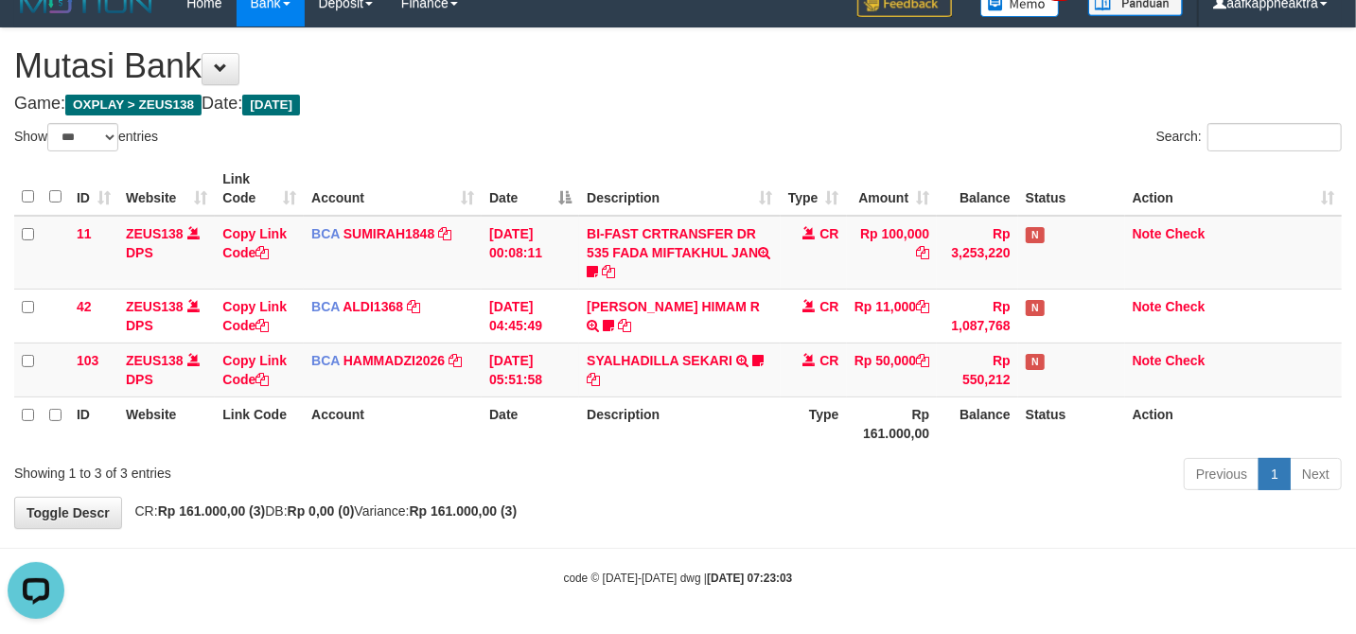
click at [572, 417] on th "Date" at bounding box center [530, 423] width 97 height 54
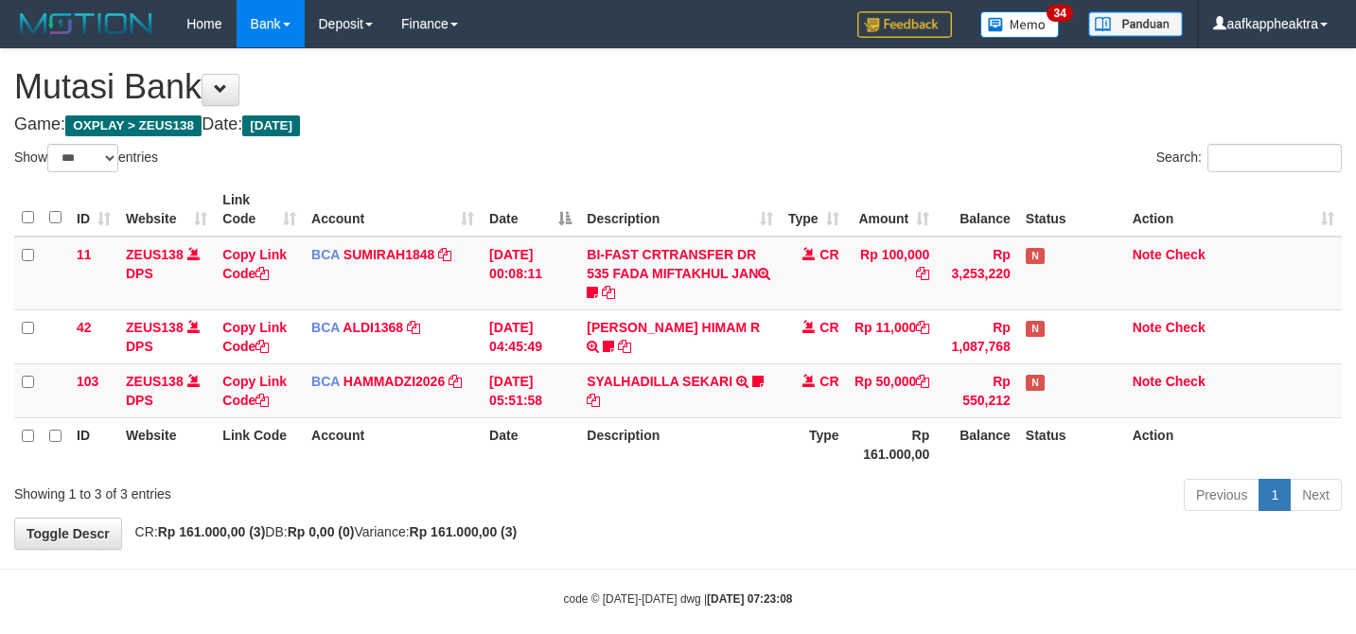
select select "***"
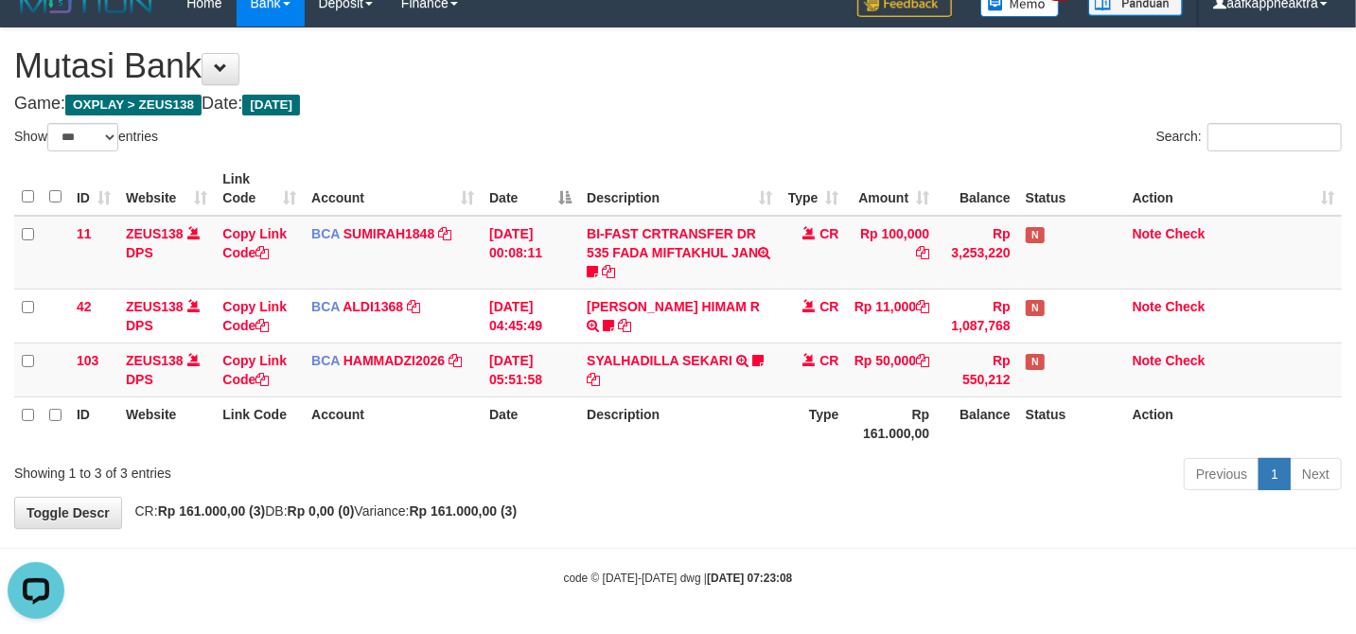
click at [645, 412] on th "Description" at bounding box center [679, 423] width 201 height 54
click at [644, 413] on th "Description" at bounding box center [679, 423] width 201 height 54
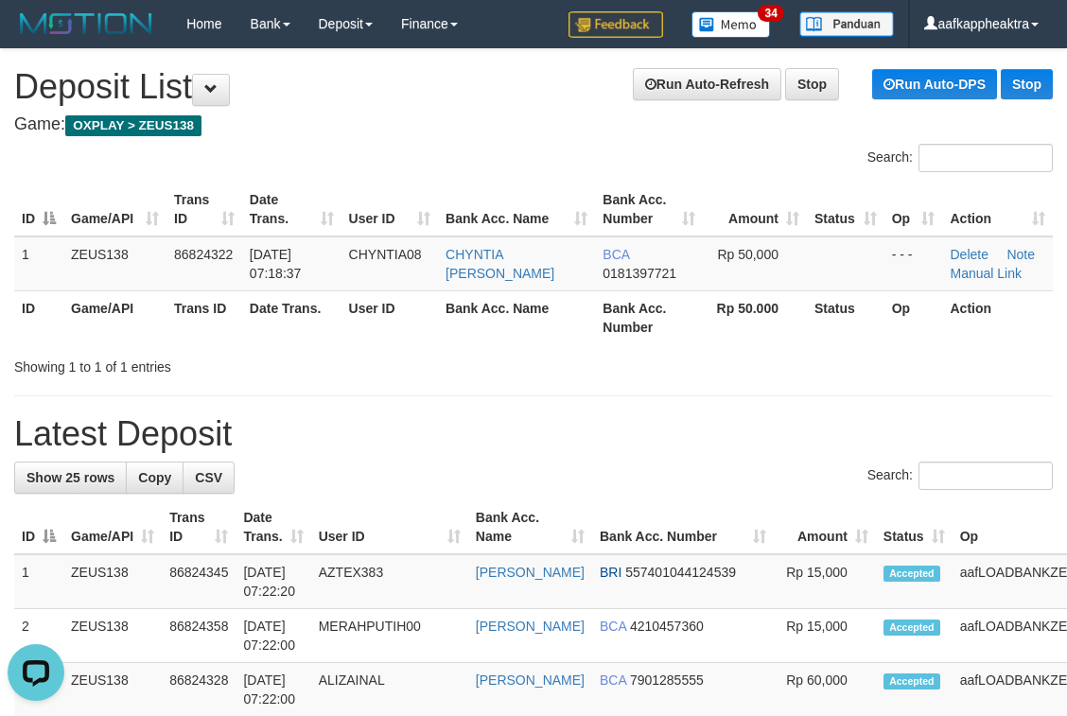
drag, startPoint x: 528, startPoint y: 535, endPoint x: 508, endPoint y: 539, distance: 20.4
click at [519, 538] on th "Bank Acc. Name" at bounding box center [530, 527] width 124 height 54
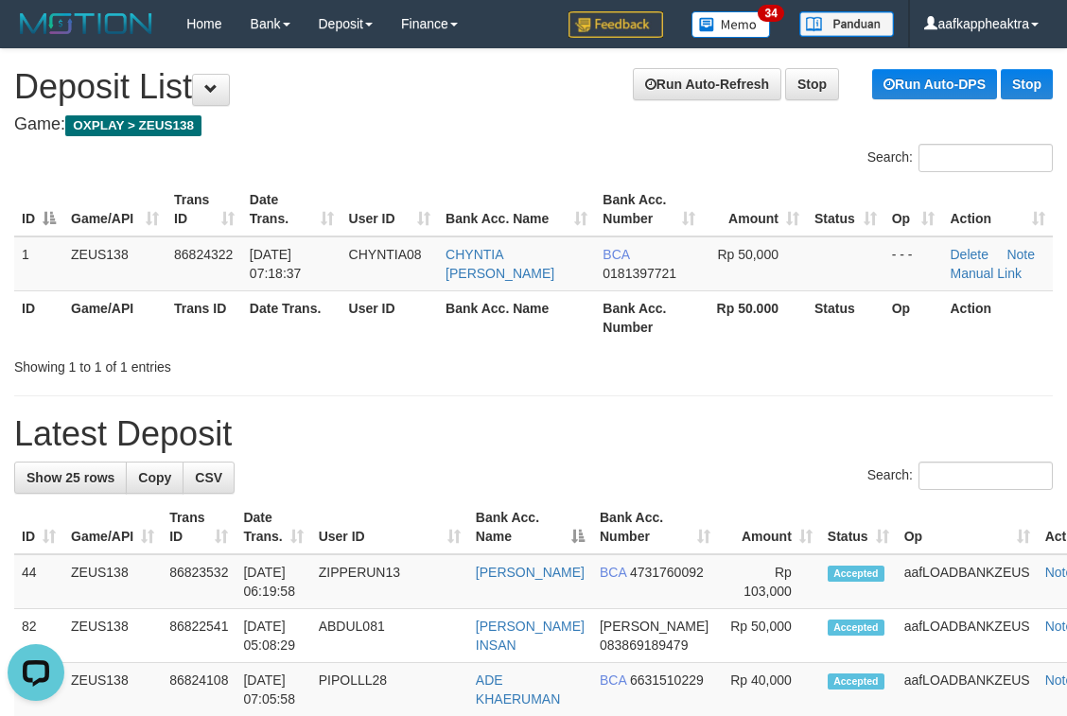
click at [426, 489] on div "Search:" at bounding box center [533, 478] width 1039 height 33
drag, startPoint x: 482, startPoint y: 485, endPoint x: 12, endPoint y: 493, distance: 469.3
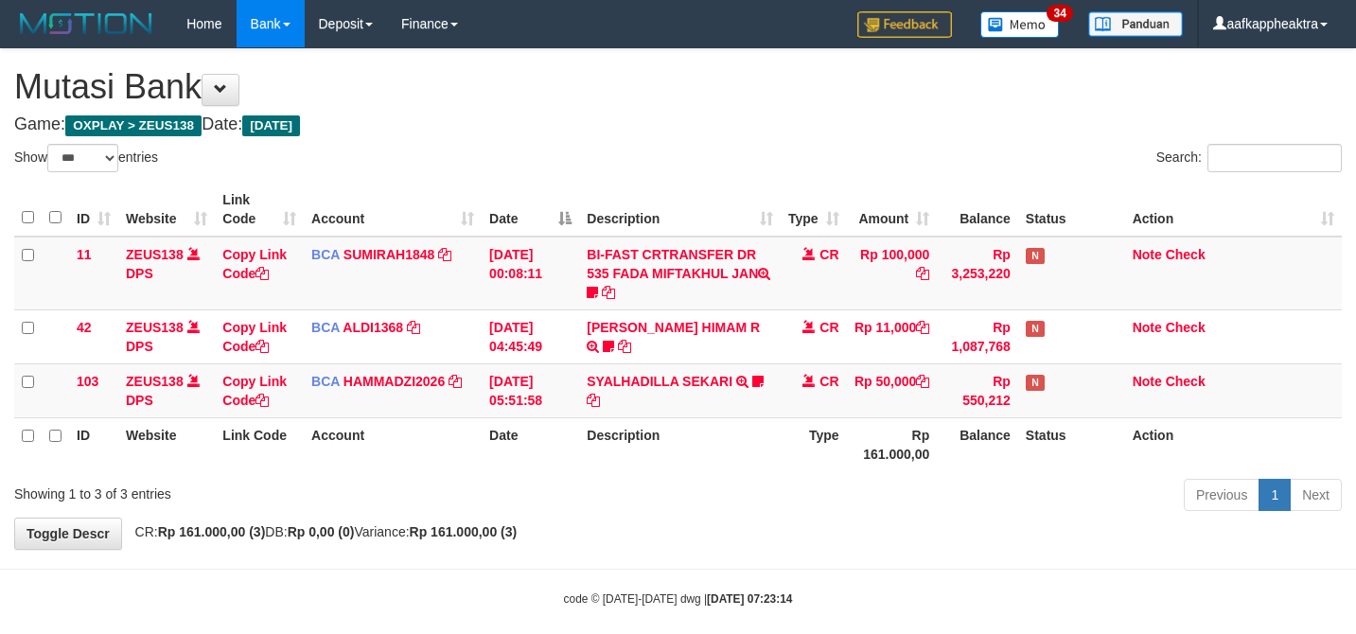
select select "***"
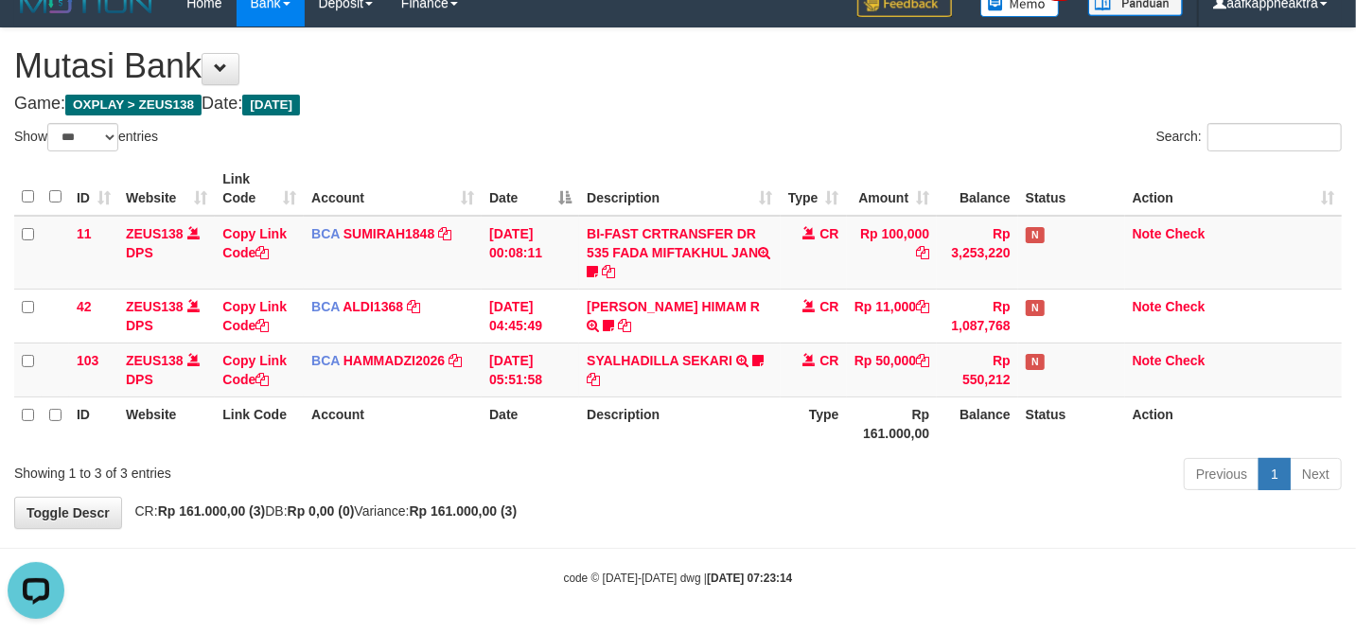
drag, startPoint x: 772, startPoint y: 417, endPoint x: 781, endPoint y: 411, distance: 10.8
click at [772, 417] on th "Description" at bounding box center [679, 423] width 201 height 54
click at [781, 410] on th "Type" at bounding box center [814, 423] width 66 height 54
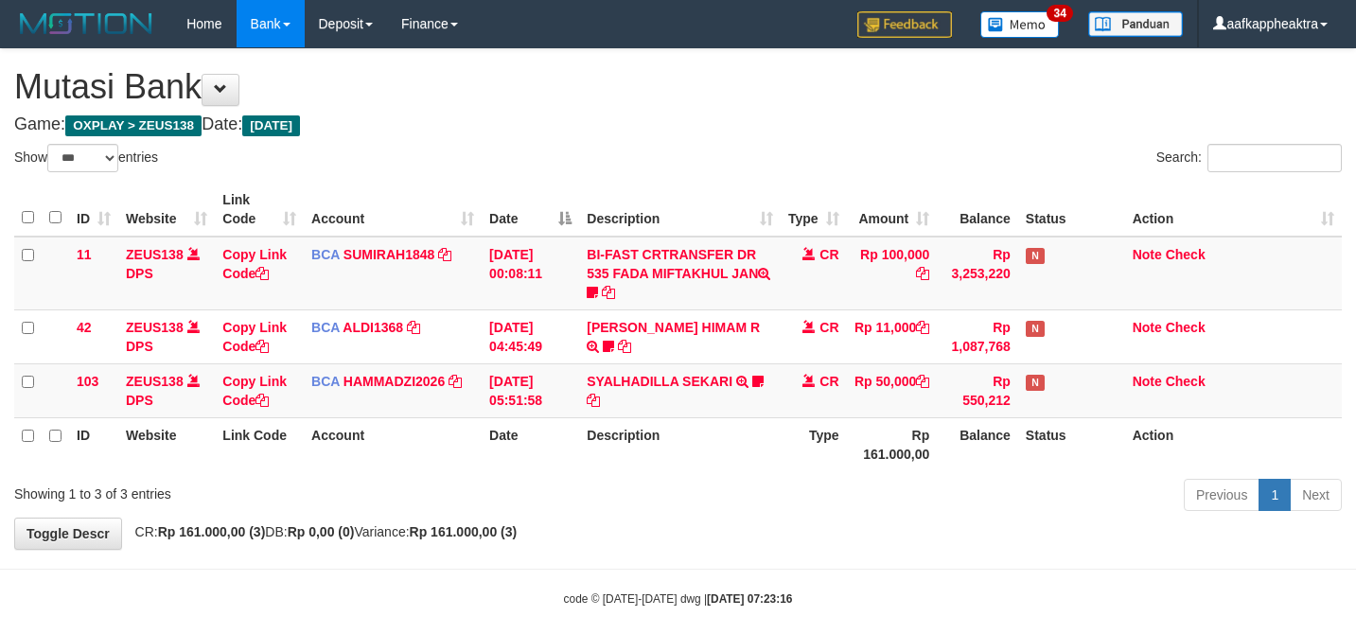
select select "***"
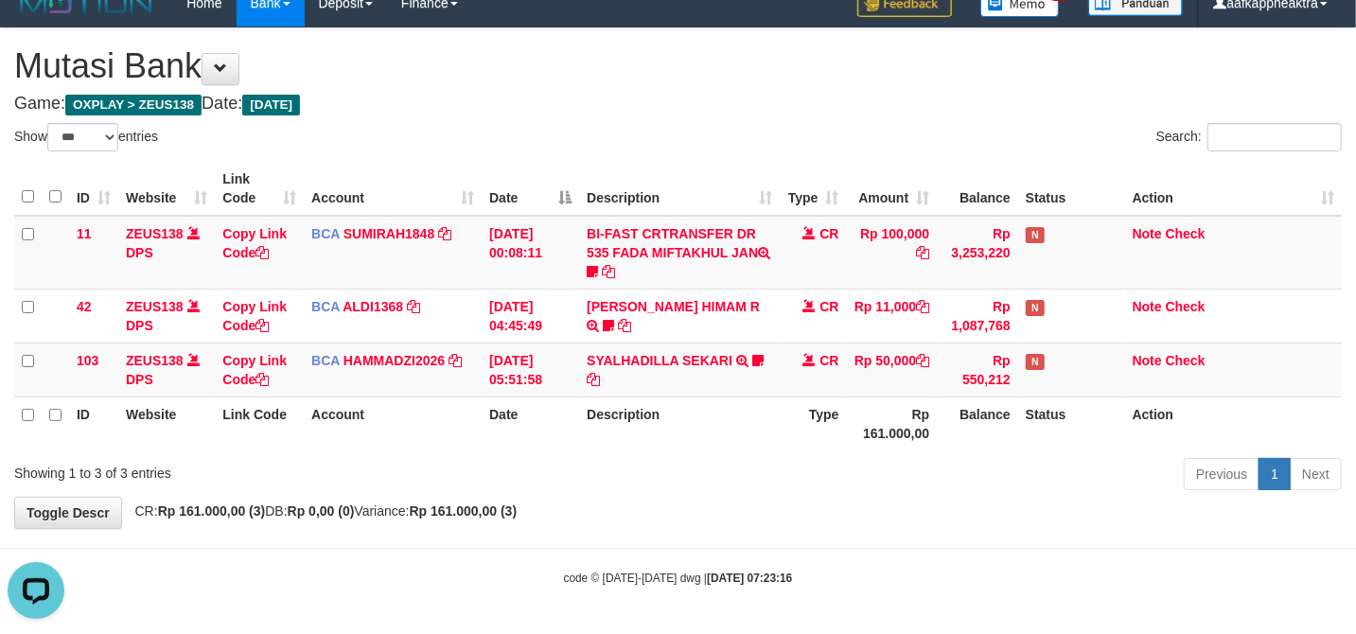
click at [670, 470] on div "Previous 1 Next" at bounding box center [960, 476] width 763 height 41
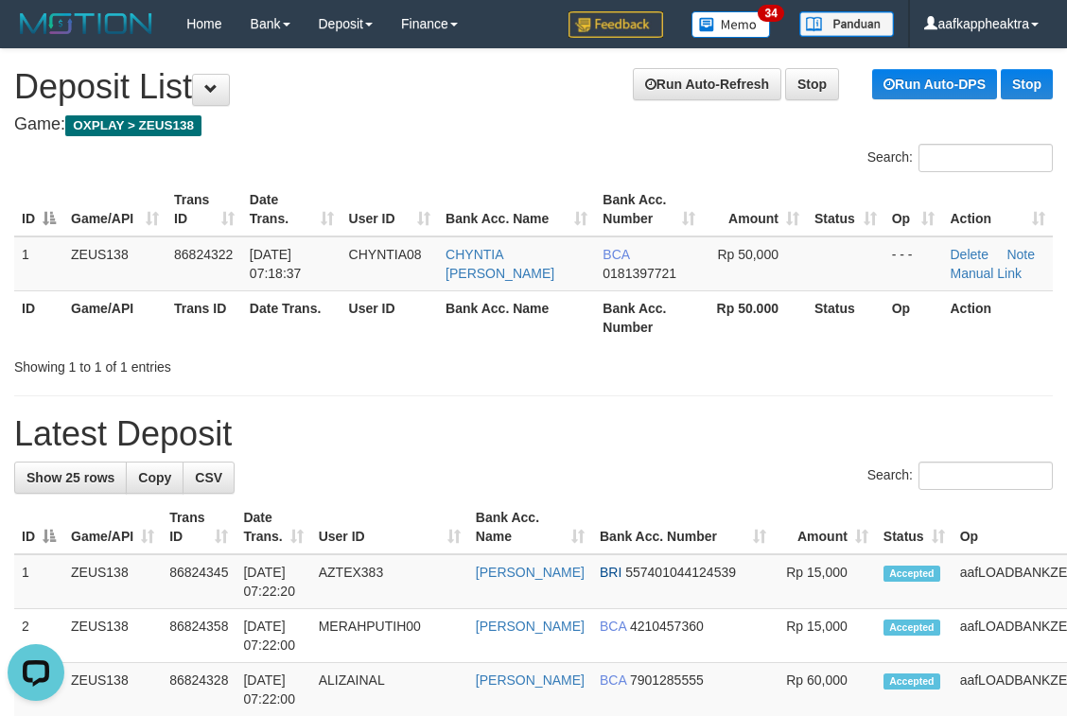
drag, startPoint x: 460, startPoint y: 426, endPoint x: 0, endPoint y: 479, distance: 462.8
click at [450, 433] on h1 "Latest Deposit" at bounding box center [533, 434] width 1039 height 38
drag, startPoint x: 386, startPoint y: 441, endPoint x: 2, endPoint y: 466, distance: 385.0
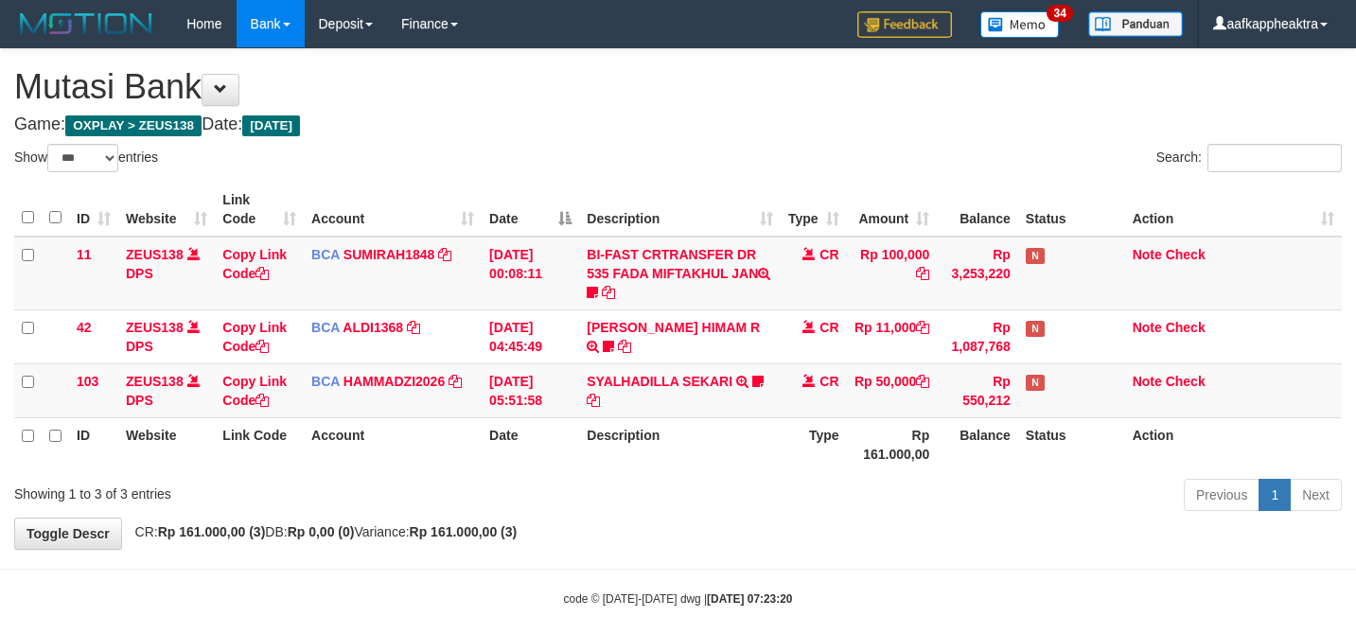
select select "***"
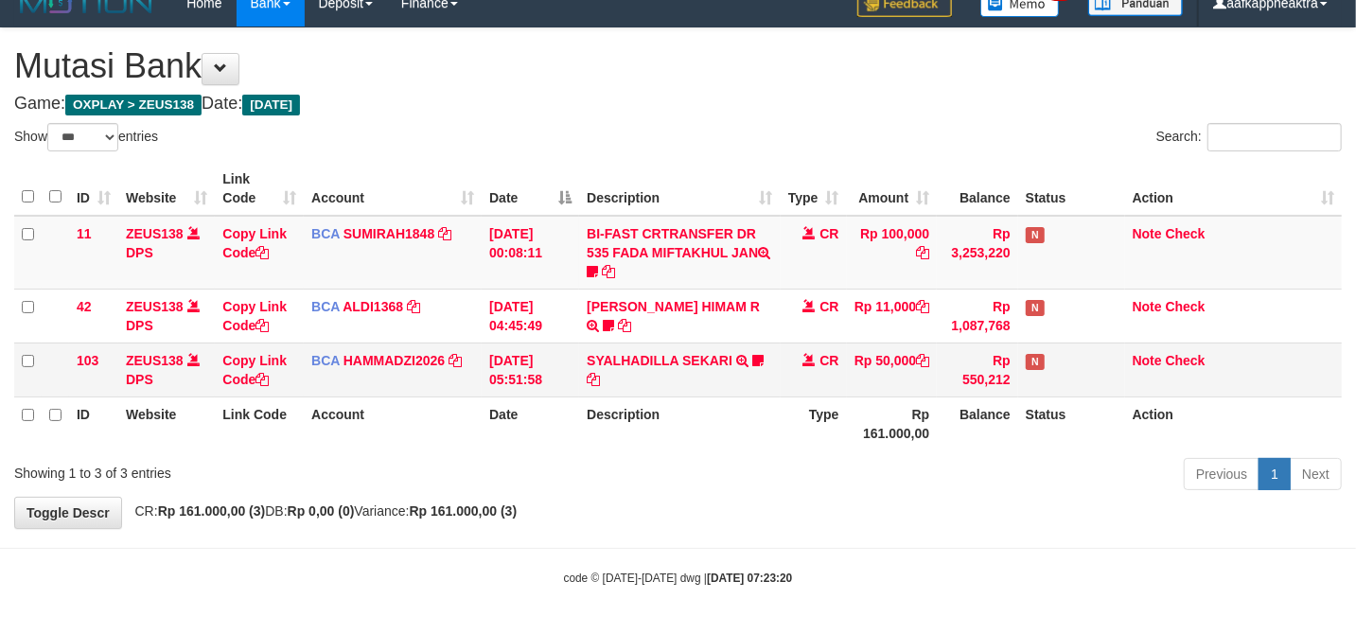
click at [496, 378] on td "[DATE] 05:51:58" at bounding box center [530, 369] width 97 height 54
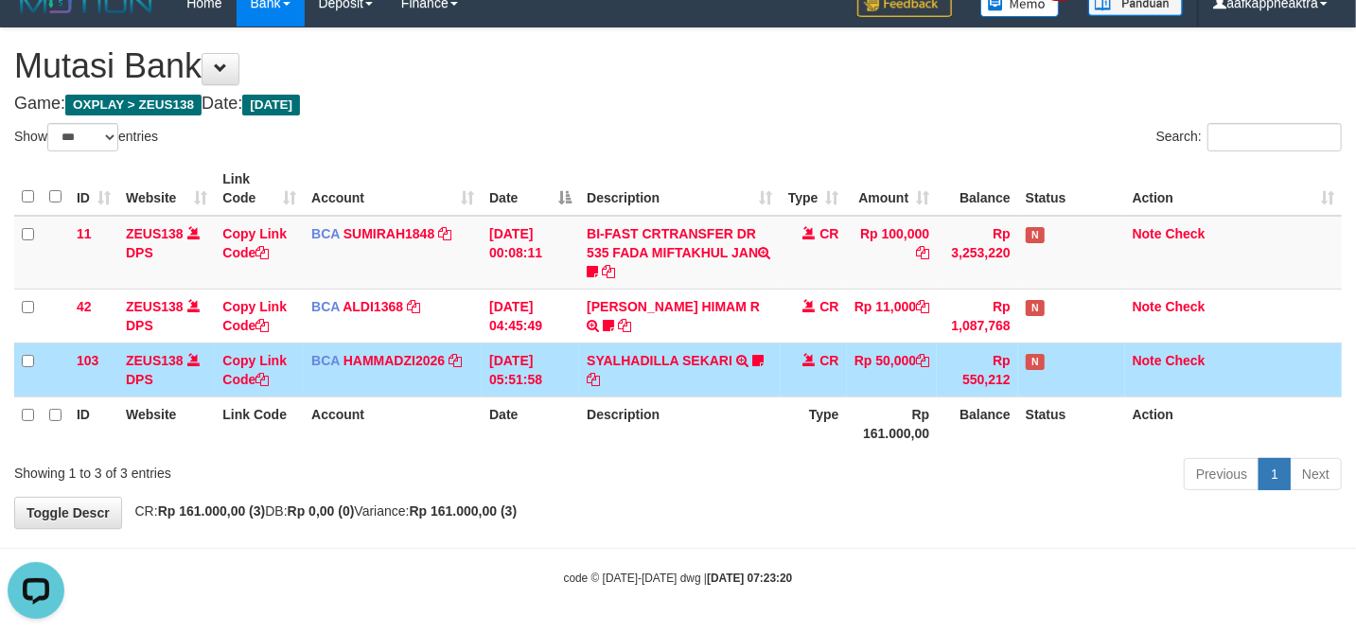
scroll to position [0, 0]
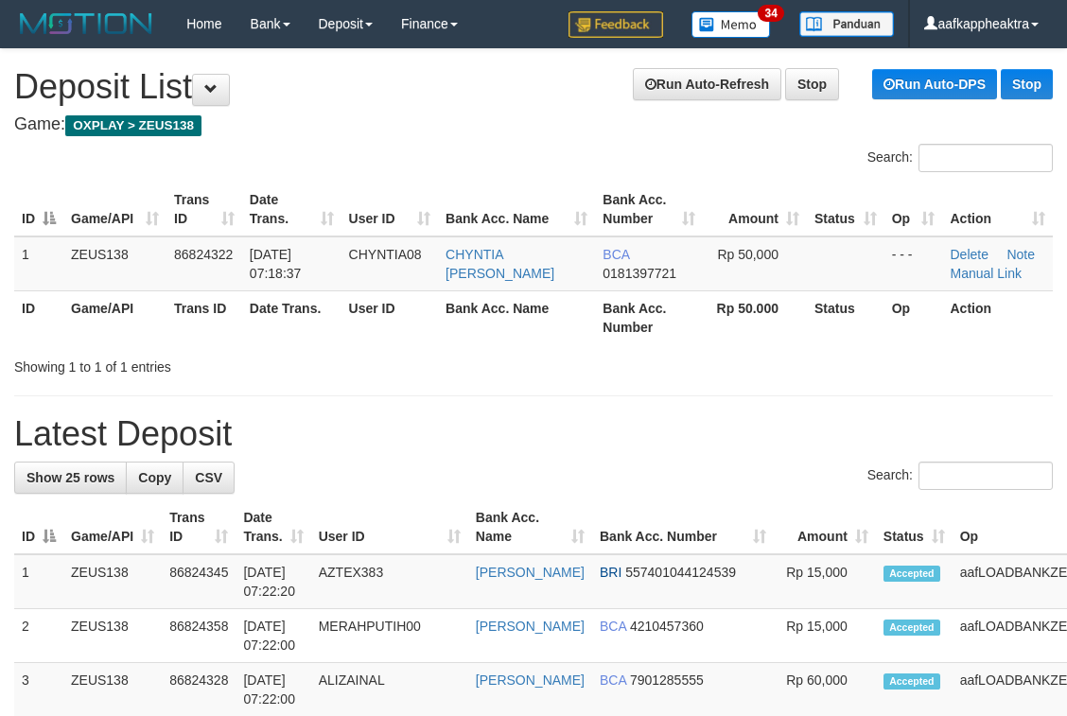
click at [439, 481] on div "Search:" at bounding box center [533, 478] width 1039 height 33
click at [463, 482] on div "Search:" at bounding box center [533, 478] width 1039 height 33
drag, startPoint x: 526, startPoint y: 477, endPoint x: 657, endPoint y: 485, distance: 130.8
click at [546, 478] on div "Search:" at bounding box center [533, 478] width 1039 height 33
click at [659, 485] on div "Search:" at bounding box center [533, 478] width 1039 height 33
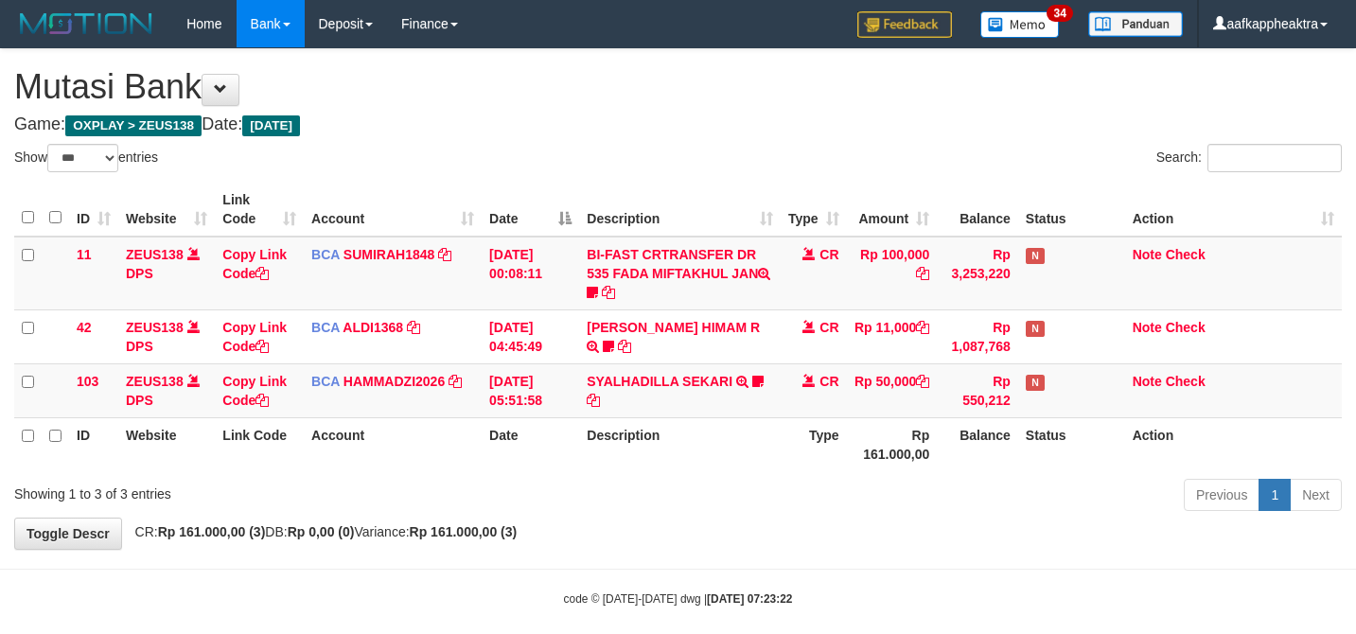
select select "***"
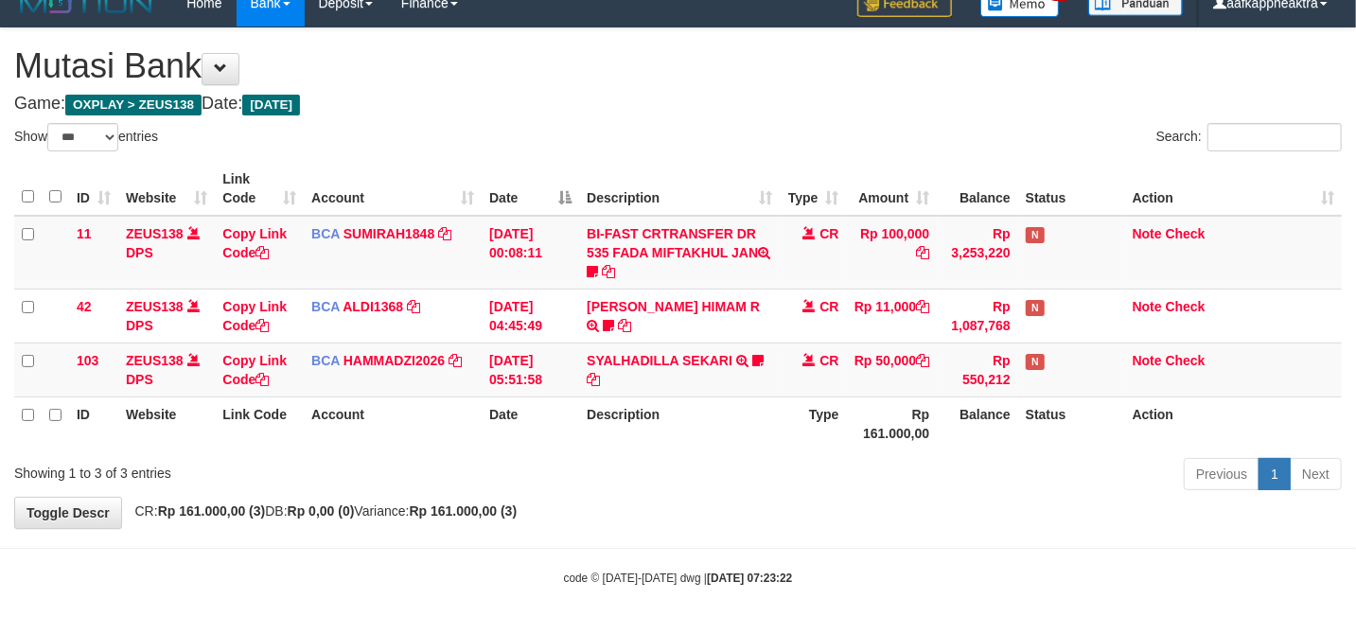
click at [638, 424] on th "Description" at bounding box center [679, 423] width 201 height 54
click at [694, 397] on th "Description" at bounding box center [679, 423] width 201 height 54
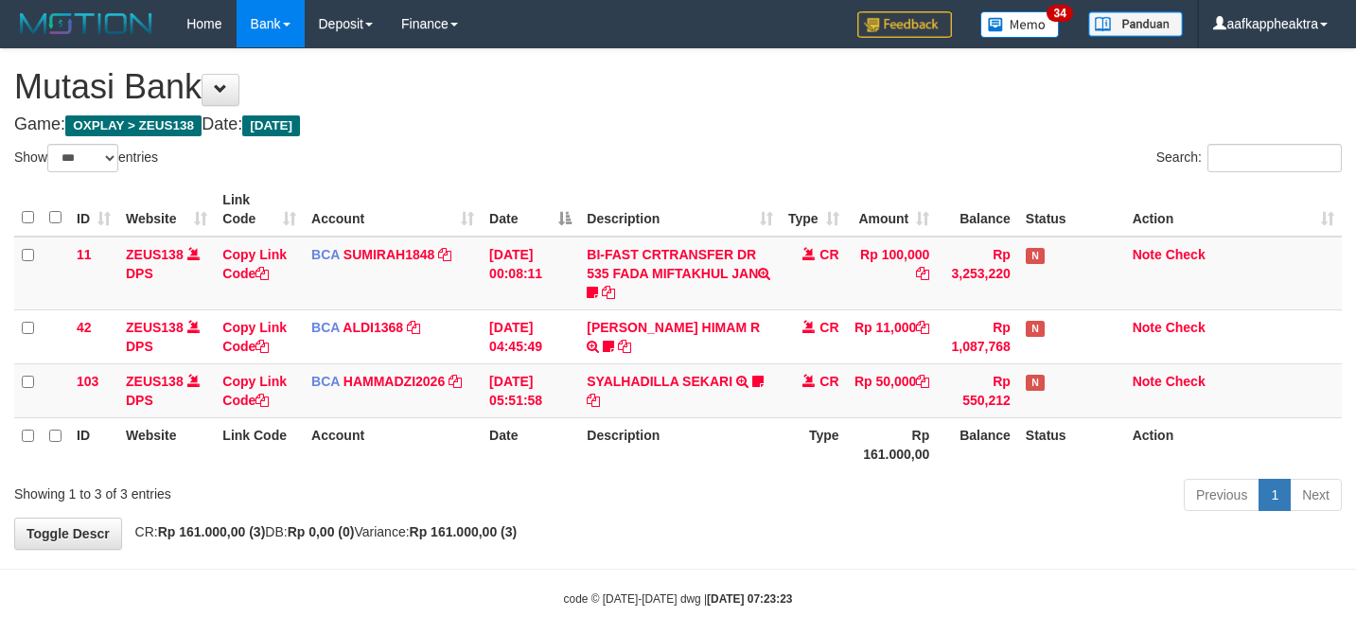
select select "***"
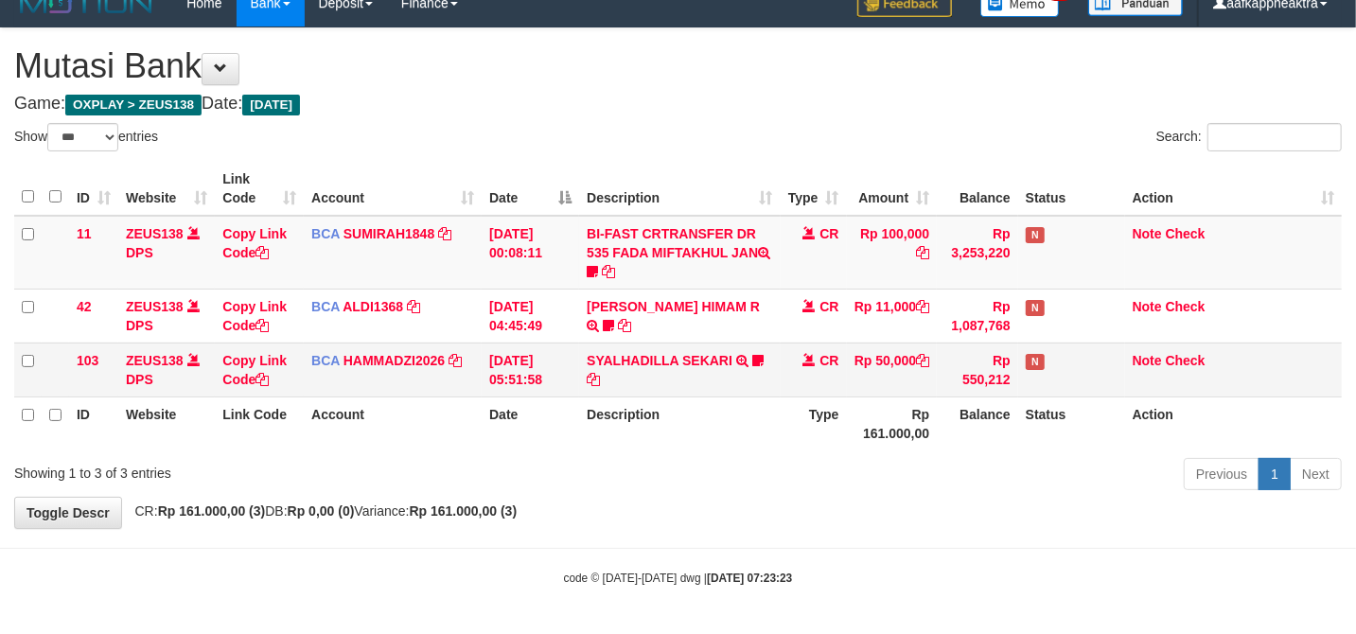
click at [774, 390] on td "SYALHADILLA SEKARI TRSF E-BANKING CR 08/31 ZAP41 SYALHADILLA SEKARI youreyes" at bounding box center [679, 369] width 201 height 54
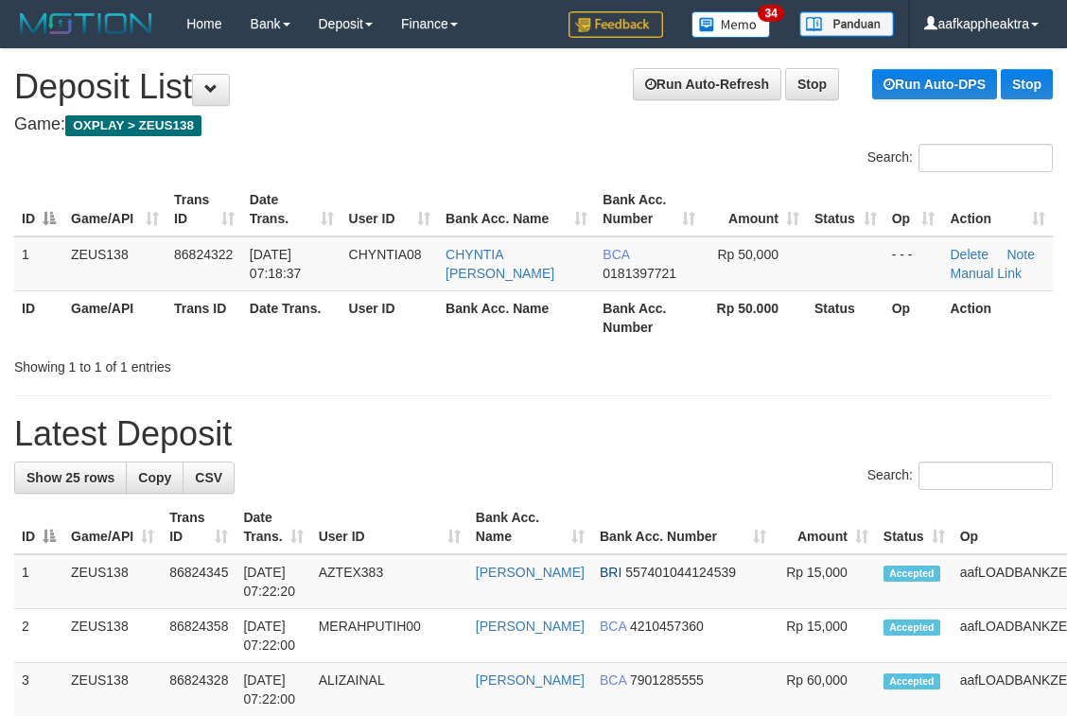
click at [383, 451] on h1 "Latest Deposit" at bounding box center [533, 434] width 1039 height 38
drag, startPoint x: 384, startPoint y: 455, endPoint x: 6, endPoint y: 463, distance: 378.5
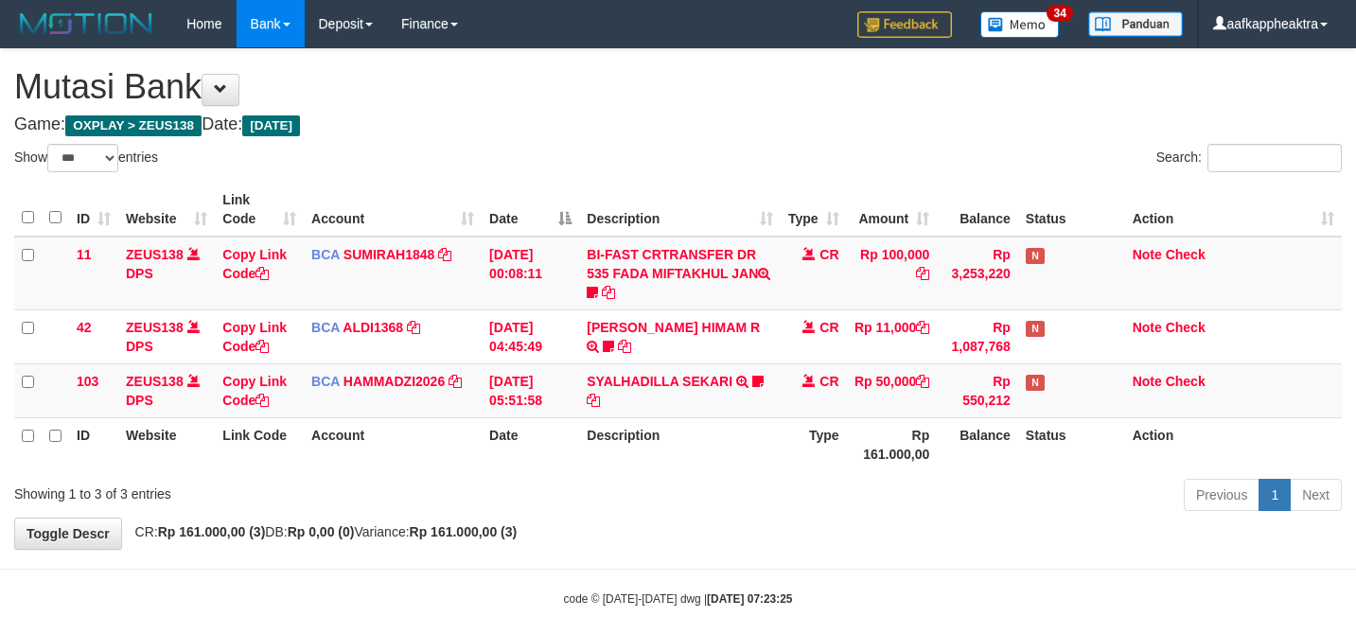
select select "***"
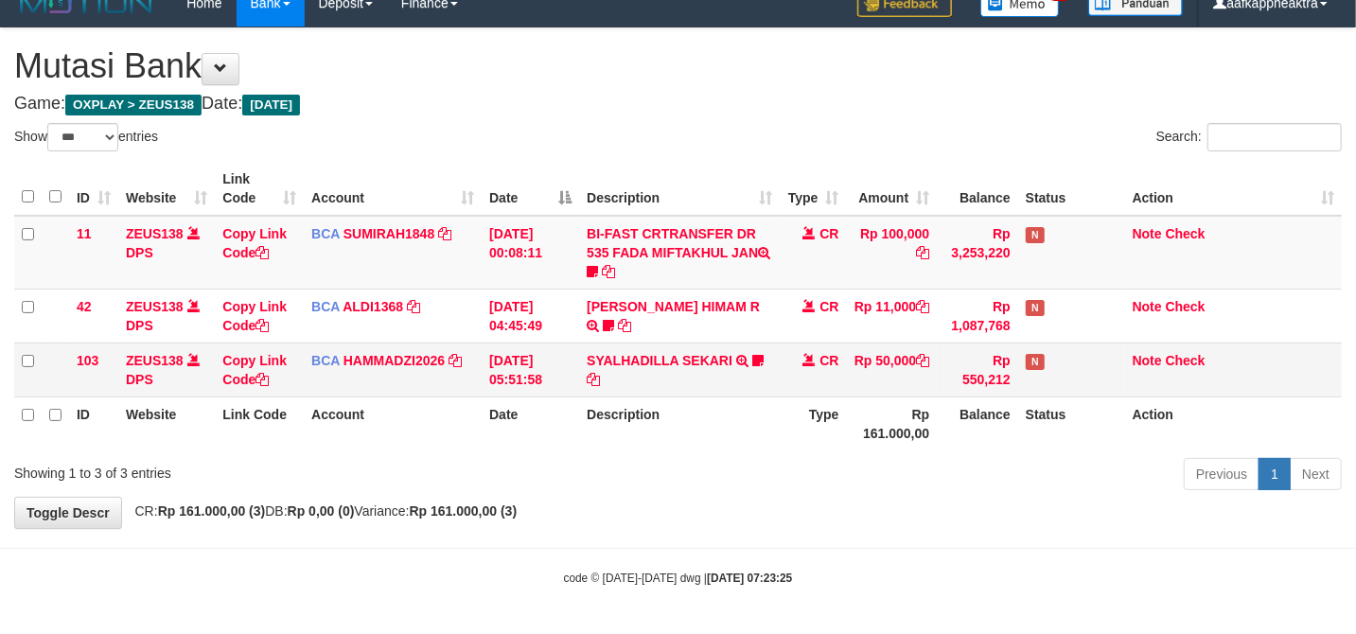
click at [667, 371] on td "SYALHADILLA SEKARI TRSF E-BANKING CR 08/31 ZAP41 SYALHADILLA SEKARI youreyes" at bounding box center [679, 369] width 201 height 54
click at [659, 371] on td "SYALHADILLA SEKARI TRSF E-BANKING CR 08/31 ZAP41 SYALHADILLA SEKARI youreyes" at bounding box center [679, 369] width 201 height 54
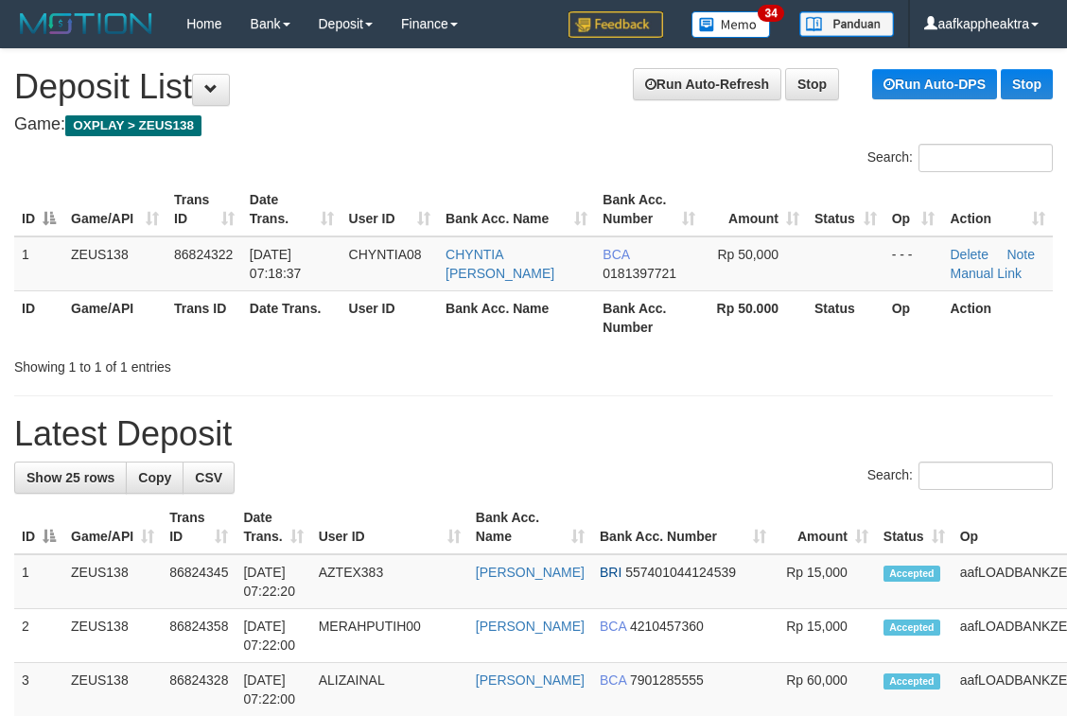
click at [530, 376] on div "Showing 1 to 1 of 1 entries" at bounding box center [533, 363] width 1067 height 26
click at [447, 376] on div "Showing 1 to 1 of 1 entries" at bounding box center [533, 363] width 1067 height 26
click at [708, 425] on h1 "Latest Deposit" at bounding box center [533, 434] width 1039 height 38
drag, startPoint x: 433, startPoint y: 420, endPoint x: 6, endPoint y: 395, distance: 428.4
click at [433, 421] on h1 "Latest Deposit" at bounding box center [533, 434] width 1039 height 38
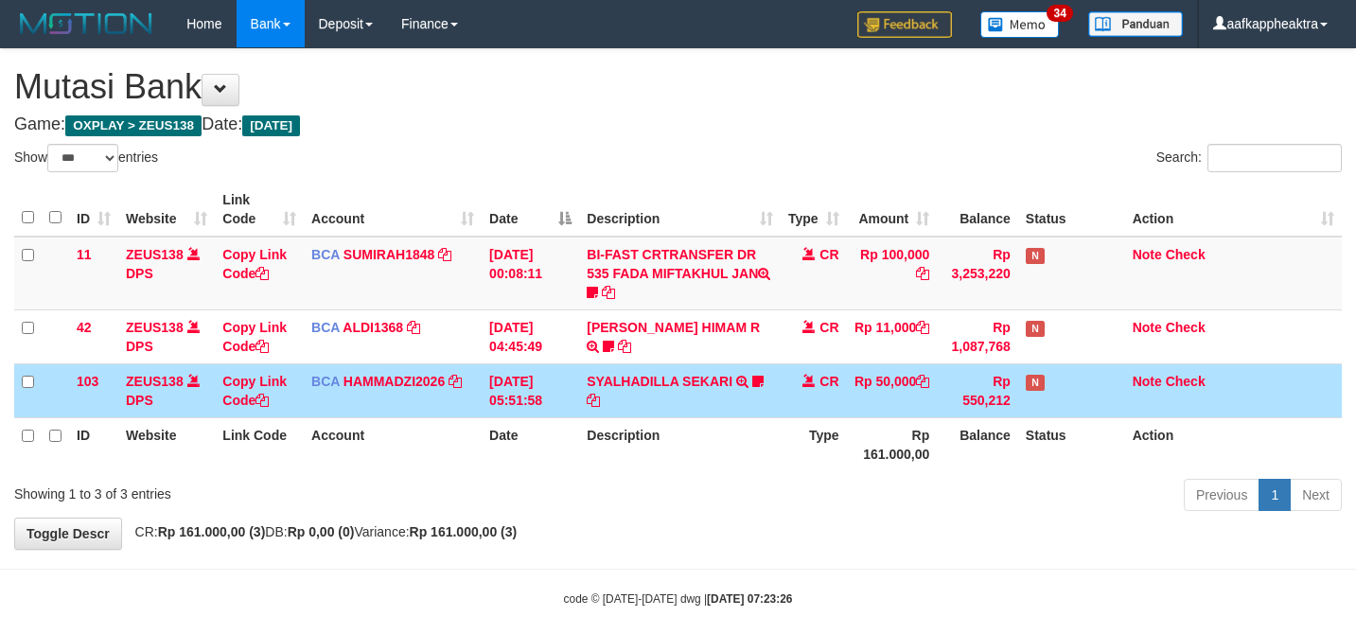
select select "***"
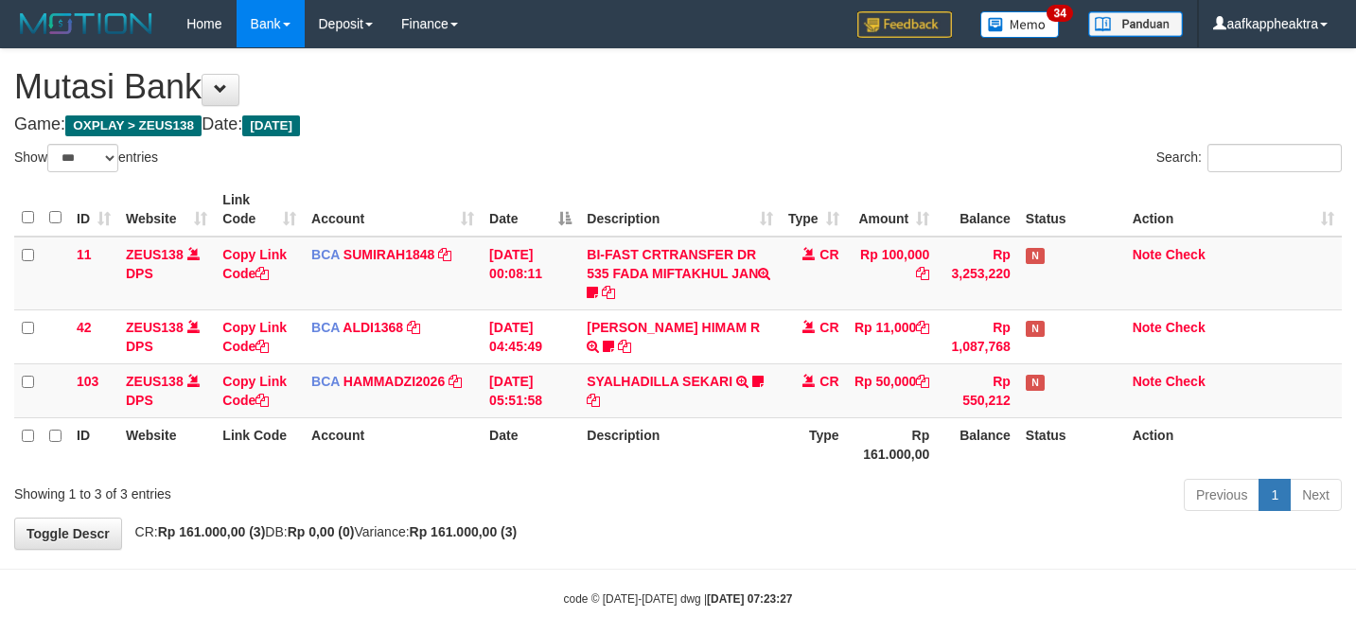
select select "***"
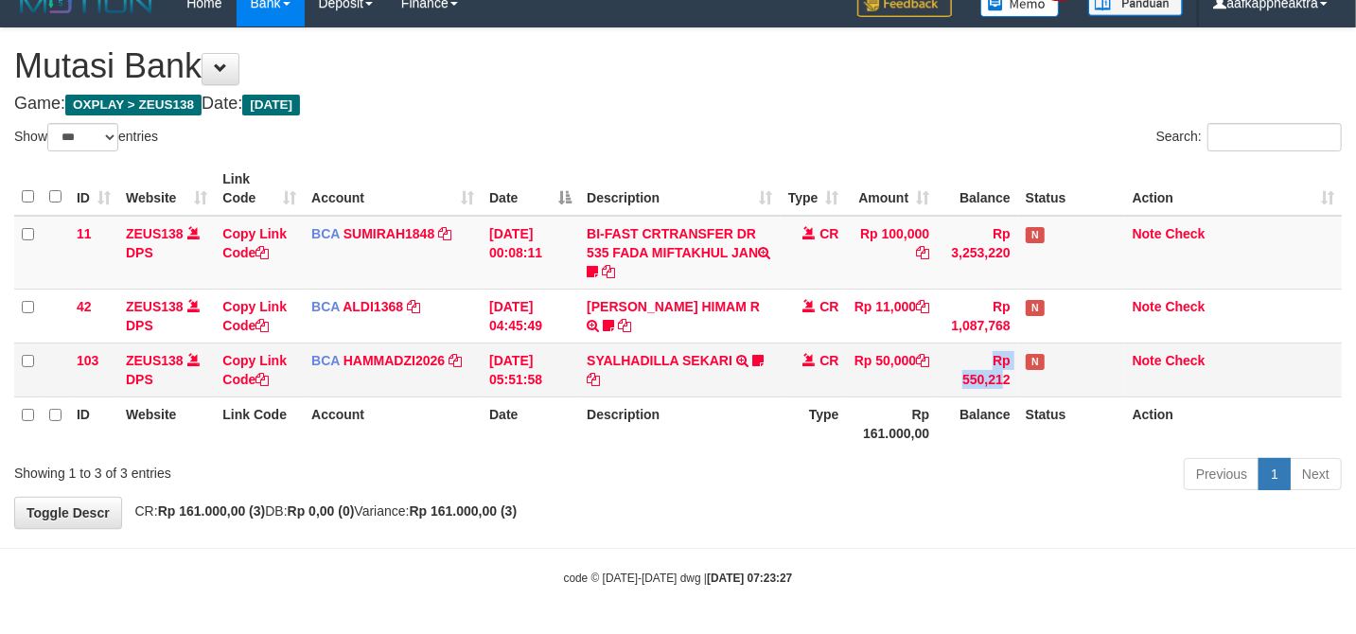
click at [886, 371] on tr "103 ZEUS138 DPS Copy Link Code BCA HAMMADZI2026 DPS MUHAMMAD ZIDAN KURNIAWAN mu…" at bounding box center [677, 369] width 1327 height 54
click at [886, 352] on td "Rp 50,000" at bounding box center [892, 369] width 91 height 54
click at [849, 349] on td "Rp 50,000" at bounding box center [892, 369] width 91 height 54
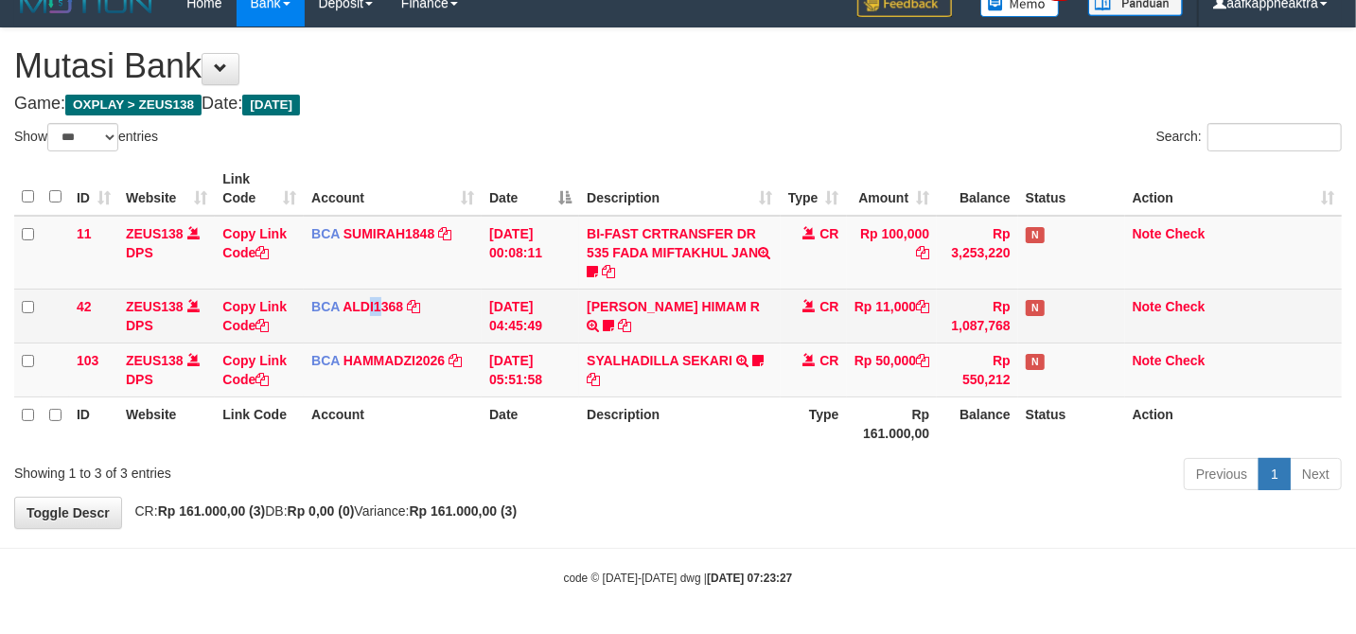
drag, startPoint x: 379, startPoint y: 320, endPoint x: 365, endPoint y: 322, distance: 14.3
click at [365, 322] on td "BCA ALDI1368 DPS ALDI mutasi_20250831_3354 | 42 mutasi_20250831_3354 | 42" at bounding box center [393, 316] width 178 height 54
drag, startPoint x: 441, startPoint y: 301, endPoint x: 443, endPoint y: 310, distance: 9.6
click at [443, 305] on td "BCA ALDI1368 DPS ALDI mutasi_20250831_3354 | 42 mutasi_20250831_3354 | 42" at bounding box center [393, 316] width 178 height 54
drag, startPoint x: 443, startPoint y: 310, endPoint x: 440, endPoint y: 320, distance: 9.9
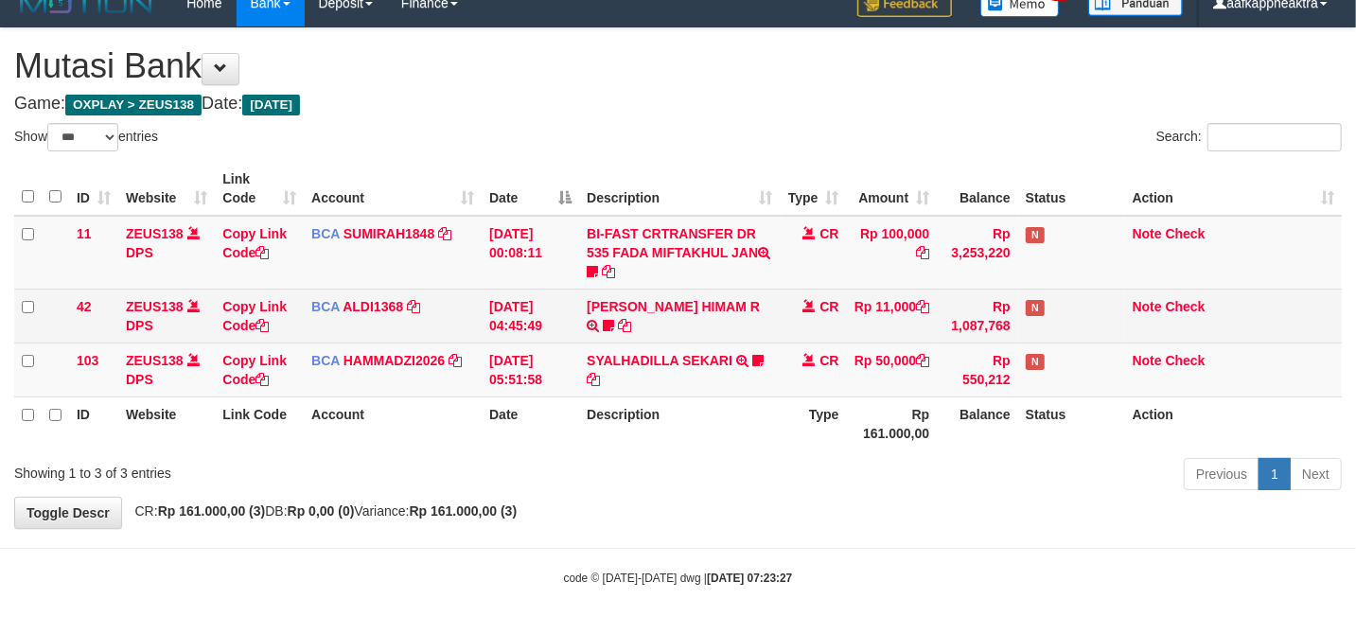
click at [440, 320] on td "BCA ALDI1368 DPS ALDI mutasi_20250831_3354 | 42 mutasi_20250831_3354 | 42" at bounding box center [393, 316] width 178 height 54
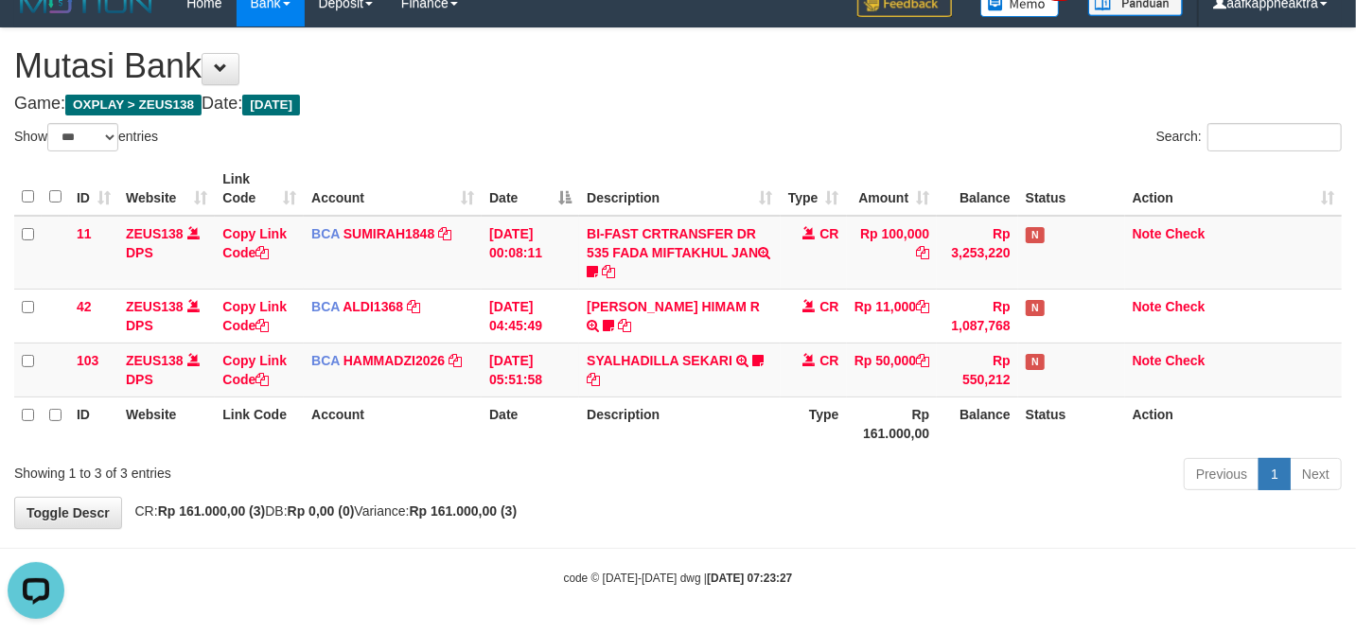
scroll to position [0, 0]
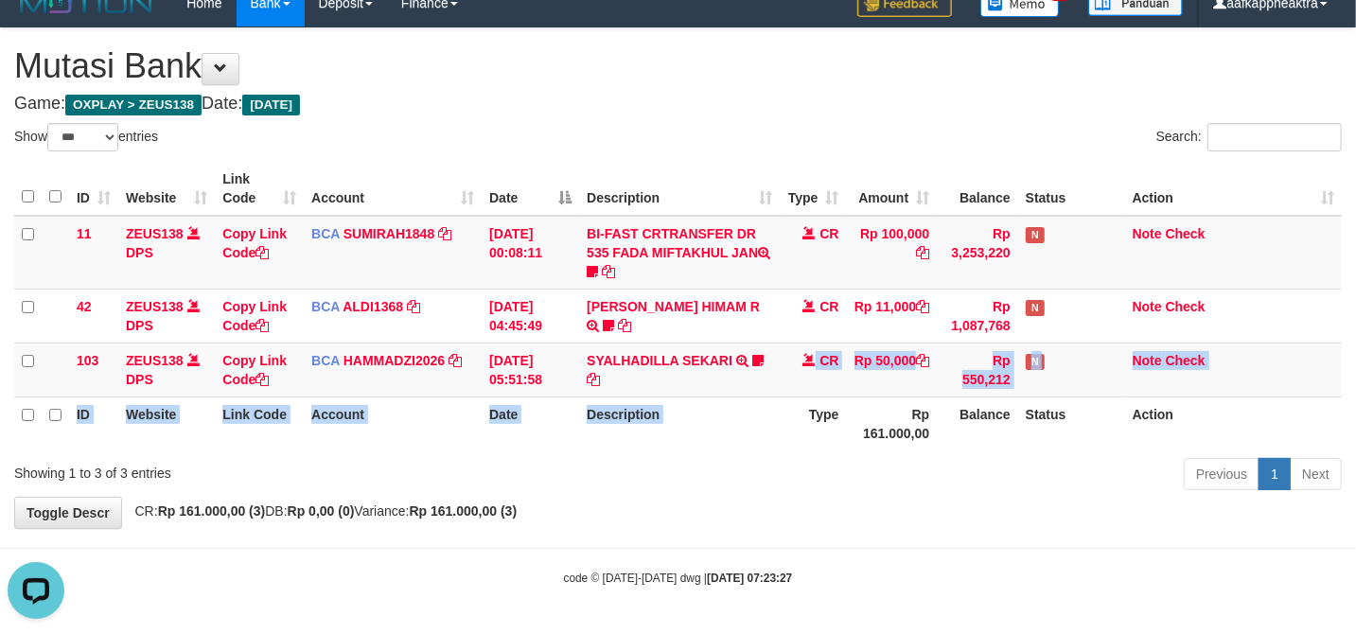
click at [791, 395] on table "ID Website Link Code Account Date Description Type Amount Balance Status Action…" at bounding box center [677, 306] width 1327 height 289
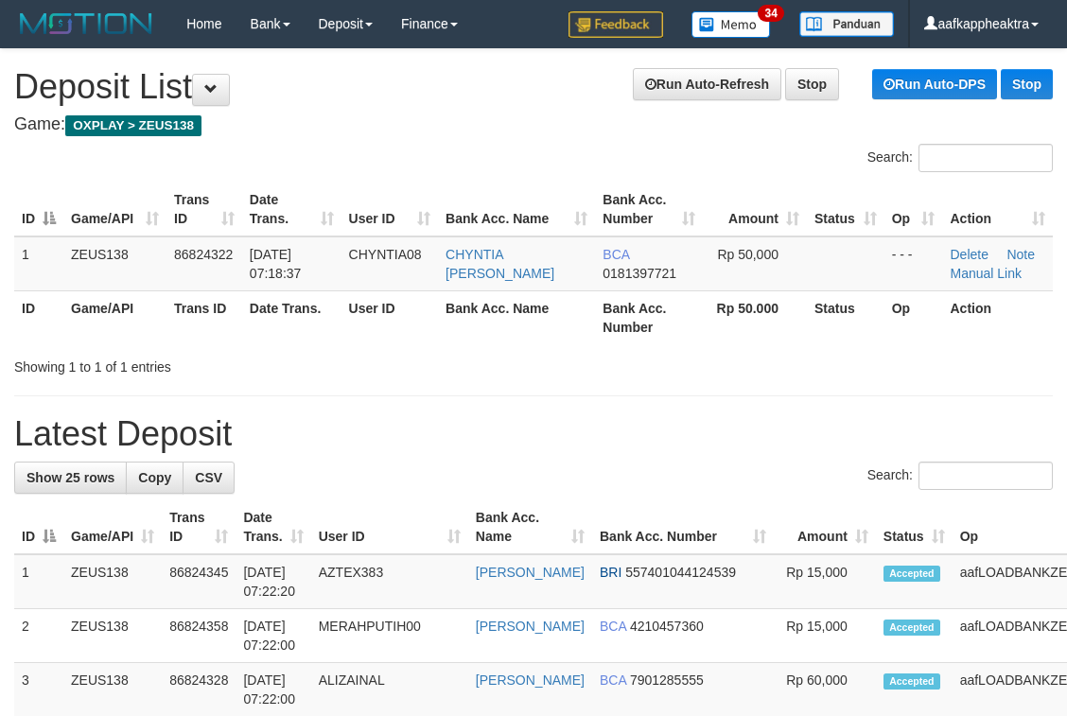
drag, startPoint x: 679, startPoint y: 534, endPoint x: 367, endPoint y: 448, distance: 323.6
click at [668, 534] on th "Bank Acc. Number" at bounding box center [683, 527] width 182 height 54
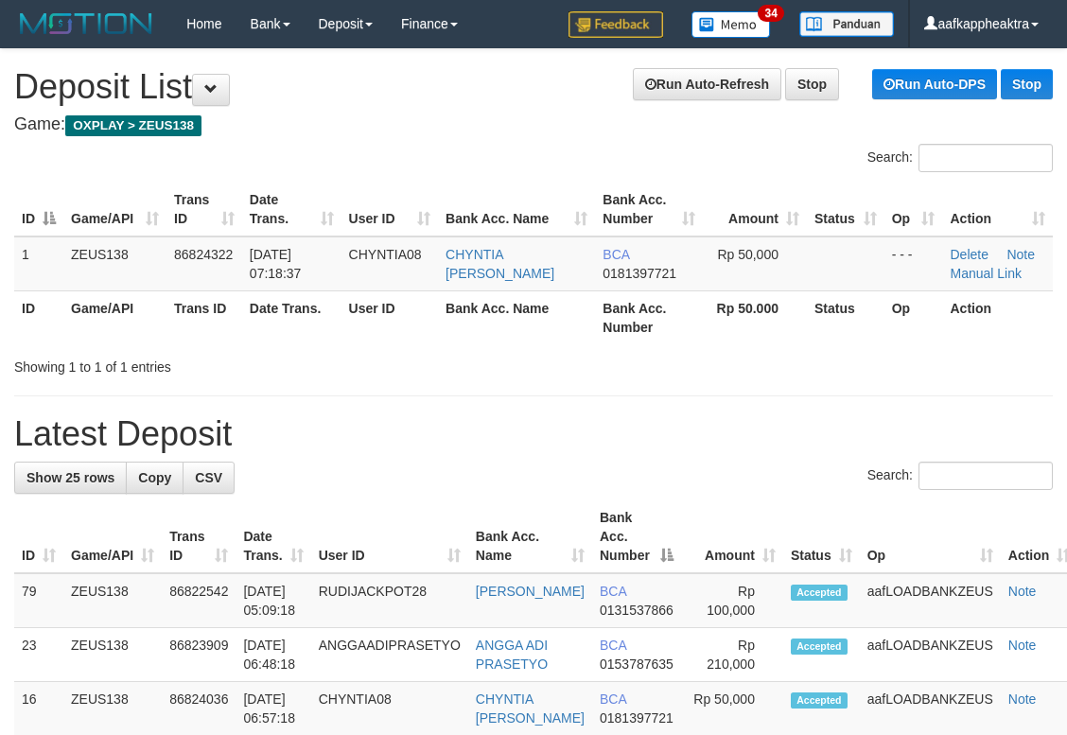
drag, startPoint x: 367, startPoint y: 448, endPoint x: 284, endPoint y: 426, distance: 86.3
click at [284, 426] on h1 "Latest Deposit" at bounding box center [533, 434] width 1039 height 38
drag, startPoint x: 622, startPoint y: 439, endPoint x: 12, endPoint y: 431, distance: 609.3
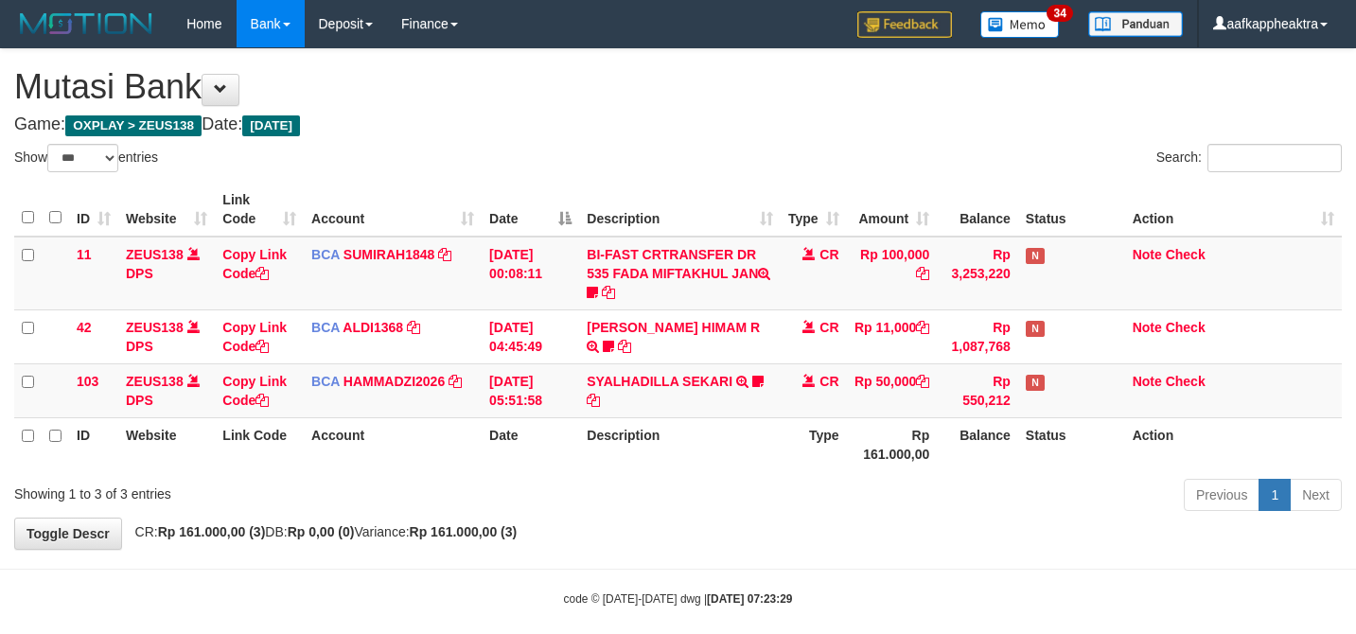
select select "***"
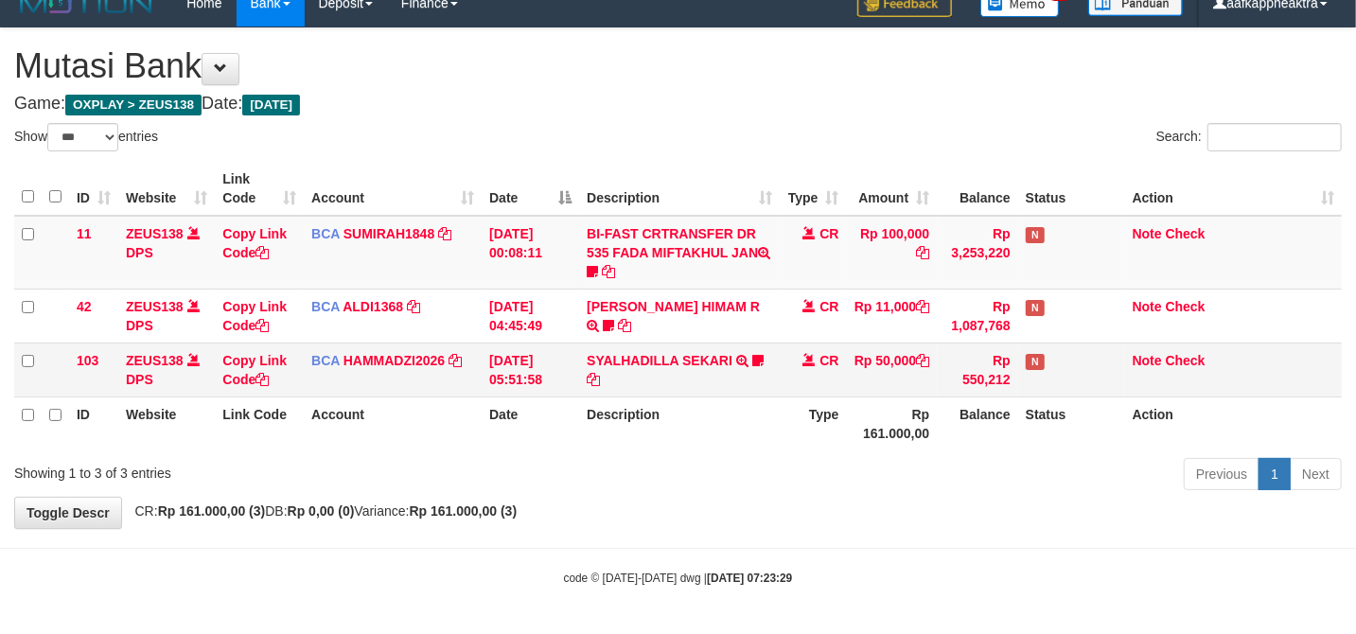
click at [759, 375] on td "SYALHADILLA SEKARI TRSF E-BANKING CR 08/31 ZAP41 SYALHADILLA SEKARI youreyes" at bounding box center [679, 369] width 201 height 54
drag, startPoint x: 906, startPoint y: 342, endPoint x: 906, endPoint y: 356, distance: 13.2
click at [906, 356] on td "Rp 50,000" at bounding box center [892, 369] width 91 height 54
click at [882, 360] on td "Rp 50,000" at bounding box center [892, 369] width 91 height 54
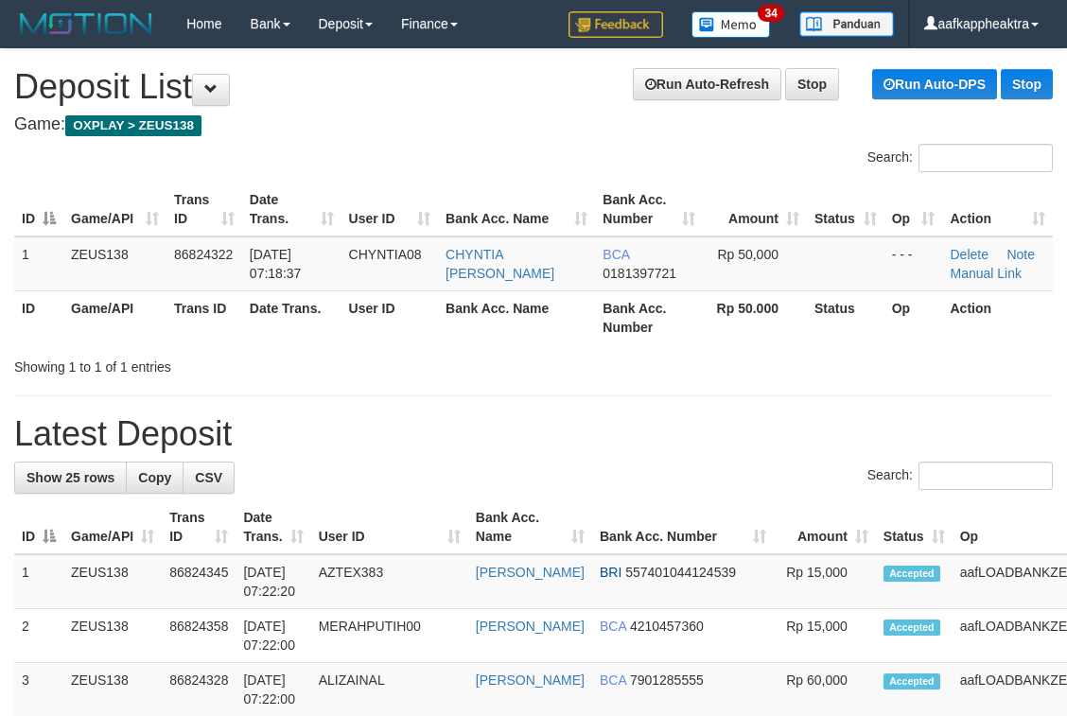
click at [465, 445] on h1 "Latest Deposit" at bounding box center [533, 434] width 1039 height 38
click at [447, 444] on h1 "Latest Deposit" at bounding box center [533, 434] width 1039 height 38
drag, startPoint x: 504, startPoint y: 447, endPoint x: 296, endPoint y: 477, distance: 210.3
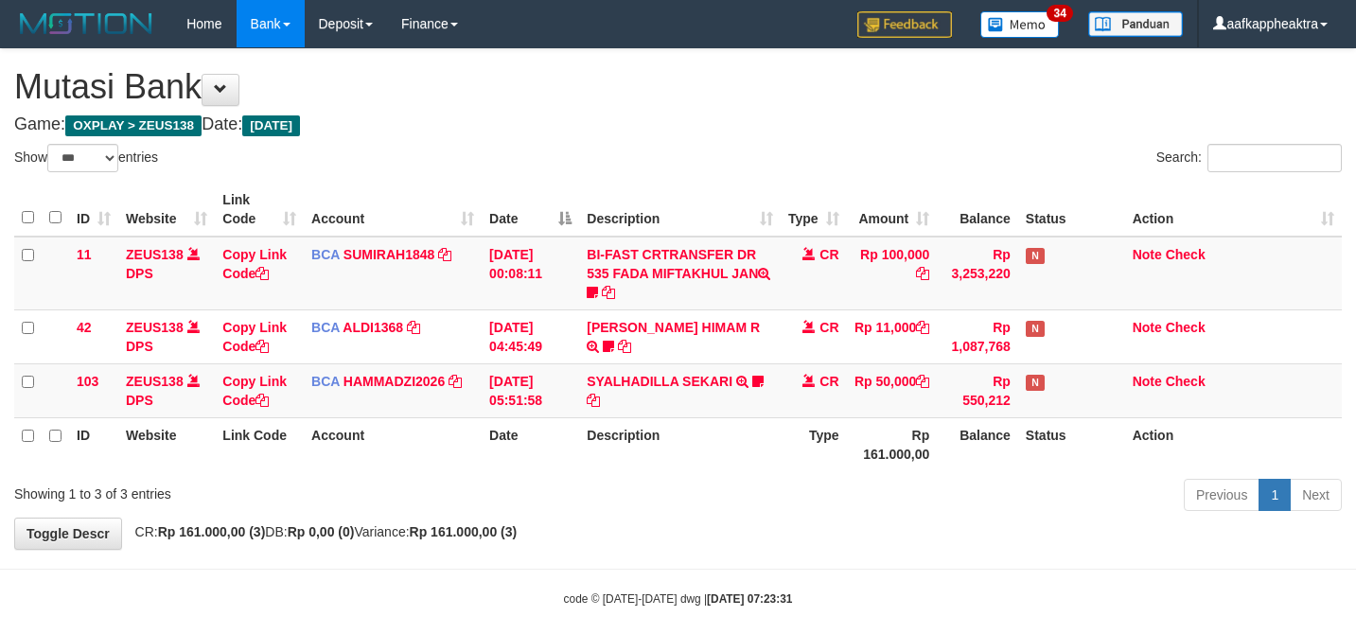
select select "***"
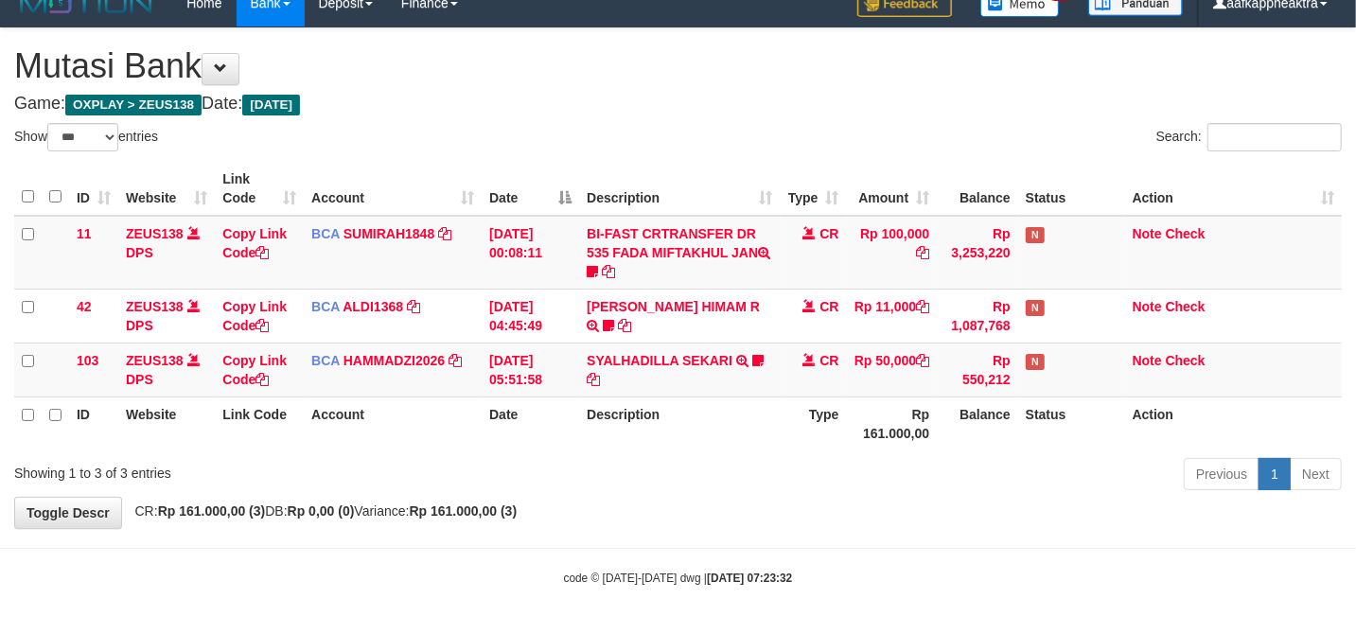
click at [709, 405] on th "Description" at bounding box center [679, 423] width 201 height 54
click at [781, 364] on td "CR" at bounding box center [814, 369] width 66 height 54
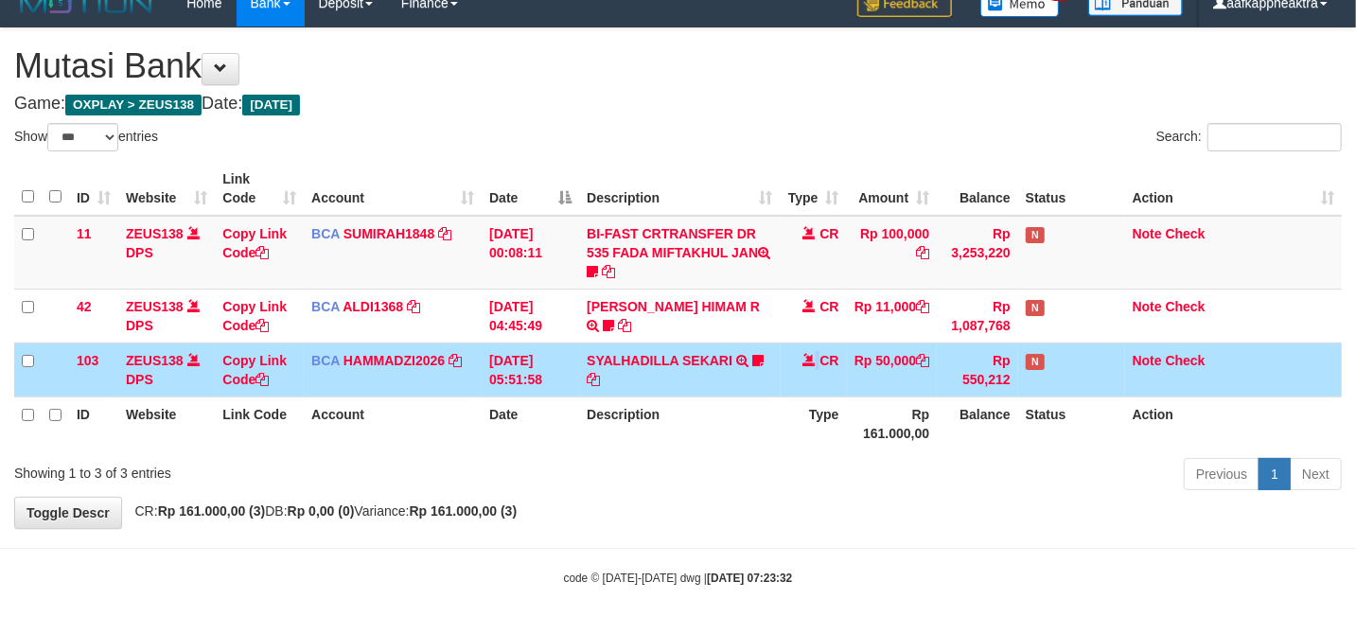
click at [785, 367] on td "CR" at bounding box center [814, 369] width 66 height 54
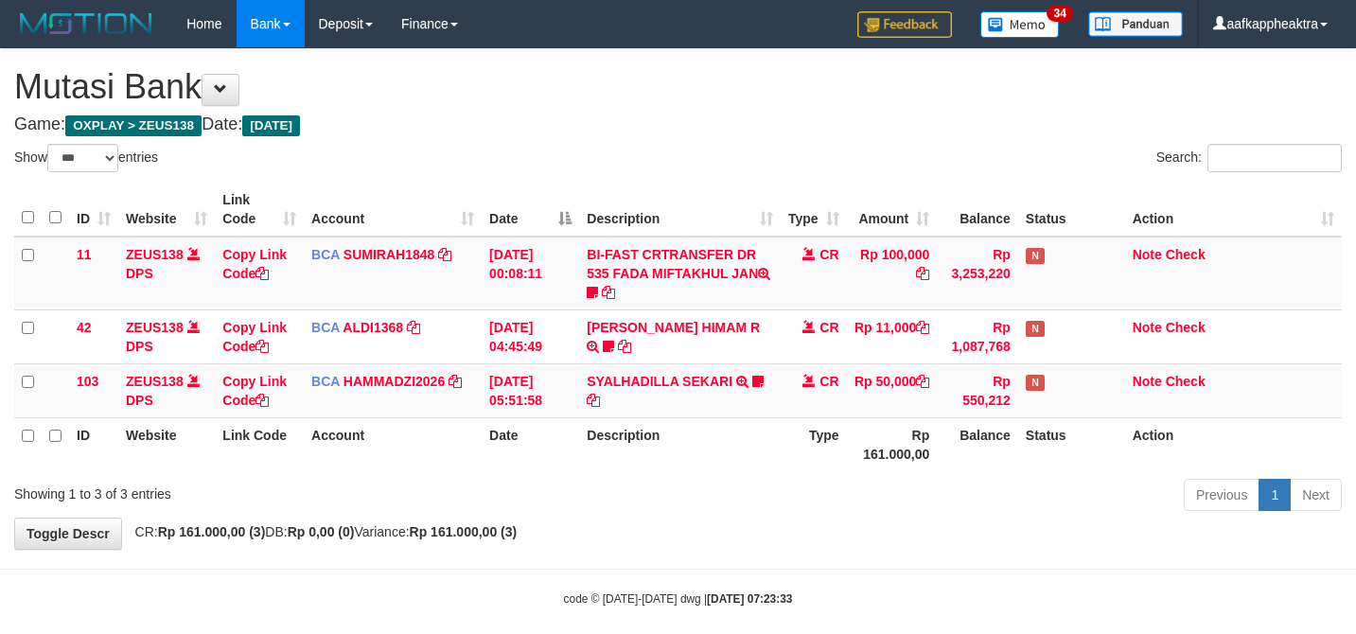
select select "***"
click at [659, 375] on td "SYALHADILLA SEKARI TRSF E-BANKING CR 08/31 ZAP41 SYALHADILLA SEKARI youreyes" at bounding box center [679, 390] width 201 height 54
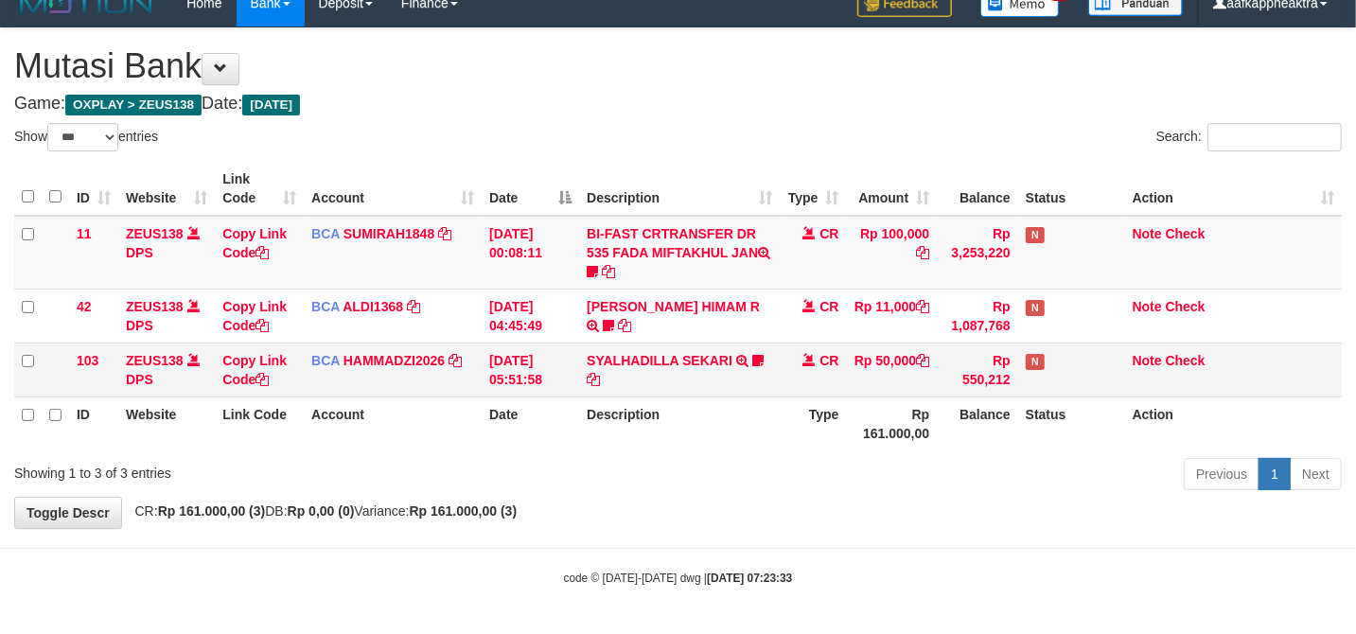
click at [666, 375] on td "SYALHADILLA SEKARI TRSF E-BANKING CR 08/31 ZAP41 SYALHADILLA SEKARI youreyes" at bounding box center [679, 369] width 201 height 54
drag, startPoint x: 719, startPoint y: 344, endPoint x: 712, endPoint y: 354, distance: 11.5
click at [712, 354] on td "SYALHADILLA SEKARI TRSF E-BANKING CR 08/31 ZAP41 SYALHADILLA SEKARI youreyes" at bounding box center [679, 369] width 201 height 54
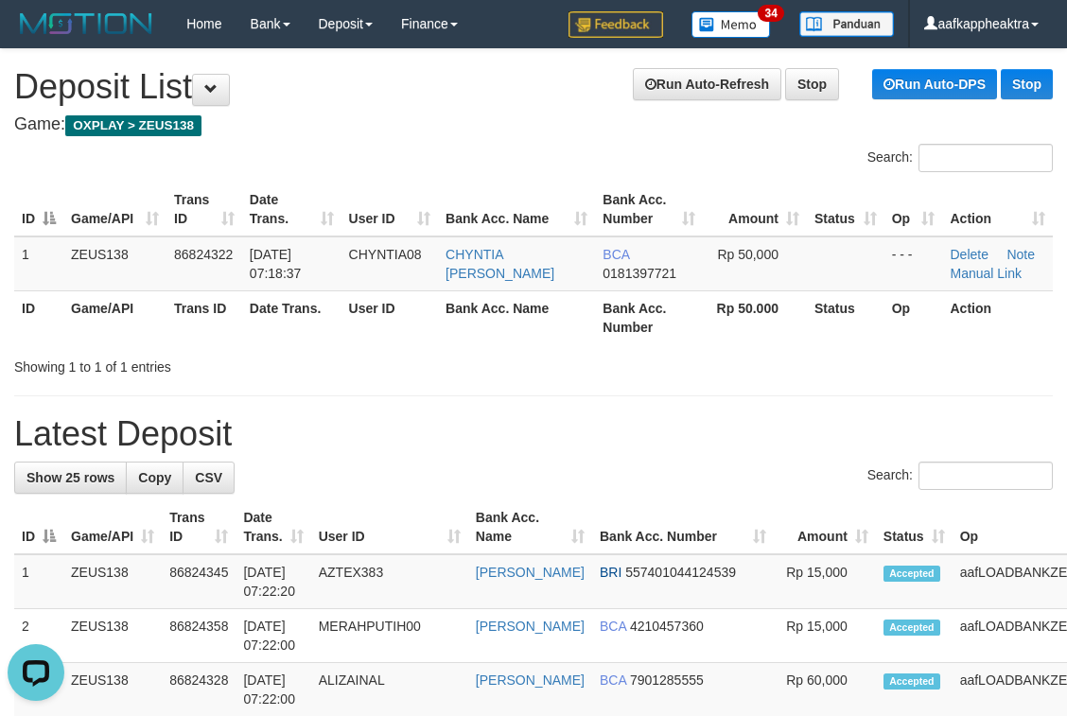
drag, startPoint x: 274, startPoint y: 421, endPoint x: 6, endPoint y: 428, distance: 268.8
drag, startPoint x: 484, startPoint y: 524, endPoint x: 341, endPoint y: 528, distance: 143.9
click at [481, 526] on th "Bank Acc. Name" at bounding box center [530, 527] width 124 height 54
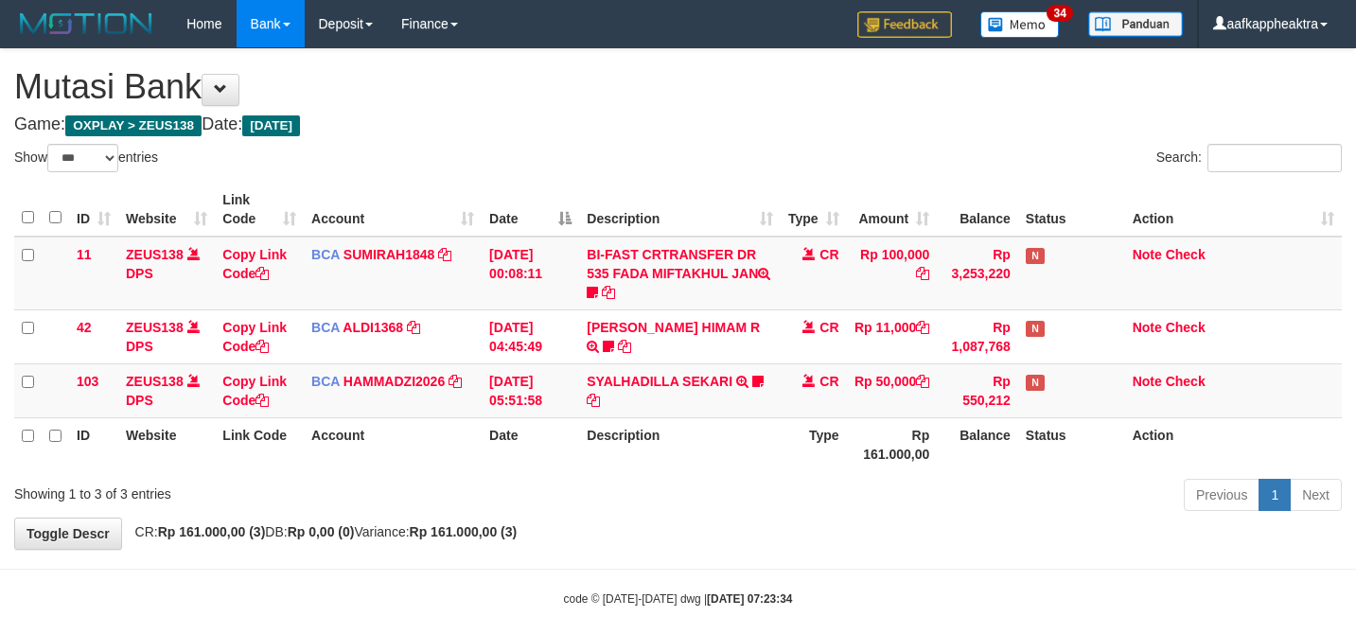
select select "***"
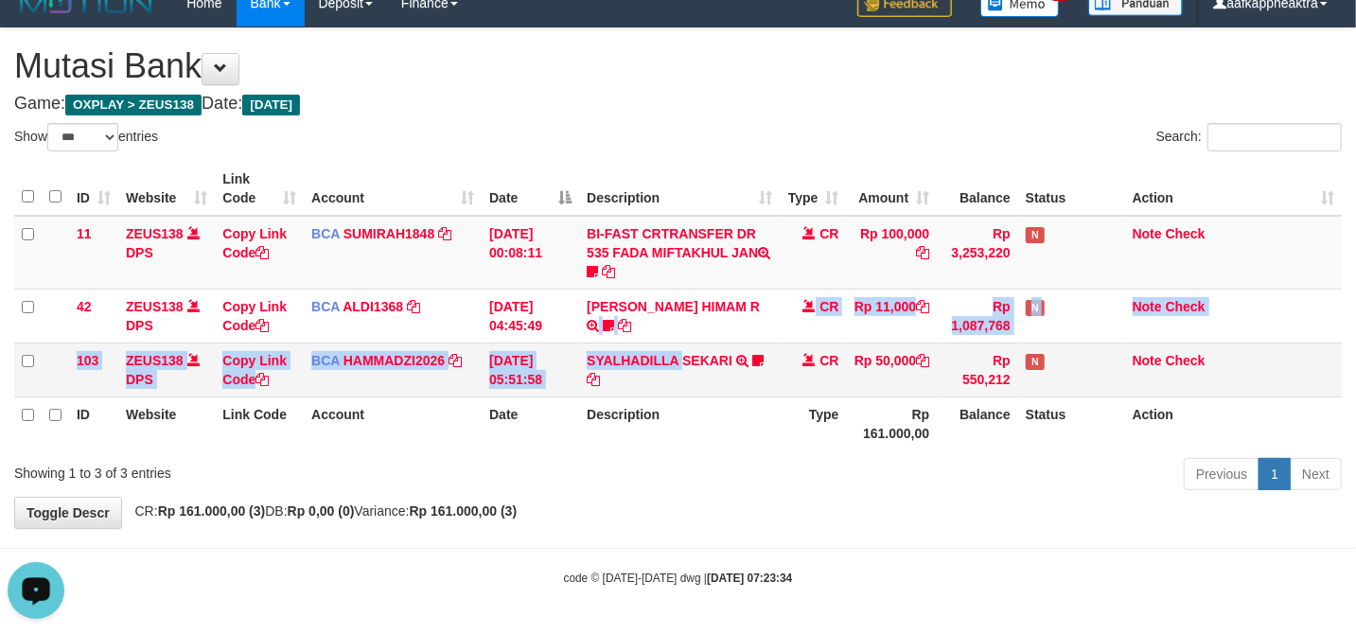
click at [683, 342] on tbody "11 ZEUS138 DPS Copy Link Code BCA SUMIRAH1848 DPS SUMIRAH mutasi_20250831_4156 …" at bounding box center [677, 307] width 1327 height 182
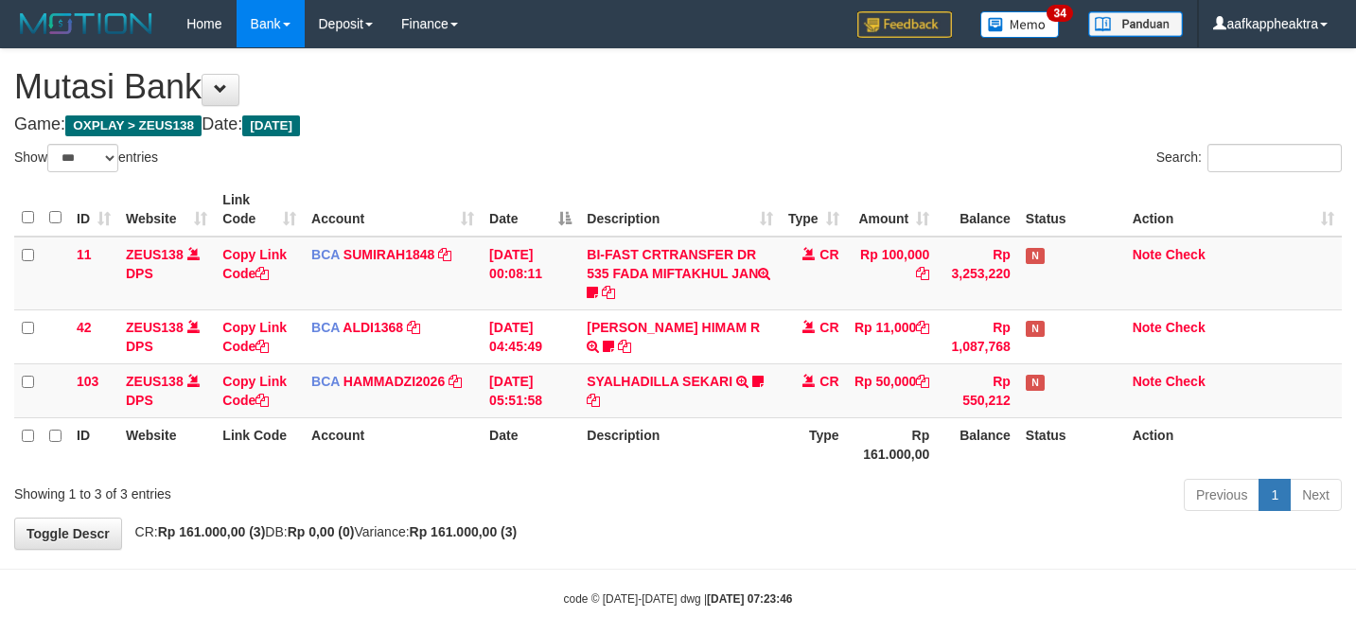
select select "***"
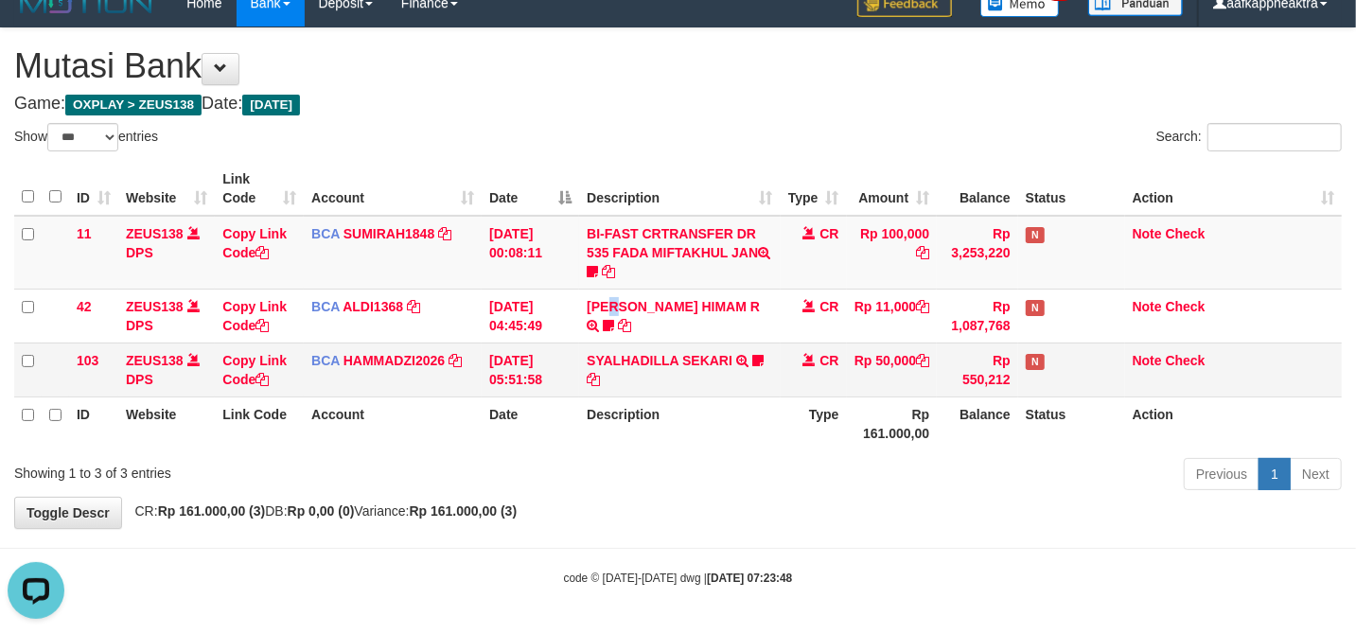
drag, startPoint x: 617, startPoint y: 319, endPoint x: 660, endPoint y: 375, distance: 70.8
click at [617, 323] on td "ALVA HIMAM R TRSF E-BANKING CR 3108/FTSCY/WS95051 11000.002025083151411092 TRFD…" at bounding box center [679, 316] width 201 height 54
click at [638, 382] on td "SYALHADILLA SEKARI TRSF E-BANKING CR 08/31 ZAP41 SYALHADILLA SEKARI youreyes" at bounding box center [679, 369] width 201 height 54
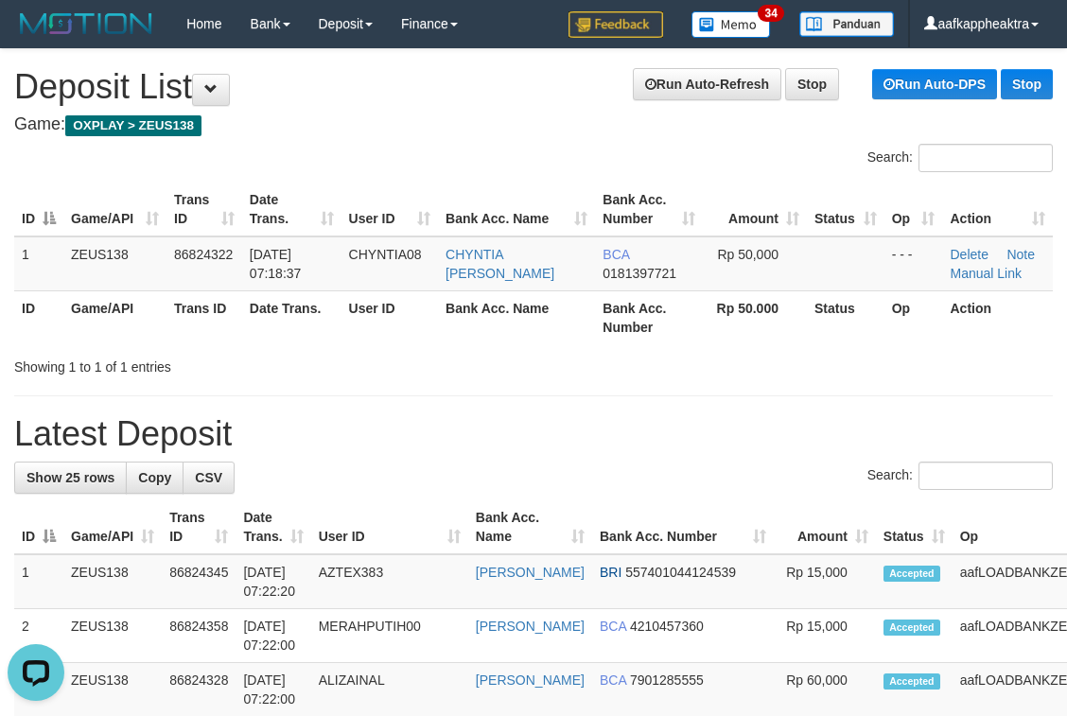
click at [557, 530] on th "Bank Acc. Name" at bounding box center [530, 527] width 124 height 54
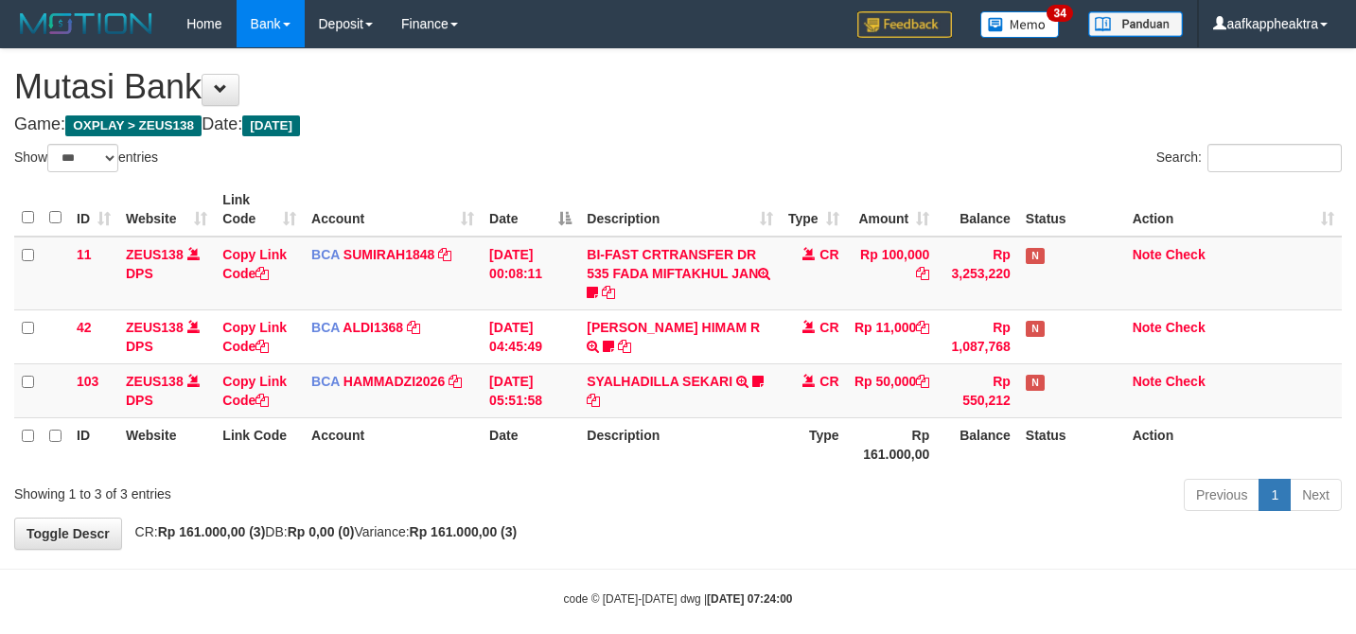
select select "***"
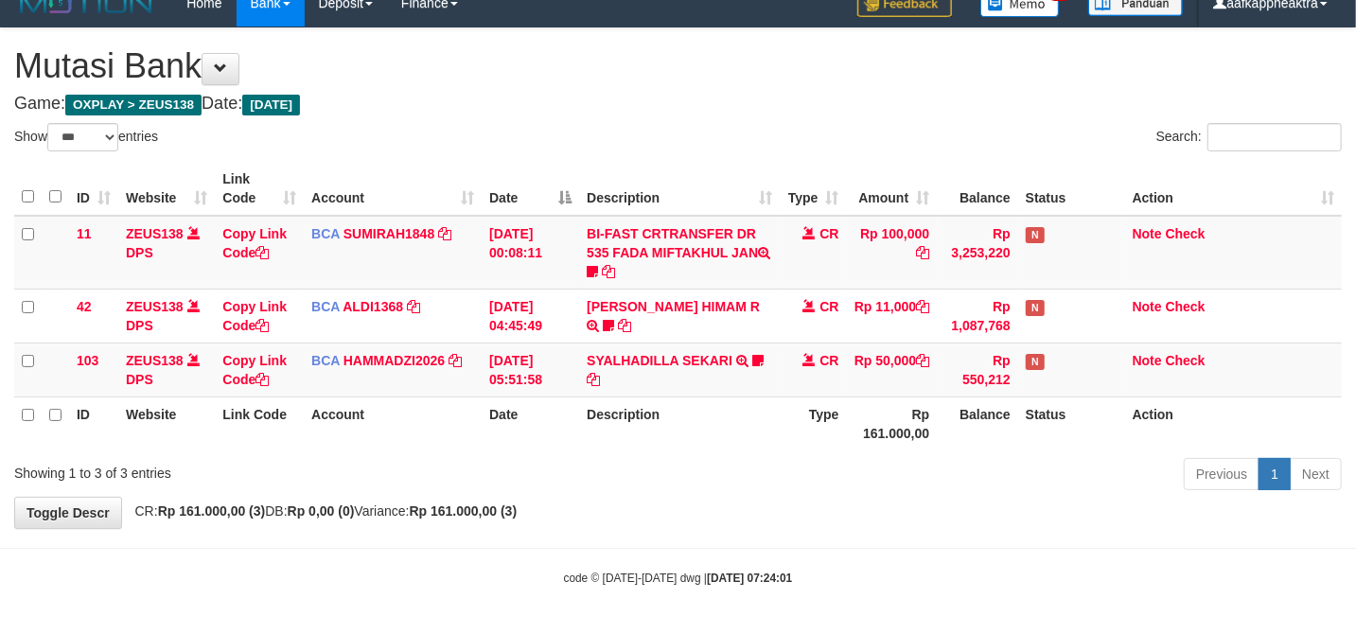
click at [689, 397] on th "Description" at bounding box center [679, 423] width 201 height 54
drag, startPoint x: 687, startPoint y: 397, endPoint x: 736, endPoint y: 406, distance: 49.9
click at [698, 399] on th "Description" at bounding box center [679, 423] width 201 height 54
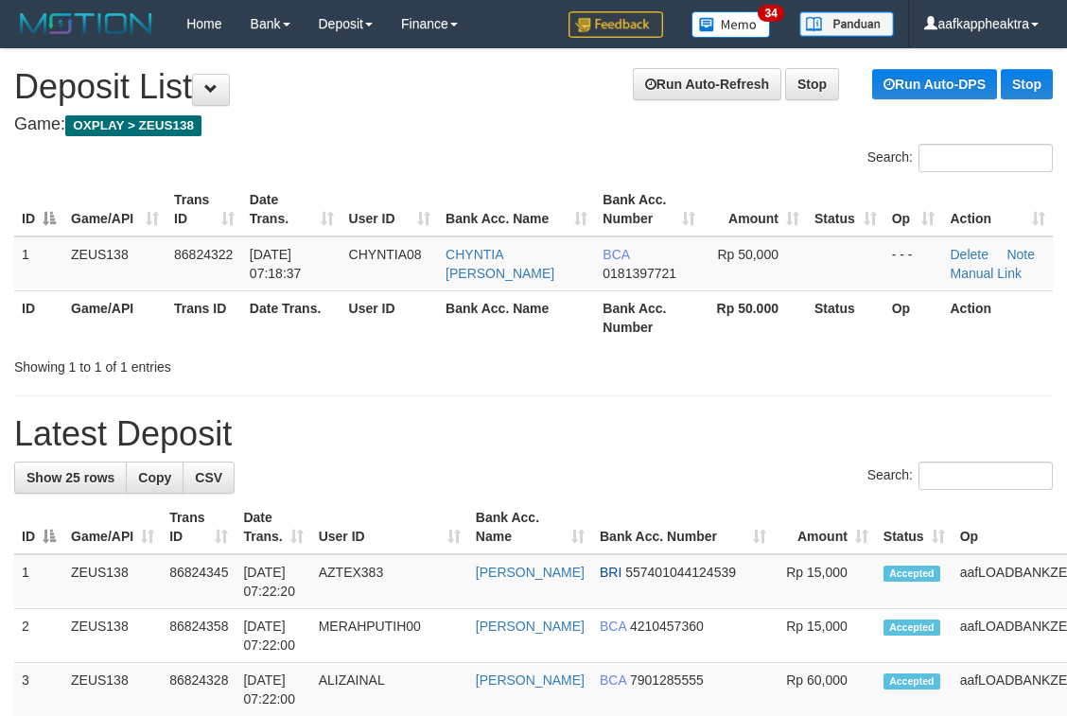
click at [391, 509] on th "User ID" at bounding box center [389, 527] width 157 height 54
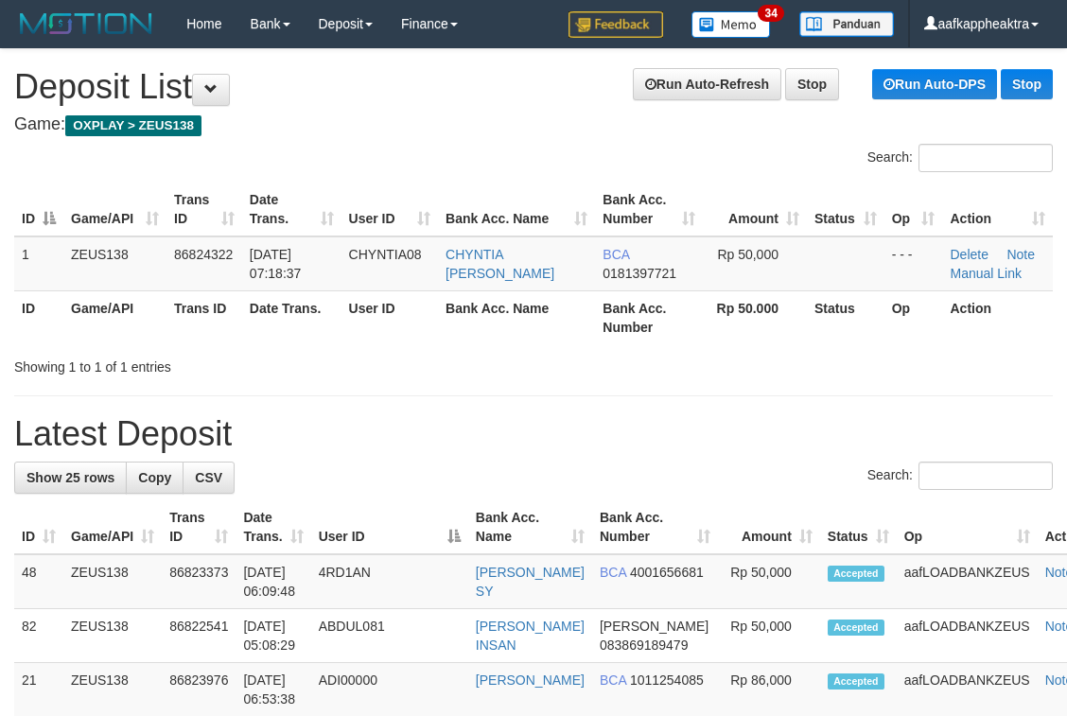
click at [308, 492] on div "Search:" at bounding box center [533, 478] width 1039 height 33
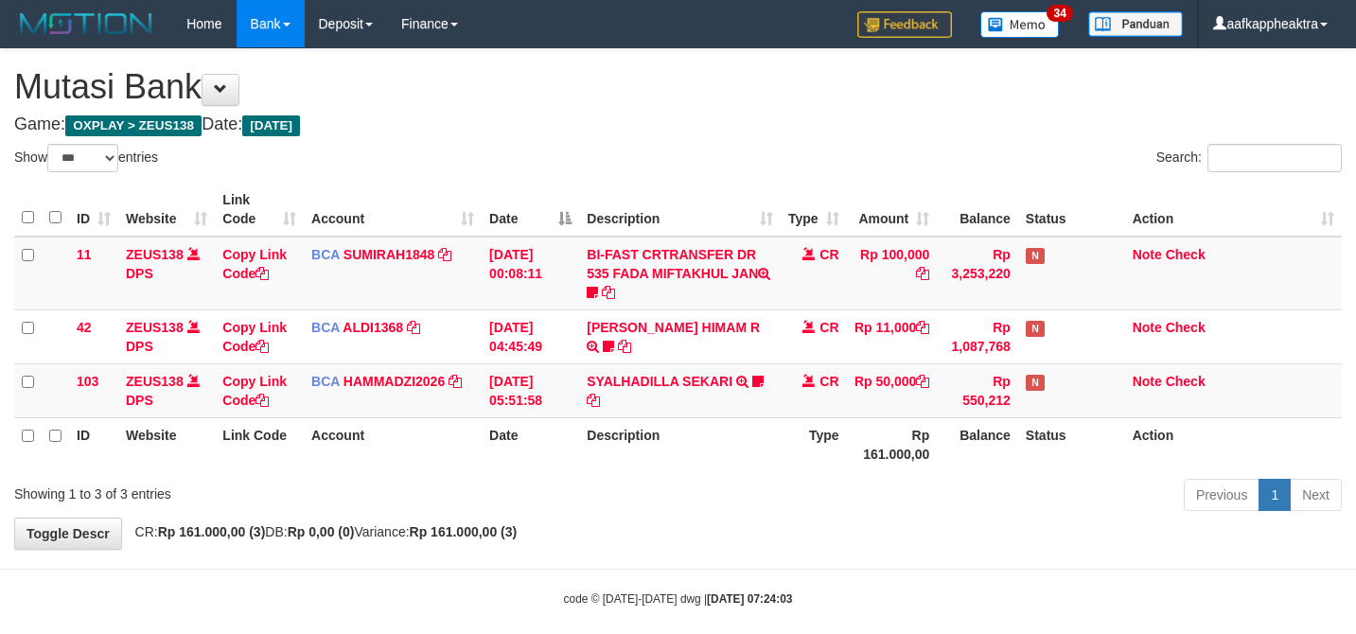
select select "***"
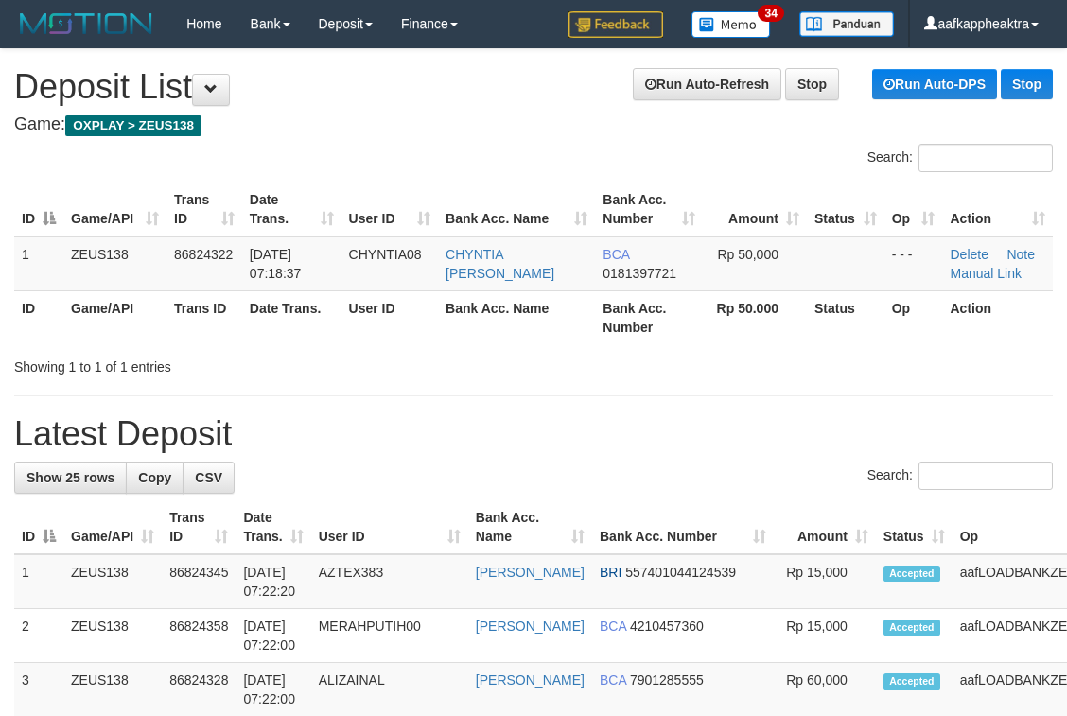
click at [361, 426] on h1 "Latest Deposit" at bounding box center [533, 434] width 1039 height 38
click at [176, 426] on h1 "Latest Deposit" at bounding box center [533, 434] width 1039 height 38
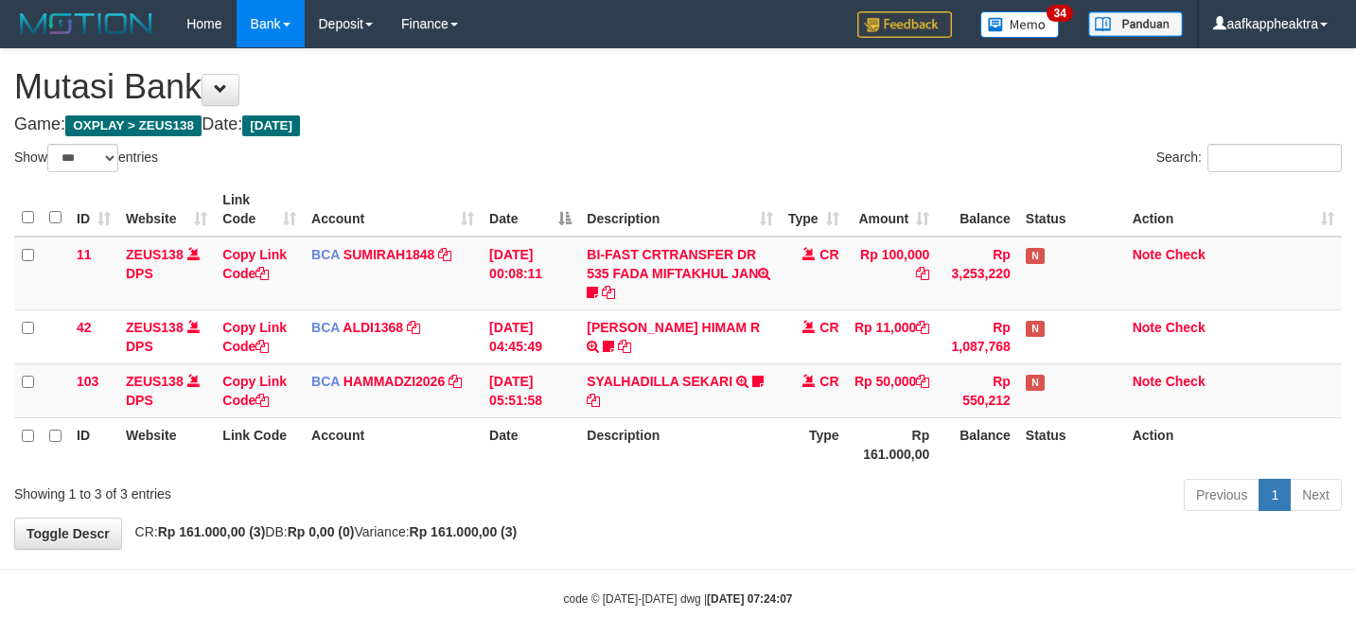
select select "***"
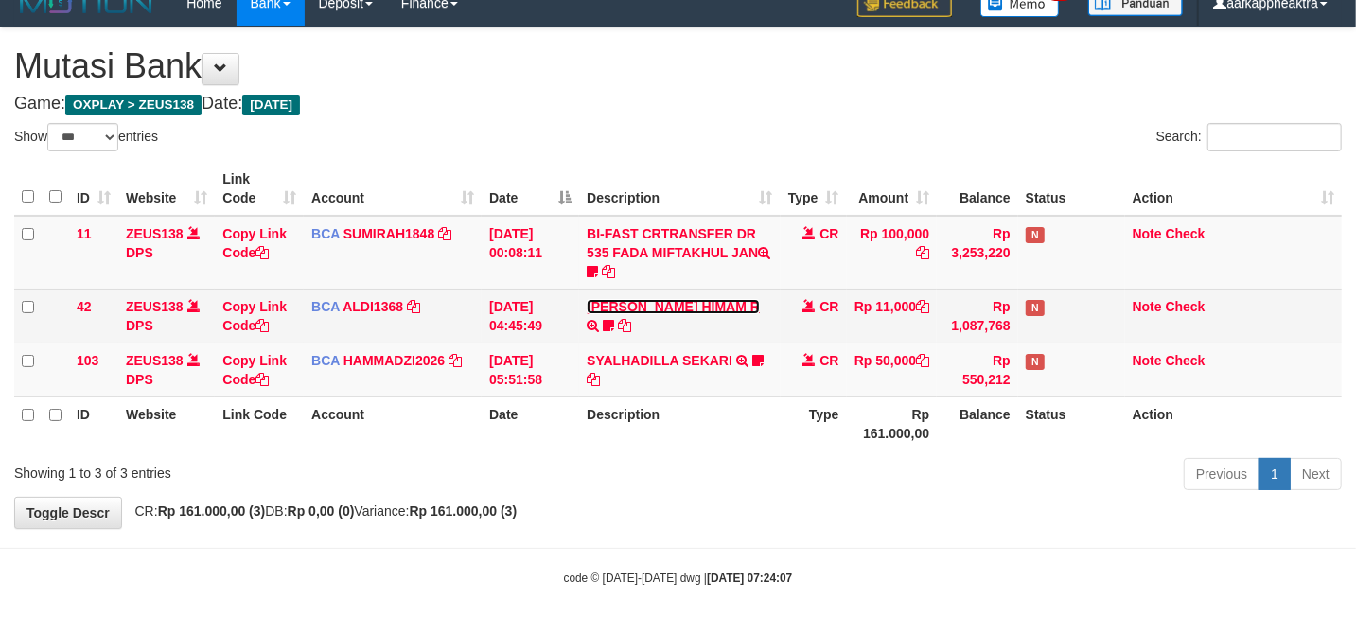
click at [610, 299] on link "[PERSON_NAME] HIMAM R" at bounding box center [673, 306] width 173 height 15
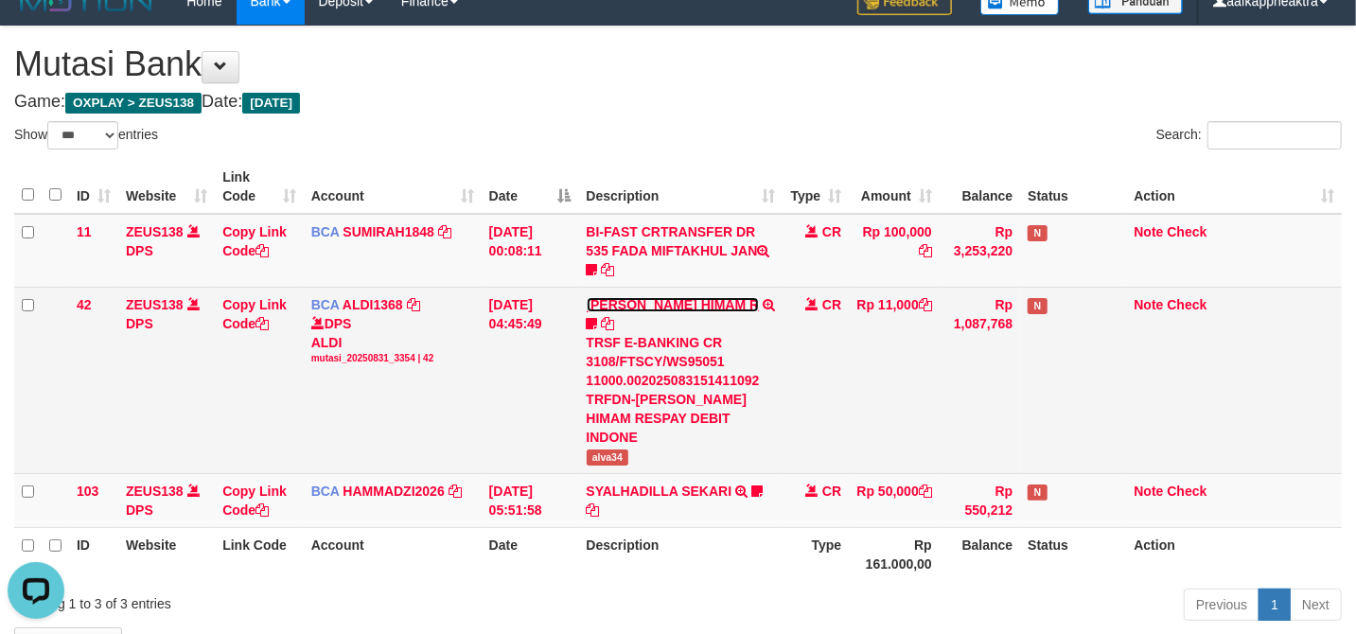
scroll to position [0, 0]
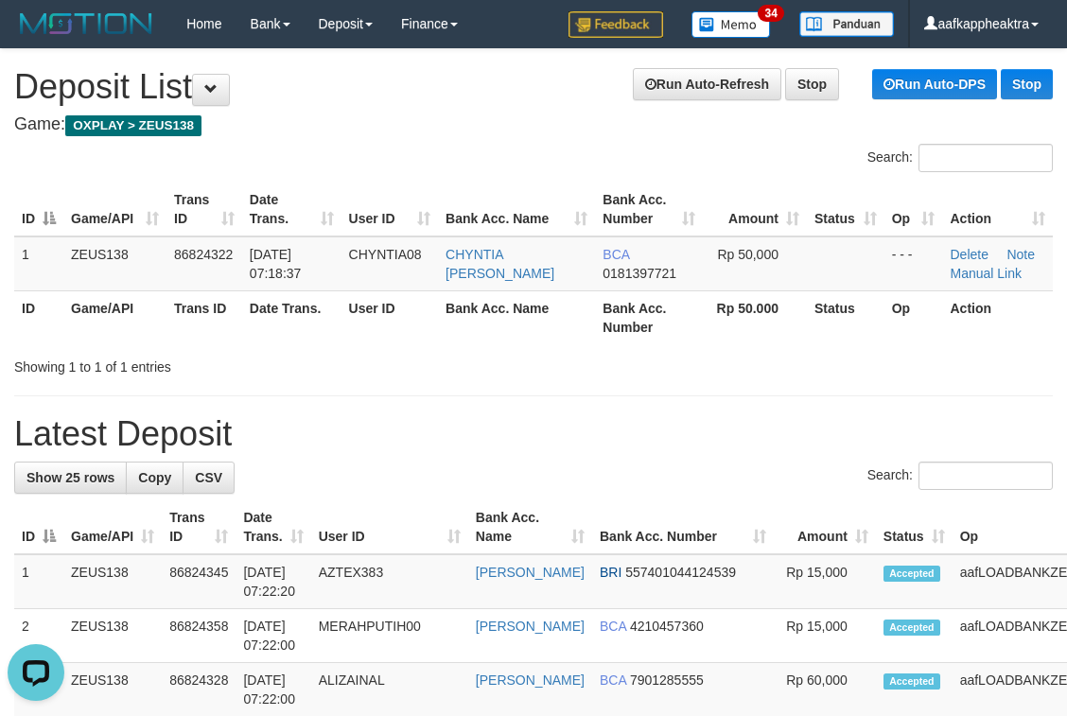
drag, startPoint x: 354, startPoint y: 418, endPoint x: 121, endPoint y: 405, distance: 233.1
click at [350, 418] on h1 "Latest Deposit" at bounding box center [533, 434] width 1039 height 38
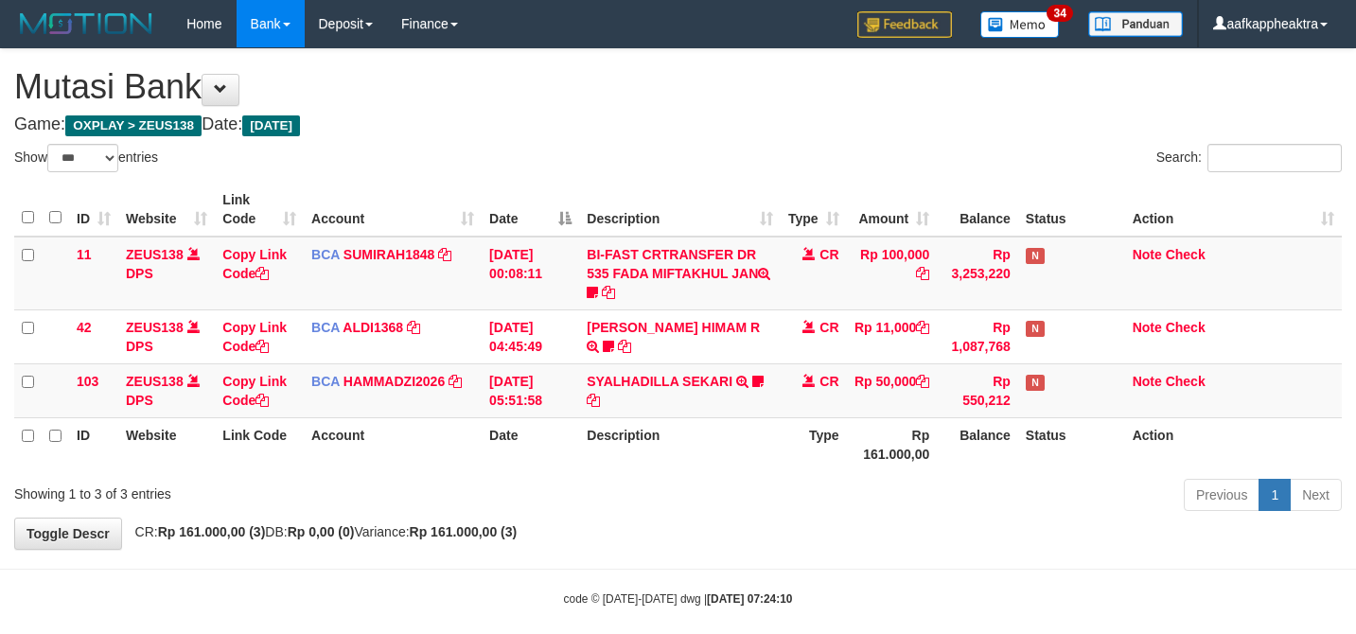
select select "***"
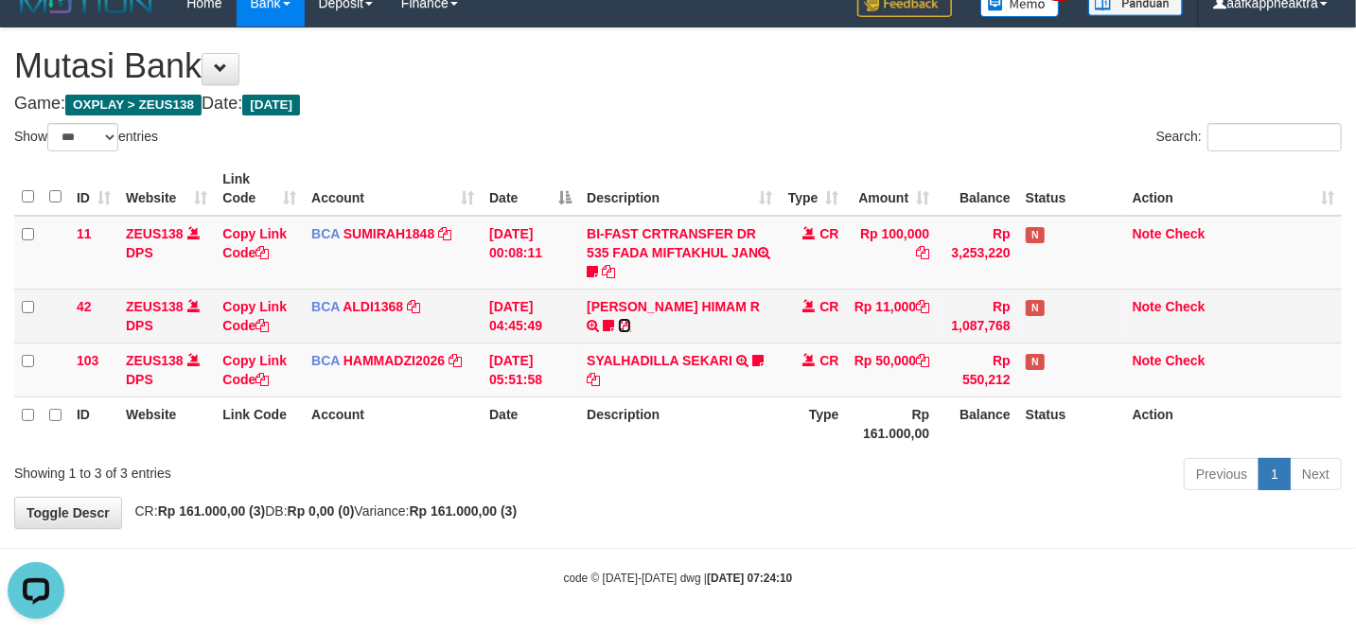
click at [730, 312] on td "ALVA HIMAM R TRSF E-BANKING CR 3108/FTSCY/WS95051 11000.002025083151411092 TRFD…" at bounding box center [679, 316] width 201 height 54
drag, startPoint x: 728, startPoint y: 315, endPoint x: 742, endPoint y: 322, distance: 14.8
click at [732, 318] on td "ALVA HIMAM R TRSF E-BANKING CR 3108/FTSCY/WS95051 11000.002025083151411092 TRFD…" at bounding box center [679, 316] width 201 height 54
click at [747, 325] on td "ALVA HIMAM R TRSF E-BANKING CR 3108/FTSCY/WS95051 11000.002025083151411092 TRFD…" at bounding box center [679, 316] width 201 height 54
click at [758, 326] on td "ALVA HIMAM R TRSF E-BANKING CR 3108/FTSCY/WS95051 11000.002025083151411092 TRFD…" at bounding box center [679, 316] width 201 height 54
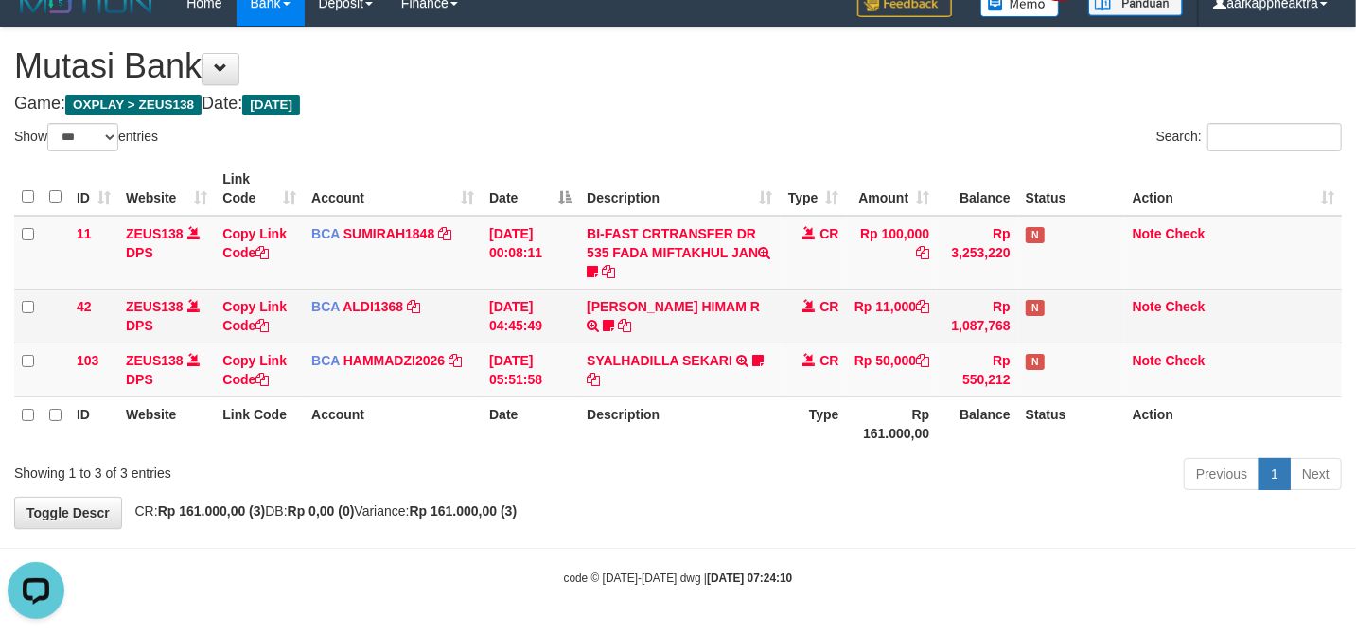
click at [764, 325] on td "ALVA HIMAM R TRSF E-BANKING CR 3108/FTSCY/WS95051 11000.002025083151411092 TRFD…" at bounding box center [679, 316] width 201 height 54
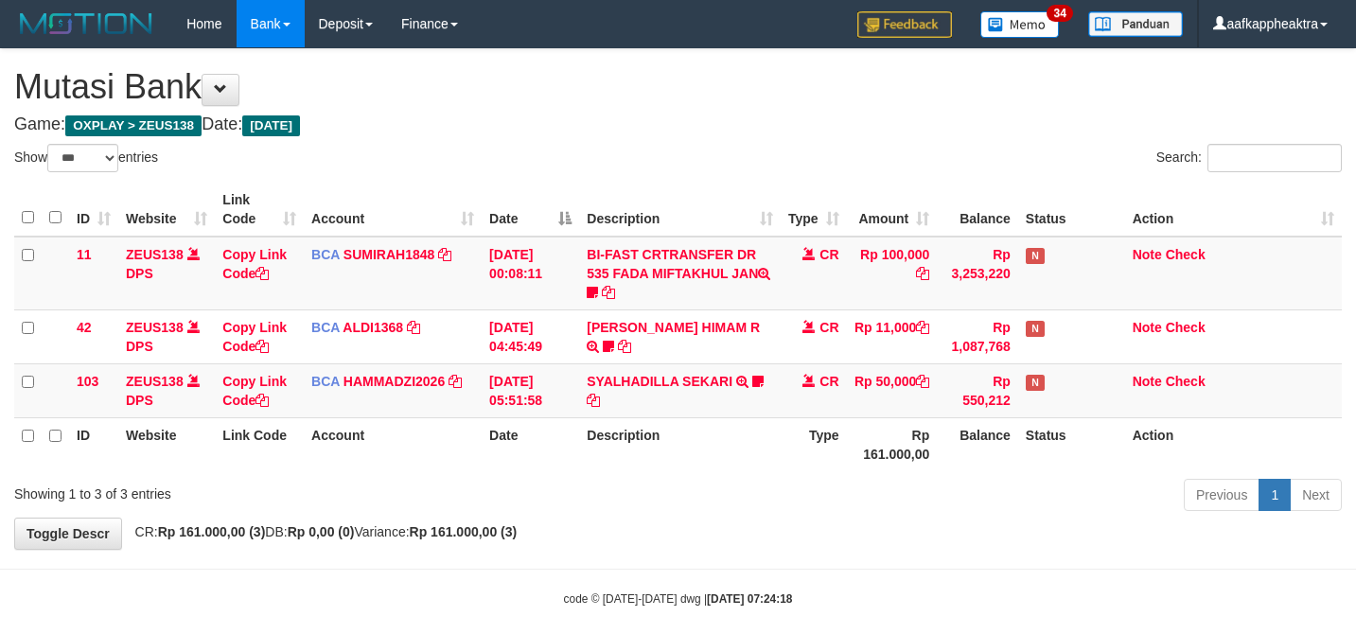
select select "***"
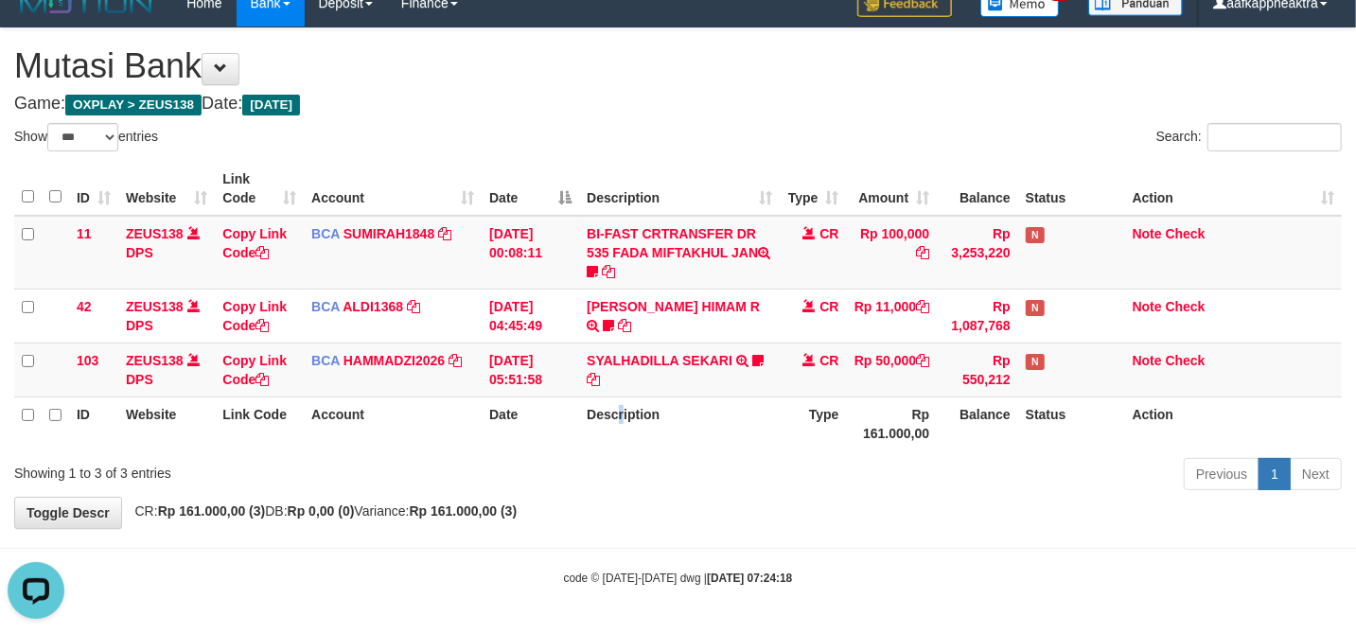
drag, startPoint x: 621, startPoint y: 405, endPoint x: 1372, endPoint y: 469, distance: 753.9
click at [638, 405] on th "Description" at bounding box center [679, 423] width 201 height 54
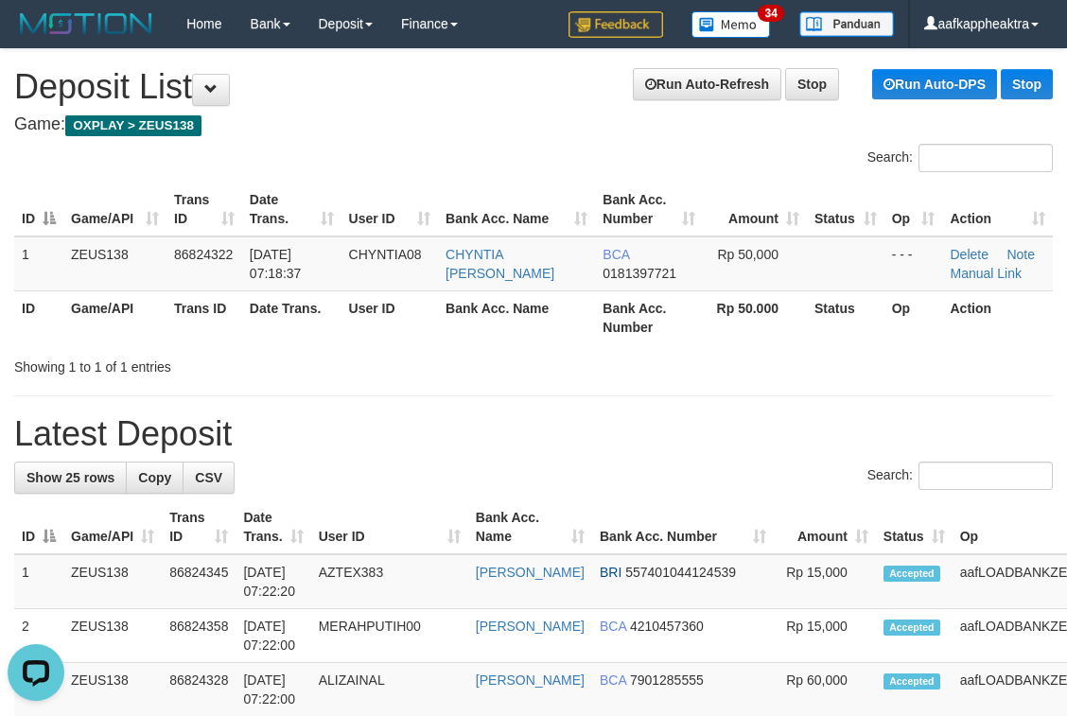
click at [303, 553] on th "Date Trans." at bounding box center [273, 527] width 75 height 54
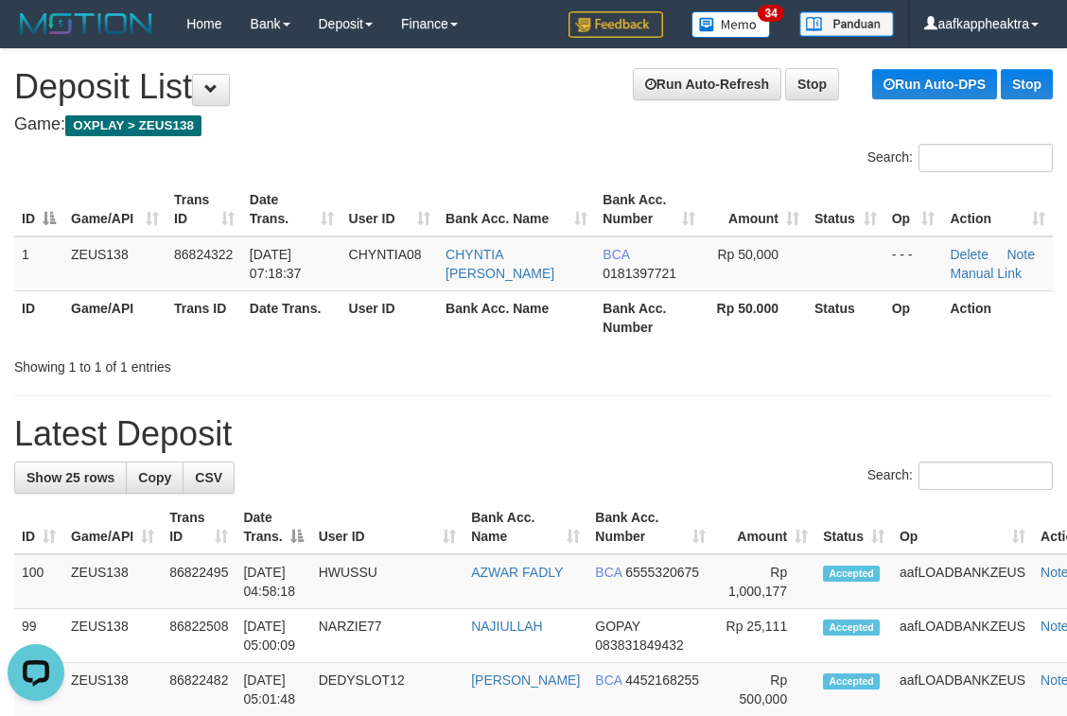
drag, startPoint x: 377, startPoint y: 469, endPoint x: 5, endPoint y: 455, distance: 372.1
click at [377, 470] on div "Search:" at bounding box center [533, 478] width 1039 height 33
drag, startPoint x: 421, startPoint y: 530, endPoint x: 342, endPoint y: 535, distance: 78.7
click at [417, 532] on th "User ID" at bounding box center [387, 527] width 152 height 54
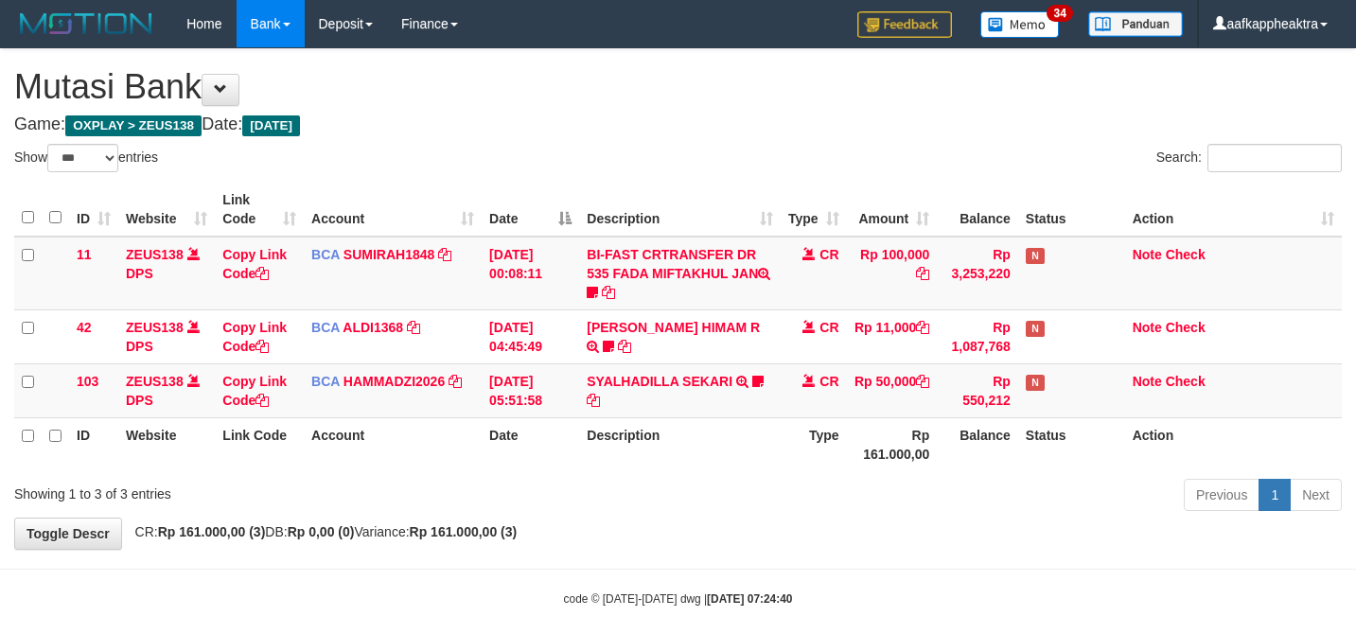
select select "***"
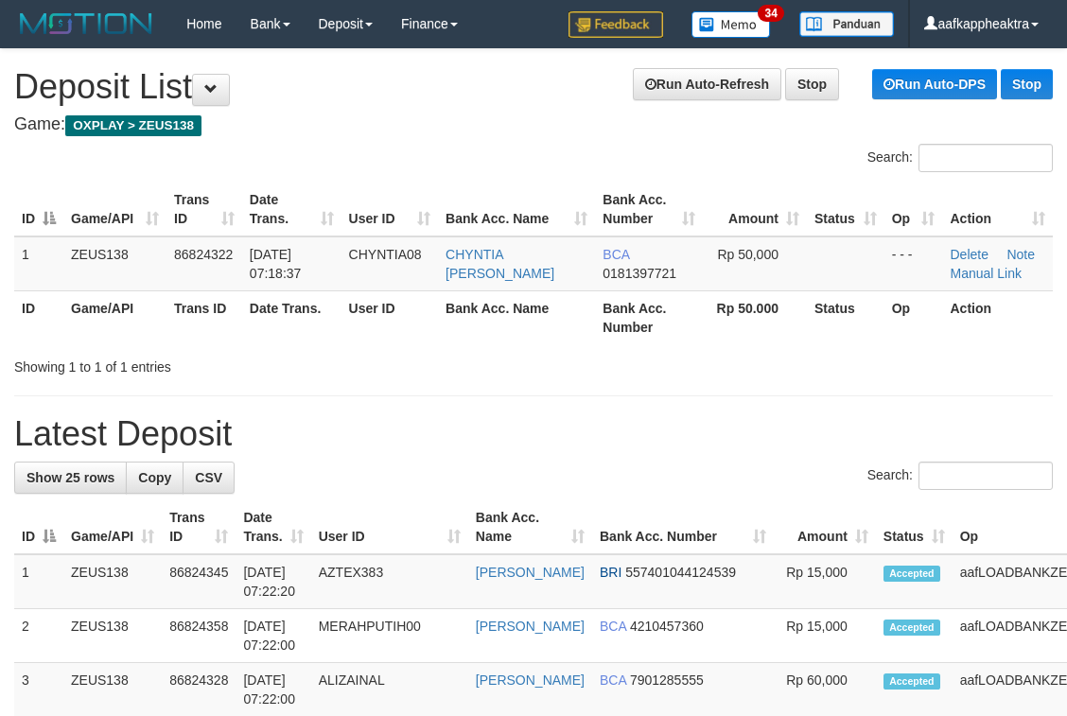
click at [527, 509] on th "Bank Acc. Name" at bounding box center [530, 527] width 124 height 54
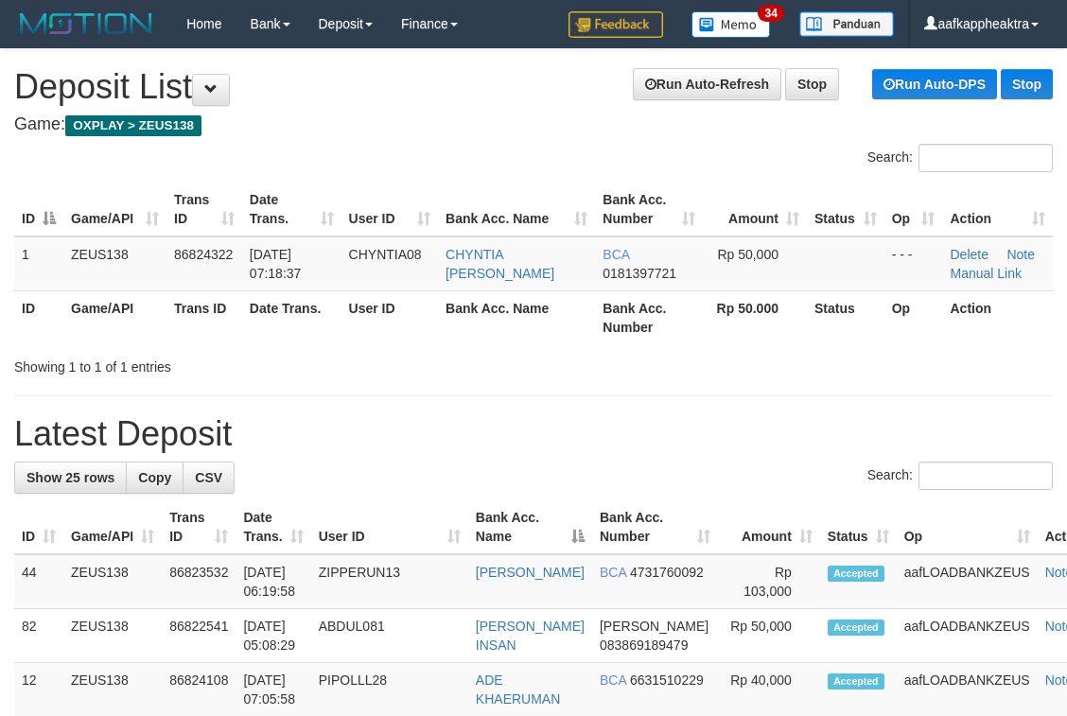
drag, startPoint x: 429, startPoint y: 414, endPoint x: 421, endPoint y: 428, distance: 15.3
click at [431, 428] on h1 "Latest Deposit" at bounding box center [533, 434] width 1039 height 38
drag, startPoint x: 397, startPoint y: 452, endPoint x: 244, endPoint y: 444, distance: 153.5
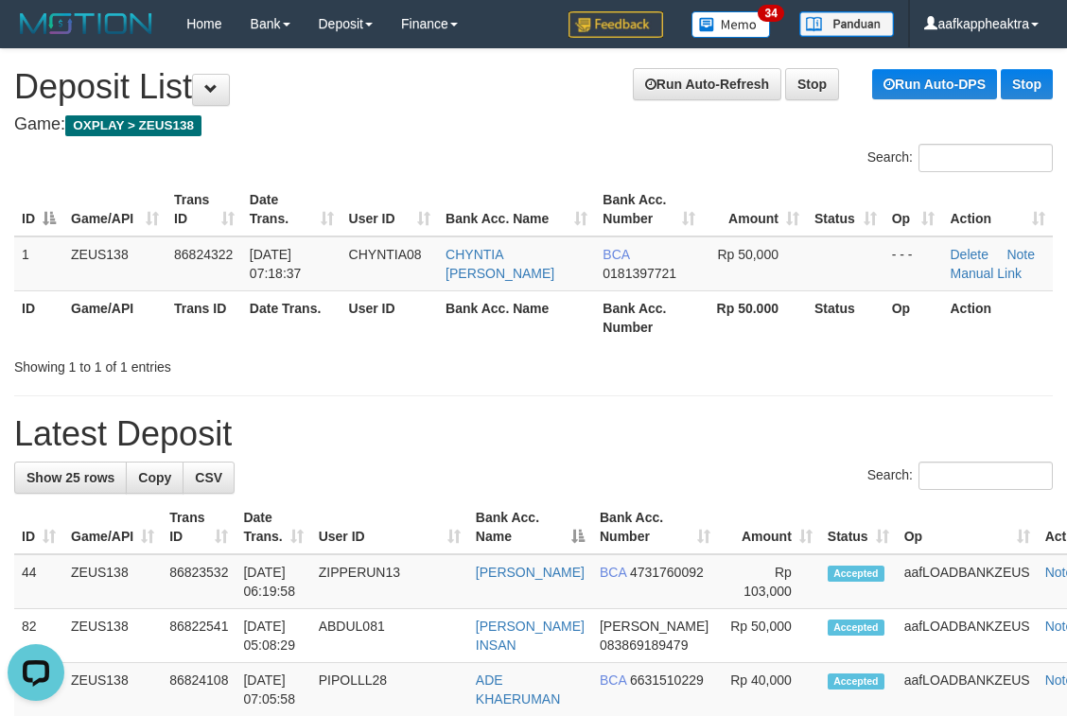
drag, startPoint x: 285, startPoint y: 532, endPoint x: 291, endPoint y: 522, distance: 11.5
click at [289, 534] on th "Date Trans." at bounding box center [273, 527] width 75 height 54
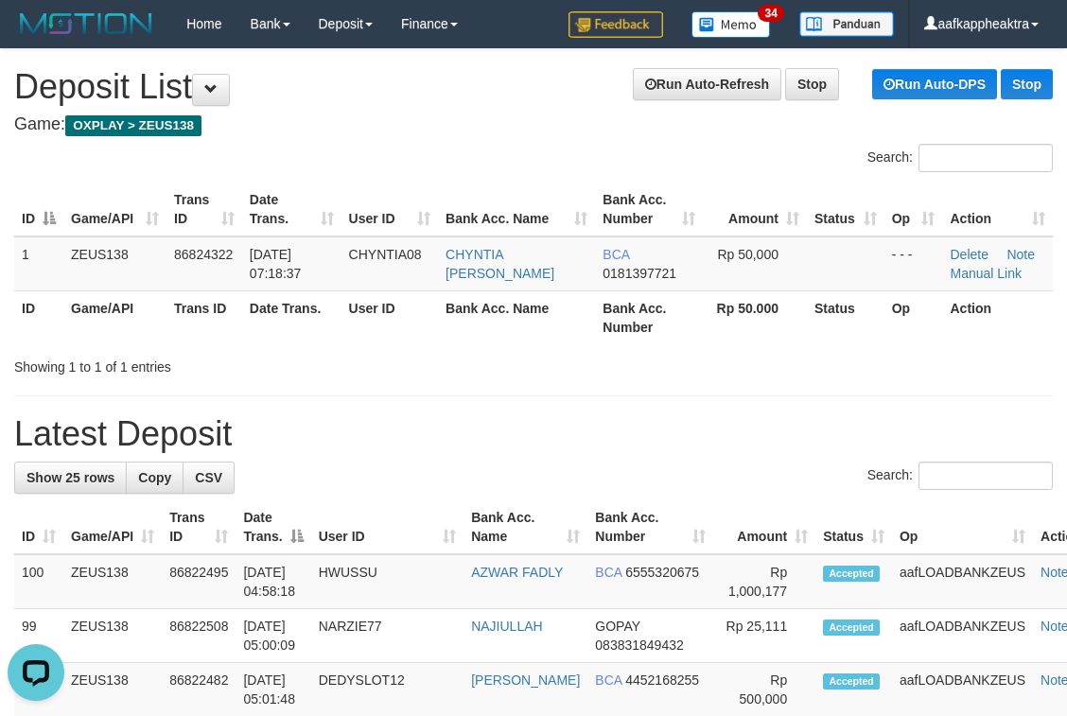
click at [382, 517] on th "User ID" at bounding box center [387, 527] width 152 height 54
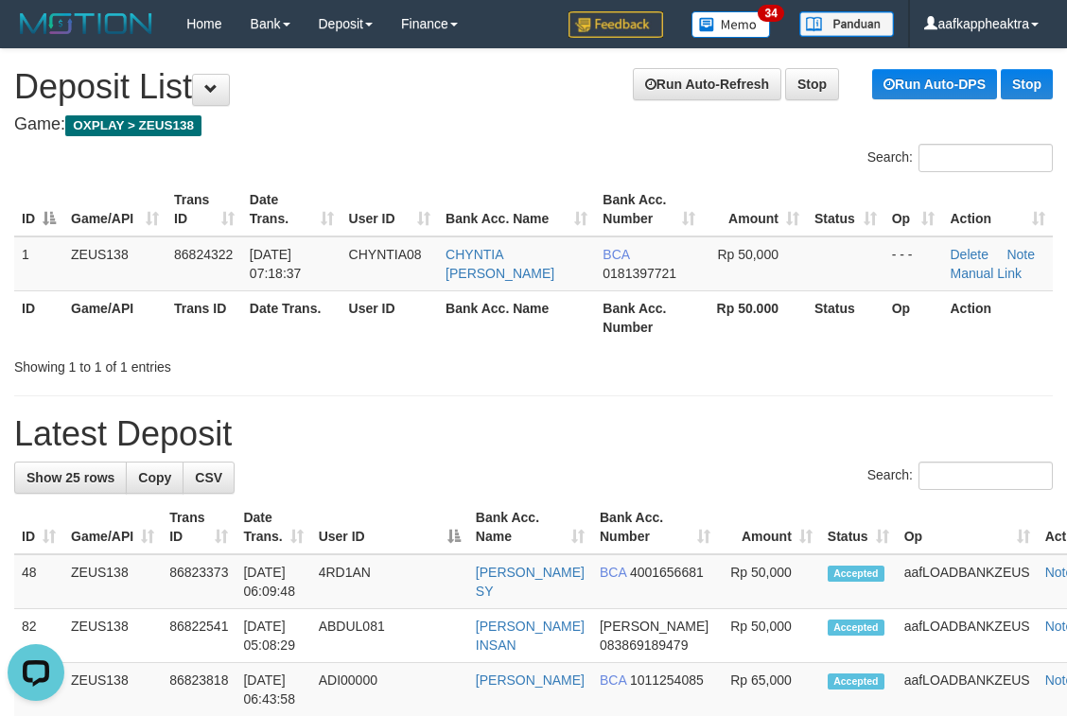
click at [369, 517] on th "User ID" at bounding box center [389, 527] width 157 height 54
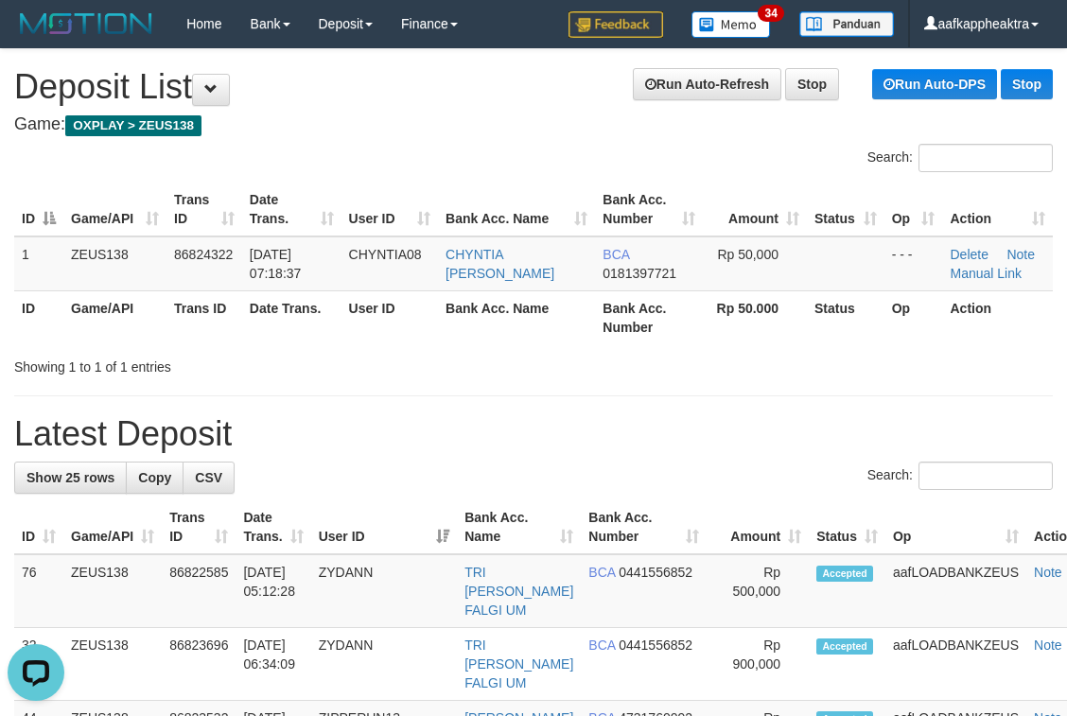
drag, startPoint x: 527, startPoint y: 537, endPoint x: 6, endPoint y: 460, distance: 527.0
click at [527, 538] on th "Bank Acc. Name" at bounding box center [519, 527] width 124 height 54
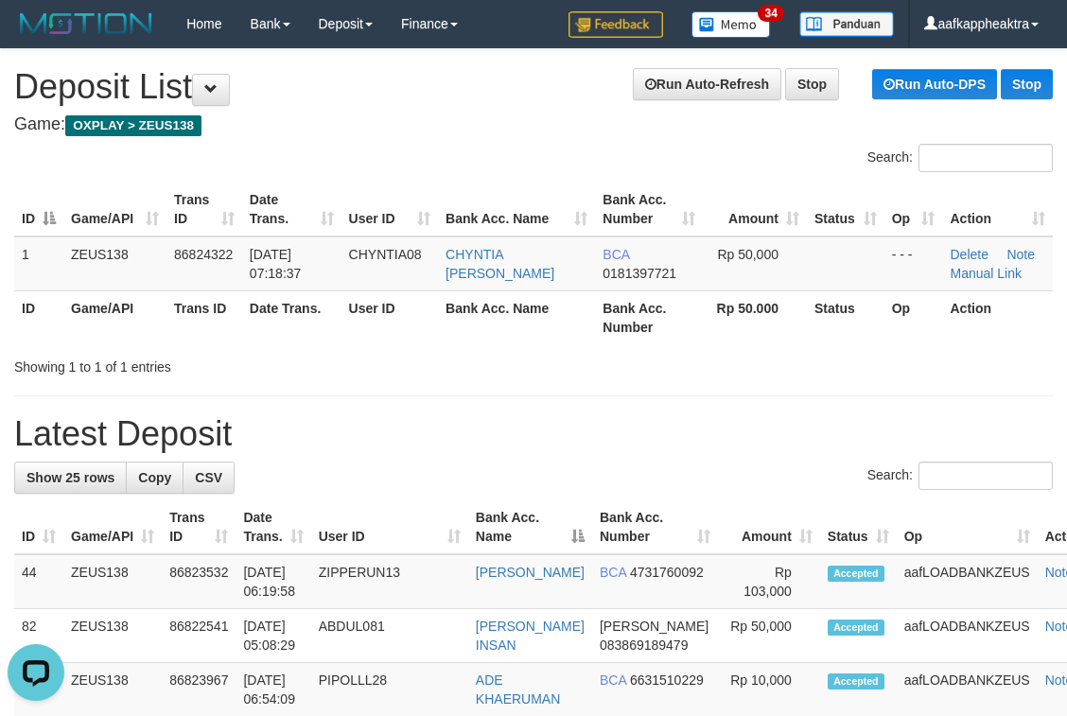
drag, startPoint x: 463, startPoint y: 384, endPoint x: 4, endPoint y: 368, distance: 459.1
click at [511, 481] on div "Search:" at bounding box center [533, 478] width 1039 height 33
click at [482, 474] on div "Search:" at bounding box center [533, 478] width 1039 height 33
drag, startPoint x: 450, startPoint y: 465, endPoint x: 439, endPoint y: 456, distance: 14.8
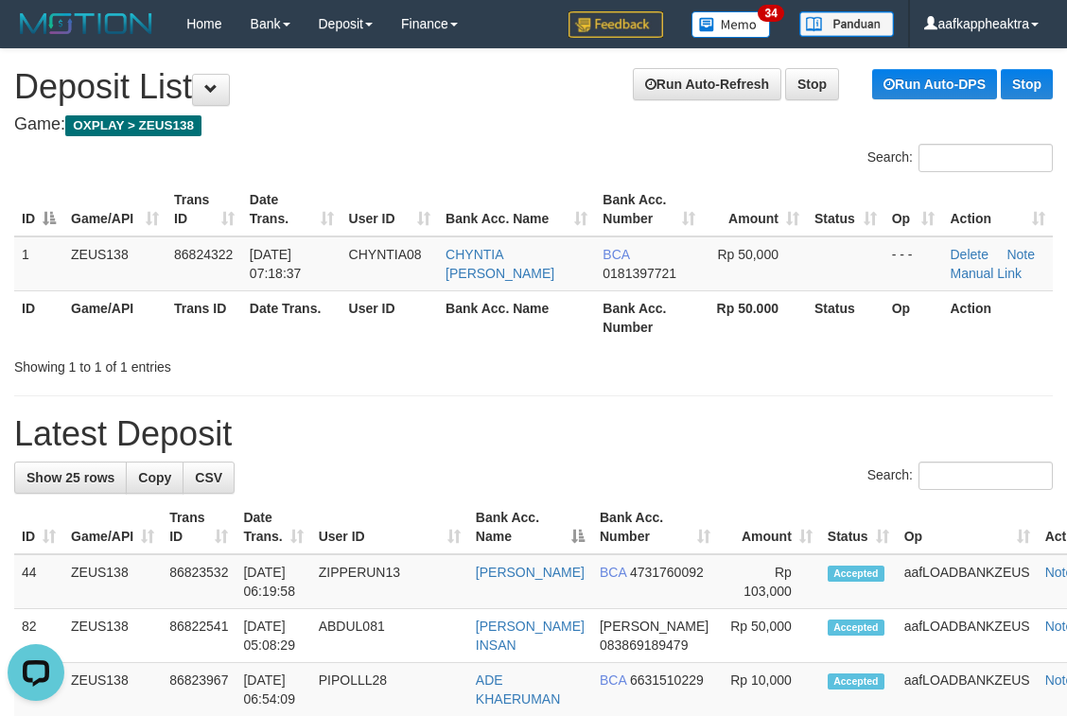
click at [443, 467] on div "Search:" at bounding box center [533, 478] width 1039 height 33
drag, startPoint x: 539, startPoint y: 479, endPoint x: 1, endPoint y: 417, distance: 541.8
click at [538, 481] on div "Search:" at bounding box center [533, 478] width 1039 height 33
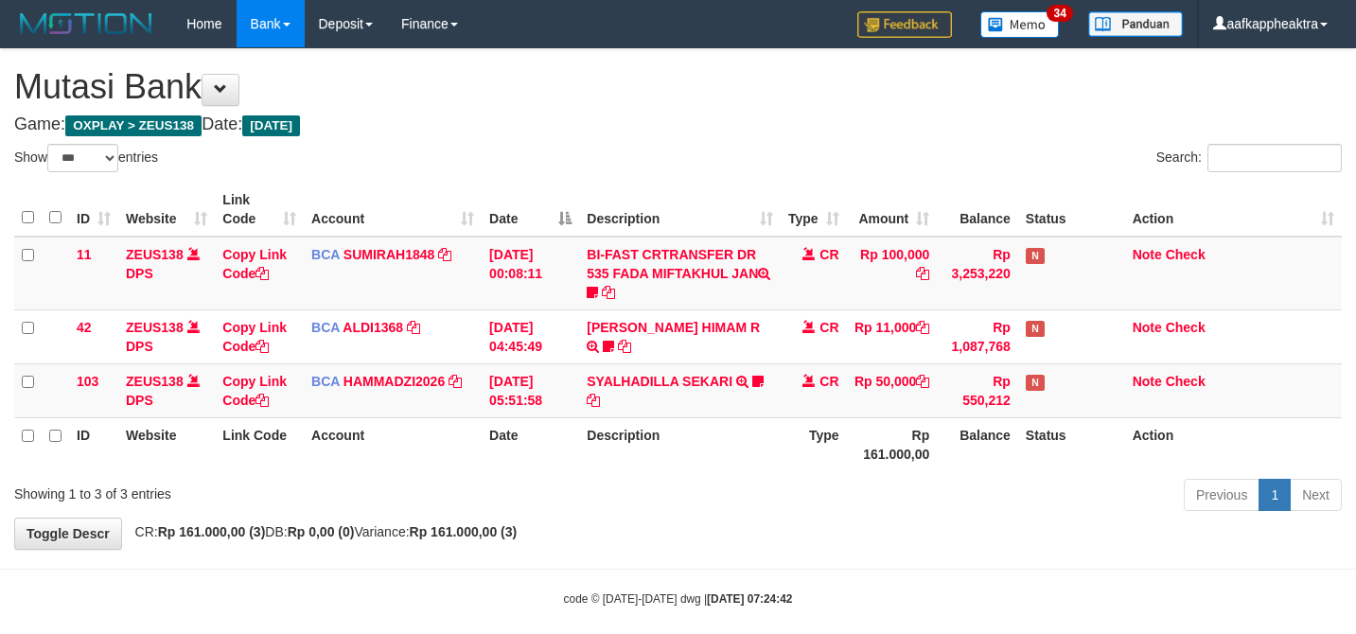
select select "***"
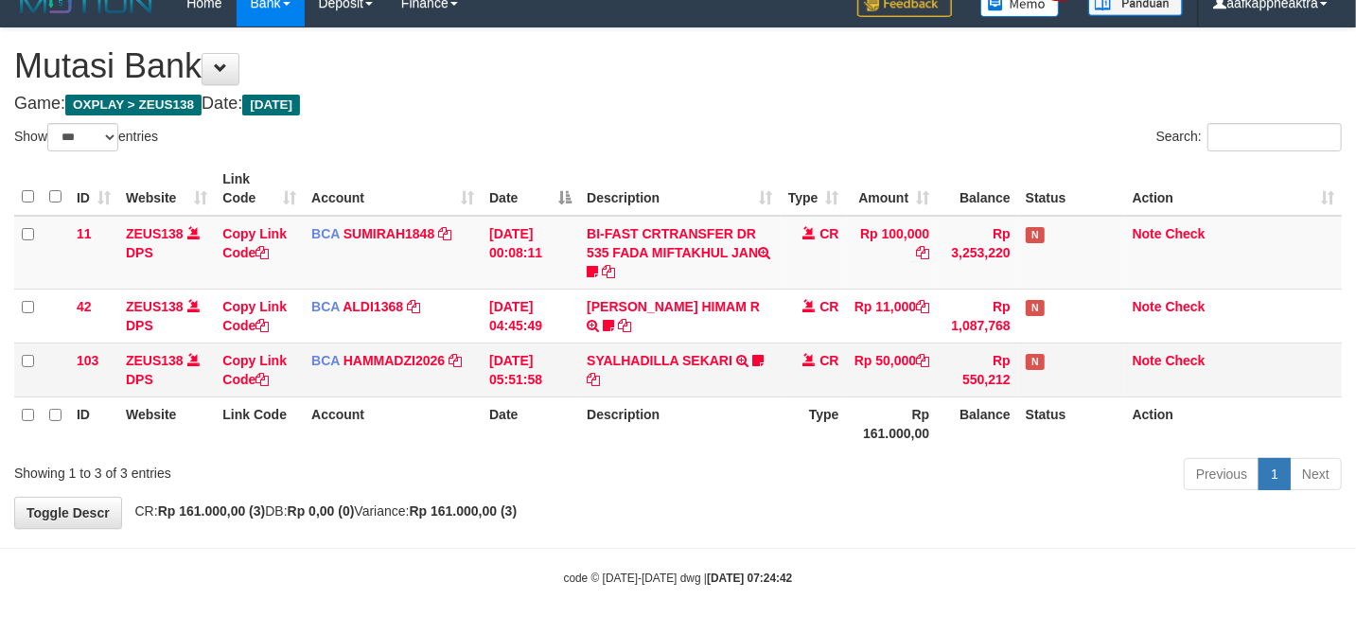
click at [697, 399] on th "Description" at bounding box center [679, 423] width 201 height 54
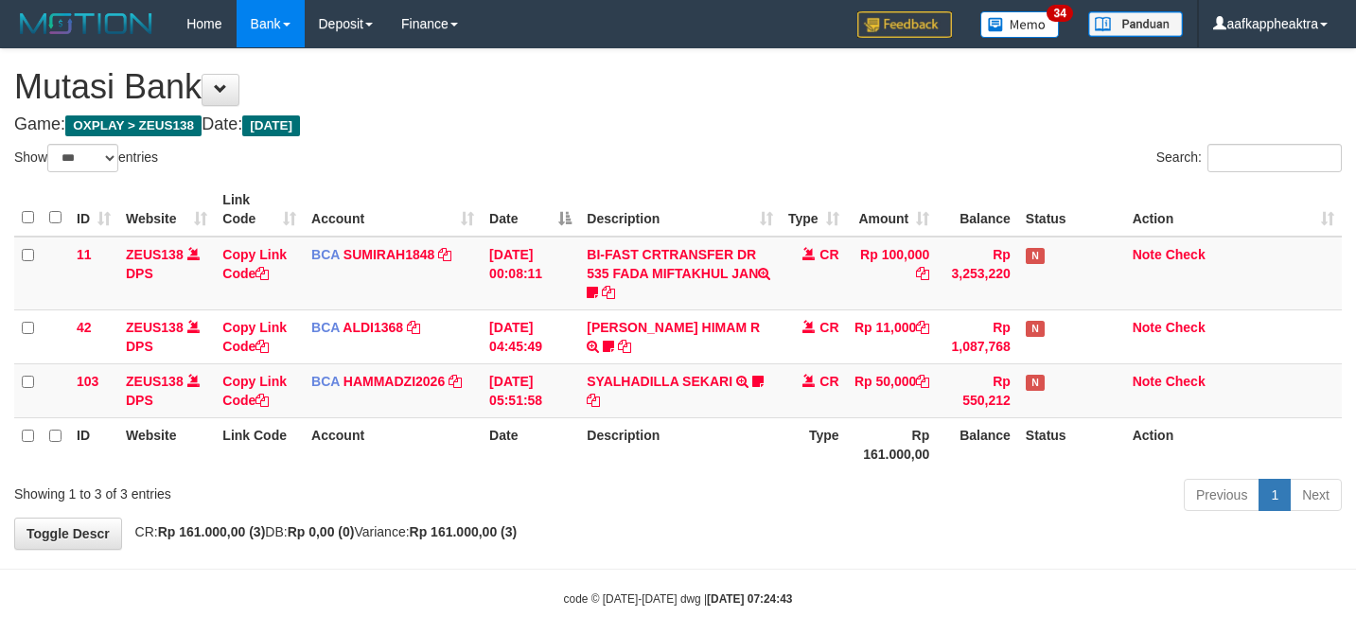
select select "***"
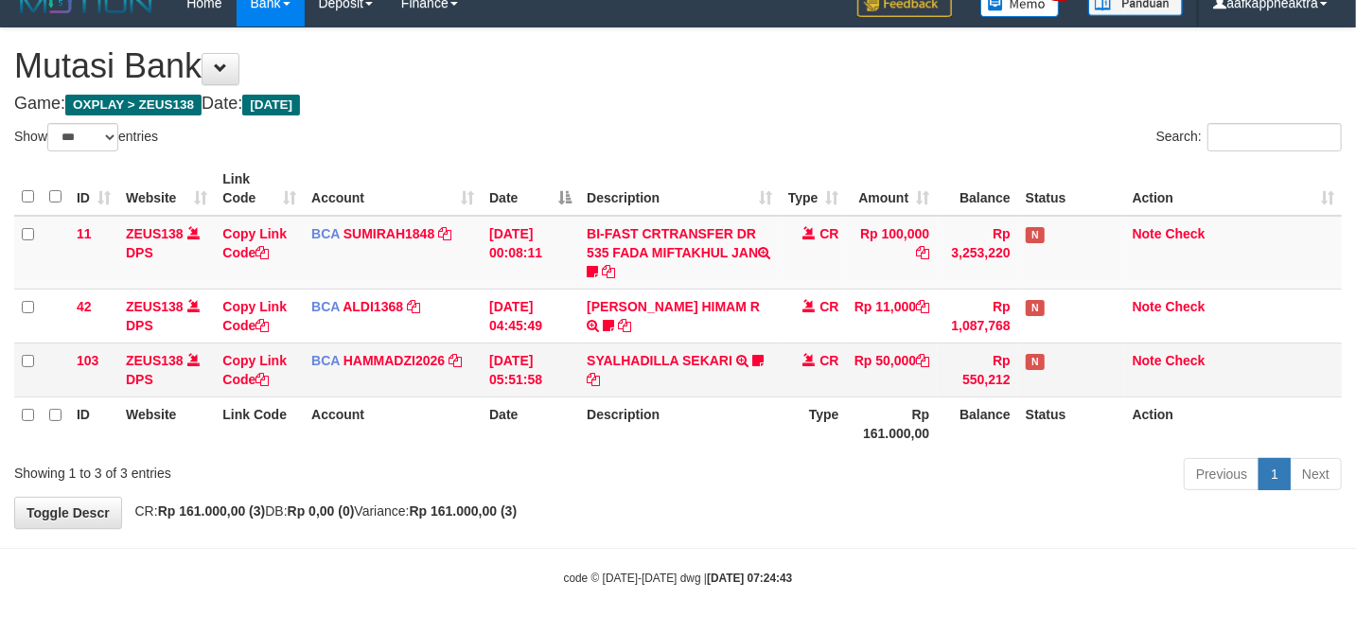
click at [768, 387] on tr "103 ZEUS138 DPS Copy Link Code BCA HAMMADZI2026 DPS MUHAMMAD ZIDAN KURNIAWAN mu…" at bounding box center [677, 369] width 1327 height 54
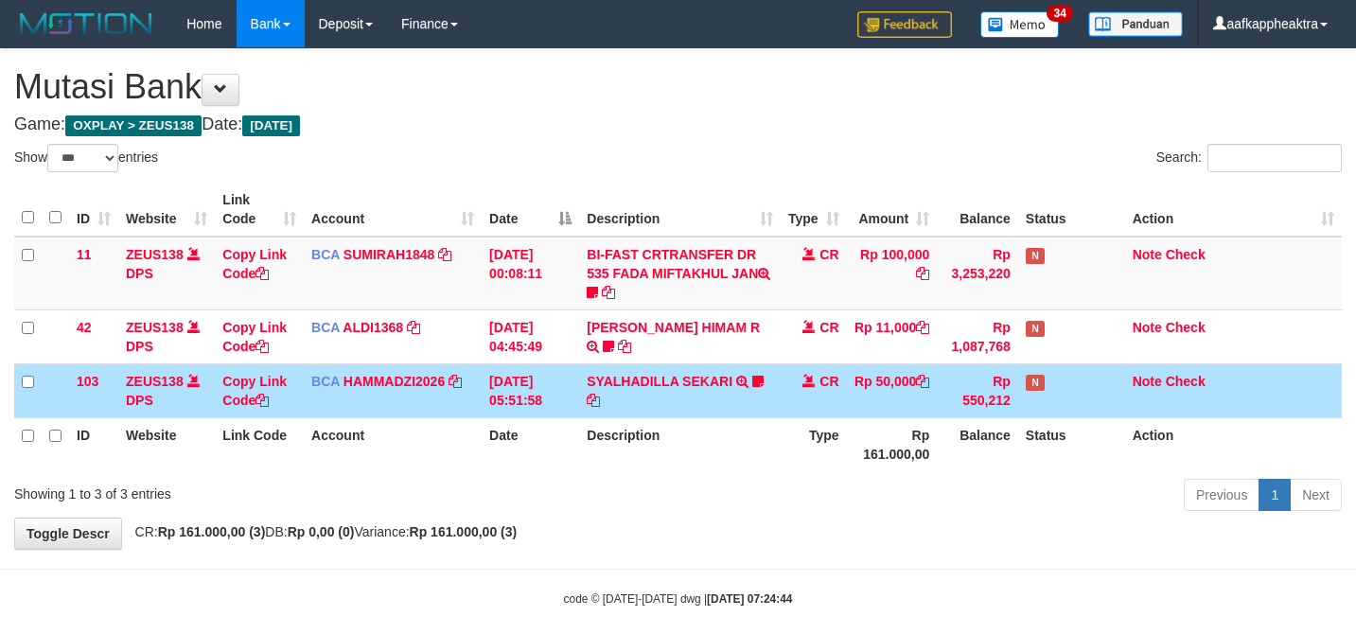
select select "***"
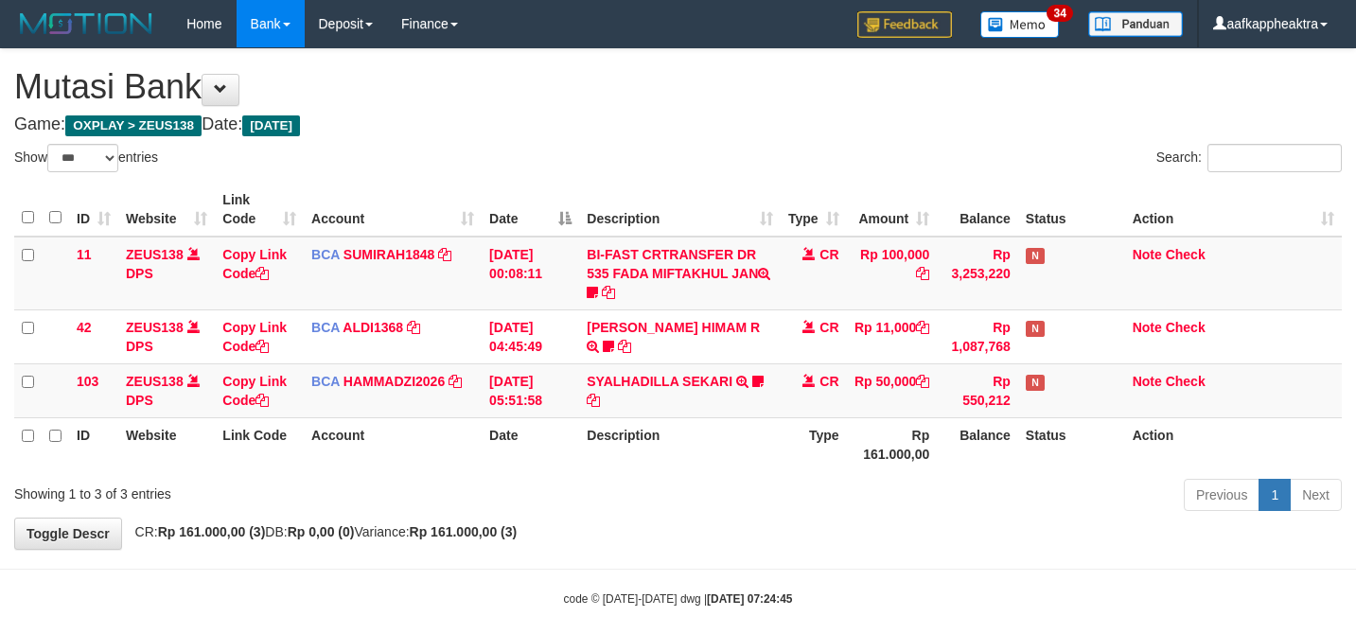
select select "***"
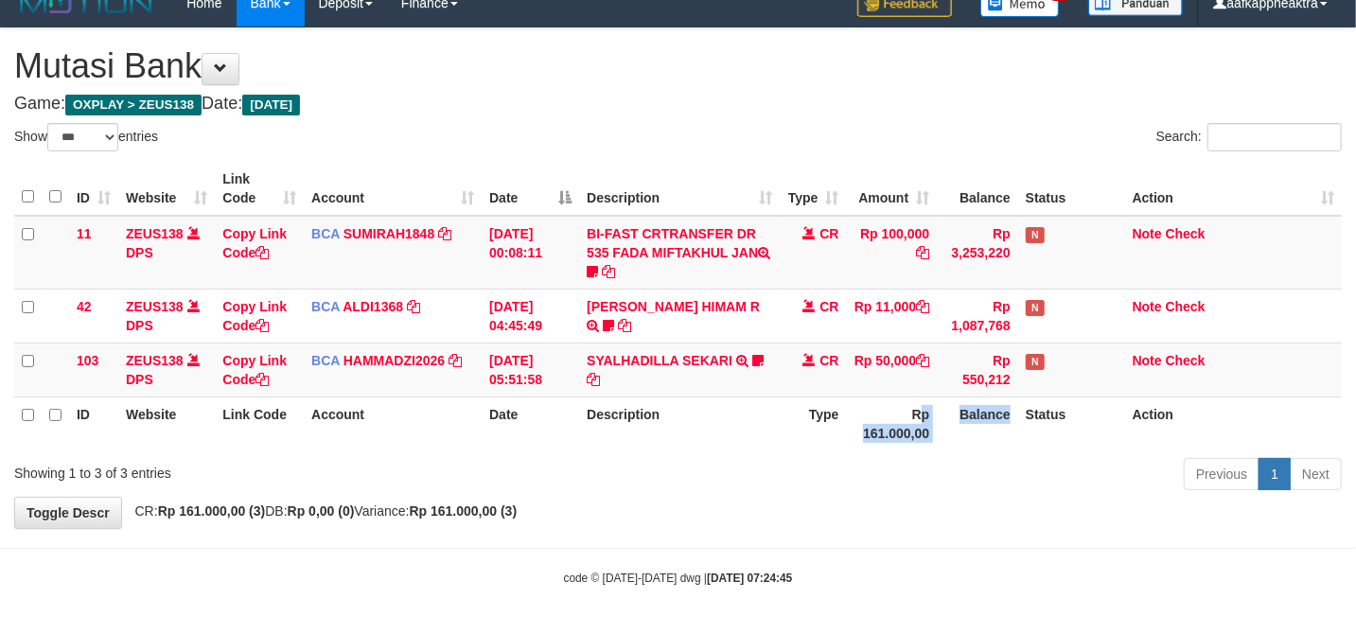
click at [921, 416] on tr "ID Website Link Code Account Date Description Type Rp 161.000,00 Balance Status…" at bounding box center [677, 423] width 1327 height 54
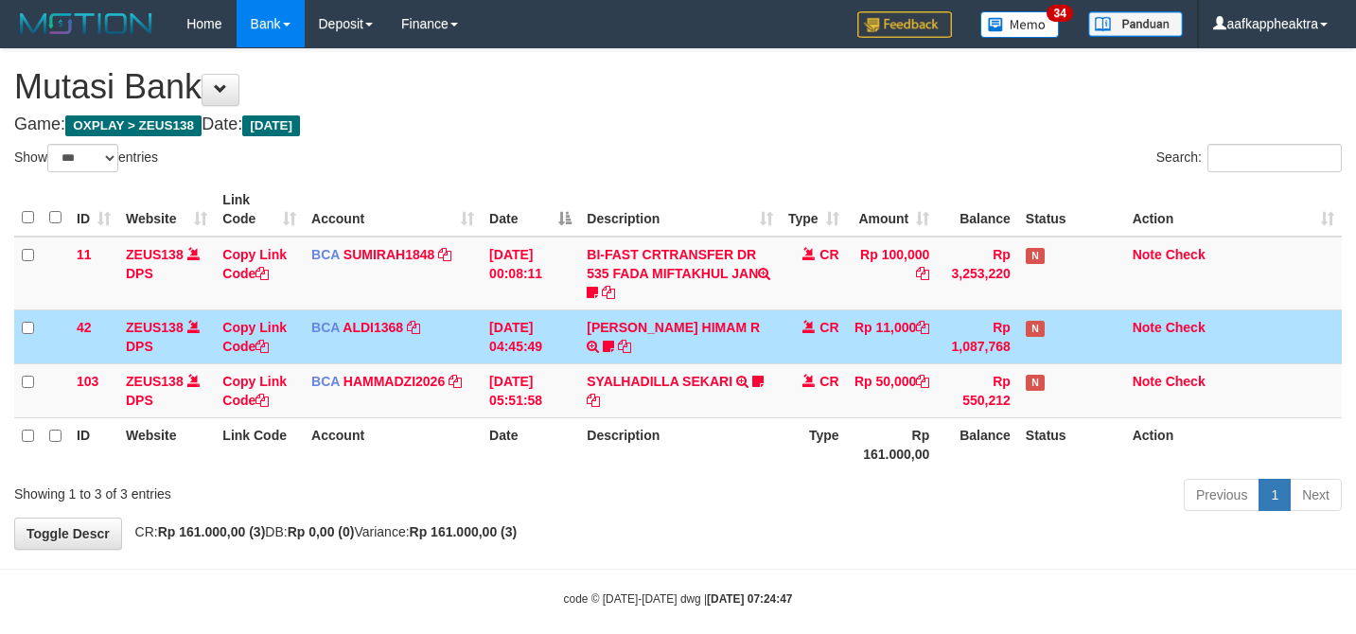
select select "***"
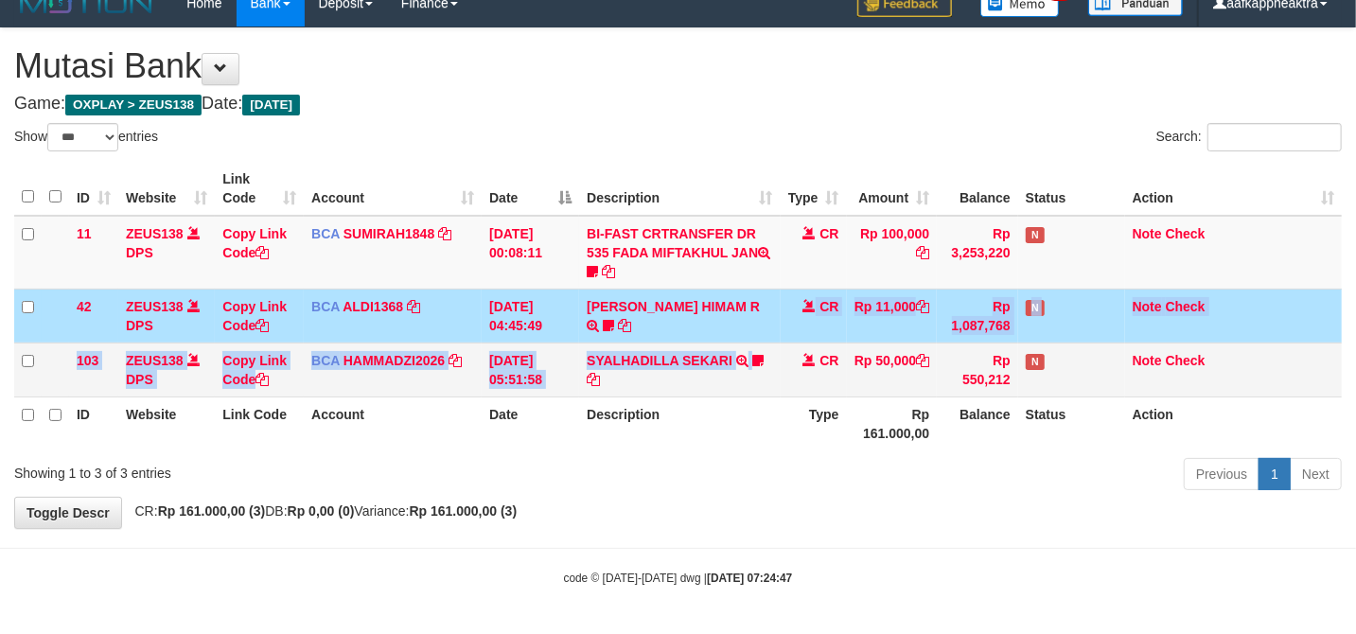
drag, startPoint x: 792, startPoint y: 342, endPoint x: 829, endPoint y: 344, distance: 37.0
click at [793, 342] on tbody "11 ZEUS138 DPS Copy Link Code BCA SUMIRAH1848 DPS SUMIRAH mutasi_20250831_4156 …" at bounding box center [677, 307] width 1327 height 182
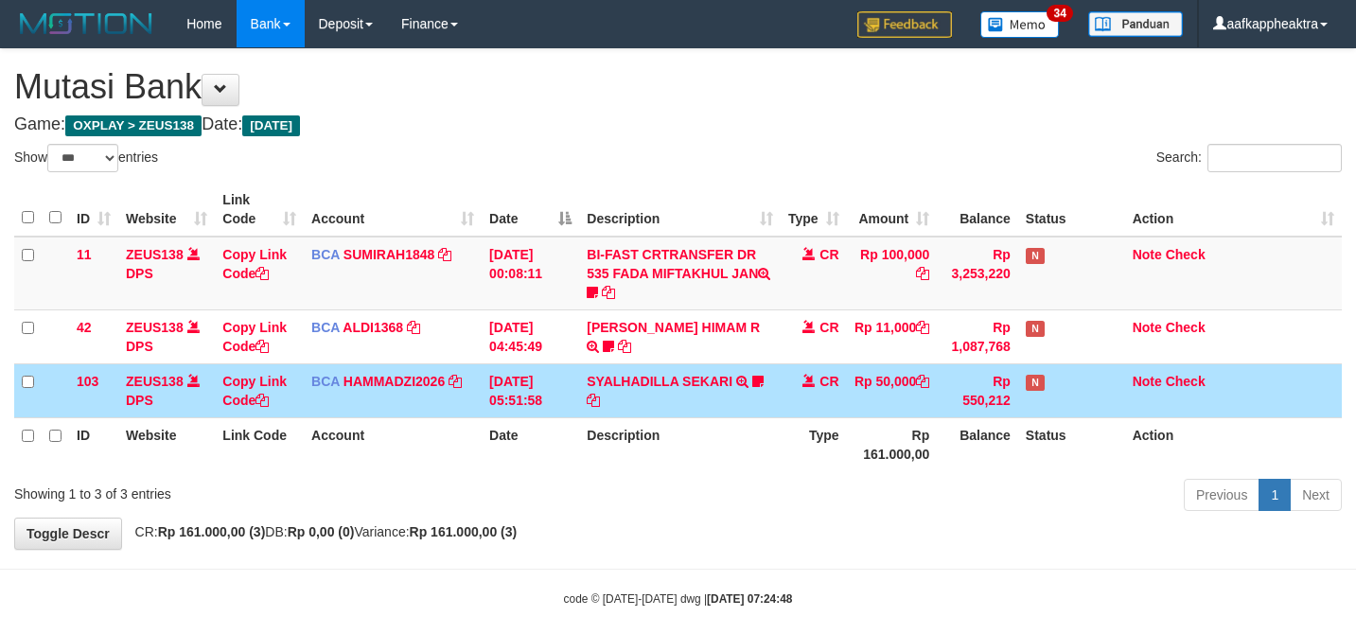
select select "***"
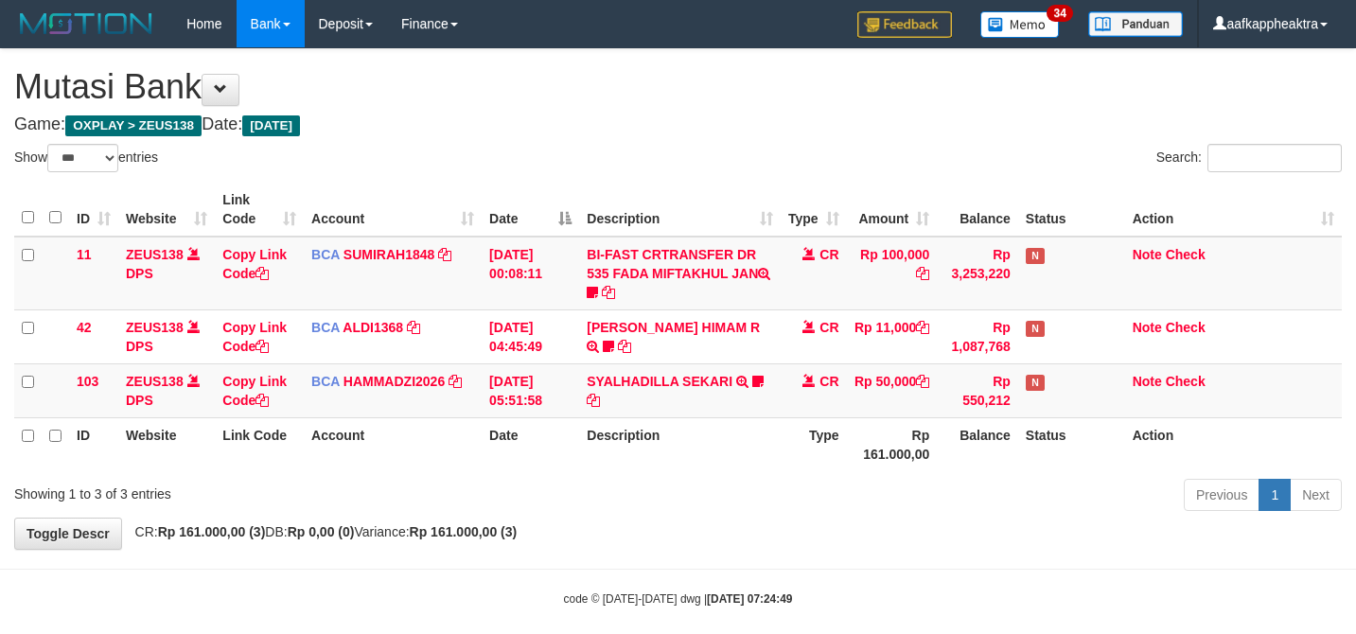
select select "***"
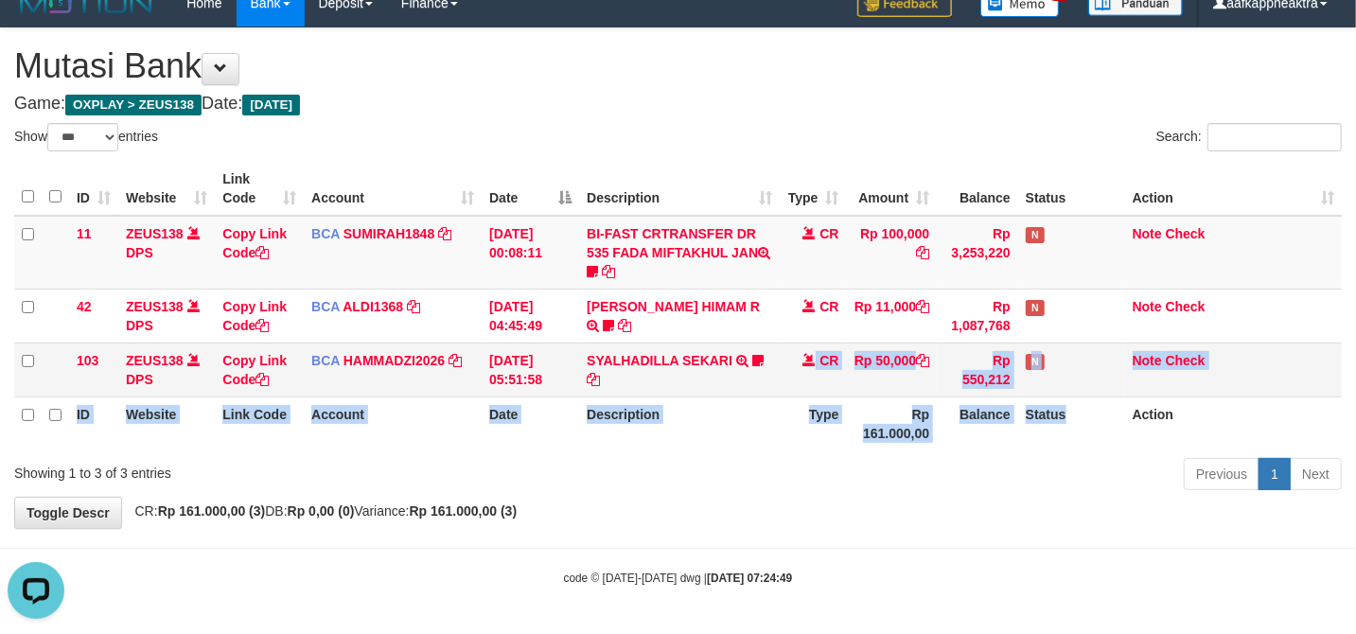
drag, startPoint x: 769, startPoint y: 382, endPoint x: 783, endPoint y: 365, distance: 22.2
click at [780, 371] on table "ID Website Link Code Account Date Description Type Amount Balance Status Action…" at bounding box center [677, 306] width 1327 height 289
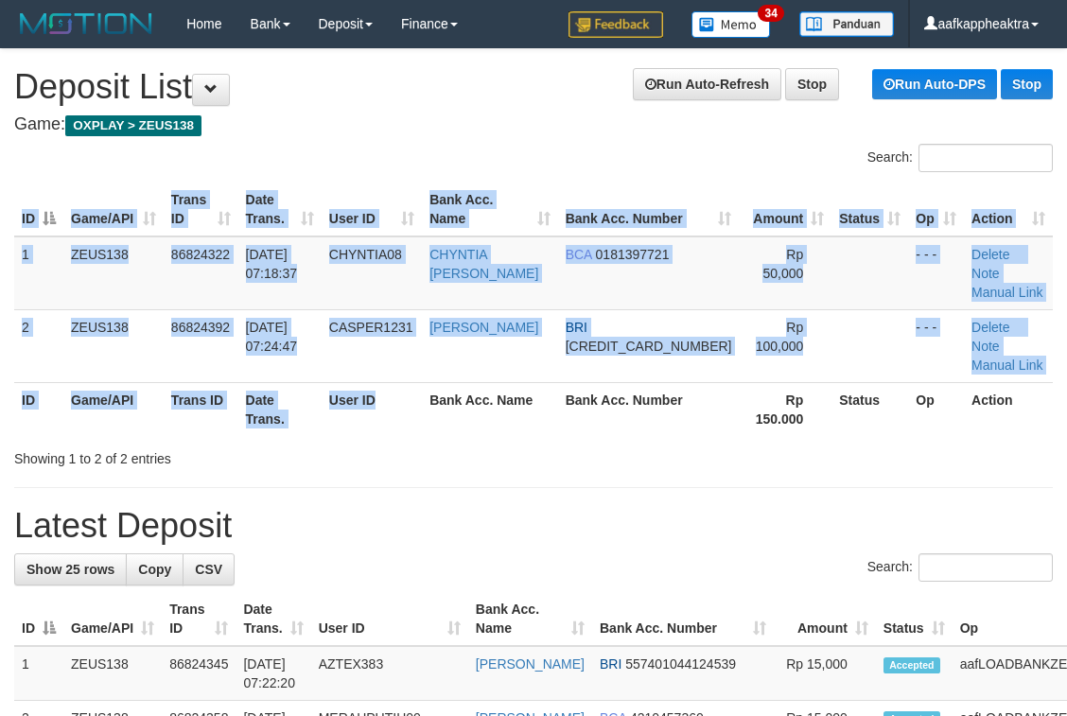
drag, startPoint x: 392, startPoint y: 392, endPoint x: 368, endPoint y: 399, distance: 24.8
click at [368, 399] on div "ID Game/API Trans ID Date Trans. User ID Bank Acc. Name Bank Acc. Number Amount…" at bounding box center [533, 309] width 1067 height 265
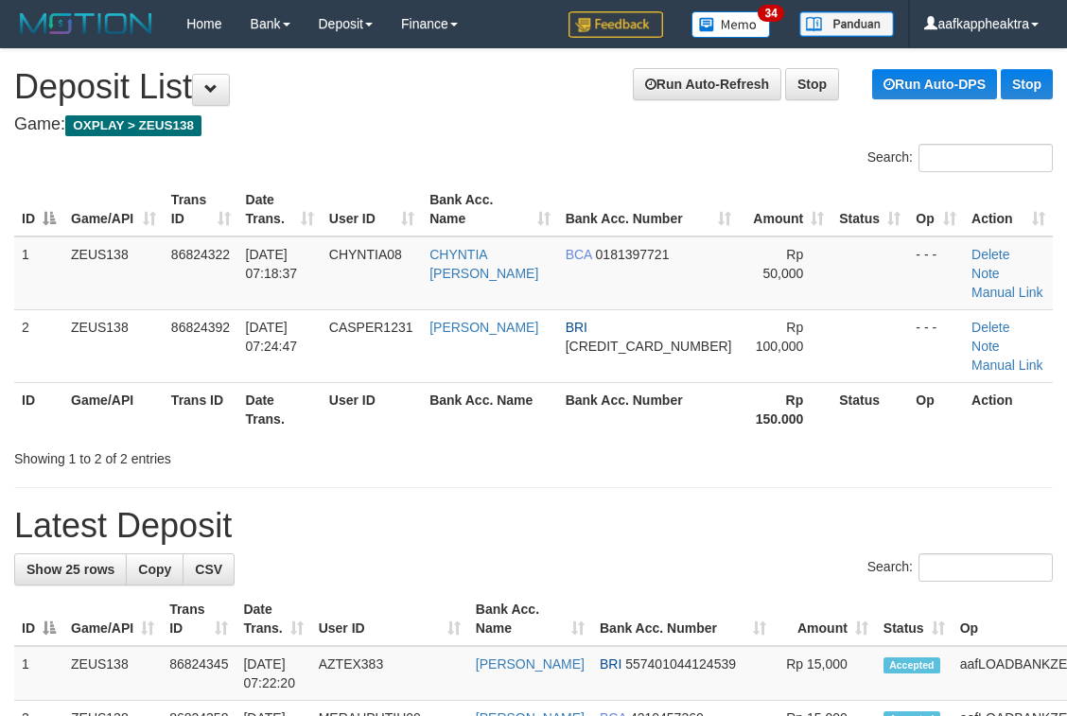
drag, startPoint x: 560, startPoint y: 384, endPoint x: 344, endPoint y: 380, distance: 215.7
click at [561, 409] on div "Search: ID Game/API Trans ID Date Trans. User ID Bank Acc. Name Bank Acc. Numbe…" at bounding box center [533, 306] width 1039 height 325
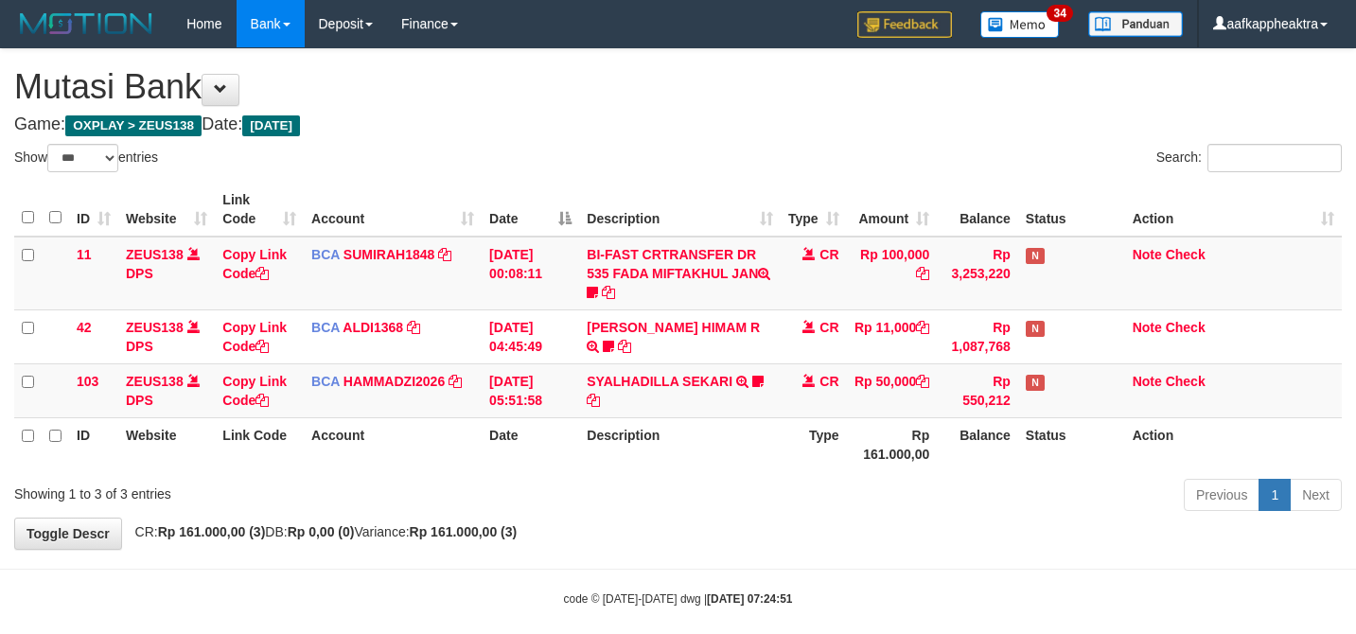
select select "***"
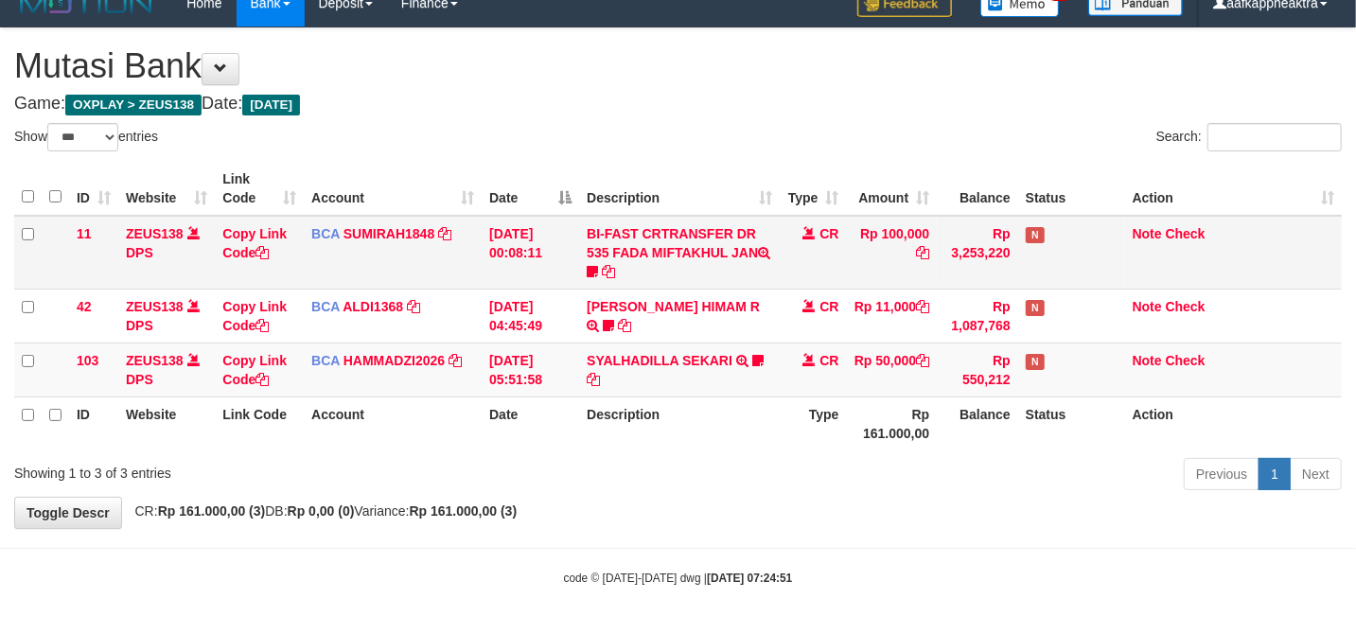
drag, startPoint x: 501, startPoint y: 244, endPoint x: 560, endPoint y: 232, distance: 59.9
click at [508, 244] on tr "11 ZEUS138 DPS Copy Link Code BCA SUMIRAH1848 DPS SUMIRAH mutasi_20250831_4156 …" at bounding box center [677, 253] width 1327 height 74
click at [561, 231] on td "[DATE] 00:08:11" at bounding box center [530, 253] width 97 height 74
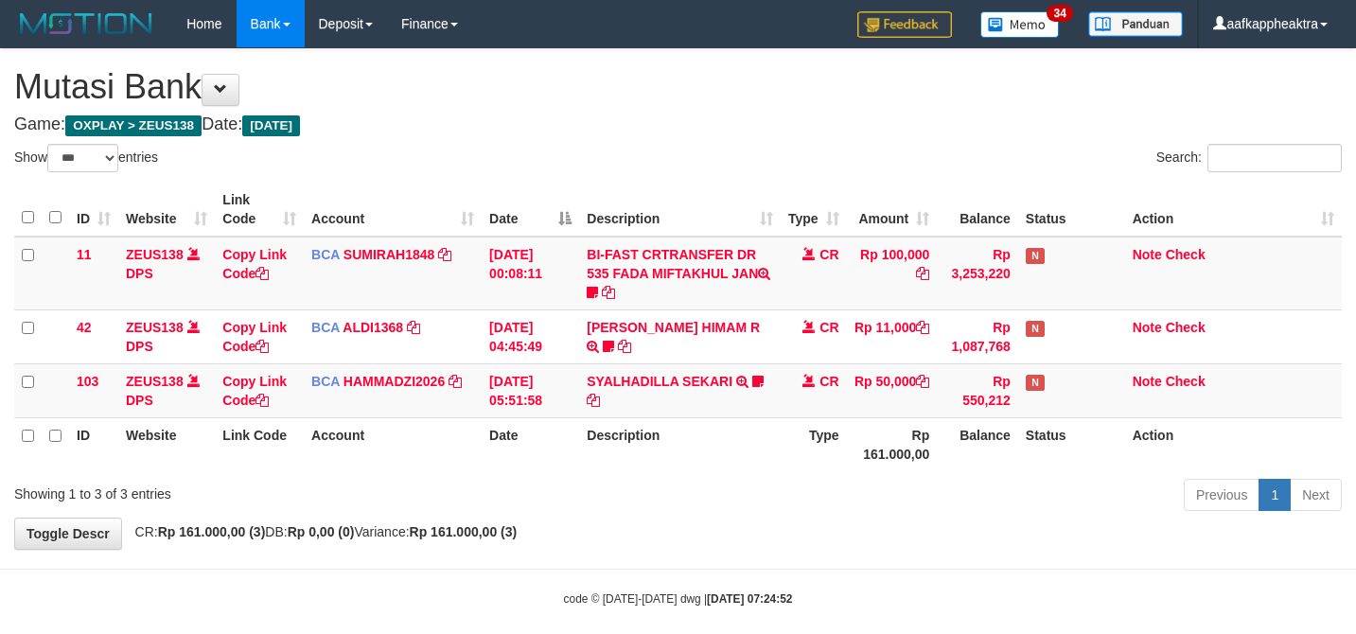
select select "***"
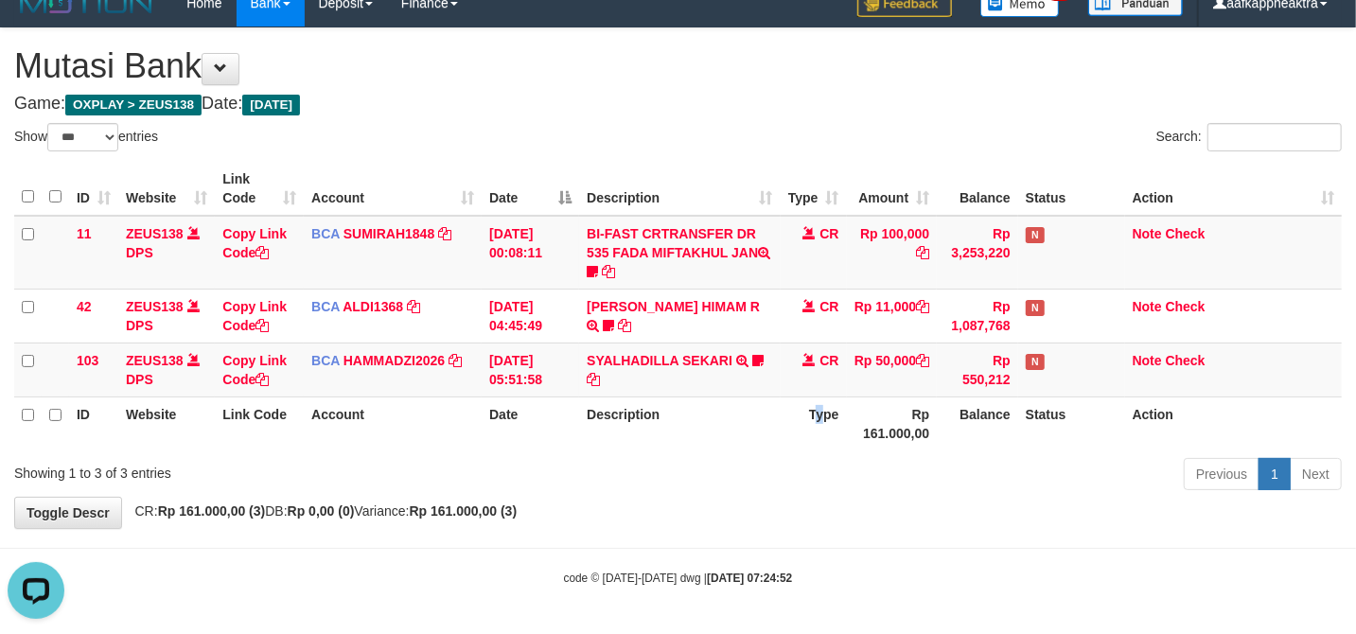
click at [822, 396] on th "Type" at bounding box center [814, 423] width 66 height 54
drag, startPoint x: 768, startPoint y: 358, endPoint x: 743, endPoint y: 372, distance: 29.2
click at [770, 358] on td "SYALHADILLA SEKARI TRSF E-BANKING CR 08/31 ZAP41 SYALHADILLA SEKARI youreyes" at bounding box center [679, 369] width 201 height 54
click at [742, 373] on td "SYALHADILLA SEKARI TRSF E-BANKING CR 08/31 ZAP41 SYALHADILLA SEKARI youreyes" at bounding box center [679, 369] width 201 height 54
click at [734, 428] on tr "ID Website Link Code Account Date Description Type Rp 161.000,00 Balance Status…" at bounding box center [677, 423] width 1327 height 54
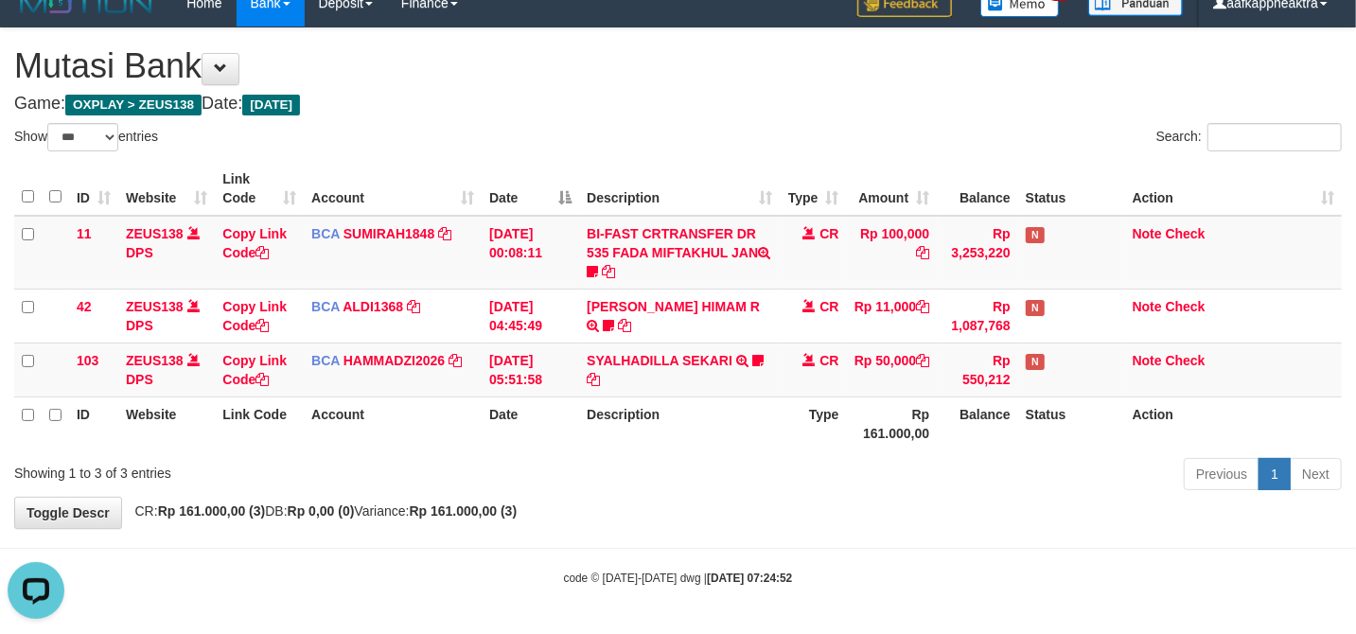
click at [743, 407] on th "Description" at bounding box center [679, 423] width 201 height 54
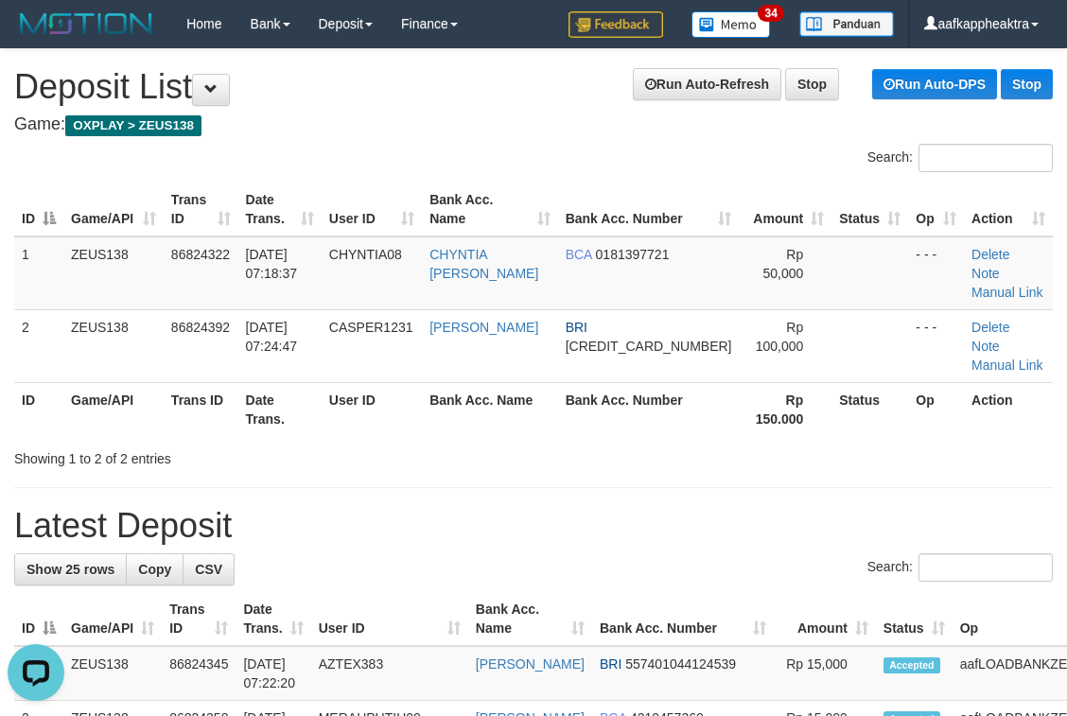
drag, startPoint x: 519, startPoint y: 447, endPoint x: 535, endPoint y: 463, distance: 21.4
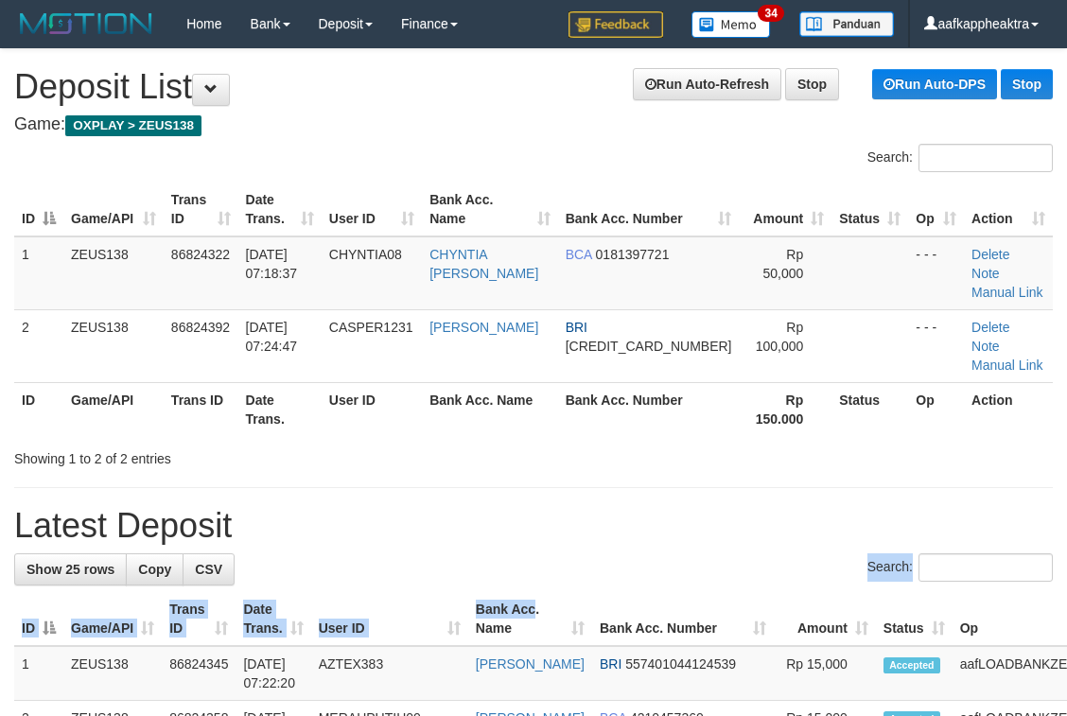
click at [398, 553] on div "Search:" at bounding box center [533, 569] width 1039 height 33
click at [621, 553] on div "Search:" at bounding box center [533, 569] width 1039 height 33
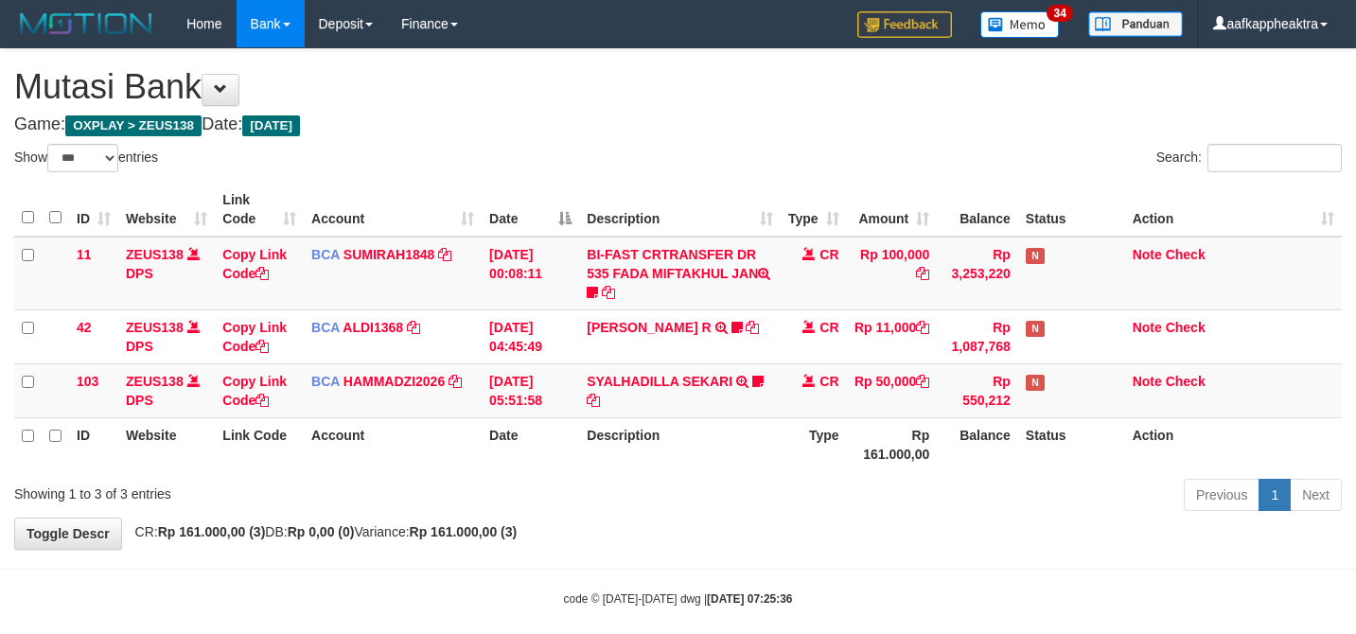
select select "***"
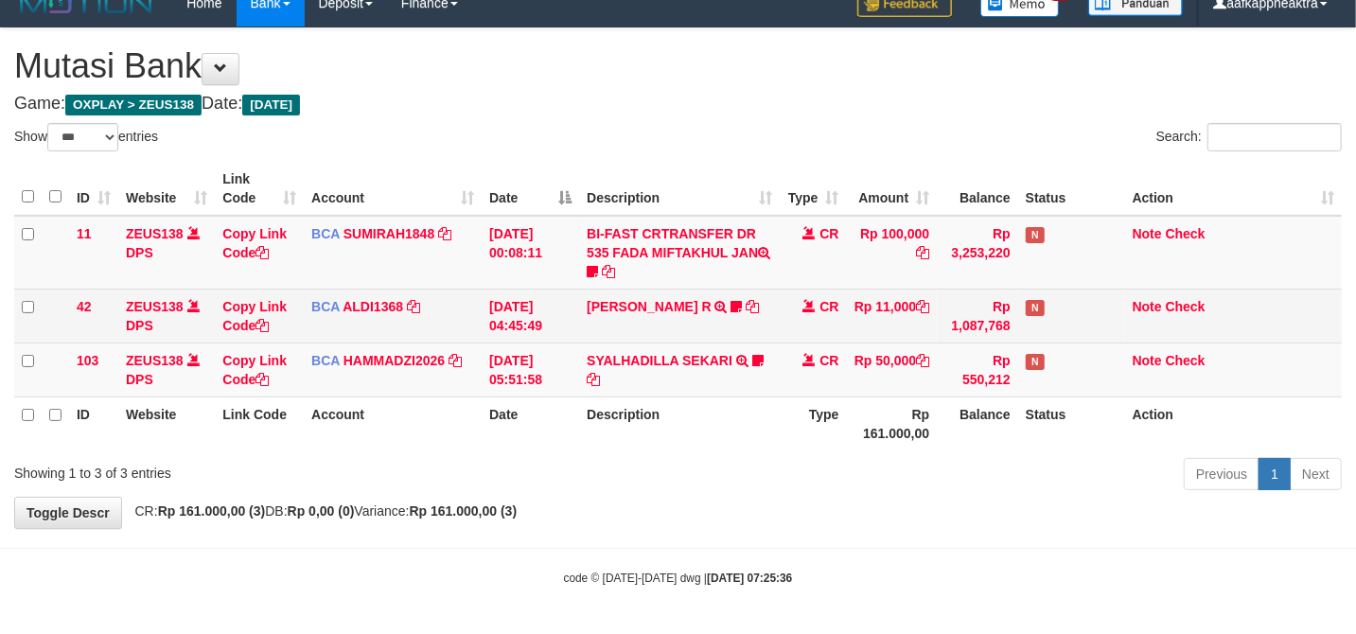
click at [504, 339] on td "[DATE] 04:45:49" at bounding box center [530, 316] width 97 height 54
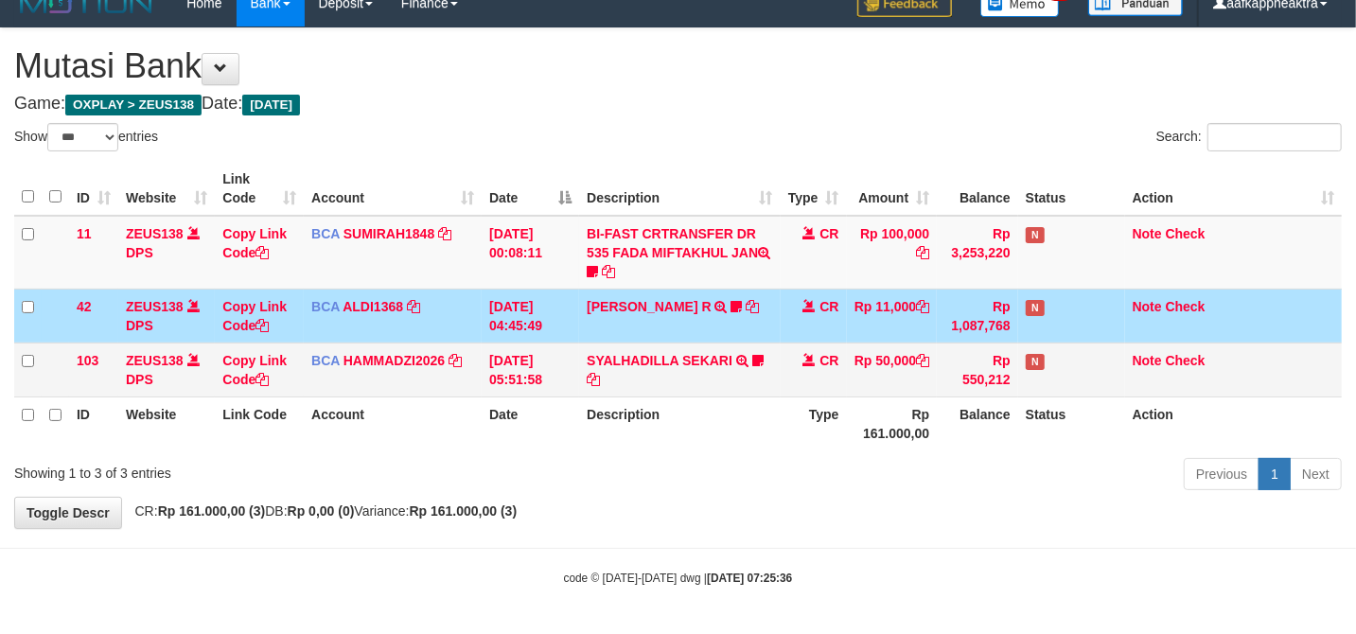
drag, startPoint x: 542, startPoint y: 342, endPoint x: 916, endPoint y: 383, distance: 376.0
click at [528, 356] on tbody "11 ZEUS138 DPS Copy Link Code BCA SUMIRAH1848 DPS SUMIRAH mutasi_20250831_4156 …" at bounding box center [677, 307] width 1327 height 182
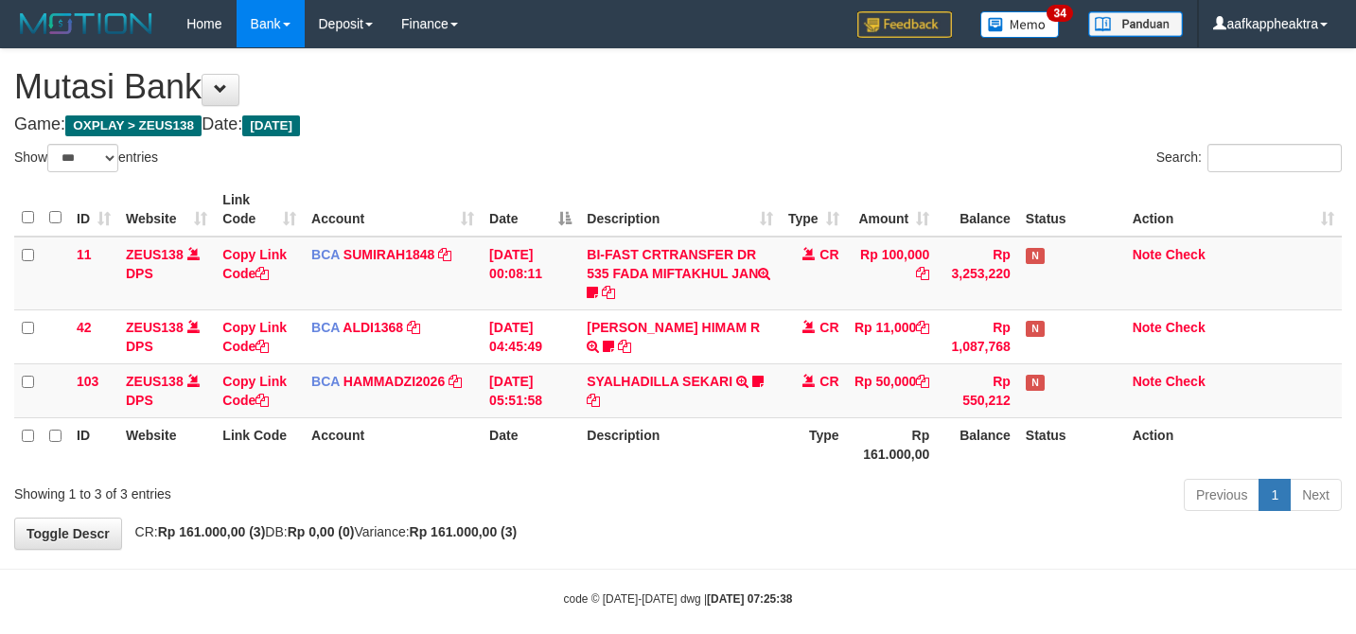
select select "***"
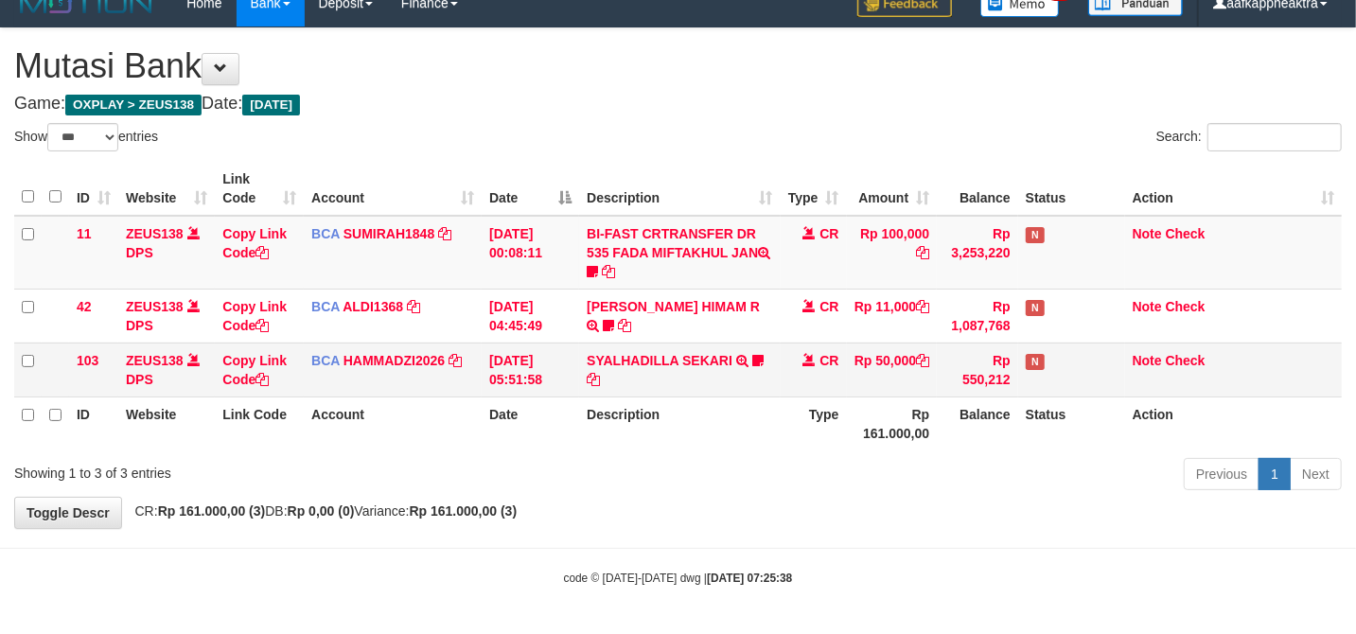
click at [598, 376] on td "SYALHADILLA SEKARI TRSF E-BANKING CR 08/31 ZAP41 SYALHADILLA SEKARI youreyes" at bounding box center [679, 369] width 201 height 54
click at [607, 375] on td "SYALHADILLA SEKARI TRSF E-BANKING CR 08/31 ZAP41 SYALHADILLA SEKARI youreyes" at bounding box center [679, 369] width 201 height 54
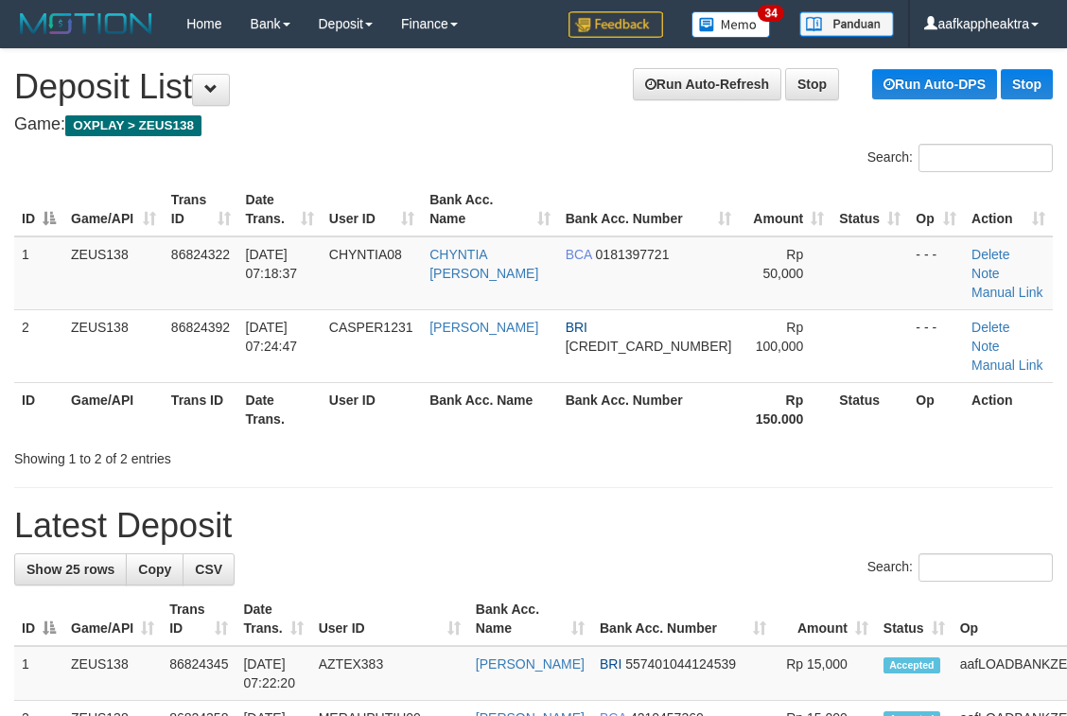
drag, startPoint x: 363, startPoint y: 488, endPoint x: 350, endPoint y: 507, distance: 23.1
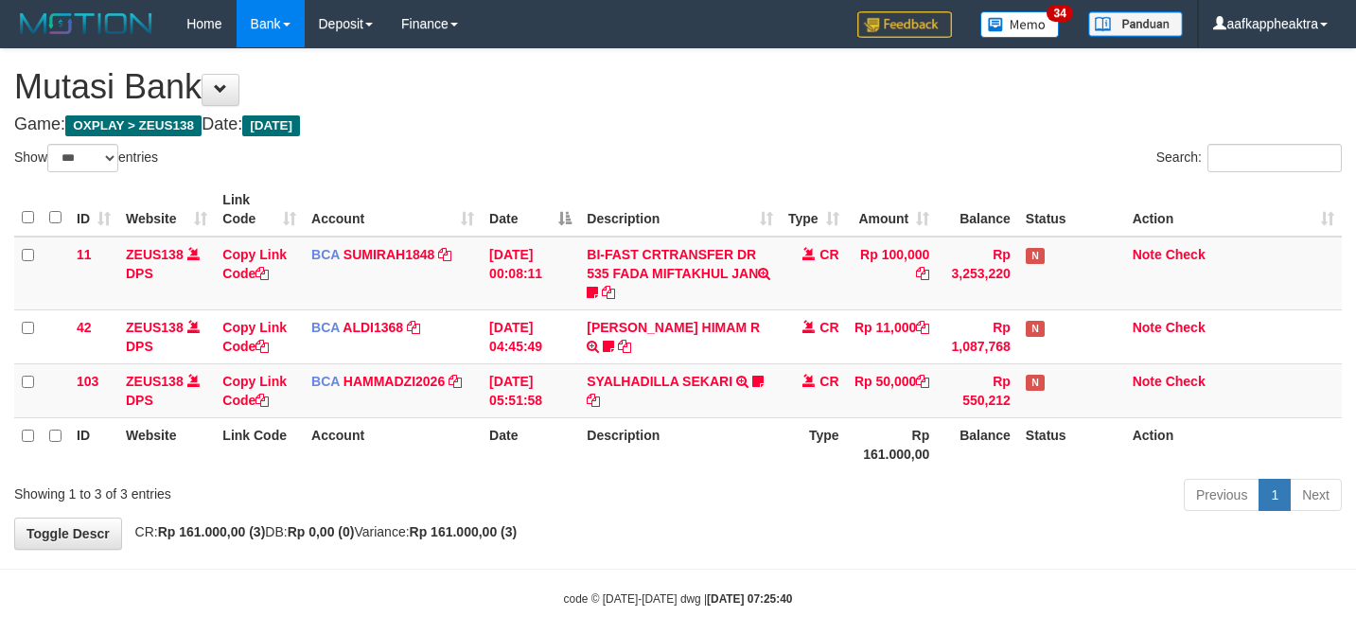
select select "***"
click at [609, 383] on td "SYALHADILLA SEKARI TRSF E-BANKING CR 08/31 ZAP41 SYALHADILLA SEKARI youreyes" at bounding box center [679, 390] width 201 height 54
select select "***"
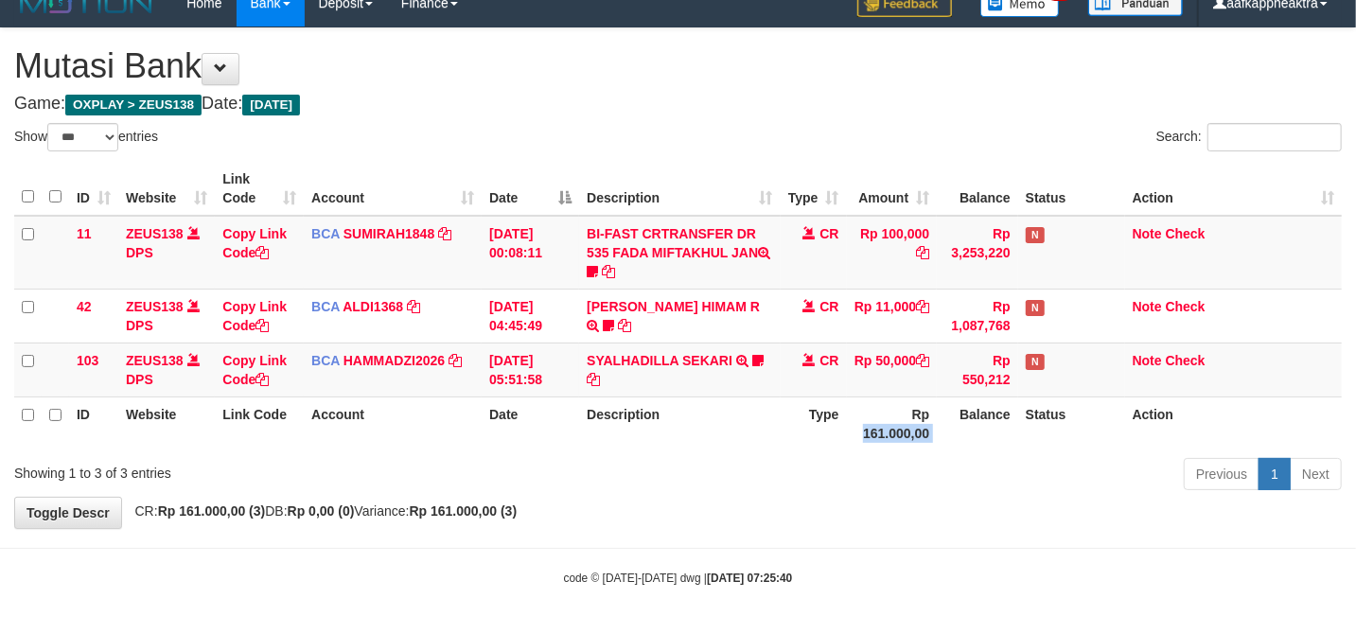
click at [935, 401] on th "Rp 161.000,00" at bounding box center [892, 423] width 91 height 54
click at [897, 401] on th "Rp 161.000,00" at bounding box center [892, 423] width 91 height 54
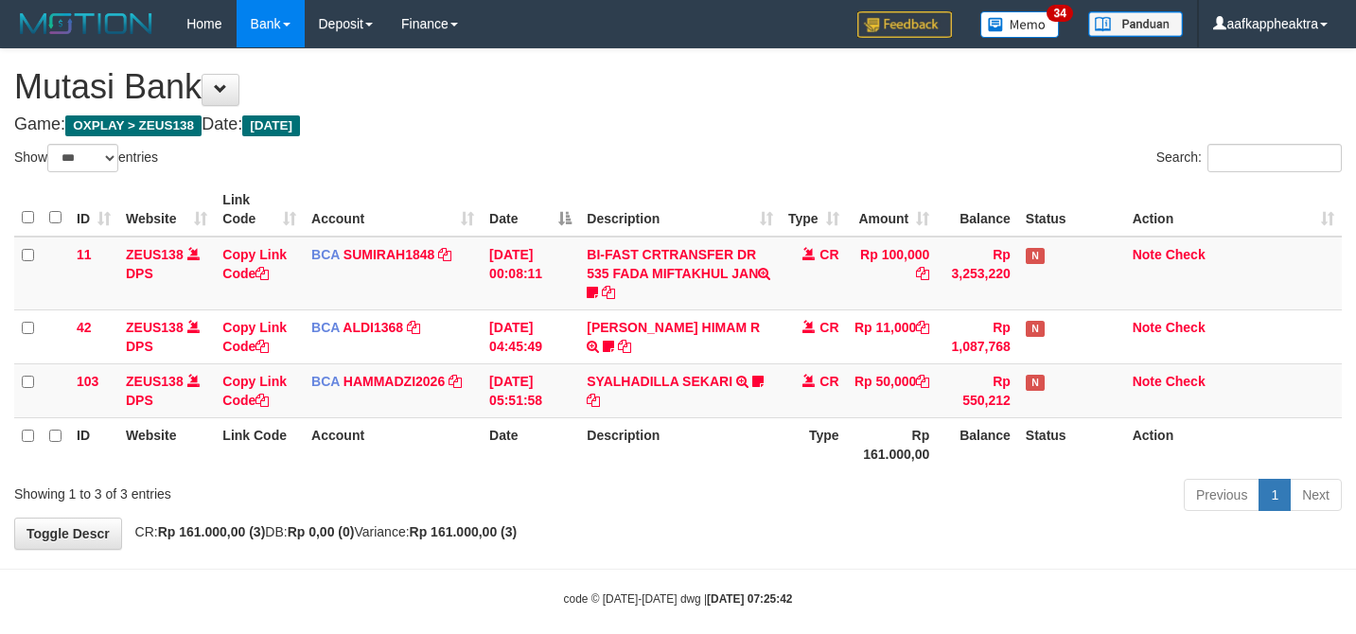
select select "***"
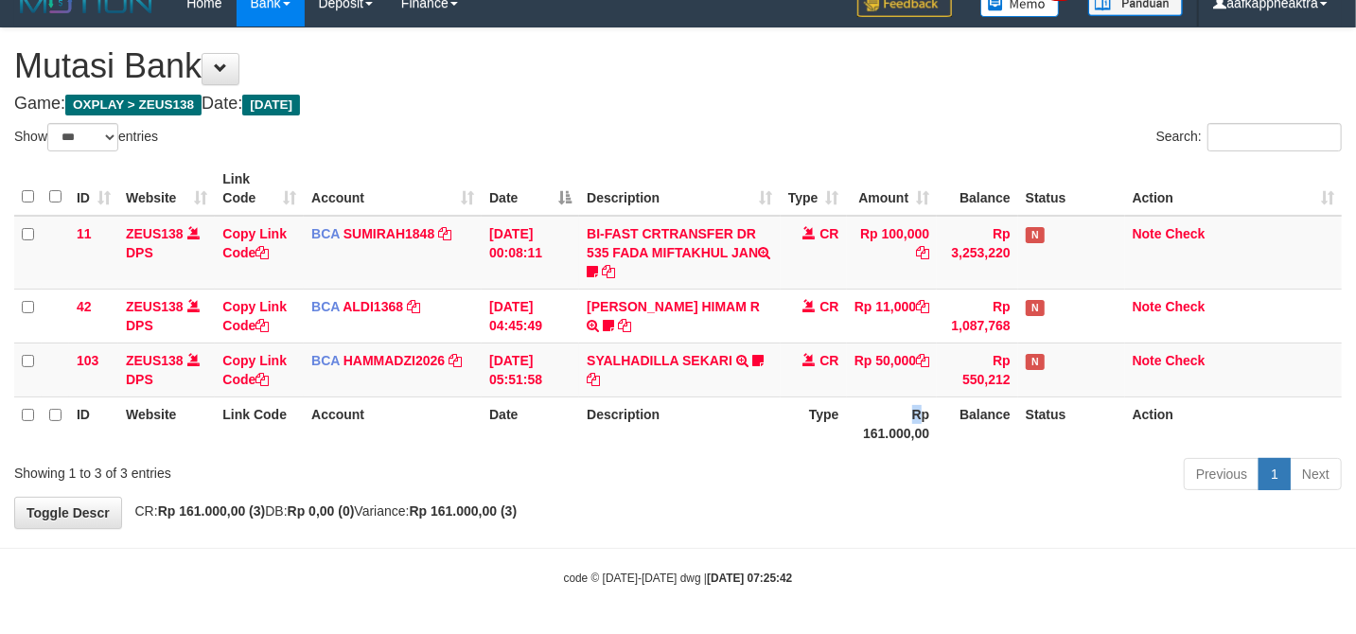
drag, startPoint x: 0, startPoint y: 0, endPoint x: 914, endPoint y: 399, distance: 997.3
click at [917, 399] on th "Rp 161.000,00" at bounding box center [892, 423] width 91 height 54
click at [906, 402] on th "Rp 161.000,00" at bounding box center [892, 423] width 91 height 54
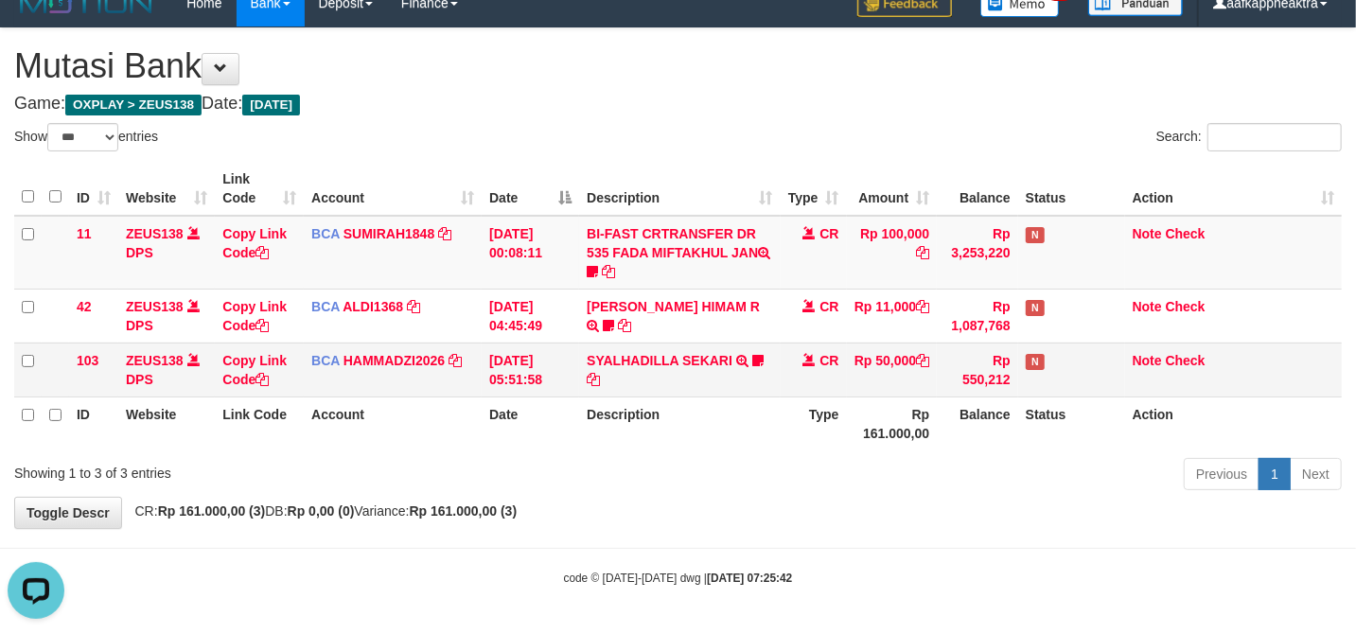
drag, startPoint x: 878, startPoint y: 380, endPoint x: 811, endPoint y: 388, distance: 67.6
click at [851, 391] on td "Rp 50,000" at bounding box center [892, 369] width 91 height 54
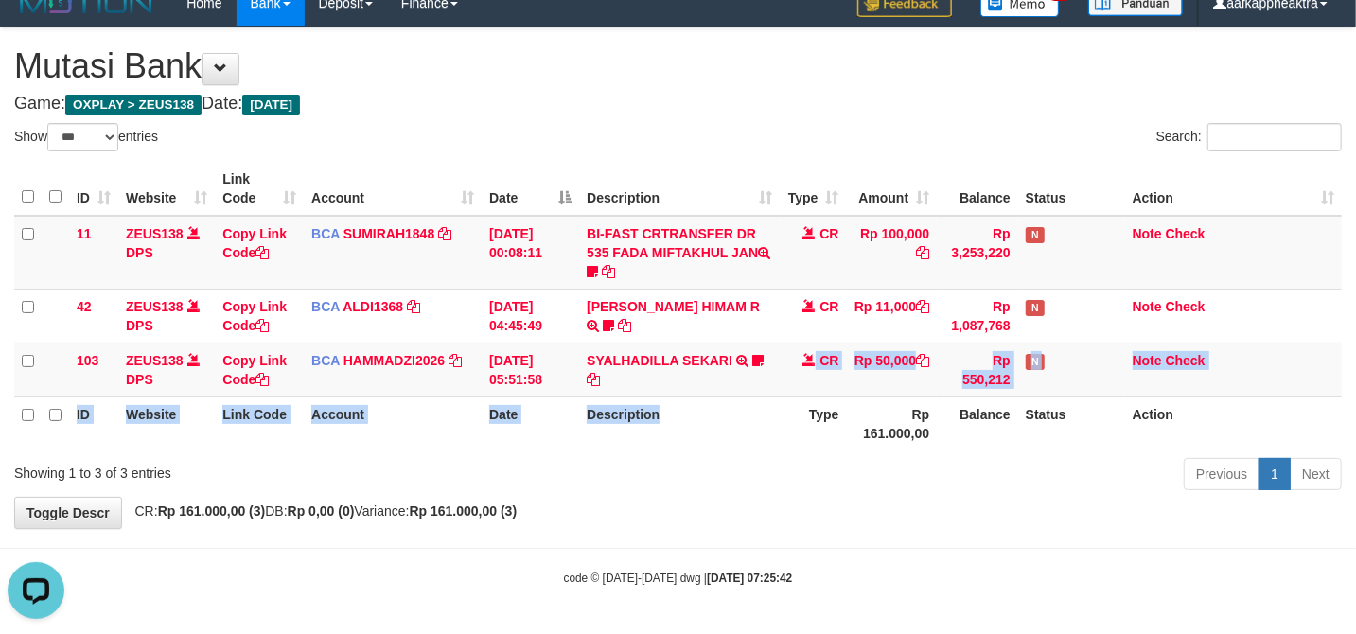
click at [757, 395] on table "ID Website Link Code Account Date Description Type Amount Balance Status Action…" at bounding box center [677, 306] width 1327 height 289
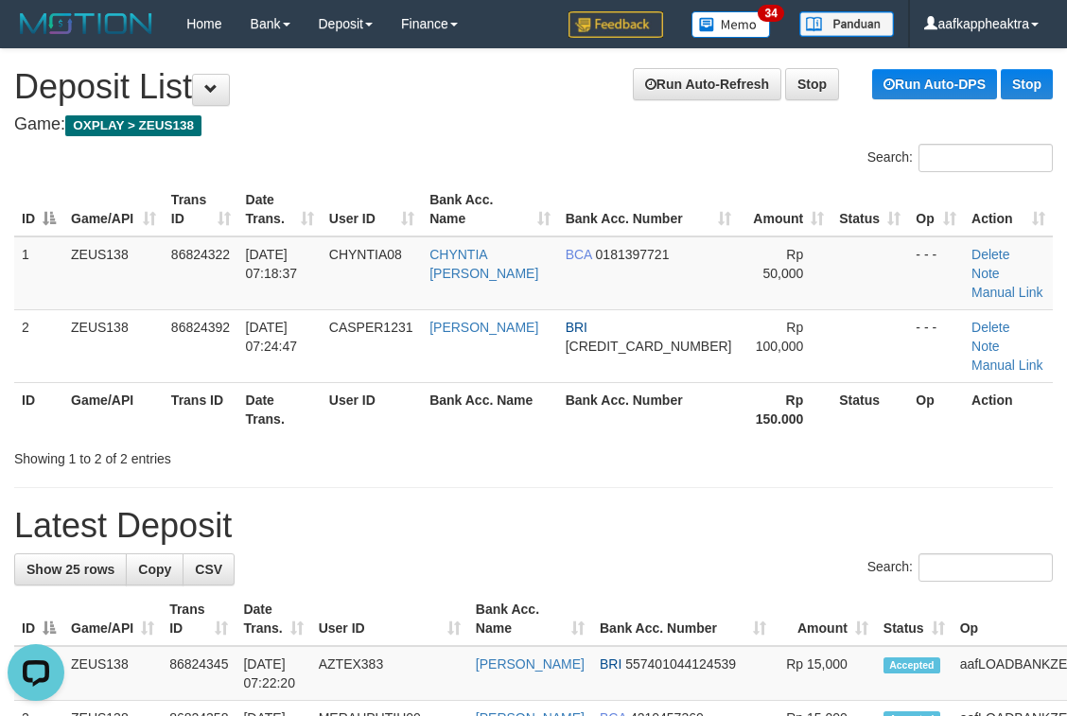
click at [546, 507] on h1 "Latest Deposit" at bounding box center [533, 526] width 1039 height 38
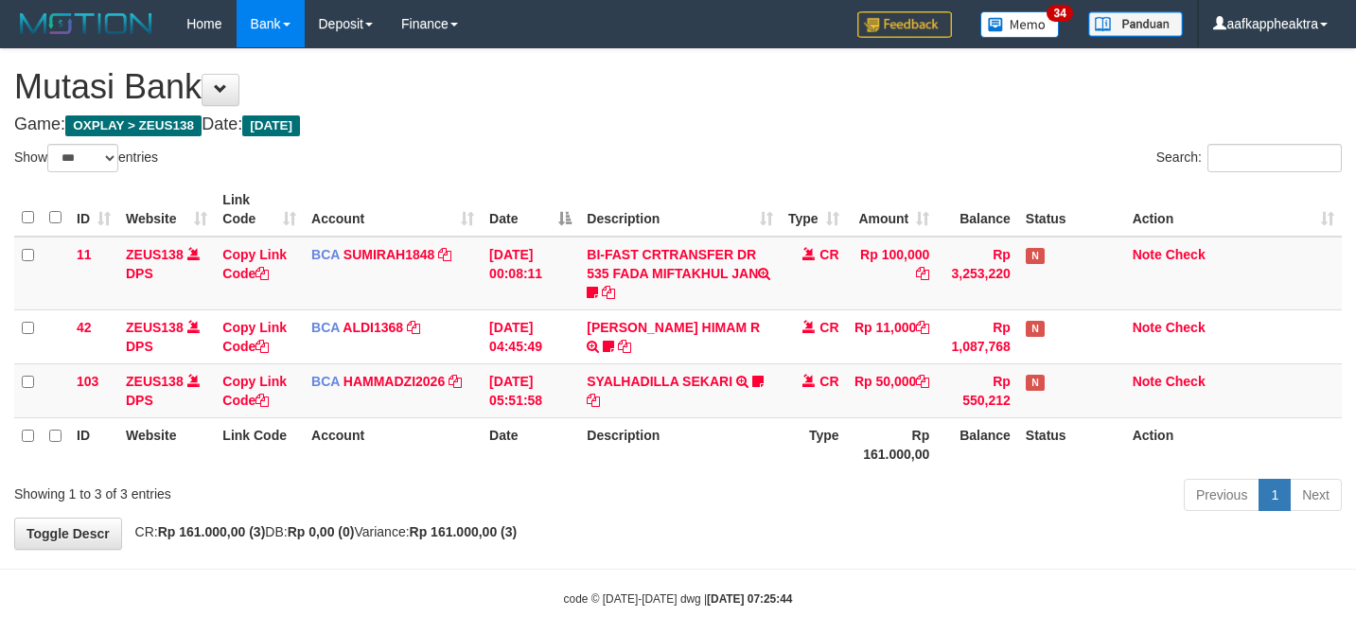
select select "***"
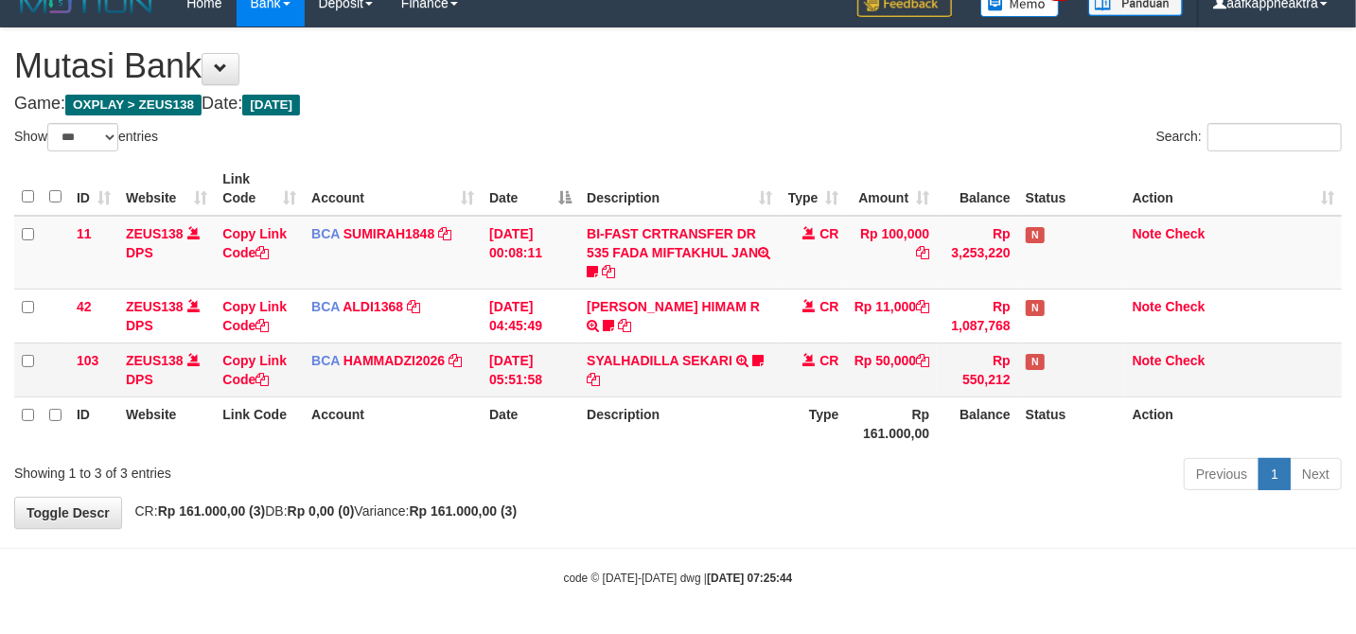
click at [853, 376] on td "Rp 50,000" at bounding box center [892, 369] width 91 height 54
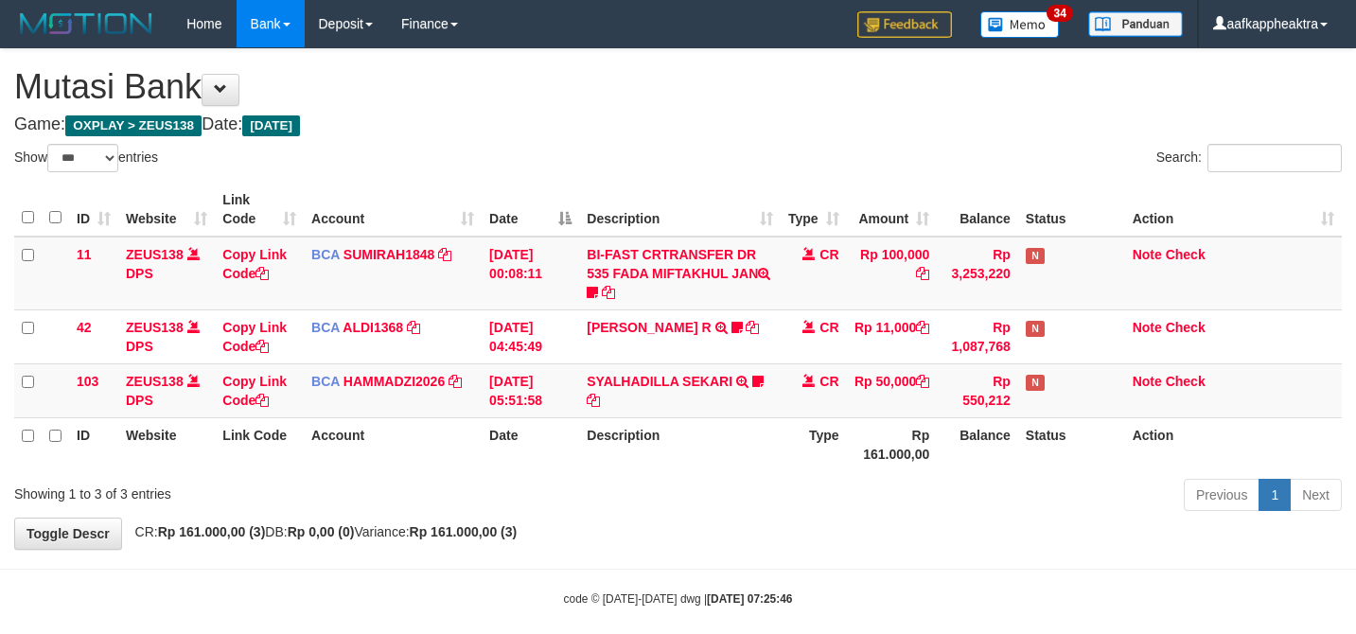
select select "***"
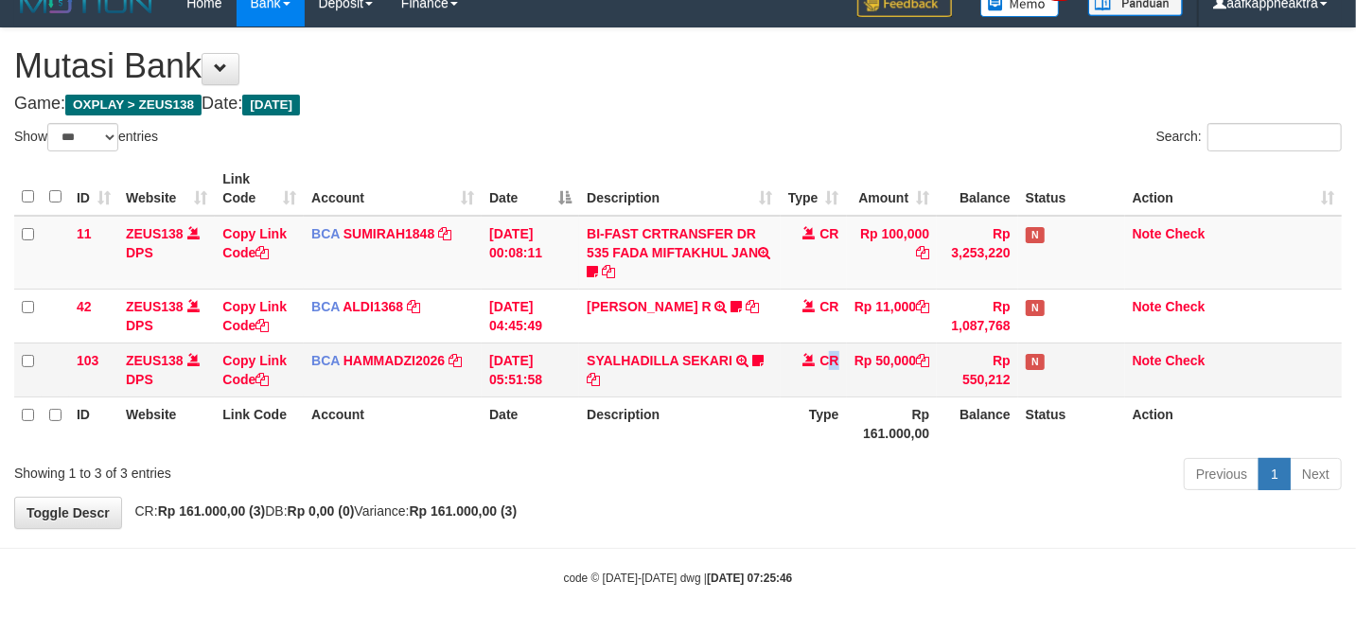
click at [830, 377] on td "CR" at bounding box center [814, 369] width 66 height 54
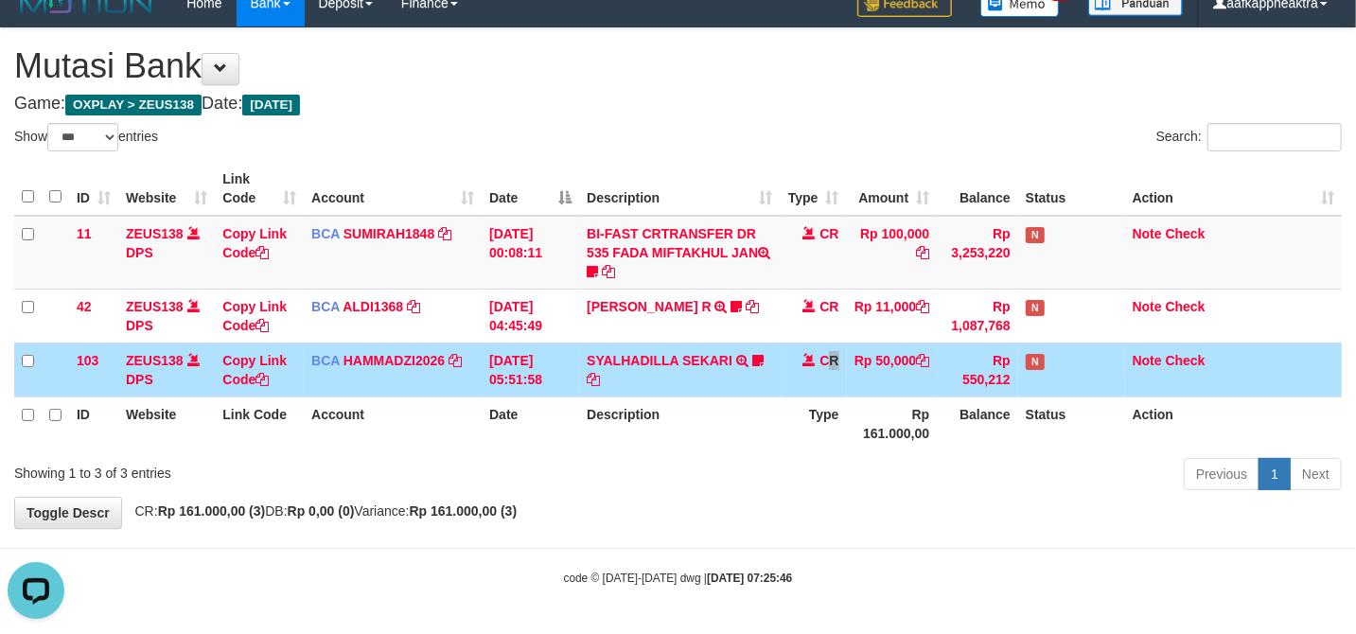
scroll to position [0, 0]
click at [704, 407] on th "Description" at bounding box center [679, 423] width 201 height 54
click at [781, 342] on tbody "11 ZEUS138 DPS Copy Link Code BCA SUMIRAH1848 DPS SUMIRAH mutasi_20250831_4156 …" at bounding box center [677, 307] width 1327 height 182
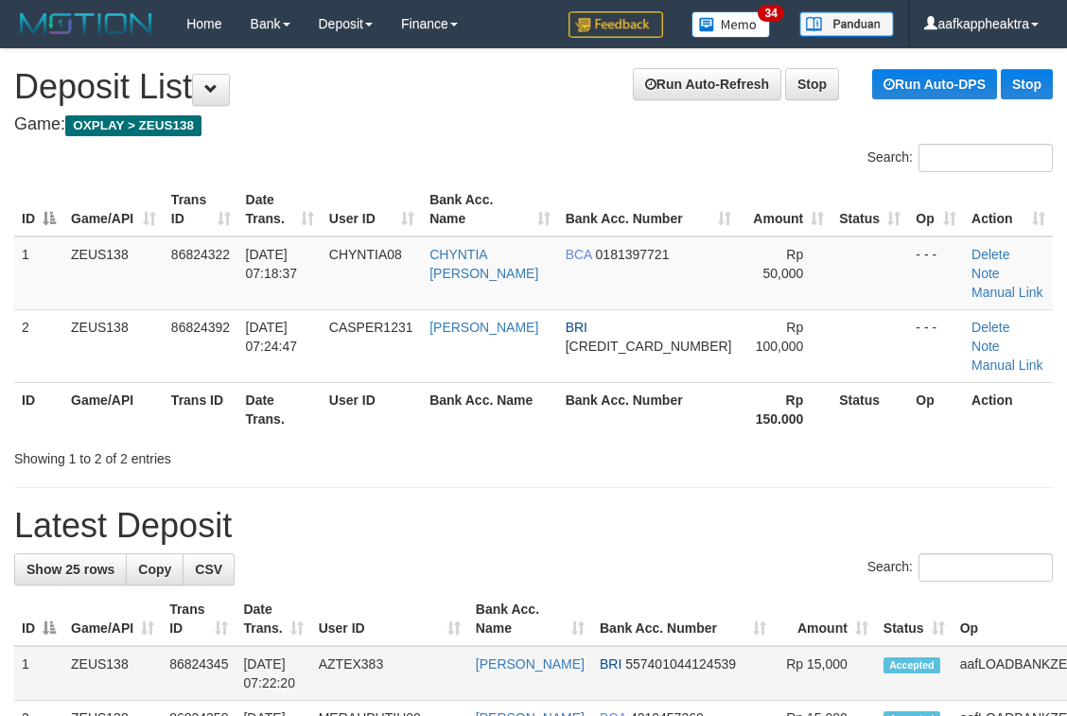
click at [774, 646] on td "Rp 15,000" at bounding box center [825, 673] width 102 height 55
click at [671, 592] on th "Bank Acc. Number" at bounding box center [683, 619] width 182 height 54
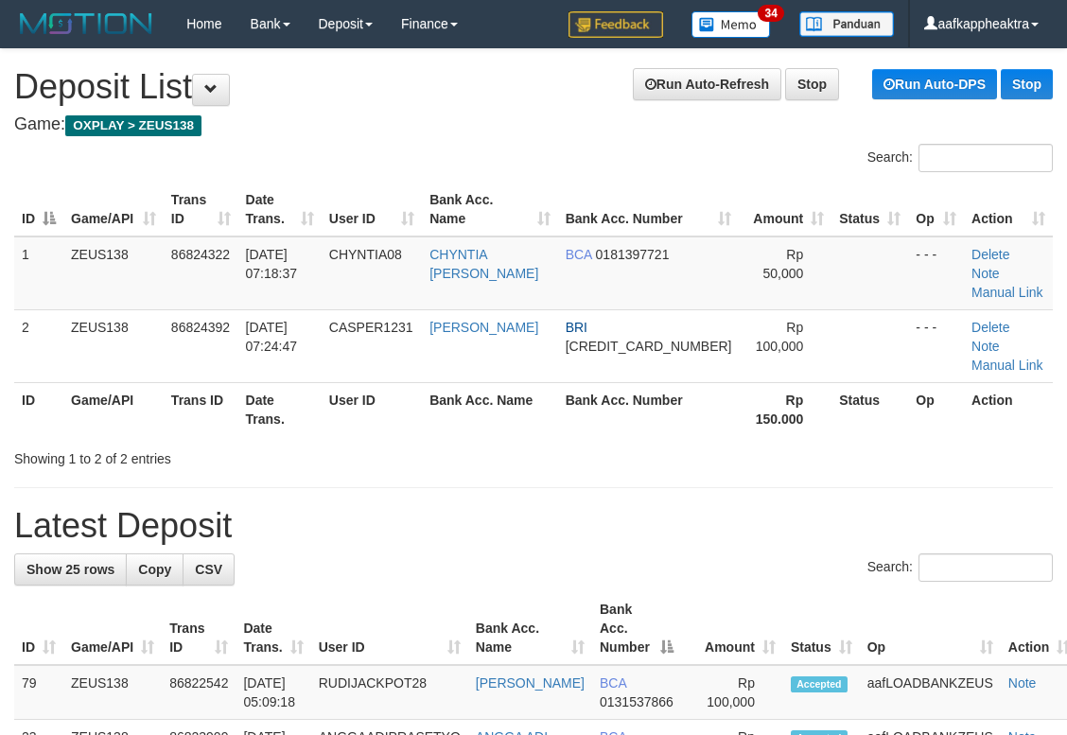
click at [664, 553] on div "Search:" at bounding box center [533, 569] width 1039 height 33
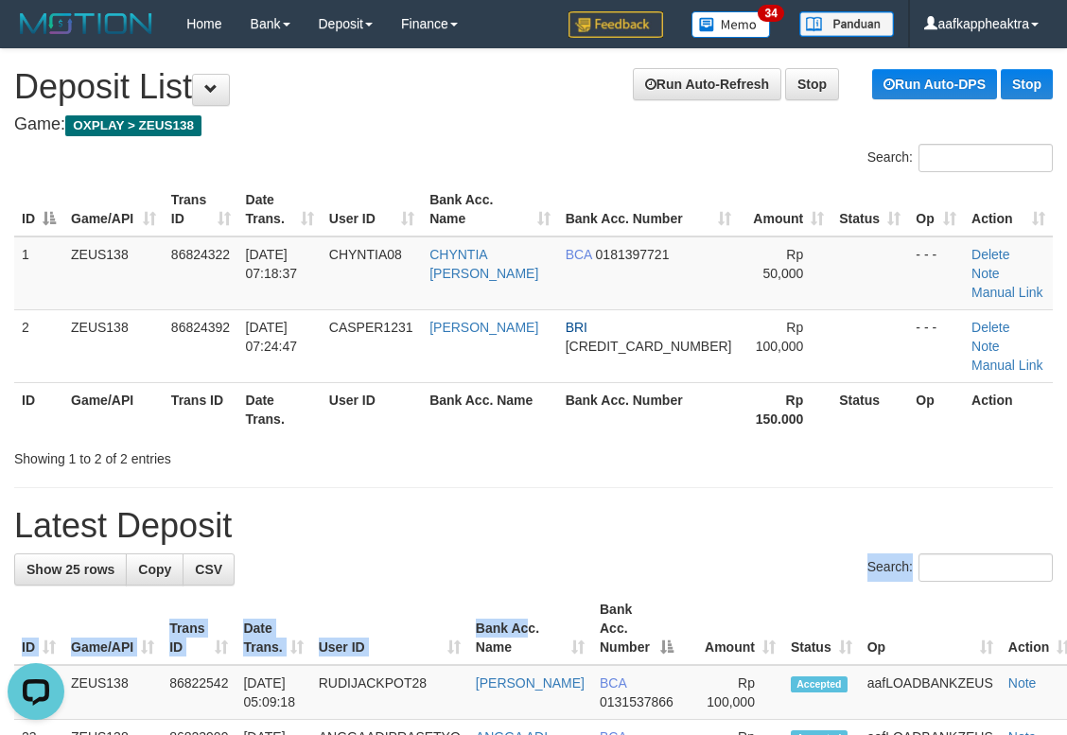
drag, startPoint x: 535, startPoint y: 553, endPoint x: 486, endPoint y: 566, distance: 50.0
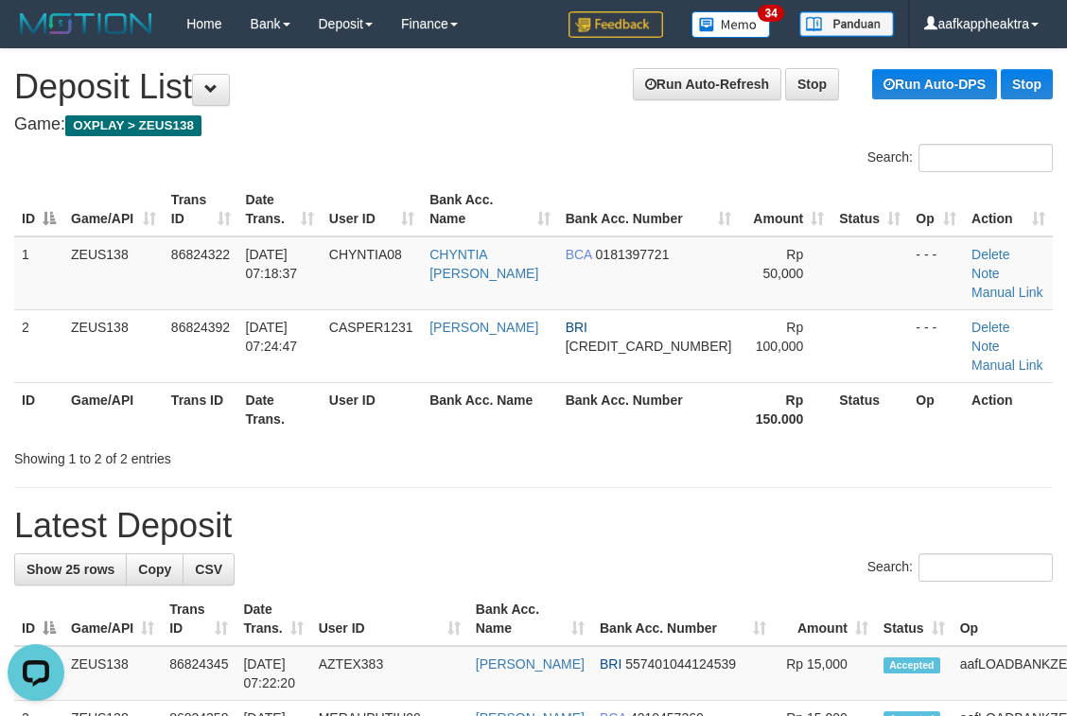
drag, startPoint x: 609, startPoint y: 478, endPoint x: 596, endPoint y: 488, distance: 16.8
click at [581, 507] on h1 "Latest Deposit" at bounding box center [533, 526] width 1039 height 38
click at [825, 507] on h1 "Latest Deposit" at bounding box center [533, 526] width 1039 height 38
click at [800, 507] on h1 "Latest Deposit" at bounding box center [533, 526] width 1039 height 38
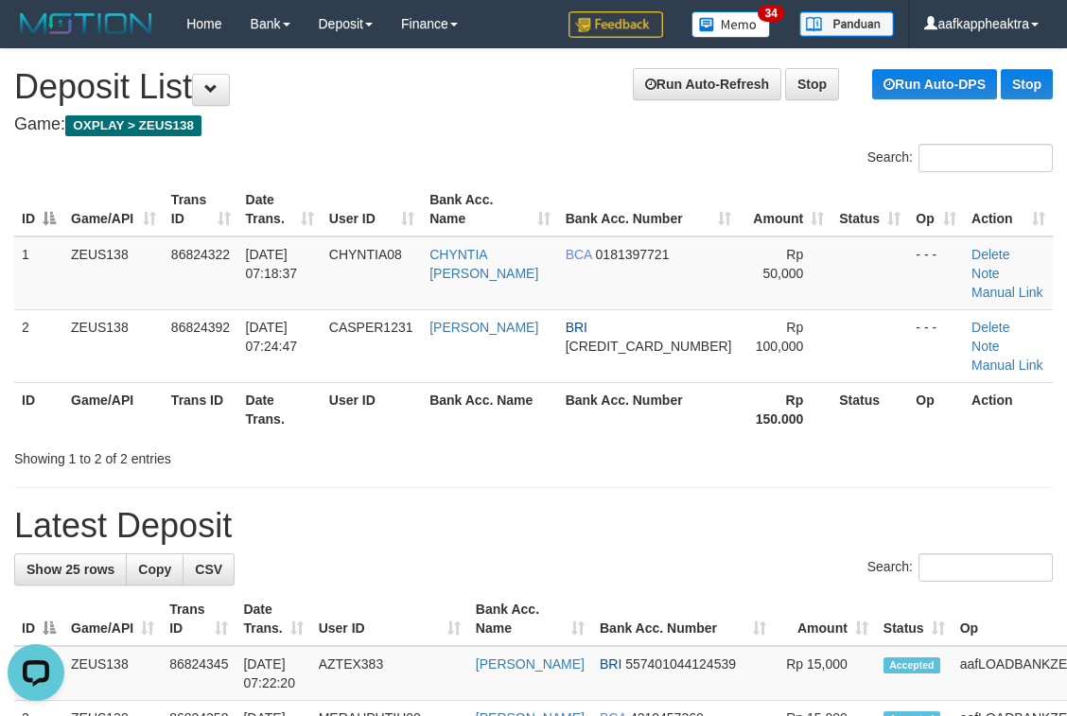
drag, startPoint x: 509, startPoint y: 454, endPoint x: 494, endPoint y: 451, distance: 15.4
click at [591, 507] on h1 "Latest Deposit" at bounding box center [533, 526] width 1039 height 38
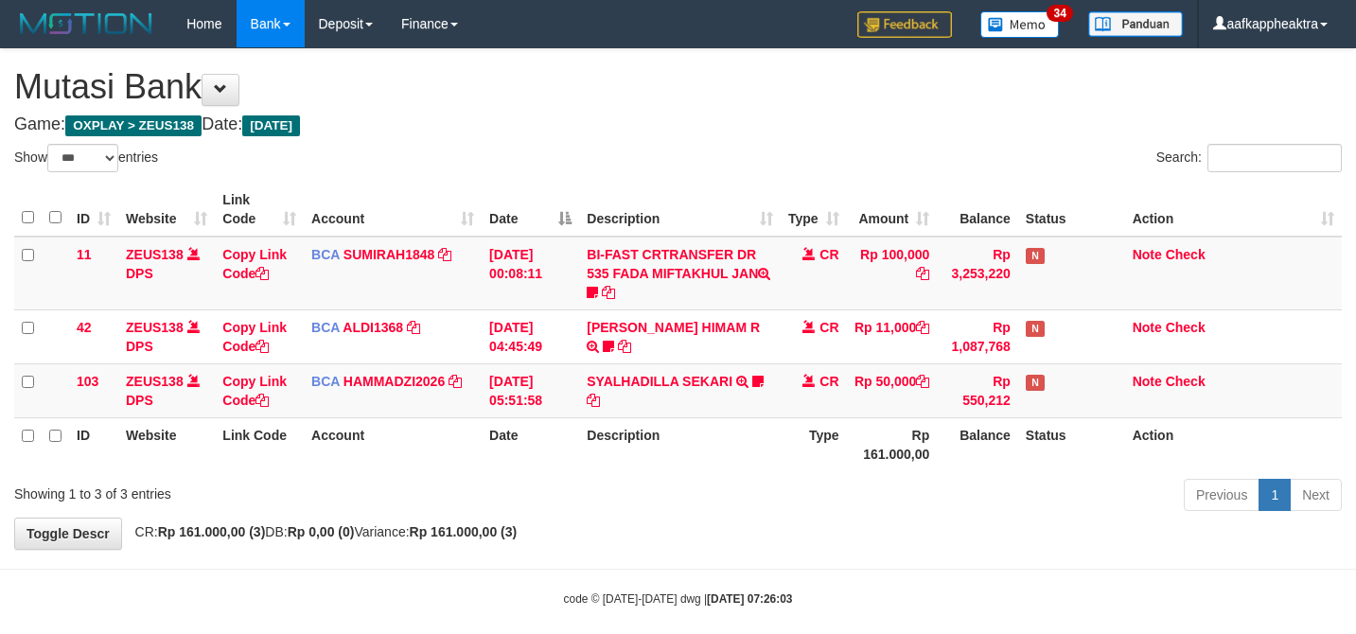
select select "***"
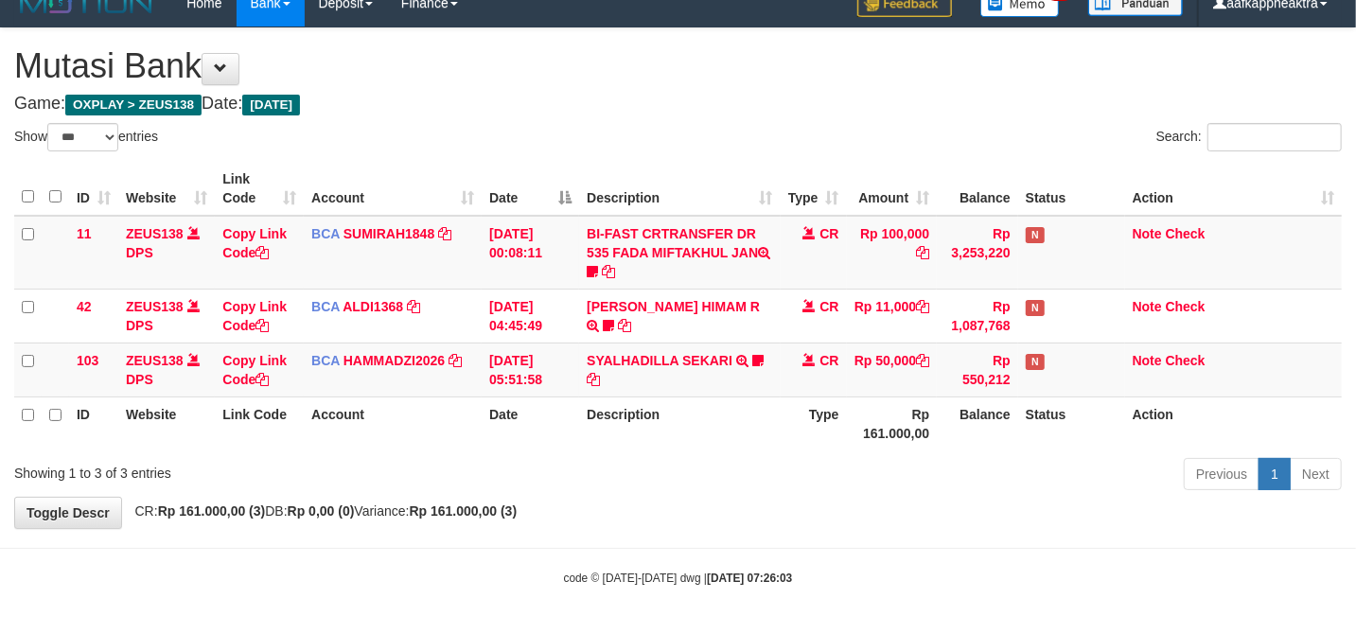
click at [792, 421] on th "Type" at bounding box center [814, 423] width 66 height 54
click at [788, 405] on th "Type" at bounding box center [814, 423] width 66 height 54
click at [784, 396] on th "Type" at bounding box center [814, 423] width 66 height 54
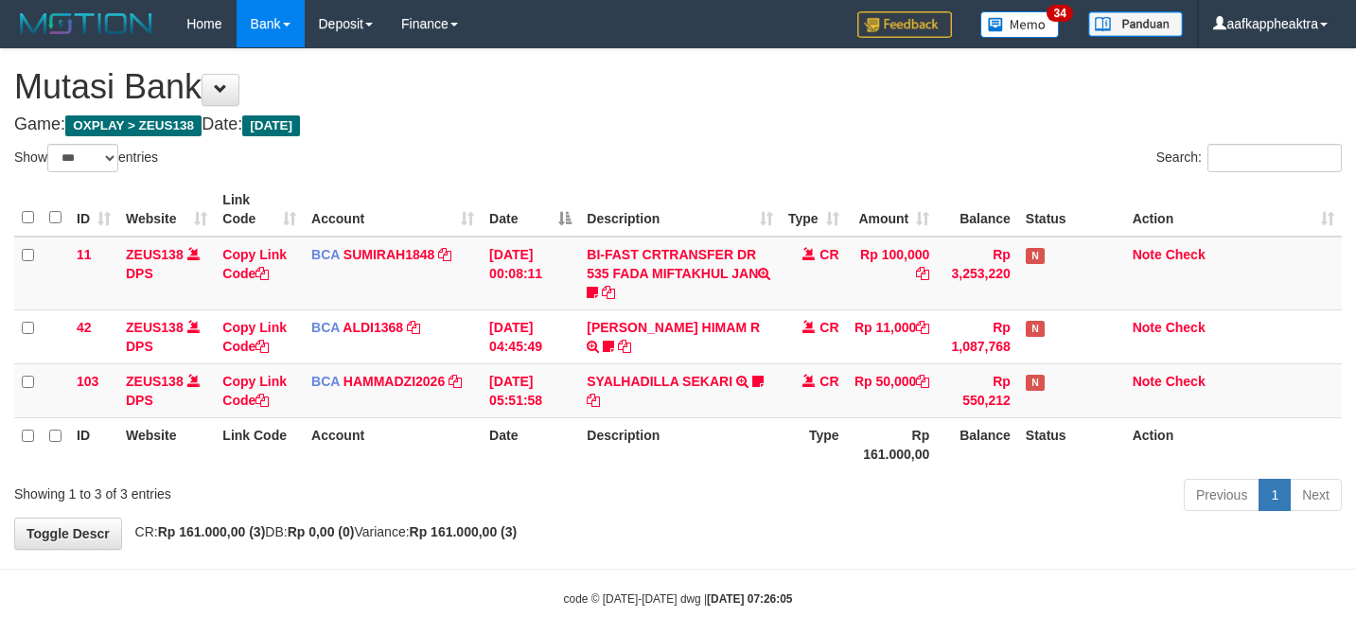
select select "***"
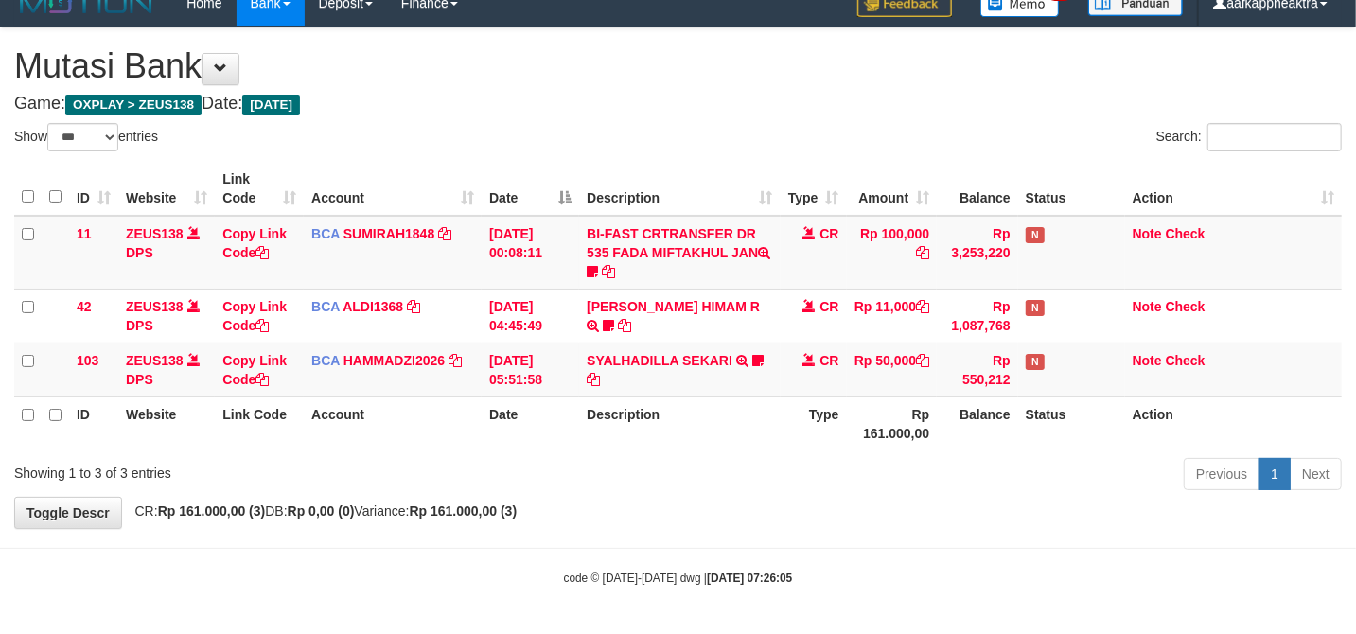
click at [848, 420] on th "Rp 161.000,00" at bounding box center [892, 423] width 91 height 54
click at [847, 418] on th "Rp 161.000,00" at bounding box center [892, 423] width 91 height 54
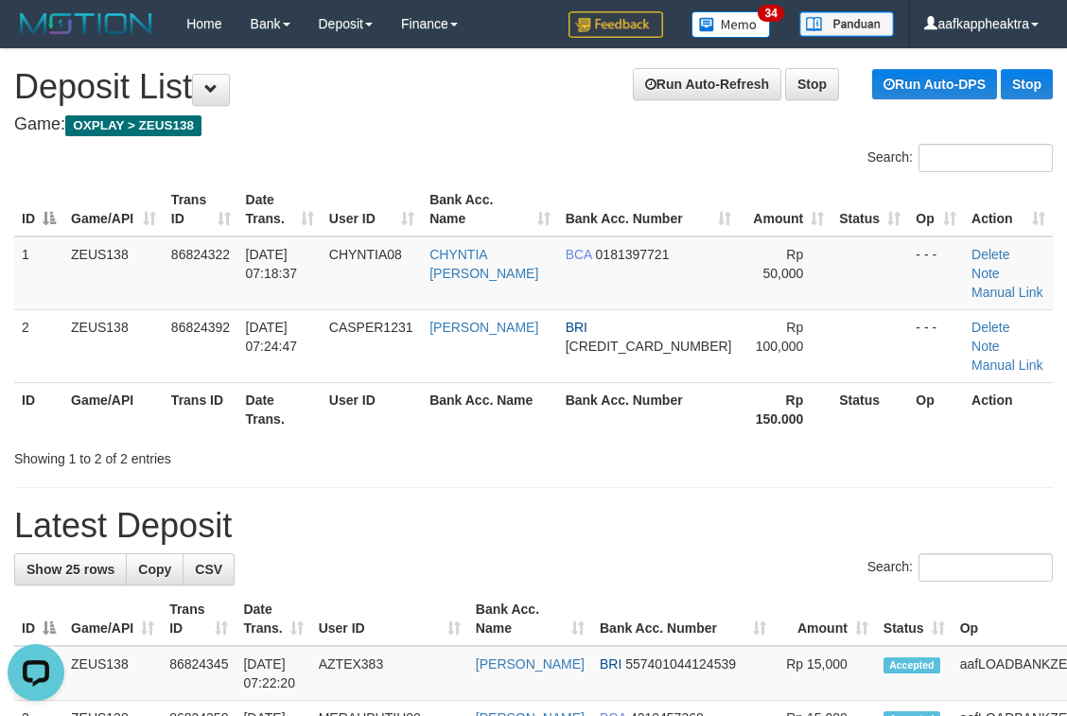
drag, startPoint x: 516, startPoint y: 440, endPoint x: 5, endPoint y: 361, distance: 516.9
click at [475, 553] on div "Search:" at bounding box center [533, 569] width 1039 height 33
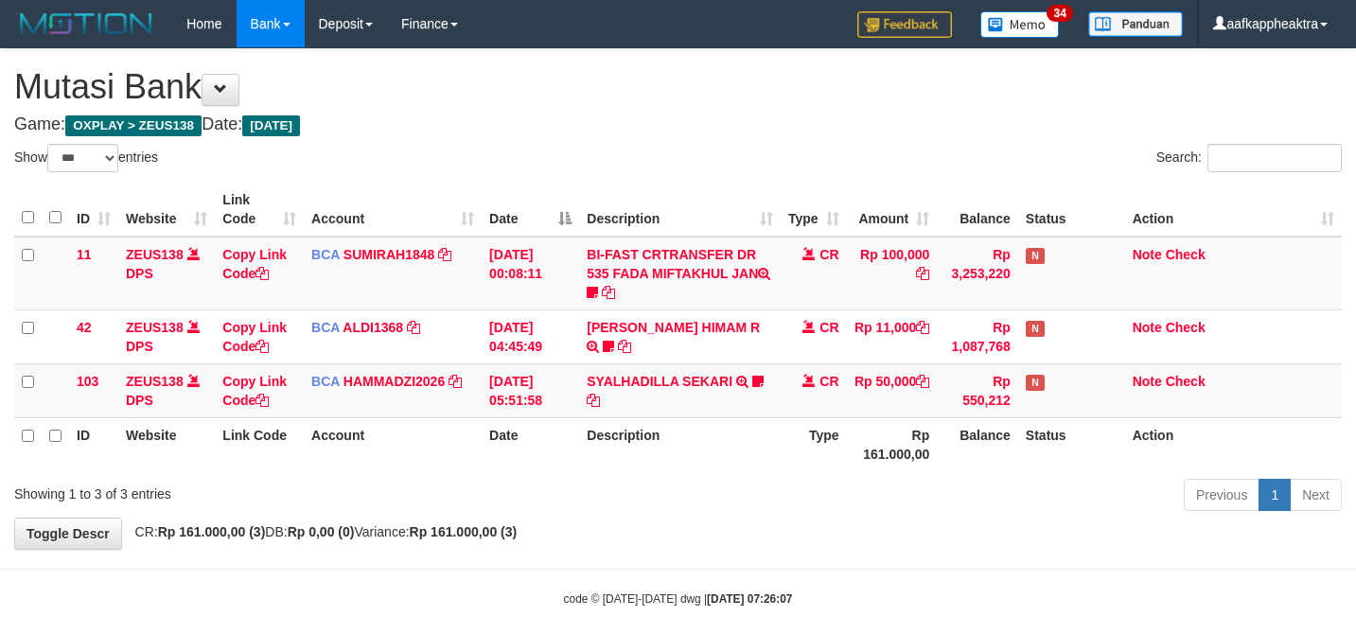
select select "***"
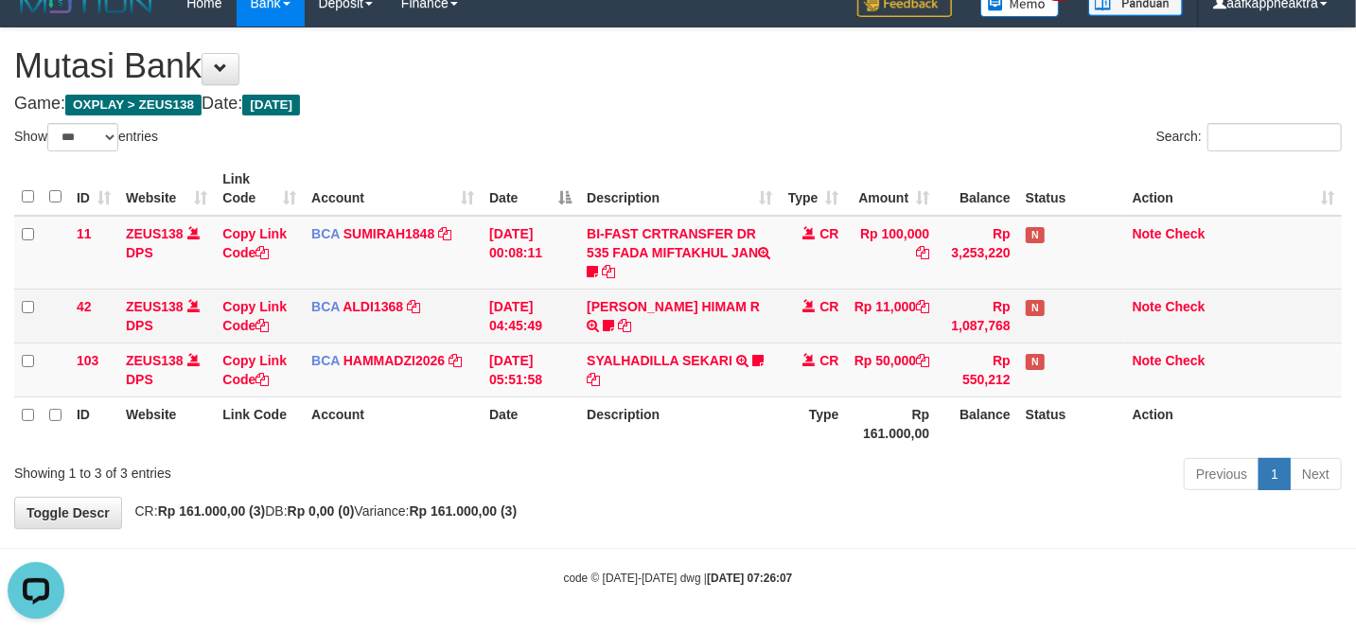
click at [898, 329] on td "Rp 11,000" at bounding box center [892, 316] width 91 height 54
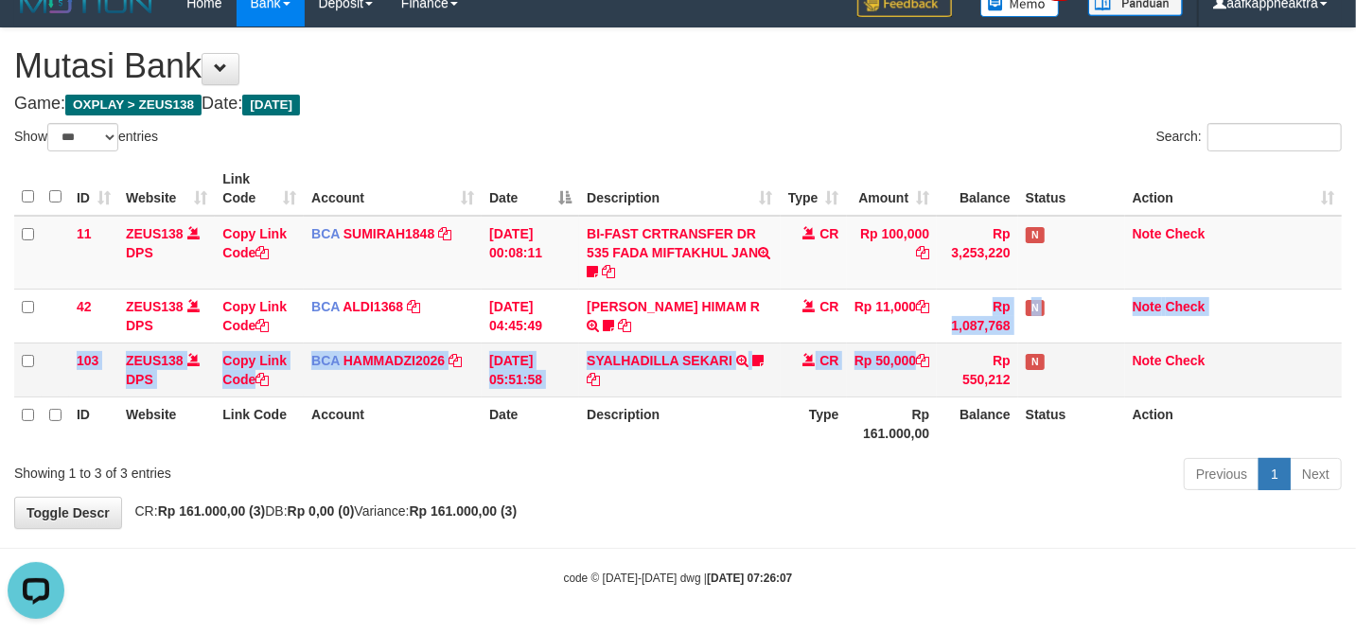
click at [956, 346] on tbody "11 ZEUS138 DPS Copy Link Code BCA SUMIRAH1848 DPS SUMIRAH mutasi_20250831_4156 …" at bounding box center [677, 307] width 1327 height 182
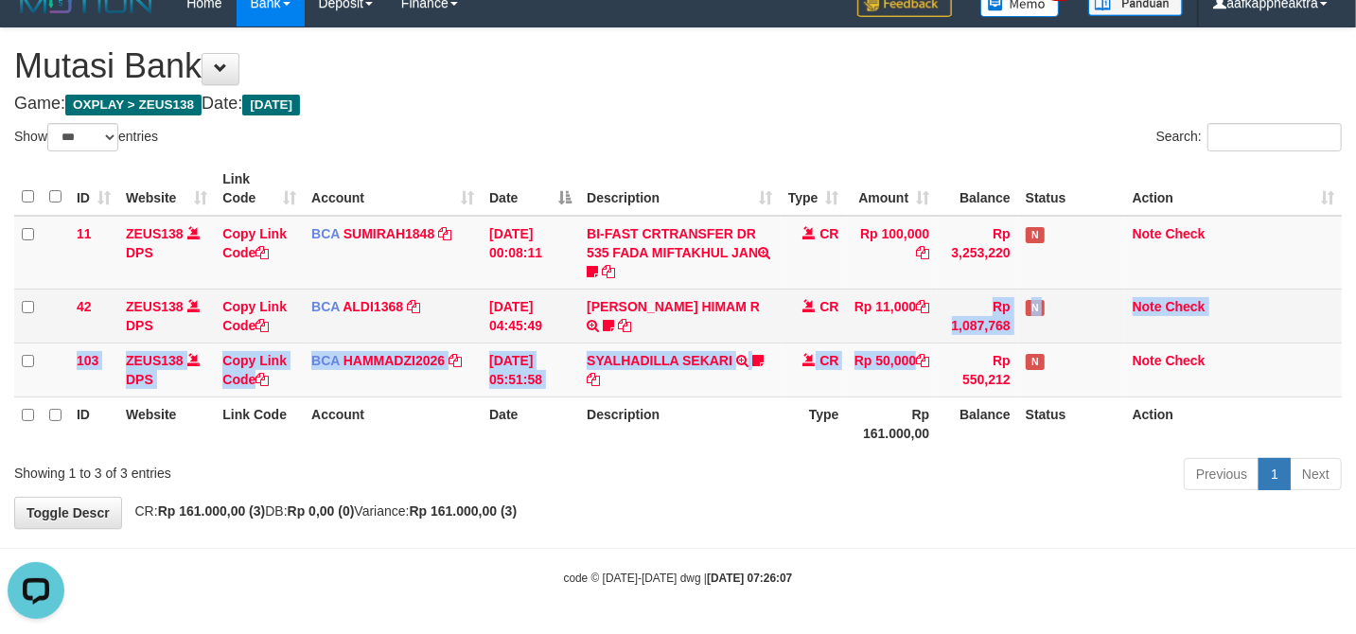
click at [553, 335] on tr "42 ZEUS138 DPS Copy Link Code BCA ALDI1368 DPS ALDI mutasi_20250831_3354 | 42 m…" at bounding box center [677, 316] width 1327 height 54
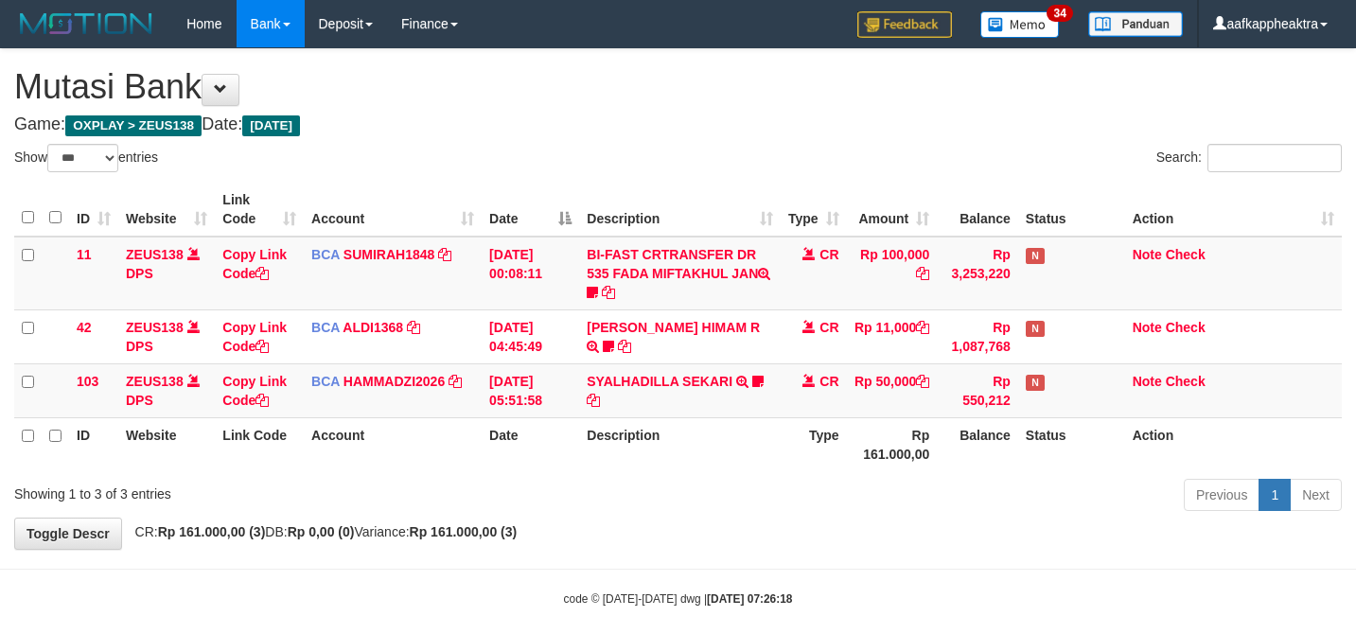
select select "***"
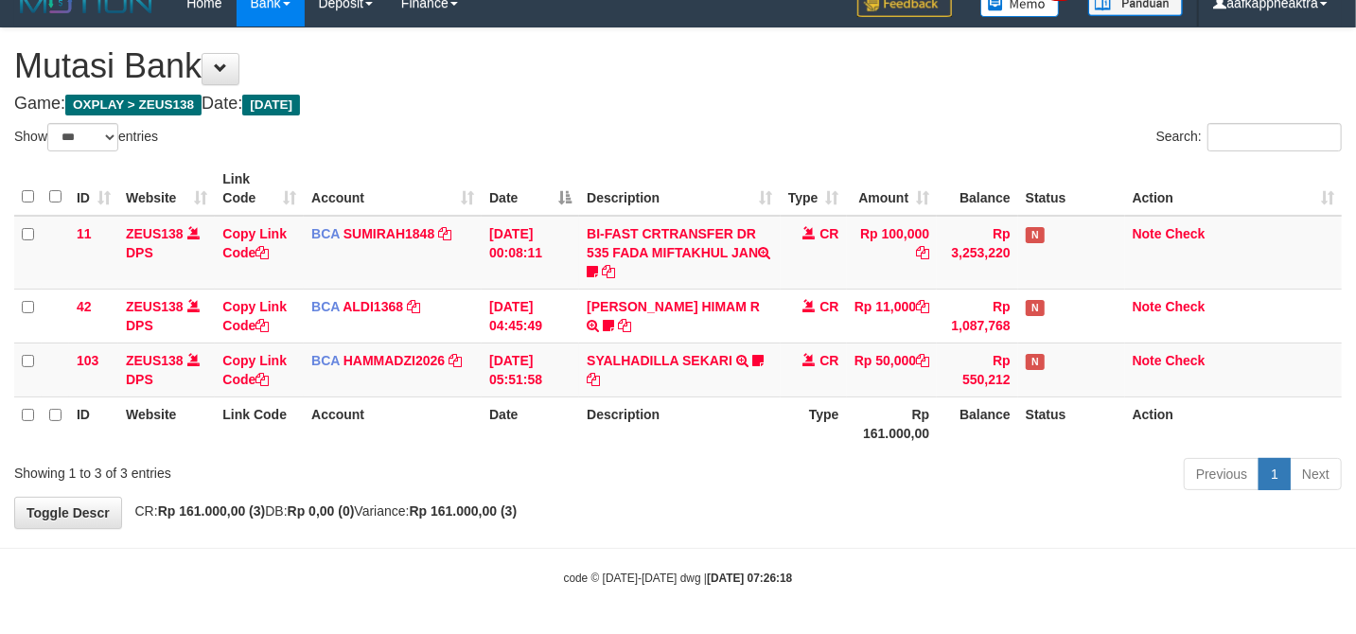
click at [750, 437] on tr "ID Website Link Code Account Date Description Type Rp 161.000,00 Balance Status…" at bounding box center [677, 423] width 1327 height 54
click at [848, 345] on tr "103 ZEUS138 DPS Copy Link Code BCA HAMMADZI2026 DPS [PERSON_NAME] mutasi_202508…" at bounding box center [677, 369] width 1327 height 54
click at [808, 352] on td "CR" at bounding box center [814, 369] width 66 height 54
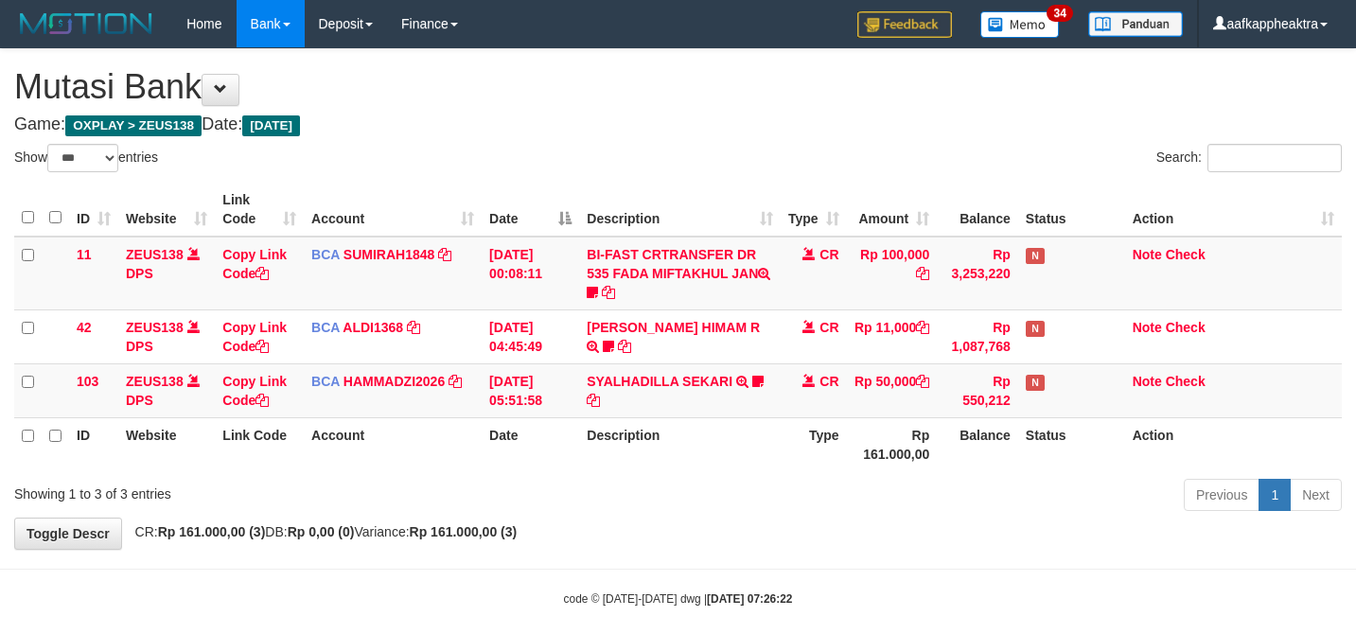
select select "***"
click at [677, 417] on th "Description" at bounding box center [679, 444] width 201 height 54
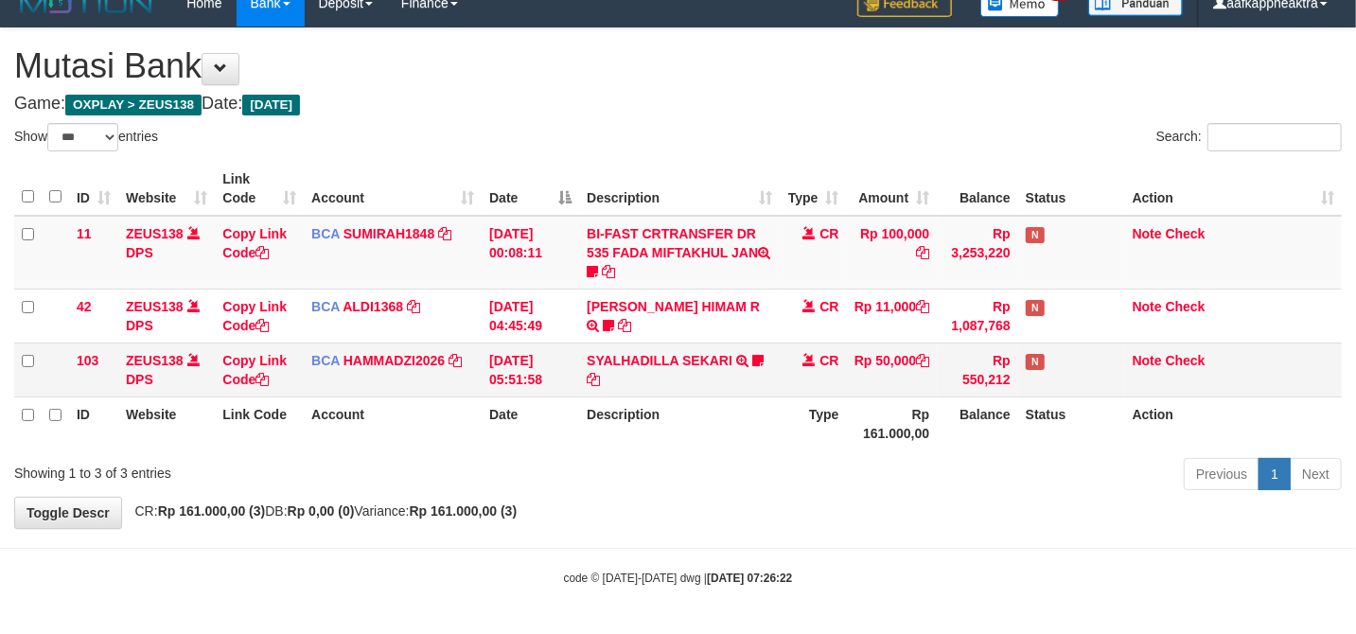
drag, startPoint x: 677, startPoint y: 392, endPoint x: 690, endPoint y: 392, distance: 12.3
click at [675, 394] on td "SYALHADILLA SEKARI TRSF E-BANKING CR 08/31 ZAP41 SYALHADILLA SEKARI youreyes" at bounding box center [679, 369] width 201 height 54
drag, startPoint x: 198, startPoint y: 382, endPoint x: 412, endPoint y: 348, distance: 217.4
click at [209, 378] on td "ZEUS138 DPS" at bounding box center [166, 369] width 96 height 54
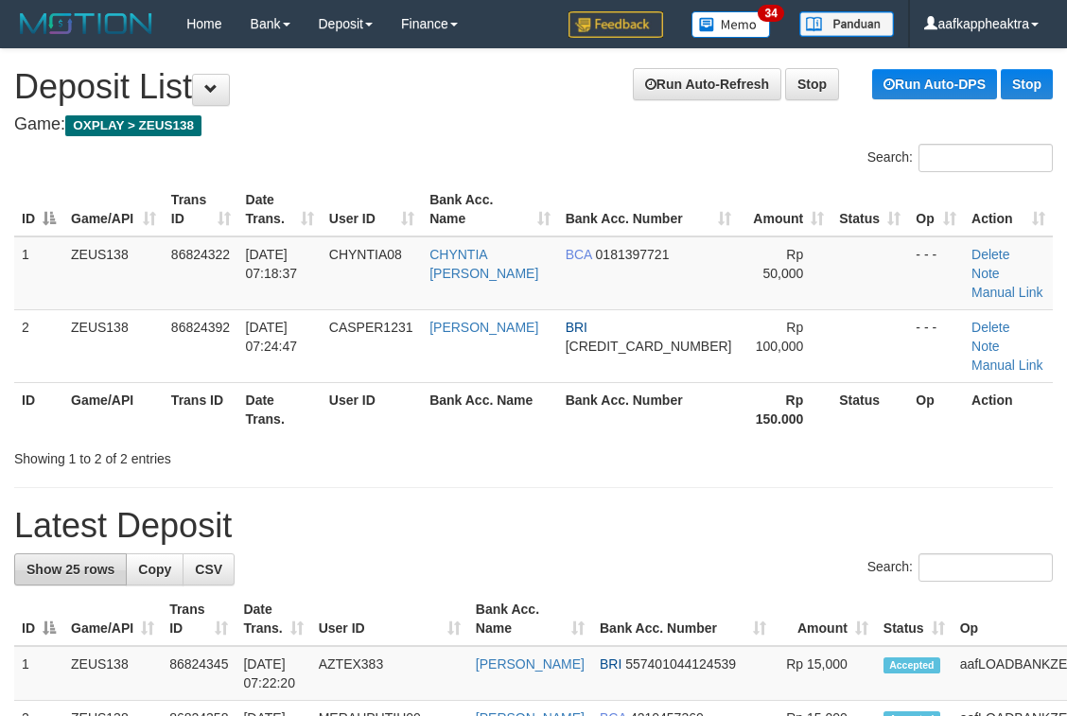
click at [114, 507] on h1 "Latest Deposit" at bounding box center [533, 526] width 1039 height 38
click at [484, 553] on div "Search:" at bounding box center [533, 569] width 1039 height 33
drag, startPoint x: 482, startPoint y: 572, endPoint x: 96, endPoint y: 523, distance: 388.2
click at [471, 592] on tr "ID Game/API Trans ID Date Trans. User ID Bank Acc. Name Bank Acc. Number Amount…" at bounding box center [592, 619] width 1156 height 54
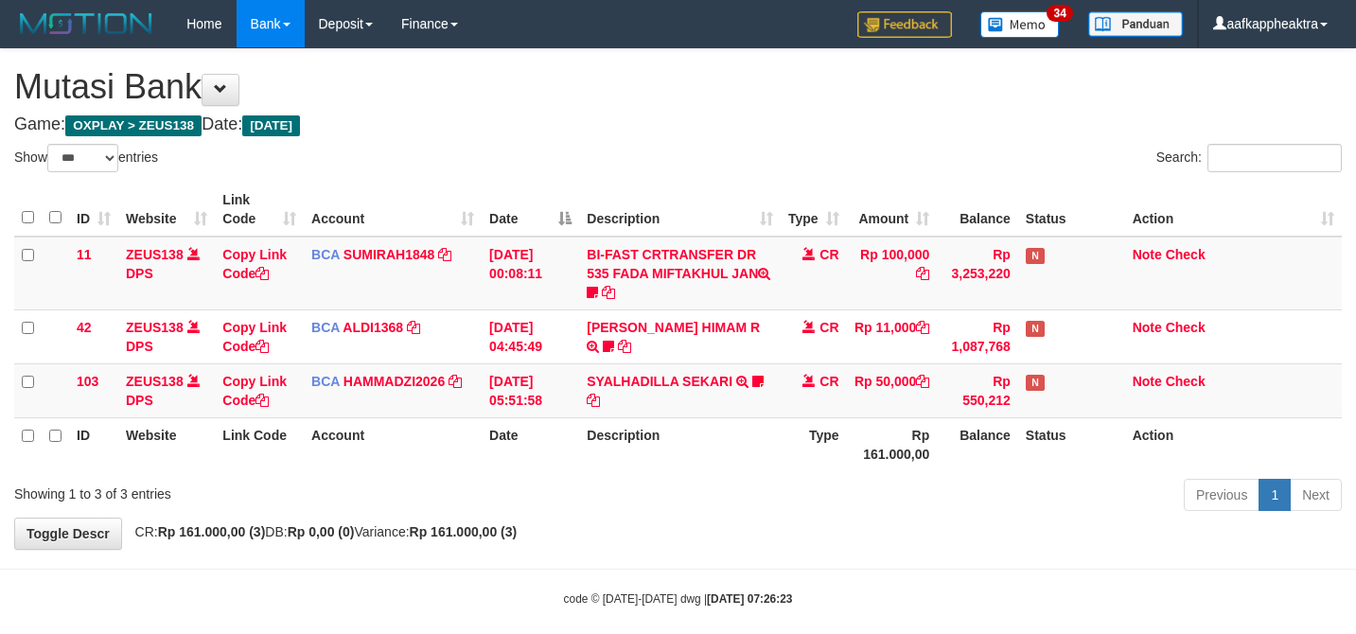
select select "***"
click at [629, 391] on td "SYALHADILLA SEKARI TRSF E-BANKING CR 08/31 ZAP41 SYALHADILLA SEKARI youreyes" at bounding box center [679, 390] width 201 height 54
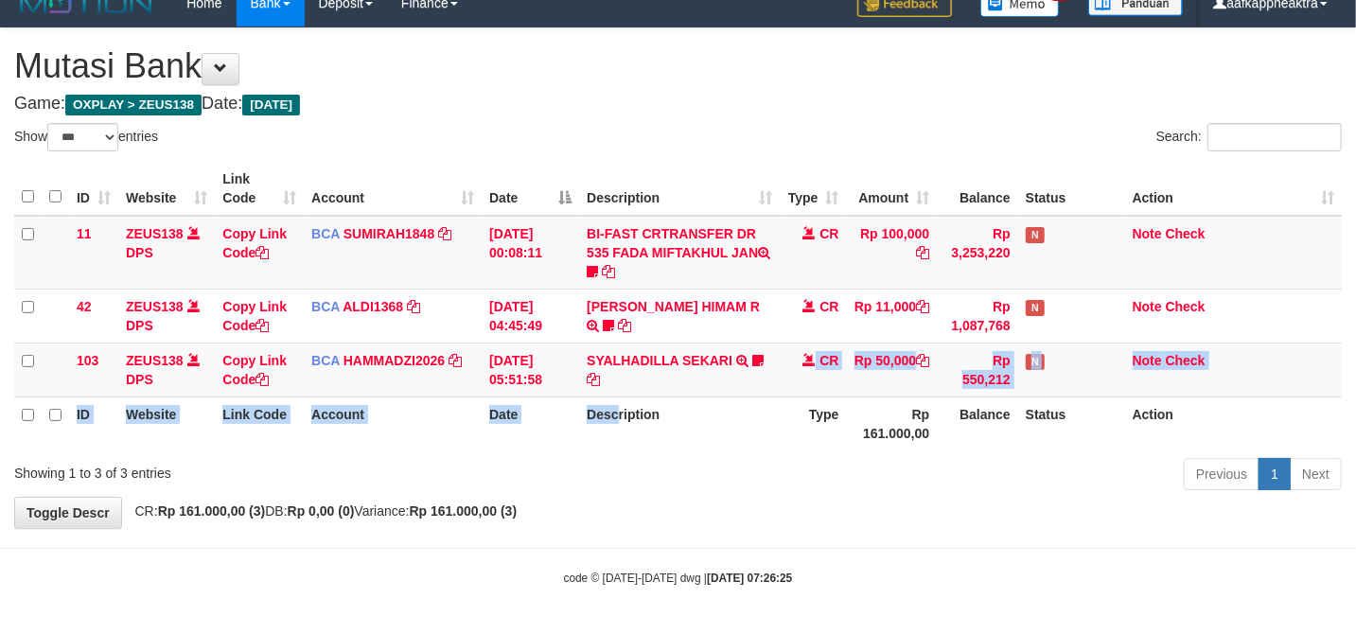
click at [621, 397] on table "ID Website Link Code Account Date Description Type Amount Balance Status Action…" at bounding box center [677, 306] width 1327 height 289
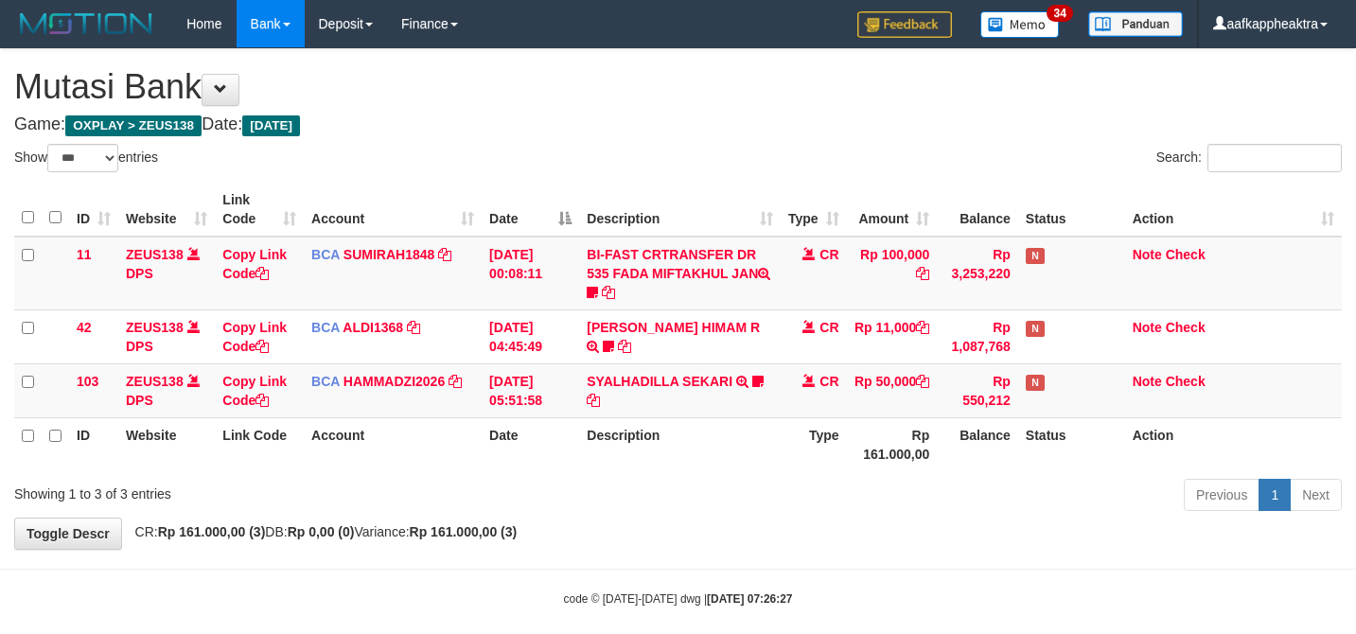
select select "***"
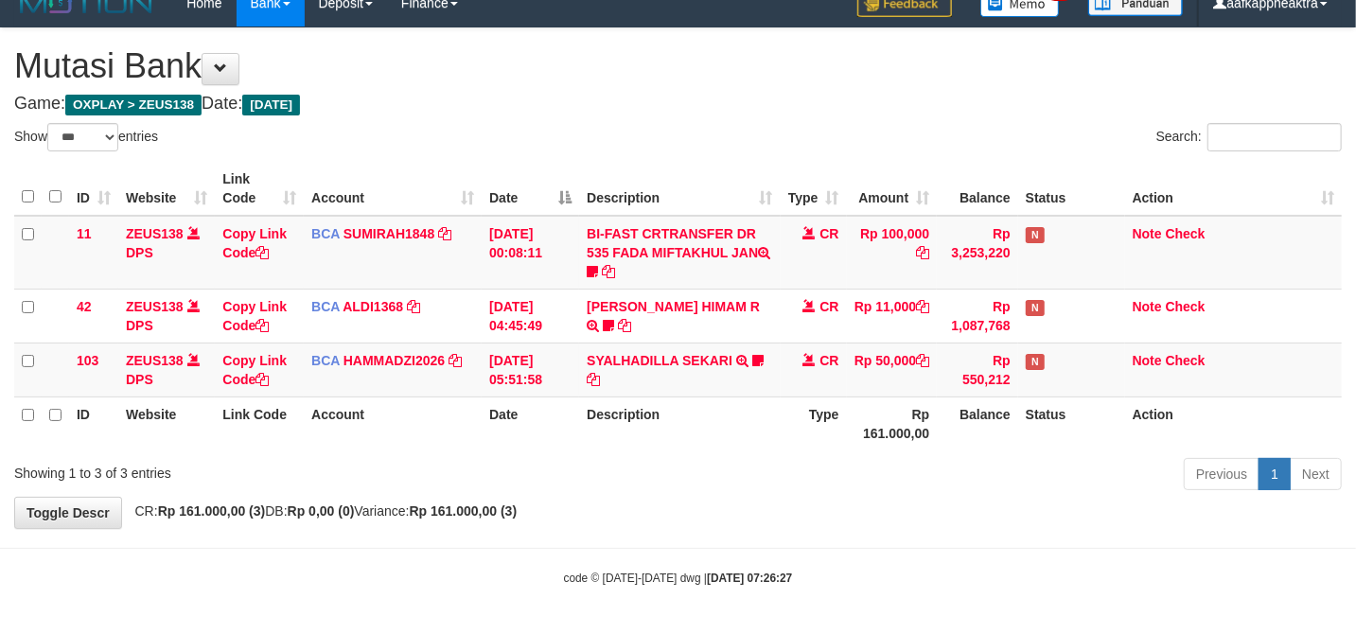
drag, startPoint x: 784, startPoint y: 464, endPoint x: 792, endPoint y: 478, distance: 16.1
click at [792, 478] on div "Previous 1 Next" at bounding box center [960, 476] width 763 height 41
click at [791, 482] on div "Previous 1 Next" at bounding box center [960, 476] width 763 height 41
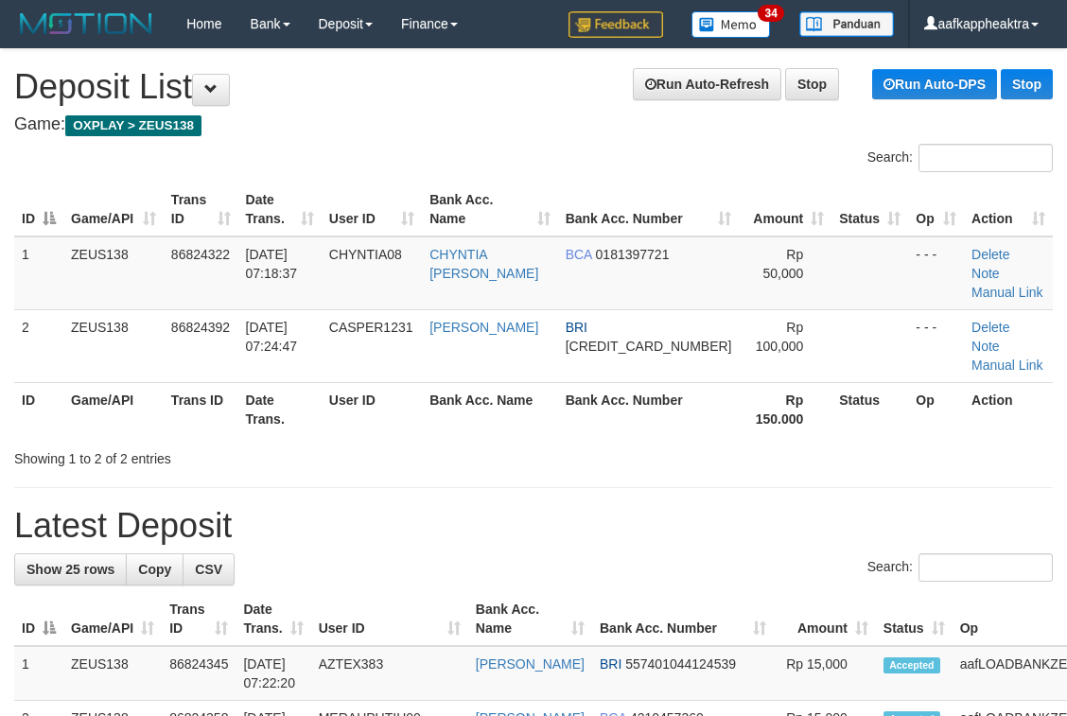
drag, startPoint x: 447, startPoint y: 613, endPoint x: 198, endPoint y: 562, distance: 254.9
click at [444, 507] on h1 "Latest Deposit" at bounding box center [533, 526] width 1039 height 38
drag, startPoint x: 316, startPoint y: 471, endPoint x: 297, endPoint y: 471, distance: 18.9
click at [297, 507] on h1 "Latest Deposit" at bounding box center [533, 526] width 1039 height 38
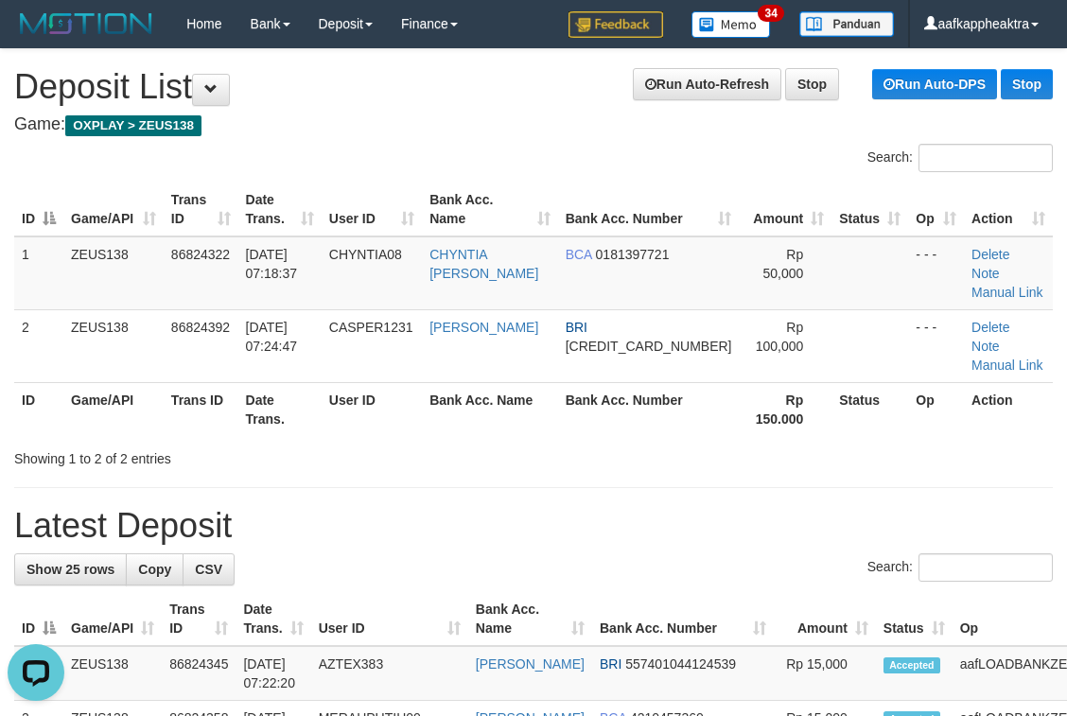
click at [532, 507] on h1 "Latest Deposit" at bounding box center [533, 526] width 1039 height 38
drag, startPoint x: 511, startPoint y: 503, endPoint x: 443, endPoint y: 516, distance: 69.2
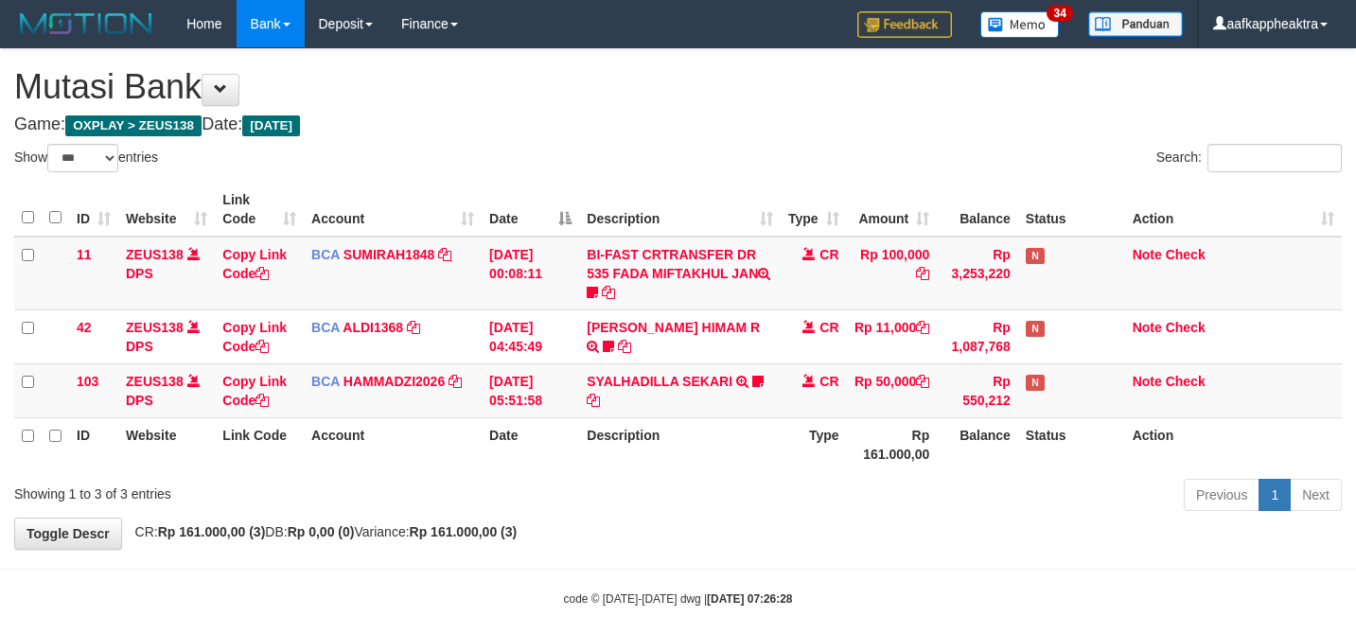
select select "***"
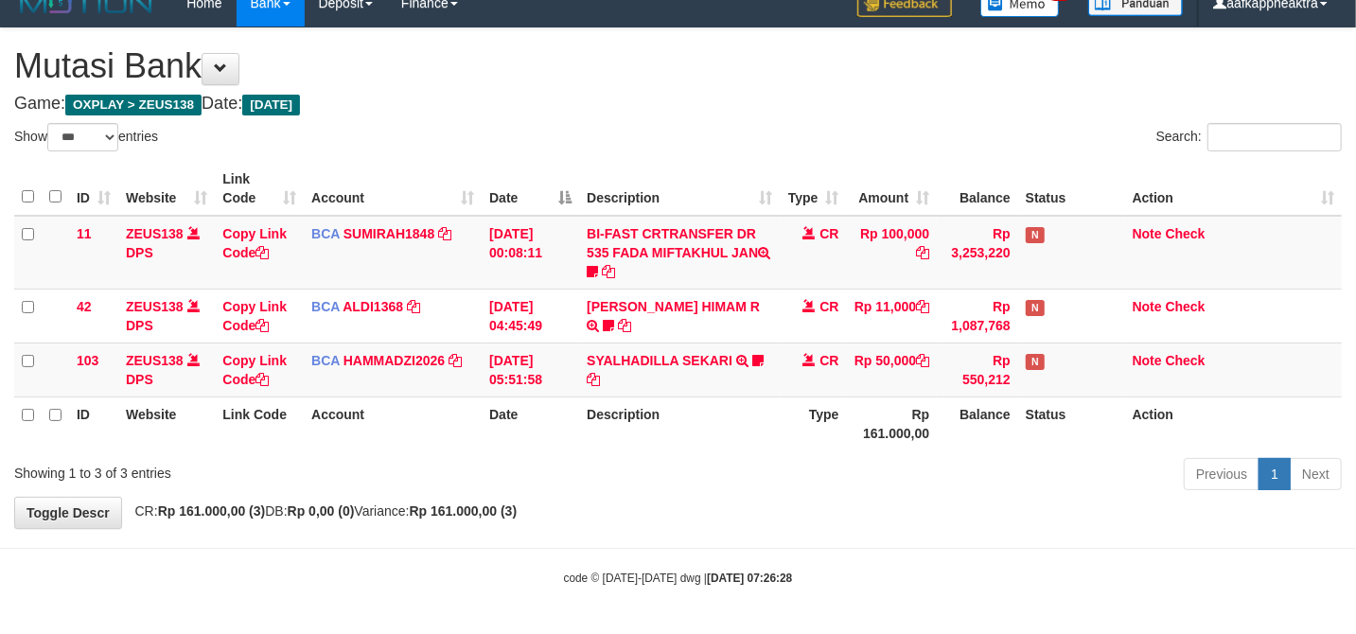
click at [826, 411] on th "Type" at bounding box center [814, 423] width 66 height 54
click at [823, 412] on th "Type" at bounding box center [814, 423] width 66 height 54
click at [803, 416] on th "Type" at bounding box center [814, 423] width 66 height 54
click at [795, 405] on th "Type" at bounding box center [814, 423] width 66 height 54
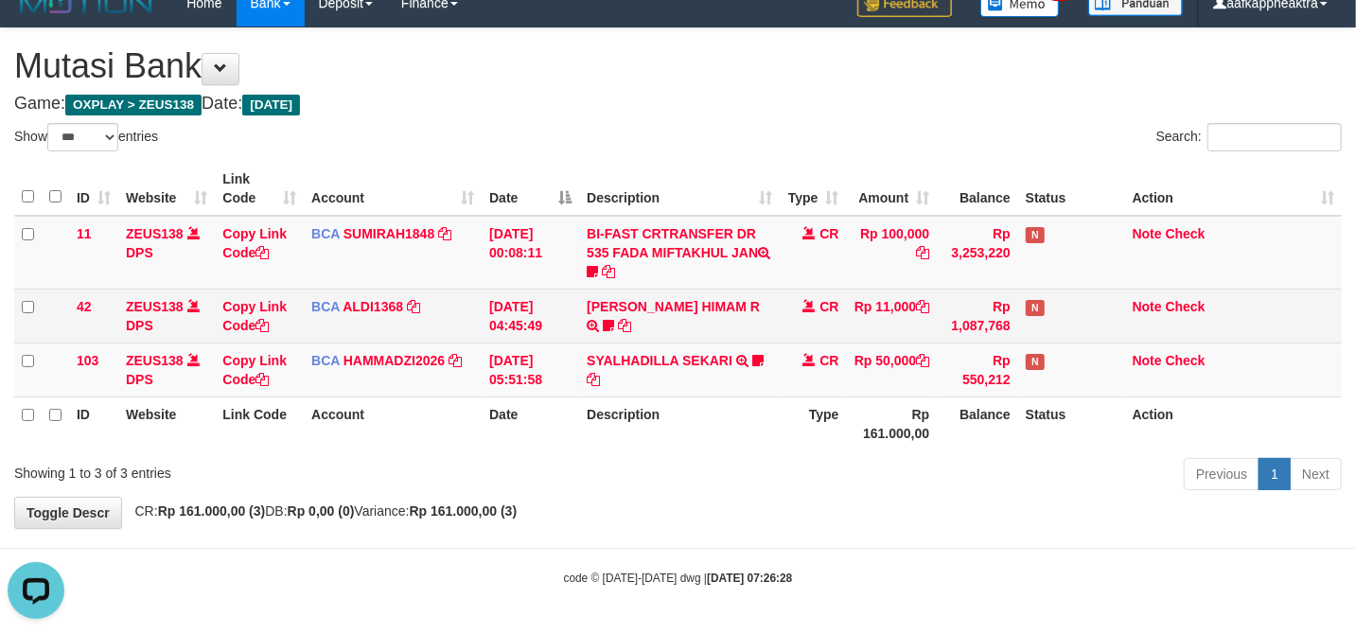
click at [758, 301] on td "ALVA HIMAM R TRSF E-BANKING CR 3108/FTSCY/WS95051 11000.002025083151411092 TRFD…" at bounding box center [679, 316] width 201 height 54
click at [764, 307] on td "ALVA HIMAM R TRSF E-BANKING CR 3108/FTSCY/WS95051 11000.002025083151411092 TRFD…" at bounding box center [679, 316] width 201 height 54
drag, startPoint x: 759, startPoint y: 305, endPoint x: 763, endPoint y: 315, distance: 11.1
click at [763, 315] on td "ALVA HIMAM R TRSF E-BANKING CR 3108/FTSCY/WS95051 11000.002025083151411092 TRFD…" at bounding box center [679, 316] width 201 height 54
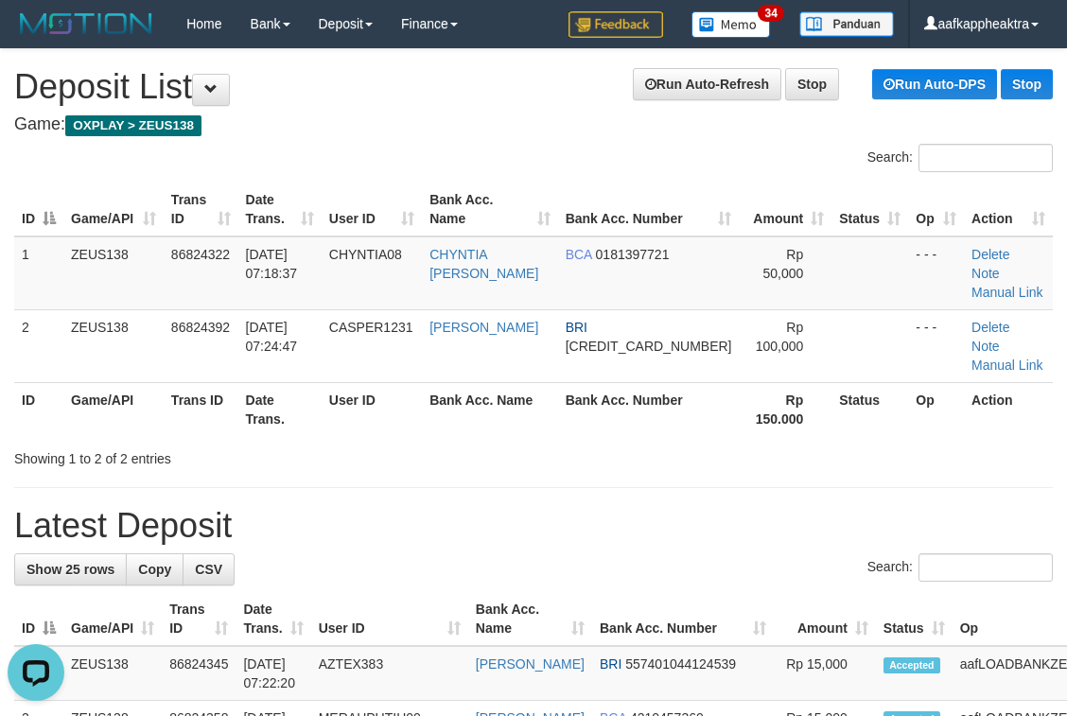
click at [432, 442] on div "Showing 1 to 2 of 2 entries" at bounding box center [222, 455] width 445 height 26
drag, startPoint x: 437, startPoint y: 420, endPoint x: 541, endPoint y: 417, distance: 104.1
click at [444, 442] on div "Showing 1 to 2 of 2 entries" at bounding box center [222, 455] width 445 height 26
drag, startPoint x: 318, startPoint y: 430, endPoint x: 361, endPoint y: 439, distance: 44.5
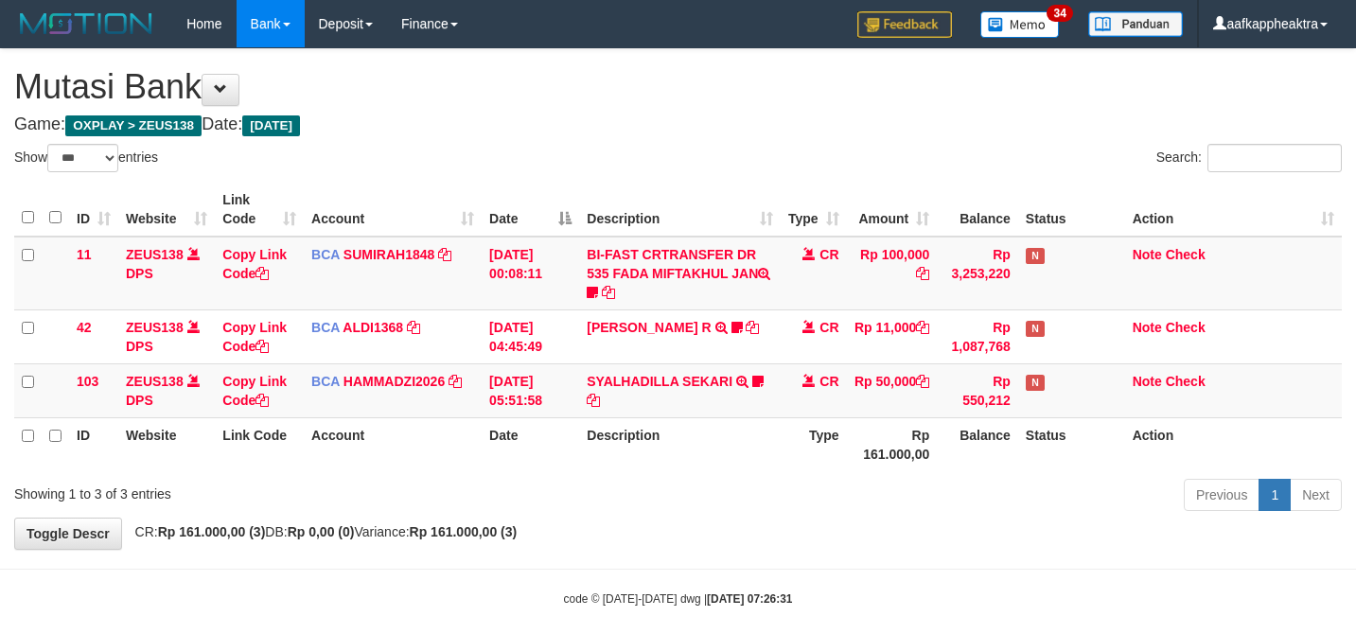
select select "***"
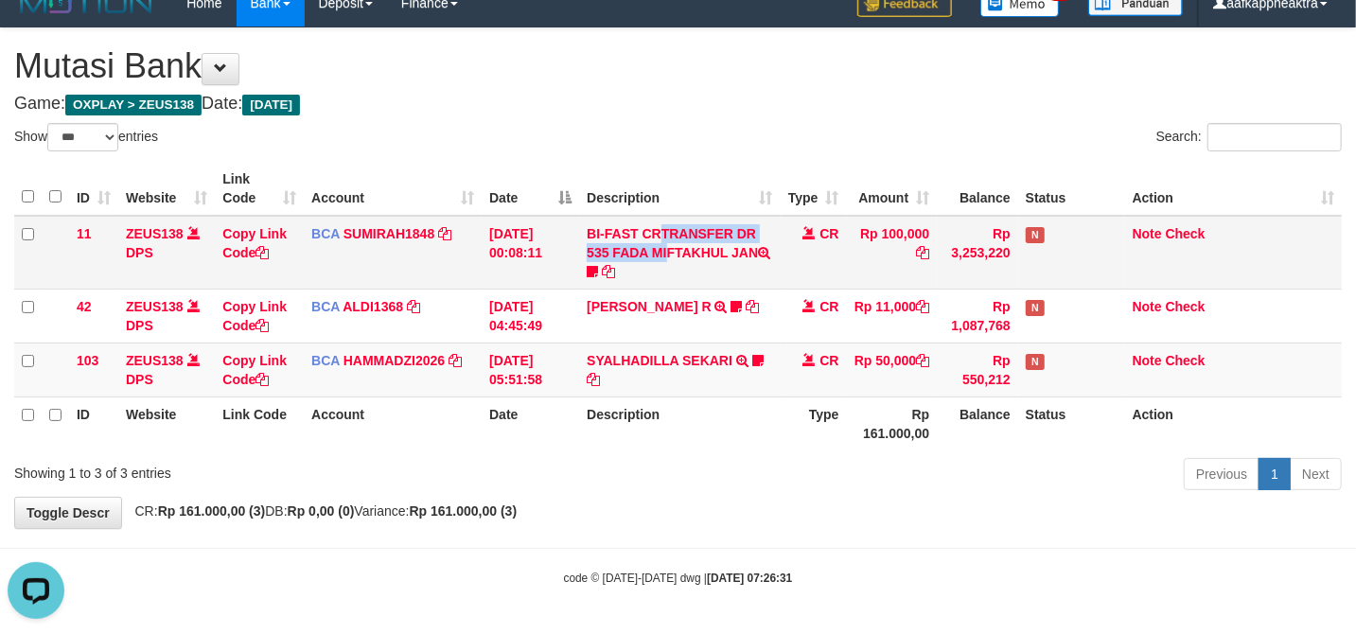
drag, startPoint x: 619, startPoint y: 247, endPoint x: 630, endPoint y: 254, distance: 13.1
click at [629, 250] on td "BI-FAST CRTRANSFER DR 535 FADA MIFTAKHUL JAN Adlian11" at bounding box center [679, 253] width 201 height 74
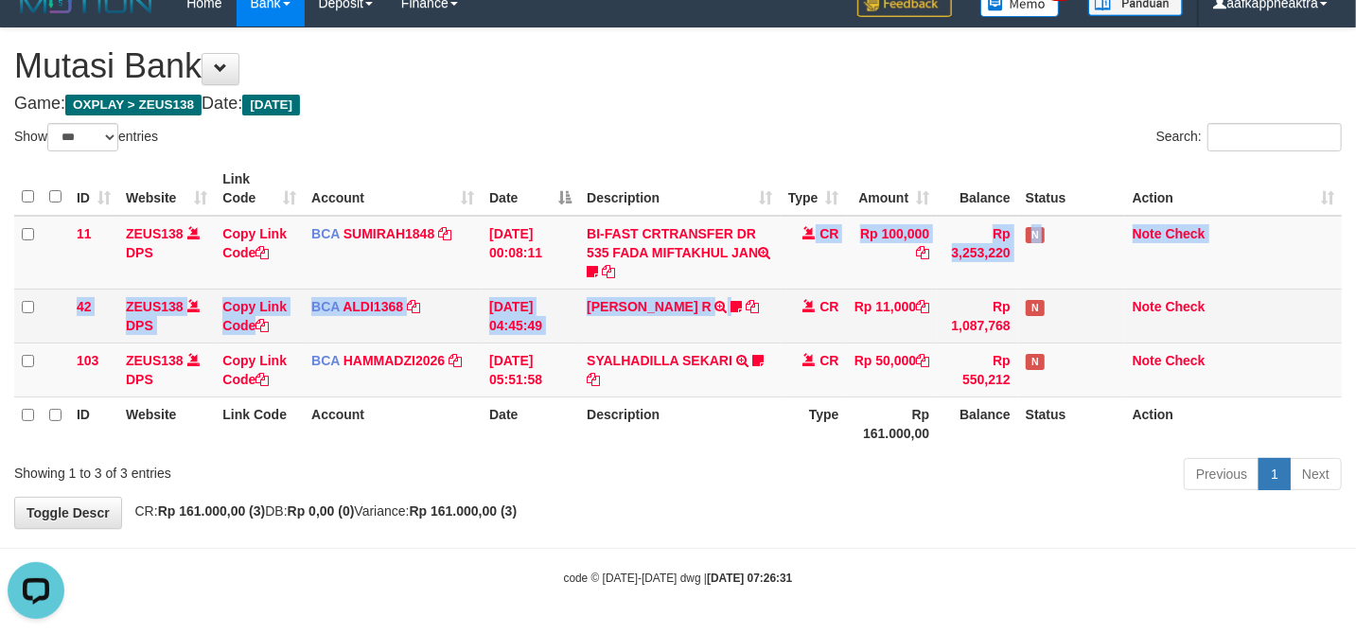
click at [711, 303] on tbody "11 ZEUS138 DPS Copy Link Code BCA SUMIRAH1848 DPS SUMIRAH mutasi_20250831_4156 …" at bounding box center [677, 307] width 1327 height 182
click at [746, 308] on icon at bounding box center [752, 306] width 13 height 13
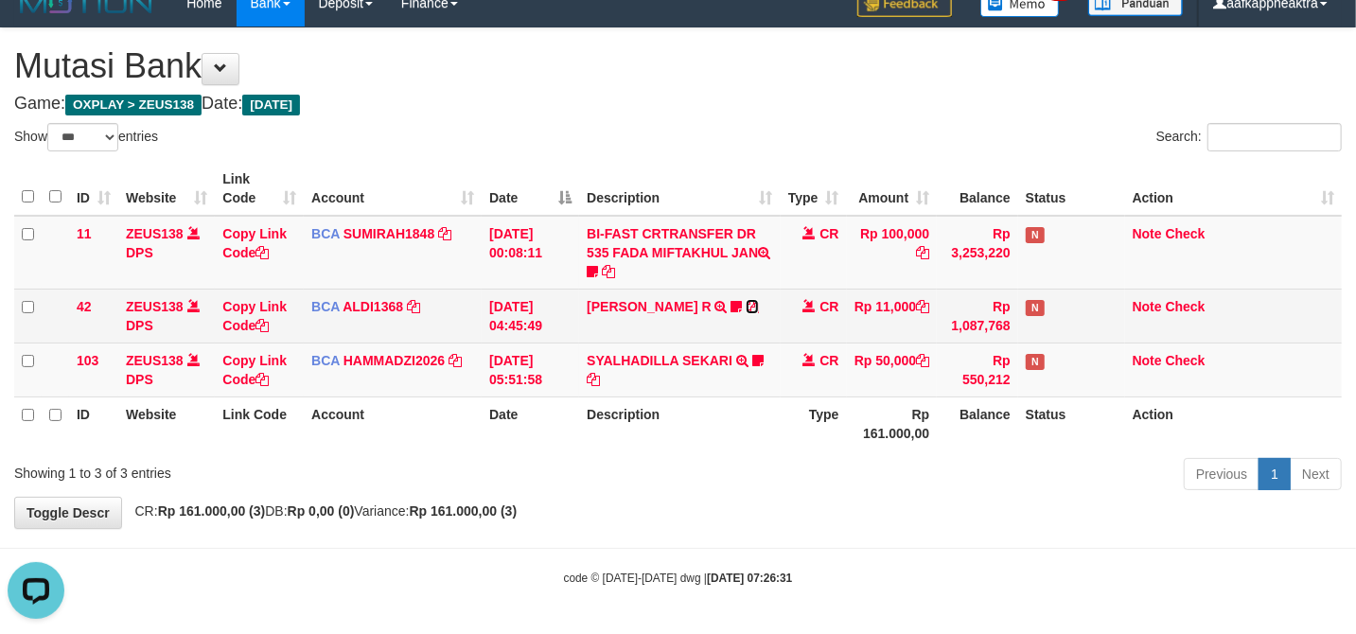
drag, startPoint x: 728, startPoint y: 310, endPoint x: 793, endPoint y: 325, distance: 67.0
click at [731, 312] on td "[PERSON_NAME] HIMAM R TRSF E-BANKING CR 3108/FTSCY/WS95051 11000.00202508315141…" at bounding box center [679, 316] width 201 height 54
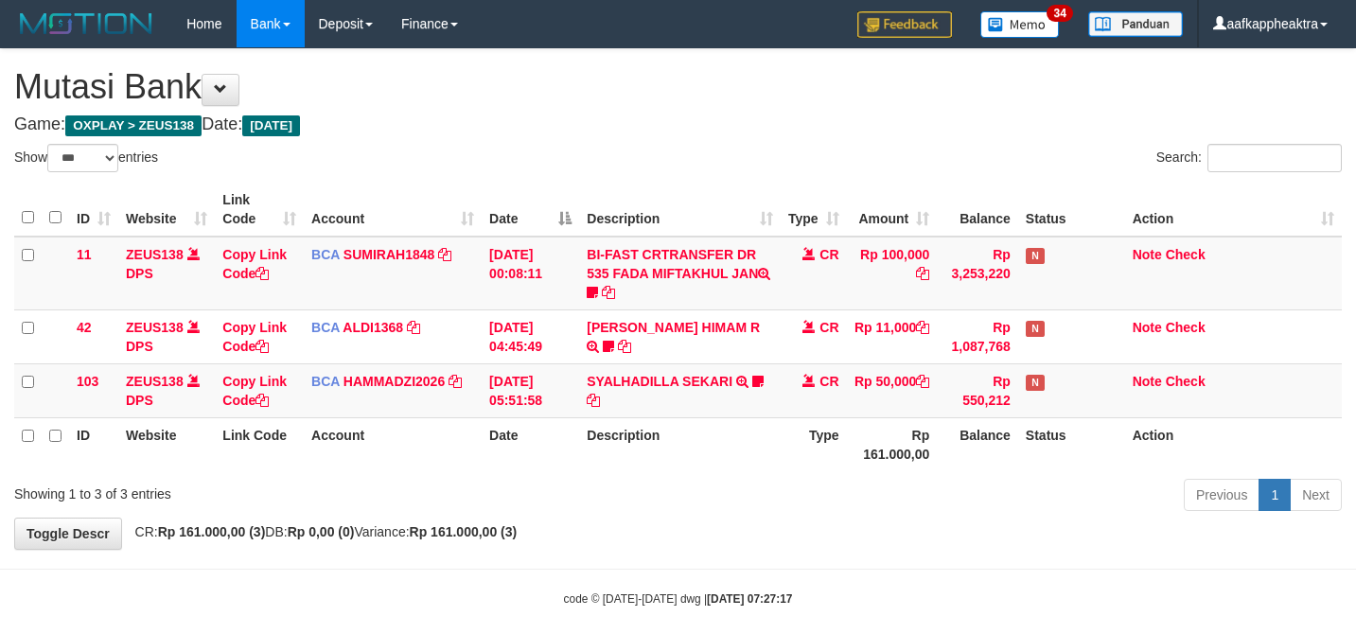
select select "***"
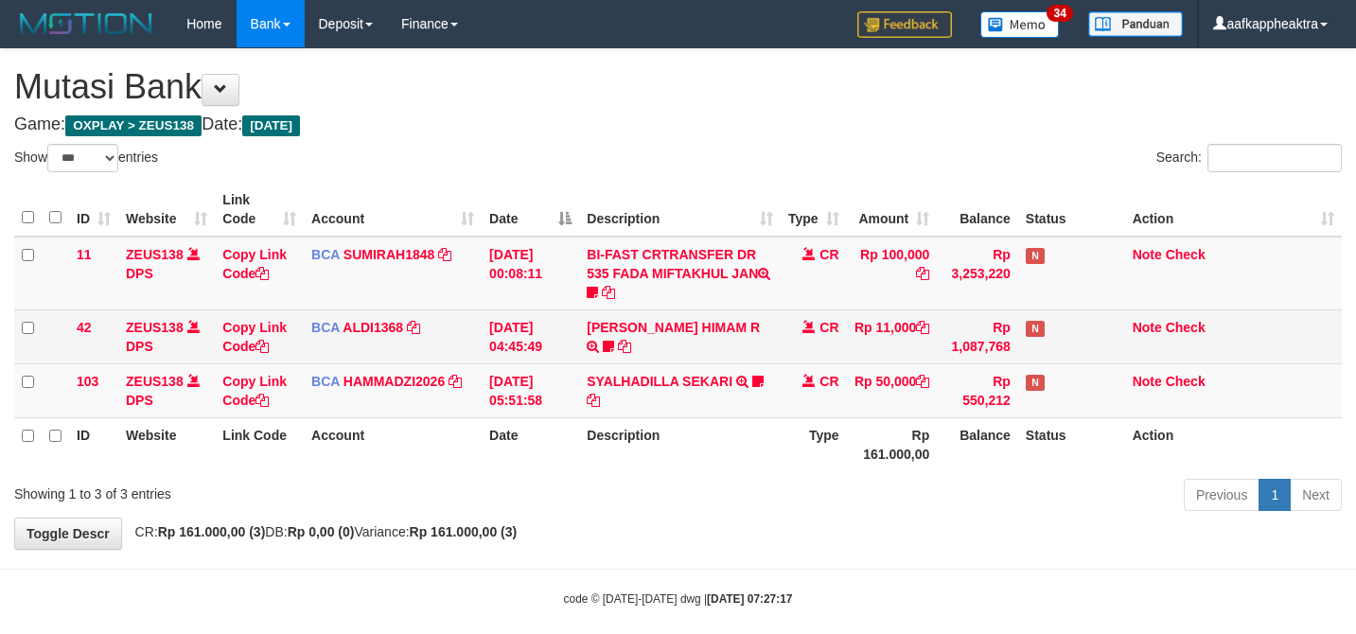
scroll to position [23, 0]
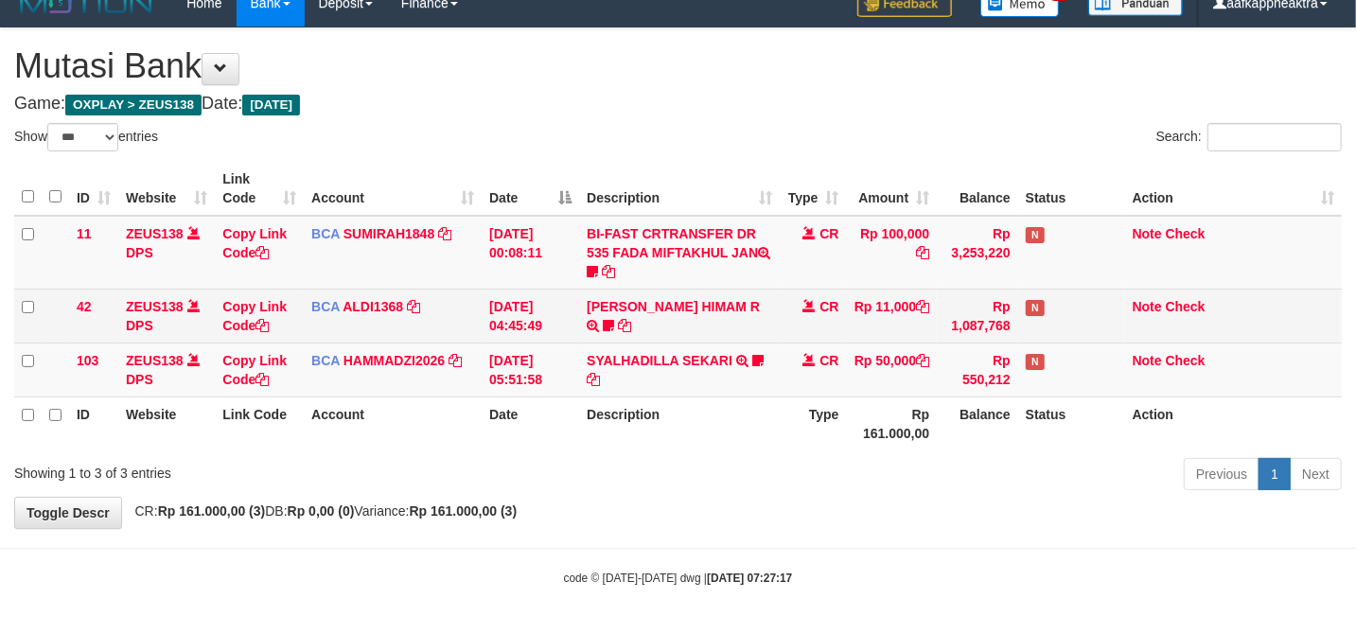
click at [864, 350] on td "Rp 50,000" at bounding box center [892, 369] width 91 height 54
click at [759, 325] on td "[PERSON_NAME] HIMAM R TRSF E-BANKING CR 3108/FTSCY/WS95051 11000.00202508315141…" at bounding box center [679, 316] width 201 height 54
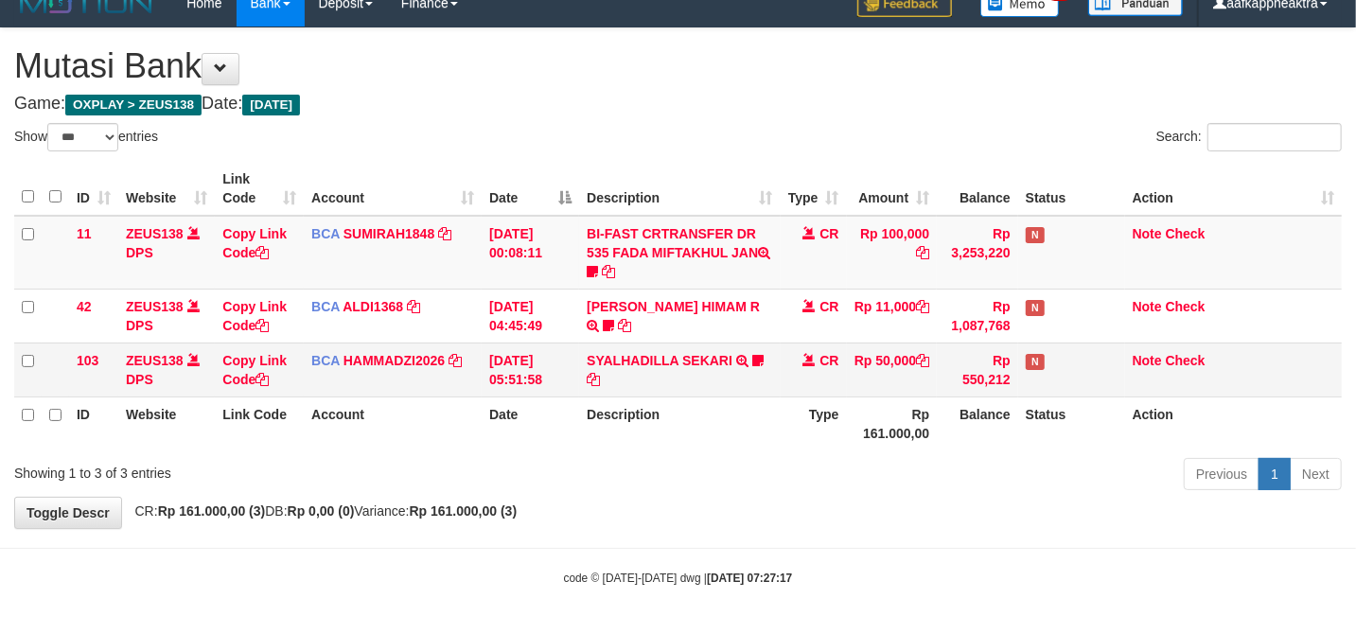
click at [746, 324] on td "[PERSON_NAME] HIMAM R TRSF E-BANKING CR 3108/FTSCY/WS95051 11000.00202508315141…" at bounding box center [679, 316] width 201 height 54
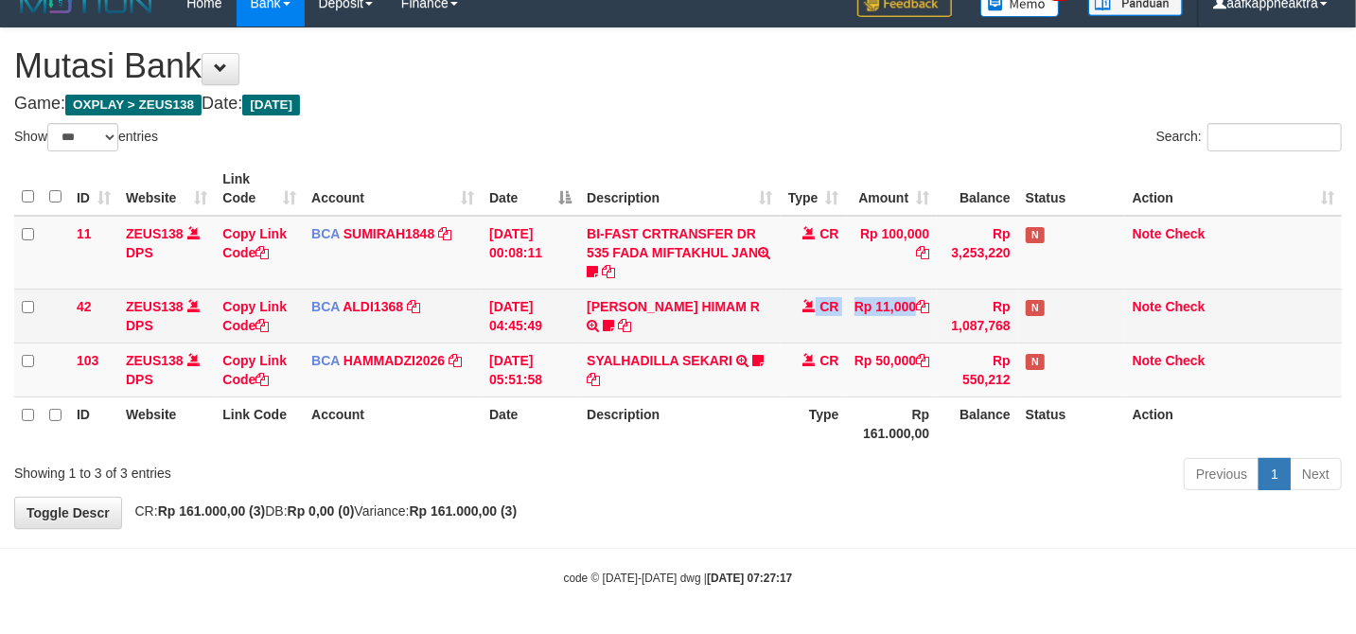
click at [768, 337] on tr "42 ZEUS138 DPS Copy Link Code BCA ALDI1368 DPS ALDI mutasi_20250831_3354 | 42 m…" at bounding box center [677, 316] width 1327 height 54
click at [777, 330] on td "ALVA HIMAM R TRSF E-BANKING CR 3108/FTSCY/WS95051 11000.002025083151411092 TRFD…" at bounding box center [679, 316] width 201 height 54
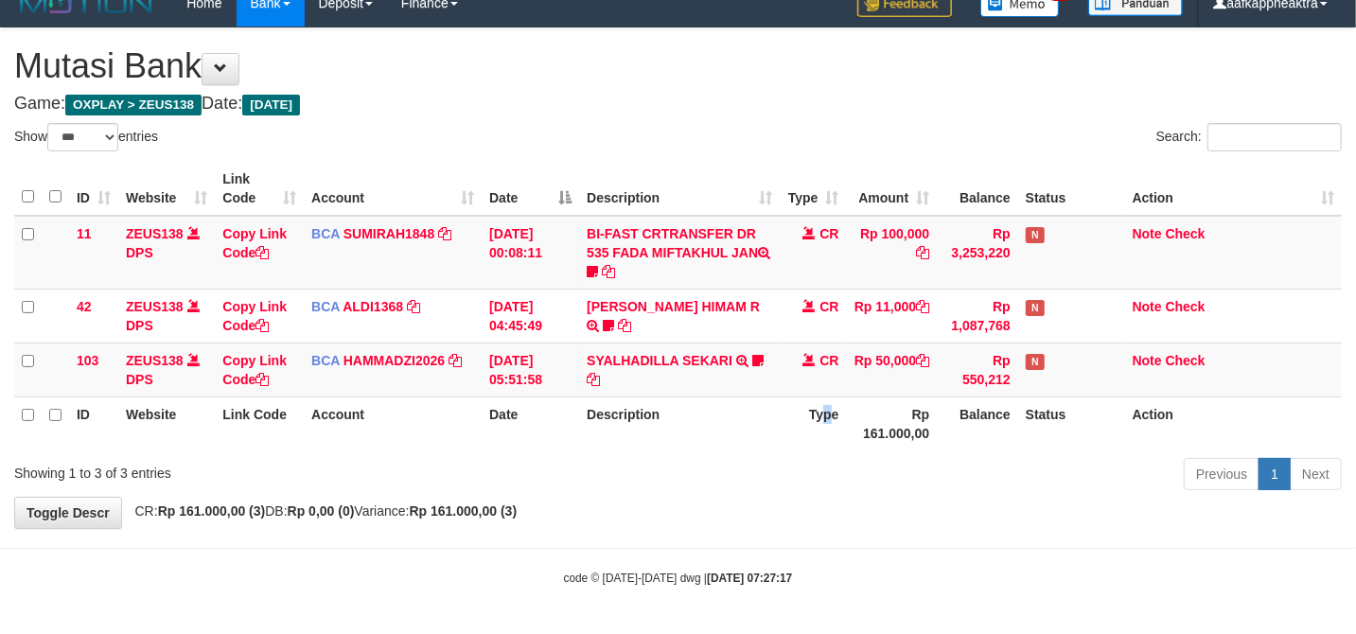
click at [827, 406] on th "Type" at bounding box center [814, 423] width 66 height 54
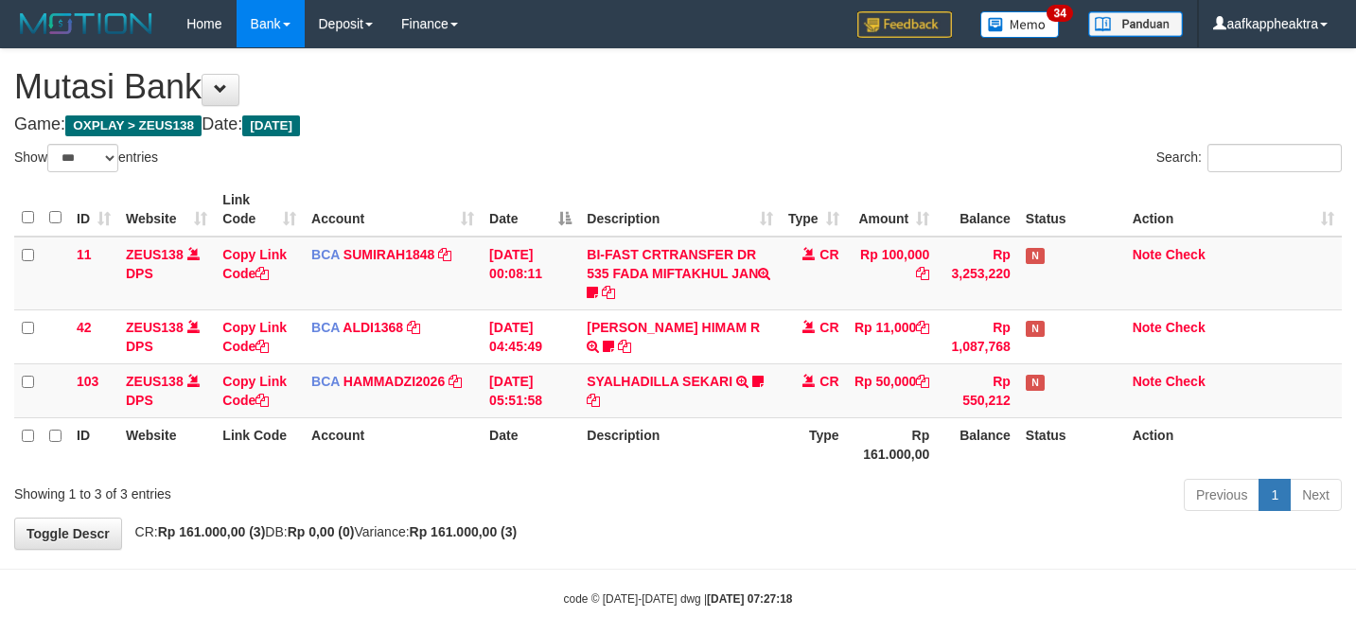
select select "***"
click at [829, 417] on th "Type" at bounding box center [814, 444] width 66 height 54
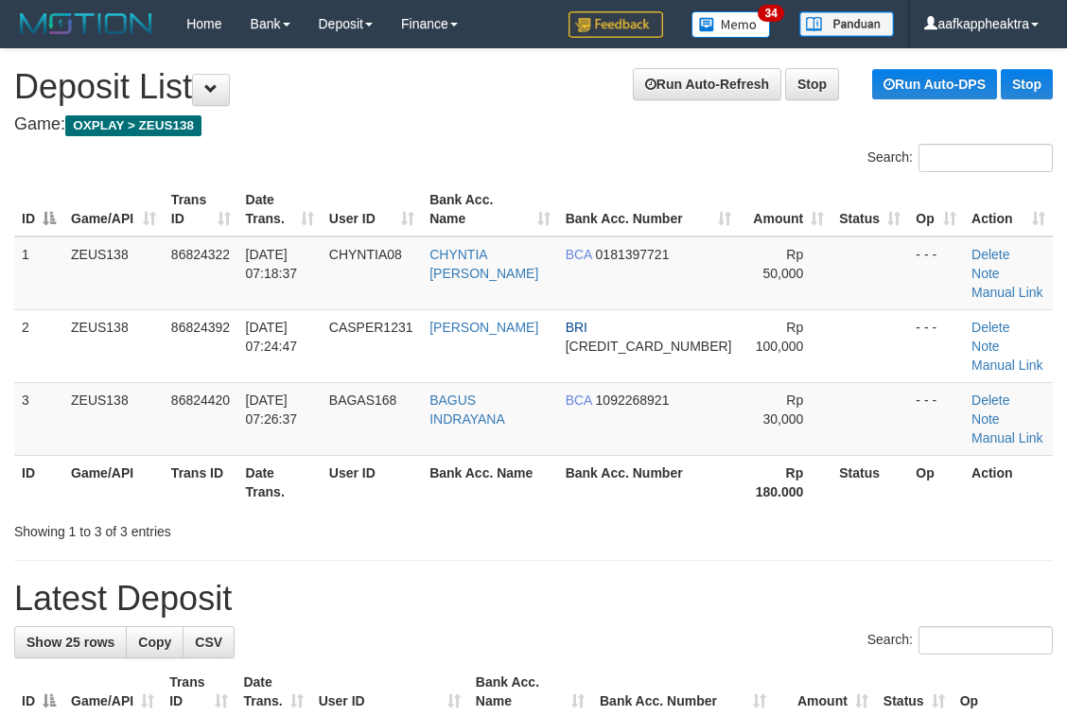
click at [561, 626] on div "Search:" at bounding box center [533, 642] width 1039 height 33
drag, startPoint x: 403, startPoint y: 490, endPoint x: 262, endPoint y: 488, distance: 141.0
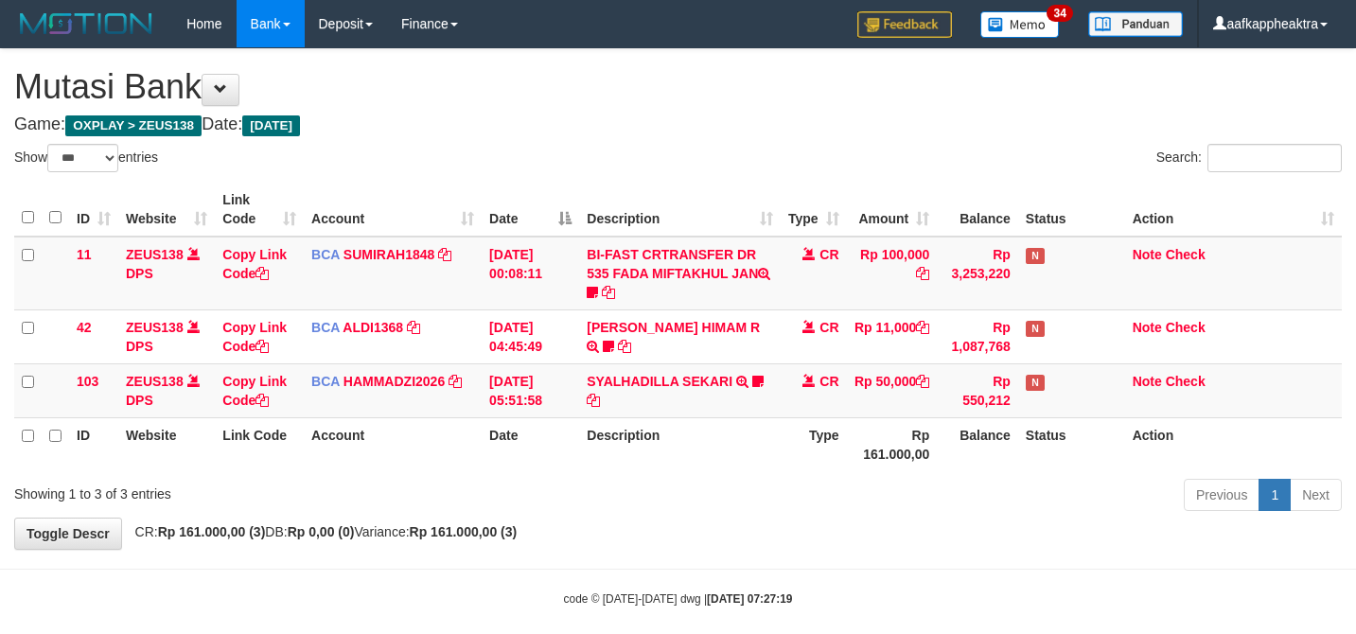
select select "***"
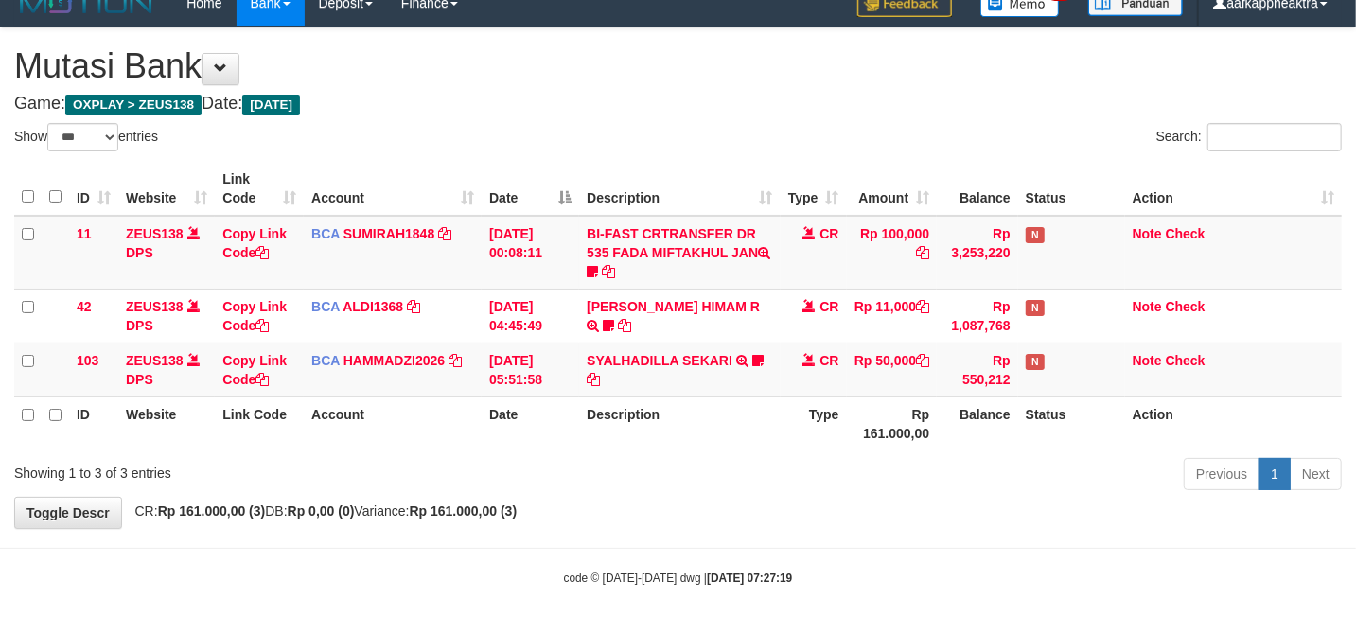
click at [795, 447] on div "ID Website Link Code Account Date Description Type Amount Balance Status Action…" at bounding box center [678, 306] width 1356 height 300
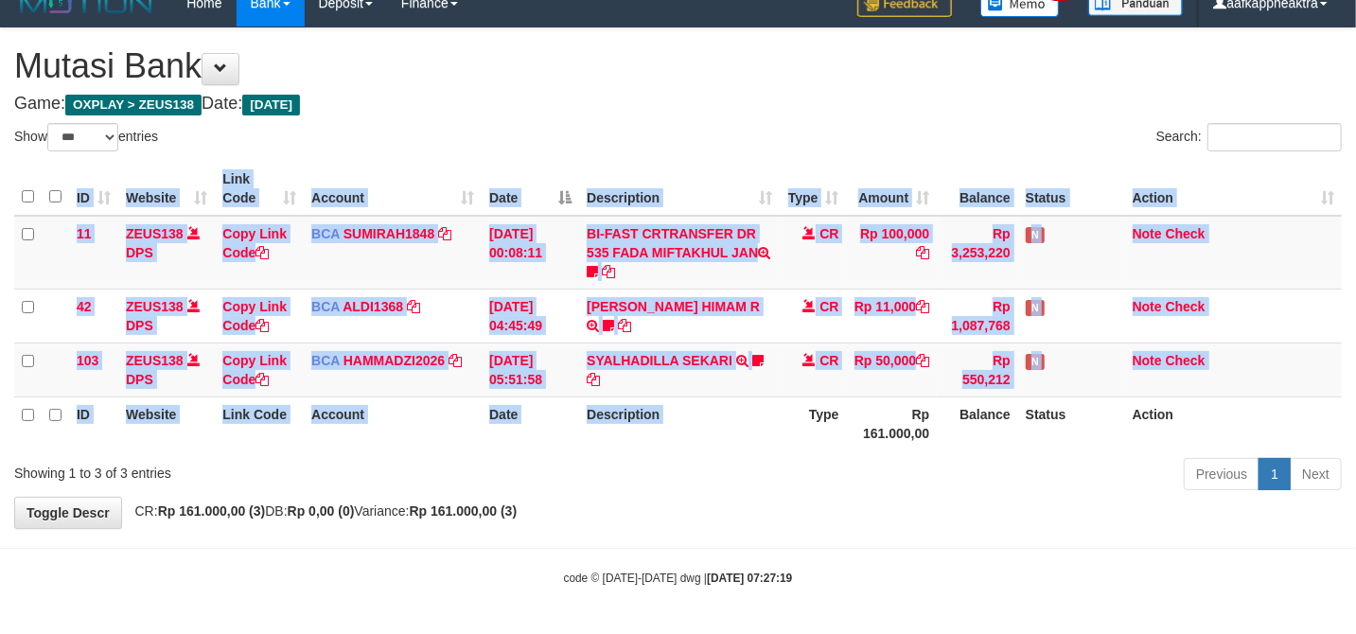
click at [791, 441] on th "Type" at bounding box center [814, 423] width 66 height 54
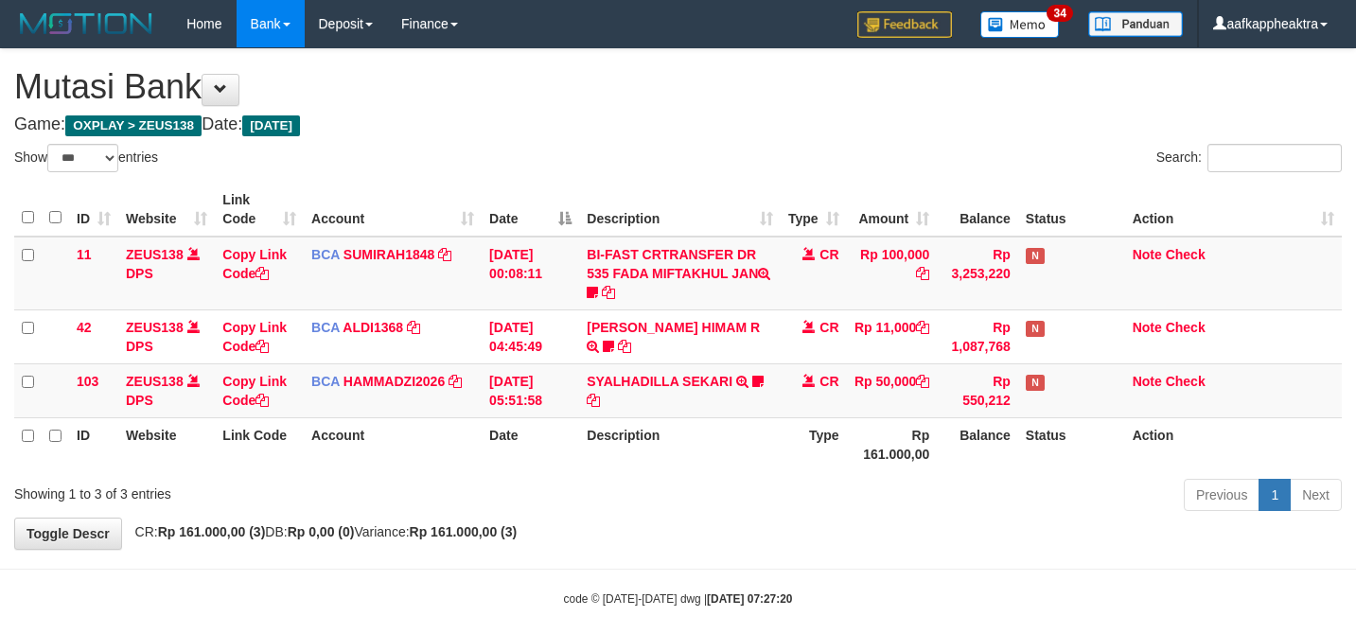
select select "***"
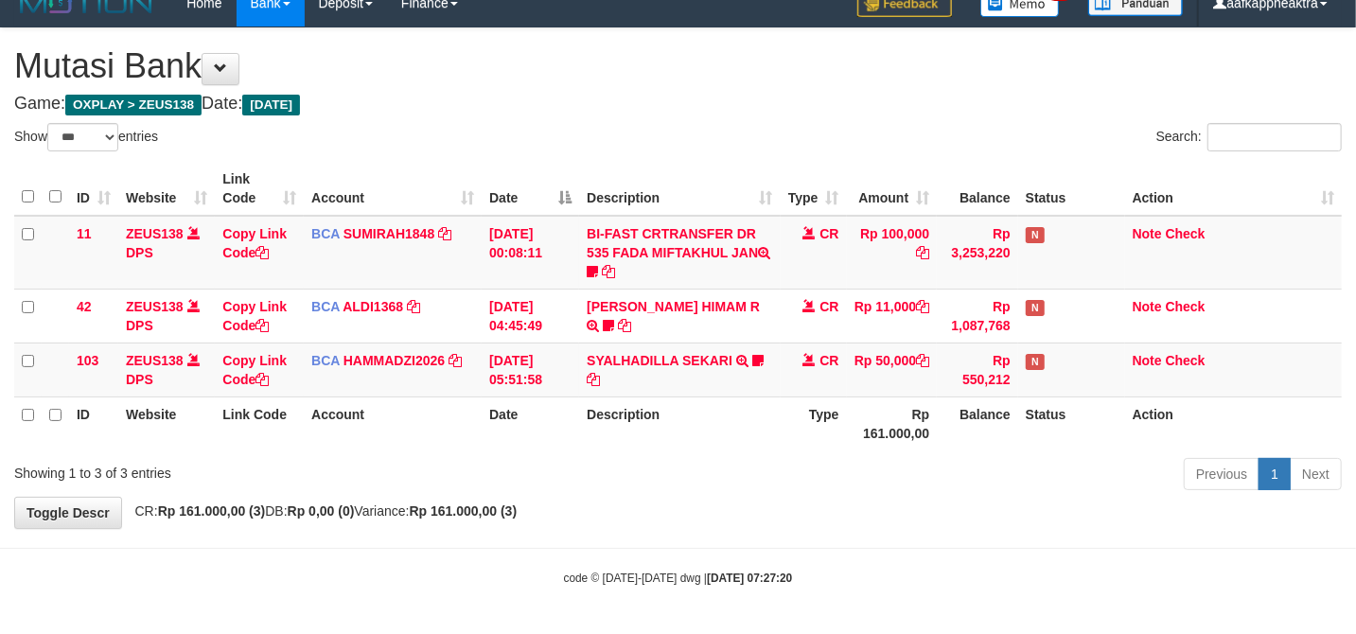
click at [711, 399] on th "Description" at bounding box center [679, 423] width 201 height 54
click at [712, 399] on th "Description" at bounding box center [679, 423] width 201 height 54
click at [829, 462] on div "Previous 1 Next" at bounding box center [960, 476] width 763 height 41
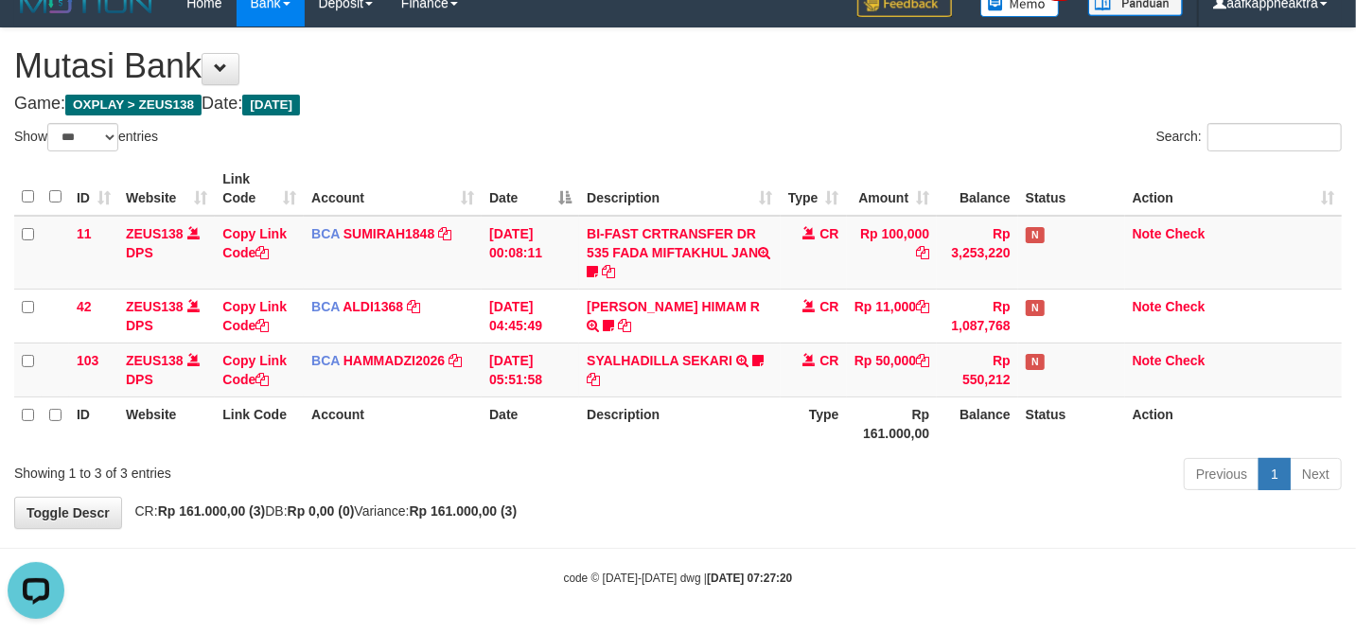
click at [833, 459] on div "Previous 1 Next" at bounding box center [960, 476] width 763 height 41
click at [829, 456] on div "Previous 1 Next" at bounding box center [960, 476] width 763 height 41
click at [762, 437] on th "Description" at bounding box center [679, 423] width 201 height 54
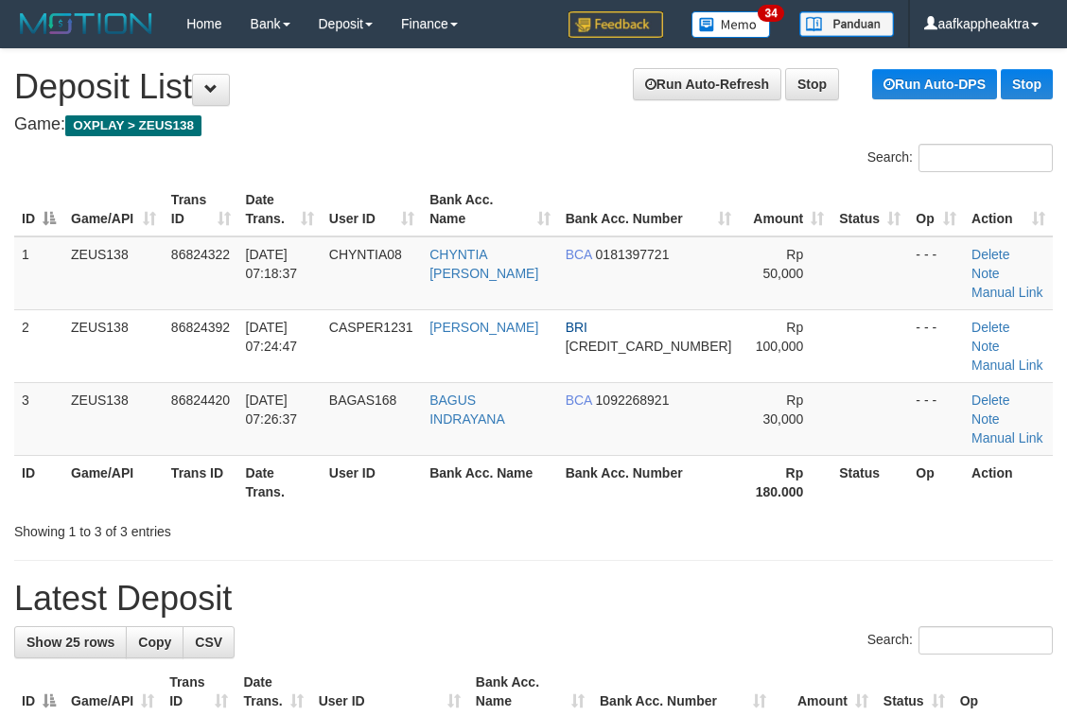
click at [432, 580] on h1 "Latest Deposit" at bounding box center [533, 599] width 1039 height 38
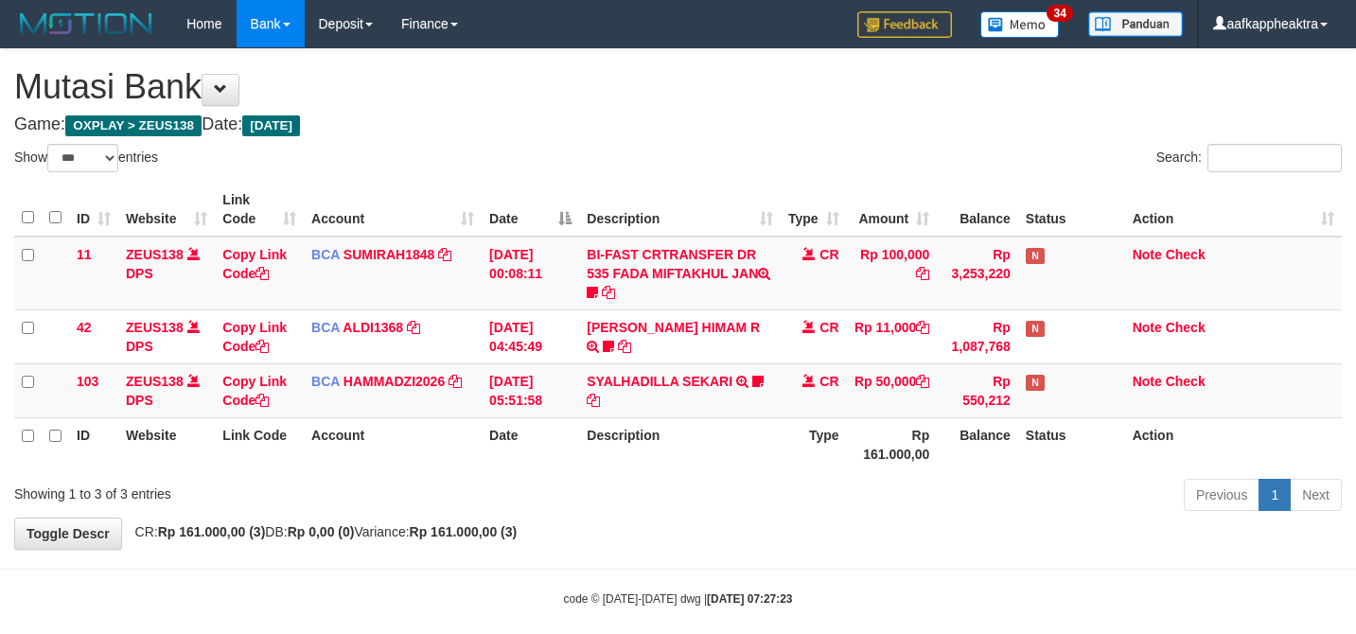
select select "***"
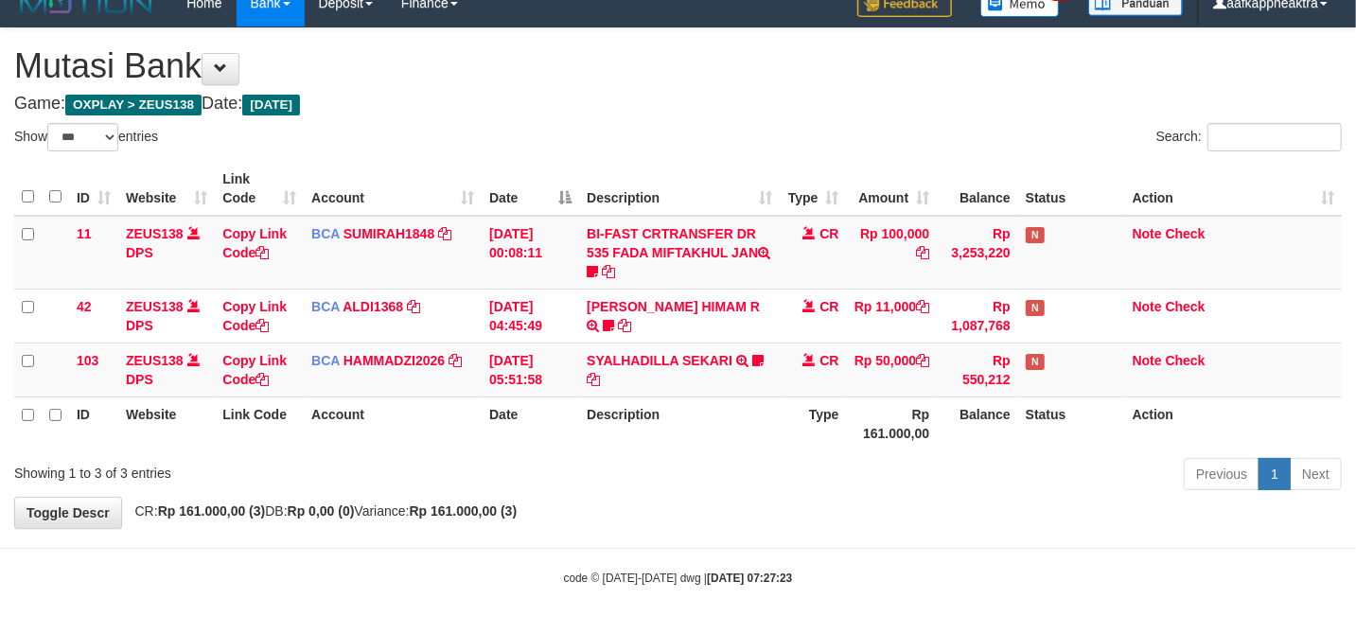
click at [765, 433] on th "Description" at bounding box center [679, 423] width 201 height 54
click at [769, 429] on th "Description" at bounding box center [679, 423] width 201 height 54
drag, startPoint x: 765, startPoint y: 429, endPoint x: 781, endPoint y: 429, distance: 16.1
click at [764, 429] on th "Description" at bounding box center [679, 423] width 201 height 54
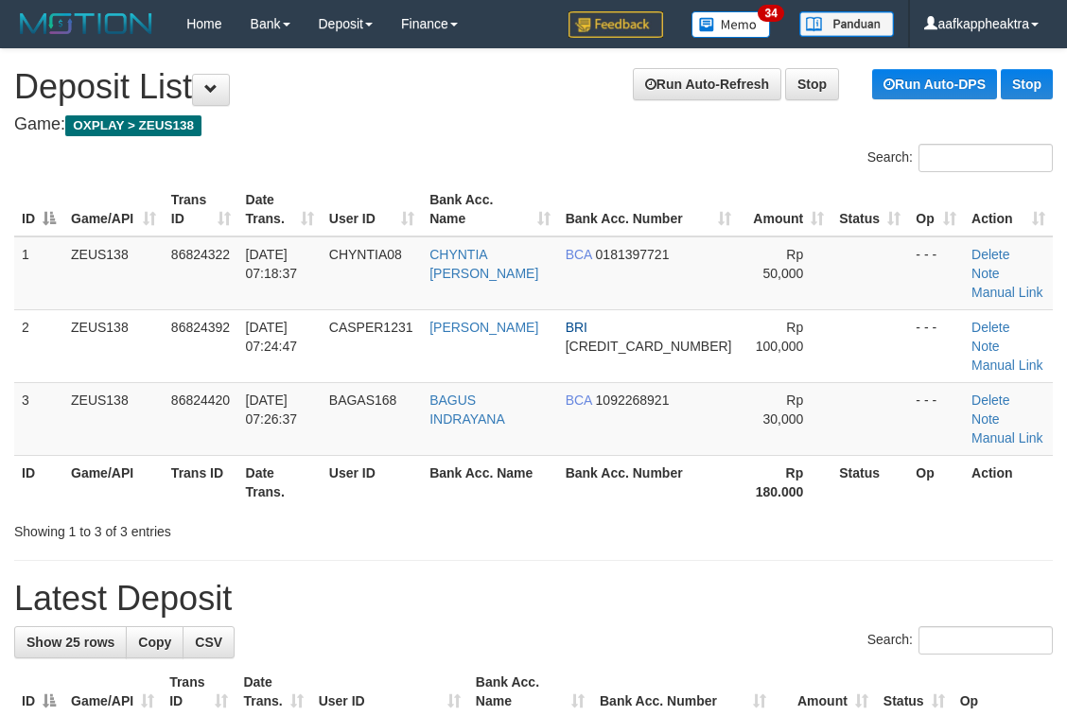
drag, startPoint x: 304, startPoint y: 505, endPoint x: 9, endPoint y: 485, distance: 295.8
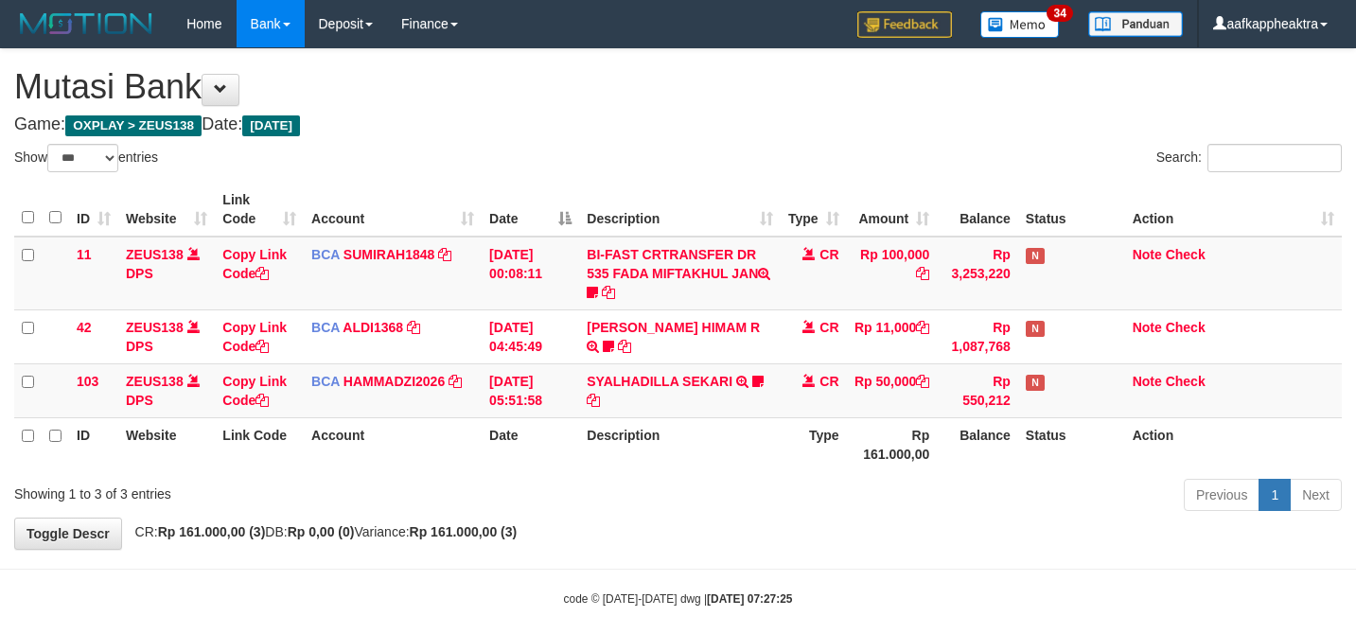
select select "***"
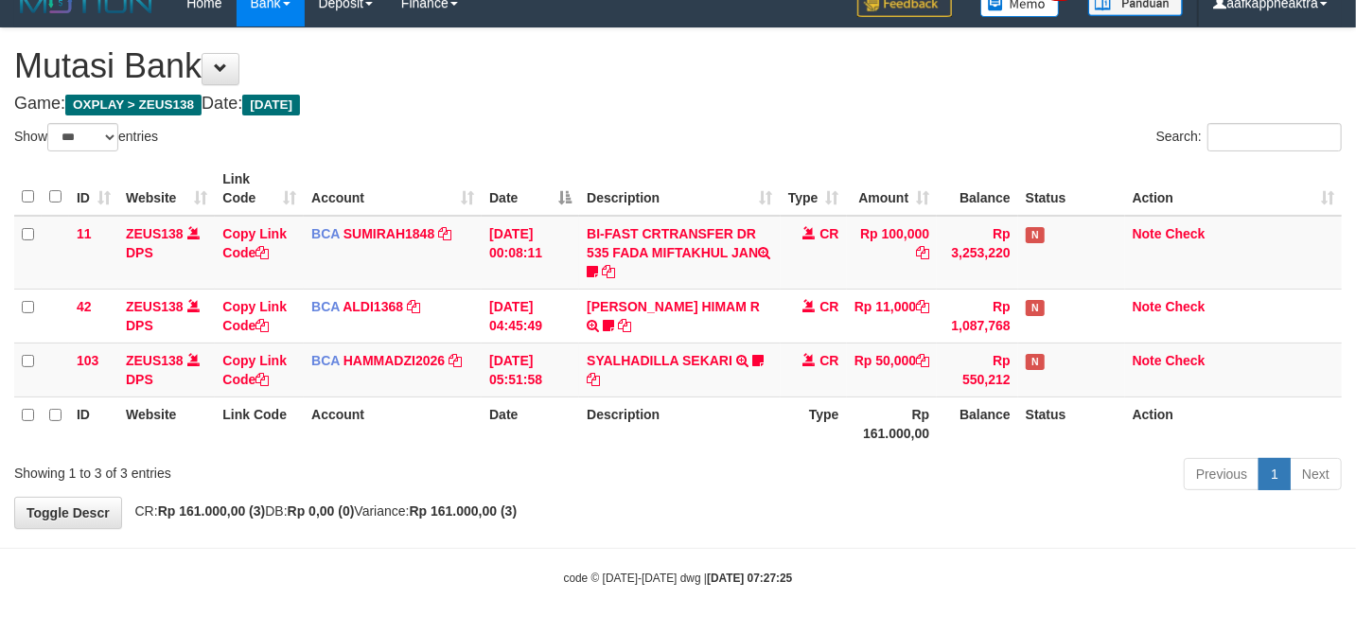
drag, startPoint x: 0, startPoint y: 0, endPoint x: 842, endPoint y: 430, distance: 945.2
click at [842, 430] on th "Type" at bounding box center [814, 423] width 66 height 54
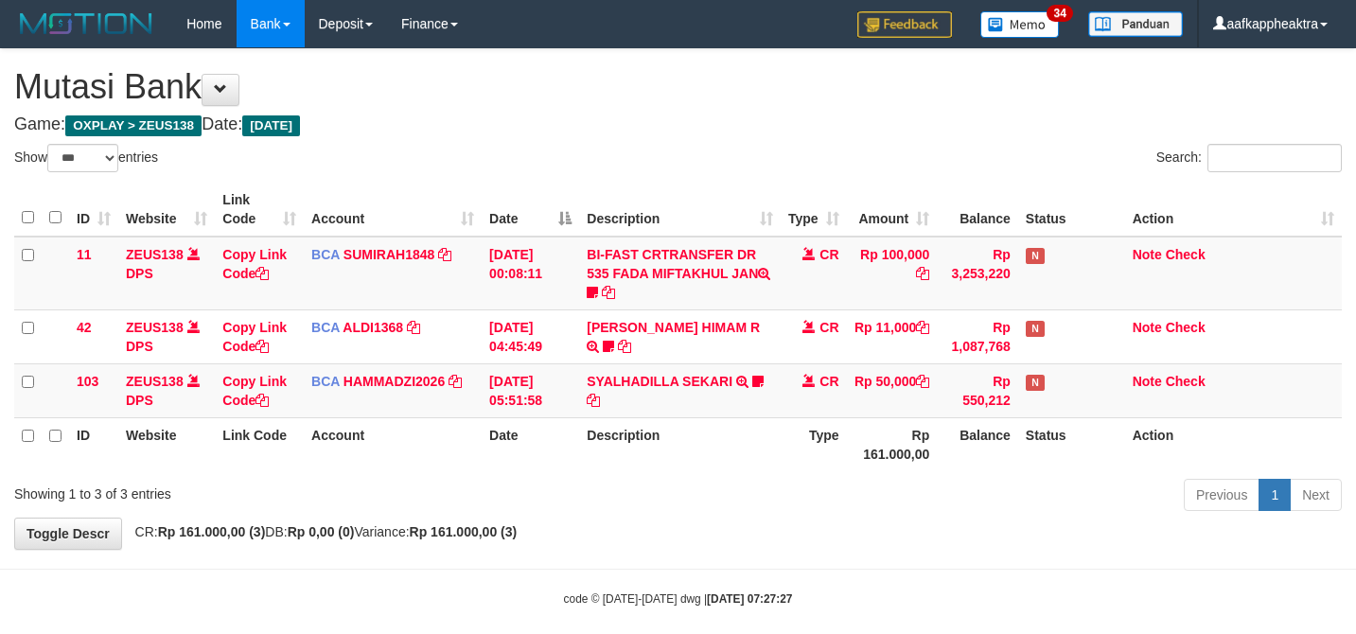
select select "***"
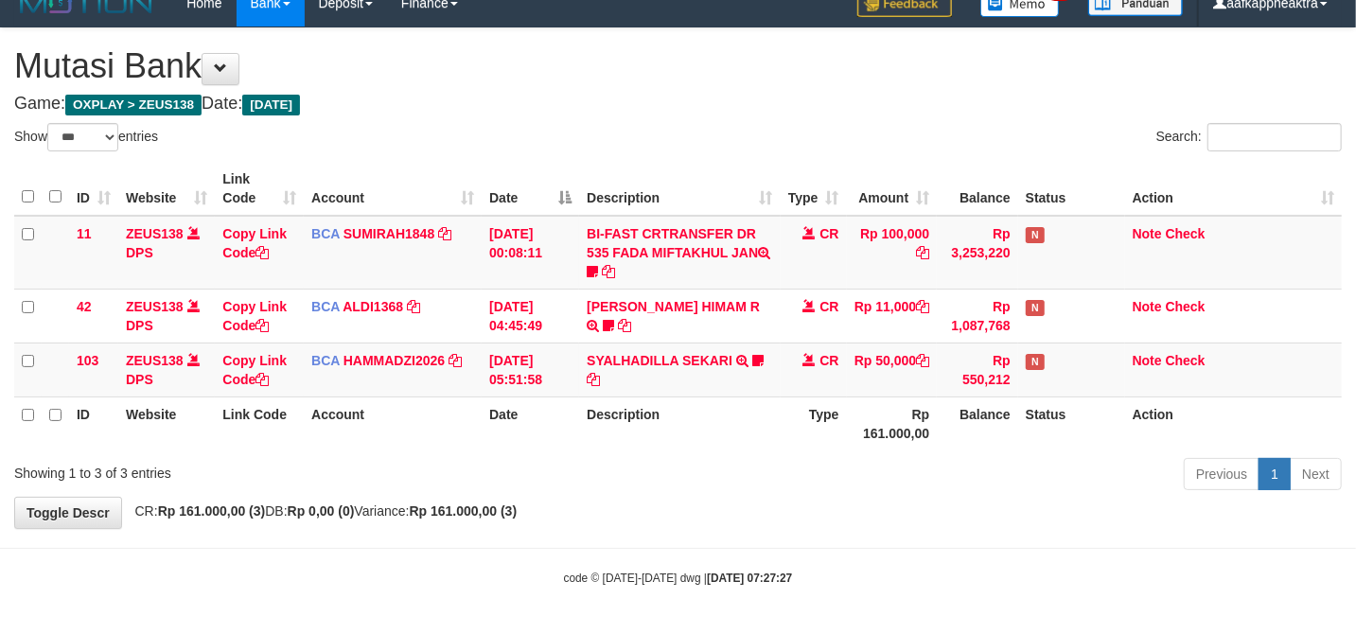
click at [595, 410] on th "Description" at bounding box center [679, 423] width 201 height 54
click at [598, 409] on th "Description" at bounding box center [679, 423] width 201 height 54
click at [814, 433] on tr "ID Website Link Code Account Date Description Type Rp 161.000,00 Balance Status…" at bounding box center [677, 423] width 1327 height 54
click at [816, 432] on th "Type" at bounding box center [814, 423] width 66 height 54
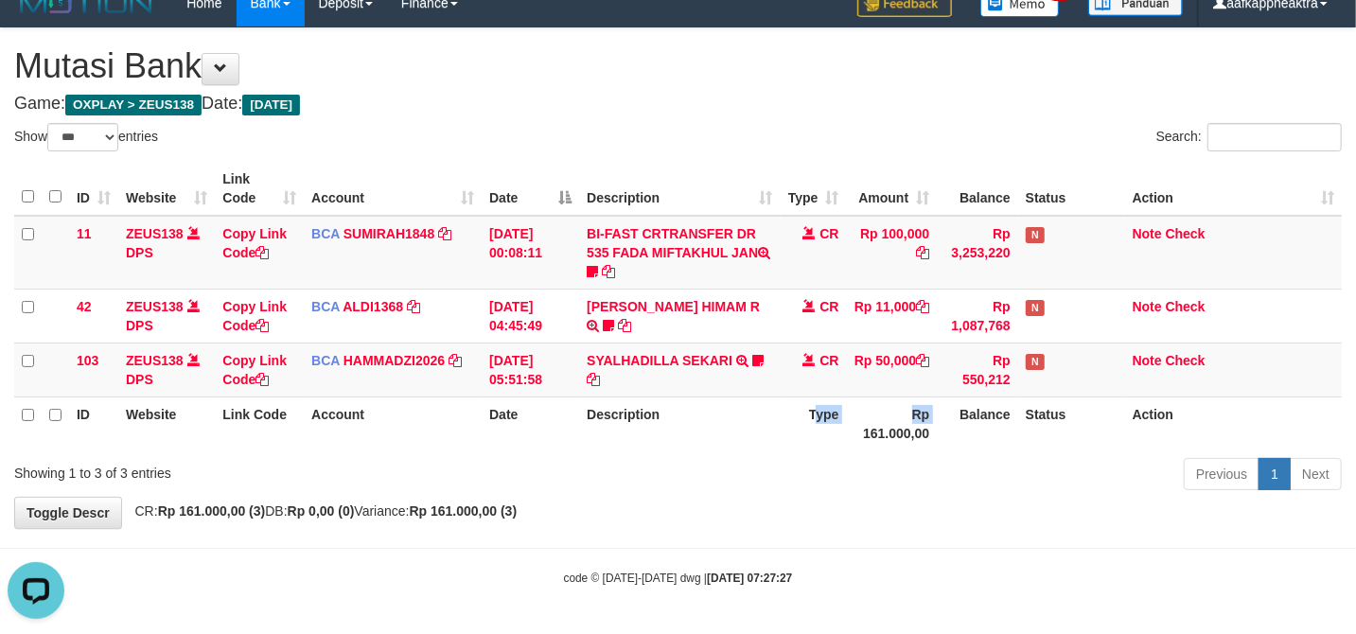
click at [829, 425] on th "Type" at bounding box center [814, 423] width 66 height 54
click at [783, 401] on th "Type" at bounding box center [814, 423] width 66 height 54
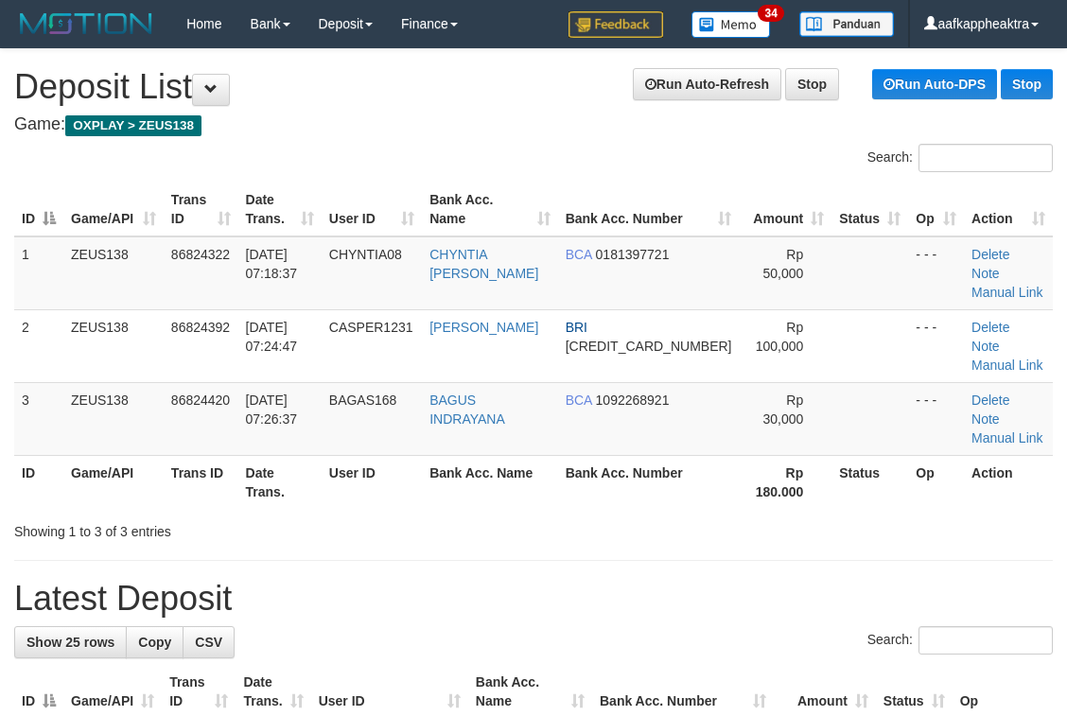
click at [531, 580] on h1 "Latest Deposit" at bounding box center [533, 599] width 1039 height 38
drag, startPoint x: 459, startPoint y: 564, endPoint x: 0, endPoint y: 503, distance: 462.8
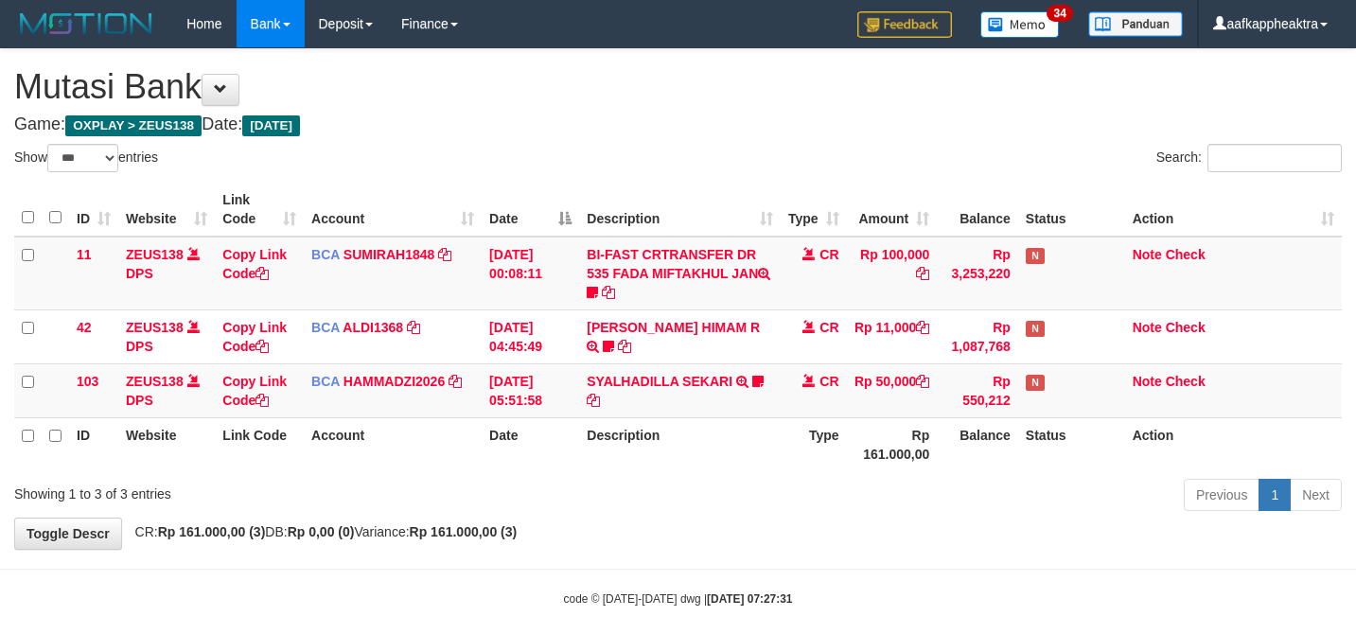
select select "***"
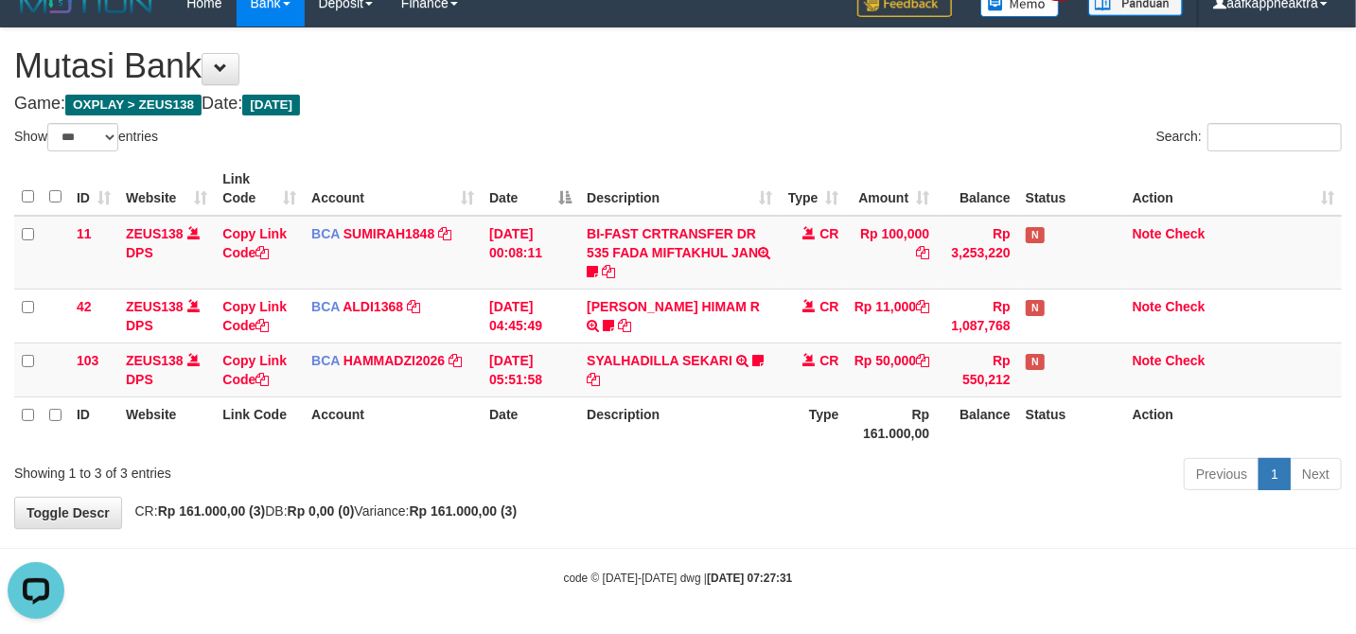
drag, startPoint x: 857, startPoint y: 523, endPoint x: 868, endPoint y: 527, distance: 12.0
click at [868, 527] on div "**********" at bounding box center [678, 278] width 1356 height 500
click at [863, 520] on div "**********" at bounding box center [678, 278] width 1356 height 500
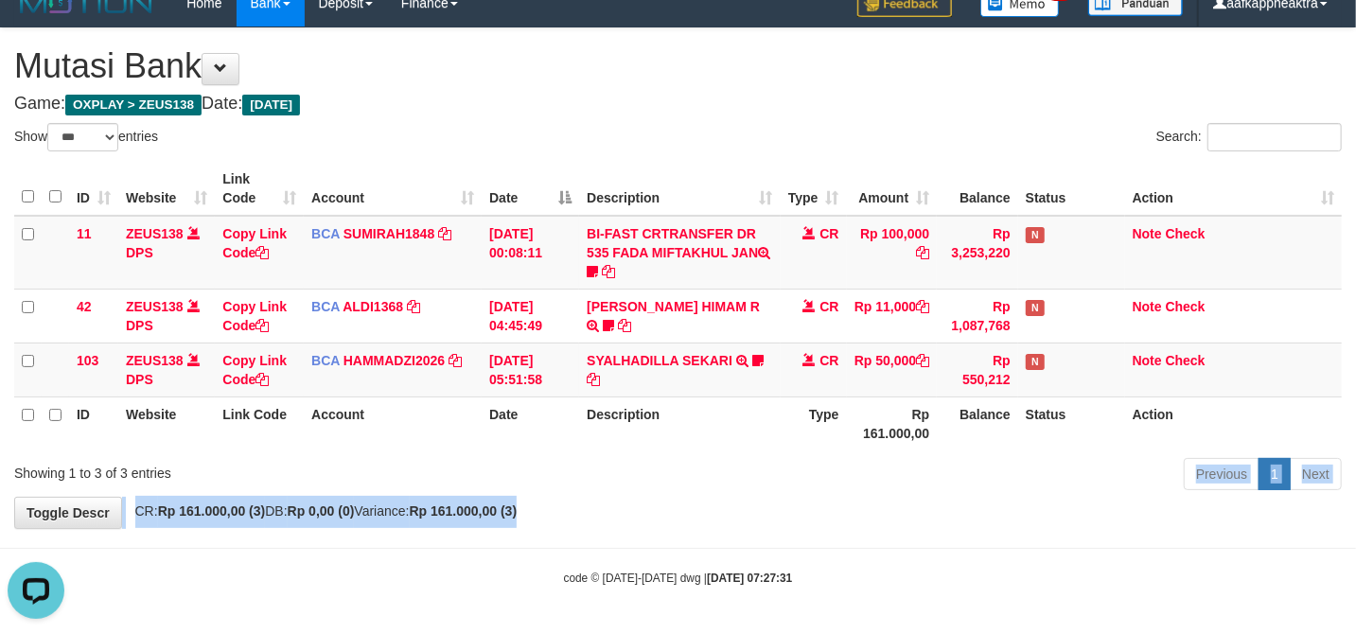
click at [845, 492] on div "**********" at bounding box center [678, 278] width 1356 height 500
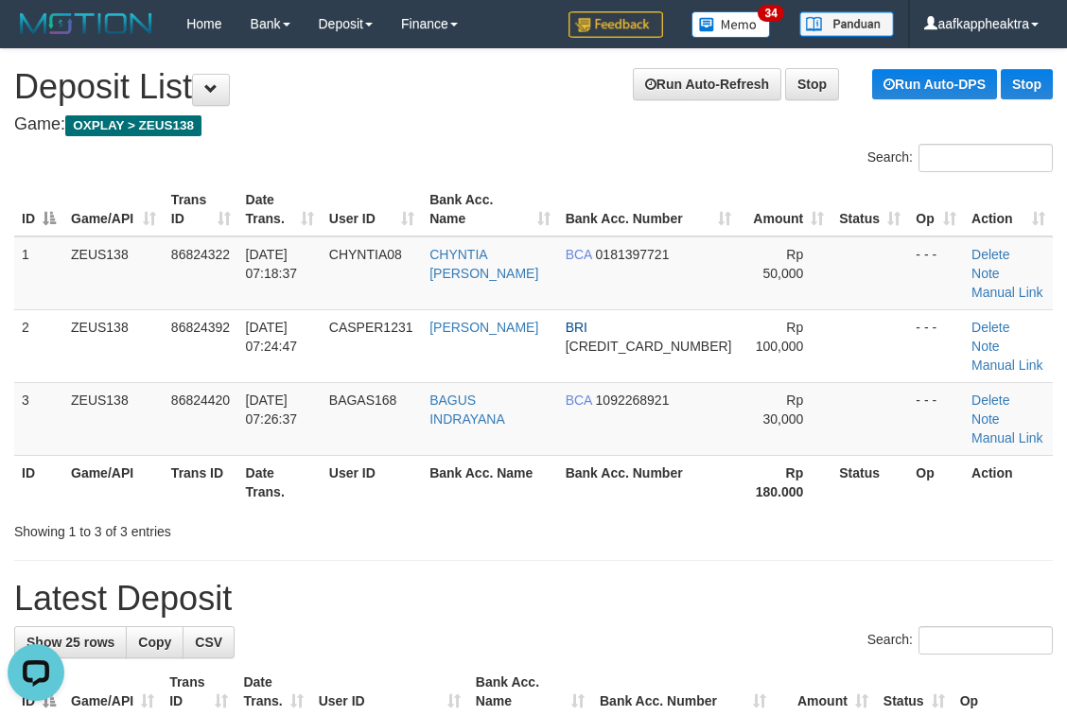
drag, startPoint x: 357, startPoint y: 517, endPoint x: 6, endPoint y: 493, distance: 351.8
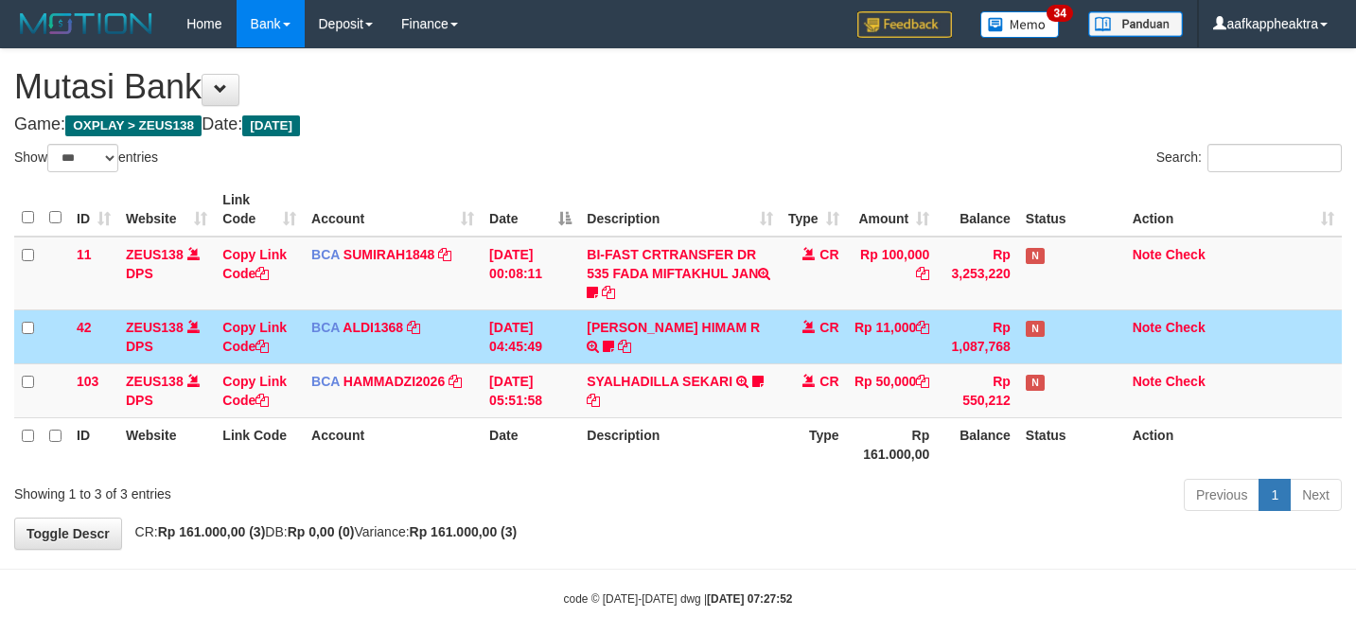
select select "***"
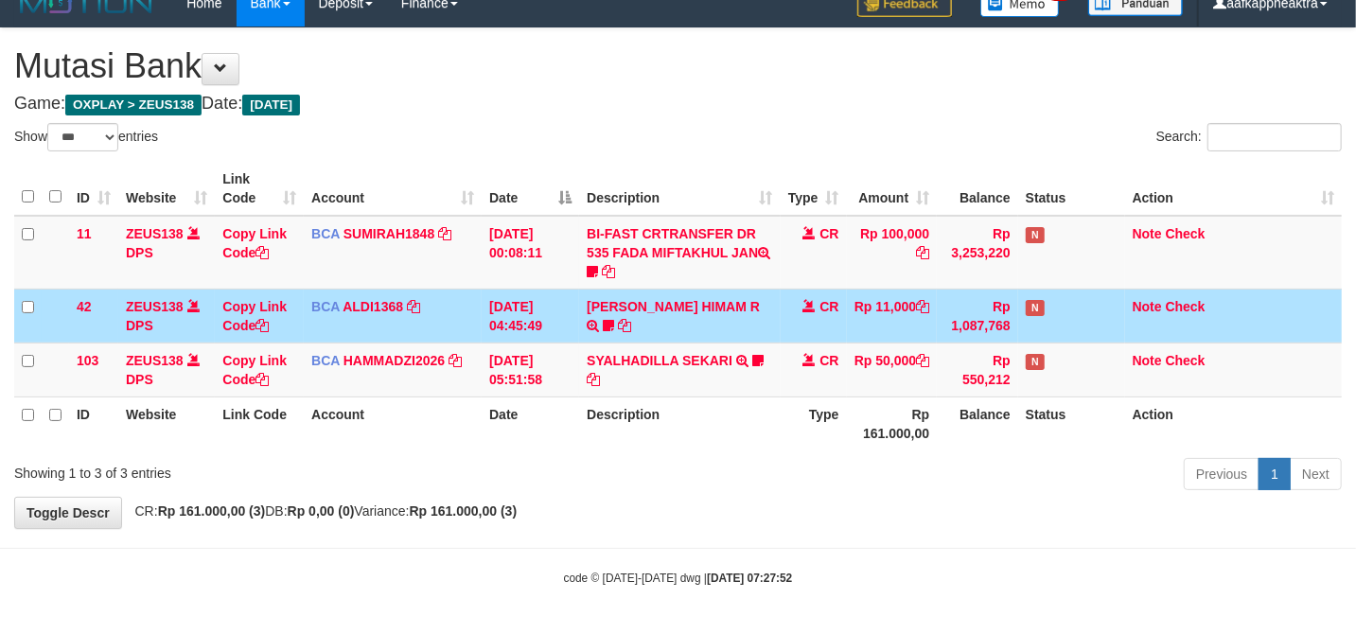
drag, startPoint x: 0, startPoint y: 0, endPoint x: 587, endPoint y: 296, distance: 657.1
click at [587, 296] on td "ALVA HIMAM R TRSF E-BANKING CR 3108/FTSCY/WS95051 11000.002025083151411092 TRFD…" at bounding box center [679, 316] width 201 height 54
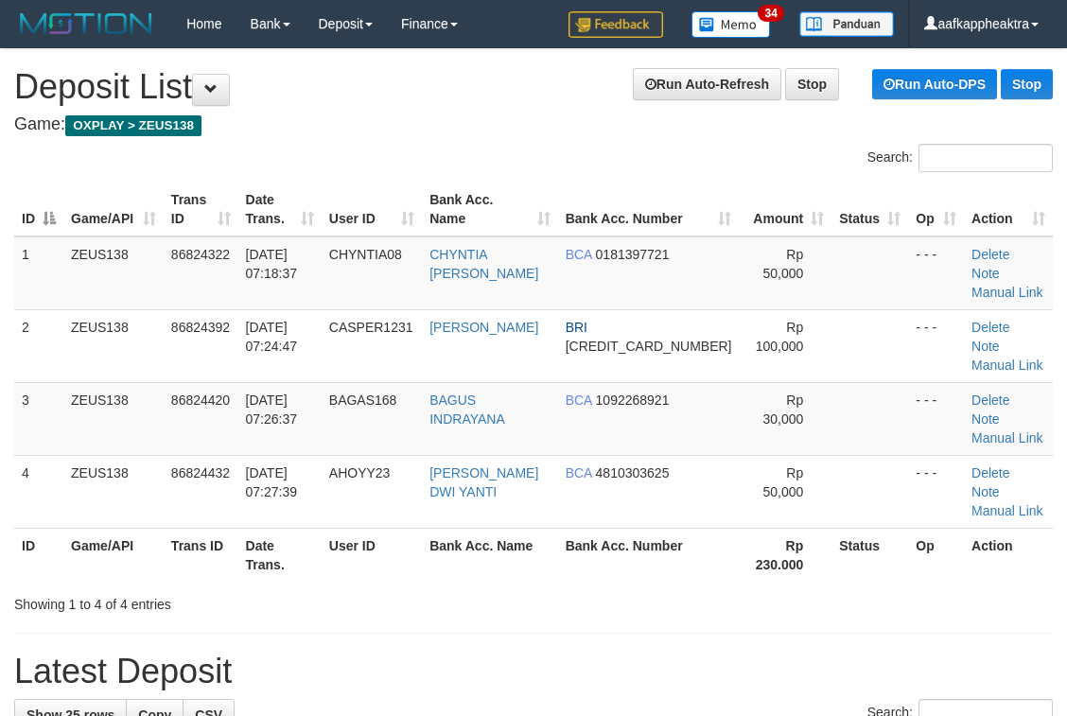
drag, startPoint x: 556, startPoint y: 515, endPoint x: 12, endPoint y: 465, distance: 546.2
click at [543, 588] on div "Showing 1 to 4 of 4 entries" at bounding box center [533, 601] width 1067 height 26
click at [787, 528] on tr "ID Game/API Trans ID Date Trans. User ID Bank Acc. Name Bank Acc. Number Rp 230…" at bounding box center [533, 555] width 1039 height 54
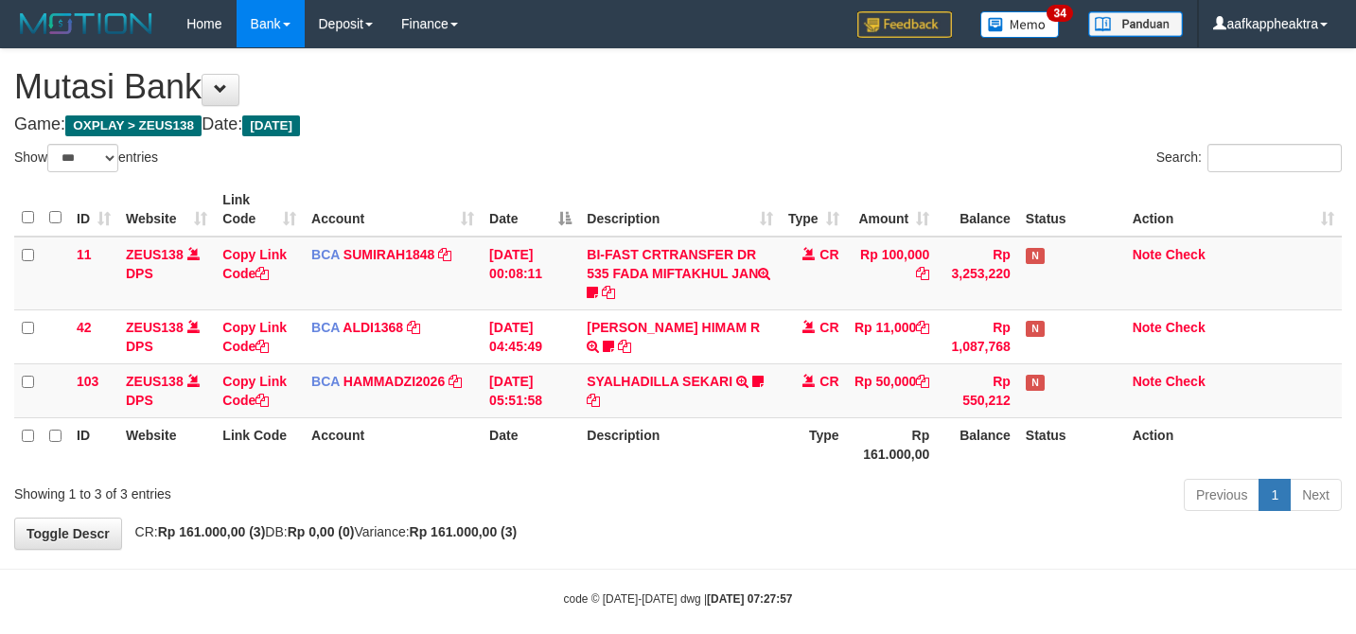
select select "***"
click at [742, 363] on td "SYALHADILLA SEKARI TRSF E-BANKING CR 08/31 ZAP41 SYALHADILLA SEKARI youreyes" at bounding box center [679, 390] width 201 height 54
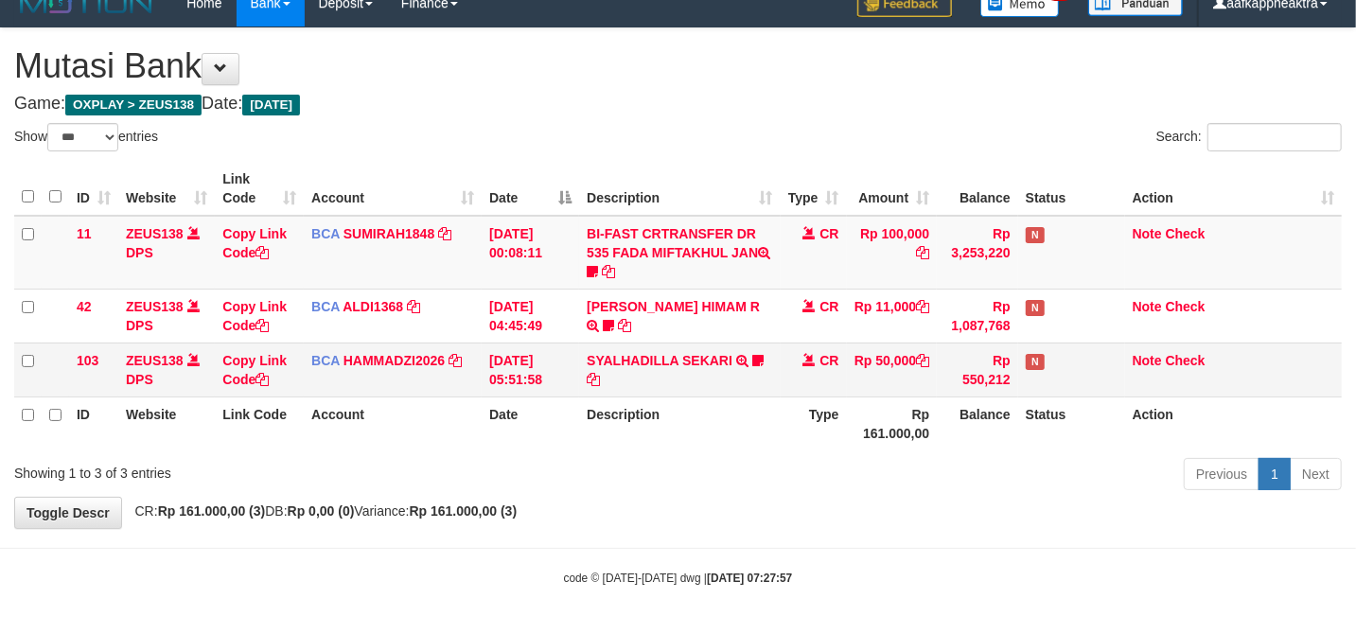
click at [744, 342] on td "SYALHADILLA SEKARI TRSF E-BANKING CR 08/31 ZAP41 SYALHADILLA SEKARI youreyes" at bounding box center [679, 369] width 201 height 54
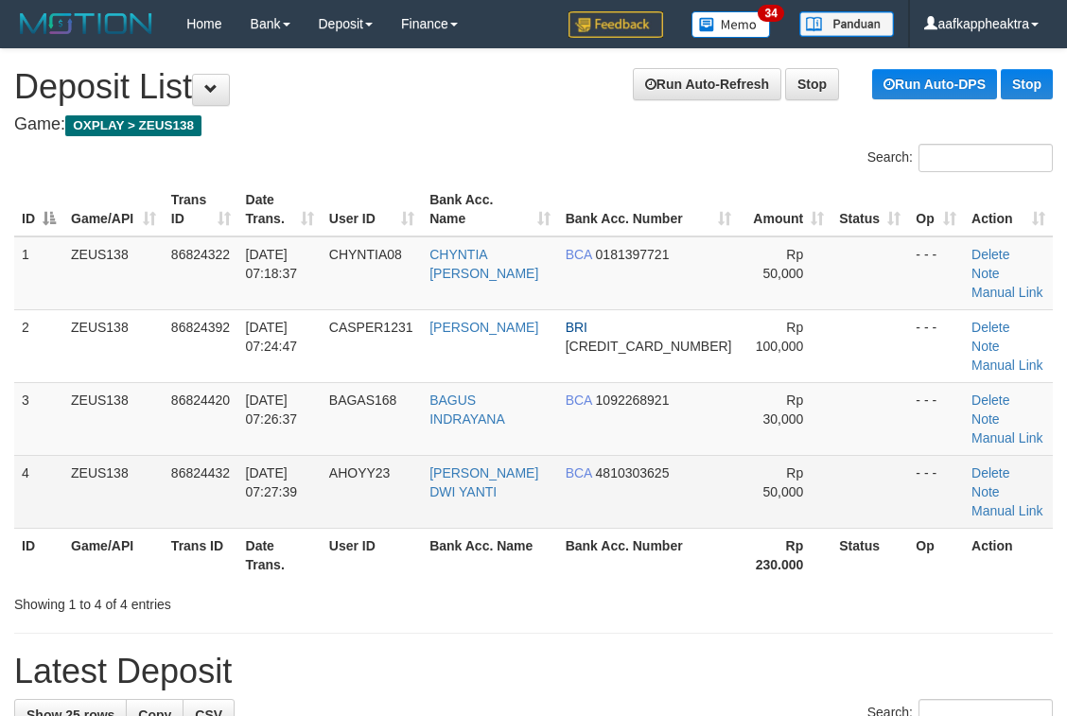
click at [520, 455] on td "[PERSON_NAME] DWI YANTI" at bounding box center [490, 491] width 136 height 73
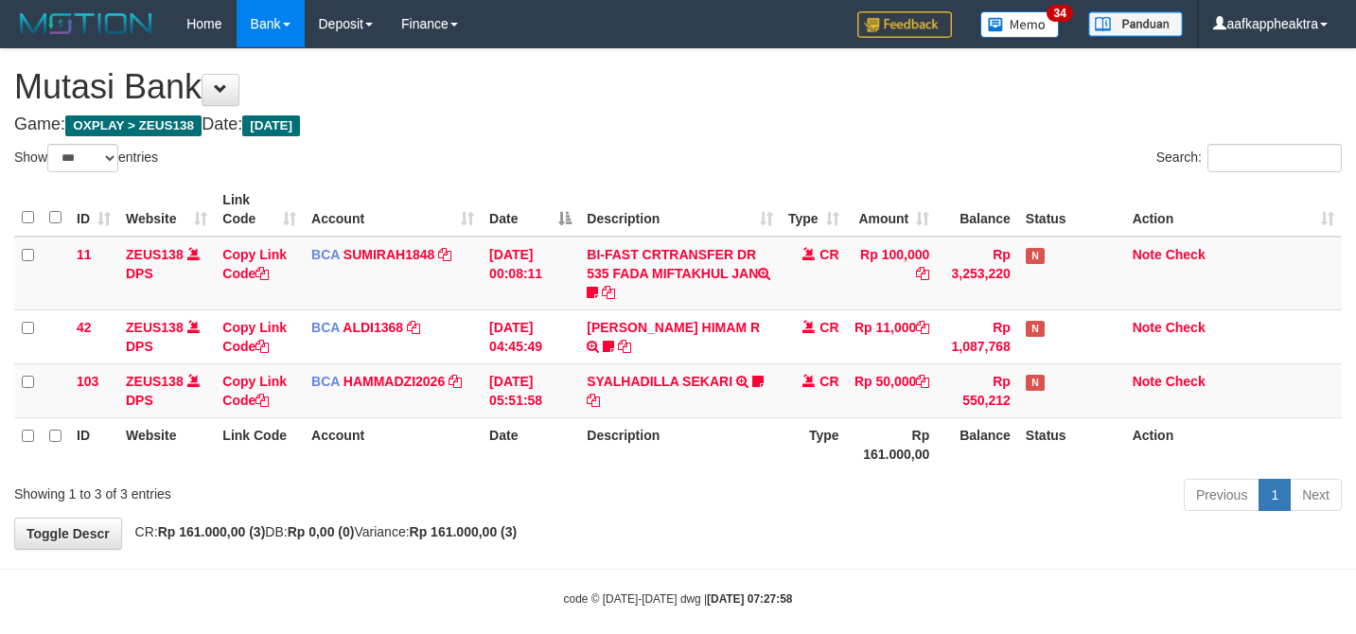
select select "***"
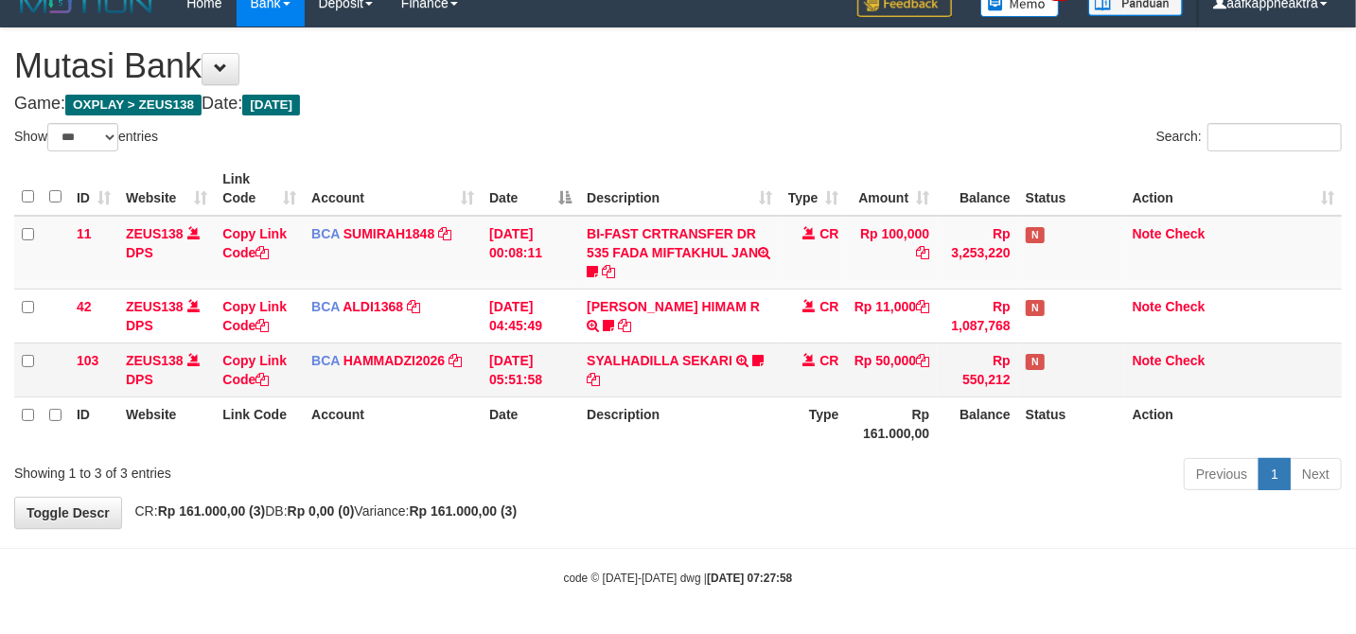
click at [541, 363] on td "[DATE] 05:51:58" at bounding box center [530, 369] width 97 height 54
click at [551, 363] on td "31/08/2025 05:51:58" at bounding box center [530, 369] width 97 height 54
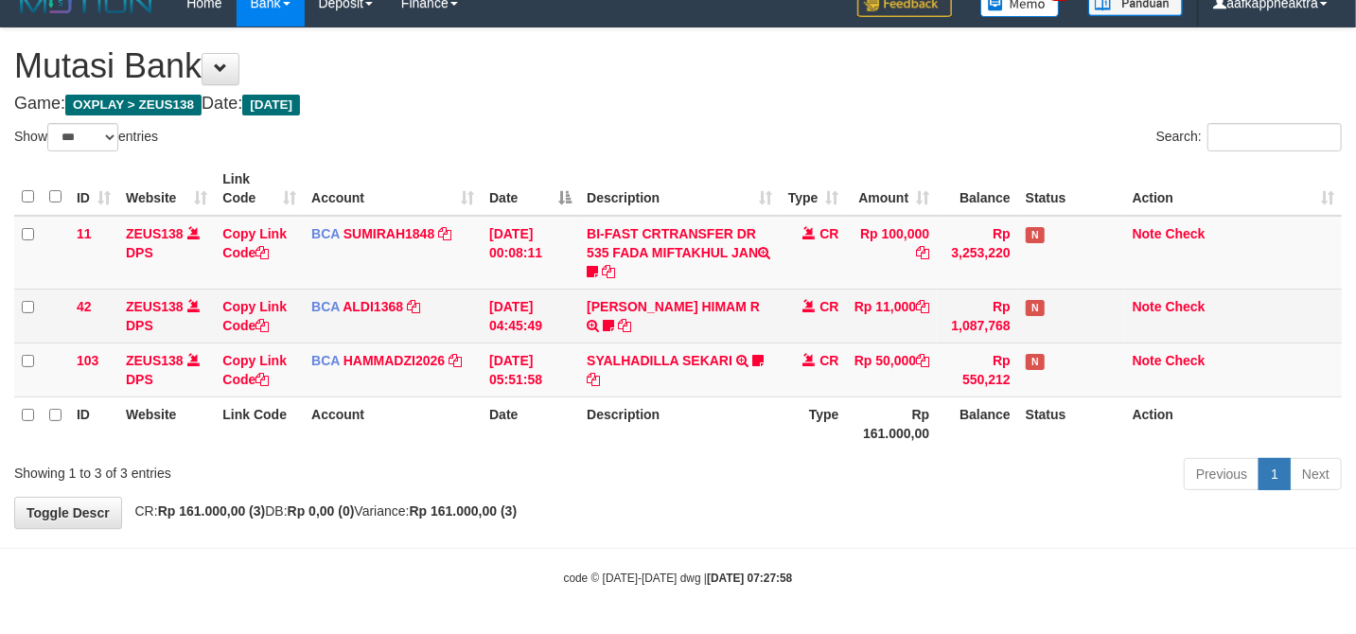
click at [804, 318] on td "CR" at bounding box center [814, 316] width 66 height 54
click at [789, 337] on td "CR" at bounding box center [814, 316] width 66 height 54
click at [770, 331] on td "ALVA HIMAM R TRSF E-BANKING CR 3108/FTSCY/WS95051 11000.002025083151411092 TRFD…" at bounding box center [679, 316] width 201 height 54
click at [769, 325] on td "ALVA HIMAM R TRSF E-BANKING CR 3108/FTSCY/WS95051 11000.002025083151411092 TRFD…" at bounding box center [679, 316] width 201 height 54
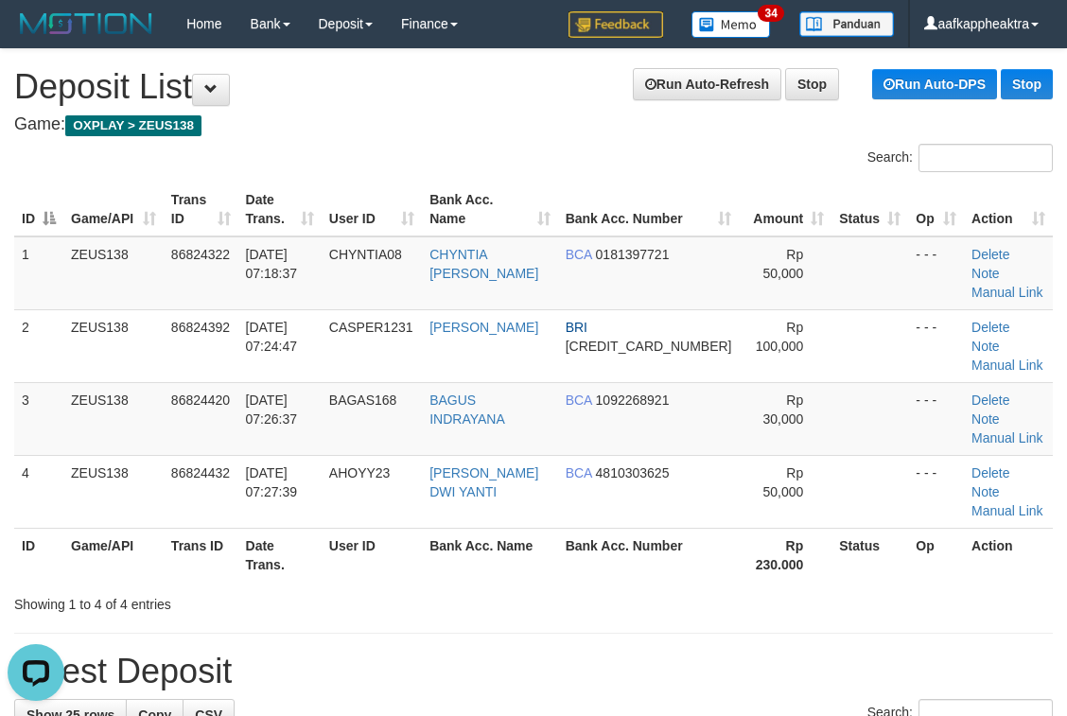
drag, startPoint x: 414, startPoint y: 494, endPoint x: 9, endPoint y: 477, distance: 406.2
click at [414, 528] on th "User ID" at bounding box center [372, 555] width 100 height 54
click at [435, 588] on div "Showing 1 to 4 of 4 entries" at bounding box center [222, 601] width 445 height 26
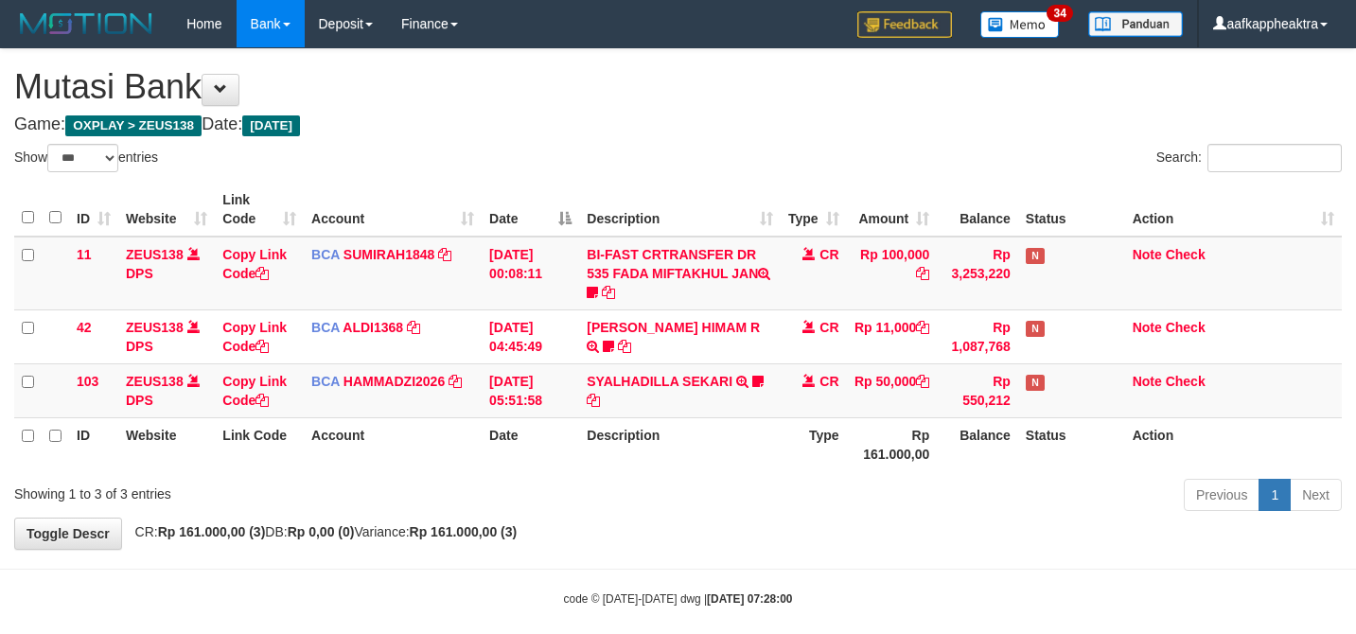
select select "***"
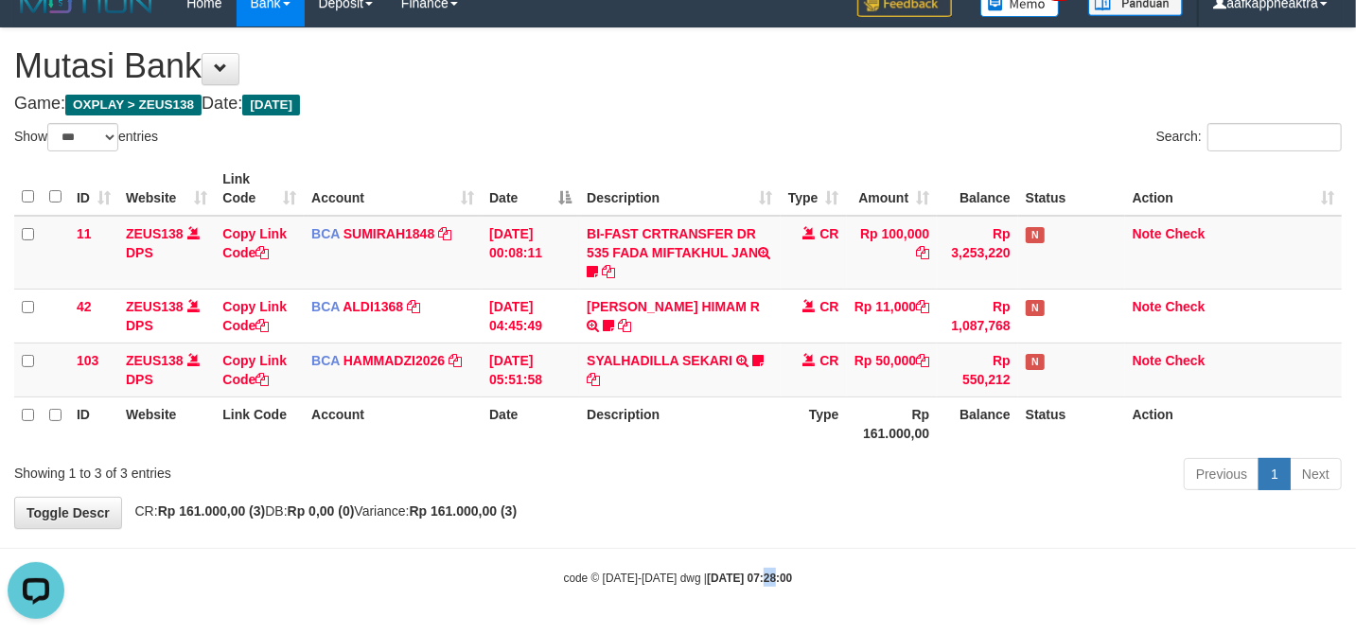
click at [753, 557] on body "Toggle navigation Home Bank Account List Mutasi Bank Search Note Mutasi Deposit…" at bounding box center [678, 306] width 1356 height 655
click at [743, 520] on div "**********" at bounding box center [678, 278] width 1356 height 500
click at [740, 520] on div "**********" at bounding box center [678, 278] width 1356 height 500
drag, startPoint x: 640, startPoint y: 507, endPoint x: 1035, endPoint y: 458, distance: 397.6
click at [637, 507] on div "**********" at bounding box center [678, 278] width 1356 height 500
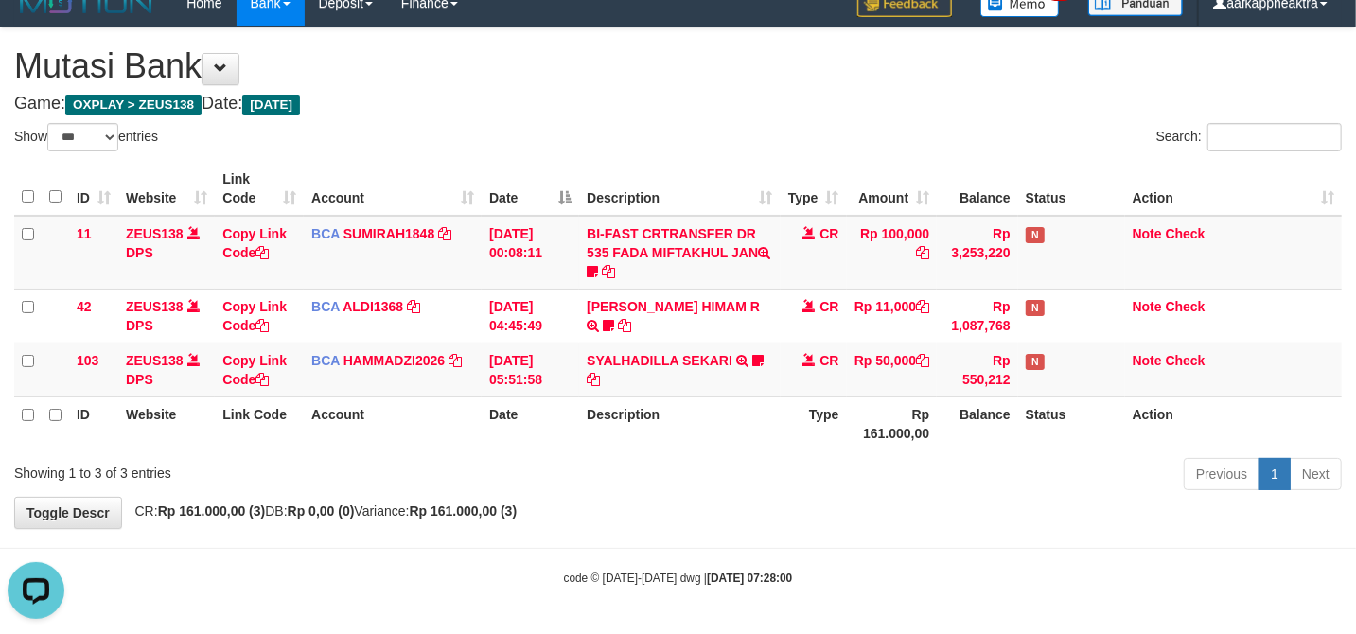
click at [1037, 436] on th "Status" at bounding box center [1071, 423] width 107 height 54
click at [645, 436] on th "Description" at bounding box center [679, 423] width 201 height 54
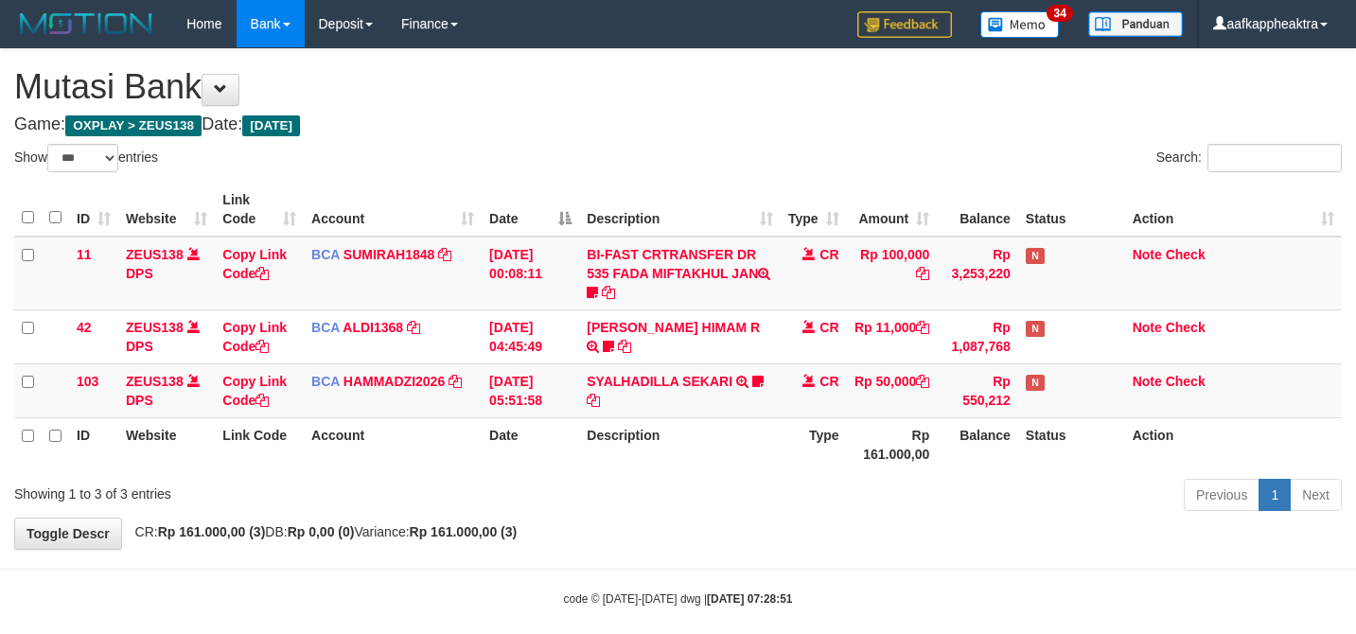
select select "***"
click at [691, 417] on th "Description" at bounding box center [679, 444] width 201 height 54
select select "***"
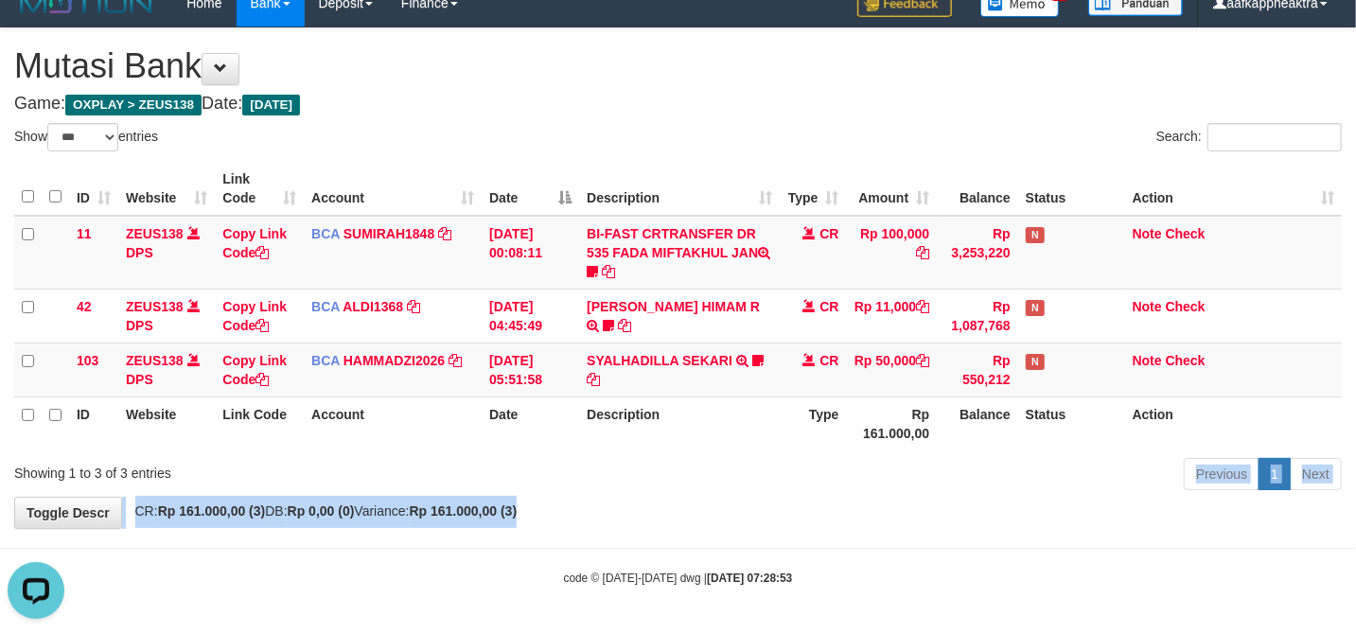
drag, startPoint x: 647, startPoint y: 485, endPoint x: 643, endPoint y: 473, distance: 12.9
click at [648, 484] on div "**********" at bounding box center [678, 278] width 1356 height 500
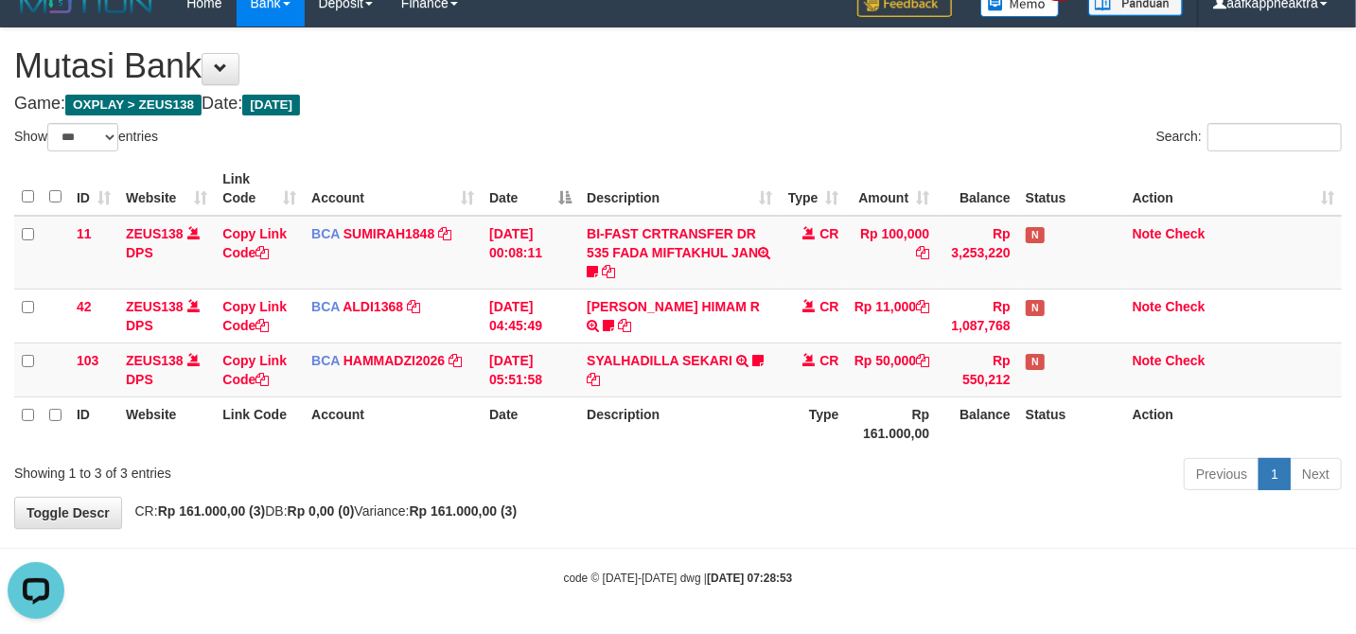
click at [626, 469] on div "Previous 1 Next" at bounding box center [960, 476] width 763 height 41
drag, startPoint x: 644, startPoint y: 378, endPoint x: 694, endPoint y: 373, distance: 50.5
click at [648, 378] on td "SYALHADILLA SEKARI TRSF E-BANKING CR 08/31 ZAP41 SYALHADILLA SEKARI youreyes" at bounding box center [679, 369] width 201 height 54
drag, startPoint x: 694, startPoint y: 373, endPoint x: 750, endPoint y: 379, distance: 56.2
click at [685, 379] on td "SYALHADILLA SEKARI TRSF E-BANKING CR 08/31 ZAP41 SYALHADILLA SEKARI youreyes" at bounding box center [679, 369] width 201 height 54
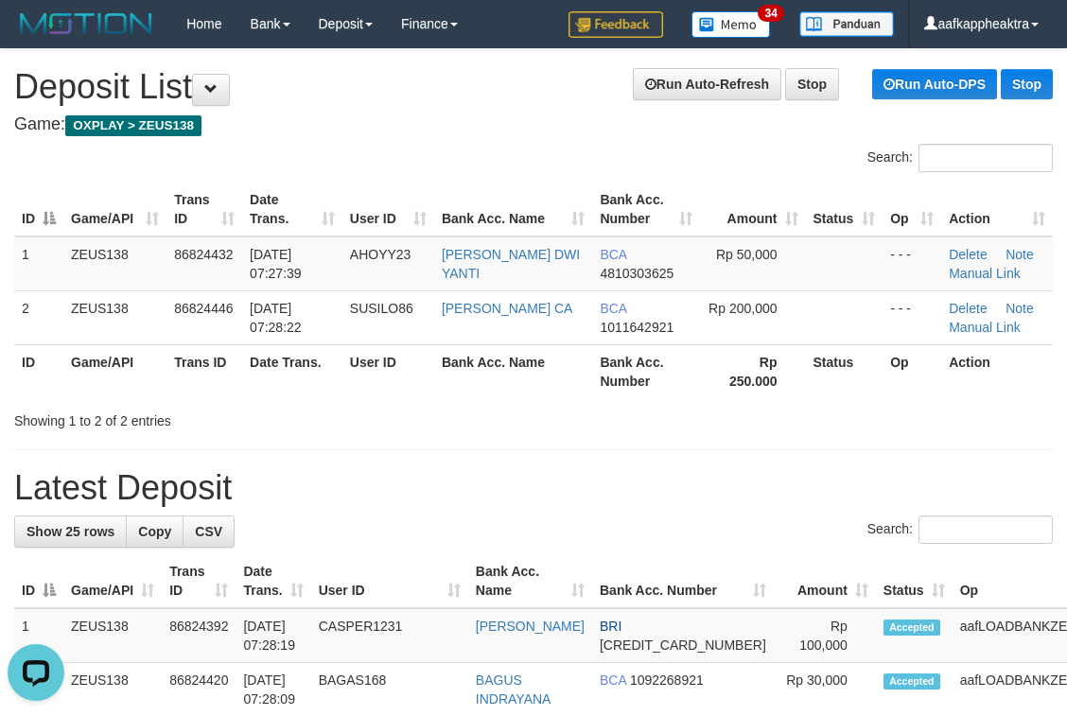
drag, startPoint x: 622, startPoint y: 485, endPoint x: 286, endPoint y: 451, distance: 337.6
click at [617, 486] on h1 "Latest Deposit" at bounding box center [533, 488] width 1039 height 38
drag, startPoint x: 464, startPoint y: 428, endPoint x: 444, endPoint y: 431, distance: 20.2
click at [463, 428] on div "Showing 1 to 2 of 2 entries" at bounding box center [533, 417] width 1067 height 26
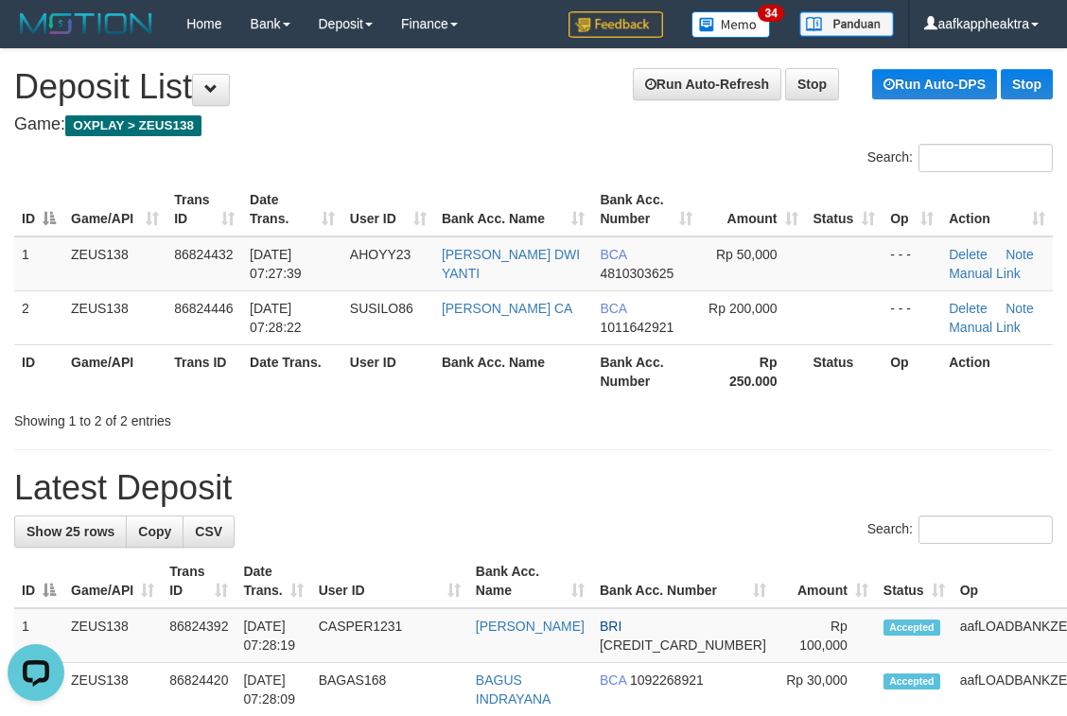
click at [575, 479] on h1 "Latest Deposit" at bounding box center [533, 488] width 1039 height 38
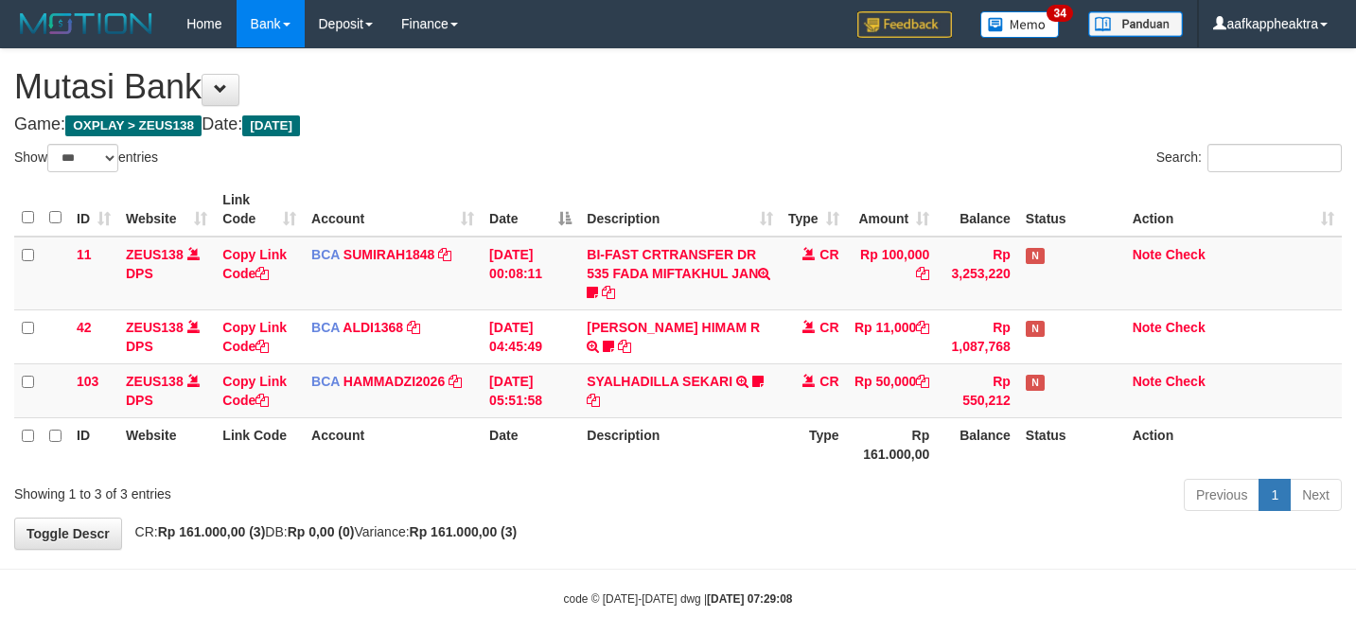
select select "***"
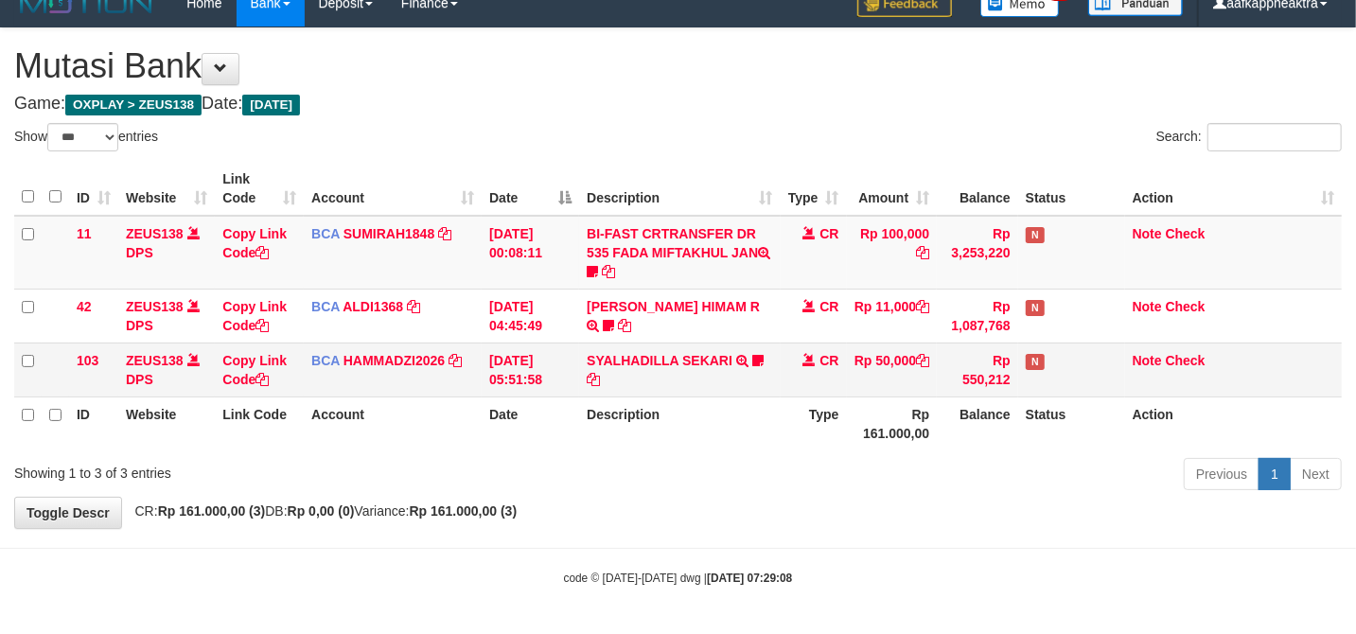
click at [891, 360] on td "Rp 50,000" at bounding box center [892, 369] width 91 height 54
click at [883, 354] on td "Rp 50,000" at bounding box center [892, 369] width 91 height 54
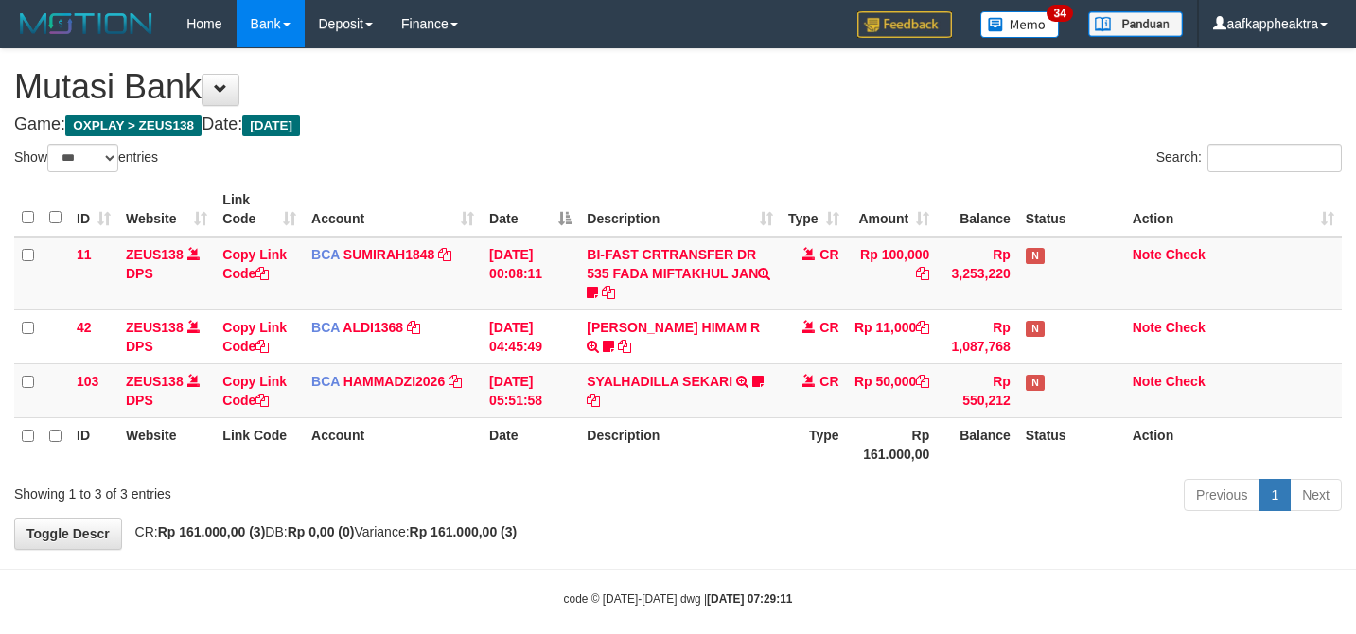
select select "***"
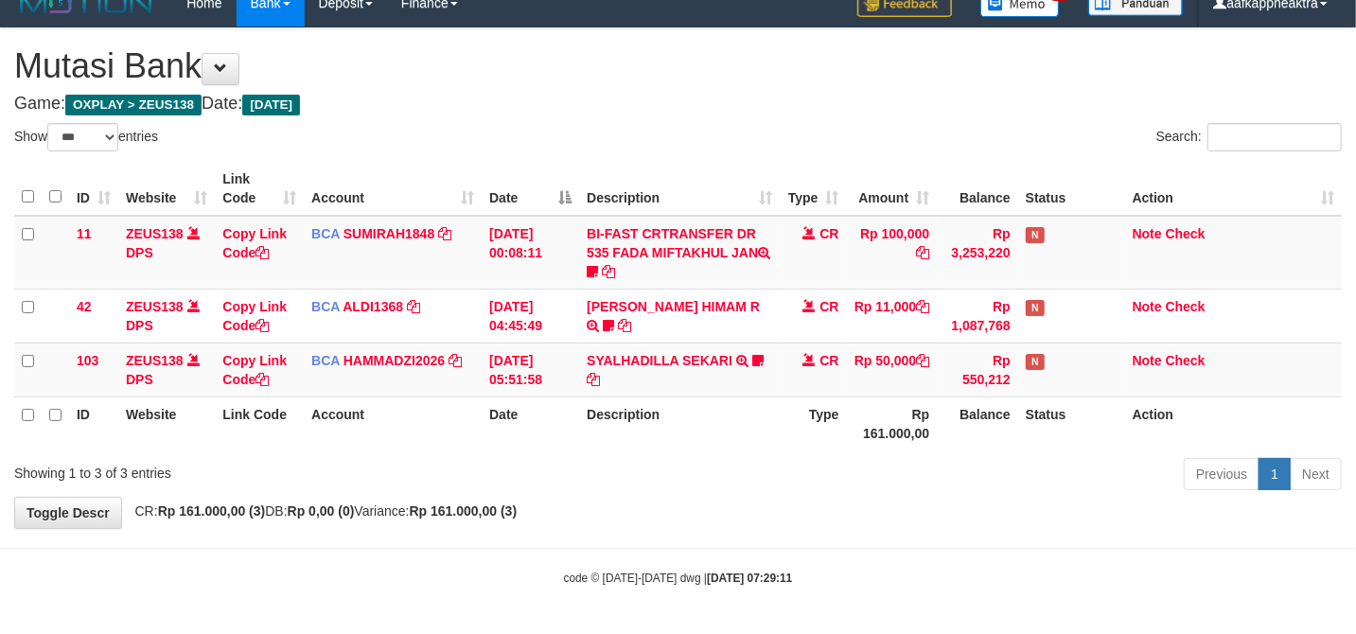
click at [715, 410] on th "Description" at bounding box center [679, 423] width 201 height 54
click at [727, 397] on th "Description" at bounding box center [679, 423] width 201 height 54
click at [739, 407] on th "Description" at bounding box center [679, 423] width 201 height 54
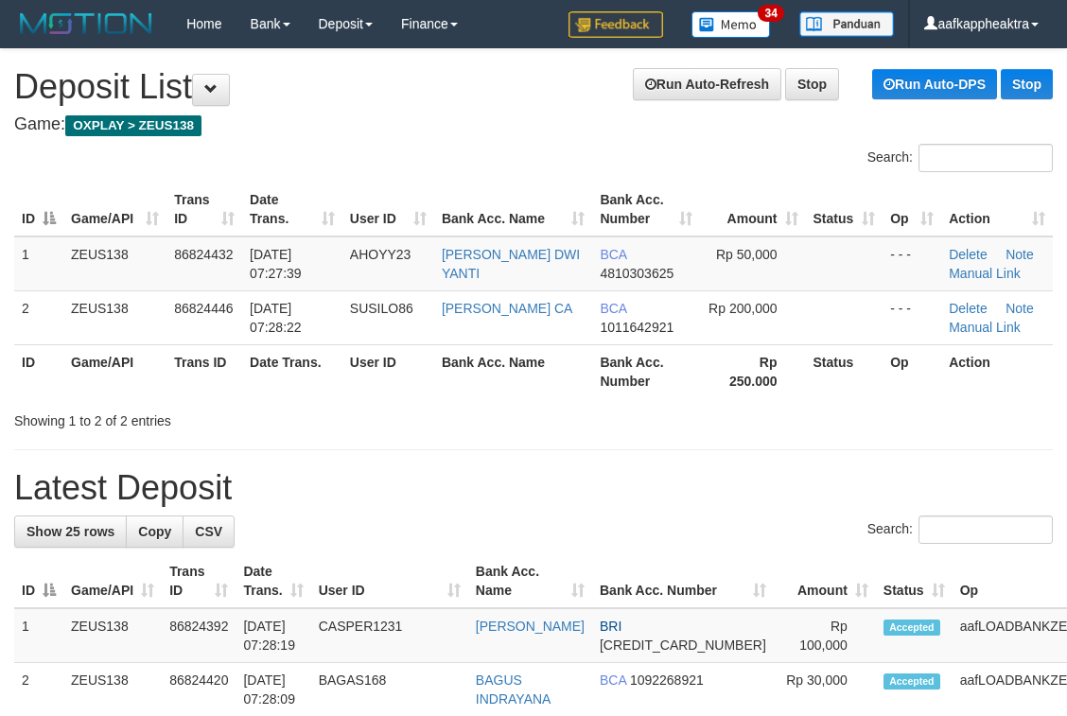
drag, startPoint x: 292, startPoint y: 478, endPoint x: 61, endPoint y: 469, distance: 231.9
click at [289, 482] on h1 "Latest Deposit" at bounding box center [533, 488] width 1039 height 38
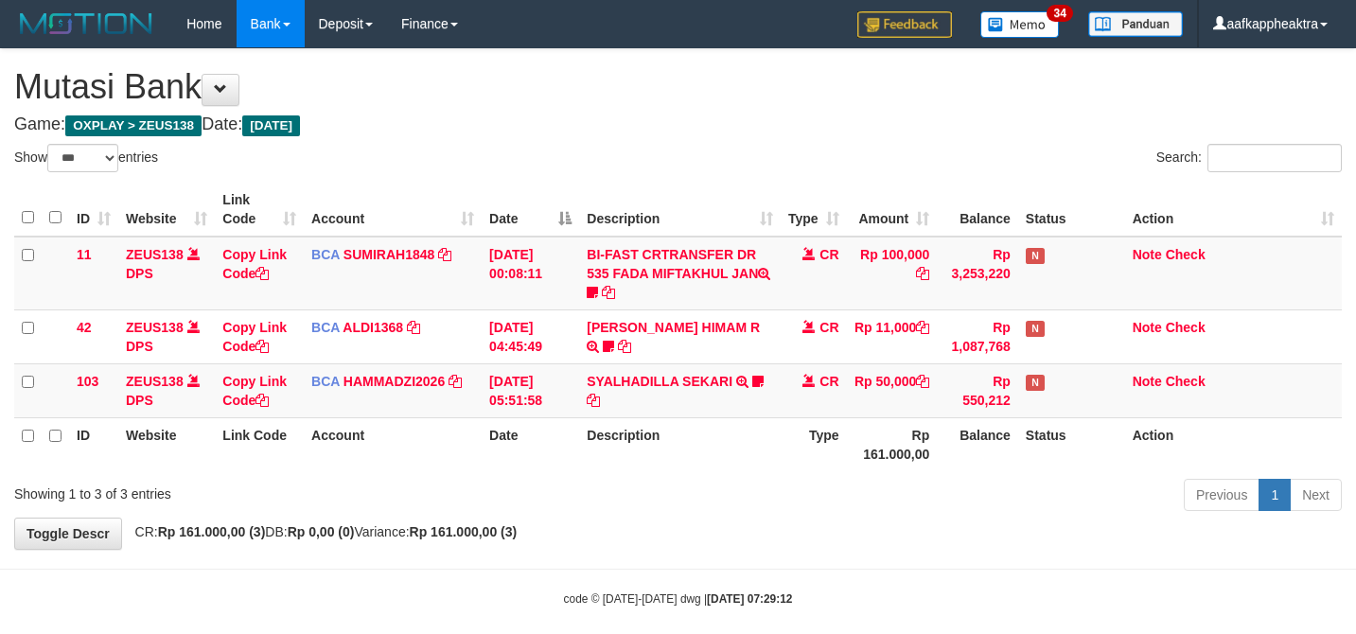
select select "***"
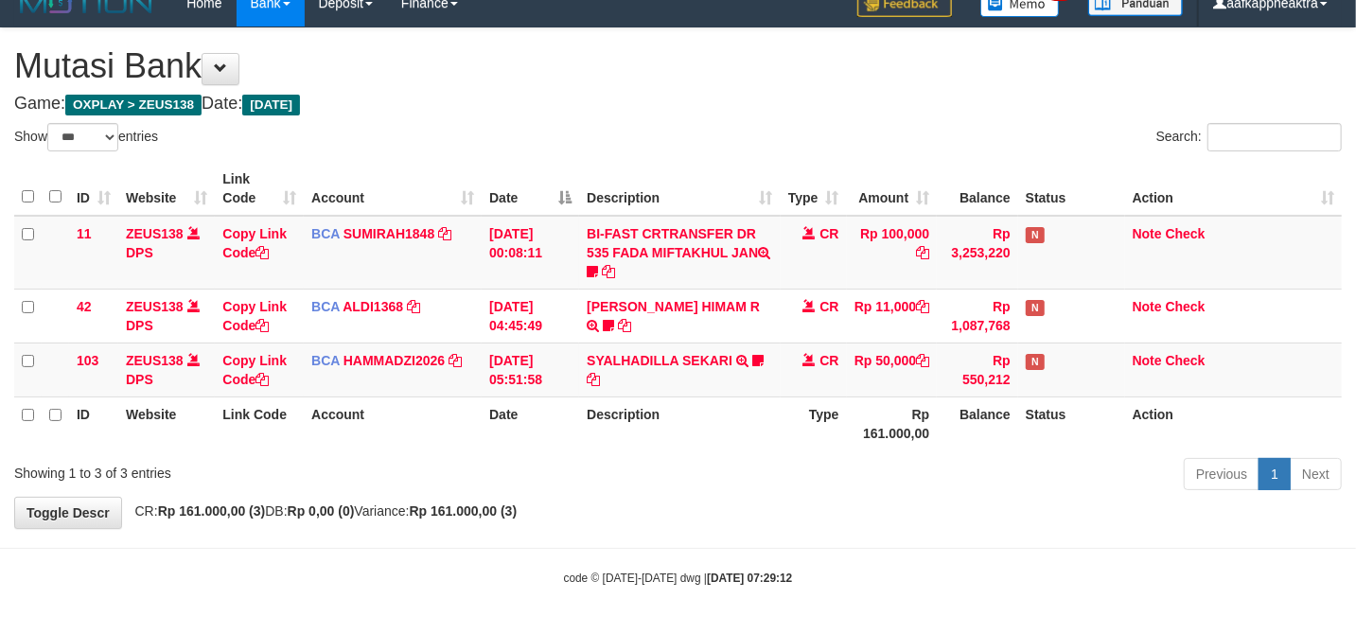
click at [799, 504] on div "**********" at bounding box center [678, 278] width 1356 height 500
click at [819, 490] on div "Previous 1 Next" at bounding box center [960, 476] width 763 height 41
click at [774, 463] on div "Previous 1 Next" at bounding box center [960, 476] width 763 height 41
click at [784, 444] on tr "ID Website Link Code Account Date Description Type Rp 161.000,00 Balance Status…" at bounding box center [677, 423] width 1327 height 54
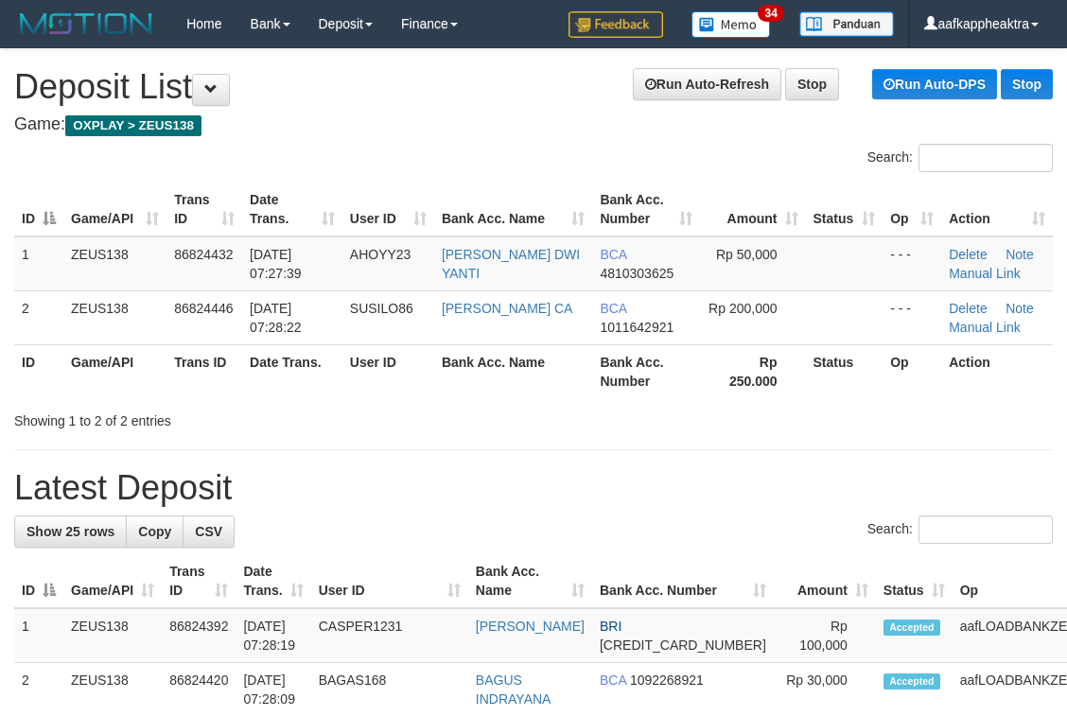
drag, startPoint x: 428, startPoint y: 553, endPoint x: 6, endPoint y: 522, distance: 423.1
